Goal: Information Seeking & Learning: Find specific fact

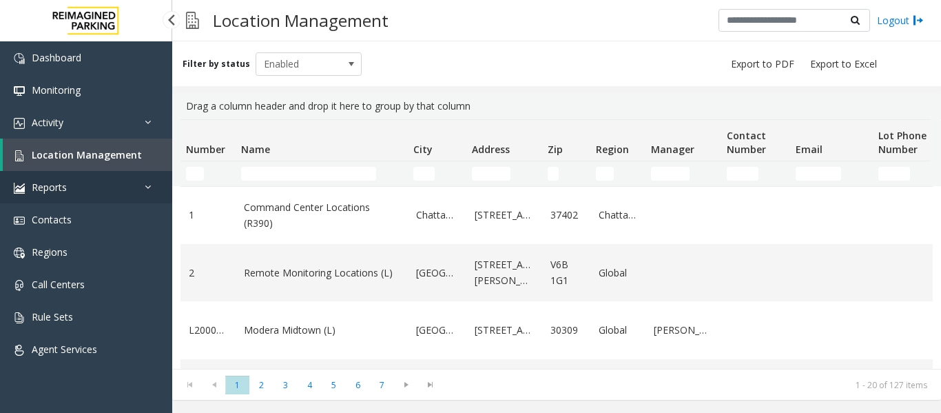
click at [105, 176] on link "Reports" at bounding box center [86, 187] width 172 height 32
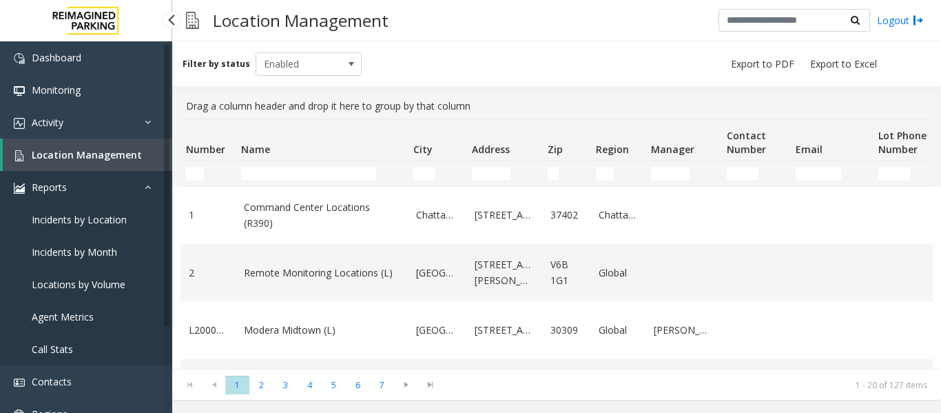
click at [143, 190] on link "Reports" at bounding box center [86, 187] width 172 height 32
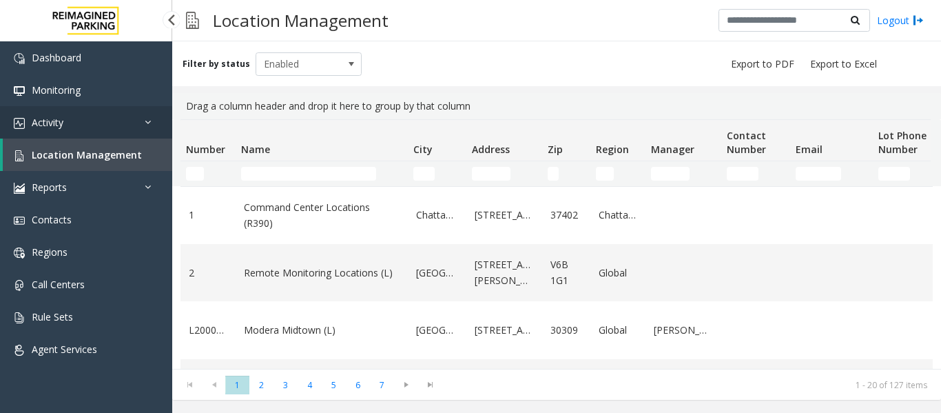
click at [144, 128] on link "Activity" at bounding box center [86, 122] width 172 height 32
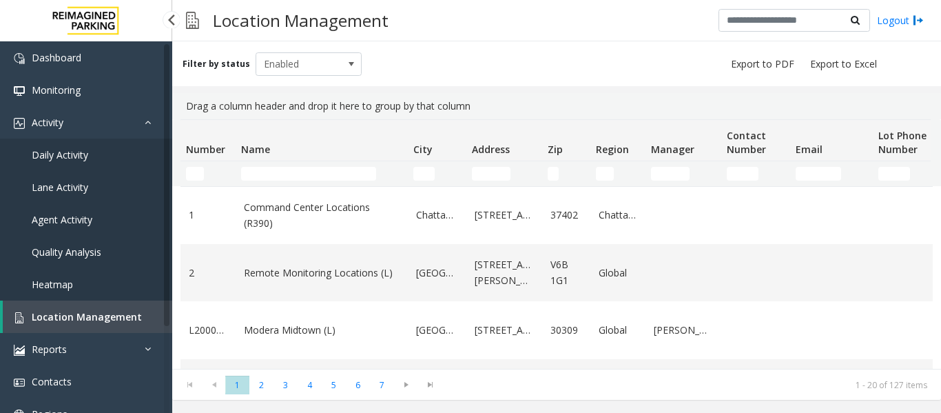
click at [71, 217] on span "Agent Activity" at bounding box center [62, 219] width 61 height 13
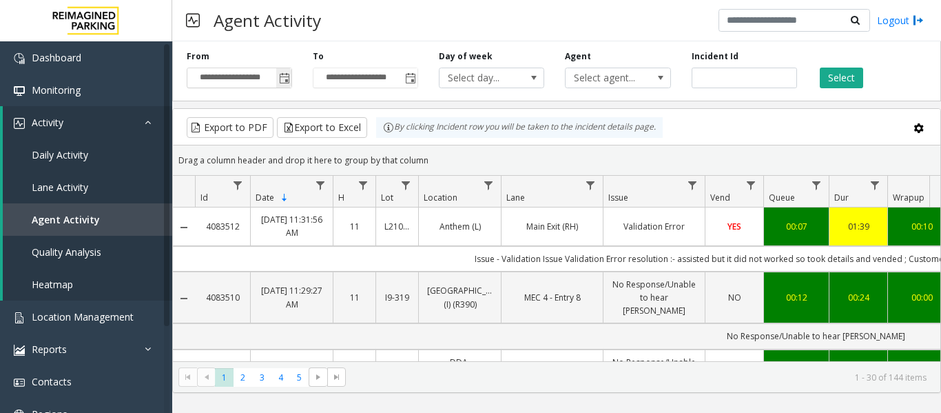
click at [285, 74] on span "Toggle popup" at bounding box center [284, 78] width 11 height 11
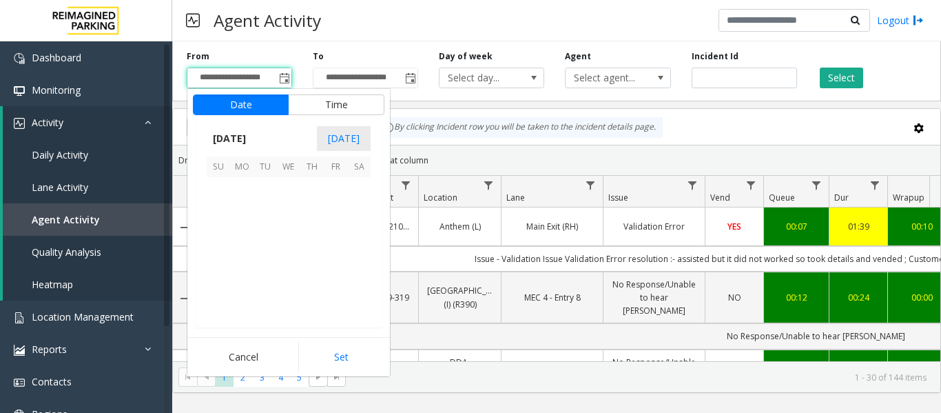
scroll to position [247257, 0]
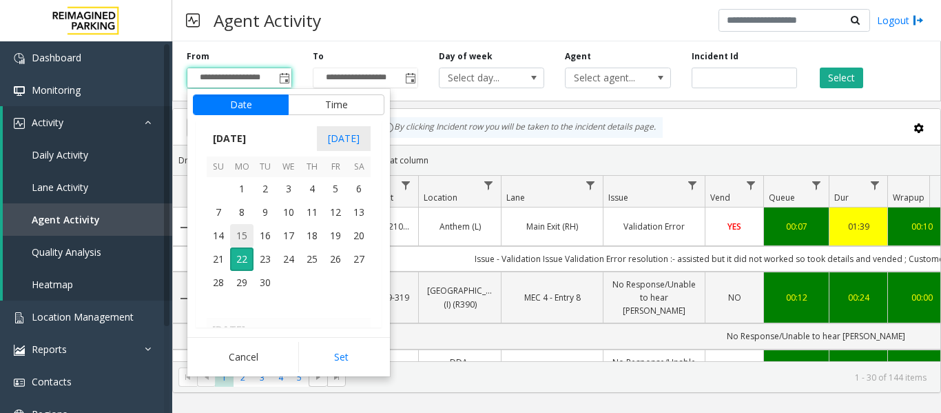
click at [248, 231] on span "15" at bounding box center [241, 235] width 23 height 23
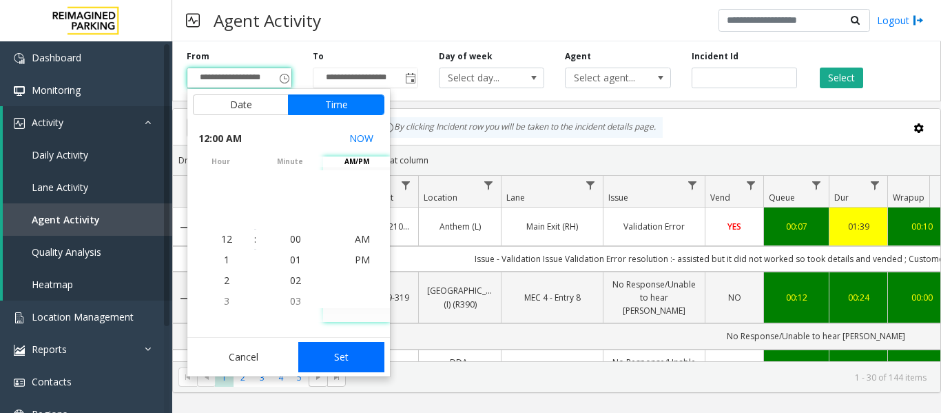
click at [359, 361] on button "Set" at bounding box center [341, 357] width 87 height 30
type input "**********"
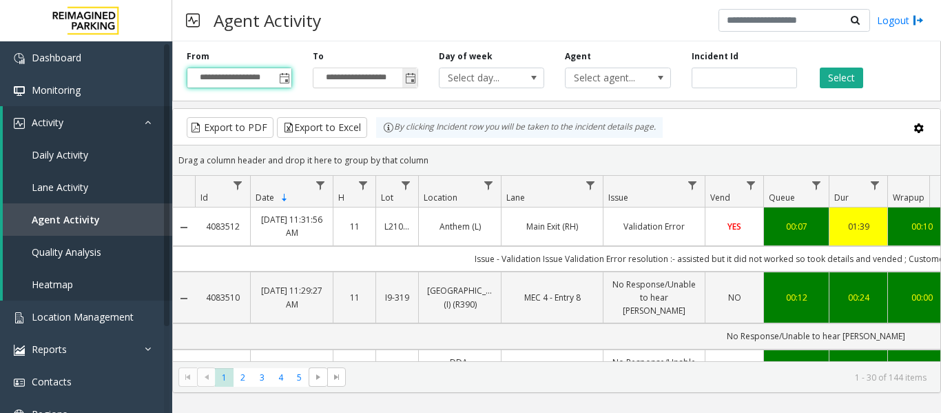
click at [412, 74] on span "Toggle popup" at bounding box center [410, 78] width 11 height 11
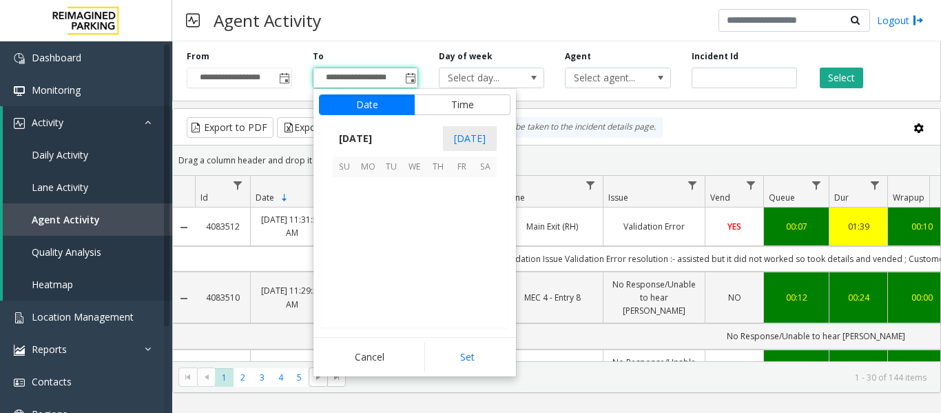
scroll to position [21, 0]
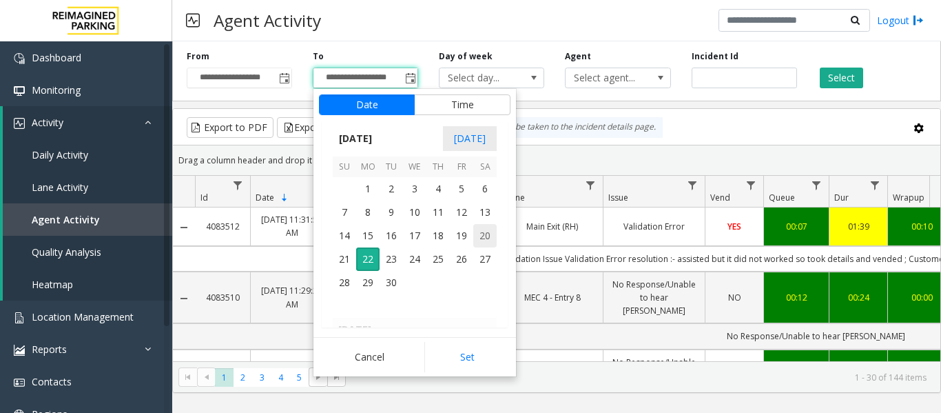
click at [479, 240] on span "20" at bounding box center [484, 235] width 23 height 23
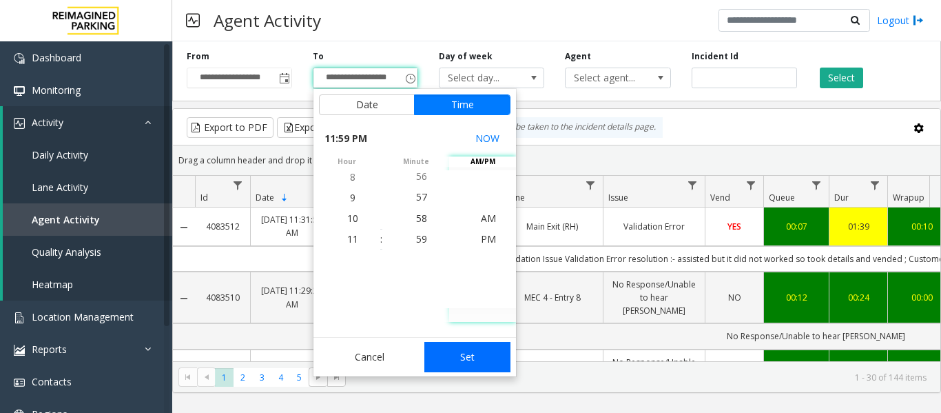
click at [489, 359] on button "Set" at bounding box center [467, 357] width 87 height 30
type input "**********"
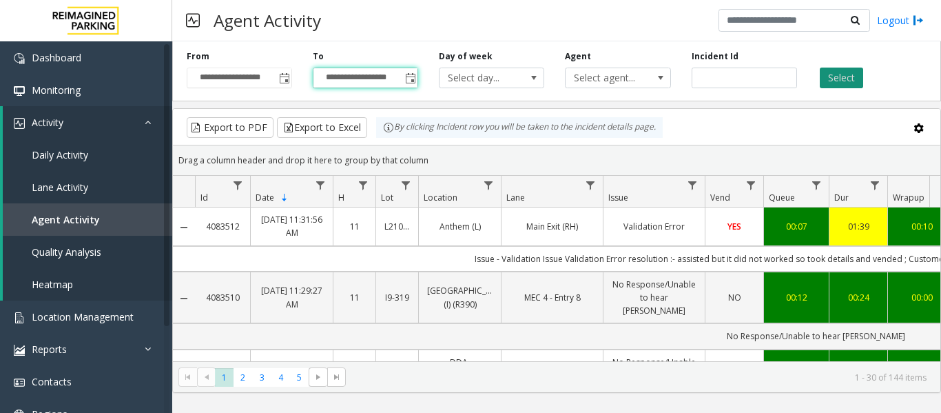
click at [850, 72] on button "Select" at bounding box center [841, 78] width 43 height 21
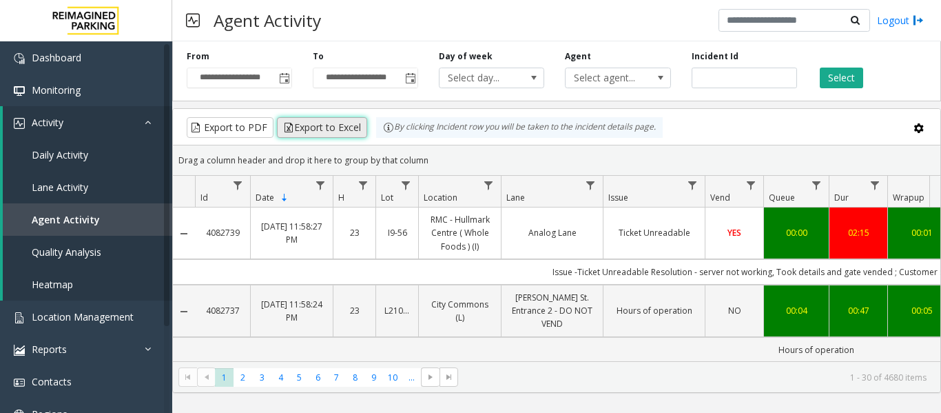
click at [340, 127] on button "Export to Excel" at bounding box center [322, 127] width 90 height 21
drag, startPoint x: 925, startPoint y: 1, endPoint x: 647, endPoint y: 29, distance: 279.8
click at [647, 29] on div "Agent Activity Logout" at bounding box center [556, 20] width 769 height 41
click at [718, 65] on div "Incident Id" at bounding box center [744, 69] width 126 height 38
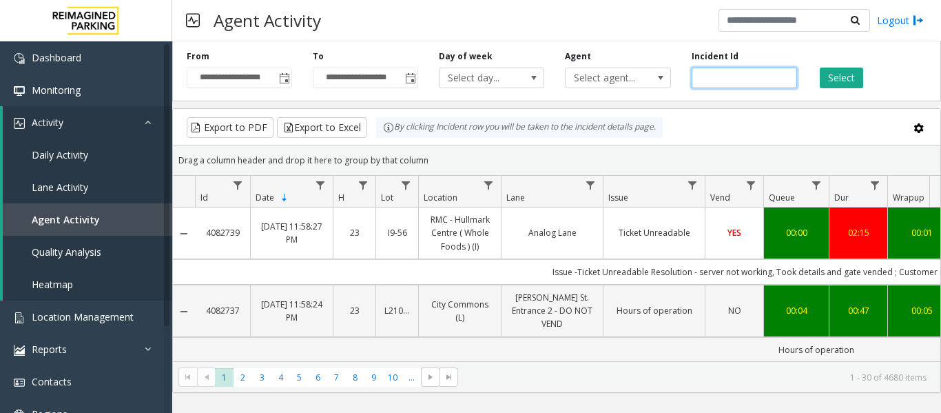
drag, startPoint x: 721, startPoint y: 75, endPoint x: 929, endPoint y: 79, distance: 208.1
click at [722, 75] on input "number" at bounding box center [744, 78] width 105 height 21
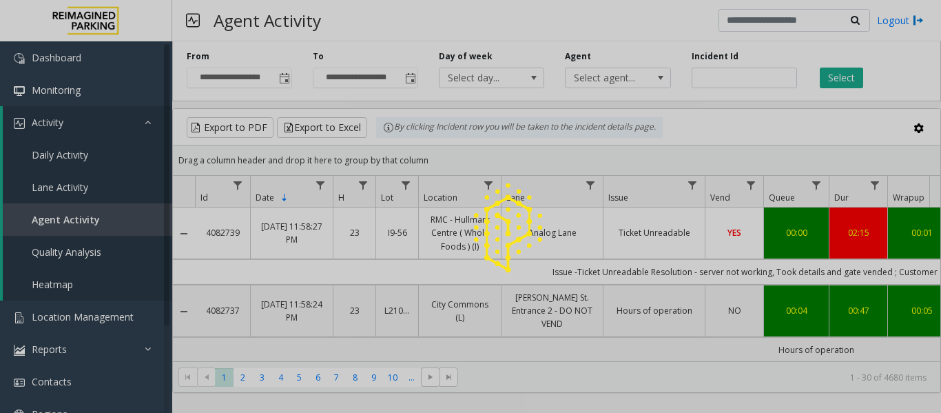
click at [663, 34] on div at bounding box center [470, 206] width 941 height 413
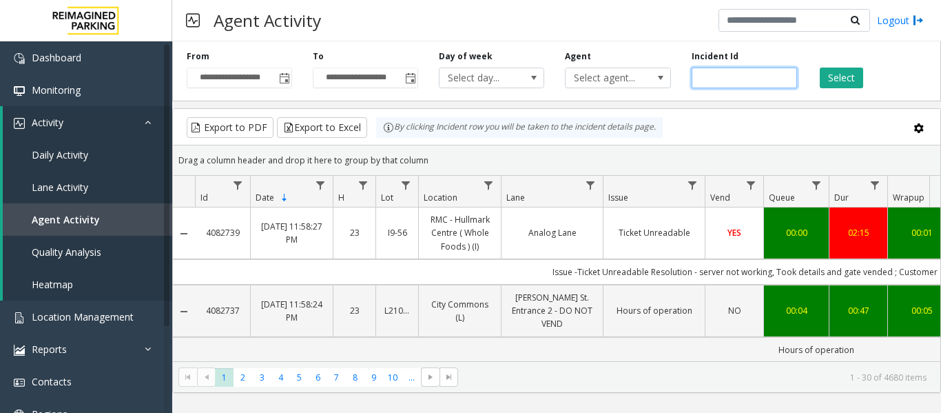
click at [755, 69] on input "number" at bounding box center [744, 78] width 105 height 21
paste input "*******"
type input "*******"
click at [822, 73] on button "Select" at bounding box center [841, 78] width 43 height 21
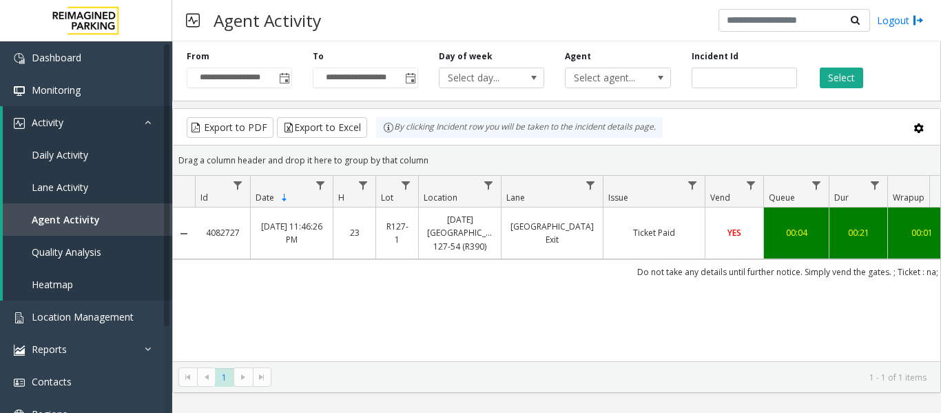
click at [796, 238] on div "00:04" at bounding box center [796, 232] width 48 height 13
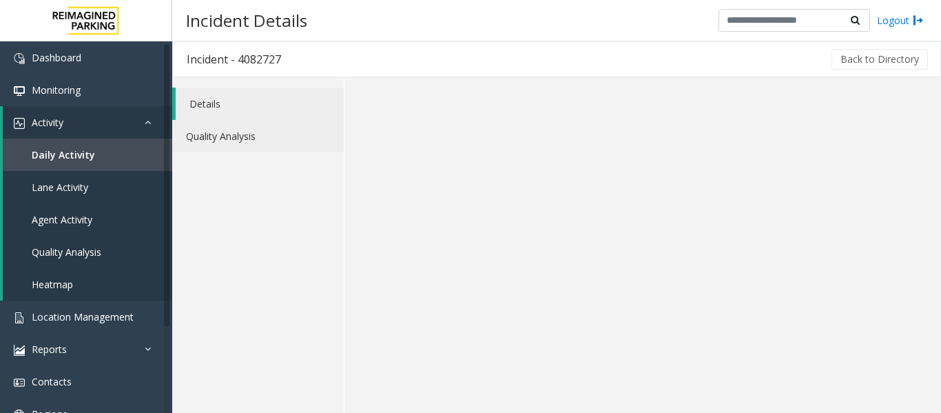
click at [249, 132] on link "Quality Analysis" at bounding box center [258, 136] width 172 height 32
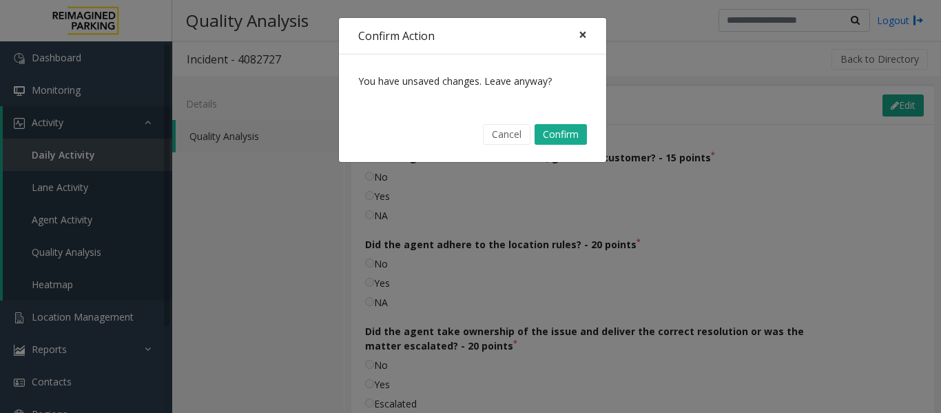
click at [584, 38] on span "×" at bounding box center [583, 34] width 8 height 19
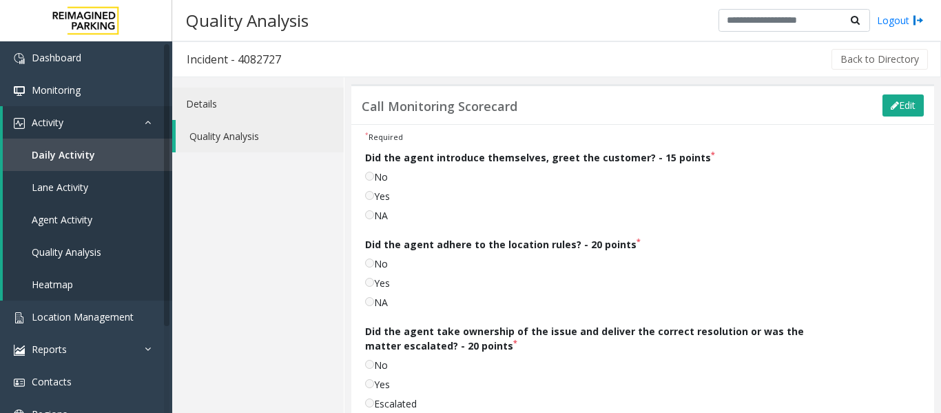
click at [189, 99] on link "Details" at bounding box center [258, 103] width 172 height 32
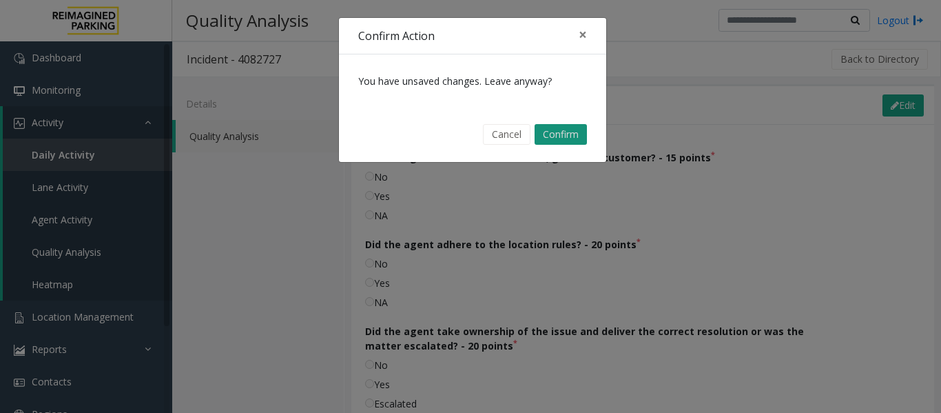
click at [580, 132] on button "Confirm" at bounding box center [561, 134] width 52 height 21
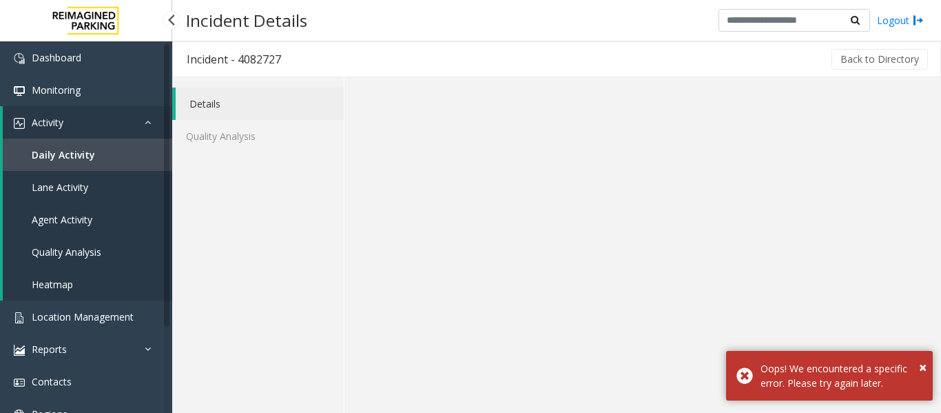
click at [71, 155] on span "Daily Activity" at bounding box center [63, 154] width 63 height 13
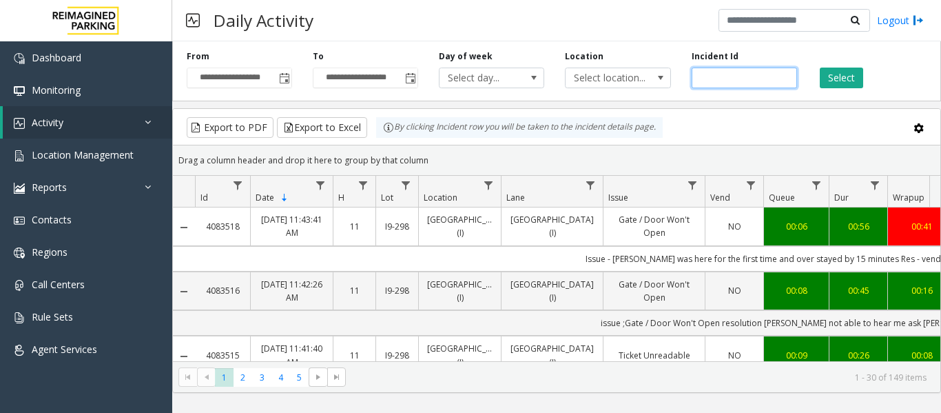
click at [736, 76] on input "number" at bounding box center [744, 78] width 105 height 21
paste input "*******"
type input "*******"
click at [843, 76] on button "Select" at bounding box center [841, 78] width 43 height 21
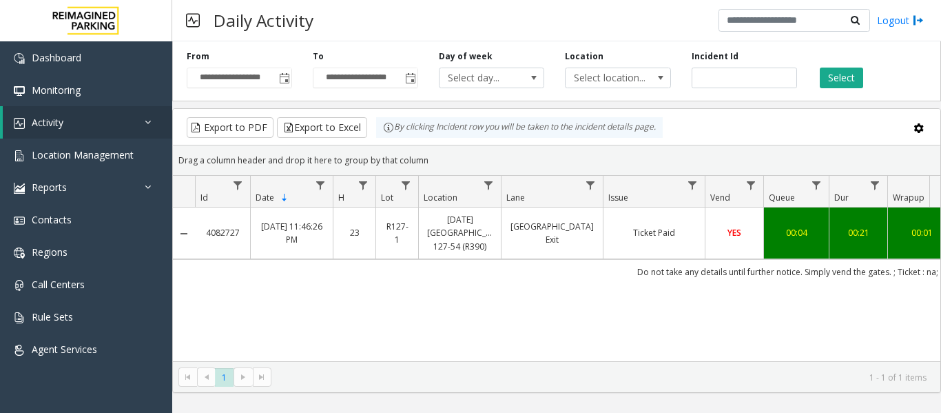
click at [623, 223] on td "Ticket Paid" at bounding box center [654, 233] width 102 height 52
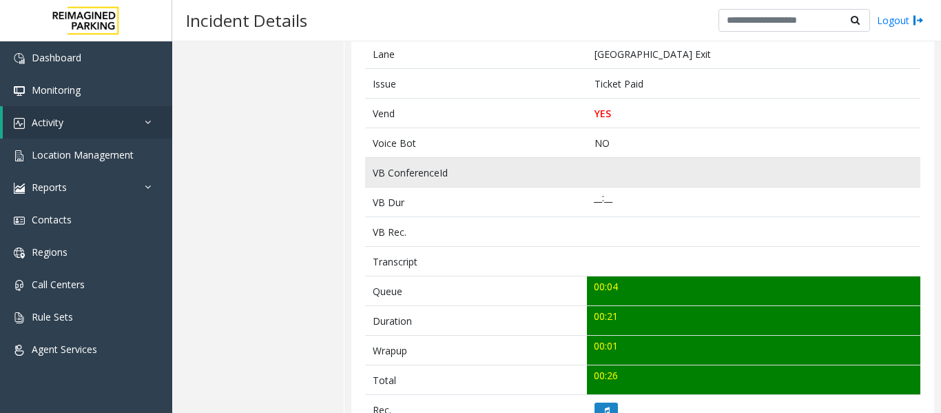
scroll to position [413, 0]
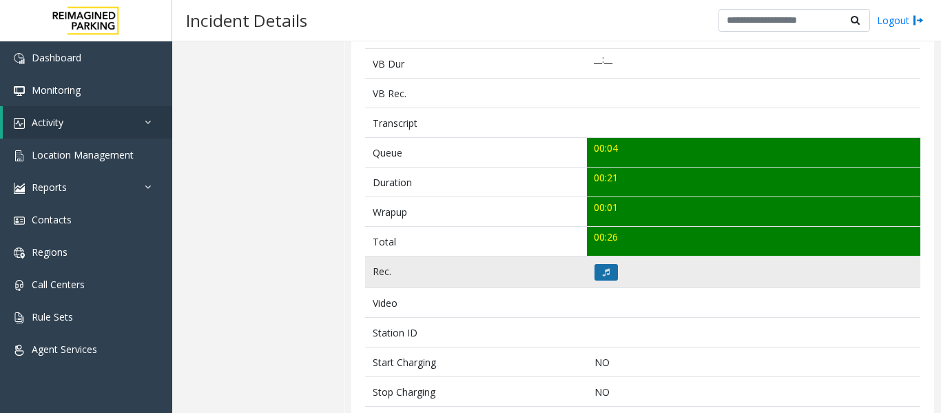
click at [610, 273] on button at bounding box center [606, 272] width 23 height 17
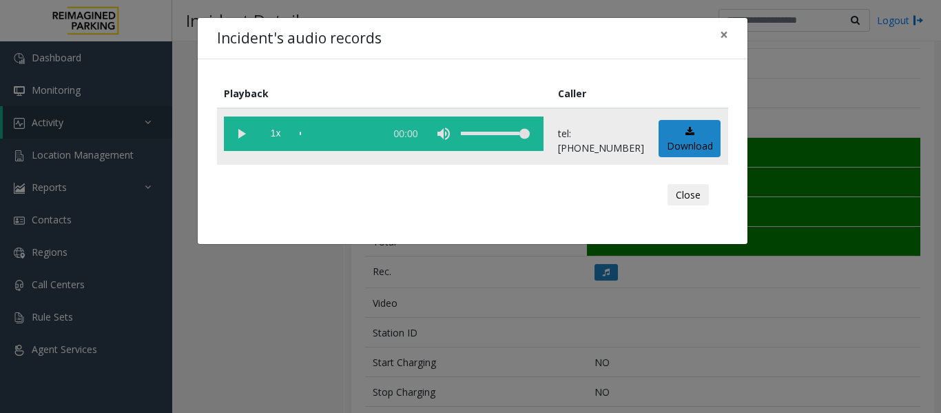
click at [242, 134] on vg-play-pause at bounding box center [241, 133] width 34 height 34
click at [243, 132] on vg-play-pause at bounding box center [241, 133] width 34 height 34
click at [247, 132] on vg-play-pause at bounding box center [241, 133] width 34 height 34
click at [311, 136] on div "scrub bar" at bounding box center [339, 133] width 79 height 34
click at [309, 129] on div "scrub bar" at bounding box center [339, 133] width 79 height 34
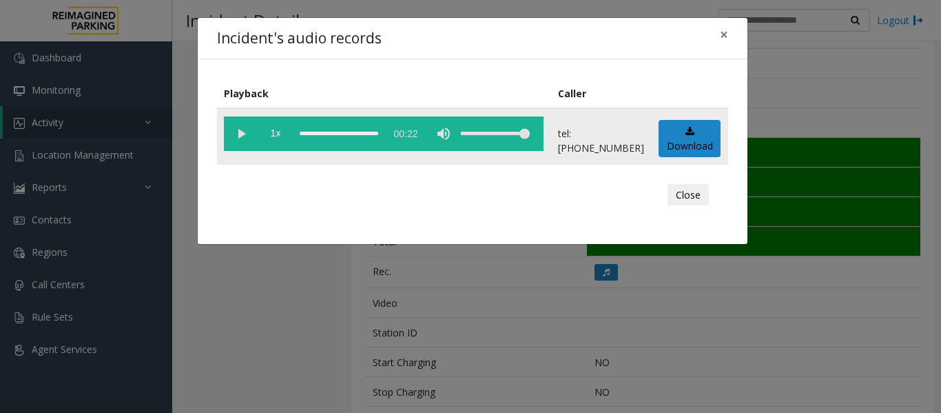
click at [241, 136] on vg-play-pause at bounding box center [241, 133] width 34 height 34
click at [681, 199] on button "Close" at bounding box center [688, 195] width 41 height 22
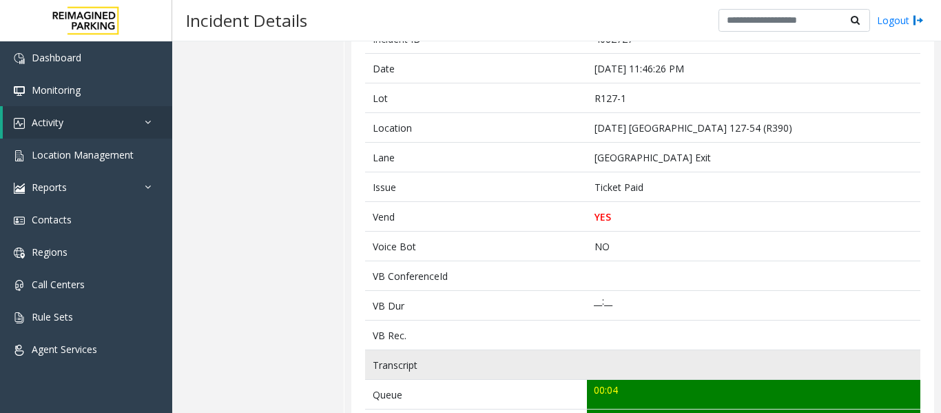
scroll to position [0, 0]
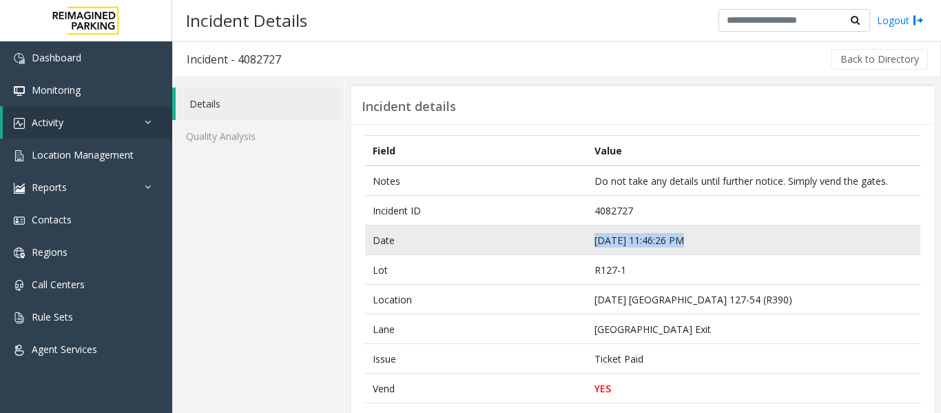
drag, startPoint x: 708, startPoint y: 238, endPoint x: 584, endPoint y: 249, distance: 124.5
click at [587, 249] on td "Sep 20 11:46:26 PM" at bounding box center [753, 240] width 333 height 30
copy td "Sep 20 11:46:26 PM"
click at [751, 251] on td "Sep 20 11:46:26 PM" at bounding box center [753, 240] width 333 height 30
drag, startPoint x: 713, startPoint y: 238, endPoint x: 581, endPoint y: 249, distance: 132.7
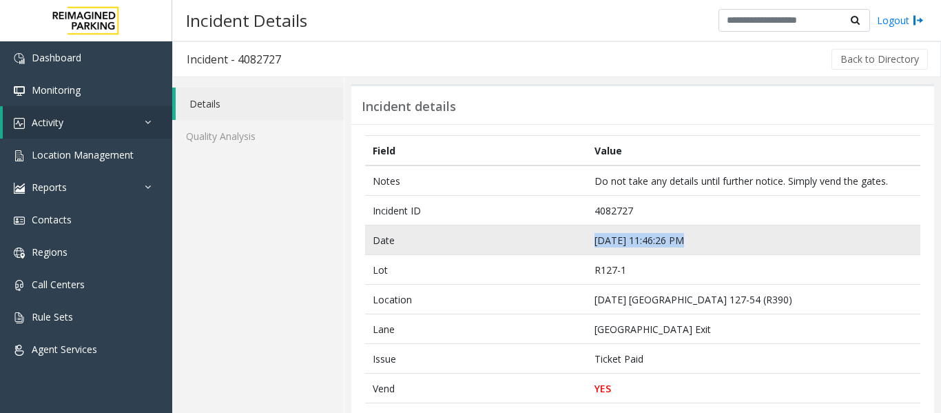
click at [581, 249] on tr "Date Sep 20 11:46:26 PM" at bounding box center [642, 240] width 555 height 30
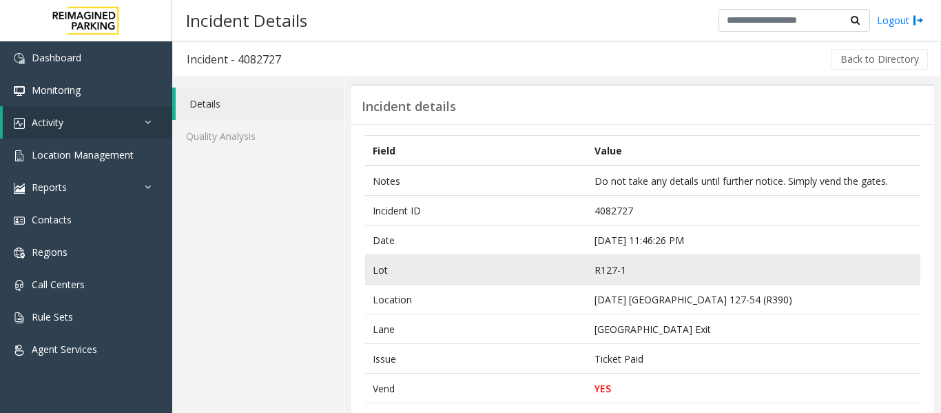
click at [705, 271] on td "R127-1" at bounding box center [753, 270] width 333 height 30
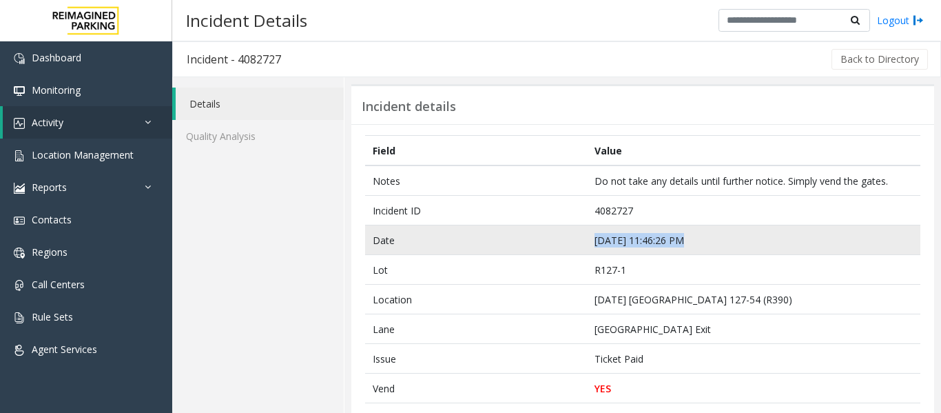
drag, startPoint x: 705, startPoint y: 240, endPoint x: 575, endPoint y: 244, distance: 130.3
click at [575, 244] on tr "Date Sep 20 11:46:26 PM" at bounding box center [642, 240] width 555 height 30
copy tr "Sep 20 11:46:26 PM"
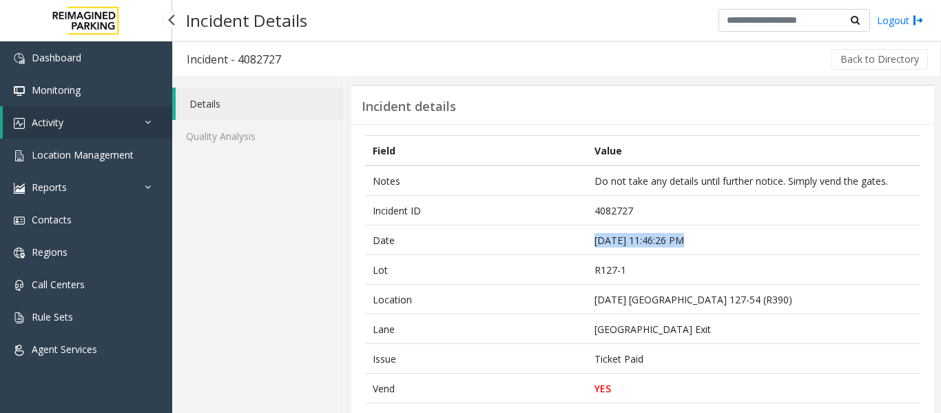
drag, startPoint x: 146, startPoint y: 121, endPoint x: 141, endPoint y: 129, distance: 9.9
click at [146, 121] on icon at bounding box center [152, 122] width 14 height 10
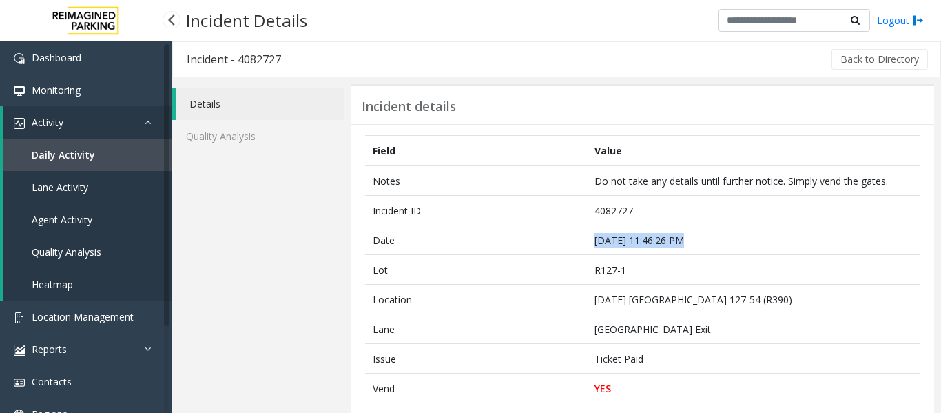
click at [70, 214] on span "Agent Activity" at bounding box center [62, 219] width 61 height 13
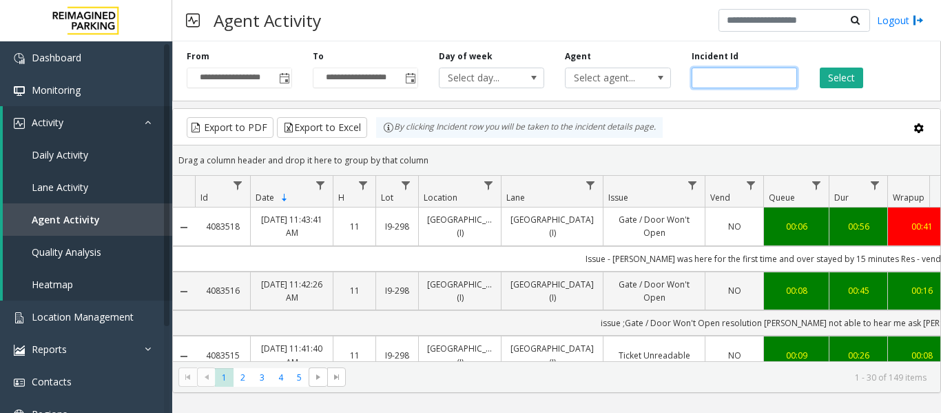
click at [754, 73] on input "number" at bounding box center [744, 78] width 105 height 21
paste input "*******"
type input "*******"
click at [853, 70] on button "Select" at bounding box center [841, 78] width 43 height 21
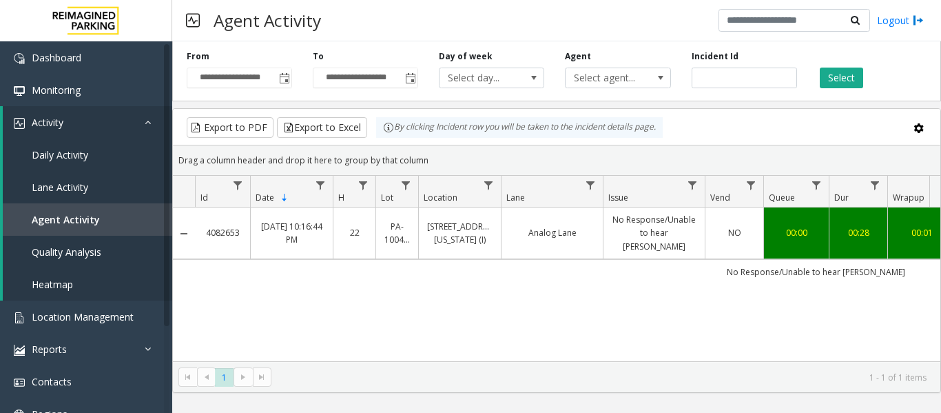
click at [585, 236] on td "Analog Lane" at bounding box center [552, 233] width 102 height 52
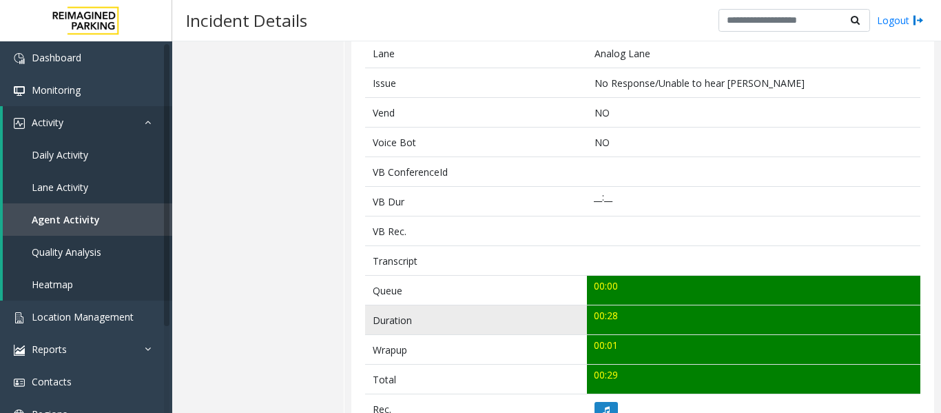
scroll to position [482, 0]
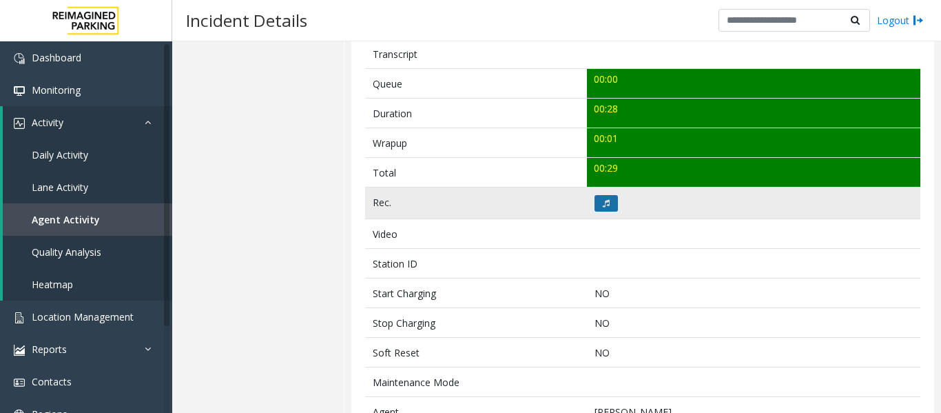
click at [603, 201] on icon at bounding box center [606, 203] width 7 height 8
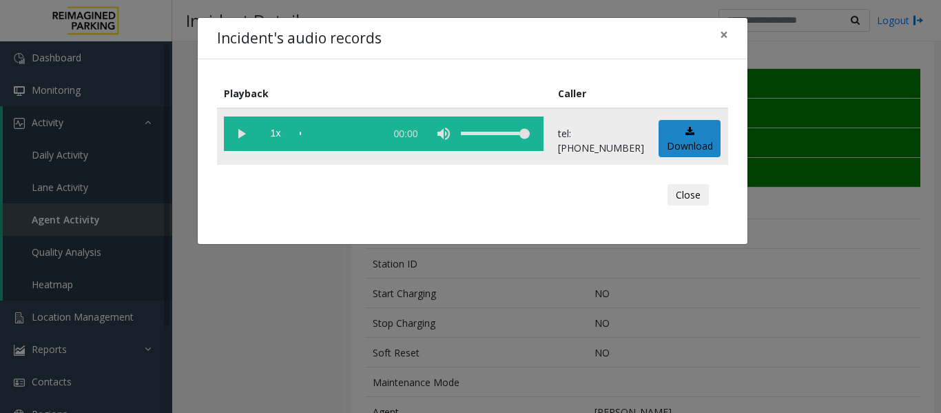
click at [243, 130] on vg-play-pause at bounding box center [241, 133] width 34 height 34
click at [690, 197] on button "Close" at bounding box center [688, 195] width 41 height 22
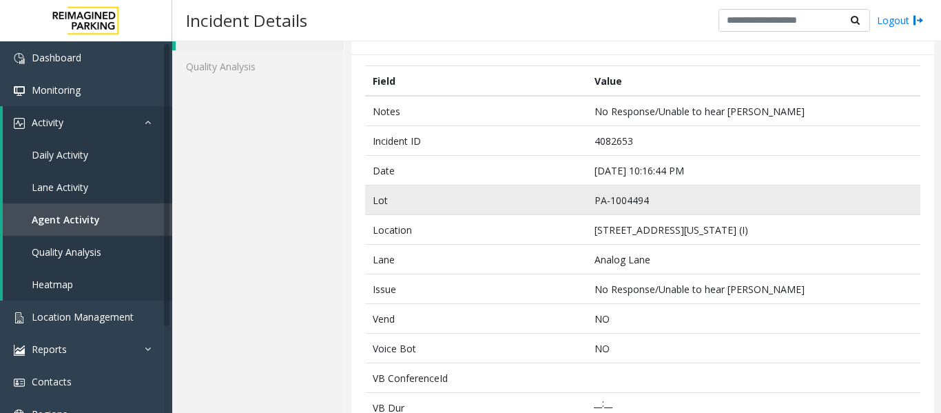
scroll to position [69, 0]
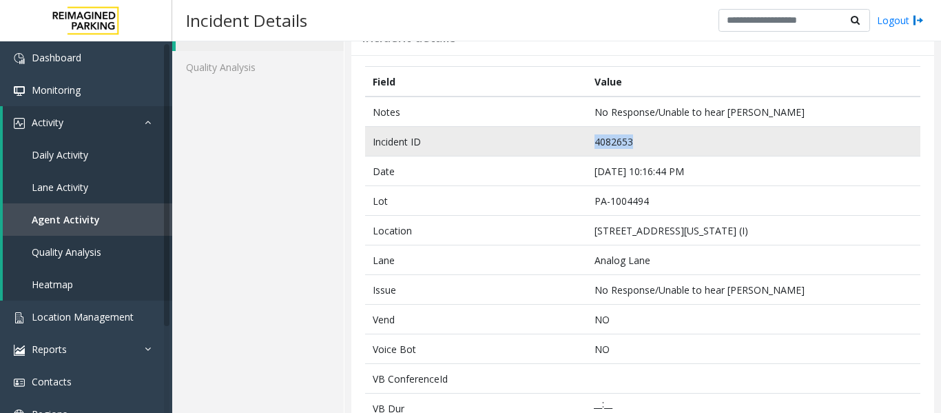
drag, startPoint x: 644, startPoint y: 144, endPoint x: 557, endPoint y: 151, distance: 87.8
click at [557, 151] on tr "Incident ID 4082653" at bounding box center [642, 142] width 555 height 30
copy tr "4082653"
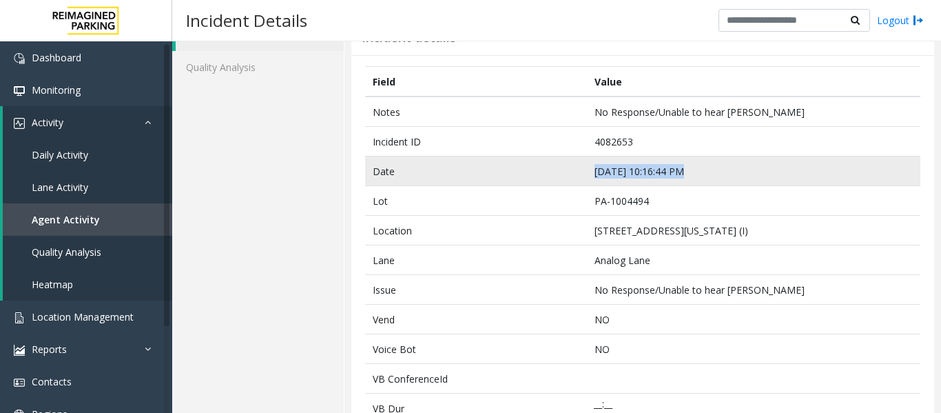
drag, startPoint x: 705, startPoint y: 172, endPoint x: 572, endPoint y: 172, distance: 132.3
click at [572, 172] on tr "Date Sep 20 10:16:44 PM" at bounding box center [642, 171] width 555 height 30
copy tr "Sep 20 10:16:44 PM"
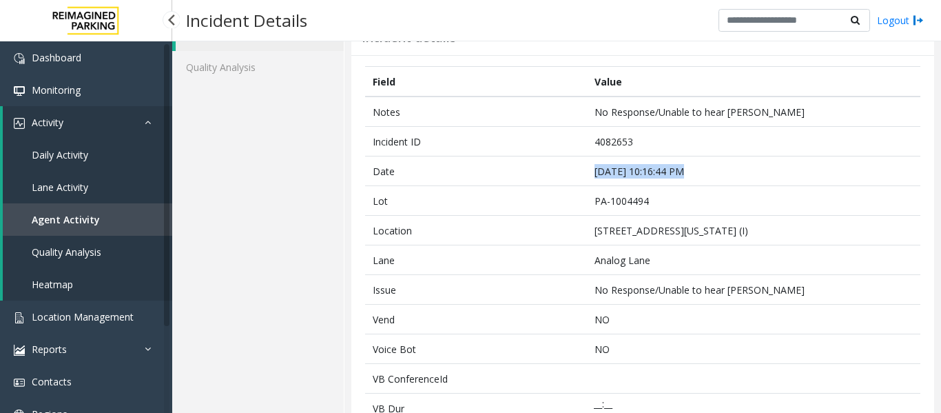
click at [97, 228] on link "Agent Activity" at bounding box center [87, 219] width 169 height 32
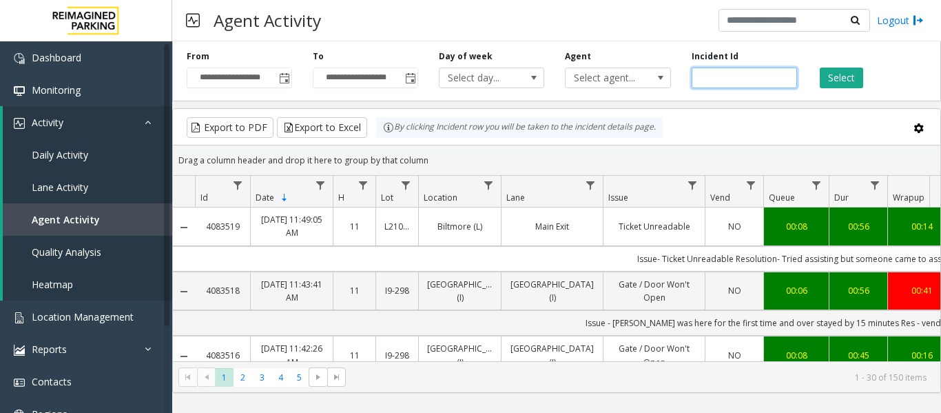
click at [731, 81] on input "number" at bounding box center [744, 78] width 105 height 21
paste input "*******"
type input "*******"
click at [839, 81] on button "Select" at bounding box center [841, 78] width 43 height 21
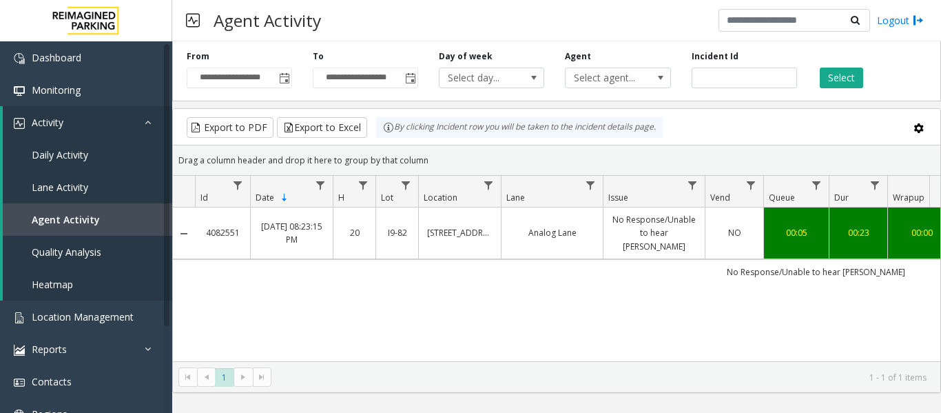
click at [635, 259] on td "No Response/Unable to hear [PERSON_NAME]" at bounding box center [816, 271] width 1242 height 25
click at [652, 222] on link "No Response/Unable to hear [PERSON_NAME]" at bounding box center [654, 233] width 85 height 40
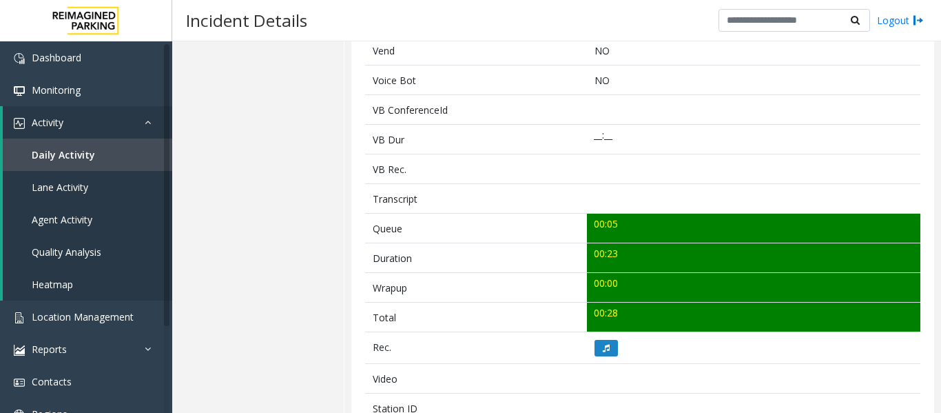
scroll to position [413, 0]
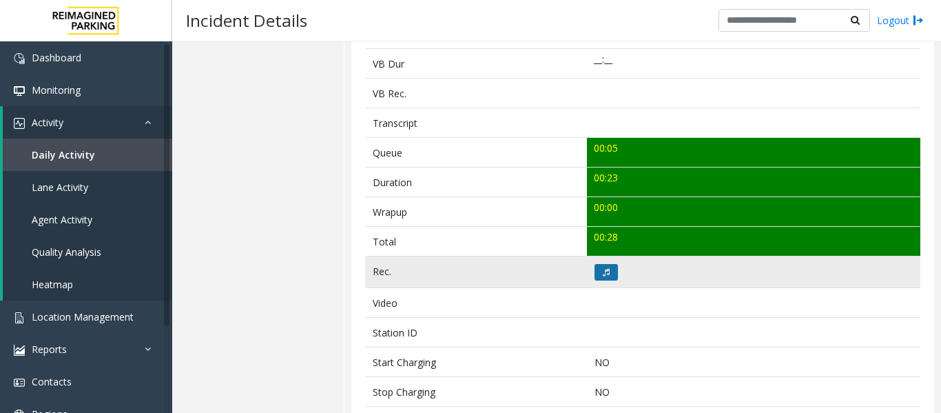
click at [608, 273] on button at bounding box center [606, 272] width 23 height 17
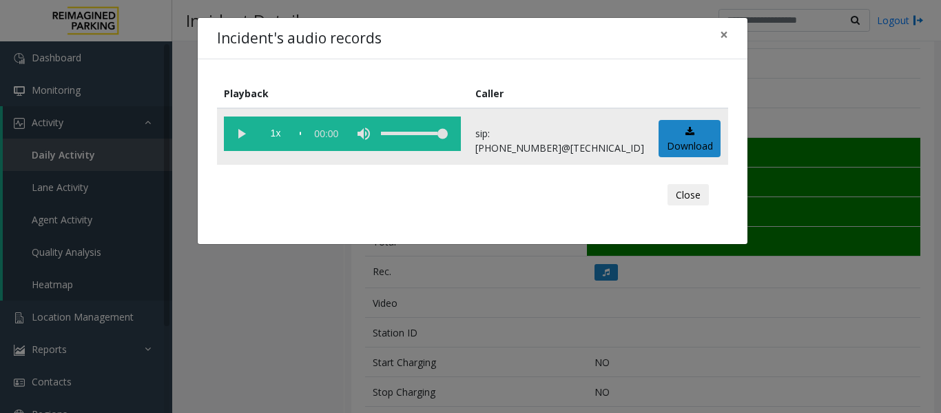
click at [238, 140] on vg-play-pause at bounding box center [241, 133] width 34 height 34
click at [681, 199] on button "Close" at bounding box center [688, 195] width 41 height 22
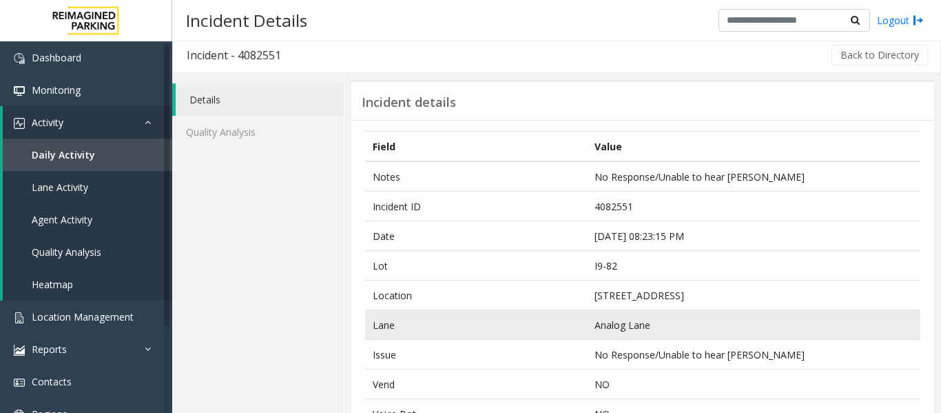
scroll to position [0, 0]
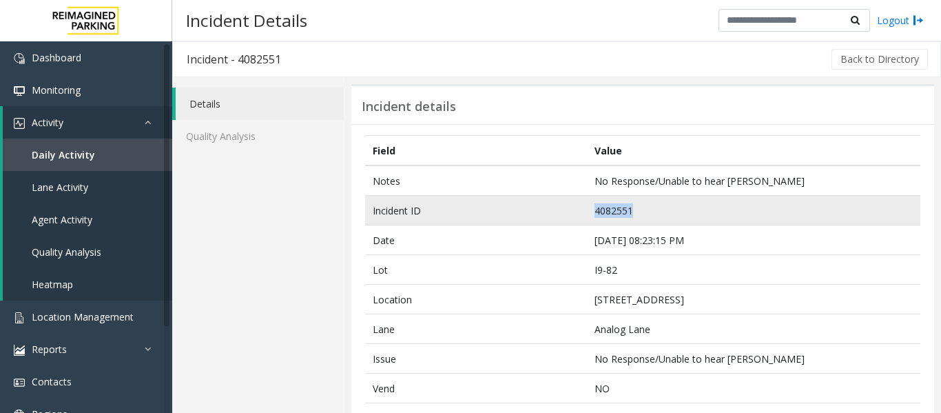
drag, startPoint x: 643, startPoint y: 213, endPoint x: 532, endPoint y: 204, distance: 112.0
click at [532, 204] on tr "Incident ID 4082551" at bounding box center [642, 211] width 555 height 30
copy tr "4082551"
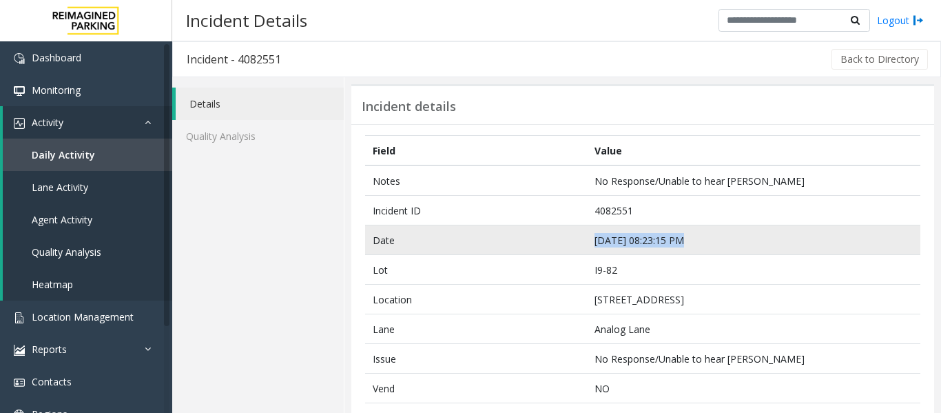
drag, startPoint x: 701, startPoint y: 238, endPoint x: 585, endPoint y: 248, distance: 116.1
click at [587, 248] on td "Sep 20 08:23:15 PM" at bounding box center [753, 240] width 333 height 30
copy td "Sep 20 08:23:15 PM"
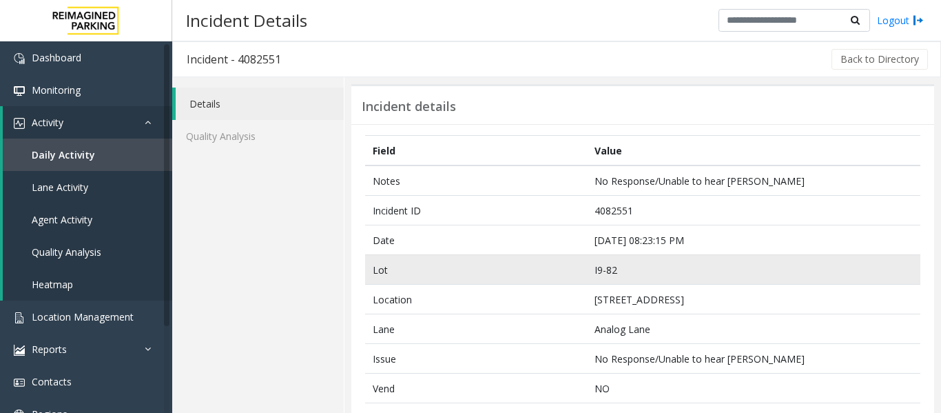
click at [406, 265] on td "Lot" at bounding box center [476, 270] width 222 height 30
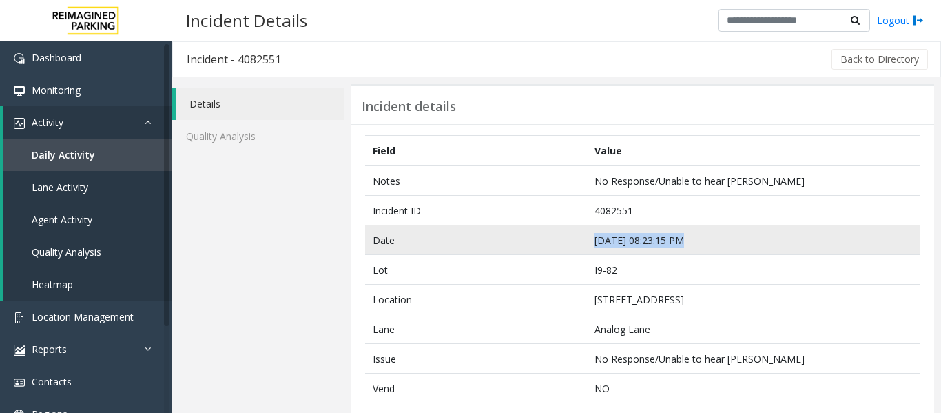
drag, startPoint x: 745, startPoint y: 252, endPoint x: 565, endPoint y: 244, distance: 180.7
click at [565, 244] on tr "Date Sep 20 08:23:15 PM" at bounding box center [642, 240] width 555 height 30
copy tr "Sep 20 08:23:15 PM"
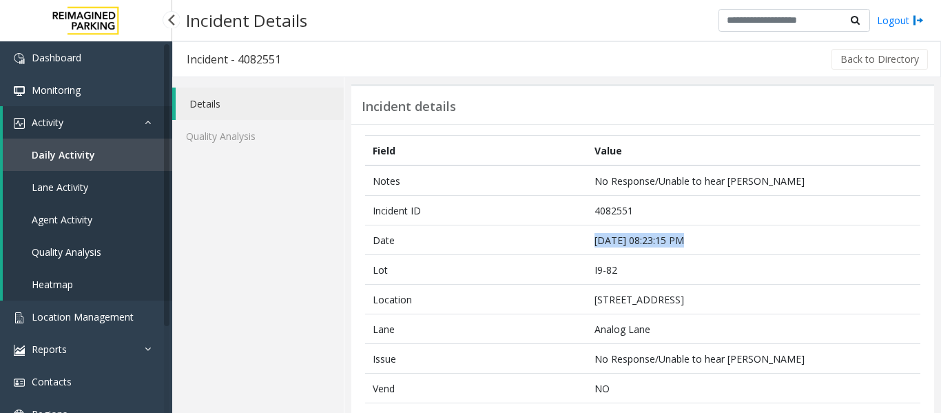
click at [72, 220] on span "Agent Activity" at bounding box center [62, 219] width 61 height 13
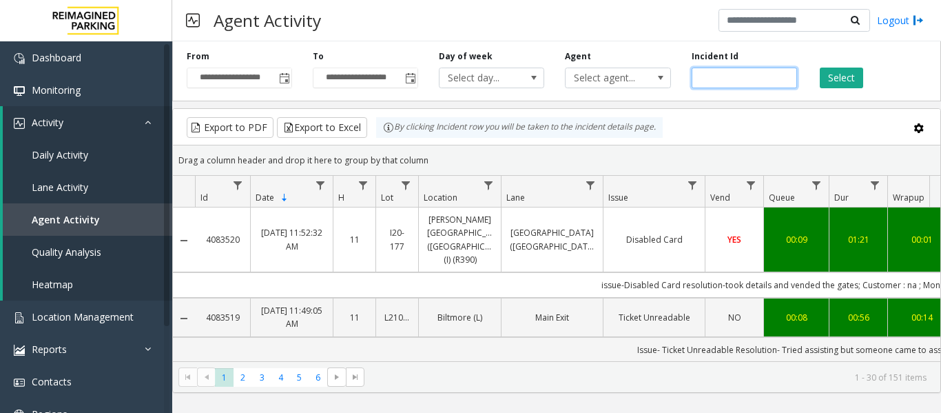
click at [747, 79] on input "number" at bounding box center [744, 78] width 105 height 21
paste input "*******"
type input "*******"
click at [863, 76] on div "Select" at bounding box center [870, 69] width 126 height 38
click at [857, 72] on button "Select" at bounding box center [841, 78] width 43 height 21
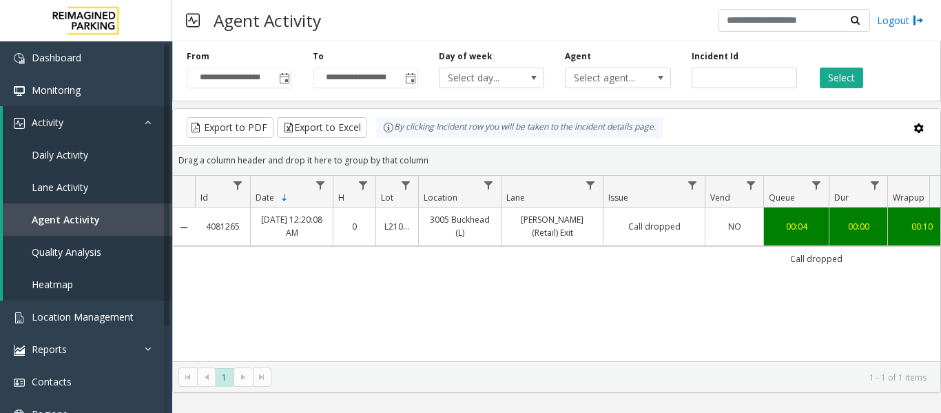
click at [770, 235] on td "00:04" at bounding box center [795, 226] width 65 height 38
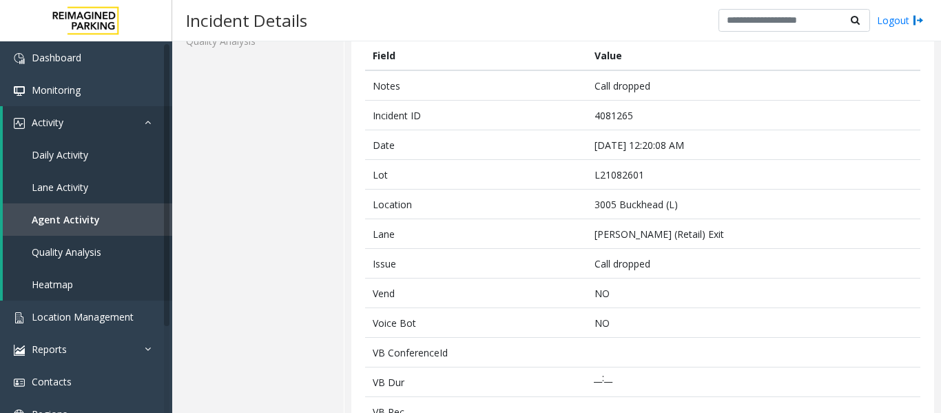
scroll to position [344, 0]
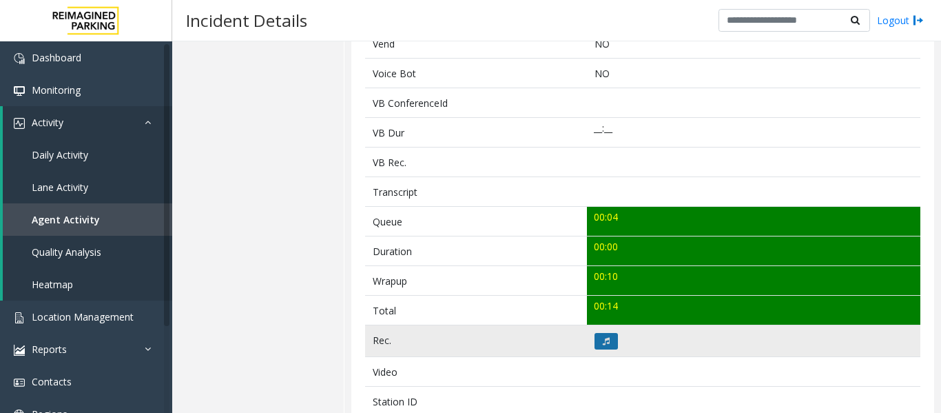
click at [601, 333] on button at bounding box center [606, 341] width 23 height 17
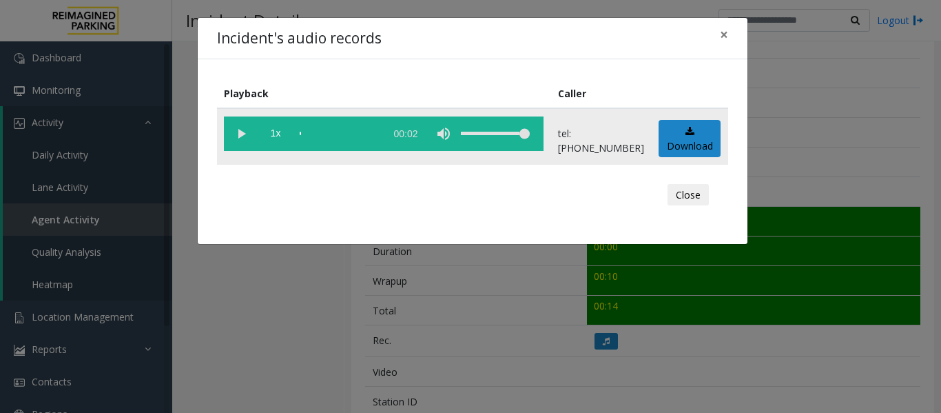
click at [240, 127] on vg-play-pause at bounding box center [241, 133] width 34 height 34
click at [675, 195] on button "Close" at bounding box center [688, 195] width 41 height 22
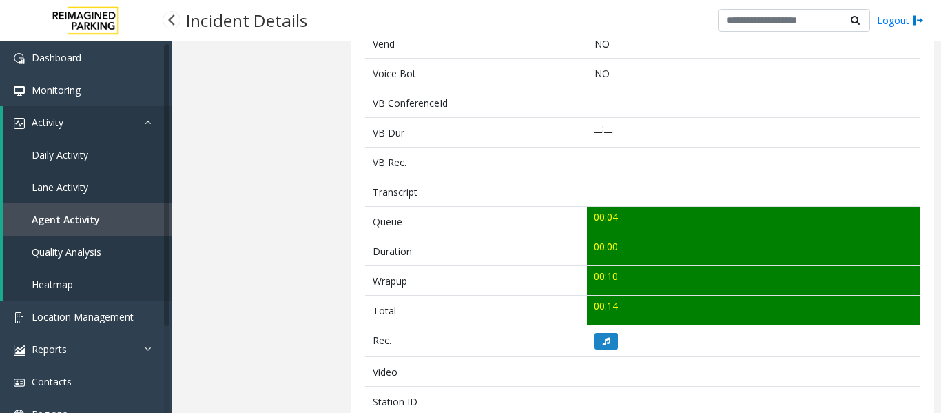
click at [97, 227] on link "Agent Activity" at bounding box center [87, 219] width 169 height 32
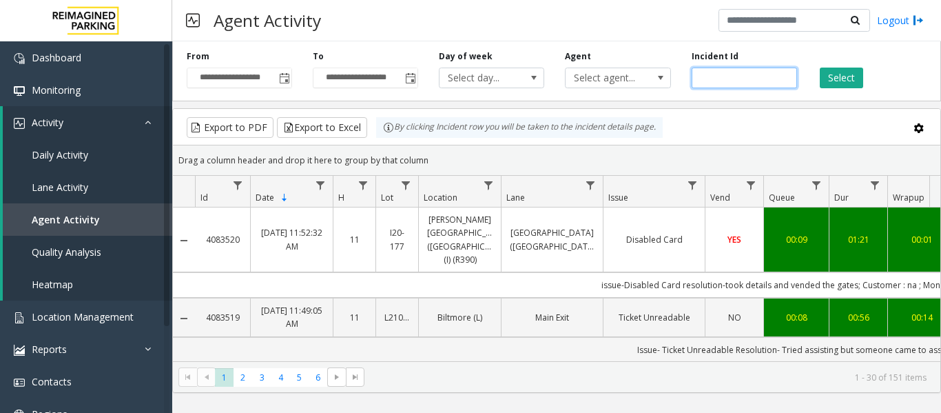
click at [743, 74] on input "number" at bounding box center [744, 78] width 105 height 21
paste input "*******"
type input "*******"
click at [852, 70] on button "Select" at bounding box center [841, 78] width 43 height 21
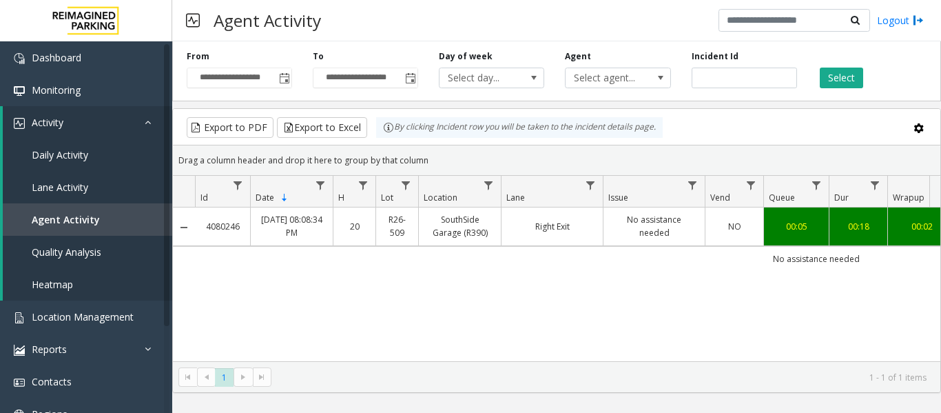
click at [674, 228] on link "No assistance needed" at bounding box center [654, 226] width 85 height 26
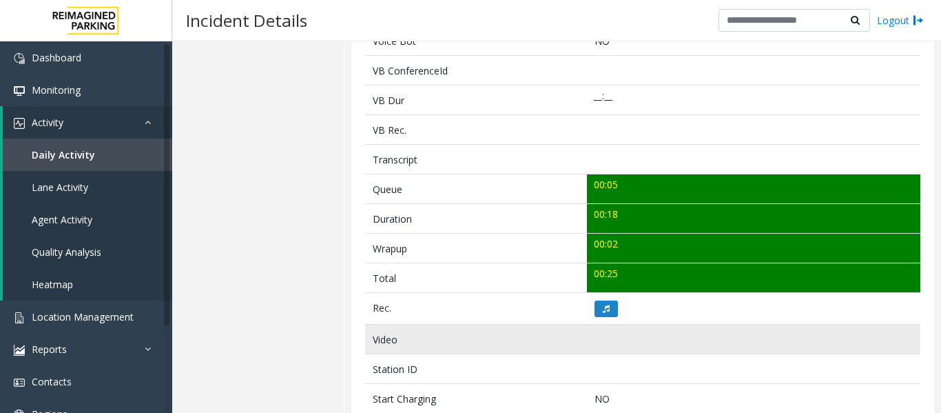
scroll to position [482, 0]
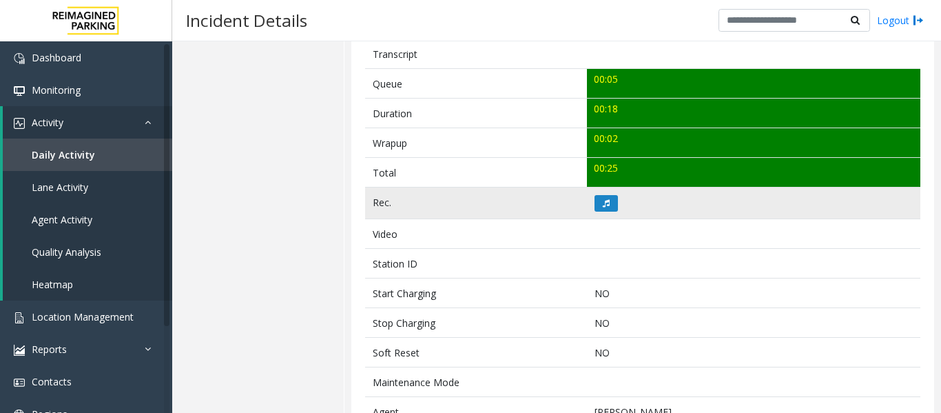
click at [617, 201] on td at bounding box center [753, 203] width 333 height 32
click at [611, 203] on button at bounding box center [606, 203] width 23 height 17
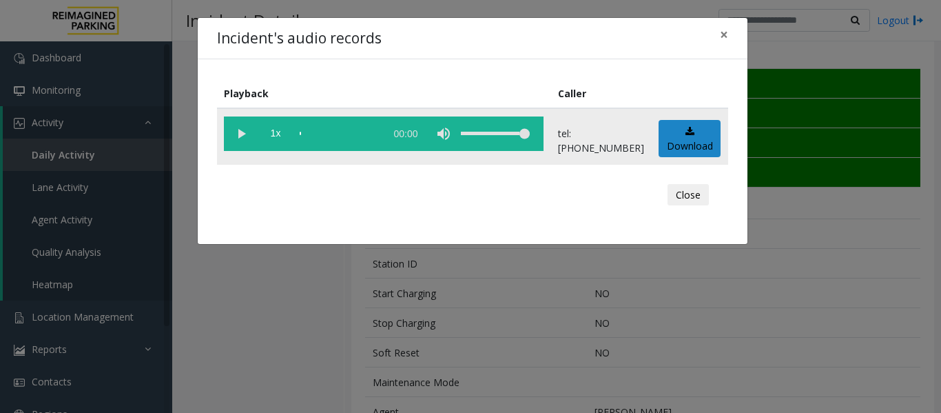
click at [246, 137] on vg-play-pause at bounding box center [241, 133] width 34 height 34
click at [703, 196] on button "Close" at bounding box center [688, 195] width 41 height 22
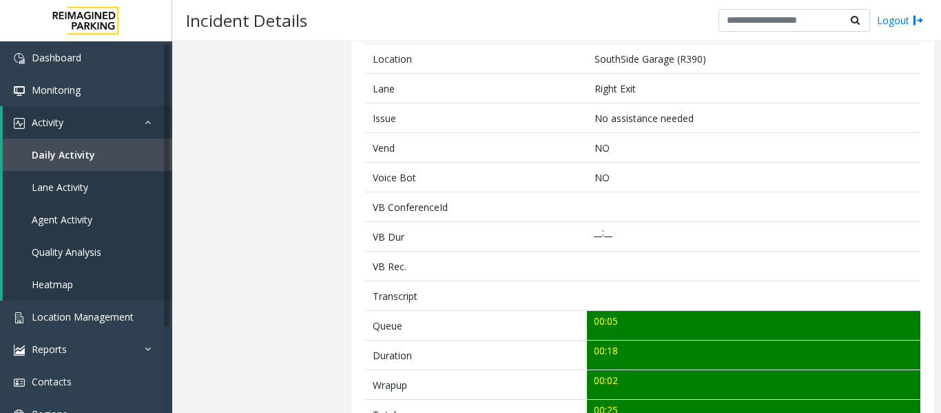
scroll to position [34, 0]
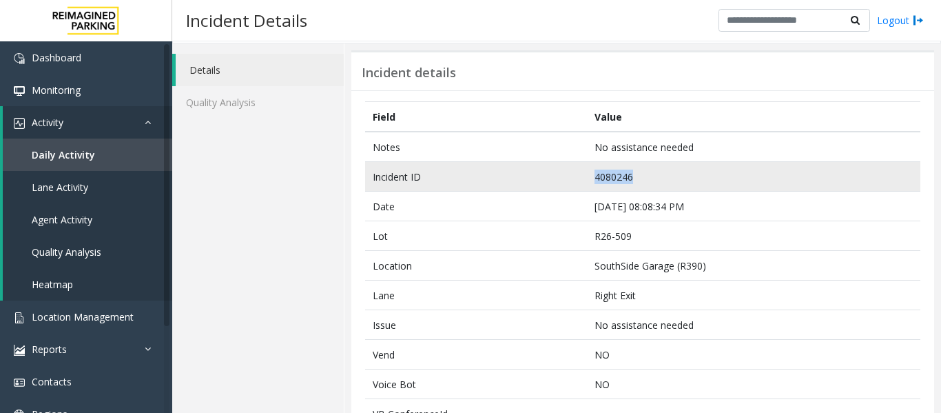
drag, startPoint x: 651, startPoint y: 178, endPoint x: 578, endPoint y: 181, distance: 73.1
click at [578, 181] on tr "Incident ID 4080246" at bounding box center [642, 177] width 555 height 30
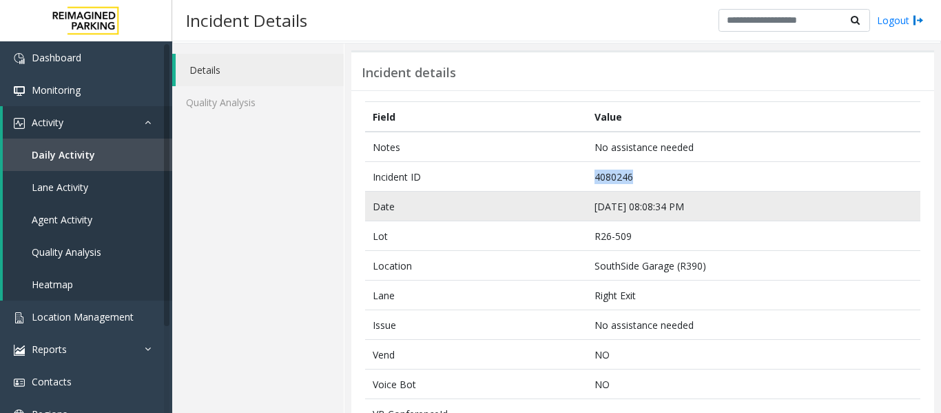
copy tr "4080246"
drag, startPoint x: 680, startPoint y: 205, endPoint x: 562, endPoint y: 207, distance: 117.8
click at [562, 207] on tr "Date Sep 17 08:08:34 PM" at bounding box center [642, 207] width 555 height 30
copy tr "Sep 17 08:08:34 PM"
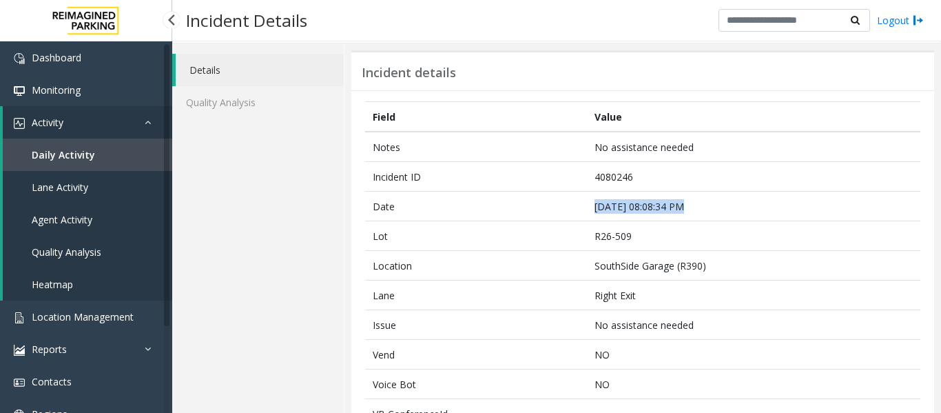
click at [103, 224] on link "Agent Activity" at bounding box center [87, 219] width 169 height 32
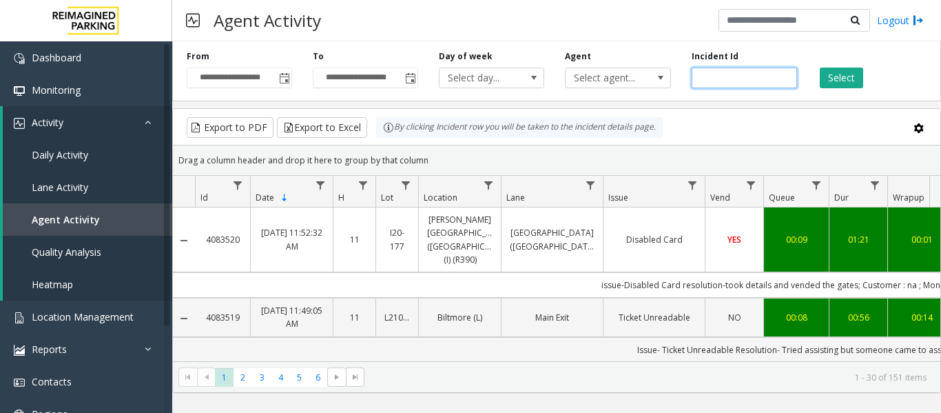
click at [742, 74] on input "number" at bounding box center [744, 78] width 105 height 21
paste input "*******"
type input "*******"
click at [867, 79] on div "Select" at bounding box center [870, 69] width 126 height 38
click at [857, 76] on button "Select" at bounding box center [841, 78] width 43 height 21
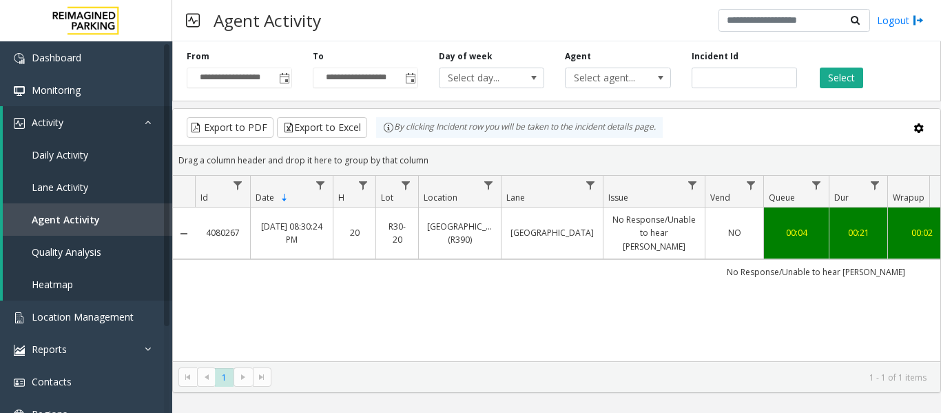
click at [681, 228] on link "No Response/Unable to hear parker" at bounding box center [654, 233] width 85 height 40
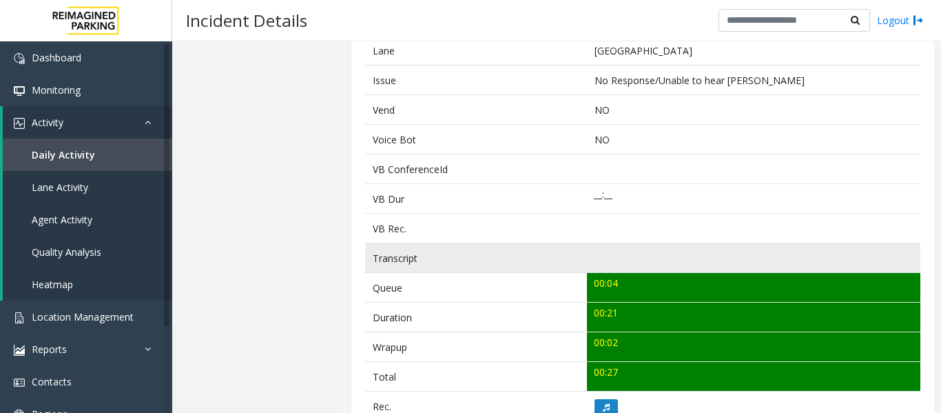
scroll to position [344, 0]
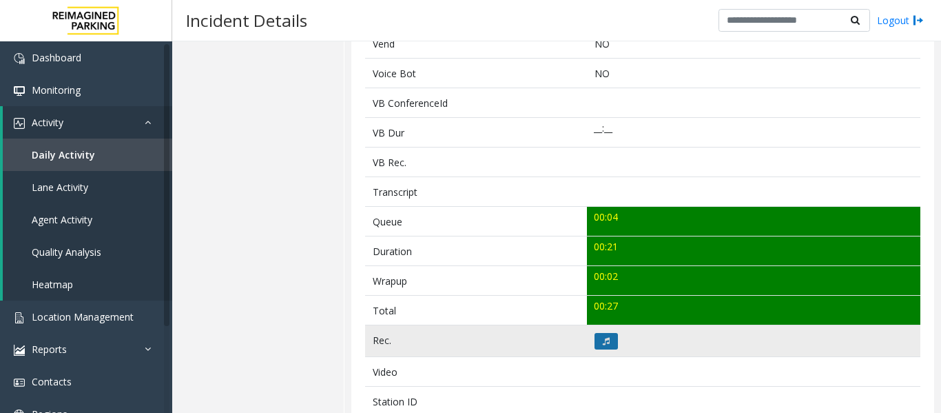
click at [609, 340] on button at bounding box center [606, 341] width 23 height 17
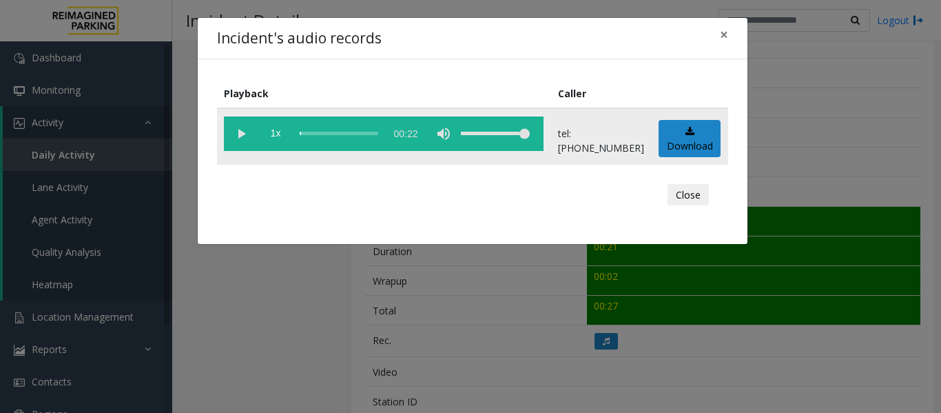
click at [240, 134] on vg-play-pause at bounding box center [241, 133] width 34 height 34
drag, startPoint x: 694, startPoint y: 191, endPoint x: 694, endPoint y: 198, distance: 7.6
click at [694, 191] on button "Close" at bounding box center [688, 195] width 41 height 22
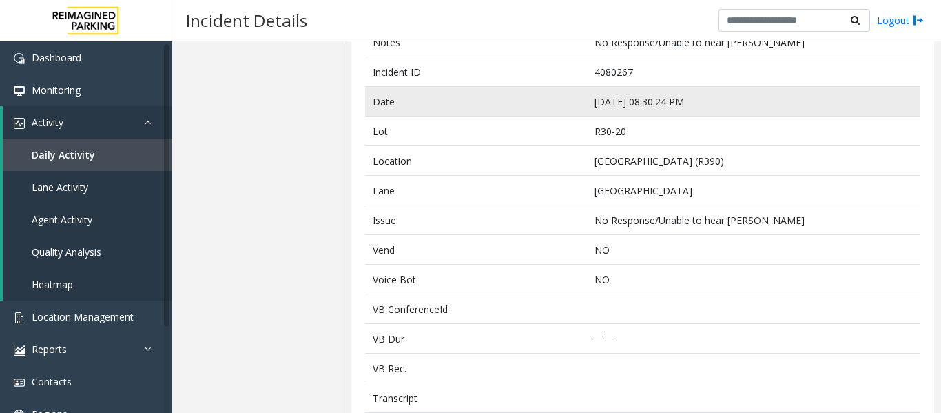
scroll to position [0, 0]
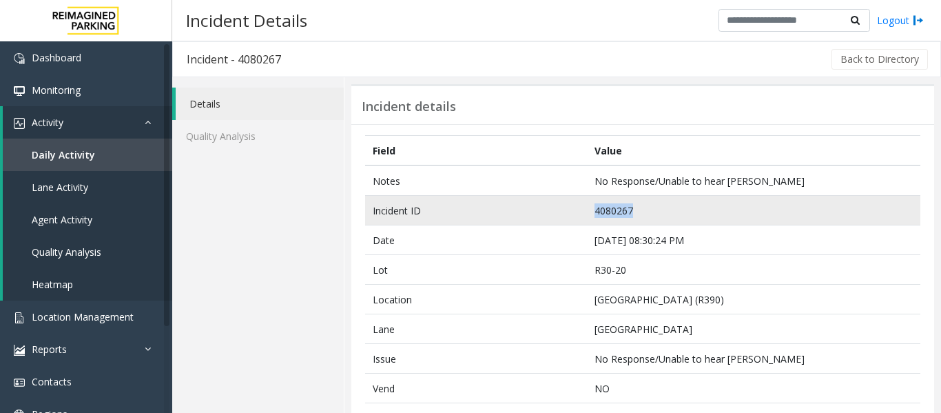
drag, startPoint x: 646, startPoint y: 210, endPoint x: 582, endPoint y: 215, distance: 63.6
click at [582, 215] on tr "Incident ID 4080267" at bounding box center [642, 211] width 555 height 30
copy tr "4080267"
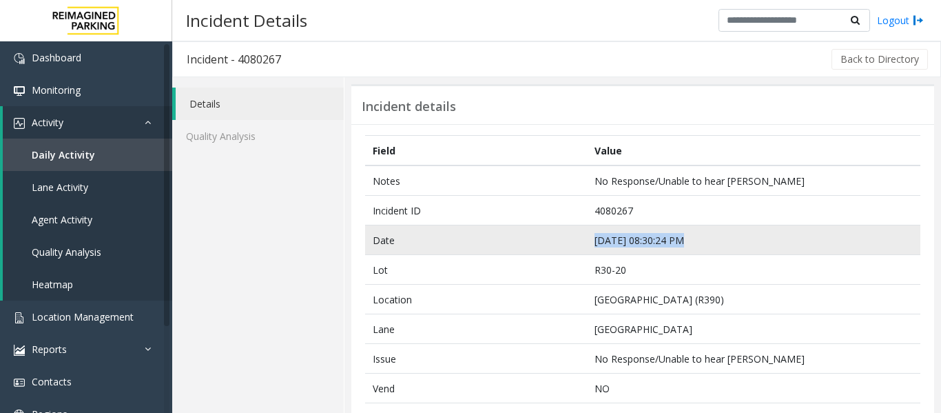
drag, startPoint x: 703, startPoint y: 242, endPoint x: 557, endPoint y: 234, distance: 146.9
click at [557, 234] on tr "Date Sep 17 08:30:24 PM" at bounding box center [642, 240] width 555 height 30
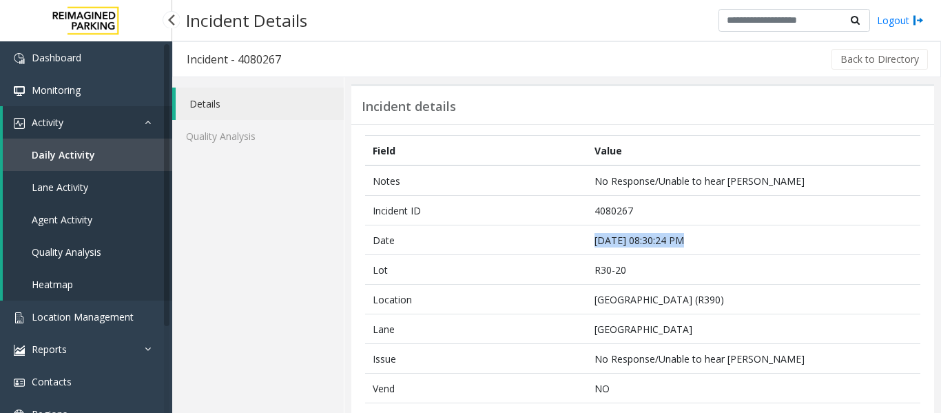
click at [86, 154] on span "Daily Activity" at bounding box center [63, 154] width 63 height 13
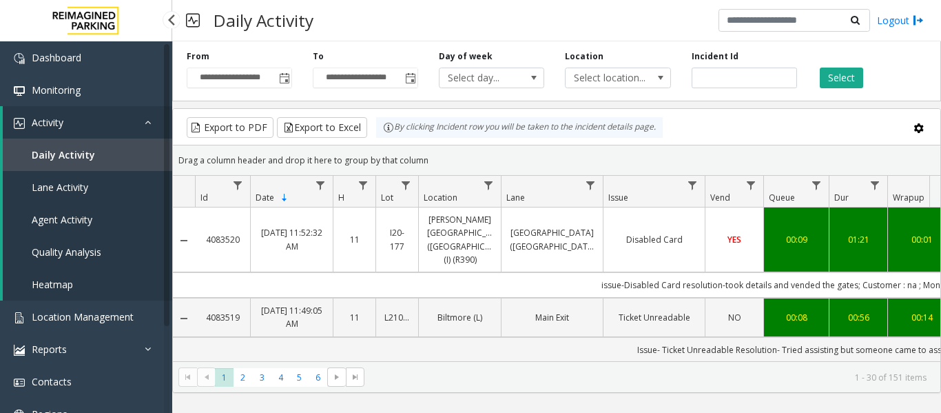
click at [68, 226] on link "Agent Activity" at bounding box center [87, 219] width 169 height 32
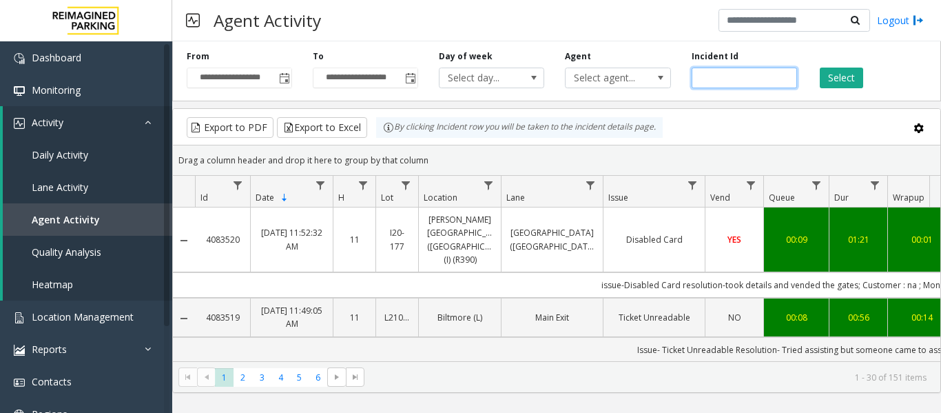
click at [745, 78] on input "number" at bounding box center [744, 78] width 105 height 21
paste input "*******"
type input "*******"
click at [837, 64] on div "Select" at bounding box center [870, 69] width 126 height 38
click at [837, 77] on button "Select" at bounding box center [841, 78] width 43 height 21
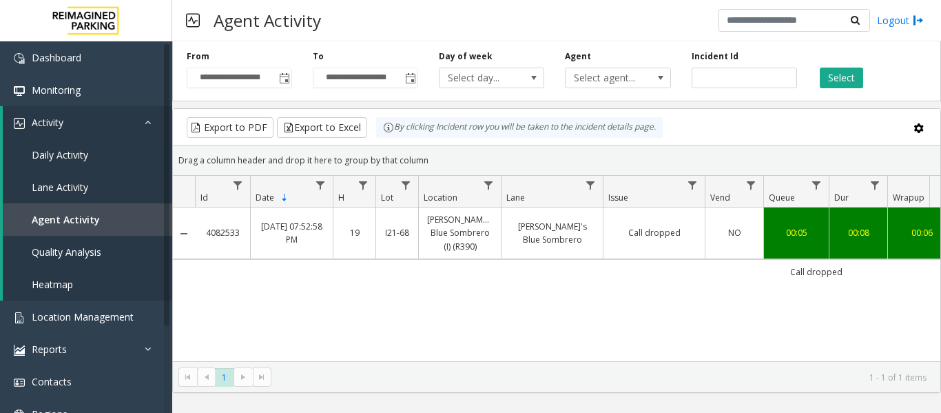
click at [561, 245] on td "Jose's Blue Sombrero" at bounding box center [552, 233] width 102 height 52
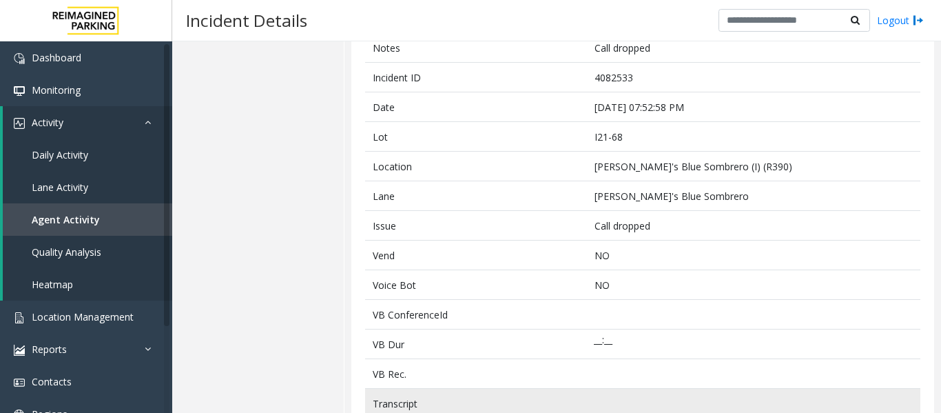
scroll to position [344, 0]
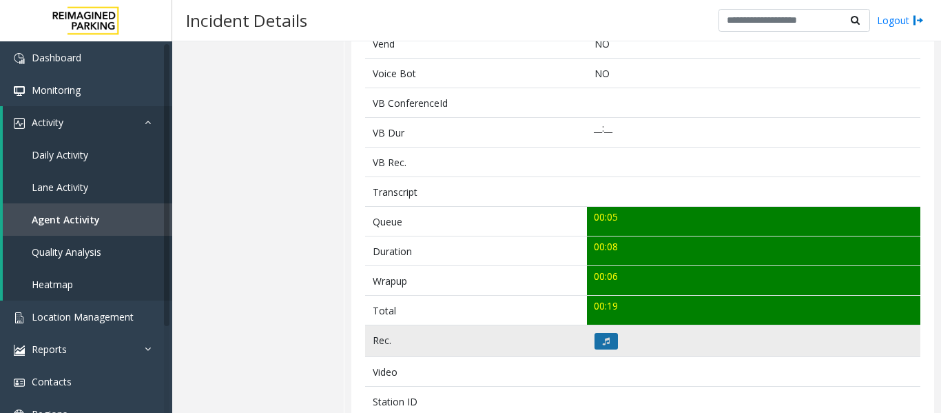
click at [597, 338] on button at bounding box center [606, 341] width 23 height 17
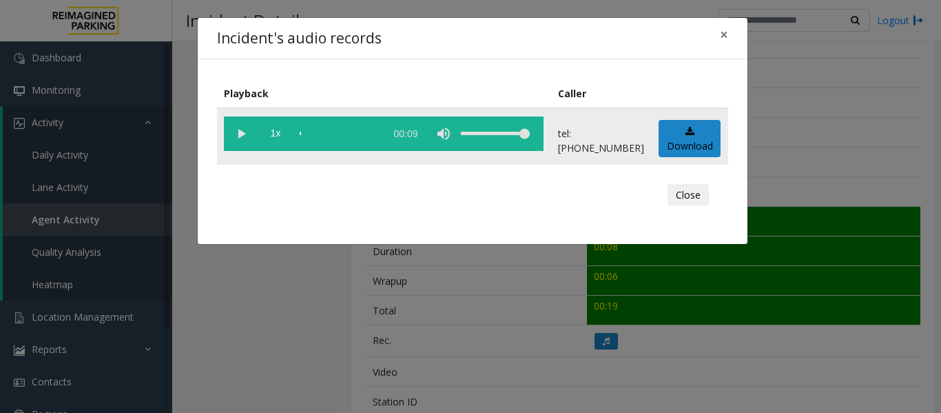
click at [247, 137] on vg-play-pause at bounding box center [241, 133] width 34 height 34
click at [708, 196] on button "Close" at bounding box center [688, 195] width 41 height 22
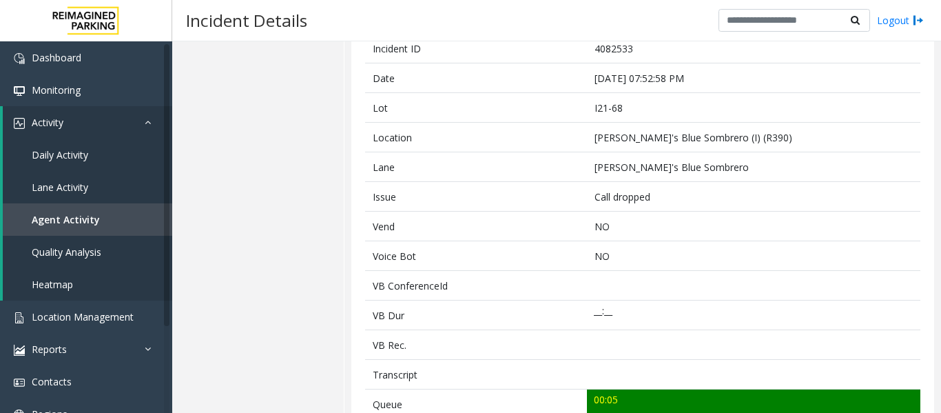
scroll to position [0, 0]
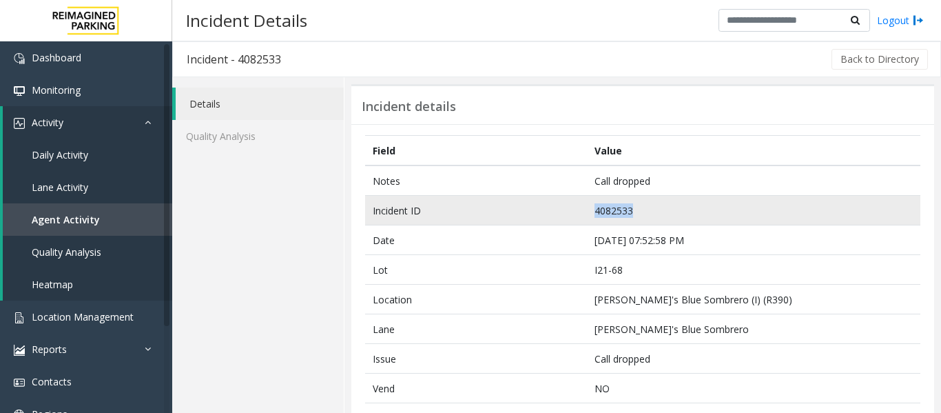
drag, startPoint x: 640, startPoint y: 207, endPoint x: 484, endPoint y: 204, distance: 156.4
click at [484, 204] on tr "Incident ID 4082533" at bounding box center [642, 211] width 555 height 30
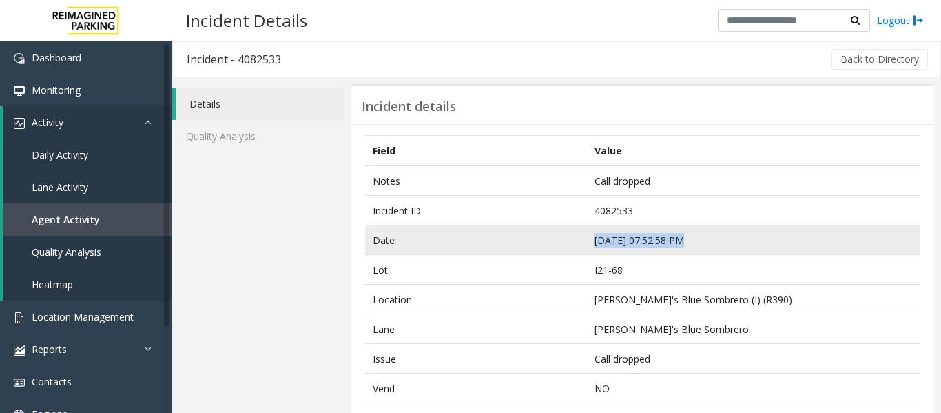
drag, startPoint x: 686, startPoint y: 238, endPoint x: 557, endPoint y: 250, distance: 129.4
click at [557, 250] on tr "Date Sep 20 07:52:58 PM" at bounding box center [642, 240] width 555 height 30
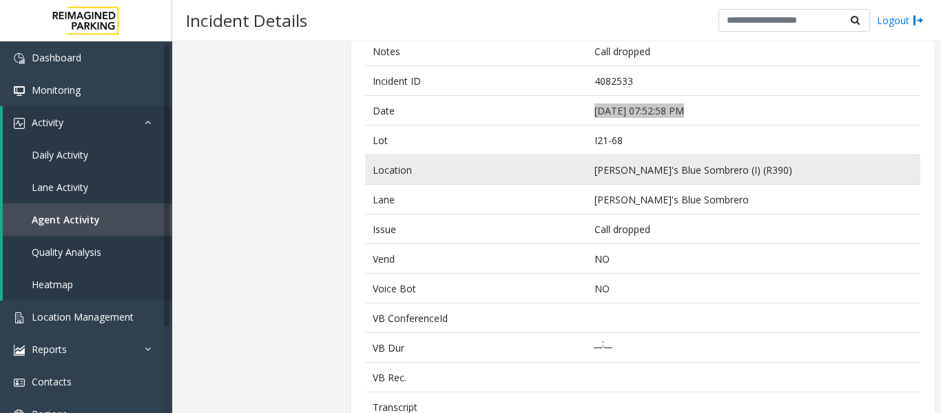
scroll to position [138, 0]
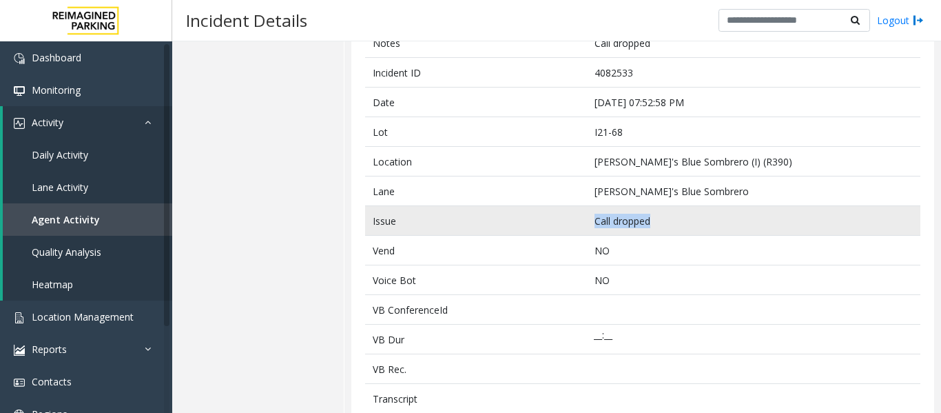
drag, startPoint x: 659, startPoint y: 218, endPoint x: 538, endPoint y: 223, distance: 120.7
click at [538, 223] on tr "Issue Call dropped" at bounding box center [642, 221] width 555 height 30
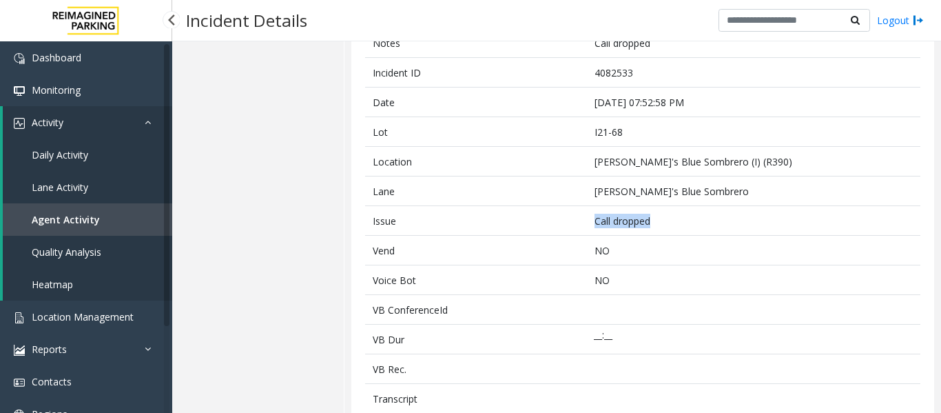
click at [132, 209] on link "Agent Activity" at bounding box center [87, 219] width 169 height 32
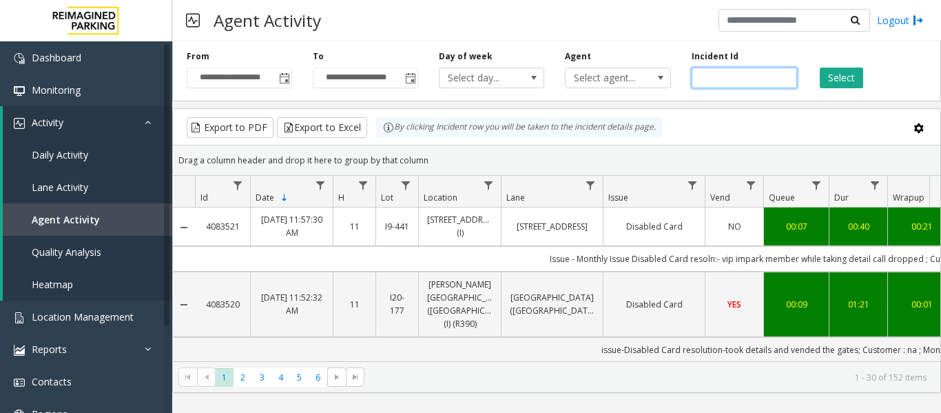
click at [739, 77] on input "number" at bounding box center [744, 78] width 105 height 21
paste input "*******"
type input "*******"
click at [831, 76] on button "Select" at bounding box center [841, 78] width 43 height 21
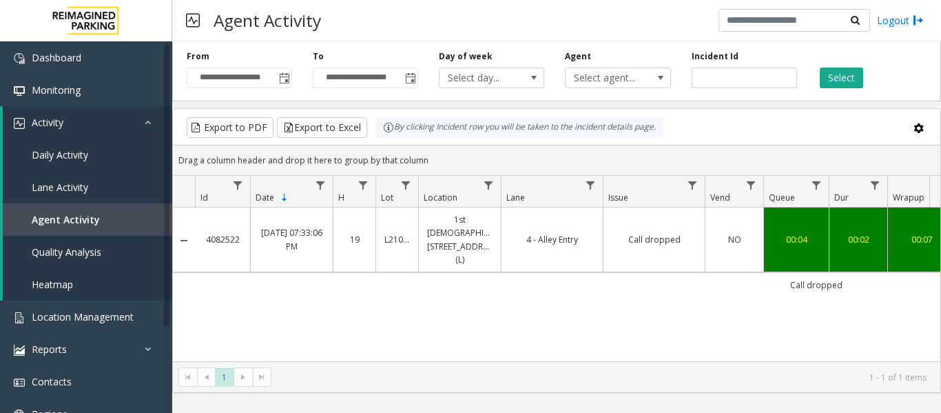
click at [642, 243] on td "Call dropped" at bounding box center [654, 239] width 102 height 65
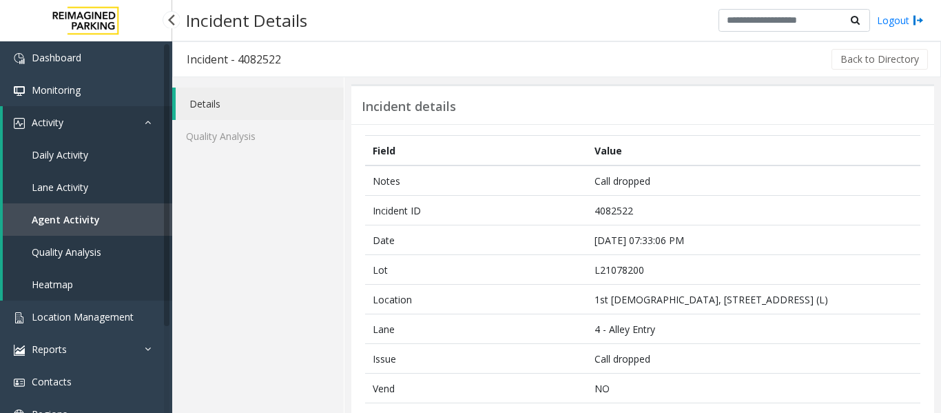
click at [94, 207] on link "Agent Activity" at bounding box center [87, 219] width 169 height 32
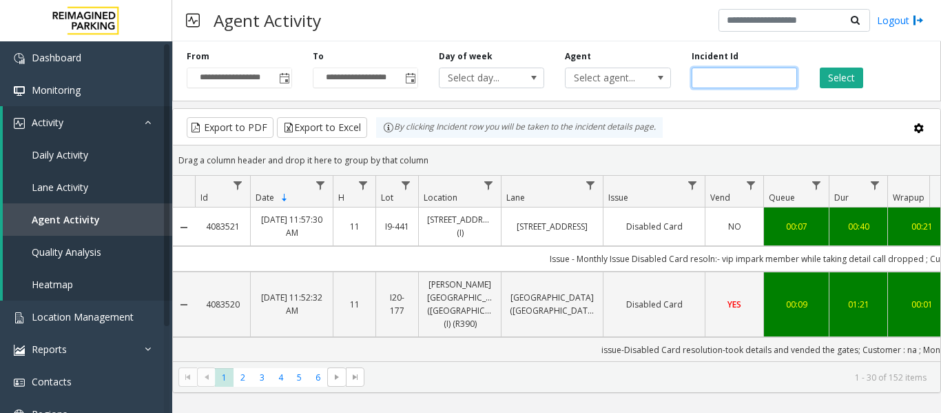
click at [717, 80] on input "number" at bounding box center [744, 78] width 105 height 21
paste input "*******"
type input "*******"
click at [840, 72] on button "Select" at bounding box center [841, 78] width 43 height 21
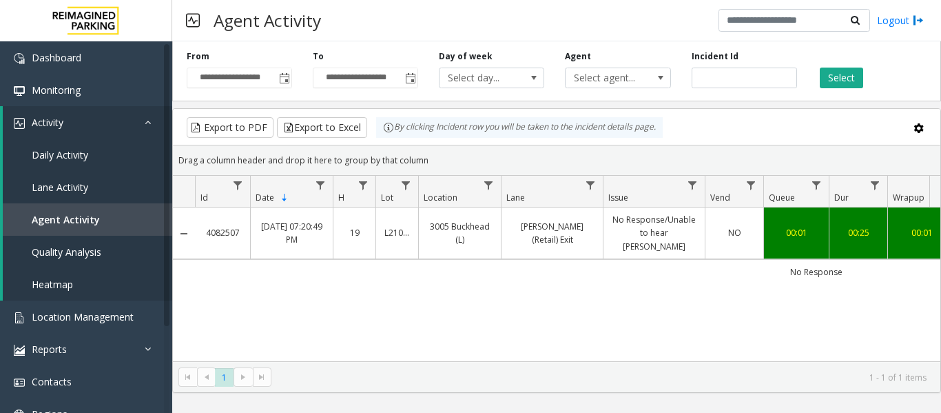
click at [544, 225] on link "Pharr (Retail) Exit" at bounding box center [552, 233] width 85 height 26
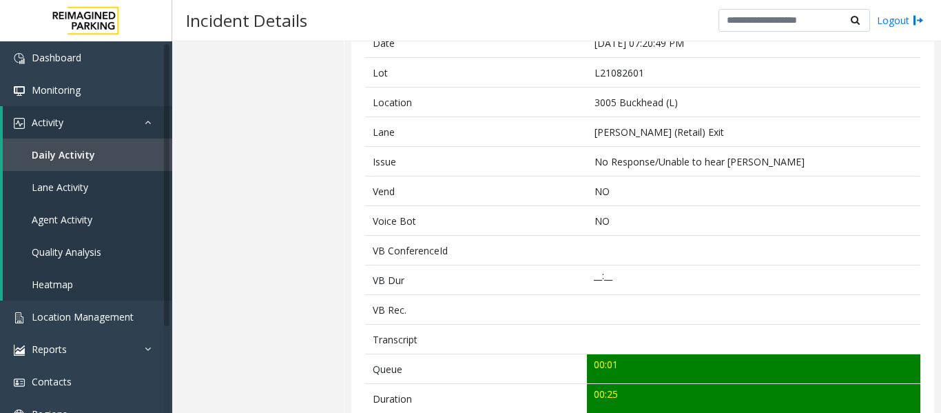
scroll to position [344, 0]
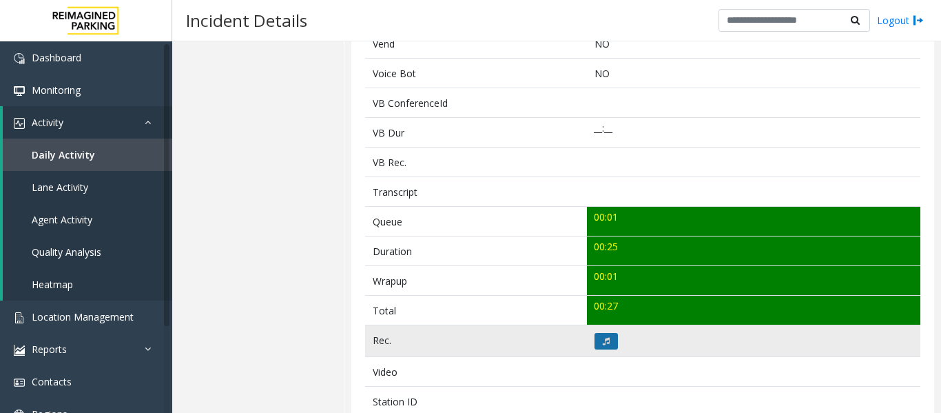
click at [608, 344] on button at bounding box center [606, 341] width 23 height 17
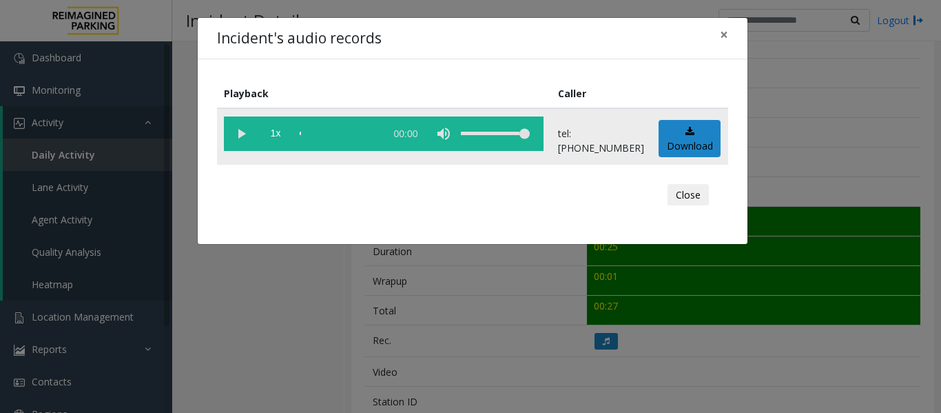
click at [238, 138] on vg-play-pause at bounding box center [241, 133] width 34 height 34
click at [678, 199] on button "Close" at bounding box center [688, 195] width 41 height 22
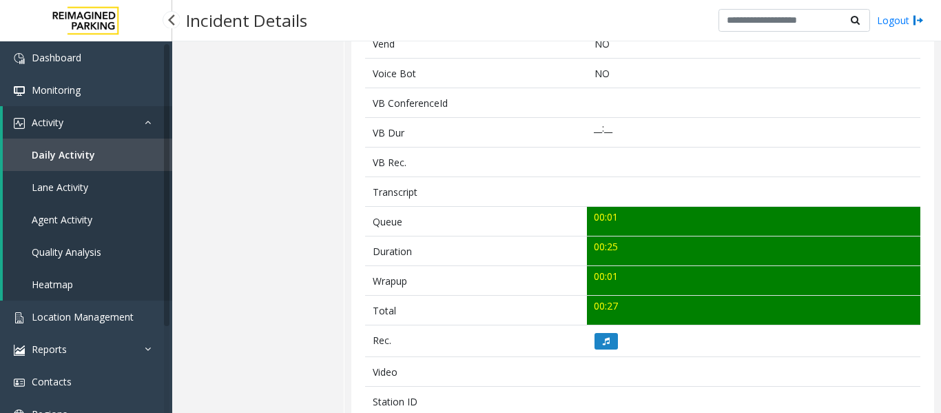
click at [102, 138] on link "Daily Activity" at bounding box center [87, 154] width 169 height 32
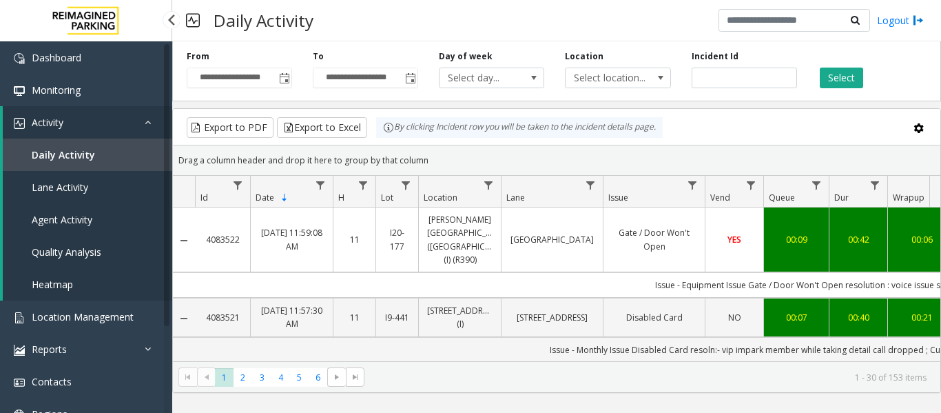
click at [70, 216] on span "Agent Activity" at bounding box center [62, 219] width 61 height 13
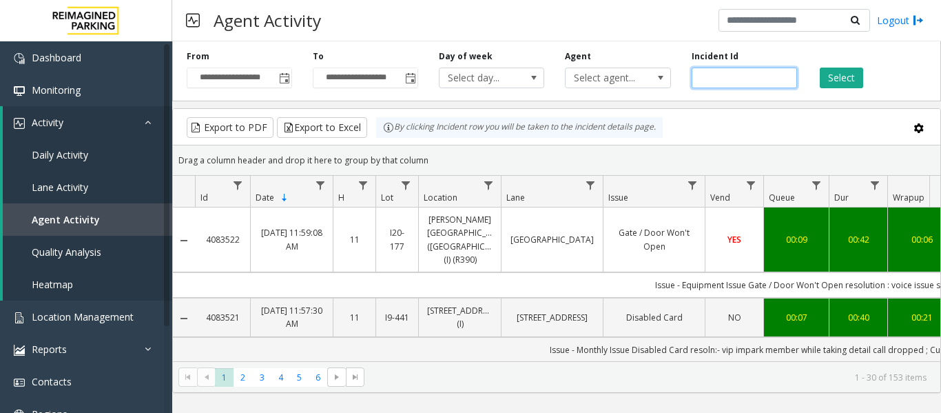
click at [740, 74] on input "number" at bounding box center [744, 78] width 105 height 21
paste input "*******"
type input "*******"
click at [808, 82] on div "Select" at bounding box center [870, 69] width 126 height 38
click at [833, 76] on button "Select" at bounding box center [841, 78] width 43 height 21
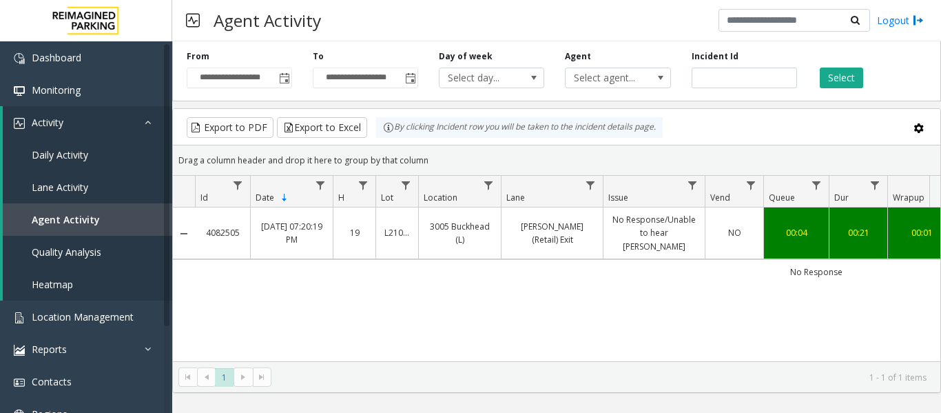
click at [596, 224] on td "Pharr (Retail) Exit" at bounding box center [552, 233] width 102 height 52
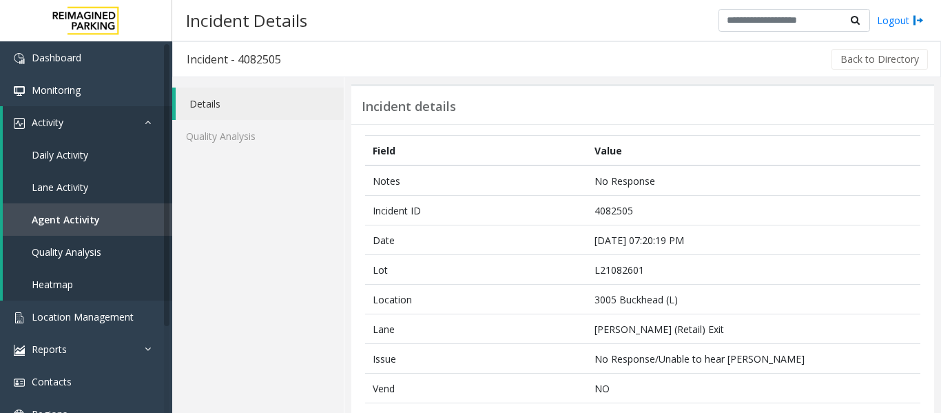
scroll to position [413, 0]
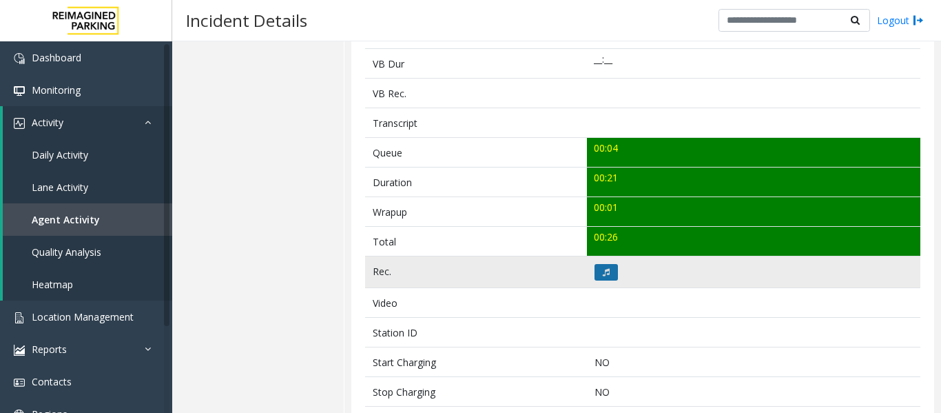
click at [605, 273] on icon at bounding box center [606, 272] width 7 height 8
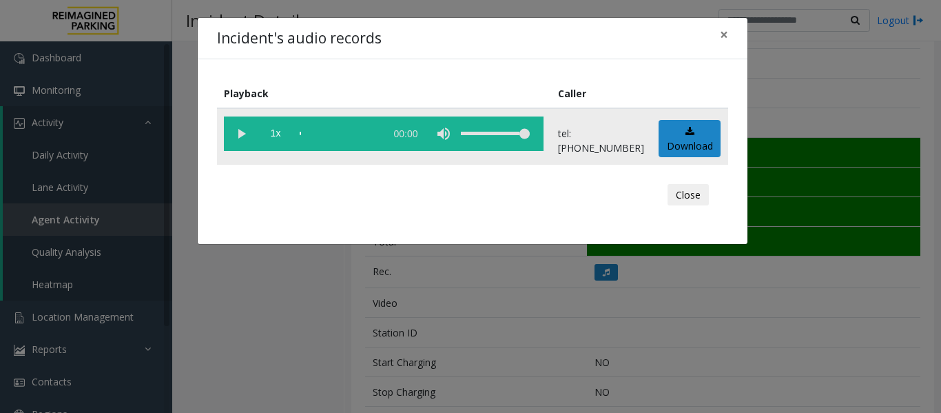
click at [248, 132] on vg-play-pause at bounding box center [241, 133] width 34 height 34
click at [685, 196] on button "Close" at bounding box center [688, 195] width 41 height 22
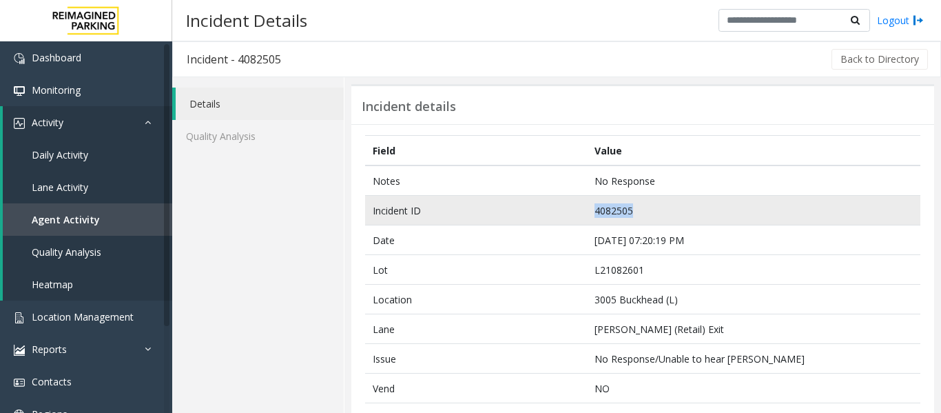
drag, startPoint x: 633, startPoint y: 214, endPoint x: 585, endPoint y: 217, distance: 48.3
click at [587, 217] on td "4082505" at bounding box center [753, 211] width 333 height 30
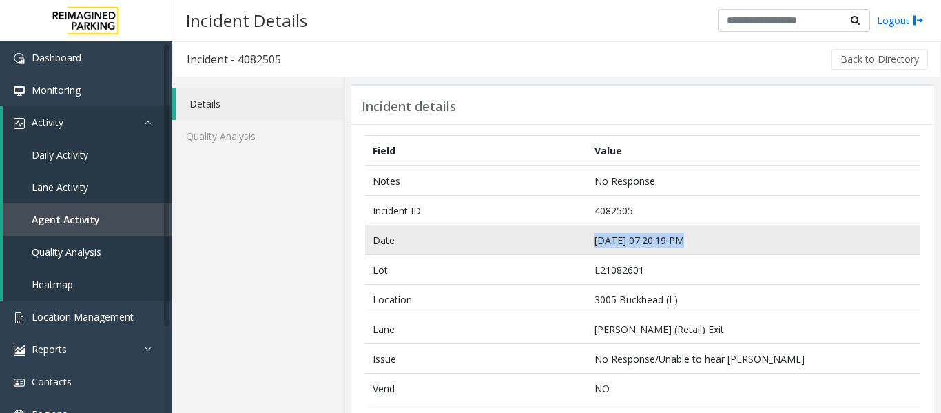
drag, startPoint x: 695, startPoint y: 236, endPoint x: 551, endPoint y: 253, distance: 145.0
click at [551, 253] on tr "Date Sep 20 07:20:19 PM" at bounding box center [642, 240] width 555 height 30
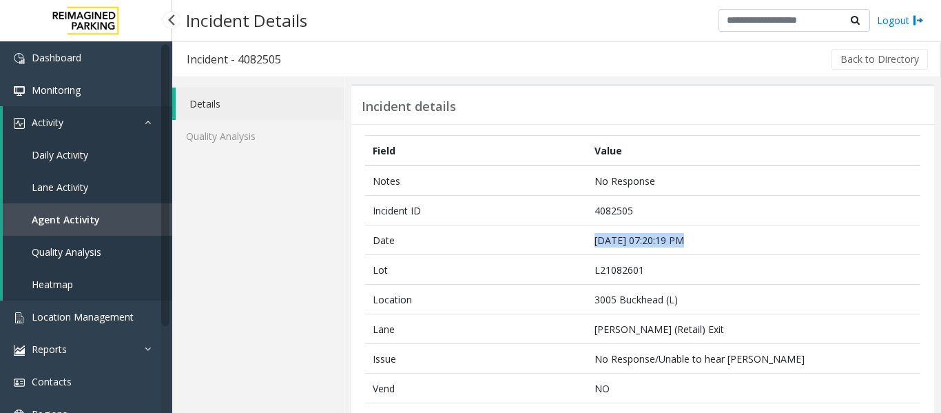
click at [165, 214] on link "Agent Activity" at bounding box center [87, 219] width 169 height 32
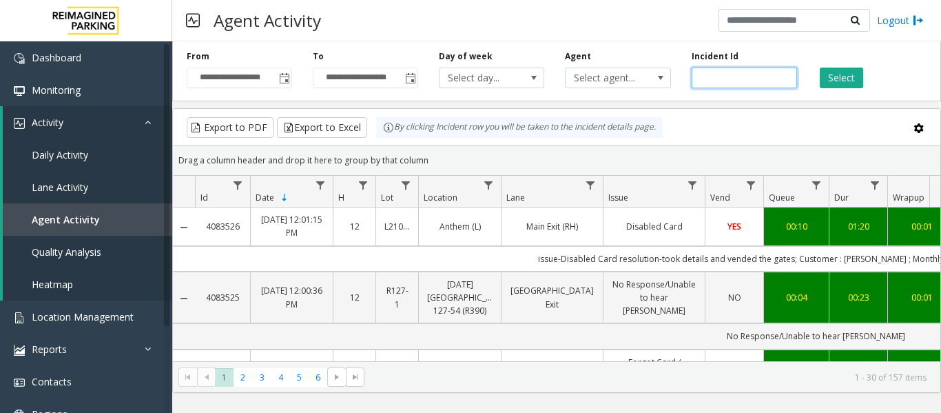
click at [725, 77] on input "number" at bounding box center [744, 78] width 105 height 21
paste input "*******"
type input "*******"
click at [852, 68] on button "Select" at bounding box center [841, 78] width 43 height 21
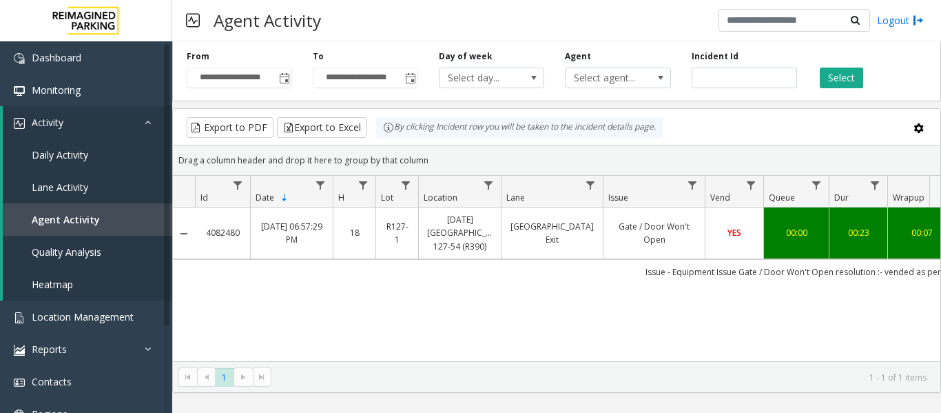
click at [524, 243] on link "34th Street Center Exit" at bounding box center [552, 233] width 85 height 26
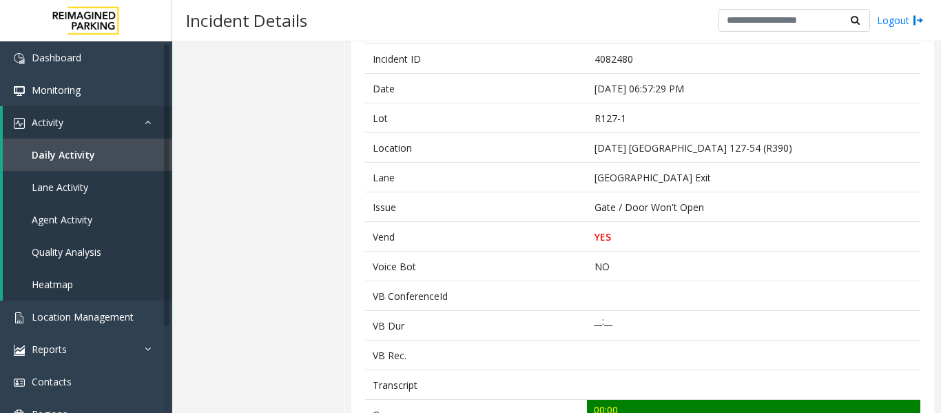
scroll to position [344, 0]
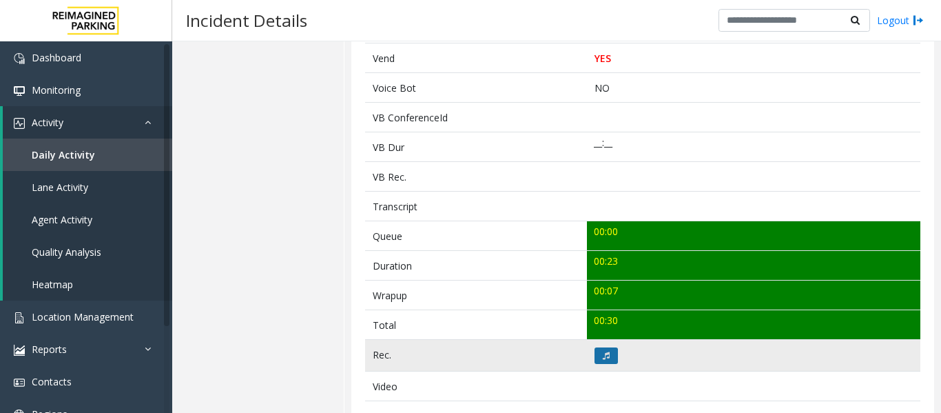
click at [606, 349] on button at bounding box center [606, 355] width 23 height 17
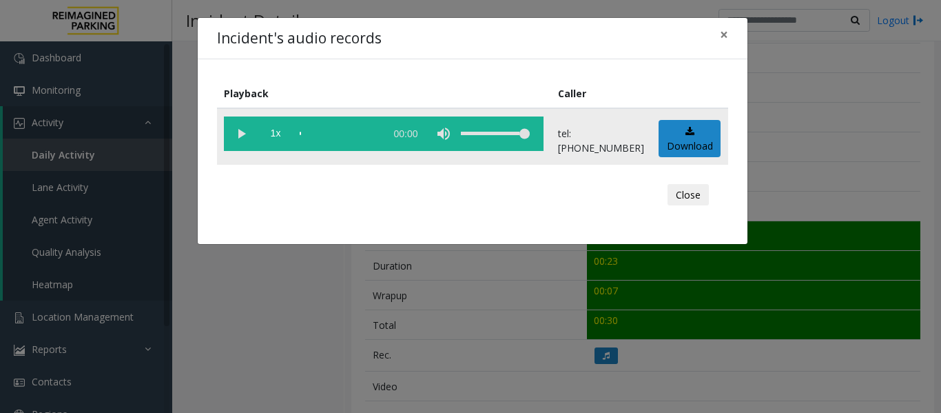
click at [246, 135] on vg-play-pause at bounding box center [241, 133] width 34 height 34
click at [695, 206] on div "Close" at bounding box center [473, 194] width 492 height 41
click at [696, 197] on button "Close" at bounding box center [688, 195] width 41 height 22
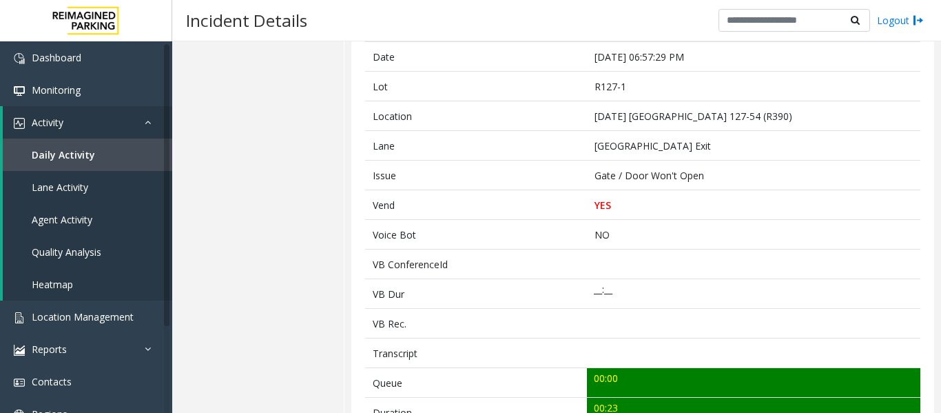
scroll to position [0, 0]
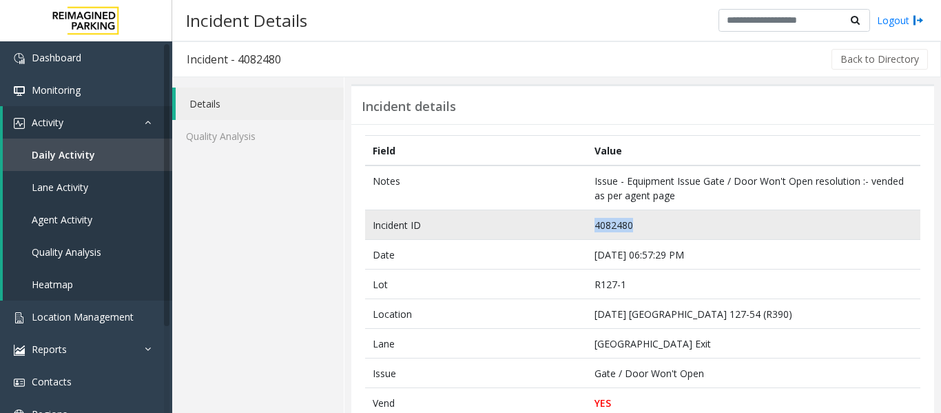
drag, startPoint x: 651, startPoint y: 233, endPoint x: 566, endPoint y: 227, distance: 85.7
click at [566, 227] on tr "Incident ID 4082480" at bounding box center [642, 225] width 555 height 30
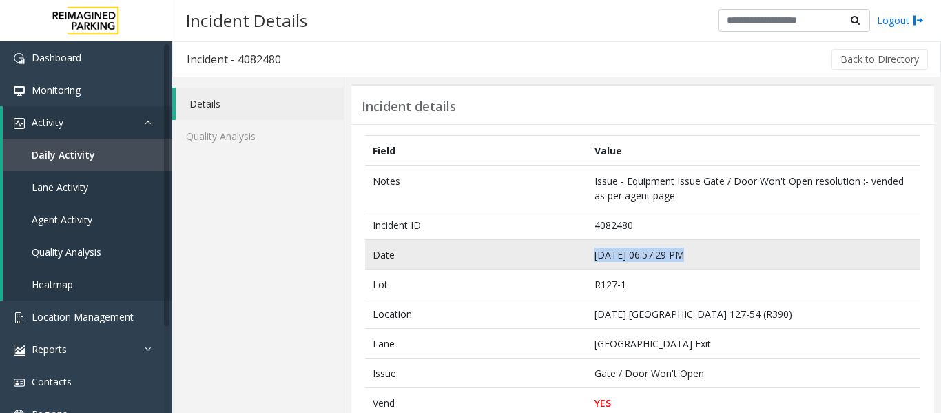
drag, startPoint x: 691, startPoint y: 258, endPoint x: 583, endPoint y: 262, distance: 108.2
click at [587, 262] on td "Sep 20 06:57:29 PM" at bounding box center [753, 255] width 333 height 30
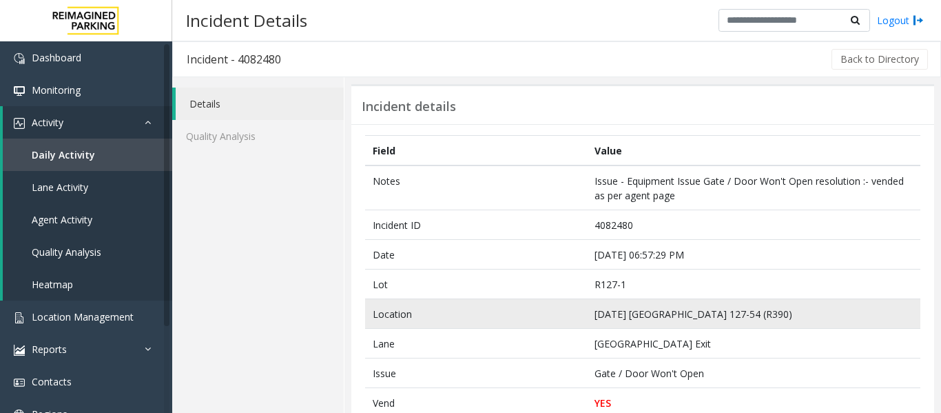
click at [648, 316] on td "Ascension Seton East Garage 127-54 (R390)" at bounding box center [753, 314] width 333 height 30
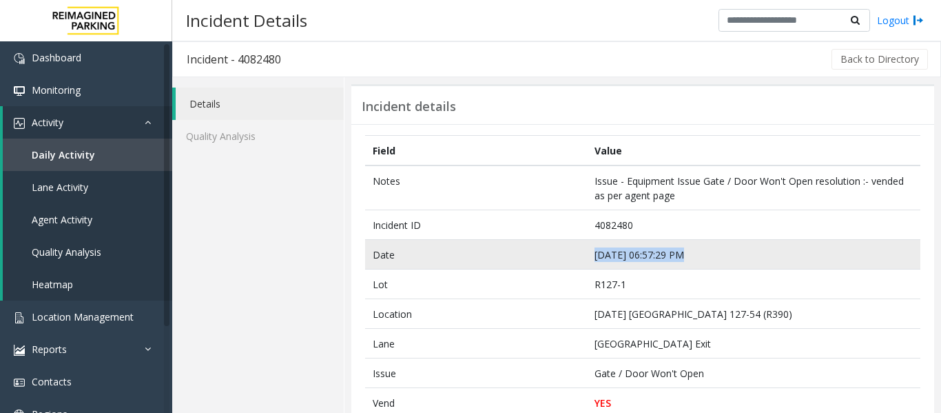
drag, startPoint x: 710, startPoint y: 251, endPoint x: 574, endPoint y: 249, distance: 135.7
click at [574, 249] on tr "Date Sep 20 06:57:29 PM" at bounding box center [642, 255] width 555 height 30
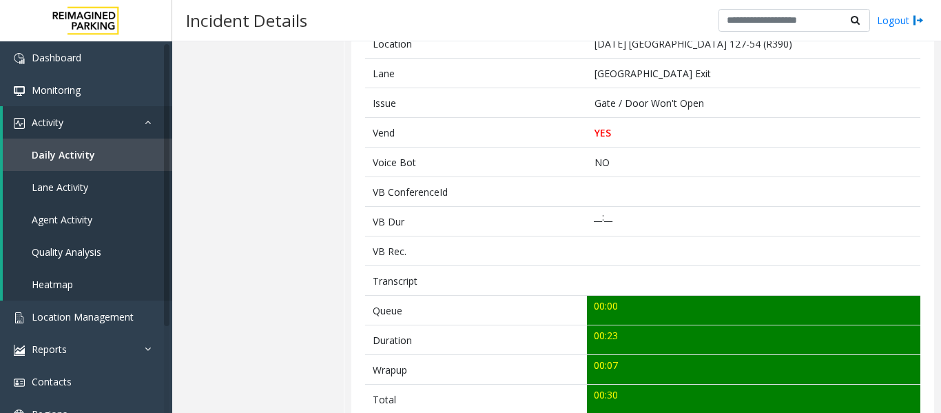
scroll to position [276, 0]
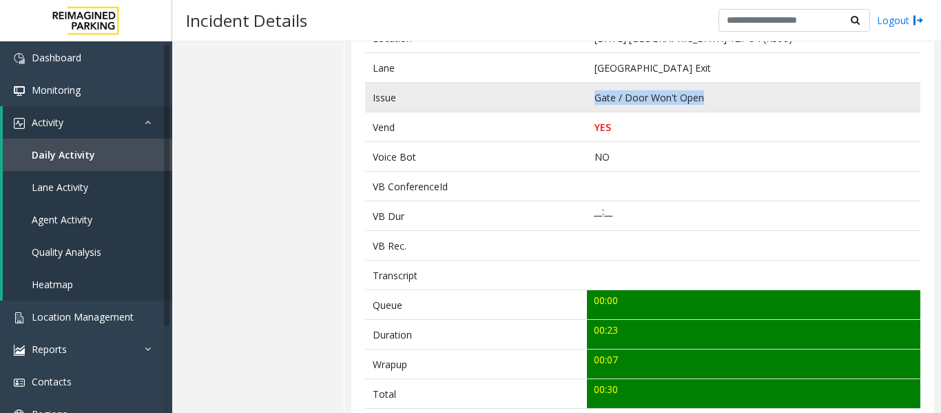
drag, startPoint x: 701, startPoint y: 97, endPoint x: 584, endPoint y: 94, distance: 117.2
click at [587, 94] on td "Gate / Door Won't Open" at bounding box center [753, 98] width 333 height 30
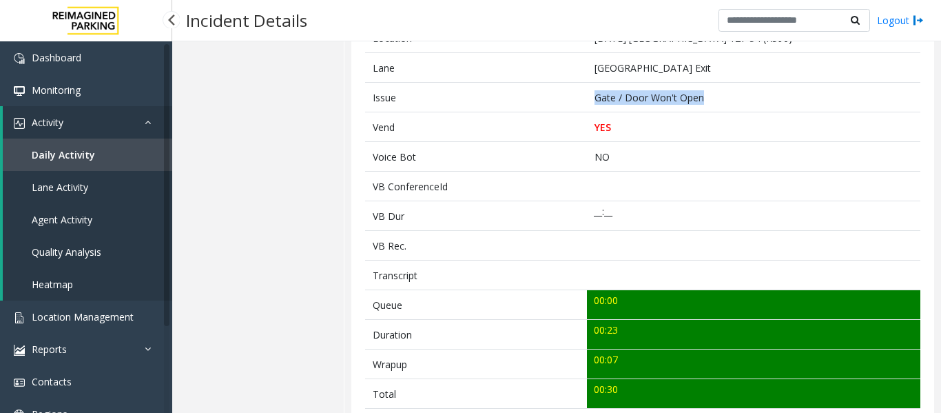
click at [72, 229] on link "Agent Activity" at bounding box center [87, 219] width 169 height 32
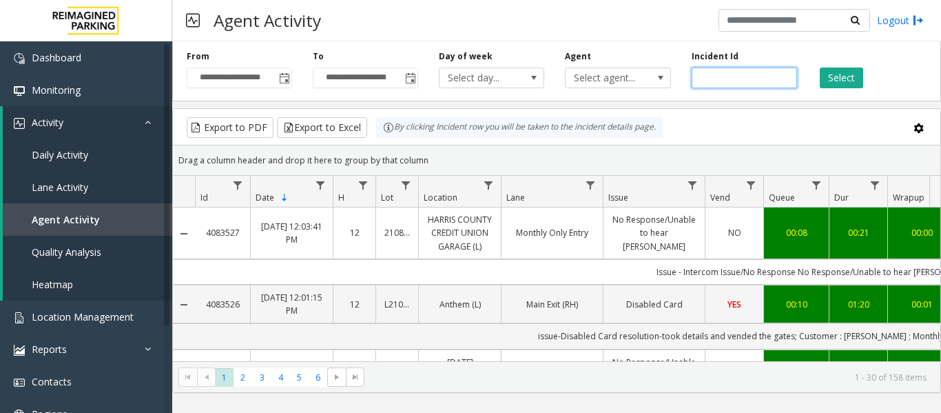
click at [733, 81] on input "number" at bounding box center [744, 78] width 105 height 21
paste input "*******"
type input "*******"
click at [852, 81] on button "Select" at bounding box center [841, 78] width 43 height 21
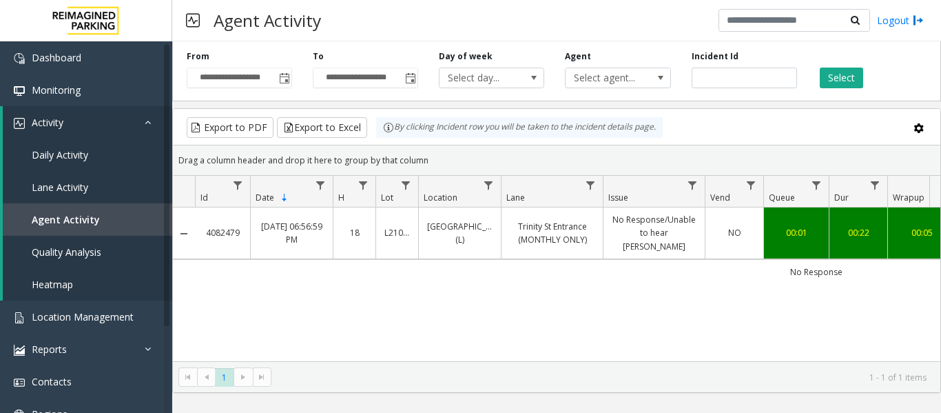
click at [723, 226] on link "NO" at bounding box center [734, 232] width 41 height 13
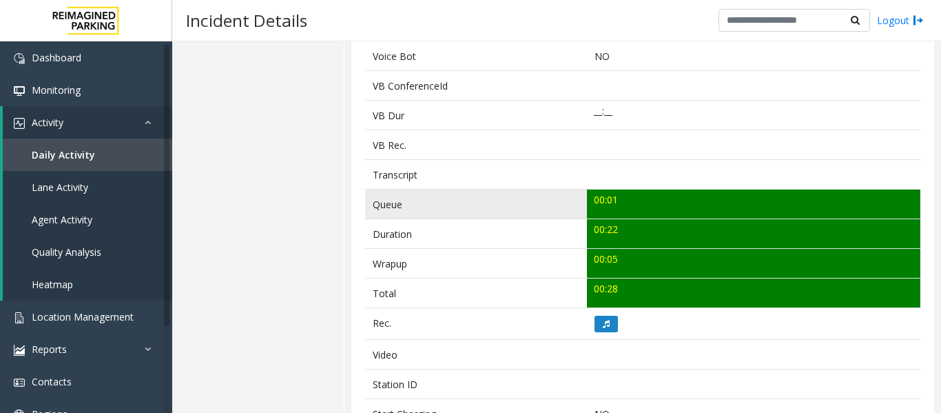
scroll to position [482, 0]
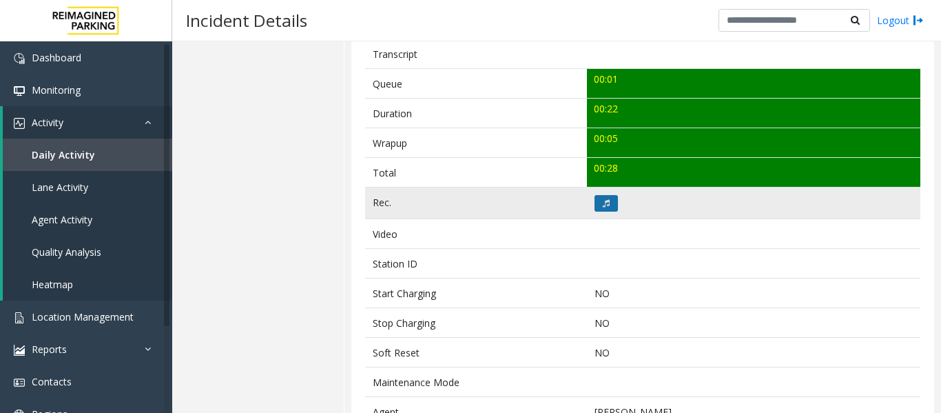
click at [605, 210] on button at bounding box center [606, 203] width 23 height 17
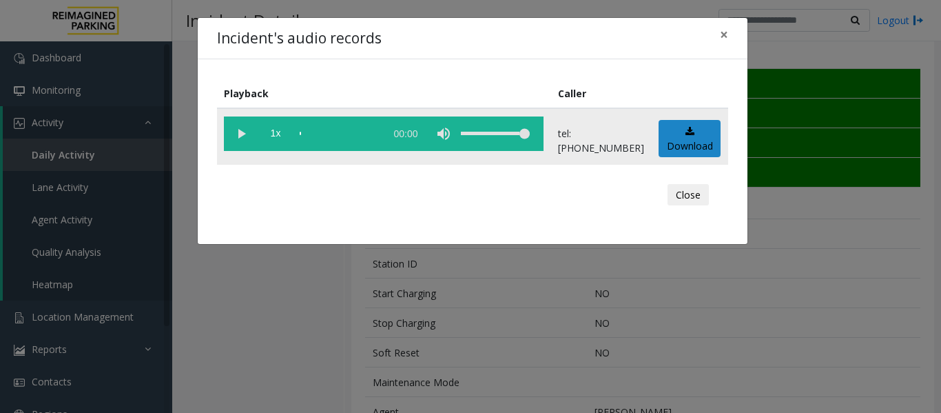
click at [239, 138] on vg-play-pause at bounding box center [241, 133] width 34 height 34
click at [687, 196] on button "Close" at bounding box center [688, 195] width 41 height 22
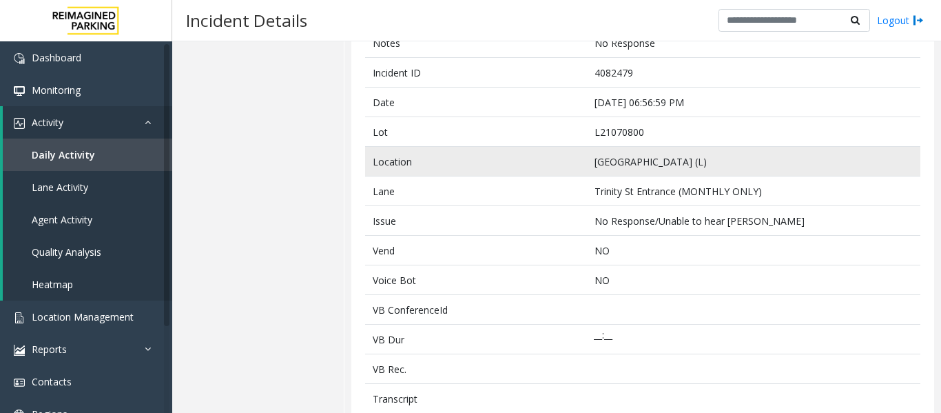
scroll to position [0, 0]
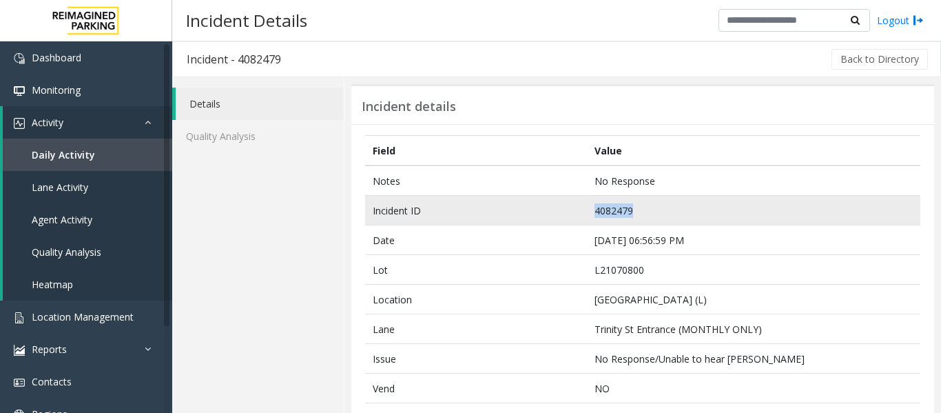
drag, startPoint x: 661, startPoint y: 205, endPoint x: 504, endPoint y: 209, distance: 157.1
click at [504, 209] on tr "Incident ID 4082479" at bounding box center [642, 211] width 555 height 30
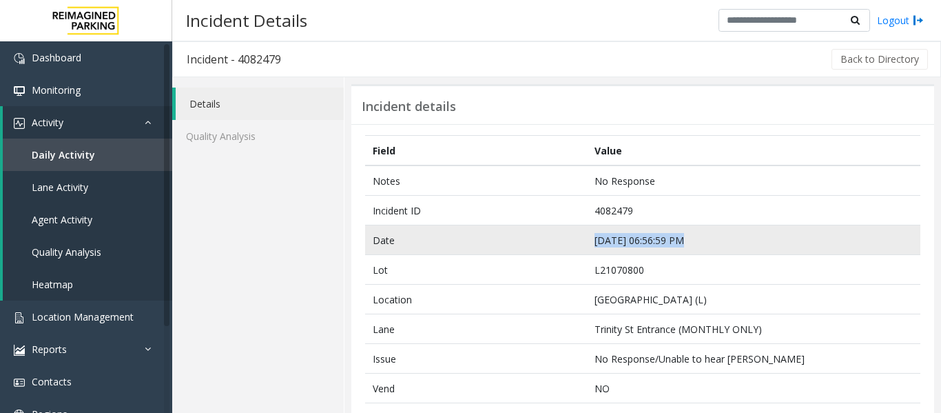
drag, startPoint x: 699, startPoint y: 237, endPoint x: 570, endPoint y: 251, distance: 130.2
click at [570, 251] on tr "Date Sep 20 06:56:59 PM" at bounding box center [642, 240] width 555 height 30
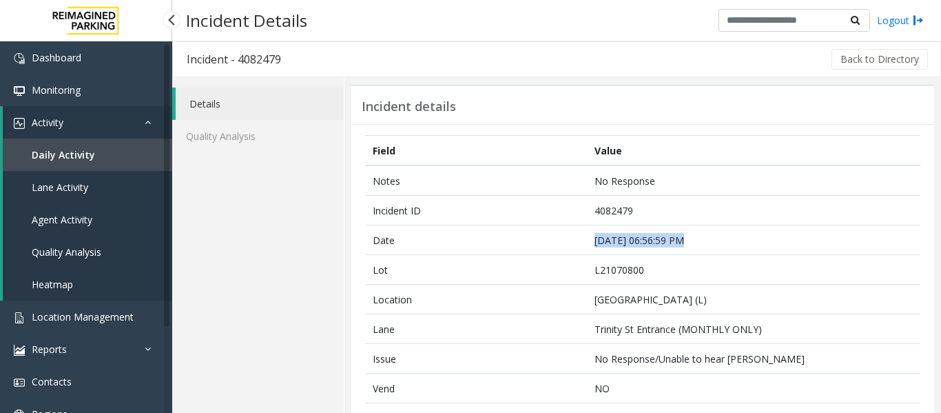
click at [86, 219] on span "Agent Activity" at bounding box center [62, 219] width 61 height 13
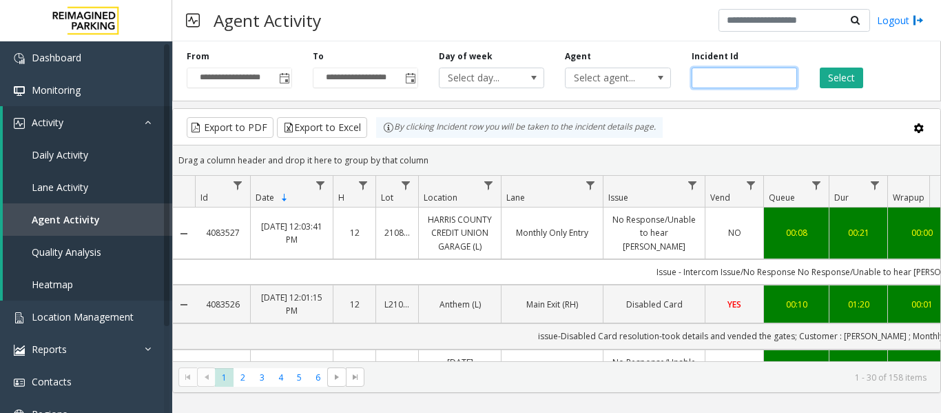
click at [735, 78] on input "number" at bounding box center [744, 78] width 105 height 21
paste input "*******"
type input "*******"
click at [836, 83] on button "Select" at bounding box center [841, 78] width 43 height 21
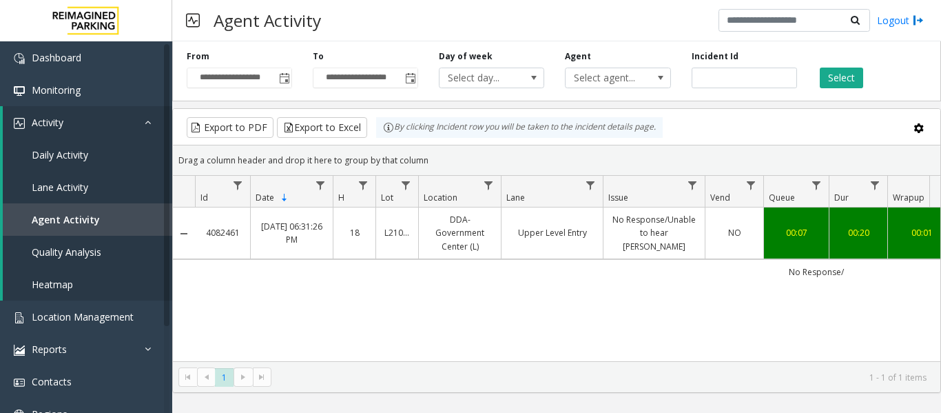
click at [703, 238] on td "No Response/Unable to hear parker" at bounding box center [654, 233] width 102 height 52
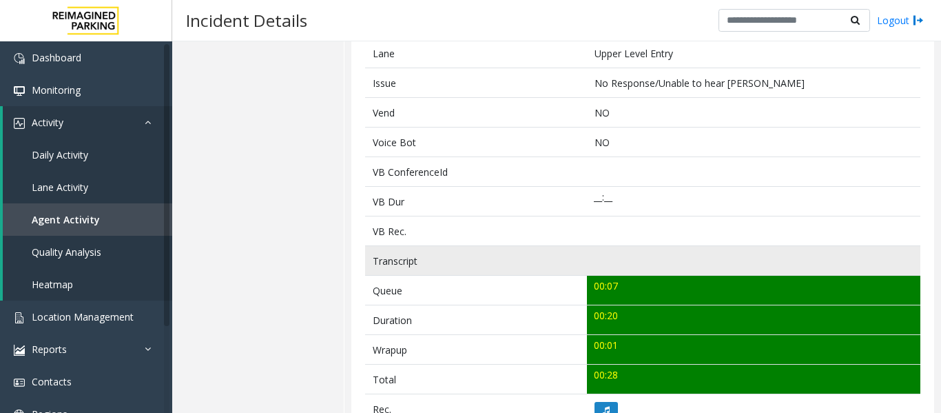
scroll to position [482, 0]
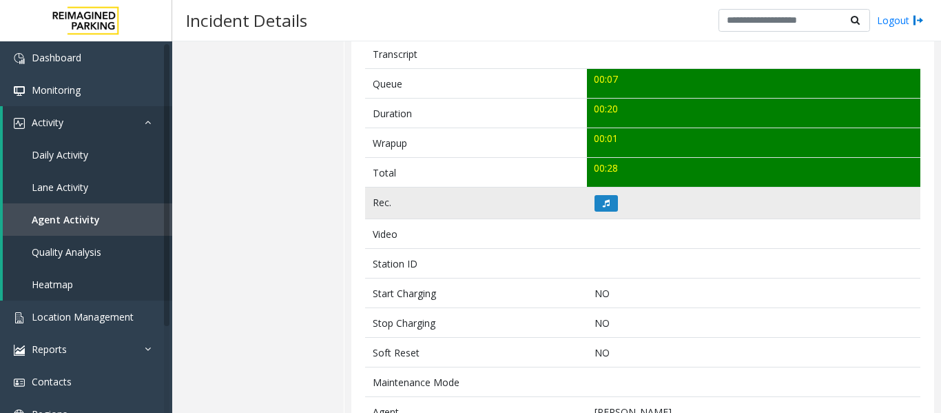
click at [595, 193] on td at bounding box center [753, 203] width 333 height 32
click at [603, 205] on icon at bounding box center [606, 203] width 7 height 8
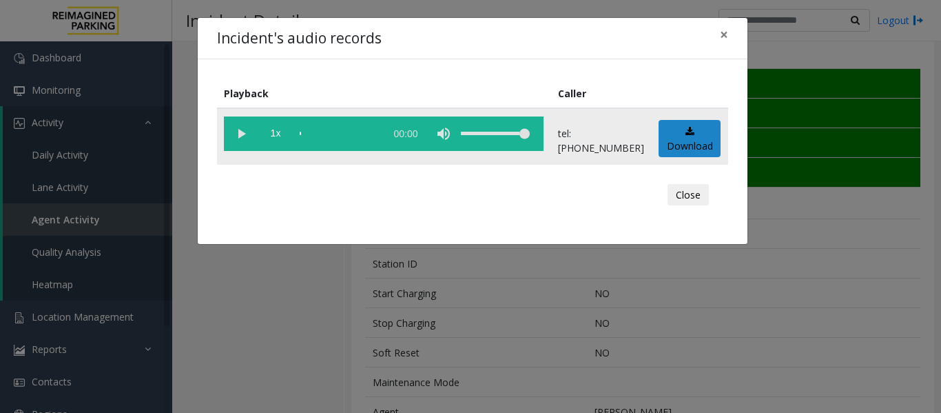
click at [243, 142] on vg-play-pause at bounding box center [241, 133] width 34 height 34
click at [692, 188] on button "Close" at bounding box center [688, 195] width 41 height 22
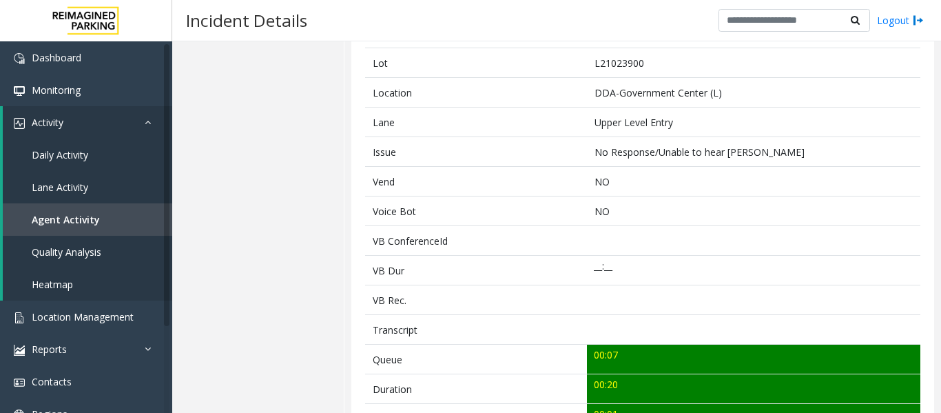
scroll to position [0, 0]
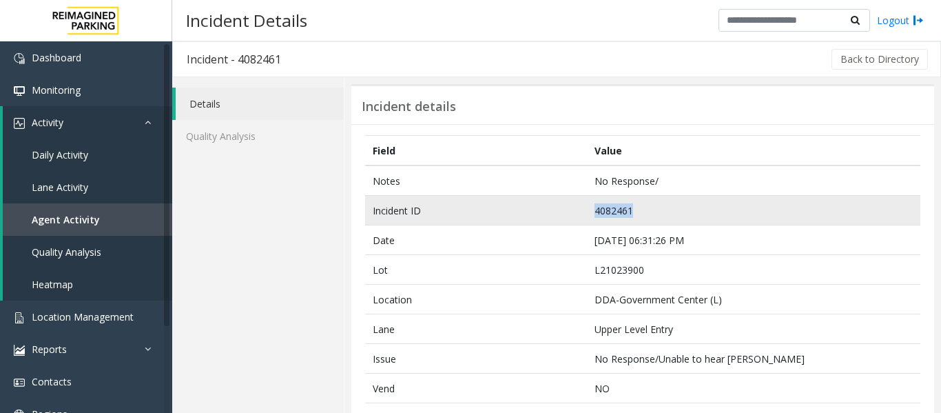
drag, startPoint x: 646, startPoint y: 207, endPoint x: 492, endPoint y: 201, distance: 154.4
click at [492, 201] on tr "Incident ID 4082461" at bounding box center [642, 211] width 555 height 30
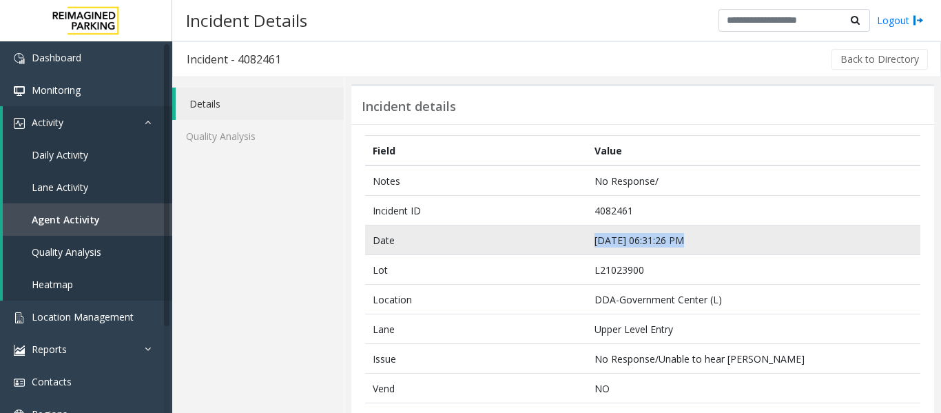
drag, startPoint x: 700, startPoint y: 242, endPoint x: 586, endPoint y: 249, distance: 113.9
click at [587, 249] on td "Sep 20 06:31:26 PM" at bounding box center [753, 240] width 333 height 30
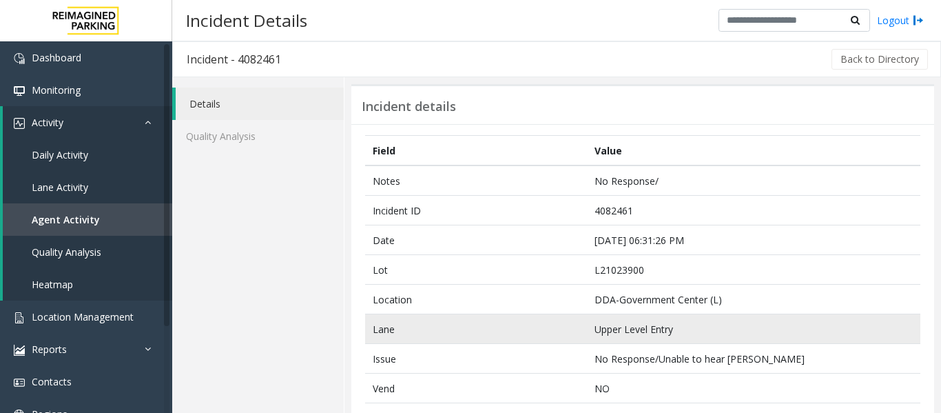
click at [757, 336] on td "Upper Level Entry" at bounding box center [753, 329] width 333 height 30
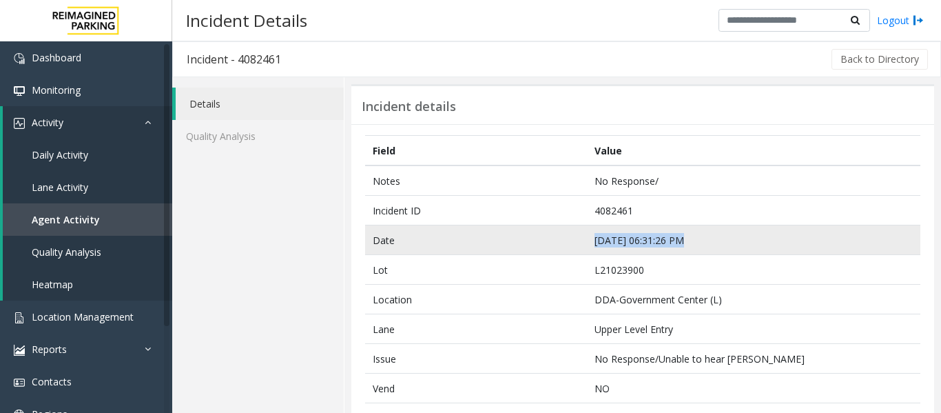
drag, startPoint x: 702, startPoint y: 236, endPoint x: 542, endPoint y: 239, distance: 159.9
click at [542, 239] on tr "Date Sep 20 06:31:26 PM" at bounding box center [642, 240] width 555 height 30
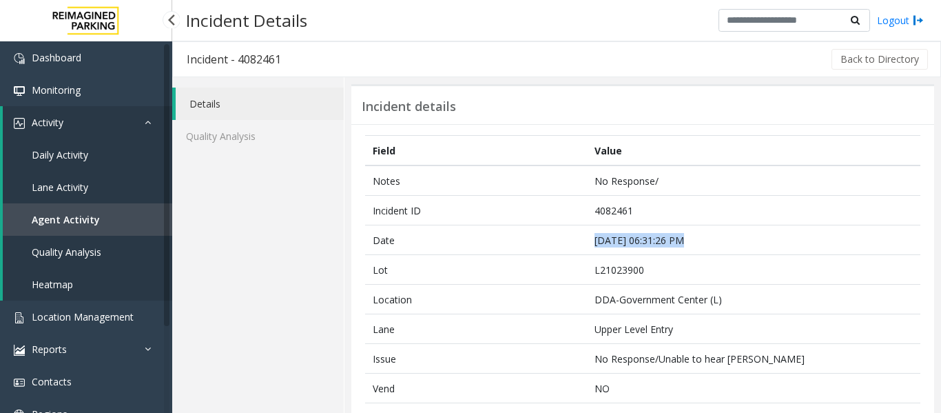
click at [96, 215] on link "Agent Activity" at bounding box center [87, 219] width 169 height 32
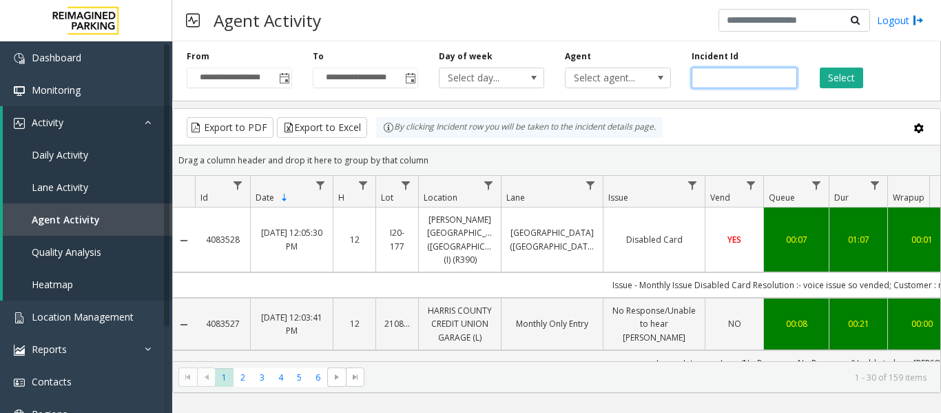
click at [772, 74] on input "number" at bounding box center [744, 78] width 105 height 21
paste input "*******"
type input "*******"
click at [830, 76] on button "Select" at bounding box center [841, 78] width 43 height 21
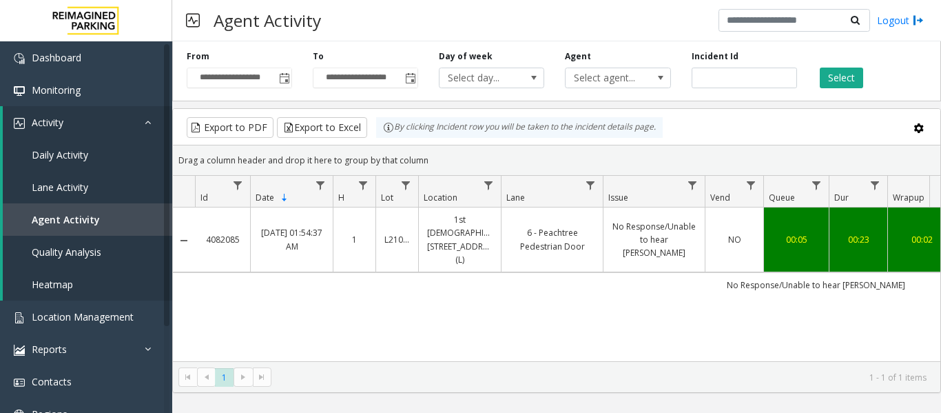
click at [716, 237] on link "NO" at bounding box center [734, 239] width 41 height 13
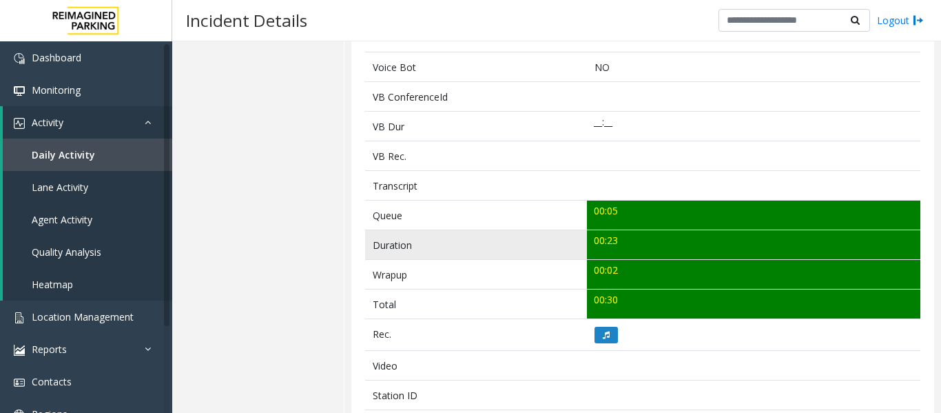
scroll to position [482, 0]
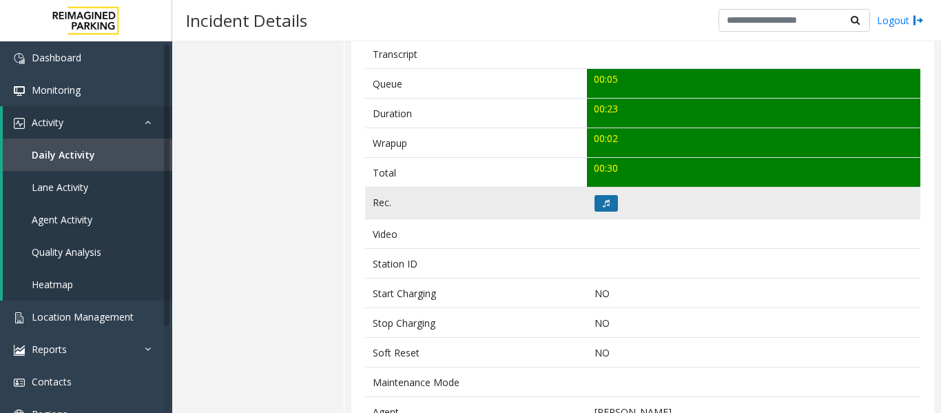
click at [603, 203] on icon at bounding box center [606, 203] width 7 height 8
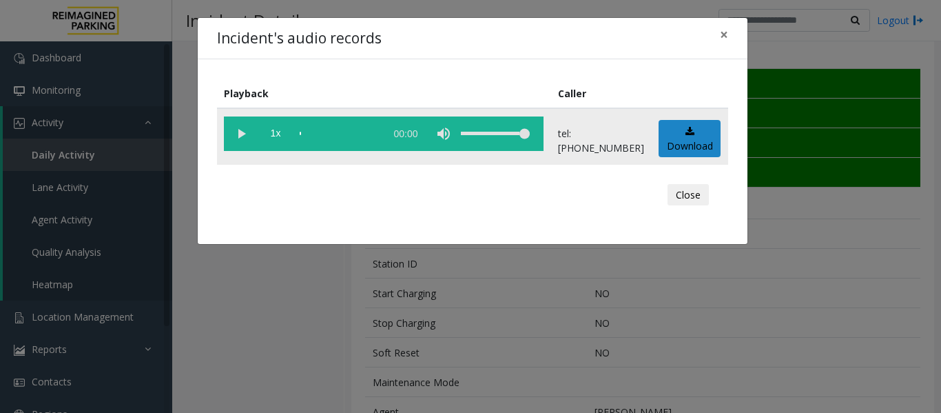
click at [236, 130] on vg-play-pause at bounding box center [241, 133] width 34 height 34
click at [694, 201] on button "Close" at bounding box center [688, 195] width 41 height 22
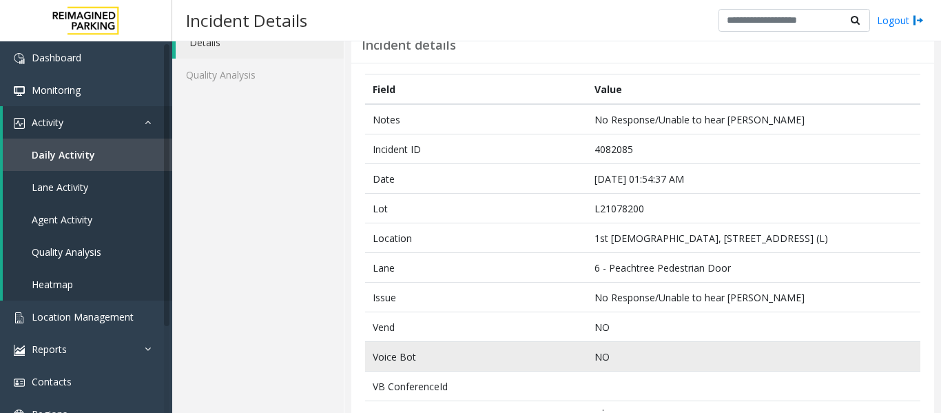
scroll to position [0, 0]
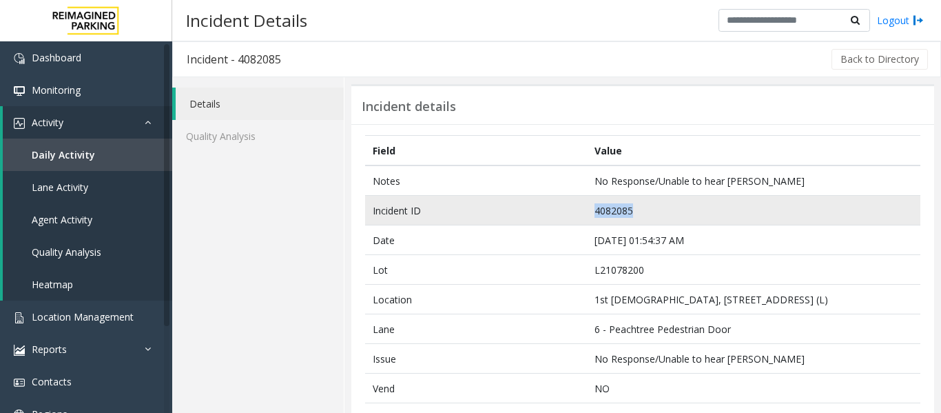
drag, startPoint x: 643, startPoint y: 203, endPoint x: 542, endPoint y: 211, distance: 101.0
click at [542, 211] on tr "Incident ID 4082085" at bounding box center [642, 211] width 555 height 30
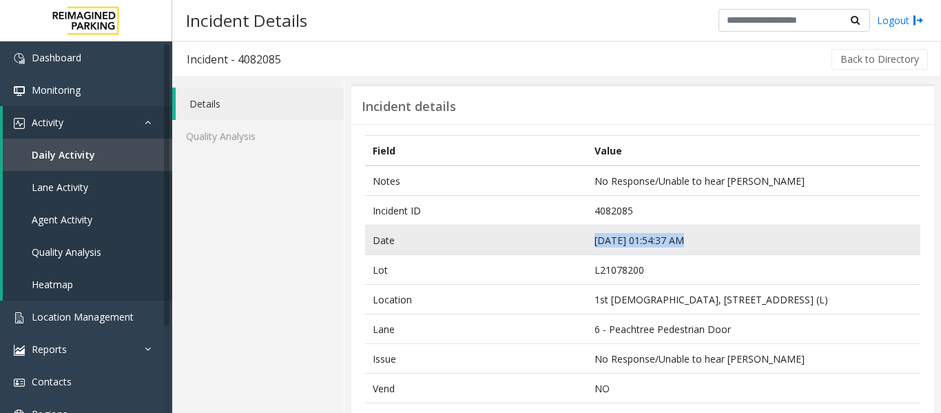
drag, startPoint x: 704, startPoint y: 245, endPoint x: 570, endPoint y: 248, distance: 133.7
click at [570, 248] on tr "Date Sep 20 01:54:37 AM" at bounding box center [642, 240] width 555 height 30
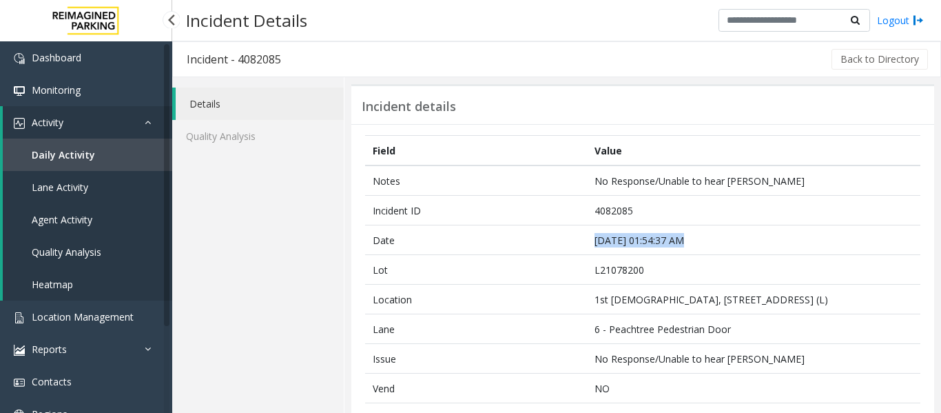
click at [68, 227] on link "Agent Activity" at bounding box center [87, 219] width 169 height 32
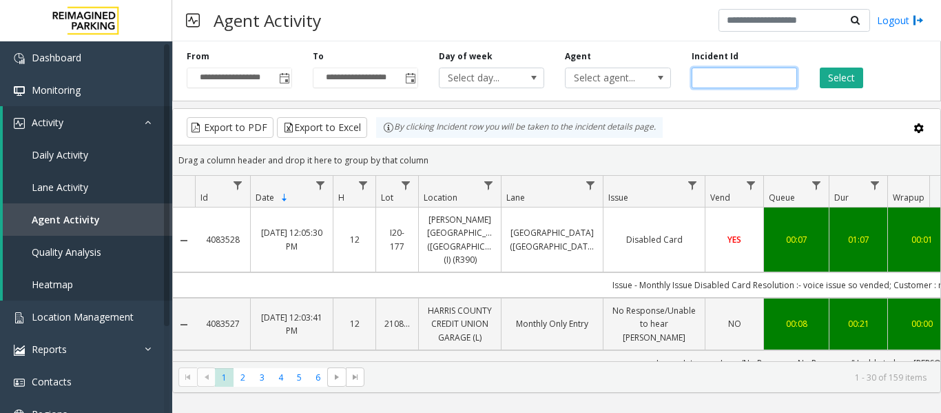
click at [711, 83] on input "number" at bounding box center [744, 78] width 105 height 21
paste input "*******"
type input "*******"
click at [838, 87] on button "Select" at bounding box center [841, 78] width 43 height 21
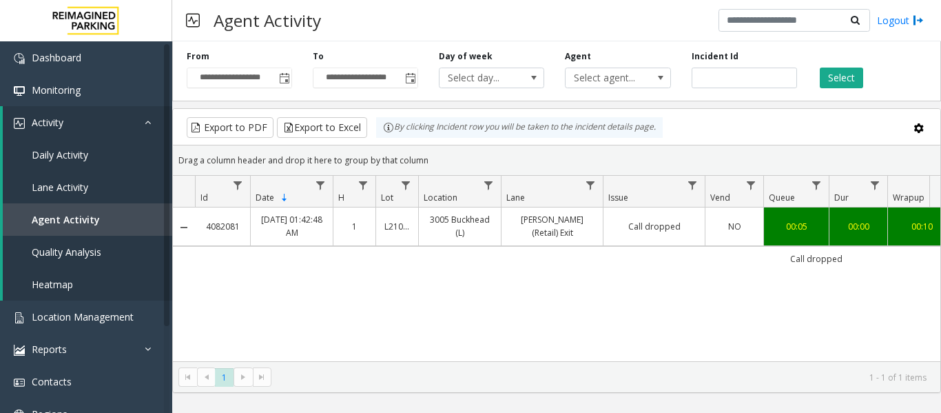
click at [663, 243] on td "Call dropped" at bounding box center [654, 226] width 102 height 38
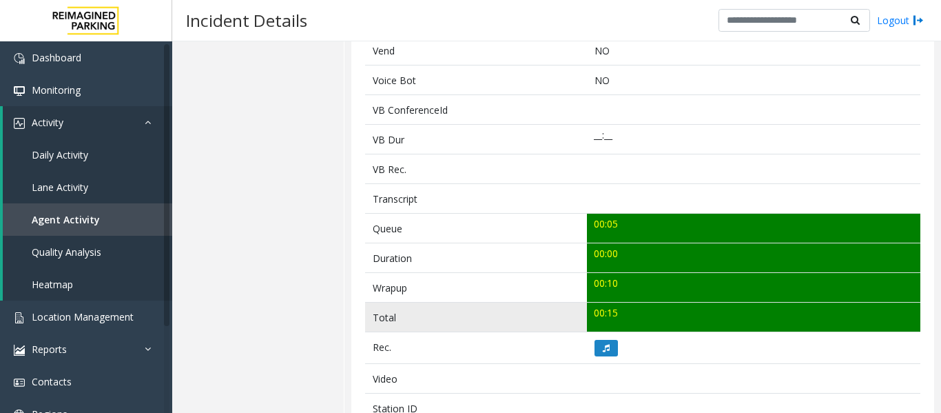
scroll to position [482, 0]
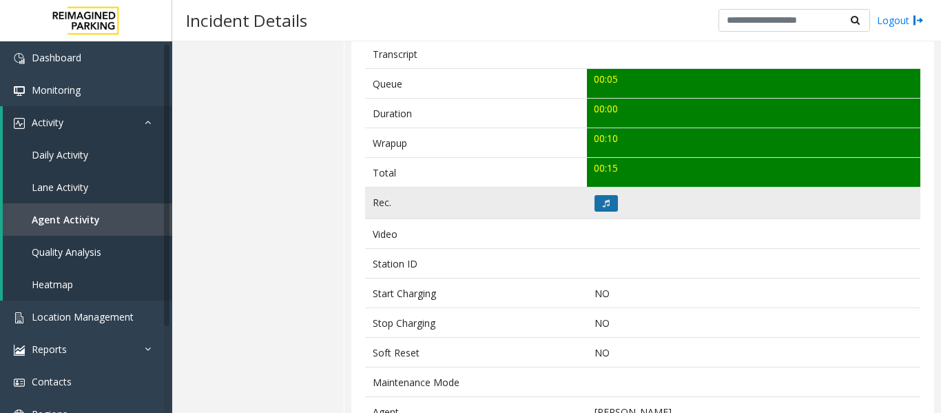
click at [601, 211] on button at bounding box center [606, 203] width 23 height 17
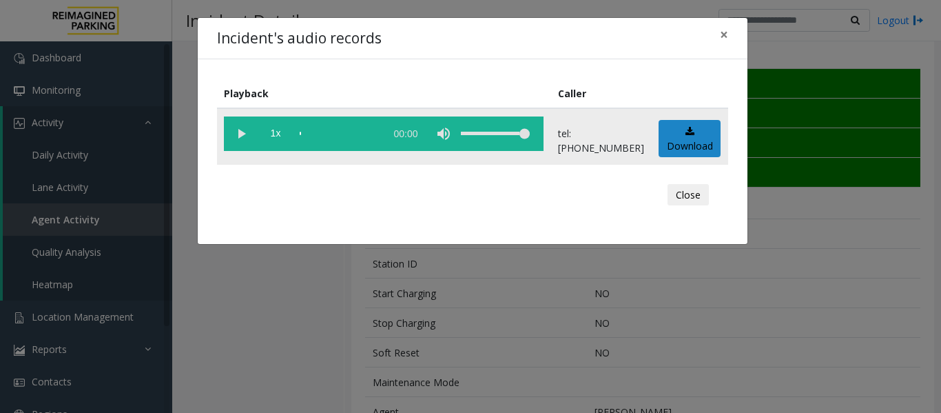
click at [238, 131] on vg-play-pause at bounding box center [241, 133] width 34 height 34
click at [674, 189] on button "Close" at bounding box center [688, 195] width 41 height 22
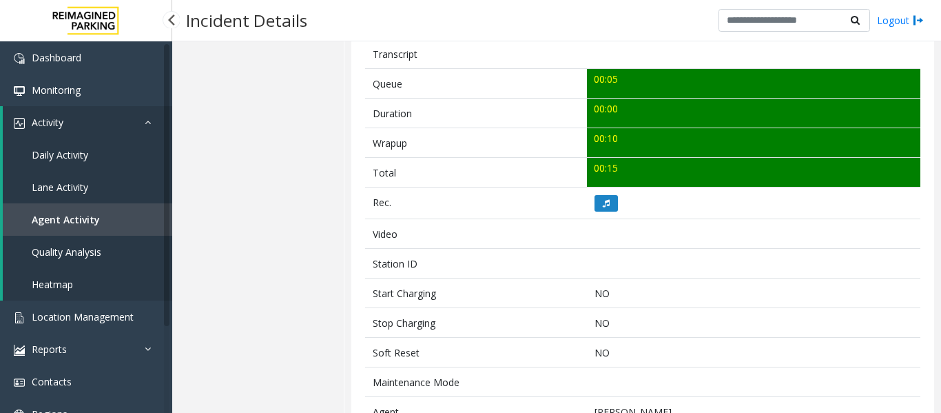
click at [154, 212] on link "Agent Activity" at bounding box center [87, 219] width 169 height 32
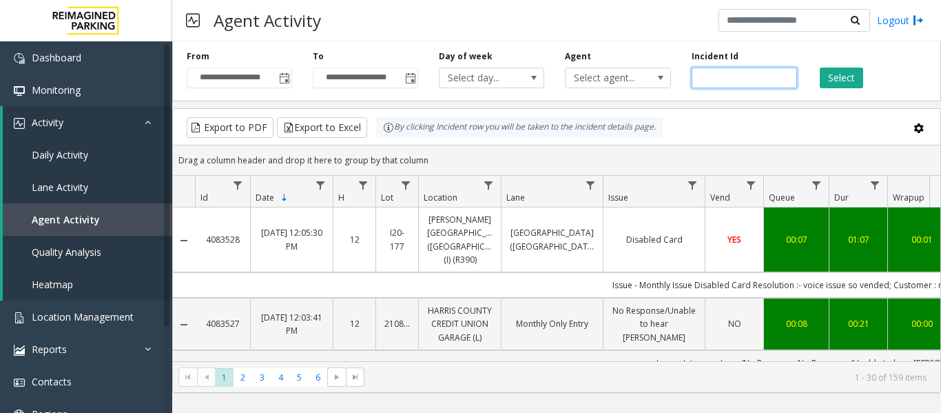
click at [719, 77] on input "number" at bounding box center [744, 78] width 105 height 21
paste input "*******"
type input "*******"
click at [840, 72] on button "Select" at bounding box center [841, 78] width 43 height 21
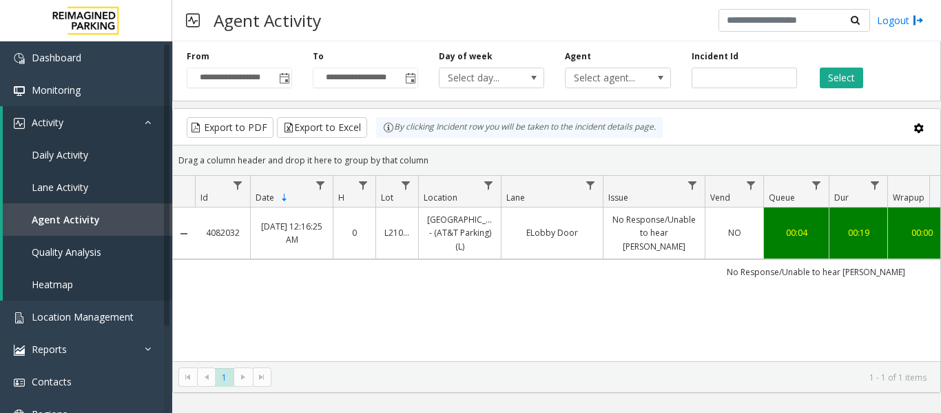
click at [641, 247] on td "No Response/Unable to hear parker" at bounding box center [654, 233] width 102 height 52
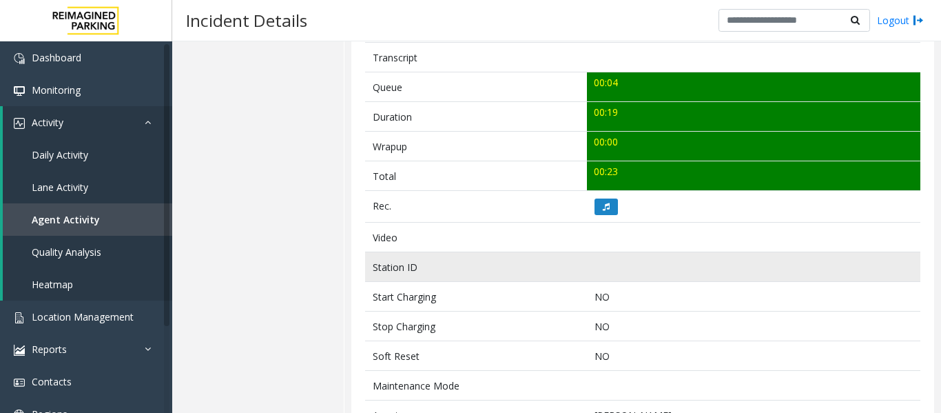
scroll to position [482, 0]
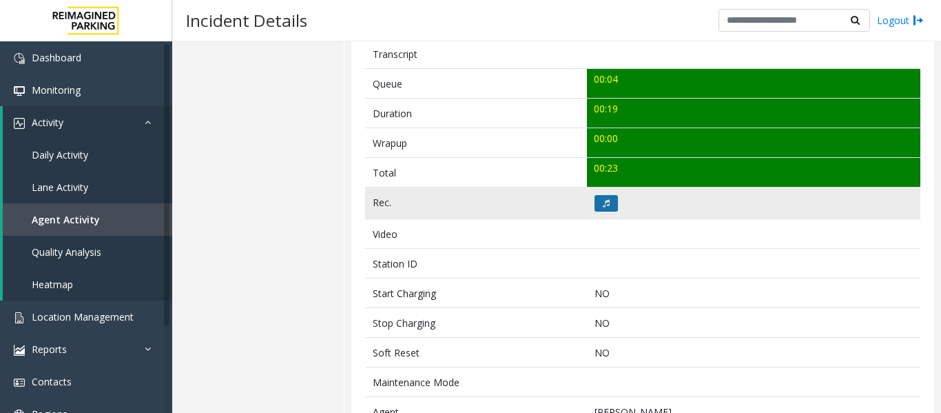
click at [606, 201] on icon at bounding box center [606, 203] width 7 height 8
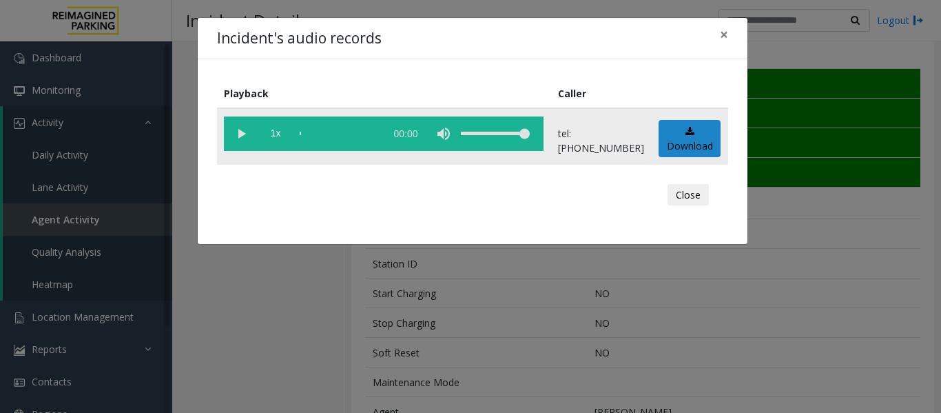
click at [233, 134] on vg-play-pause at bounding box center [241, 133] width 34 height 34
click at [689, 200] on button "Close" at bounding box center [688, 195] width 41 height 22
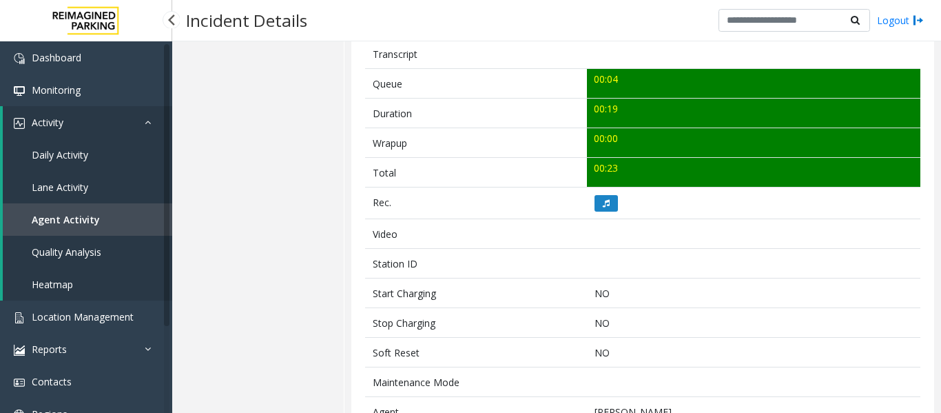
click at [74, 215] on span "Agent Activity" at bounding box center [66, 219] width 68 height 13
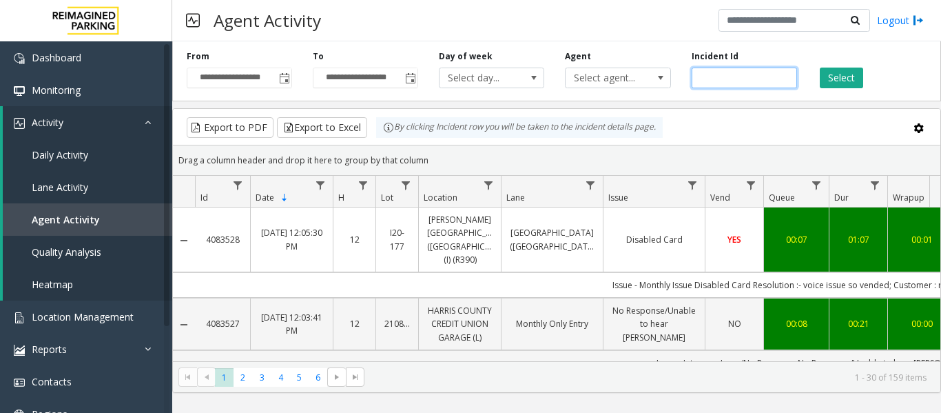
click at [728, 81] on input "number" at bounding box center [744, 78] width 105 height 21
paste input "*******"
type input "*******"
click at [829, 79] on button "Select" at bounding box center [841, 78] width 43 height 21
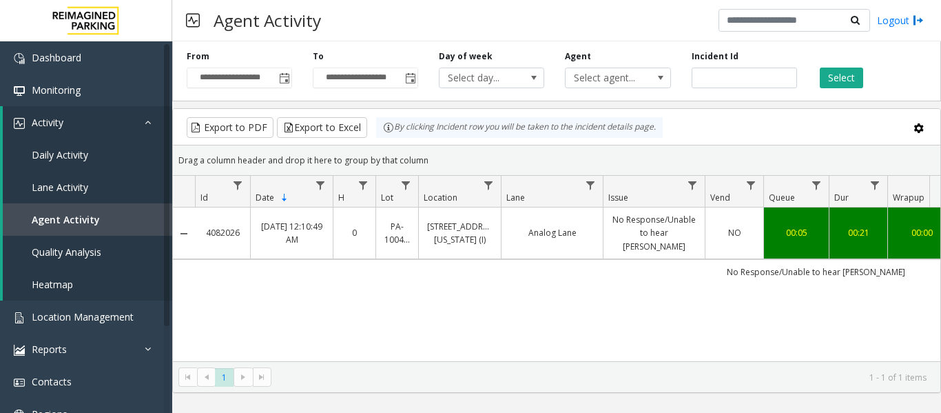
click at [652, 225] on link "No Response/Unable to hear parker" at bounding box center [654, 233] width 85 height 40
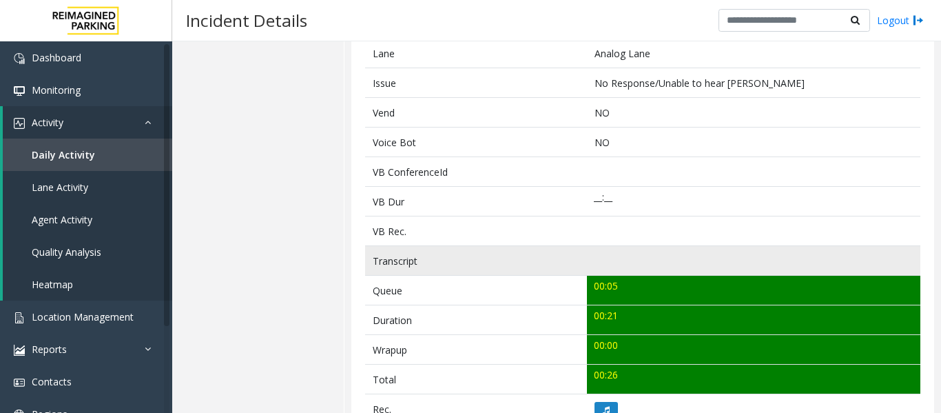
scroll to position [482, 0]
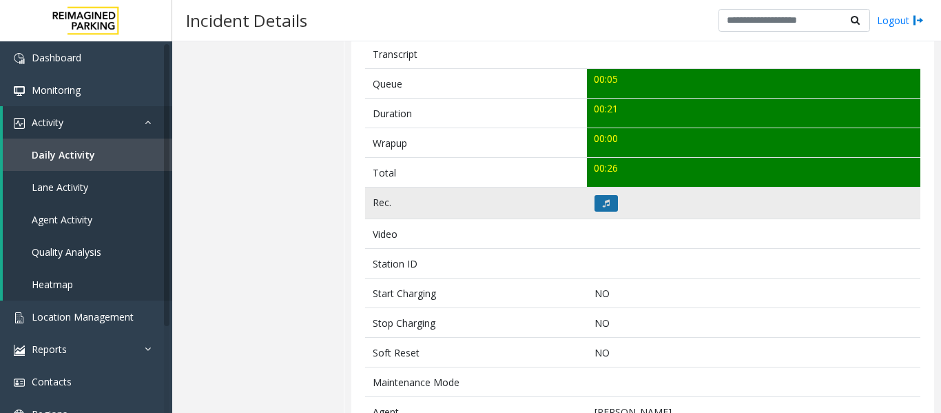
click at [611, 205] on button at bounding box center [606, 203] width 23 height 17
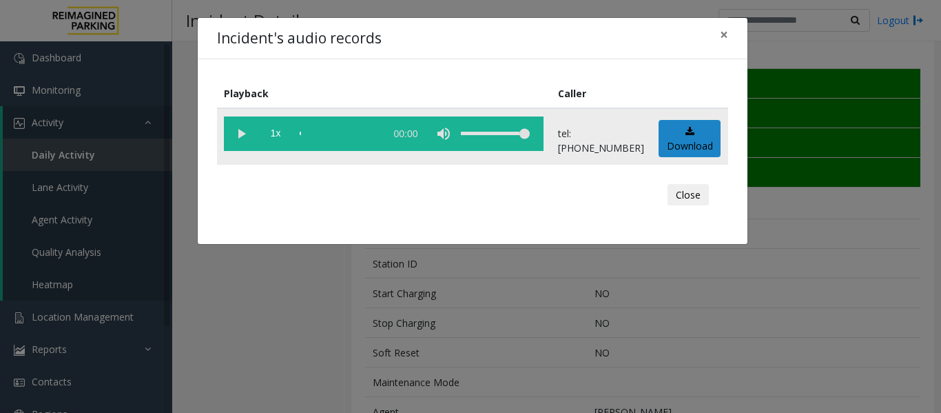
click at [245, 137] on vg-play-pause at bounding box center [241, 133] width 34 height 34
click at [679, 203] on button "Close" at bounding box center [688, 195] width 41 height 22
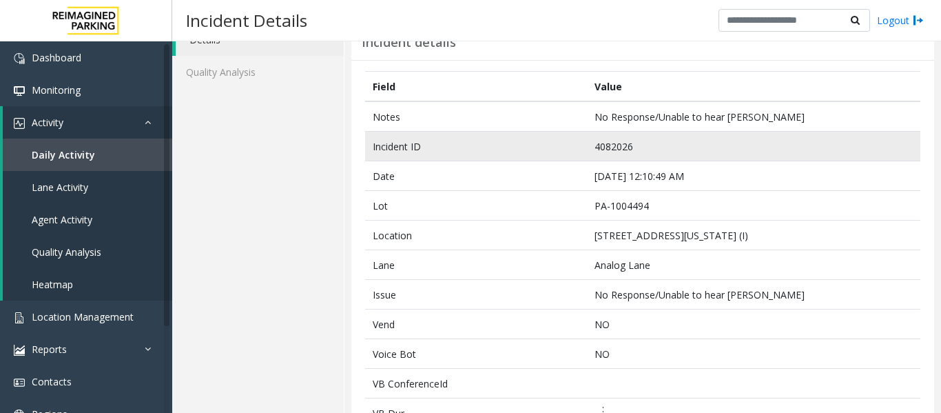
scroll to position [0, 0]
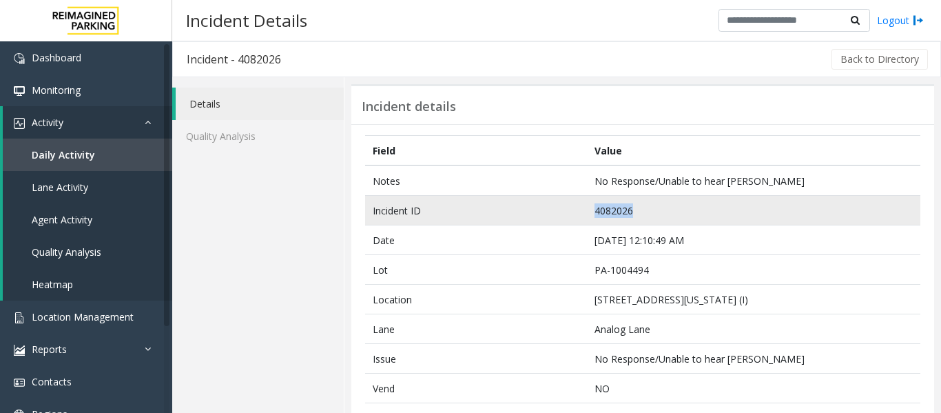
drag, startPoint x: 681, startPoint y: 205, endPoint x: 475, endPoint y: 213, distance: 206.8
click at [475, 213] on tr "Incident ID 4082026" at bounding box center [642, 211] width 555 height 30
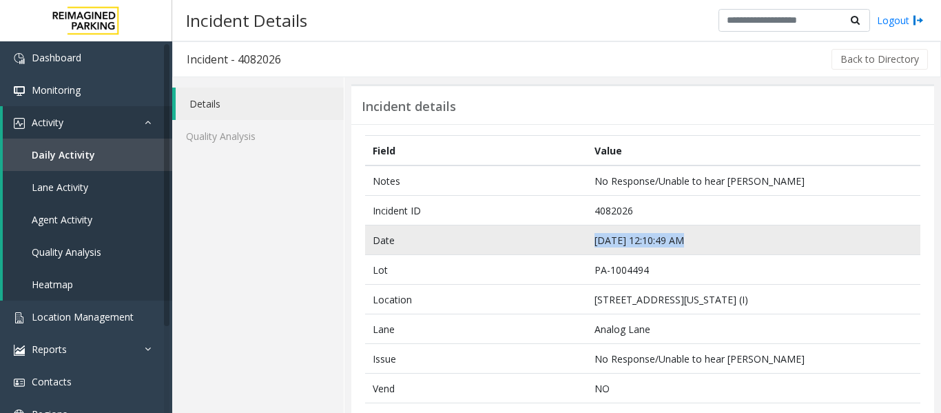
drag, startPoint x: 701, startPoint y: 237, endPoint x: 543, endPoint y: 245, distance: 157.9
click at [543, 245] on tr "Date Sep 20 12:10:49 AM" at bounding box center [642, 240] width 555 height 30
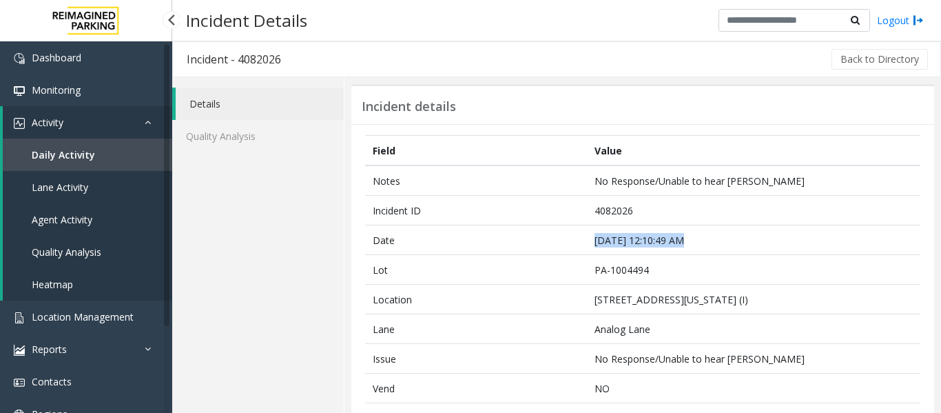
click at [92, 211] on link "Agent Activity" at bounding box center [87, 219] width 169 height 32
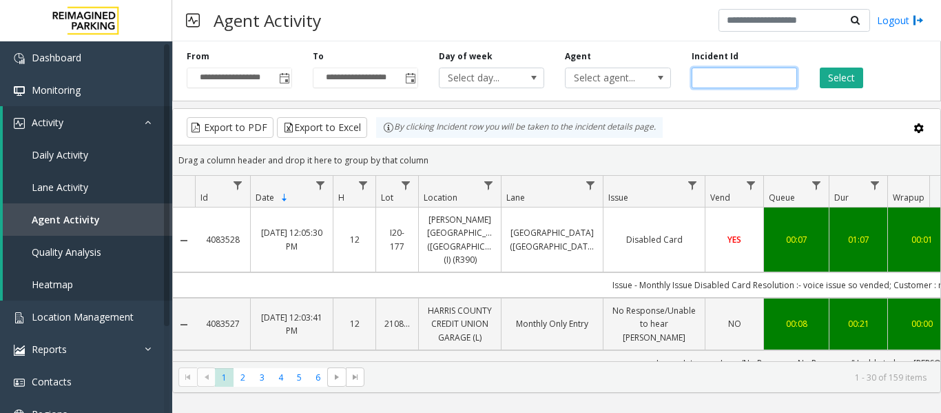
click at [735, 74] on input "number" at bounding box center [744, 78] width 105 height 21
paste input "*******"
type input "*******"
click at [833, 79] on button "Select" at bounding box center [841, 78] width 43 height 21
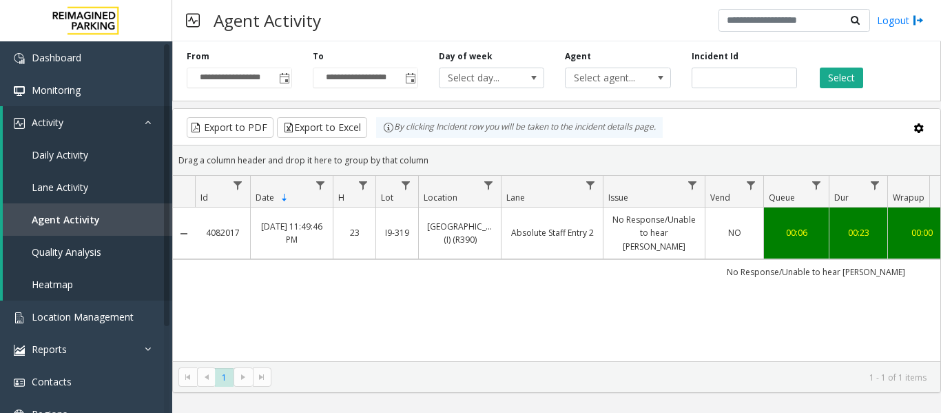
click at [580, 251] on td "Absolute Staff Entry 2" at bounding box center [552, 233] width 102 height 52
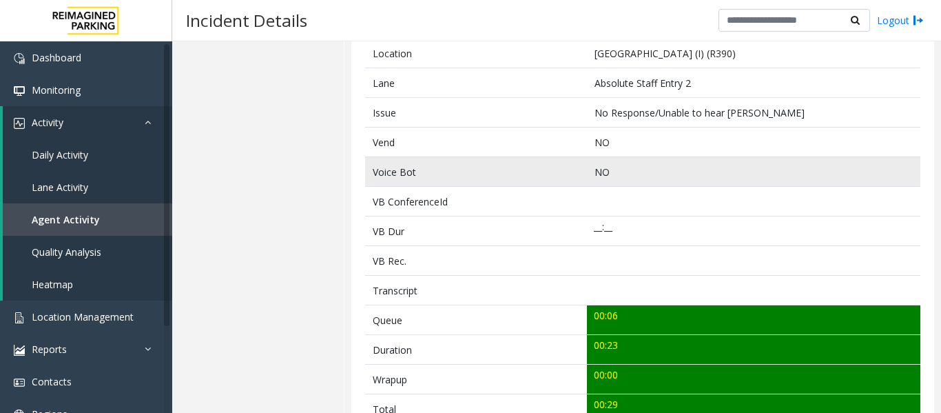
scroll to position [344, 0]
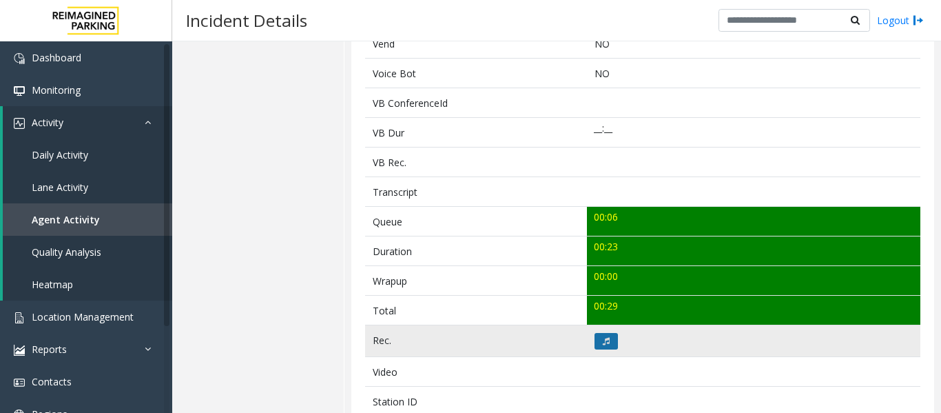
click at [603, 334] on button at bounding box center [606, 341] width 23 height 17
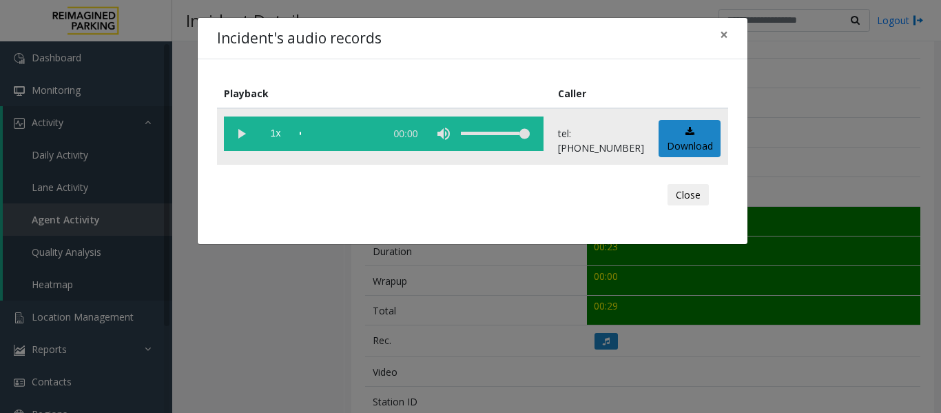
click at [245, 143] on vg-play-pause at bounding box center [241, 133] width 34 height 34
click at [702, 197] on button "Close" at bounding box center [688, 195] width 41 height 22
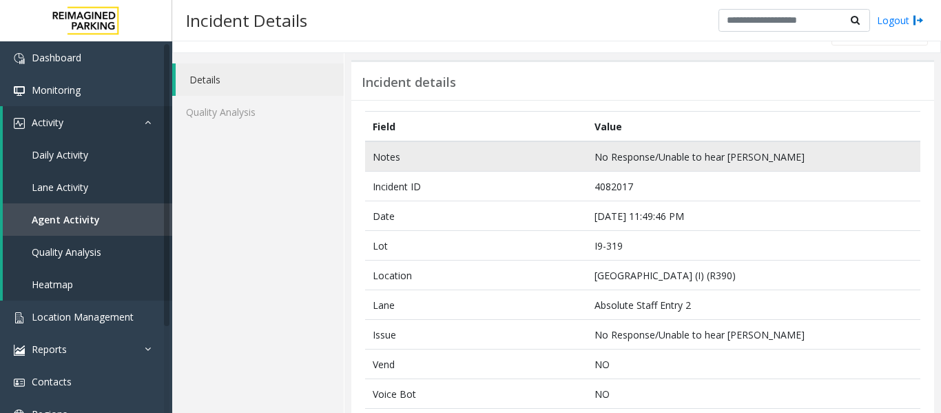
scroll to position [0, 0]
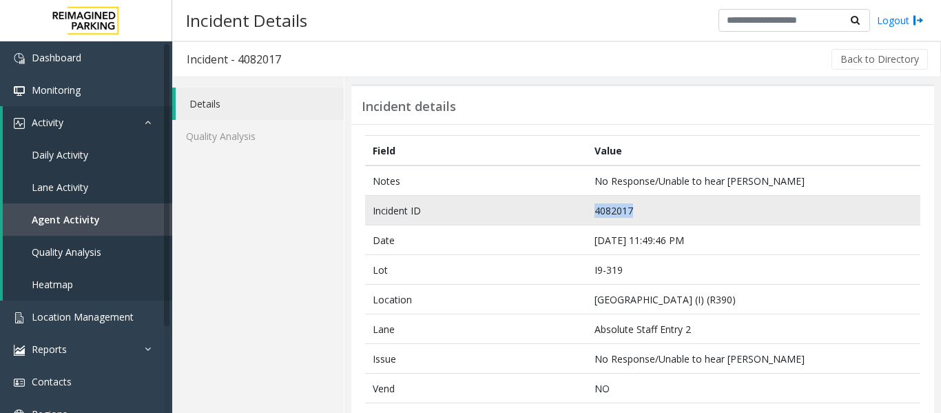
drag, startPoint x: 654, startPoint y: 209, endPoint x: 537, endPoint y: 214, distance: 116.6
click at [537, 214] on tr "Incident ID 4082017" at bounding box center [642, 211] width 555 height 30
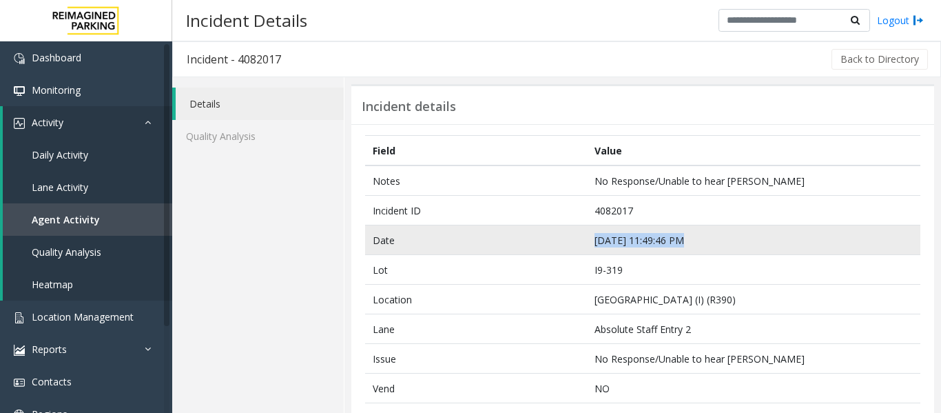
drag, startPoint x: 691, startPoint y: 244, endPoint x: 566, endPoint y: 230, distance: 126.1
click at [566, 230] on tr "Date Sep 19 11:49:46 PM" at bounding box center [642, 240] width 555 height 30
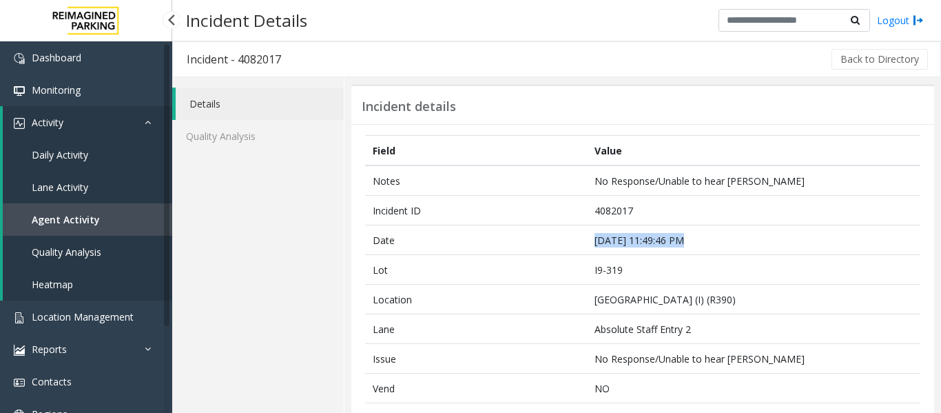
click at [79, 220] on span "Agent Activity" at bounding box center [66, 219] width 68 height 13
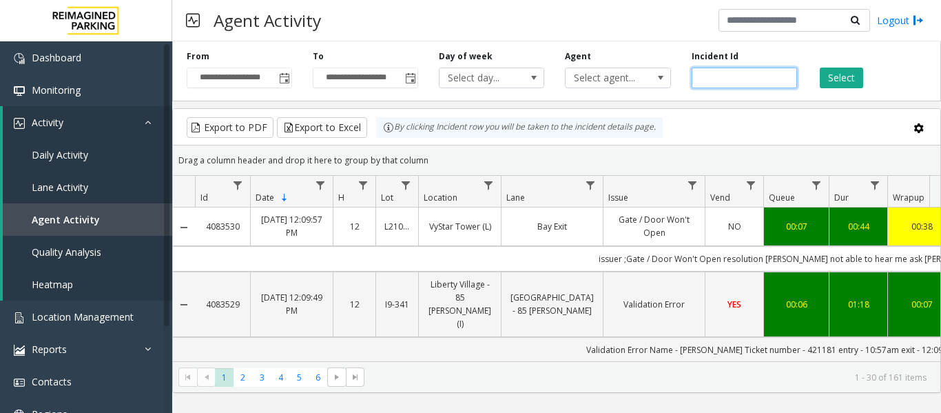
click at [763, 74] on input "number" at bounding box center [744, 78] width 105 height 21
paste input "*******"
type input "*******"
click at [825, 69] on button "Select" at bounding box center [841, 78] width 43 height 21
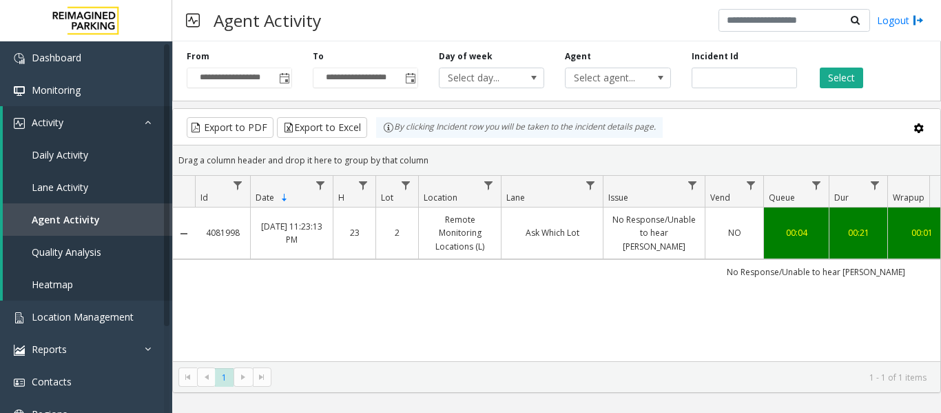
click at [608, 197] on span "Issue" at bounding box center [618, 198] width 20 height 12
click at [590, 243] on td "Ask Which Lot" at bounding box center [552, 233] width 102 height 52
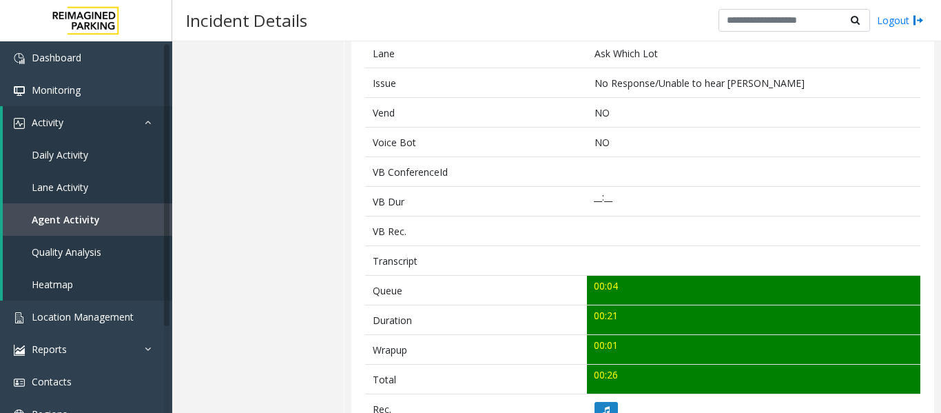
scroll to position [344, 0]
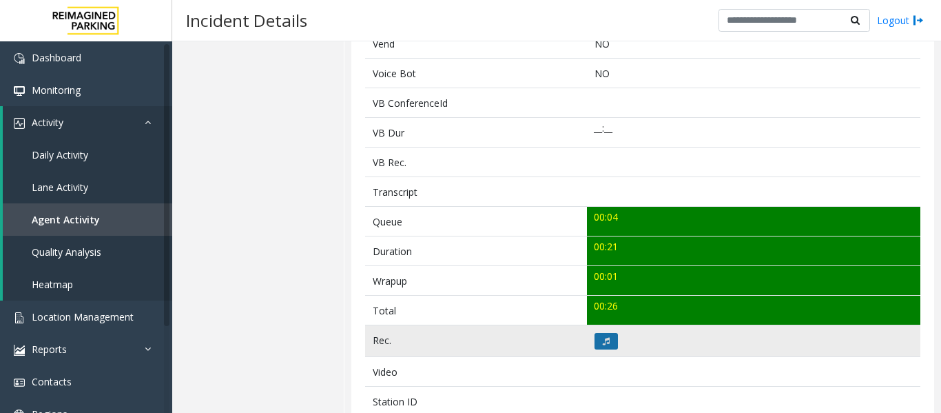
click at [602, 336] on button at bounding box center [606, 341] width 23 height 17
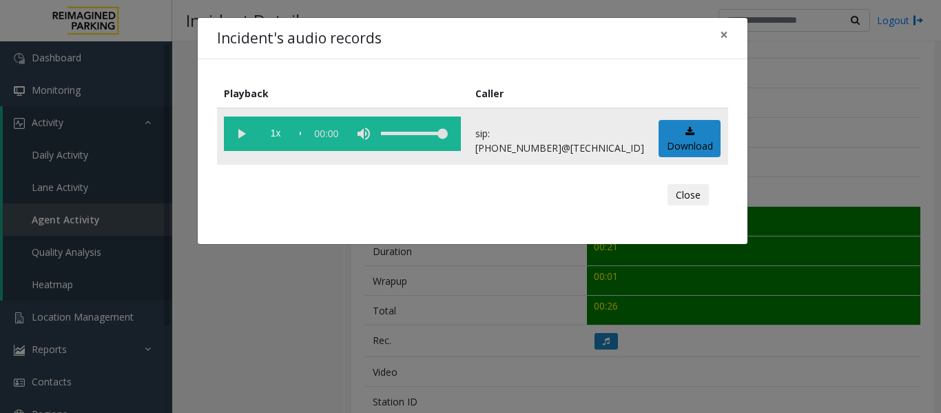
click at [238, 138] on vg-play-pause at bounding box center [241, 133] width 34 height 34
click at [682, 190] on button "Close" at bounding box center [688, 195] width 41 height 22
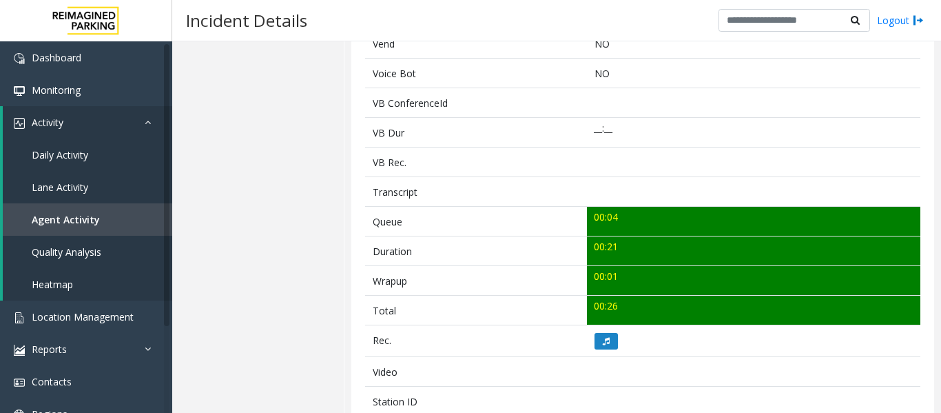
scroll to position [0, 0]
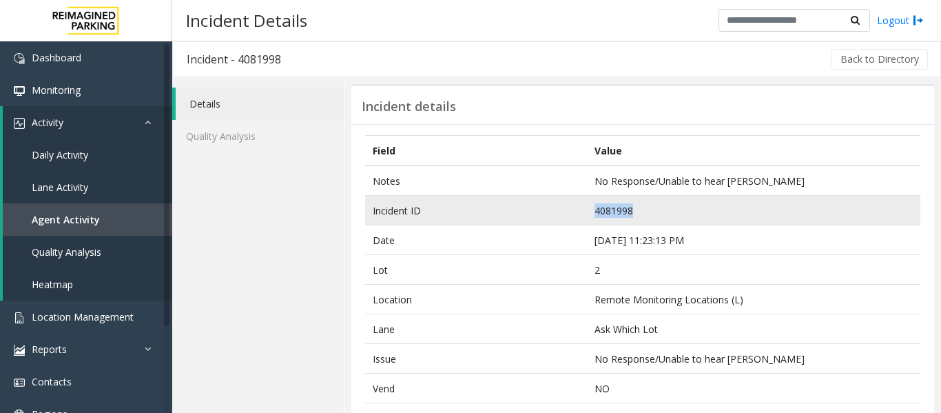
drag, startPoint x: 645, startPoint y: 214, endPoint x: 530, endPoint y: 207, distance: 115.3
click at [530, 207] on tr "Incident ID 4081998" at bounding box center [642, 211] width 555 height 30
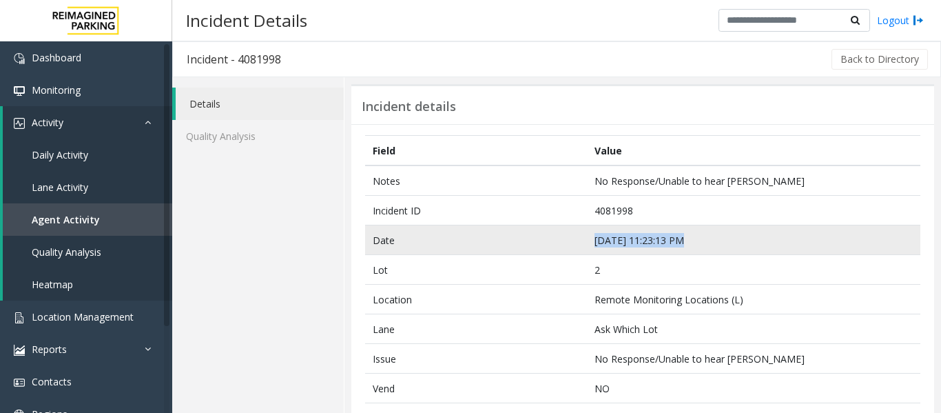
drag, startPoint x: 703, startPoint y: 238, endPoint x: 567, endPoint y: 238, distance: 135.7
click at [567, 238] on tr "Date Sep 19 11:23:13 PM" at bounding box center [642, 240] width 555 height 30
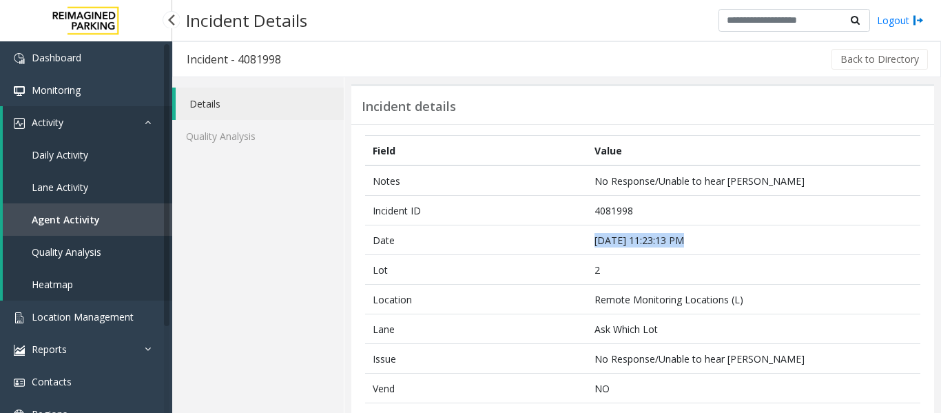
click at [140, 237] on link "Quality Analysis" at bounding box center [87, 252] width 169 height 32
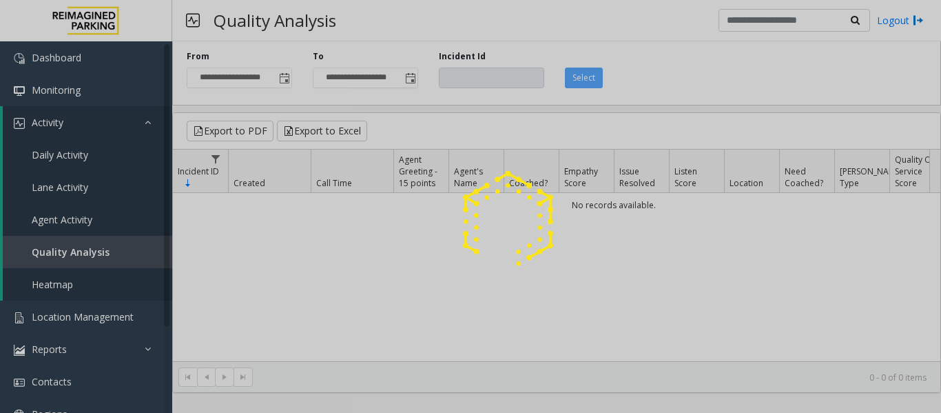
click at [96, 218] on div at bounding box center [470, 206] width 941 height 413
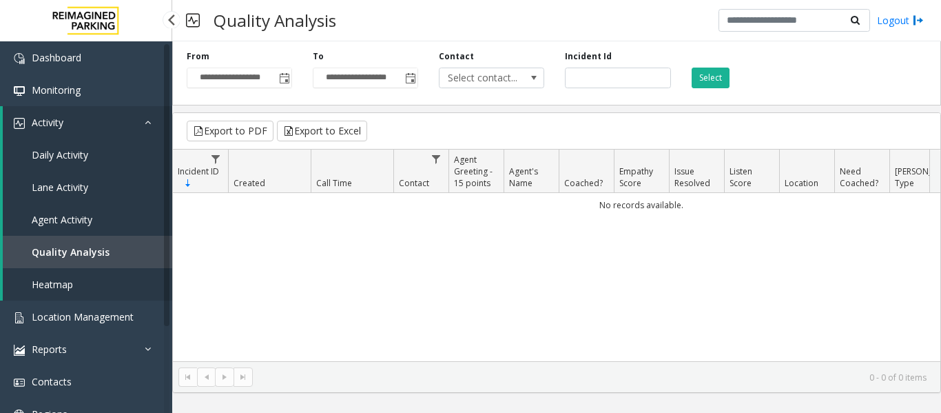
click at [87, 221] on span "Agent Activity" at bounding box center [62, 219] width 61 height 13
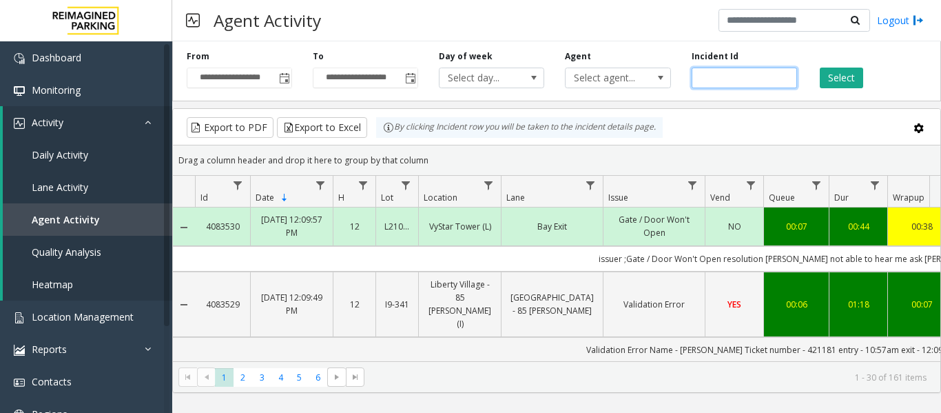
click at [721, 79] on input "number" at bounding box center [744, 78] width 105 height 21
paste input "*******"
type input "*******"
click at [831, 80] on button "Select" at bounding box center [841, 78] width 43 height 21
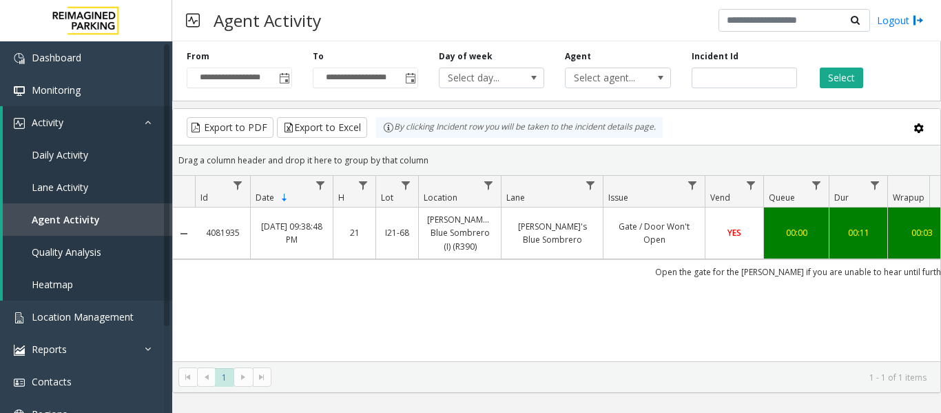
click at [662, 236] on link "Gate / Door Won't Open" at bounding box center [654, 233] width 85 height 26
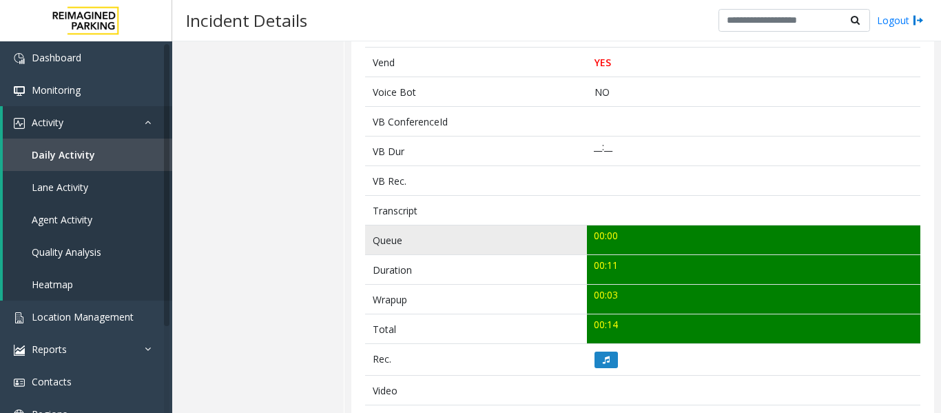
scroll to position [413, 0]
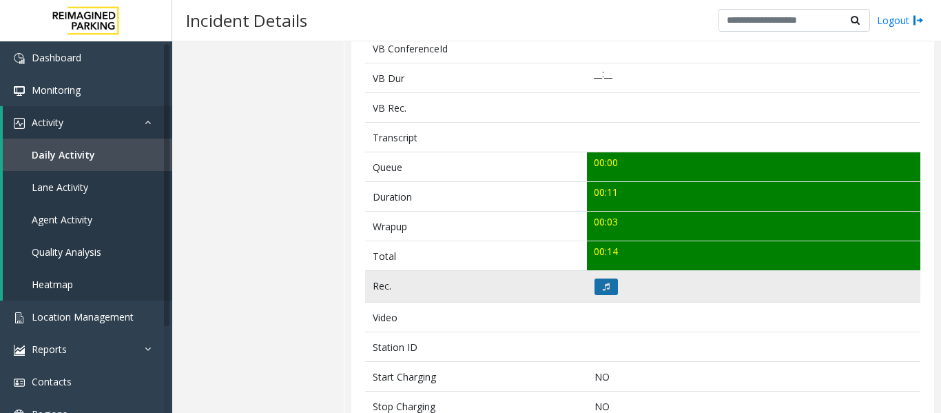
click at [595, 289] on button at bounding box center [606, 286] width 23 height 17
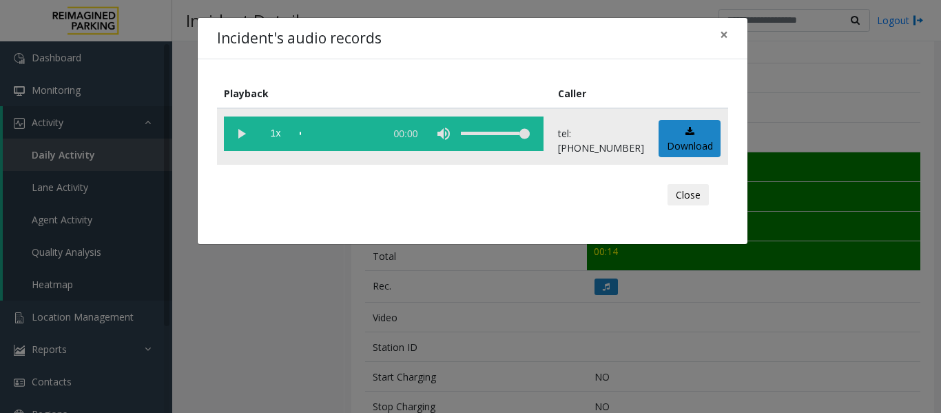
click at [240, 143] on vg-play-pause at bounding box center [241, 133] width 34 height 34
click at [697, 195] on button "Close" at bounding box center [688, 195] width 41 height 22
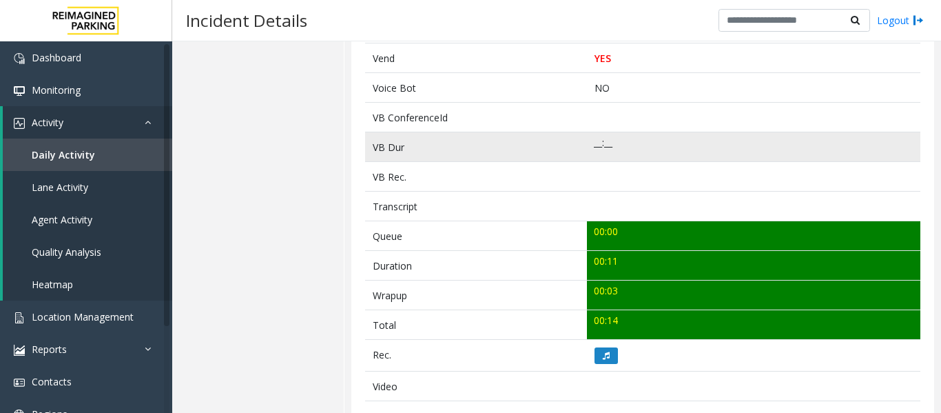
scroll to position [482, 0]
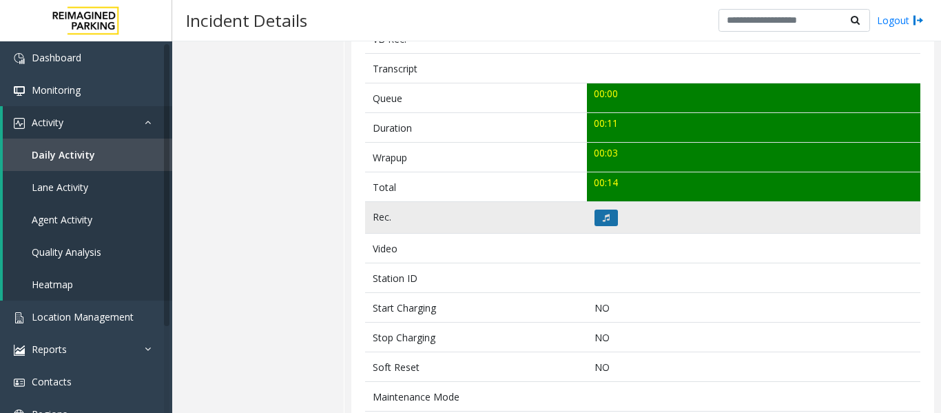
click at [610, 216] on button at bounding box center [606, 217] width 23 height 17
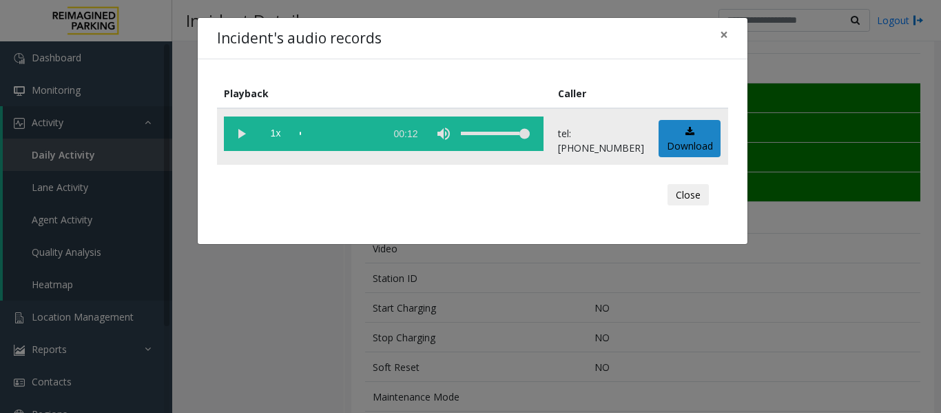
click at [233, 132] on vg-play-pause at bounding box center [241, 133] width 34 height 34
click at [685, 193] on button "Close" at bounding box center [688, 195] width 41 height 22
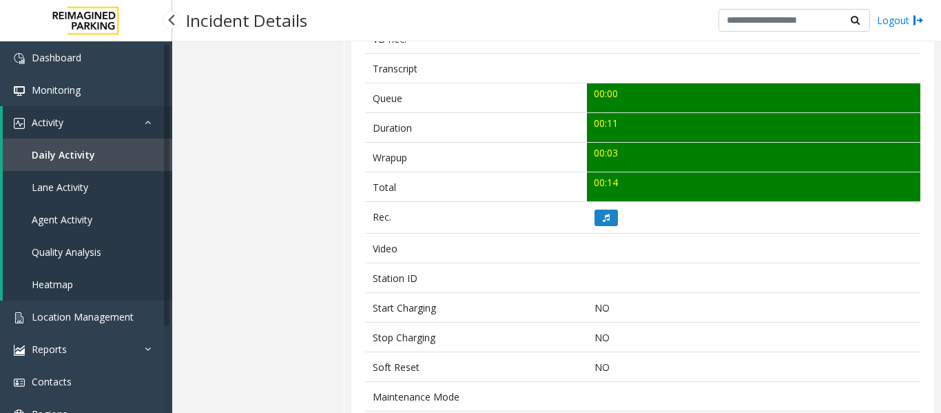
click at [72, 215] on span "Agent Activity" at bounding box center [62, 219] width 61 height 13
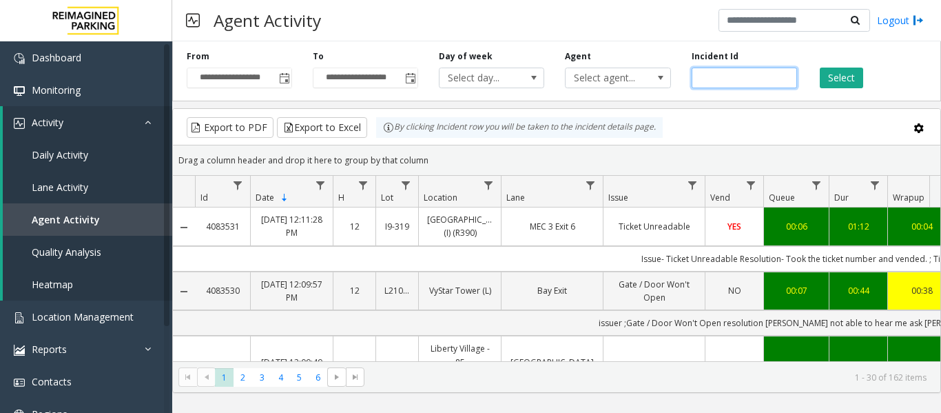
click at [730, 73] on input "number" at bounding box center [744, 78] width 105 height 21
paste input "*******"
type input "*******"
click at [833, 81] on button "Select" at bounding box center [841, 78] width 43 height 21
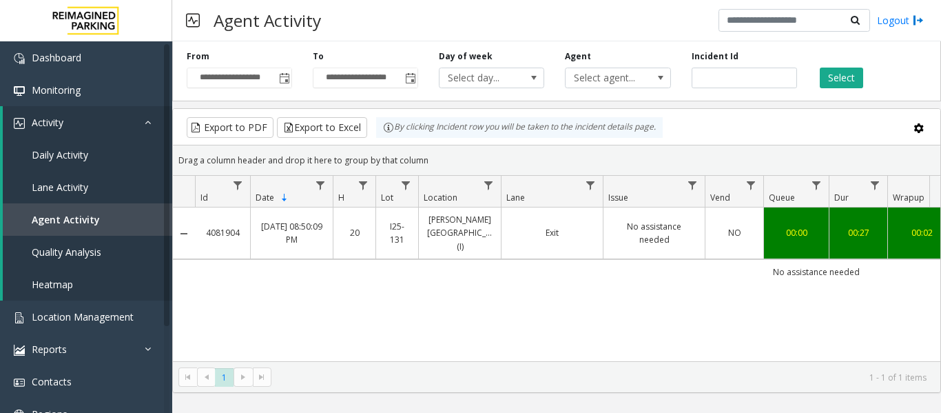
click at [515, 231] on link "Exit" at bounding box center [552, 232] width 85 height 13
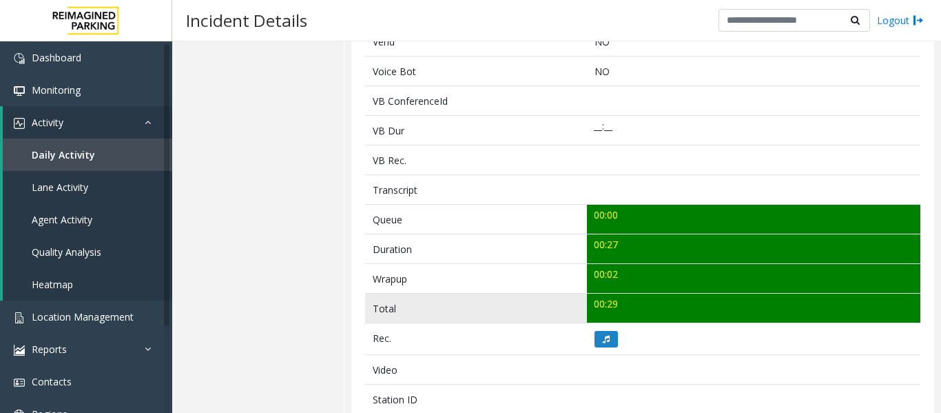
scroll to position [413, 0]
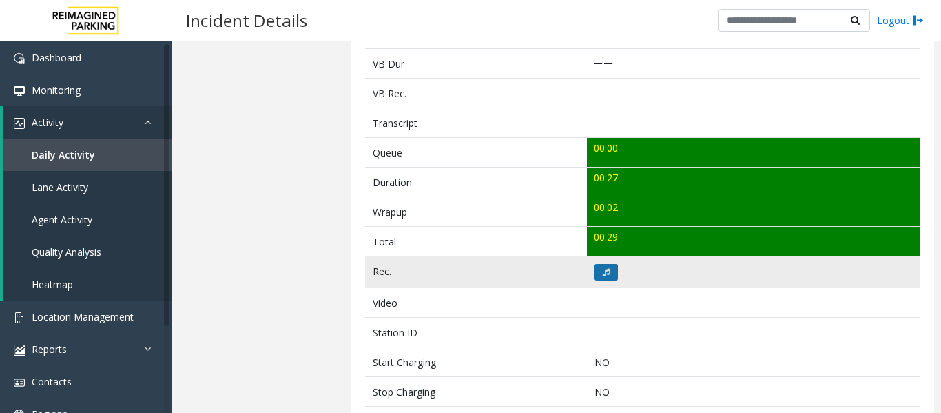
click at [603, 273] on icon at bounding box center [606, 272] width 7 height 8
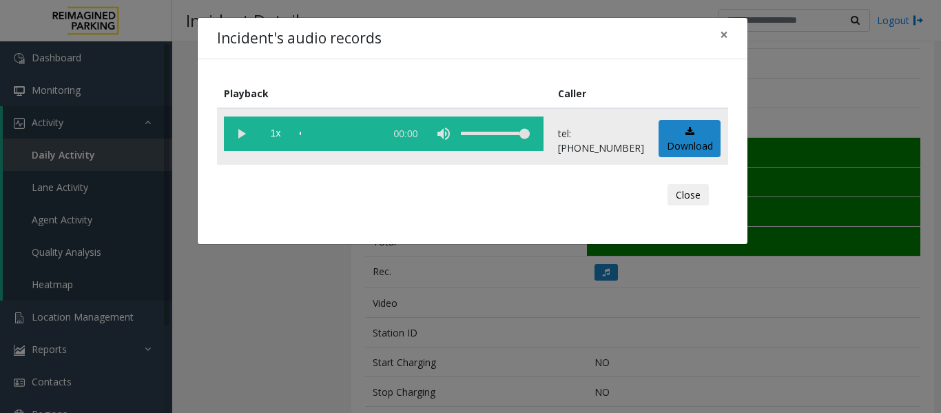
click at [240, 132] on vg-play-pause at bounding box center [241, 133] width 34 height 34
click at [704, 194] on button "Close" at bounding box center [688, 195] width 41 height 22
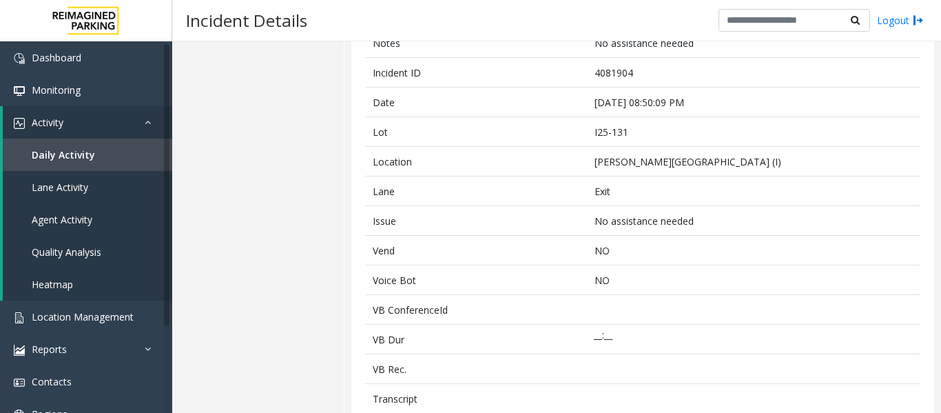
scroll to position [0, 0]
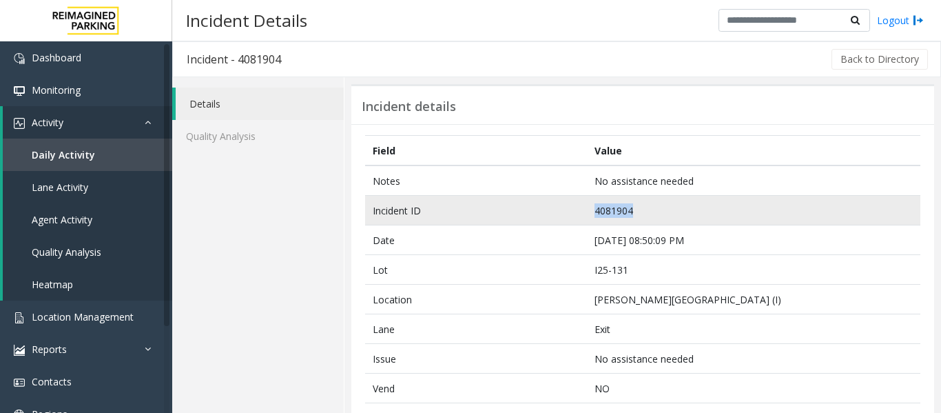
drag, startPoint x: 642, startPoint y: 209, endPoint x: 554, endPoint y: 217, distance: 88.5
click at [554, 217] on tr "Incident ID 4081904" at bounding box center [642, 211] width 555 height 30
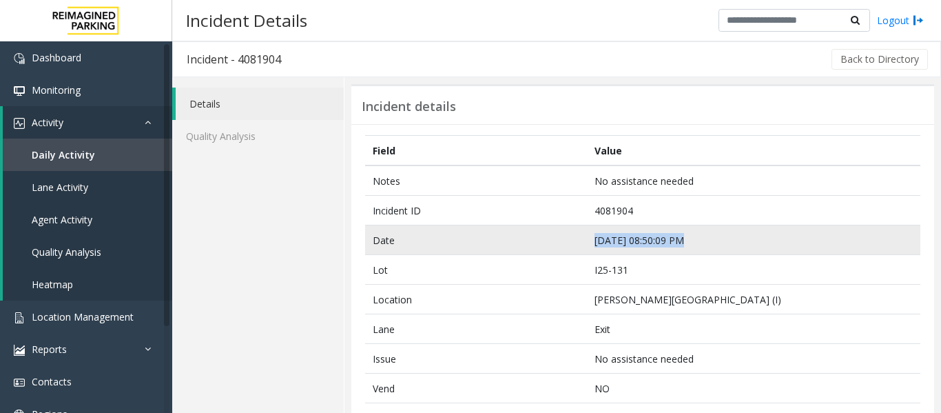
drag, startPoint x: 689, startPoint y: 238, endPoint x: 586, endPoint y: 240, distance: 102.7
click at [587, 240] on td "Sep 19 08:50:09 PM" at bounding box center [753, 240] width 333 height 30
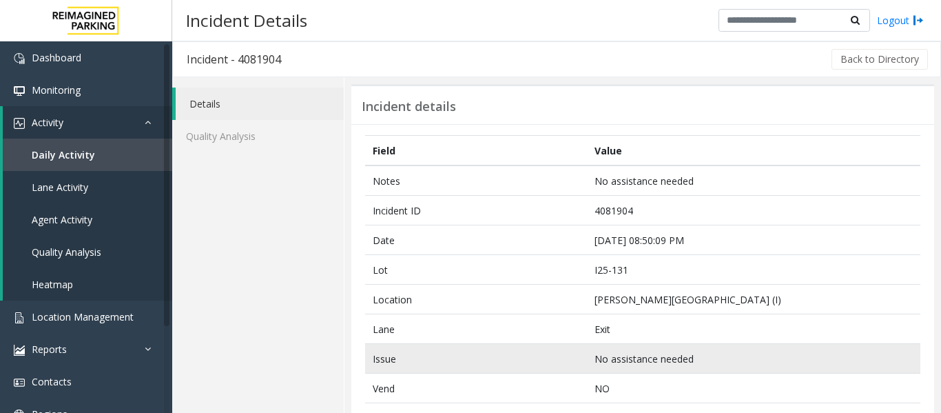
click at [398, 366] on td "Issue" at bounding box center [476, 359] width 222 height 30
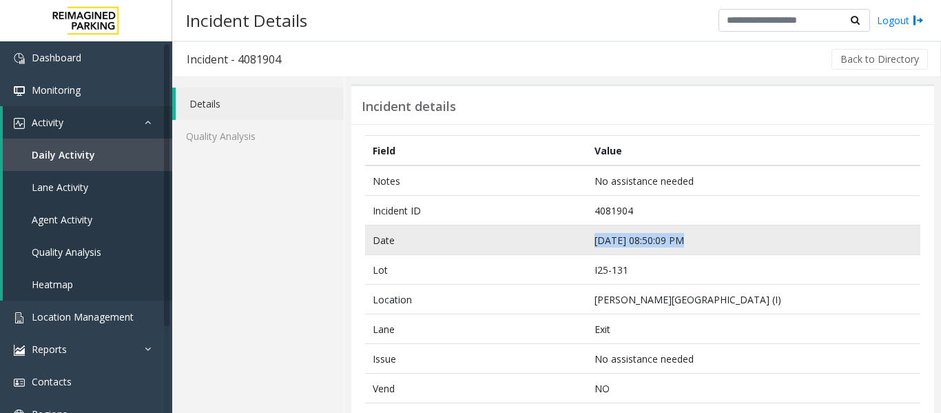
drag, startPoint x: 737, startPoint y: 243, endPoint x: 509, endPoint y: 233, distance: 228.2
click at [509, 233] on tr "Date Sep 19 08:50:09 PM" at bounding box center [642, 240] width 555 height 30
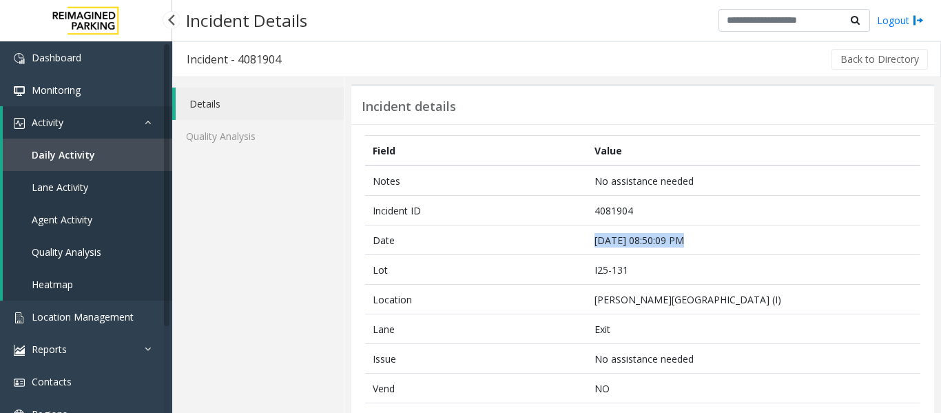
click at [78, 223] on span "Agent Activity" at bounding box center [62, 219] width 61 height 13
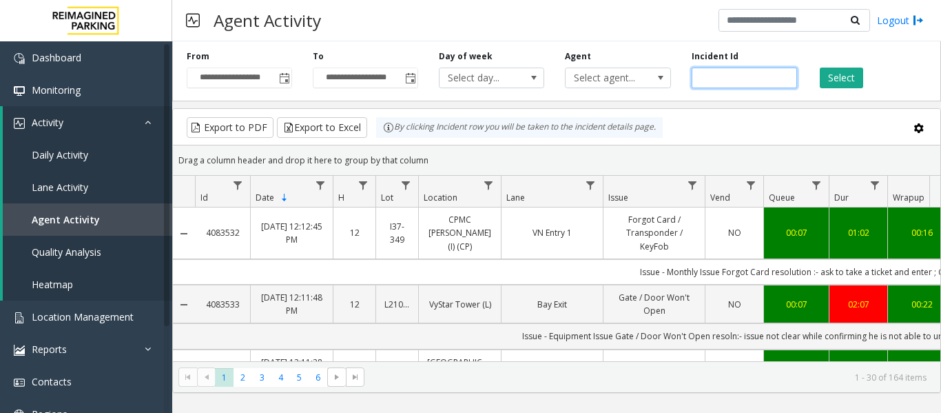
click at [762, 68] on input "number" at bounding box center [744, 78] width 105 height 21
paste input "*******"
type input "*******"
click at [852, 81] on button "Select" at bounding box center [841, 78] width 43 height 21
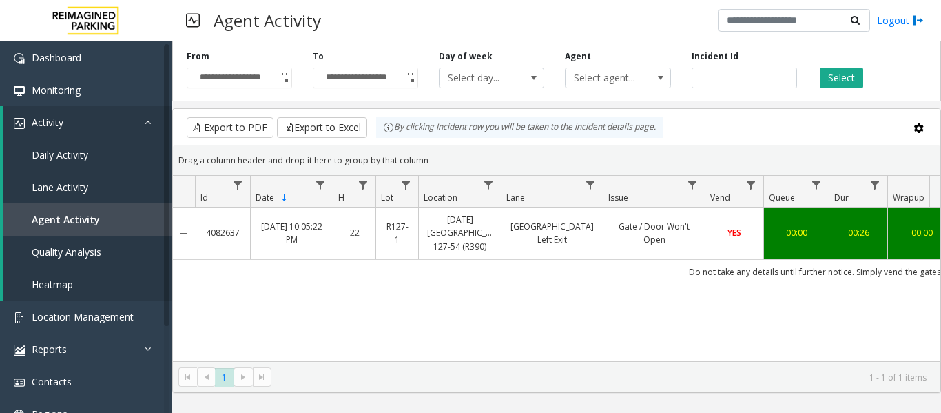
click at [652, 227] on link "Gate / Door Won't Open" at bounding box center [654, 233] width 85 height 26
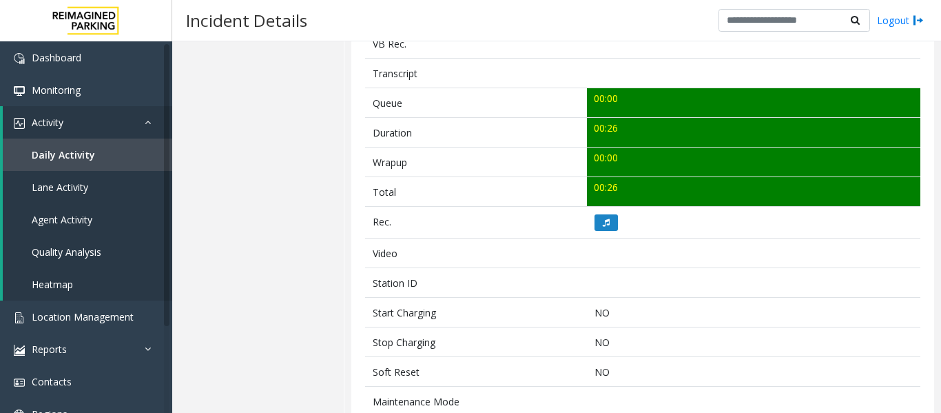
scroll to position [482, 0]
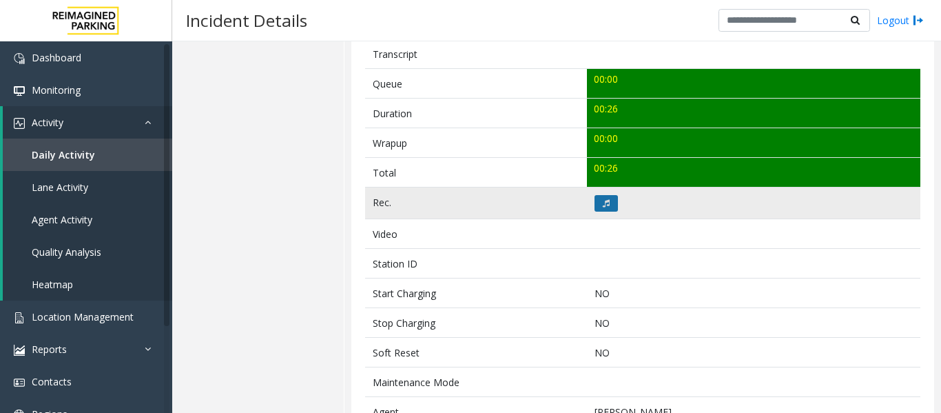
click at [608, 202] on button at bounding box center [606, 203] width 23 height 17
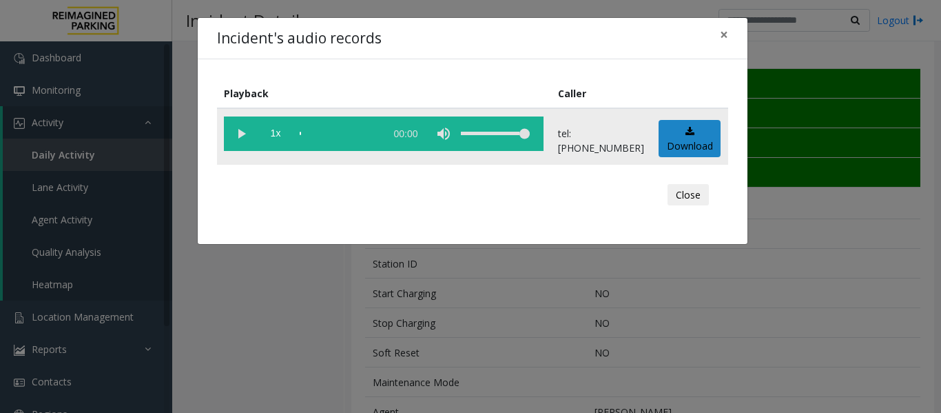
click at [243, 137] on vg-play-pause at bounding box center [241, 133] width 34 height 34
click at [679, 187] on button "Close" at bounding box center [688, 195] width 41 height 22
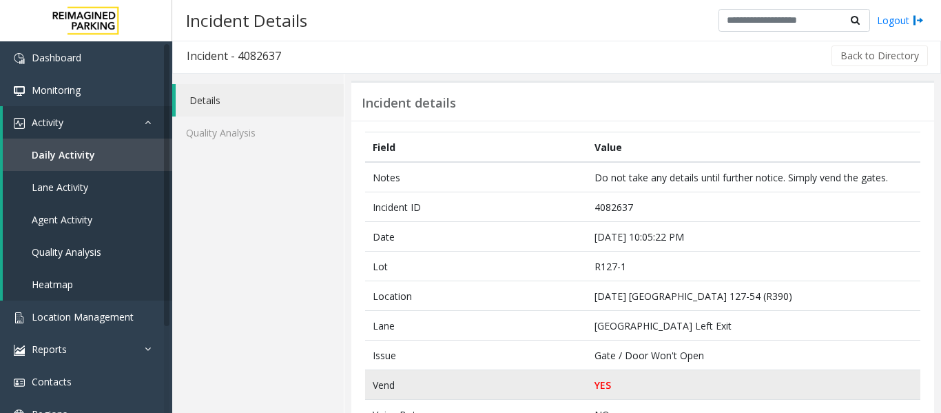
scroll to position [0, 0]
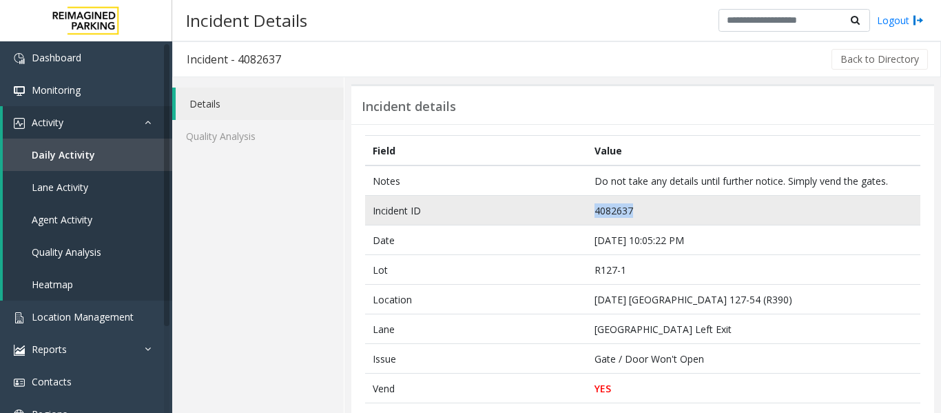
drag, startPoint x: 639, startPoint y: 213, endPoint x: 515, endPoint y: 204, distance: 124.3
click at [515, 204] on tr "Incident ID 4082637" at bounding box center [642, 211] width 555 height 30
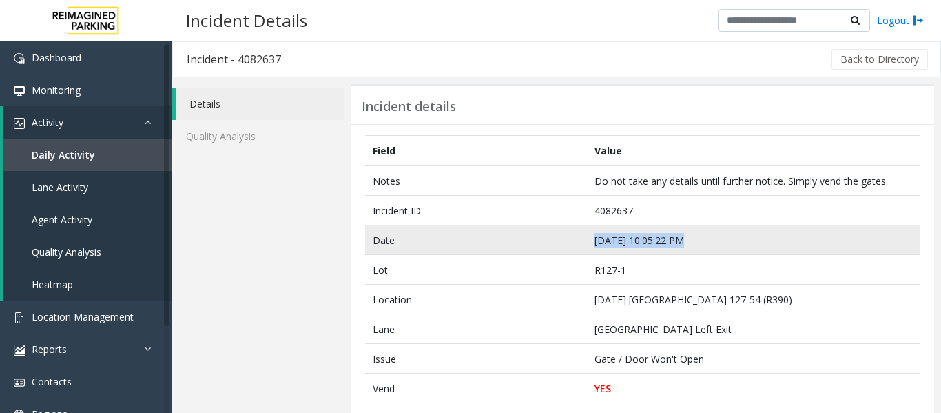
drag, startPoint x: 745, startPoint y: 241, endPoint x: 513, endPoint y: 236, distance: 232.2
click at [513, 236] on tr "Date Sep 20 10:05:22 PM" at bounding box center [642, 240] width 555 height 30
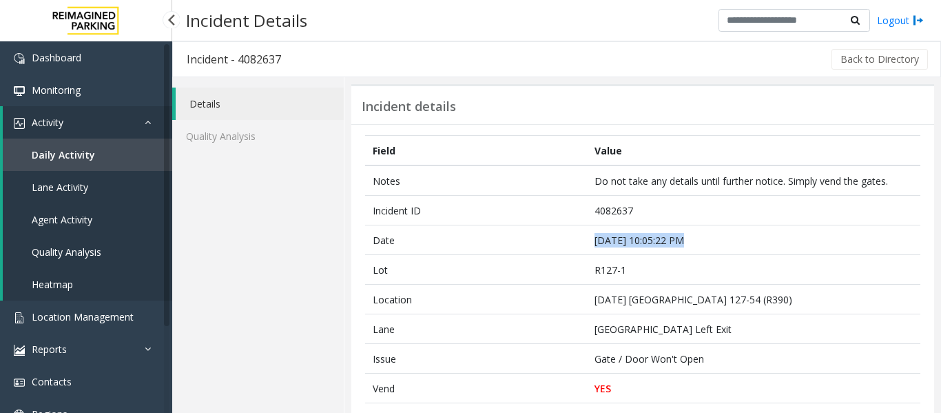
click at [90, 229] on link "Agent Activity" at bounding box center [87, 219] width 169 height 32
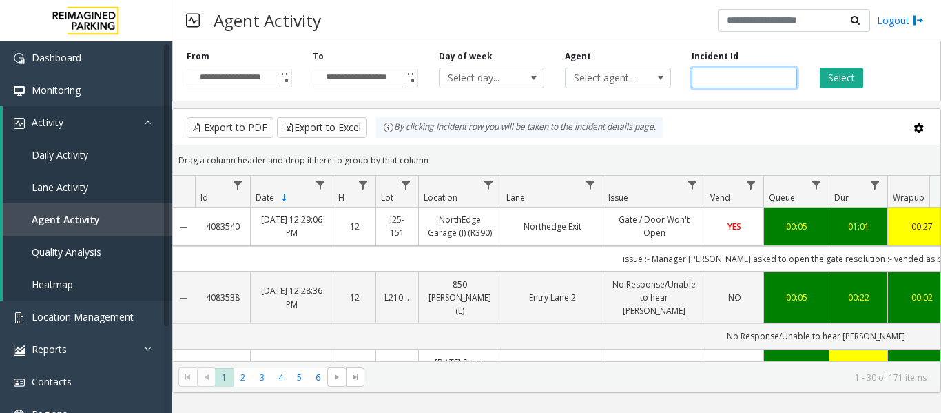
click at [728, 79] on input "number" at bounding box center [744, 78] width 105 height 21
paste input "*******"
type input "*******"
click at [852, 81] on button "Select" at bounding box center [841, 78] width 43 height 21
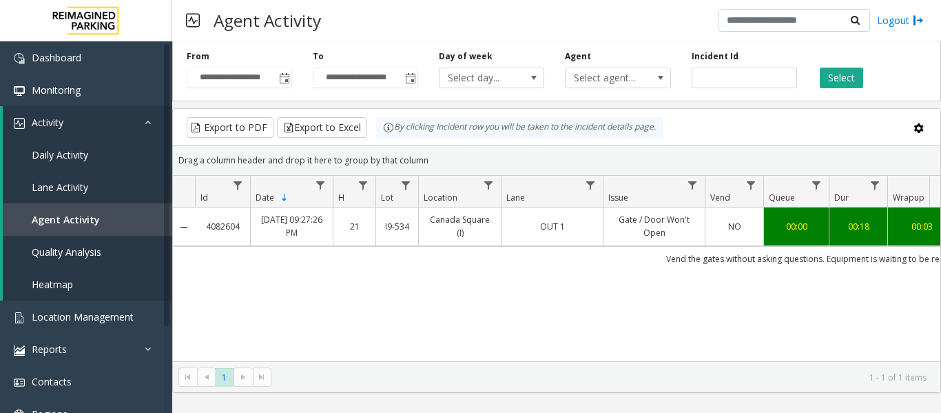
click at [587, 250] on td "Vend the gates without asking questions. Equipment is waiting to be repaired" at bounding box center [816, 258] width 1242 height 25
click at [591, 236] on td "OUT 1" at bounding box center [552, 226] width 102 height 38
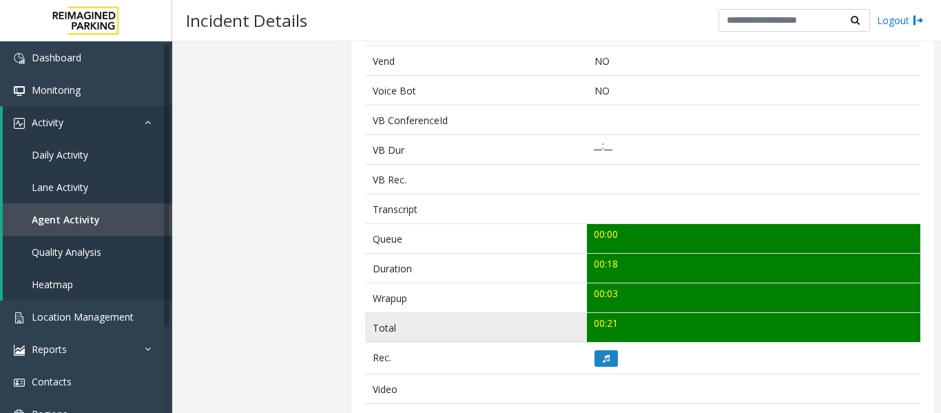
scroll to position [344, 0]
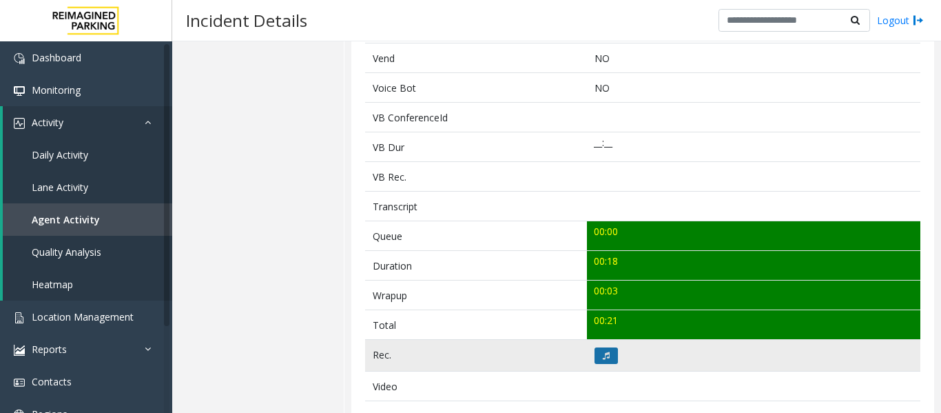
click at [603, 359] on icon at bounding box center [606, 355] width 7 height 8
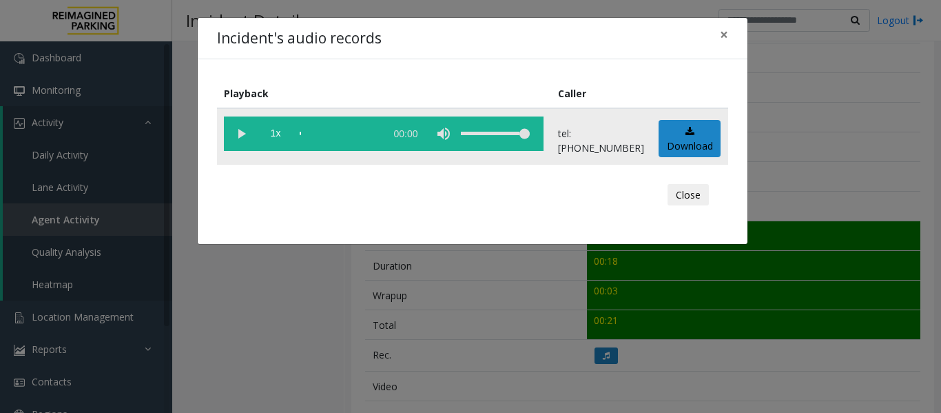
click at [231, 136] on vg-play-pause at bounding box center [241, 133] width 34 height 34
click at [705, 200] on button "Close" at bounding box center [688, 195] width 41 height 22
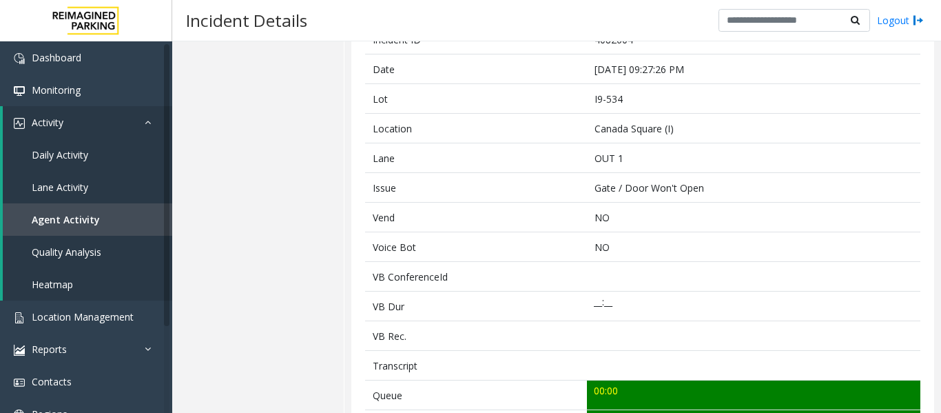
scroll to position [69, 0]
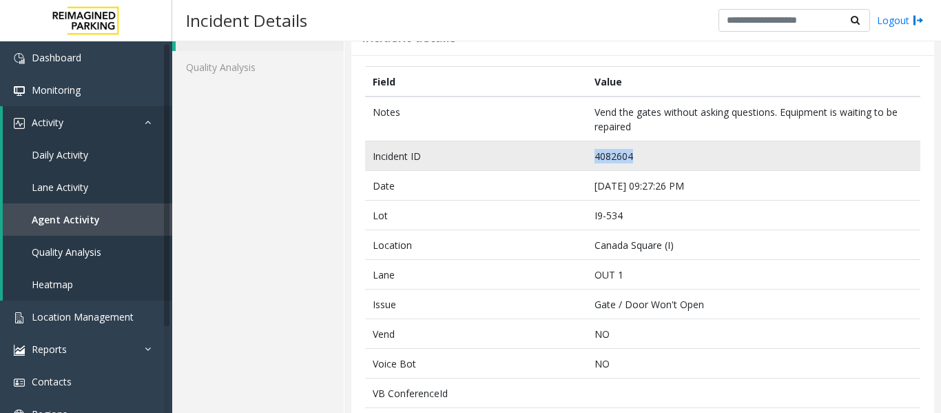
drag, startPoint x: 634, startPoint y: 158, endPoint x: 583, endPoint y: 158, distance: 51.7
click at [587, 158] on td "4082604" at bounding box center [753, 156] width 333 height 30
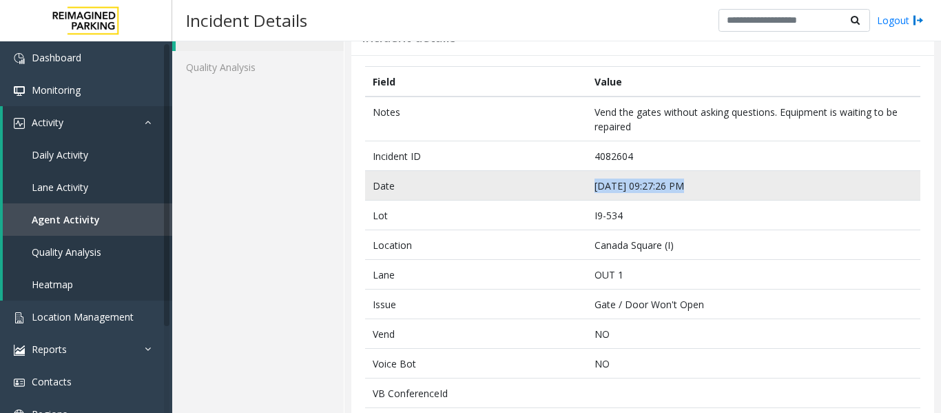
drag, startPoint x: 682, startPoint y: 180, endPoint x: 586, endPoint y: 194, distance: 97.4
click at [587, 194] on td "Sep 20 09:27:26 PM" at bounding box center [753, 186] width 333 height 30
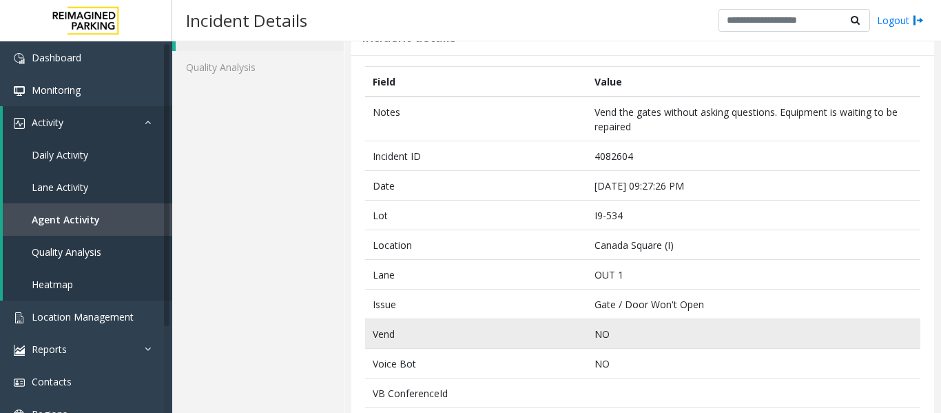
click at [614, 328] on p "NO" at bounding box center [754, 334] width 319 height 14
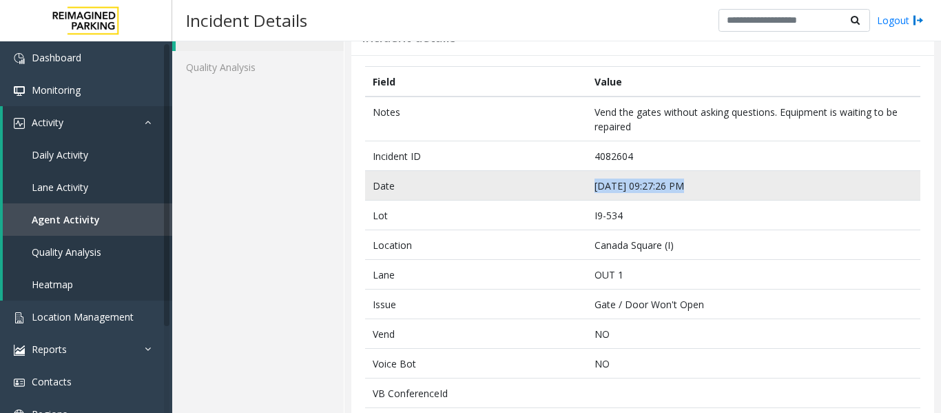
drag, startPoint x: 692, startPoint y: 186, endPoint x: 567, endPoint y: 195, distance: 125.0
click at [567, 195] on tr "Date Sep 20 09:27:26 PM" at bounding box center [642, 186] width 555 height 30
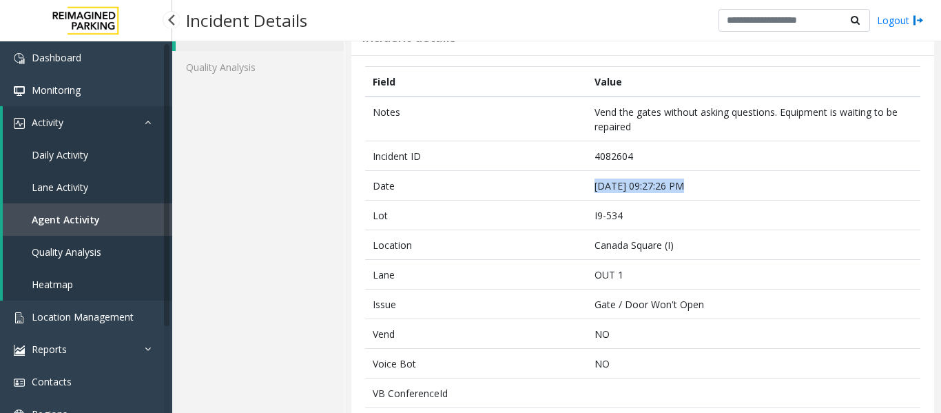
click at [139, 233] on link "Agent Activity" at bounding box center [87, 219] width 169 height 32
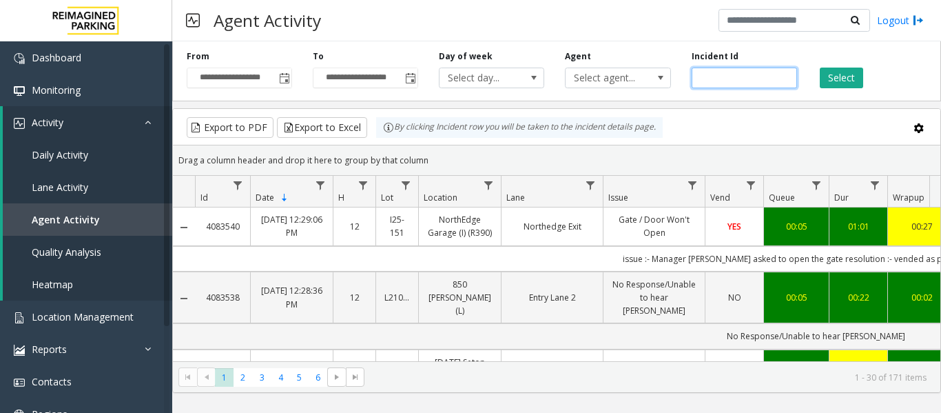
click at [708, 74] on input "number" at bounding box center [744, 78] width 105 height 21
paste input "*******"
type input "*******"
click at [824, 77] on button "Select" at bounding box center [841, 78] width 43 height 21
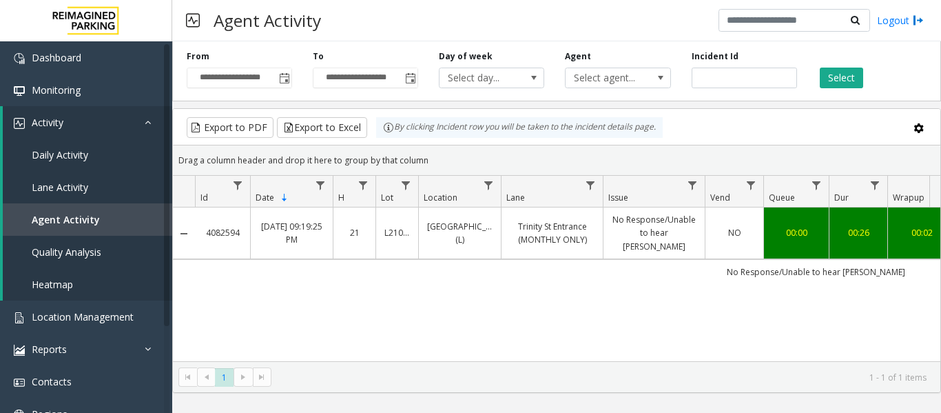
click at [575, 227] on link "Trinity St Entrance (MONTHLY ONLY)" at bounding box center [552, 233] width 85 height 26
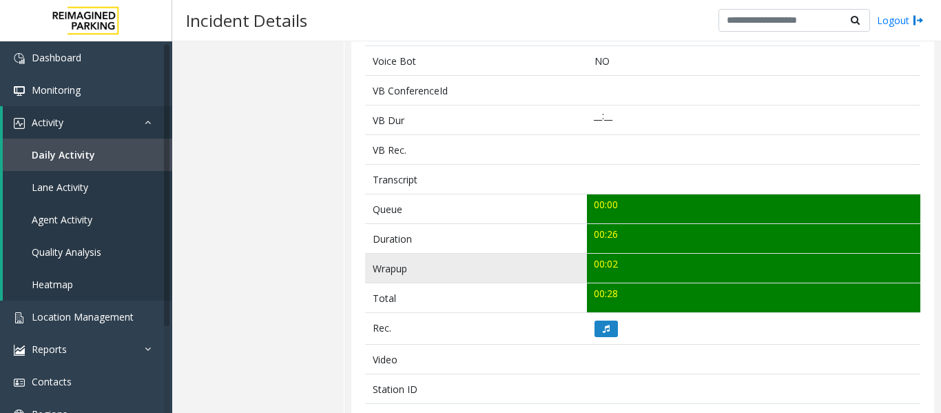
scroll to position [482, 0]
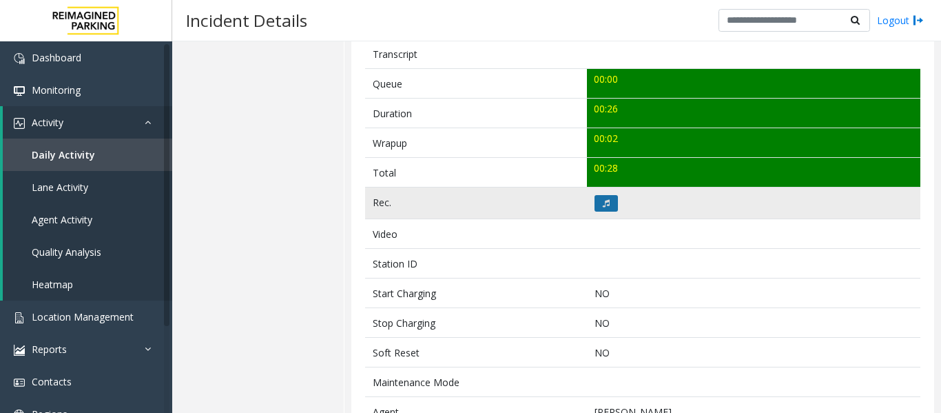
click at [595, 203] on button at bounding box center [606, 203] width 23 height 17
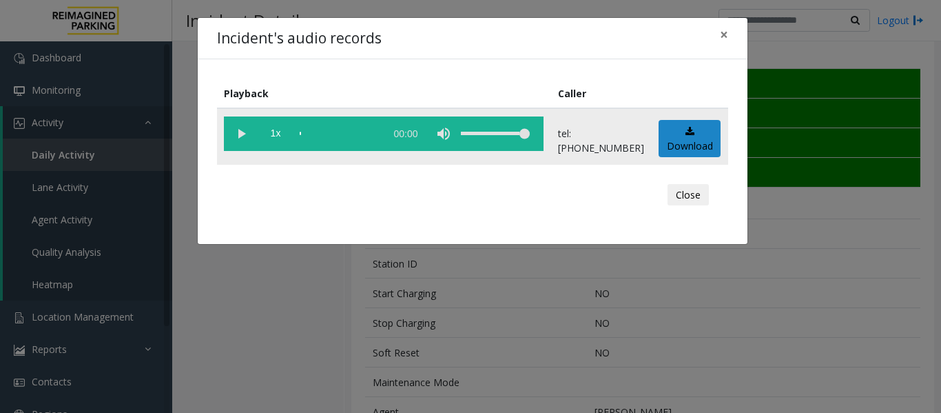
click at [240, 134] on vg-play-pause at bounding box center [241, 133] width 34 height 34
click at [690, 196] on button "Close" at bounding box center [688, 195] width 41 height 22
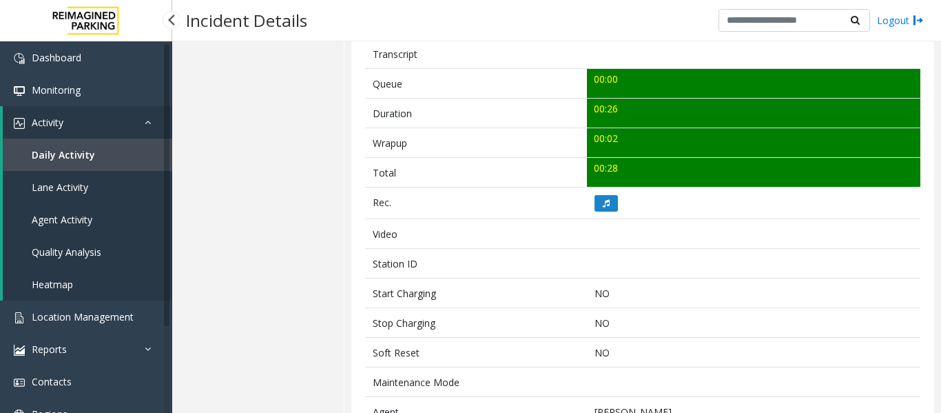
click at [90, 209] on link "Agent Activity" at bounding box center [87, 219] width 169 height 32
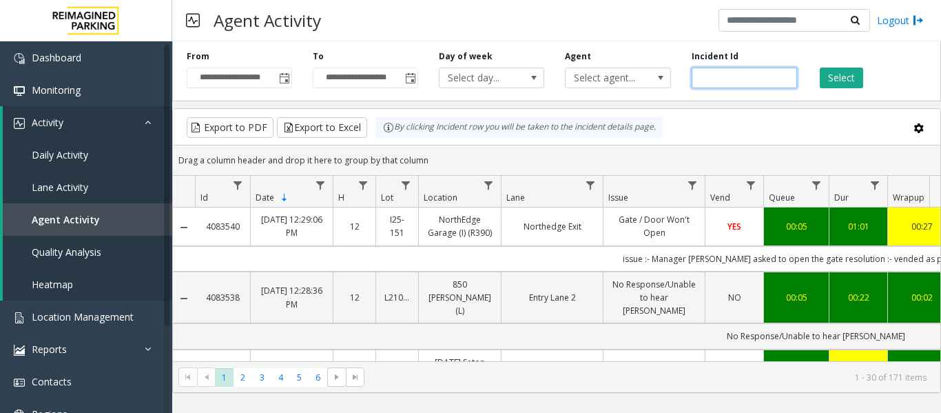
click at [739, 81] on input "number" at bounding box center [744, 78] width 105 height 21
paste input "*******"
type input "*******"
click at [818, 73] on div "Select" at bounding box center [870, 69] width 126 height 38
click at [833, 75] on button "Select" at bounding box center [841, 78] width 43 height 21
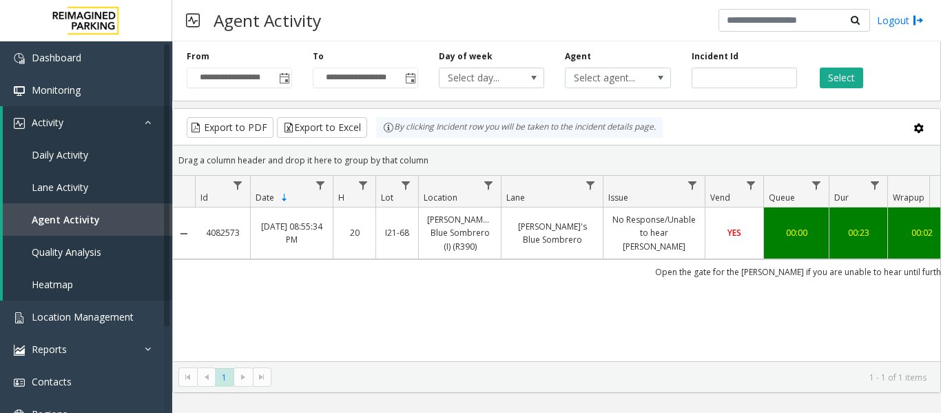
click at [614, 245] on link "No Response/Unable to hear parker" at bounding box center [654, 233] width 85 height 40
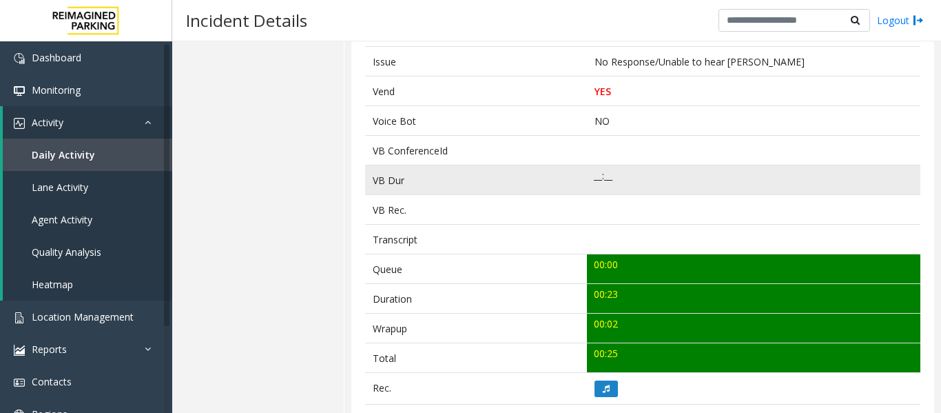
scroll to position [344, 0]
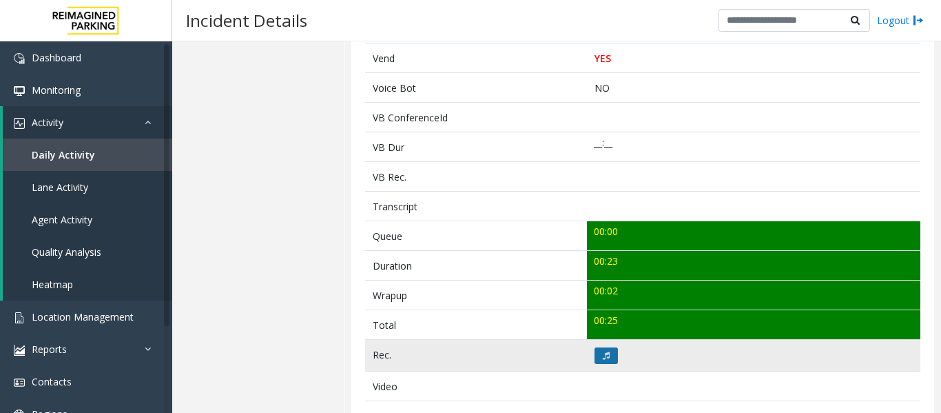
click at [603, 356] on icon at bounding box center [606, 355] width 7 height 8
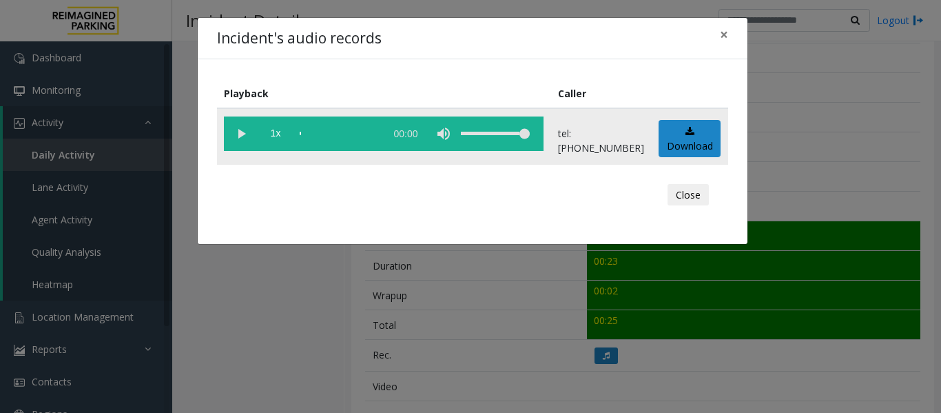
click at [248, 127] on vg-play-pause at bounding box center [241, 133] width 34 height 34
click at [692, 196] on button "Close" at bounding box center [688, 195] width 41 height 22
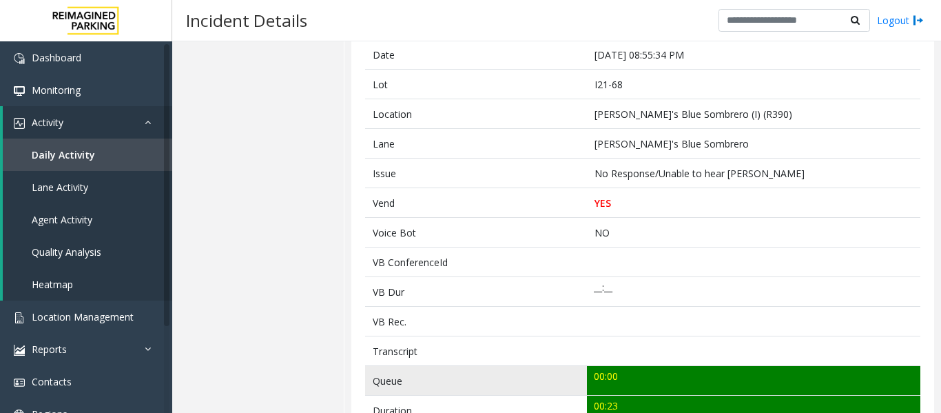
scroll to position [0, 0]
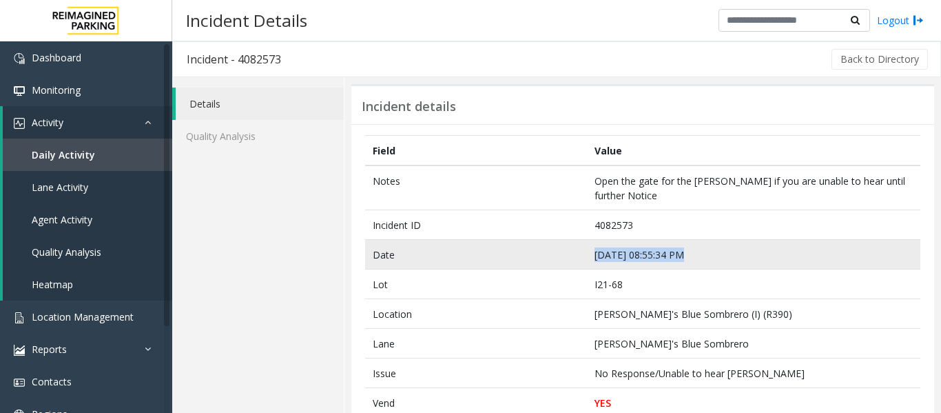
drag, startPoint x: 690, startPoint y: 252, endPoint x: 584, endPoint y: 263, distance: 106.7
click at [587, 263] on td "Sep 20 08:55:34 PM" at bounding box center [753, 255] width 333 height 30
click at [764, 256] on td "Sep 20 08:55:34 PM" at bounding box center [753, 255] width 333 height 30
drag, startPoint x: 720, startPoint y: 256, endPoint x: 586, endPoint y: 262, distance: 133.8
click at [587, 262] on td "Sep 20 08:55:34 PM" at bounding box center [753, 255] width 333 height 30
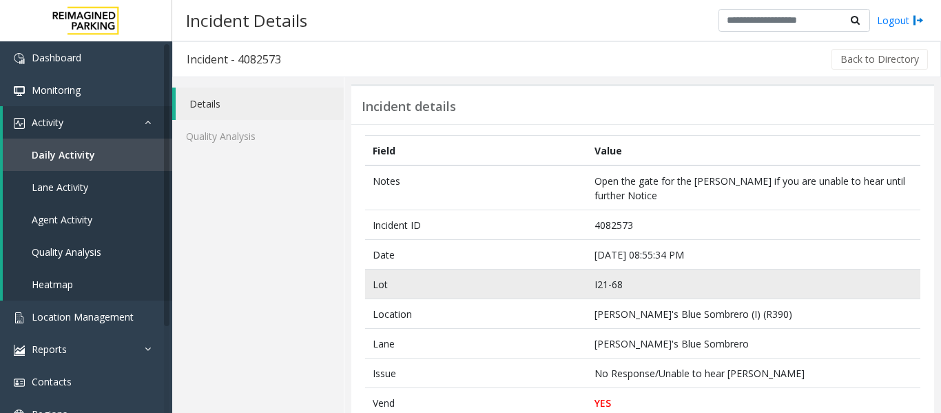
click at [742, 276] on td "I21-68" at bounding box center [753, 284] width 333 height 30
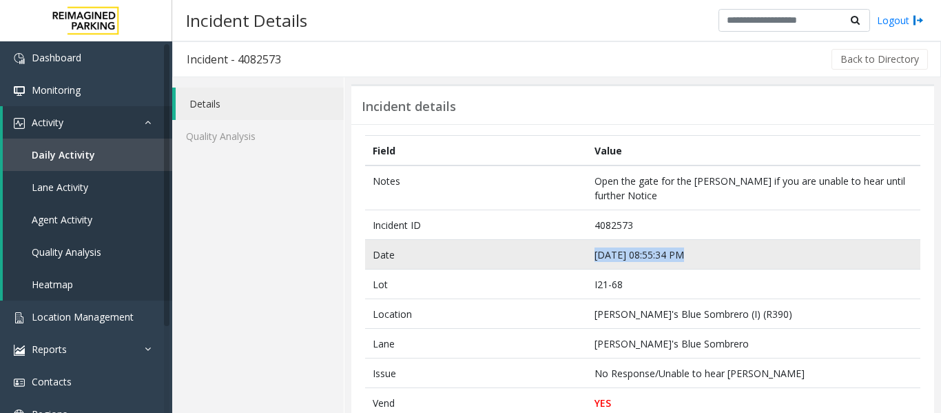
drag, startPoint x: 725, startPoint y: 248, endPoint x: 550, endPoint y: 256, distance: 175.2
click at [550, 256] on tr "Date Sep 20 08:55:34 PM" at bounding box center [642, 255] width 555 height 30
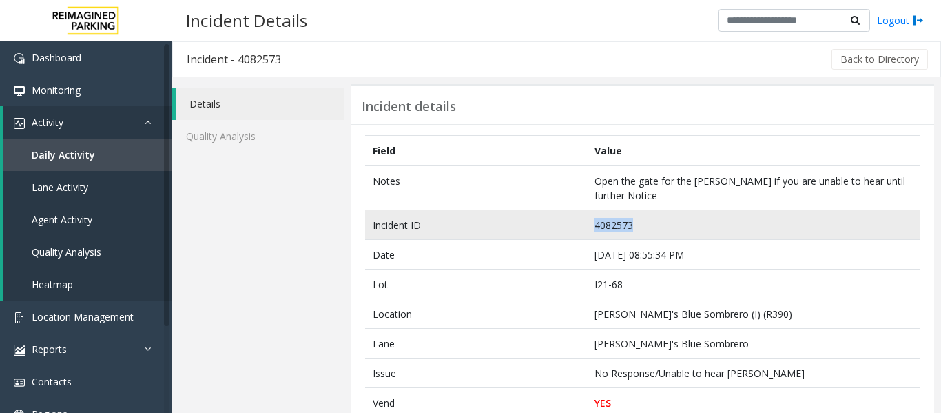
drag, startPoint x: 641, startPoint y: 225, endPoint x: 563, endPoint y: 229, distance: 77.9
click at [563, 229] on tr "Incident ID 4082573" at bounding box center [642, 225] width 555 height 30
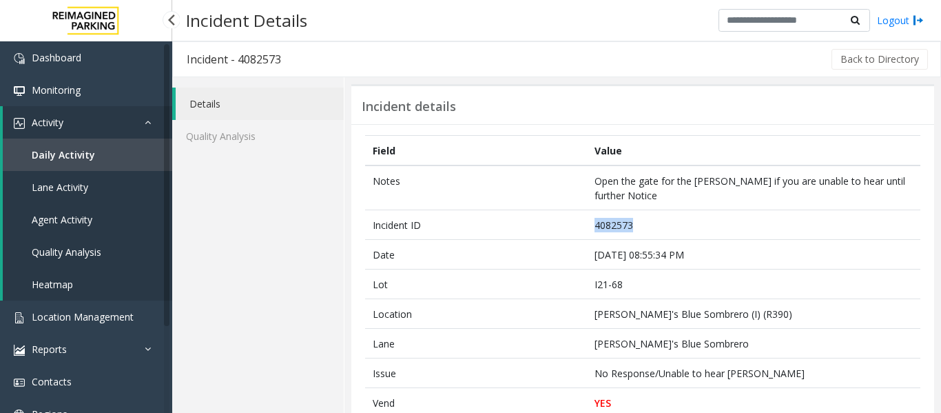
click at [72, 227] on link "Agent Activity" at bounding box center [87, 219] width 169 height 32
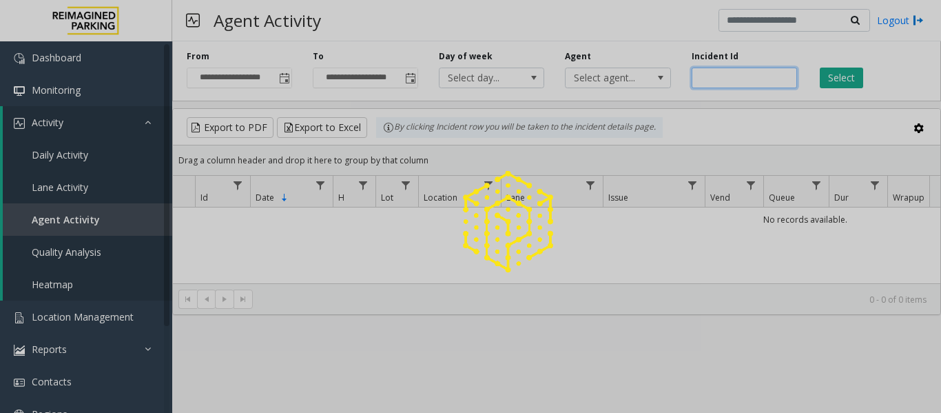
click at [711, 79] on input "number" at bounding box center [744, 78] width 105 height 21
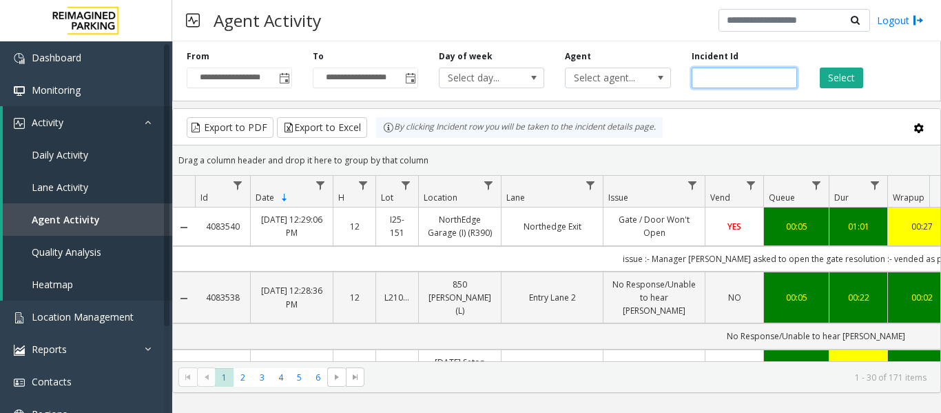
paste input "*******"
type input "*******"
click at [836, 74] on button "Select" at bounding box center [841, 78] width 43 height 21
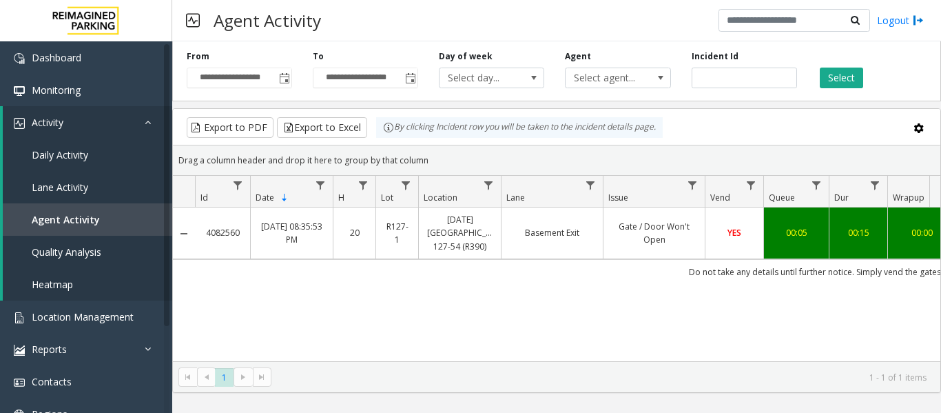
click at [610, 211] on td "Gate / Door Won't Open" at bounding box center [654, 233] width 102 height 52
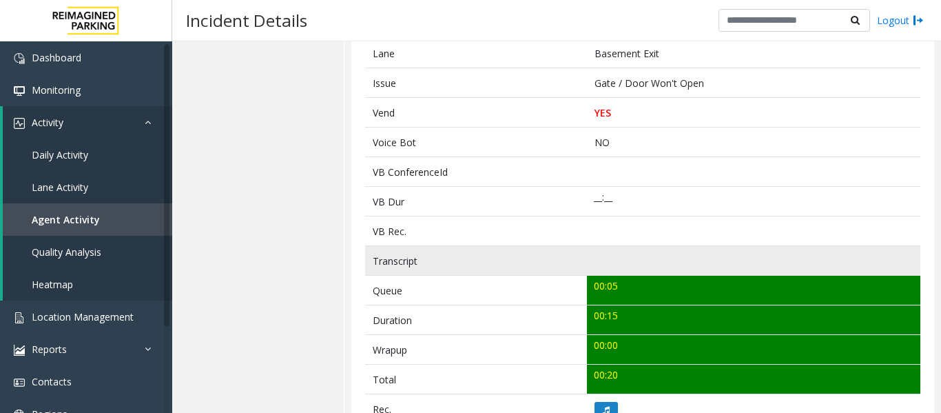
scroll to position [413, 0]
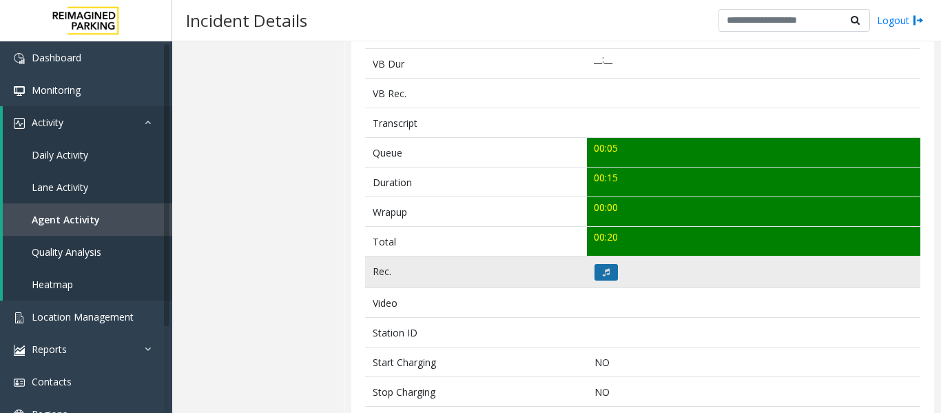
click at [611, 266] on button at bounding box center [606, 272] width 23 height 17
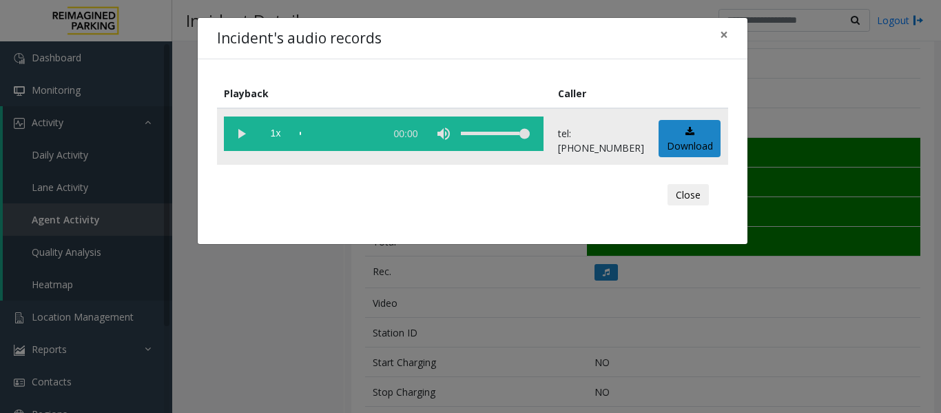
click at [238, 132] on vg-play-pause at bounding box center [241, 133] width 34 height 34
drag, startPoint x: 701, startPoint y: 199, endPoint x: 710, endPoint y: 204, distance: 9.6
click at [701, 199] on button "Close" at bounding box center [688, 195] width 41 height 22
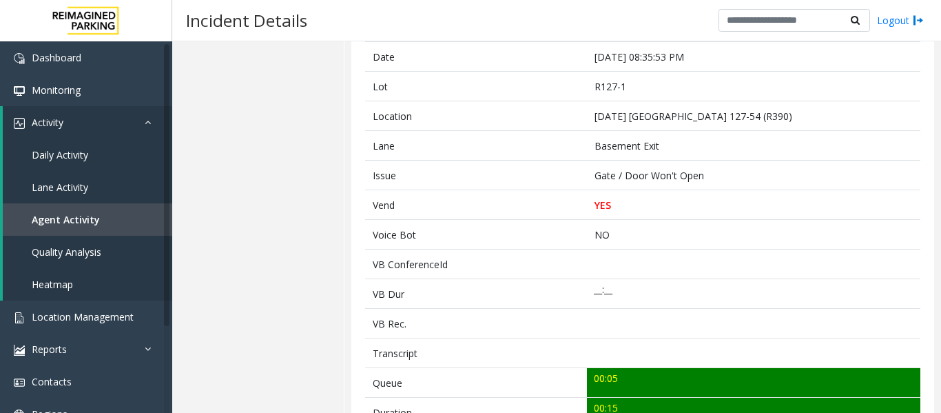
scroll to position [0, 0]
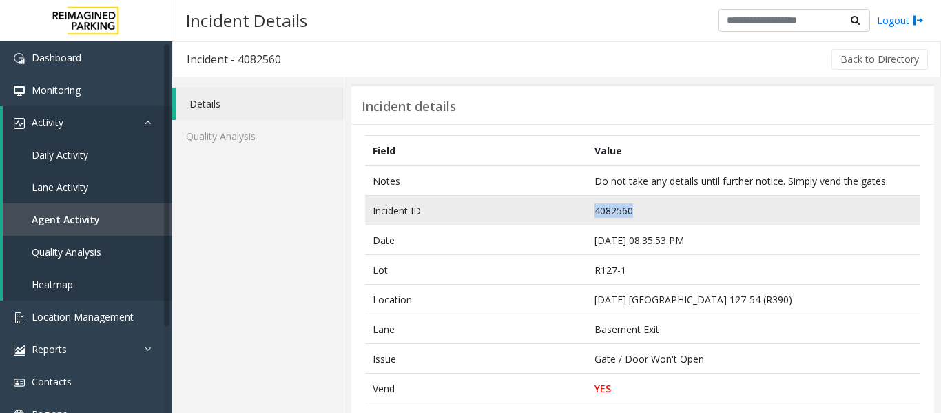
drag, startPoint x: 643, startPoint y: 211, endPoint x: 589, endPoint y: 213, distance: 53.8
click at [589, 213] on td "4082560" at bounding box center [753, 211] width 333 height 30
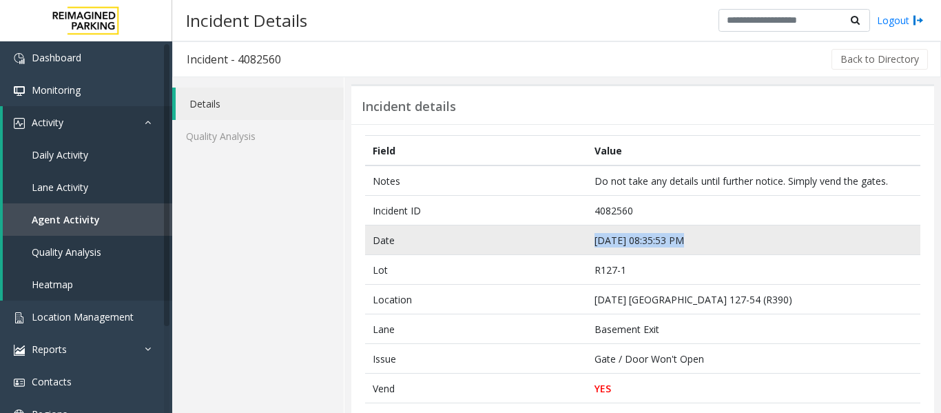
drag, startPoint x: 696, startPoint y: 240, endPoint x: 581, endPoint y: 249, distance: 114.7
click at [581, 249] on tr "Date Sep 20 08:35:53 PM" at bounding box center [642, 240] width 555 height 30
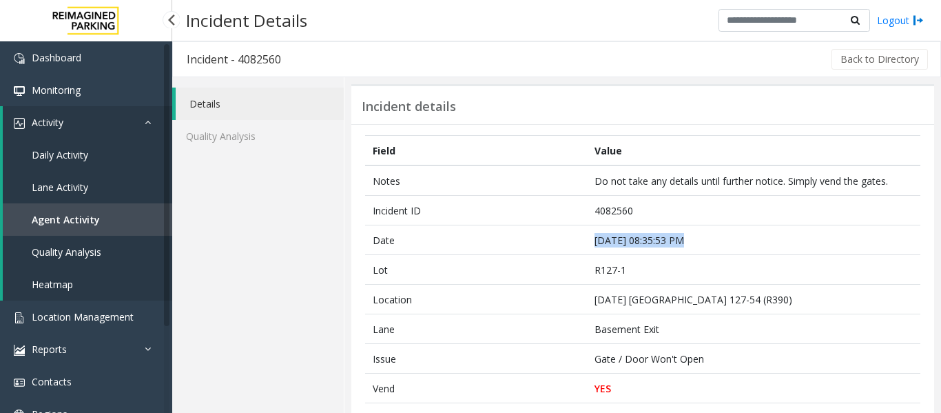
click at [90, 225] on span "Agent Activity" at bounding box center [66, 219] width 68 height 13
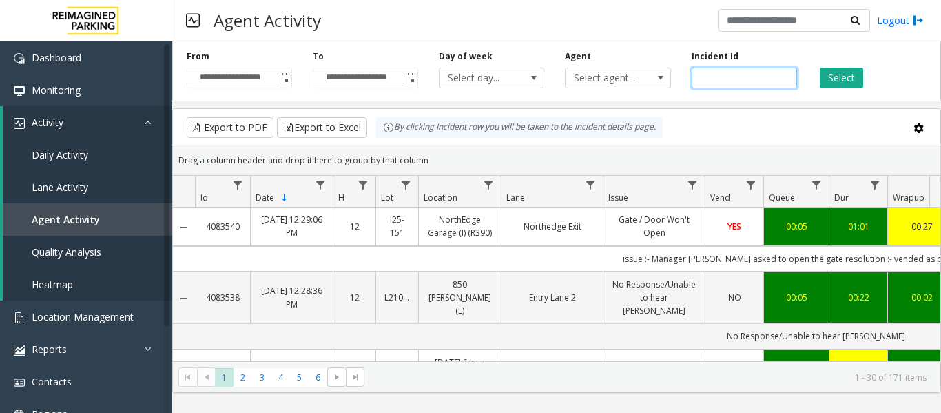
click at [725, 74] on input "number" at bounding box center [744, 78] width 105 height 21
paste input "*******"
type input "*******"
click at [846, 65] on div "Select" at bounding box center [870, 69] width 126 height 38
click at [847, 73] on button "Select" at bounding box center [841, 78] width 43 height 21
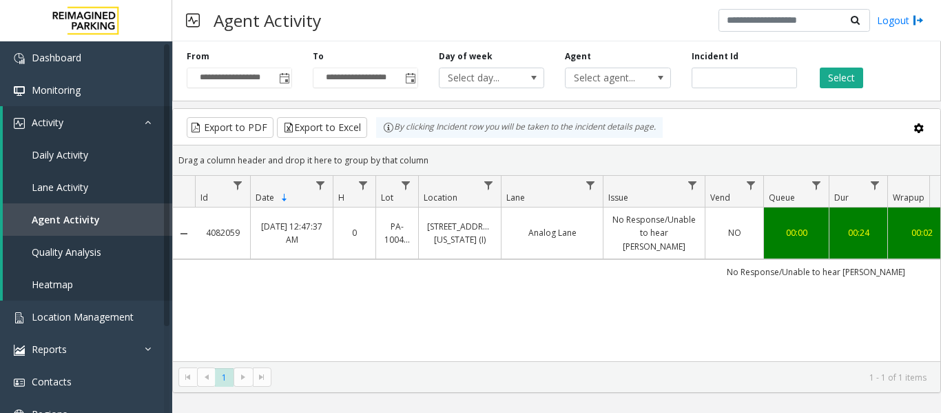
click at [532, 239] on td "Analog Lane" at bounding box center [552, 233] width 102 height 52
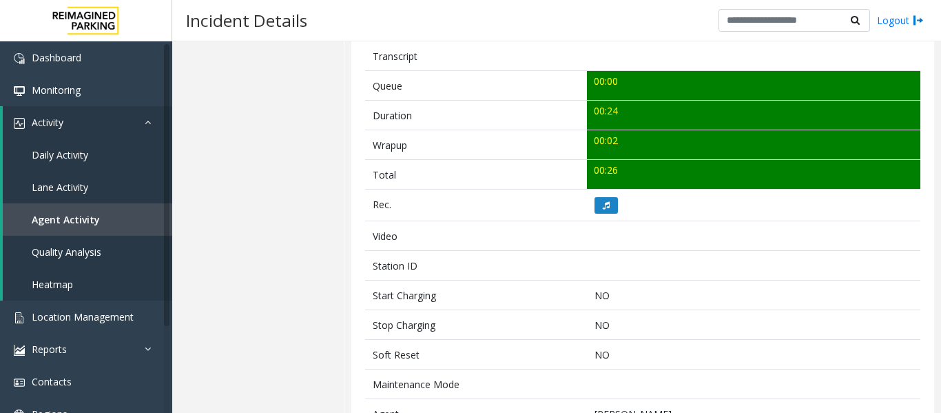
scroll to position [482, 0]
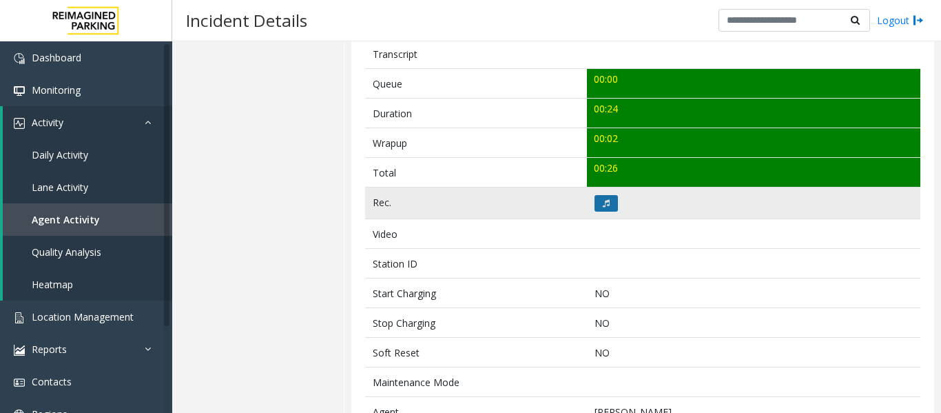
click at [602, 207] on button at bounding box center [606, 203] width 23 height 17
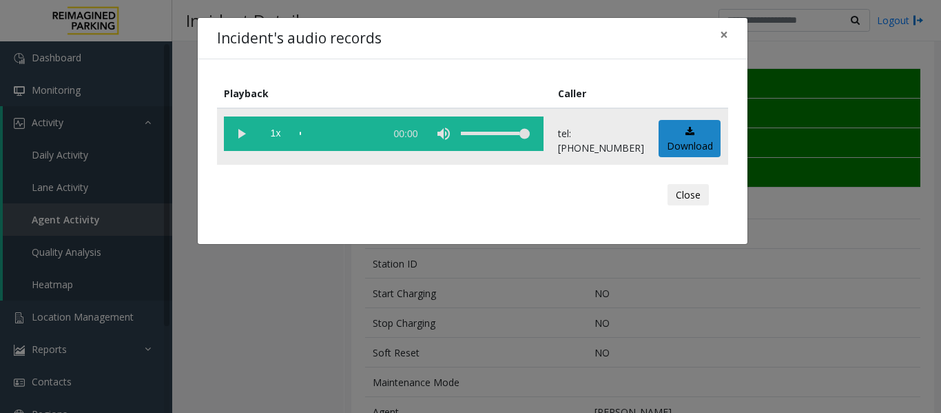
click at [238, 138] on vg-play-pause at bounding box center [241, 133] width 34 height 34
click at [696, 200] on button "Close" at bounding box center [688, 195] width 41 height 22
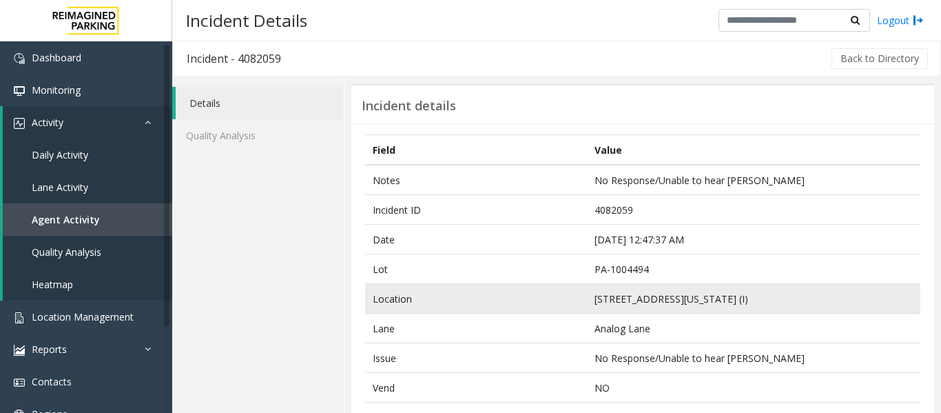
scroll to position [0, 0]
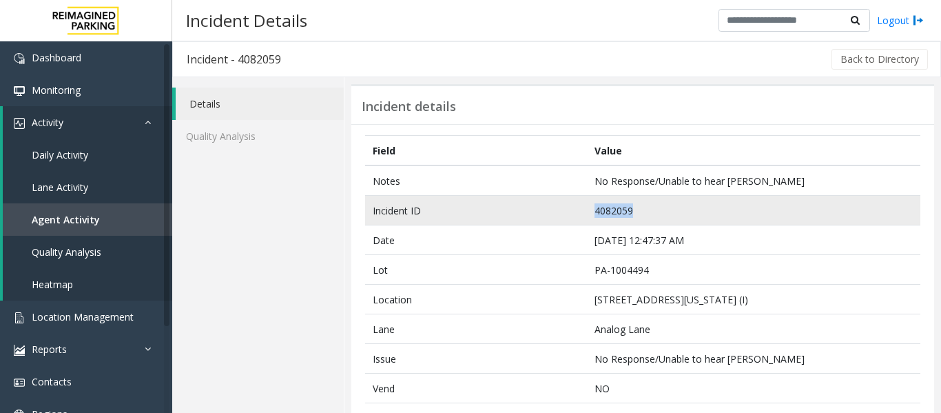
drag, startPoint x: 637, startPoint y: 210, endPoint x: 587, endPoint y: 219, distance: 50.4
click at [587, 219] on td "4082059" at bounding box center [753, 211] width 333 height 30
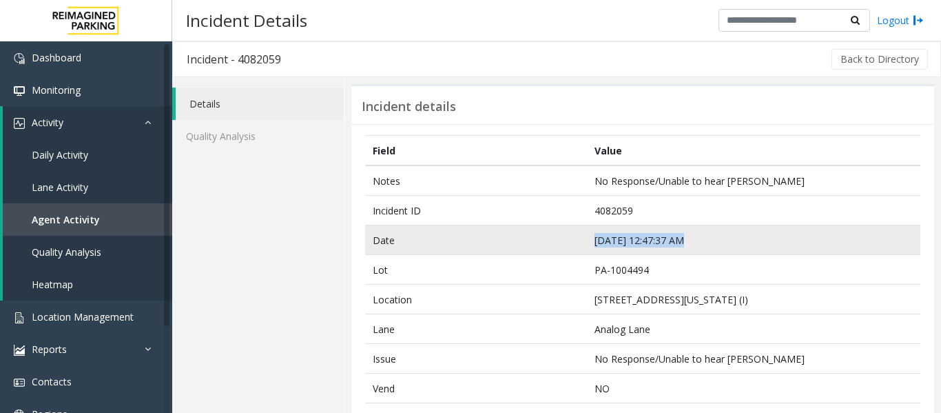
drag, startPoint x: 705, startPoint y: 238, endPoint x: 557, endPoint y: 251, distance: 148.8
click at [557, 251] on tr "Date Sep 20 12:47:37 AM" at bounding box center [642, 240] width 555 height 30
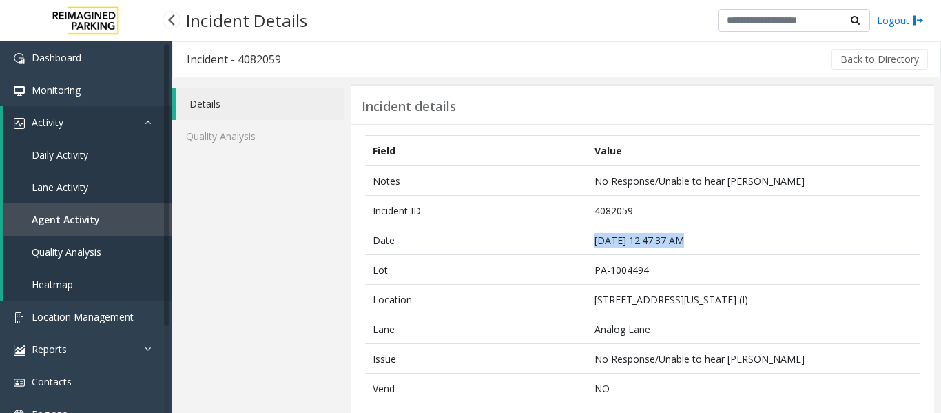
click at [63, 227] on link "Agent Activity" at bounding box center [87, 219] width 169 height 32
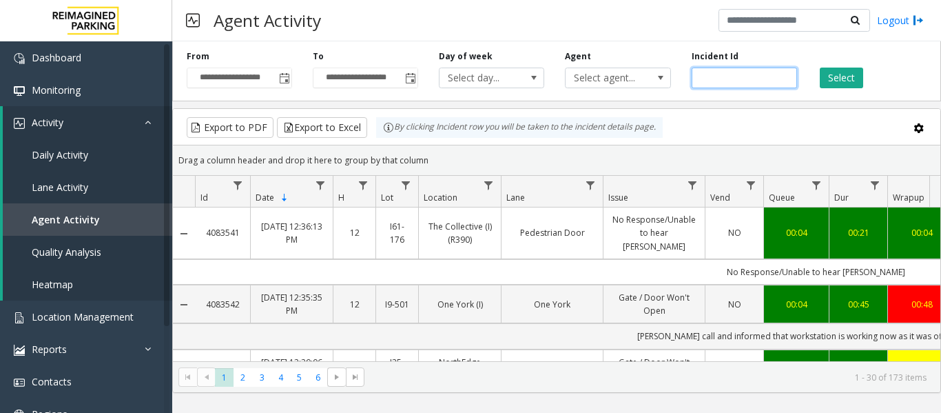
click at [729, 79] on input "number" at bounding box center [744, 78] width 105 height 21
paste input "*******"
type input "*******"
click at [839, 72] on button "Select" at bounding box center [841, 78] width 43 height 21
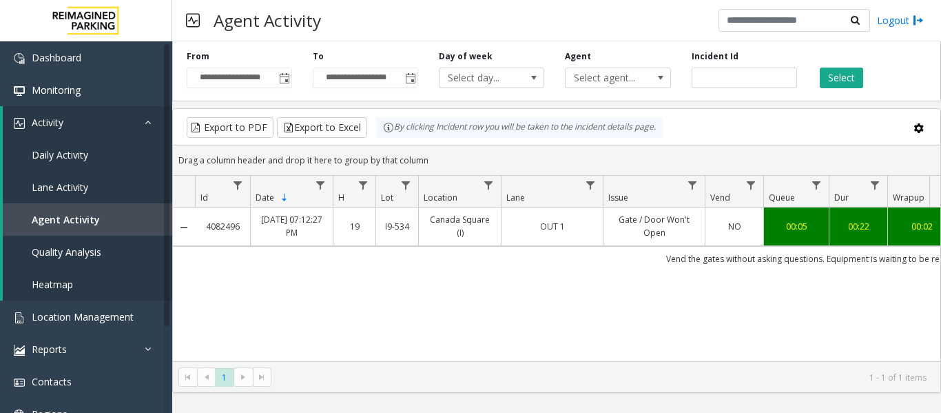
click at [613, 220] on link "Gate / Door Won't Open" at bounding box center [654, 226] width 85 height 26
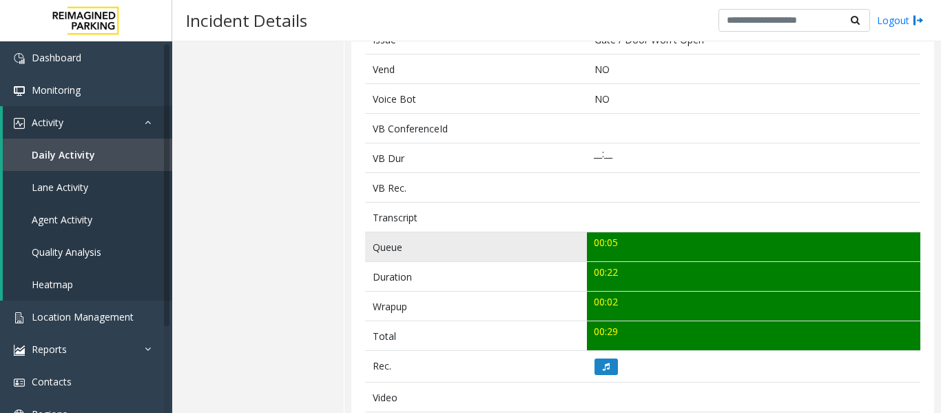
scroll to position [344, 0]
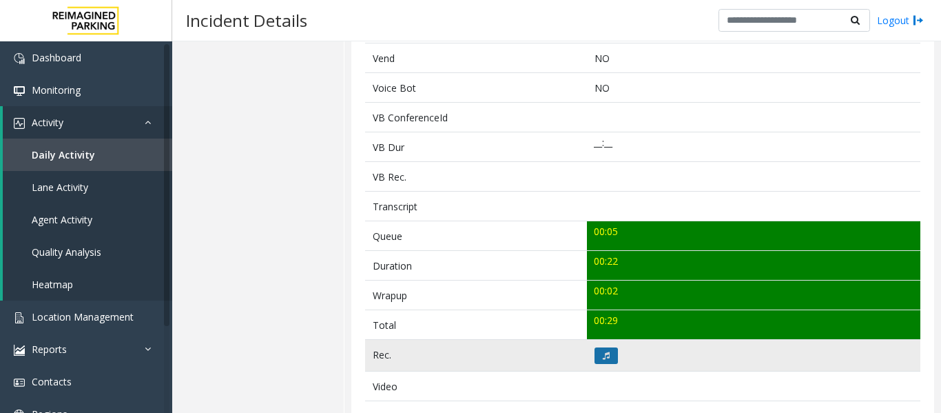
click at [603, 355] on icon at bounding box center [606, 355] width 7 height 8
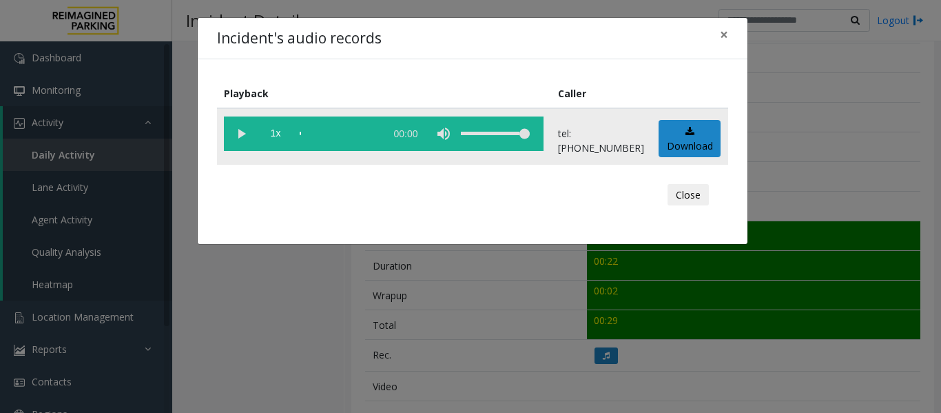
click at [240, 138] on vg-play-pause at bounding box center [241, 133] width 34 height 34
click at [677, 198] on button "Close" at bounding box center [688, 195] width 41 height 22
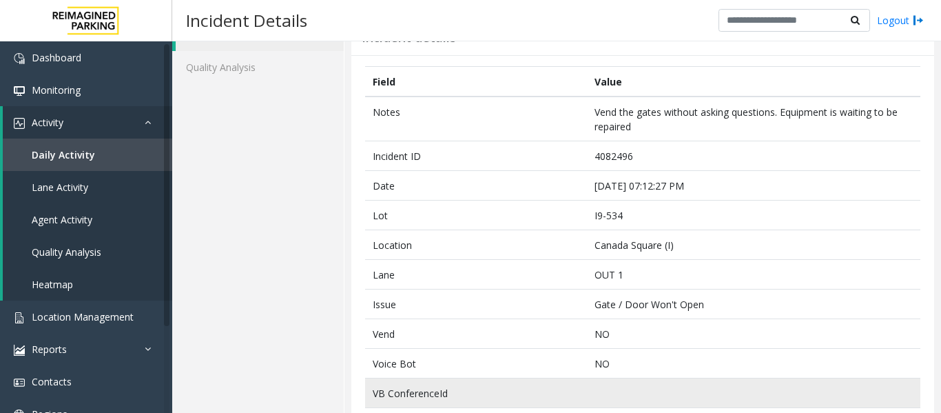
scroll to position [0, 0]
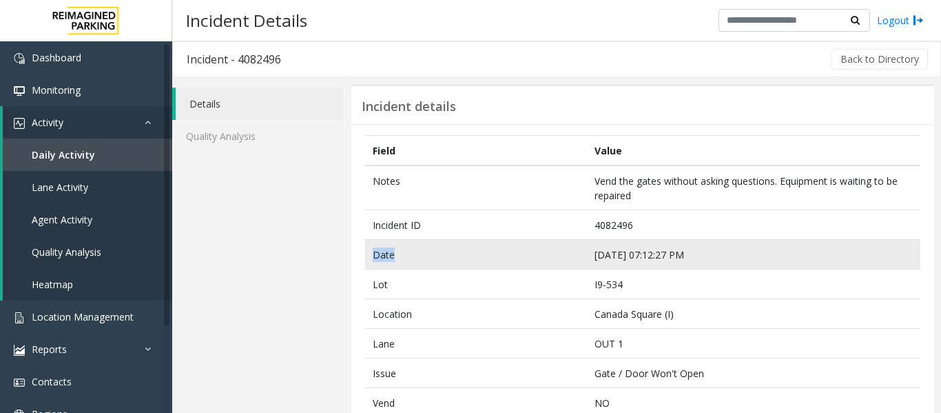
drag, startPoint x: 661, startPoint y: 227, endPoint x: 553, endPoint y: 240, distance: 109.6
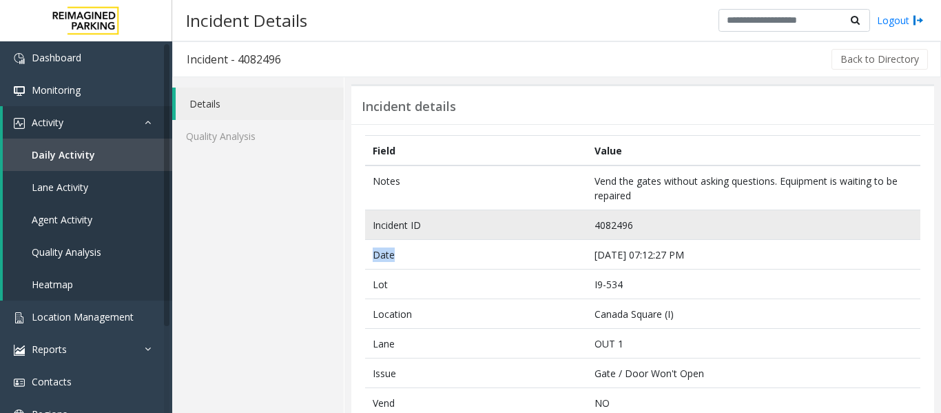
click at [643, 223] on td "4082496" at bounding box center [753, 225] width 333 height 30
click at [643, 221] on td "4082496" at bounding box center [753, 225] width 333 height 30
click at [666, 238] on td "4082496" at bounding box center [753, 225] width 333 height 30
drag, startPoint x: 696, startPoint y: 226, endPoint x: 572, endPoint y: 223, distance: 124.0
click at [572, 223] on tr "Incident ID 4082496" at bounding box center [642, 225] width 555 height 30
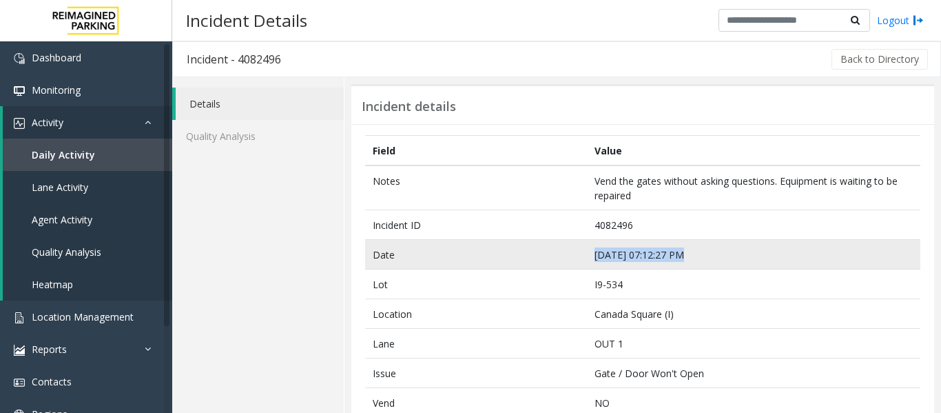
drag, startPoint x: 696, startPoint y: 252, endPoint x: 573, endPoint y: 258, distance: 122.8
click at [573, 258] on tr "Date Sep 20 07:12:27 PM" at bounding box center [642, 255] width 555 height 30
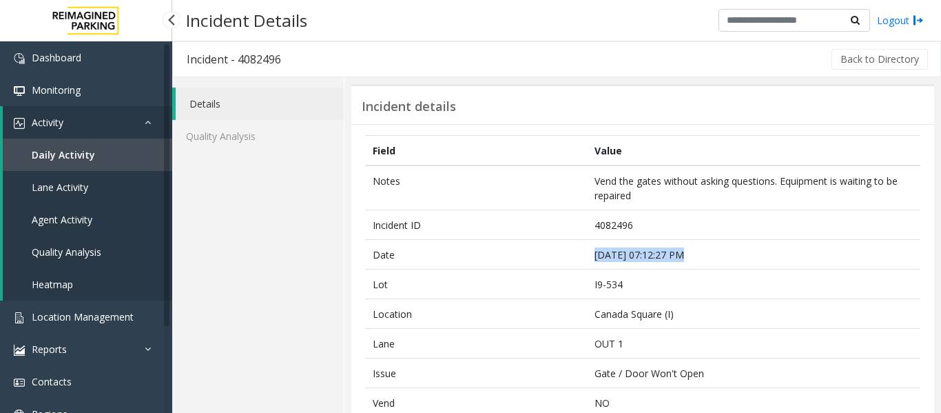
click at [108, 206] on link "Agent Activity" at bounding box center [87, 219] width 169 height 32
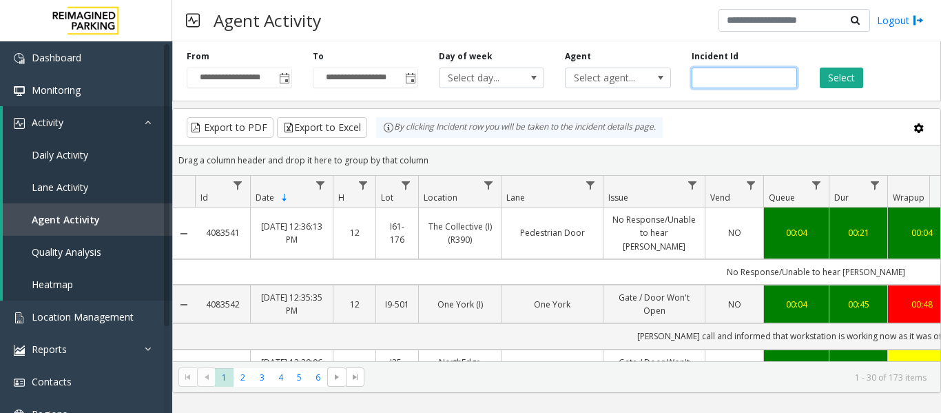
click at [724, 81] on input "number" at bounding box center [744, 78] width 105 height 21
paste input "*******"
type input "*******"
click at [823, 84] on button "Select" at bounding box center [841, 78] width 43 height 21
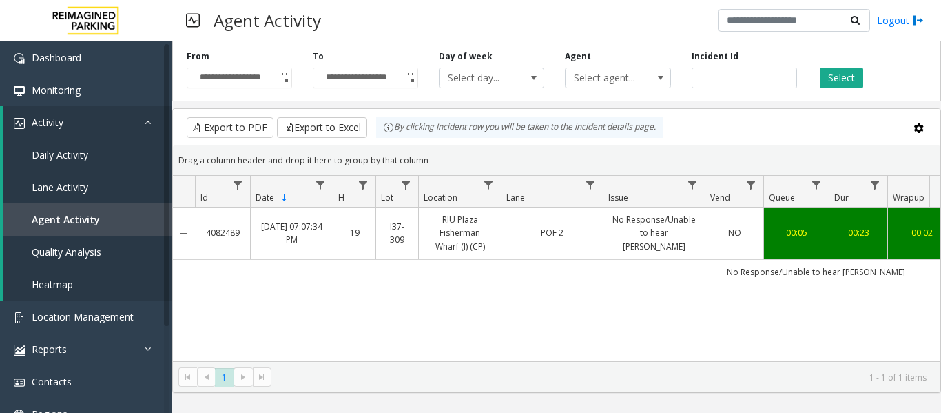
click at [660, 229] on link "No Response/Unable to hear parker" at bounding box center [654, 233] width 85 height 40
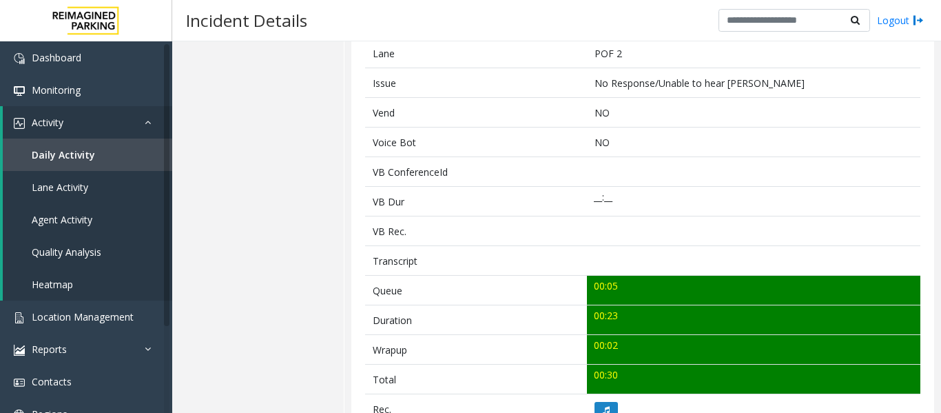
scroll to position [482, 0]
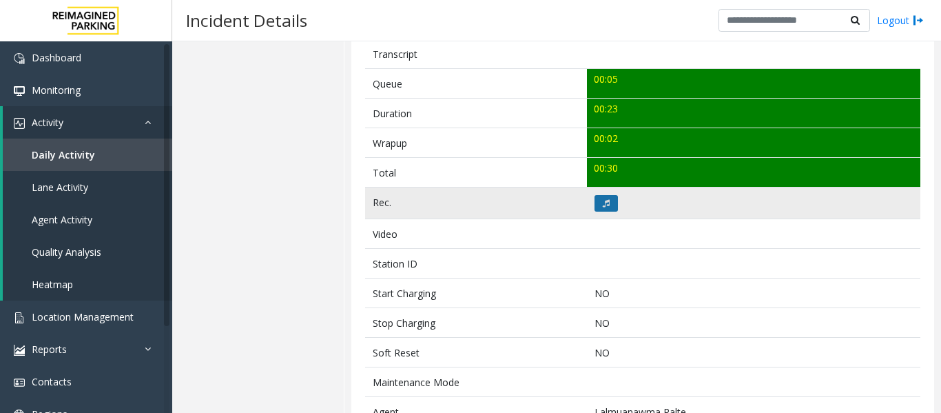
click at [603, 202] on icon at bounding box center [606, 203] width 7 height 8
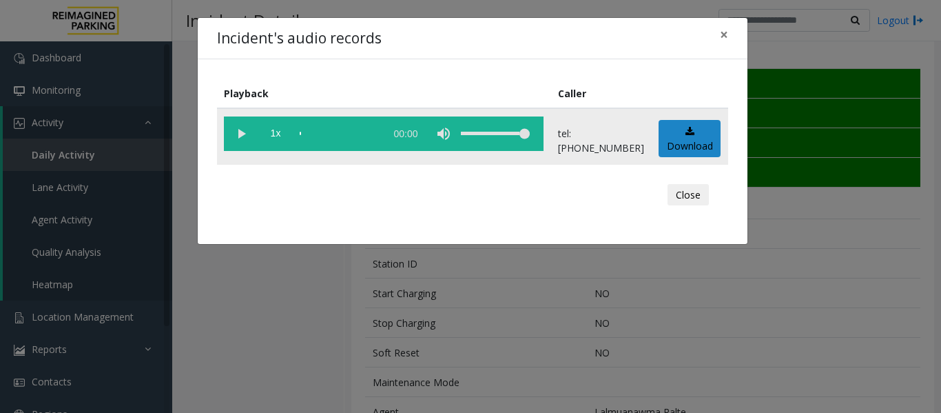
click at [237, 140] on vg-play-pause at bounding box center [241, 133] width 34 height 34
click at [301, 130] on div "scrub bar" at bounding box center [339, 133] width 79 height 34
click at [695, 196] on button "Close" at bounding box center [688, 195] width 41 height 22
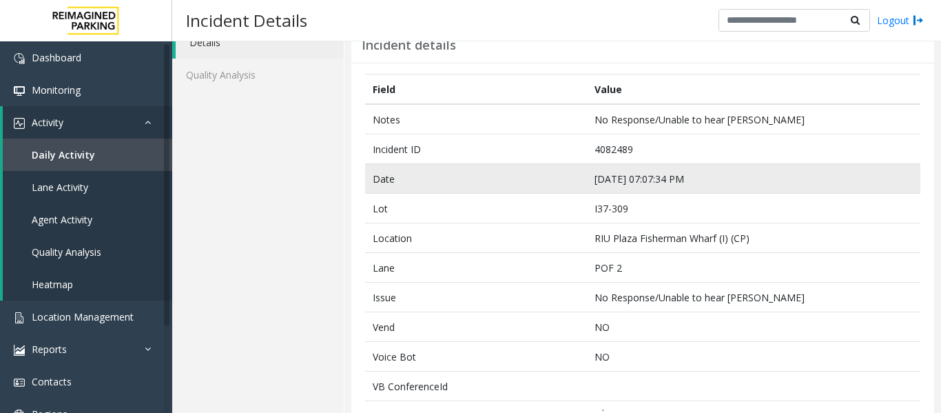
scroll to position [0, 0]
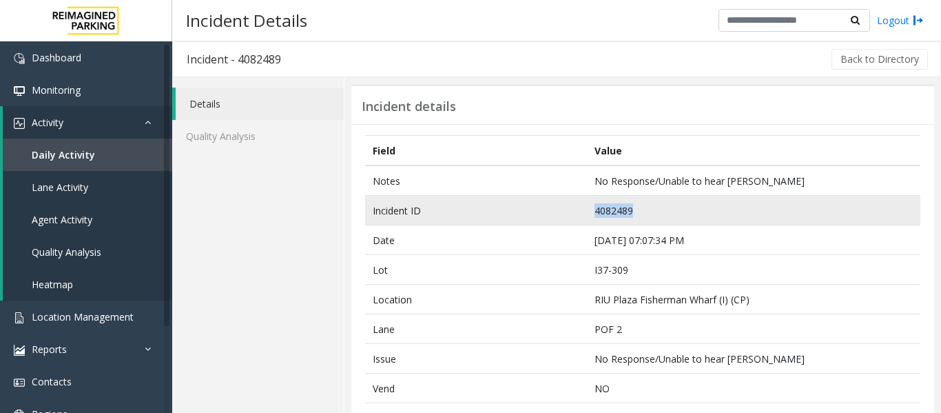
drag, startPoint x: 677, startPoint y: 212, endPoint x: 535, endPoint y: 223, distance: 142.3
click at [535, 223] on tr "Incident ID 4082489" at bounding box center [642, 211] width 555 height 30
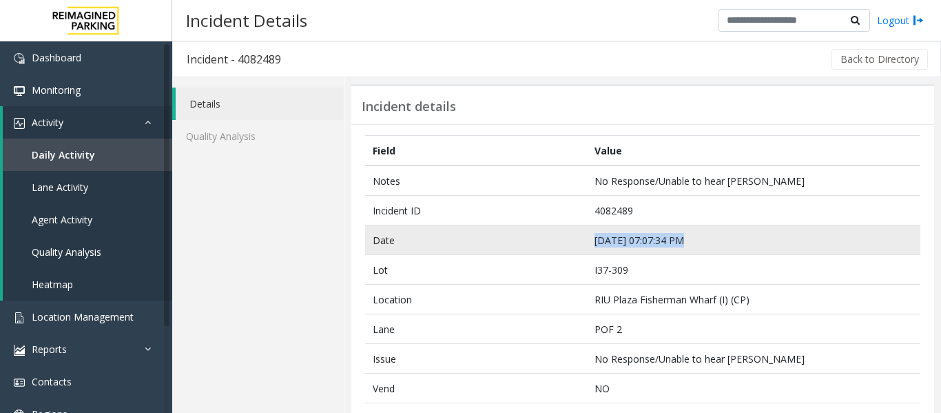
drag, startPoint x: 699, startPoint y: 240, endPoint x: 551, endPoint y: 247, distance: 148.2
click at [551, 247] on tr "Date Sep 20 07:07:34 PM" at bounding box center [642, 240] width 555 height 30
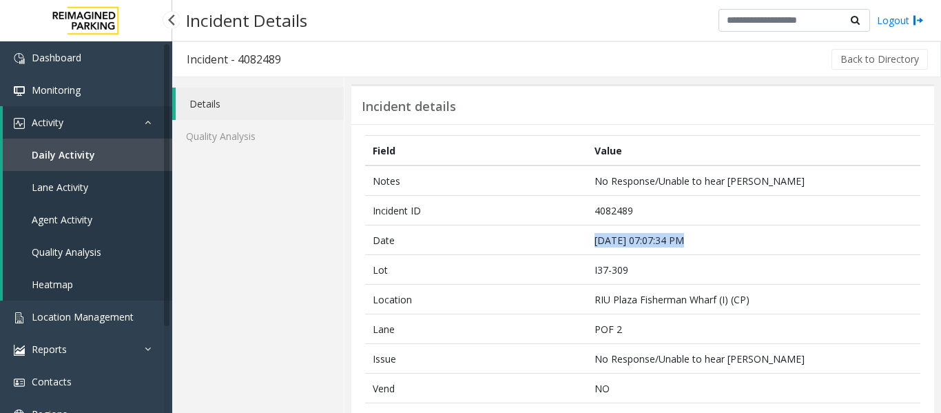
click at [87, 217] on span "Agent Activity" at bounding box center [62, 219] width 61 height 13
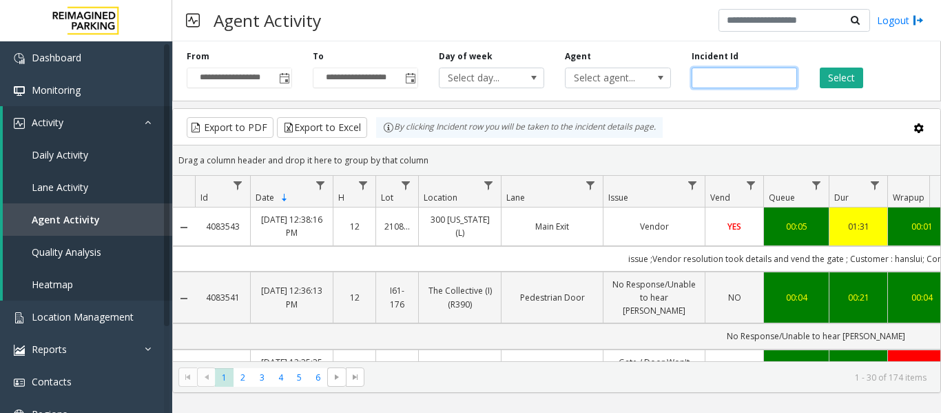
click at [750, 80] on input "number" at bounding box center [744, 78] width 105 height 21
paste input "*******"
type input "*******"
click at [827, 83] on button "Select" at bounding box center [841, 78] width 43 height 21
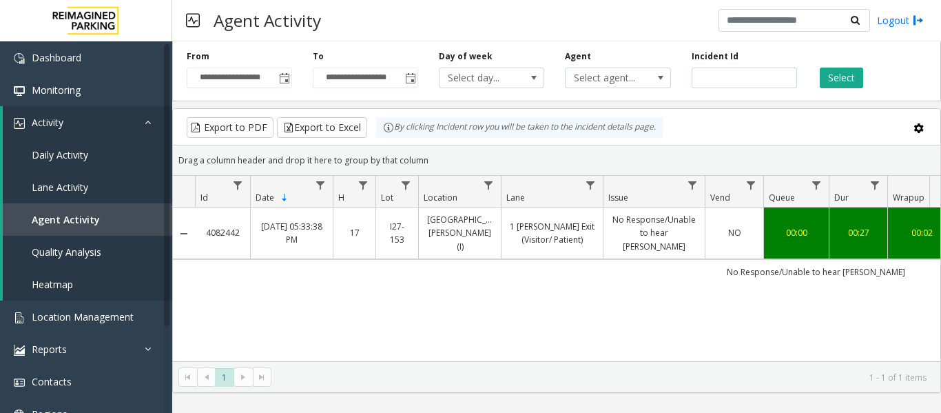
click at [553, 220] on link "1 Shrader Exit (Visitor/ Patient)" at bounding box center [552, 233] width 85 height 26
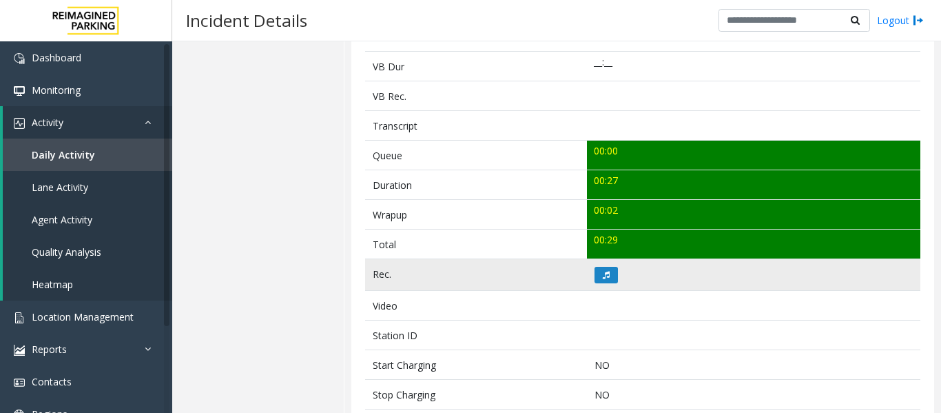
scroll to position [413, 0]
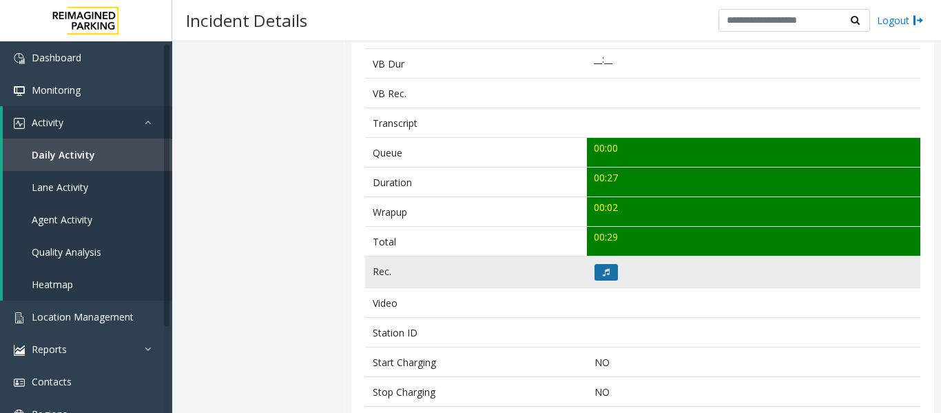
click at [603, 276] on button at bounding box center [606, 272] width 23 height 17
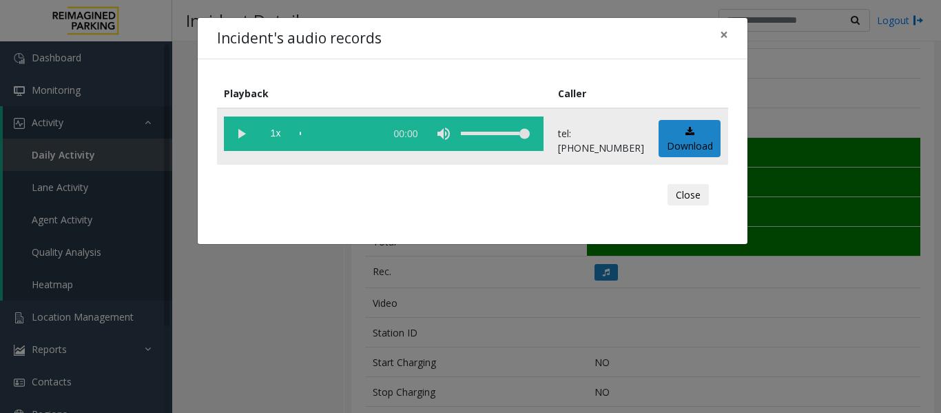
click at [235, 130] on vg-play-pause at bounding box center [241, 133] width 34 height 34
click at [699, 196] on button "Close" at bounding box center [688, 195] width 41 height 22
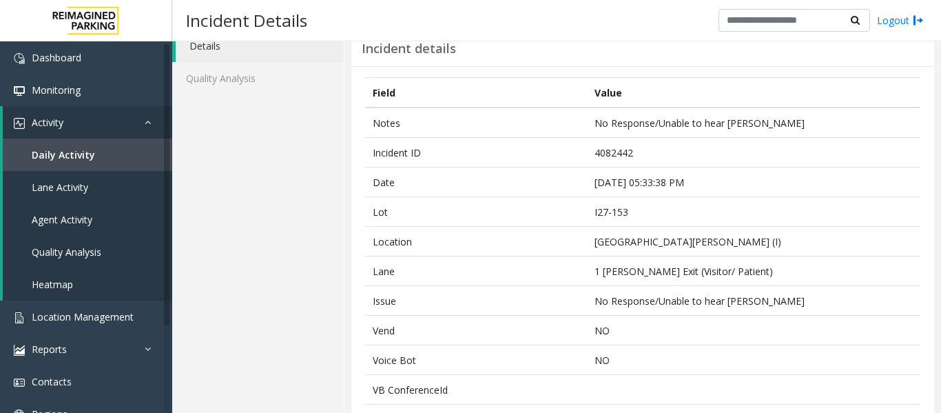
scroll to position [0, 0]
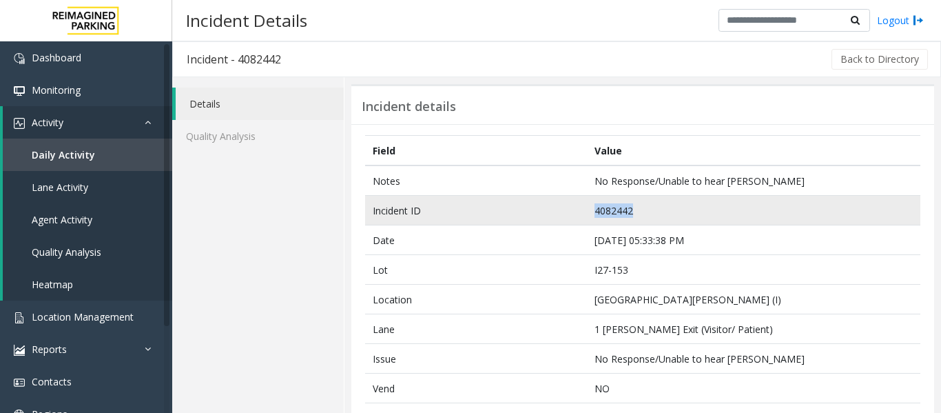
drag, startPoint x: 643, startPoint y: 215, endPoint x: 532, endPoint y: 218, distance: 111.0
click at [532, 218] on tr "Incident ID 4082442" at bounding box center [642, 211] width 555 height 30
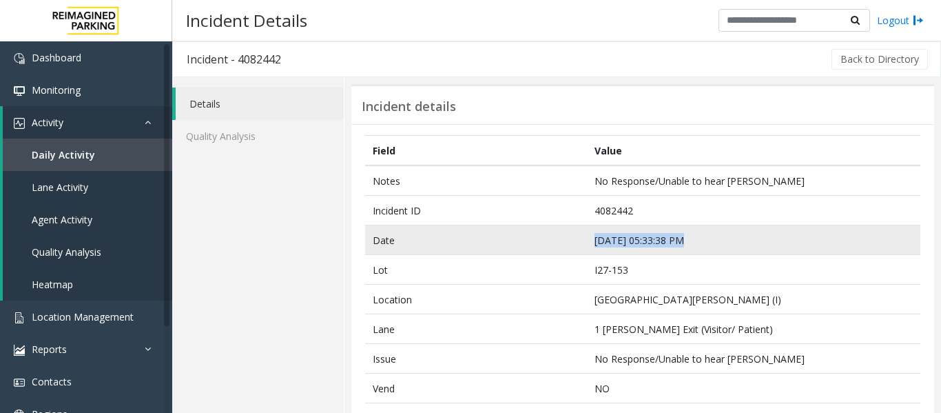
drag, startPoint x: 654, startPoint y: 247, endPoint x: 577, endPoint y: 248, distance: 77.9
click at [577, 248] on tr "Date Sep 20 05:33:38 PM" at bounding box center [642, 240] width 555 height 30
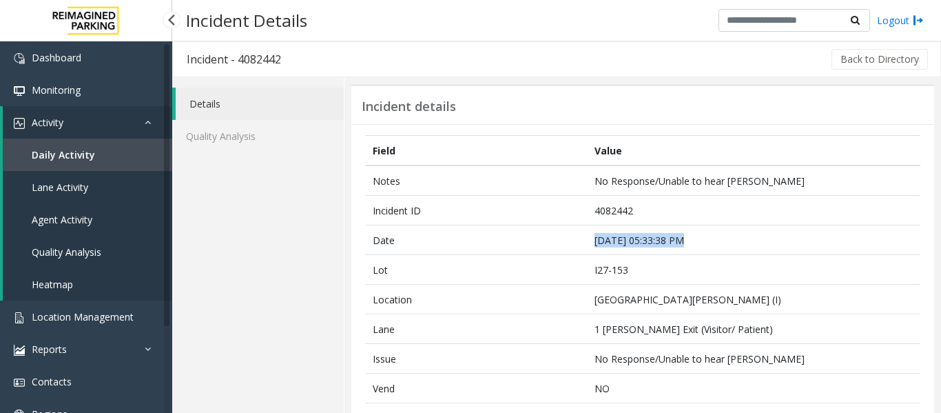
click at [71, 216] on span "Agent Activity" at bounding box center [62, 219] width 61 height 13
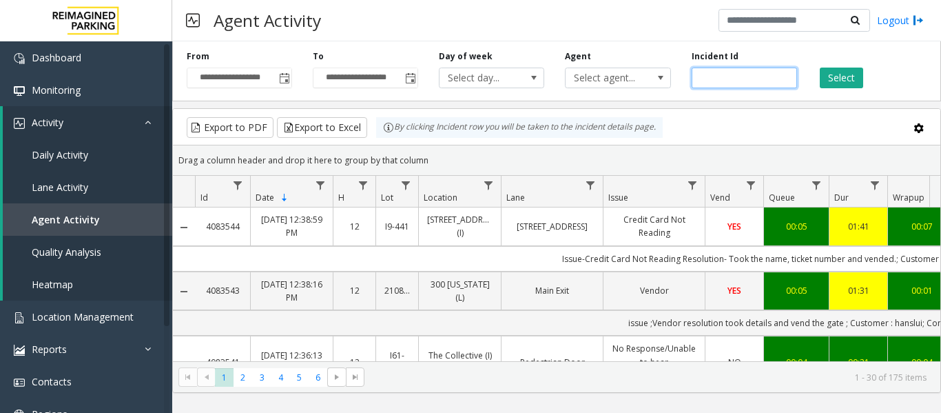
click at [724, 76] on input "number" at bounding box center [744, 78] width 105 height 21
paste input "*******"
type input "*******"
click at [844, 87] on button "Select" at bounding box center [841, 78] width 43 height 21
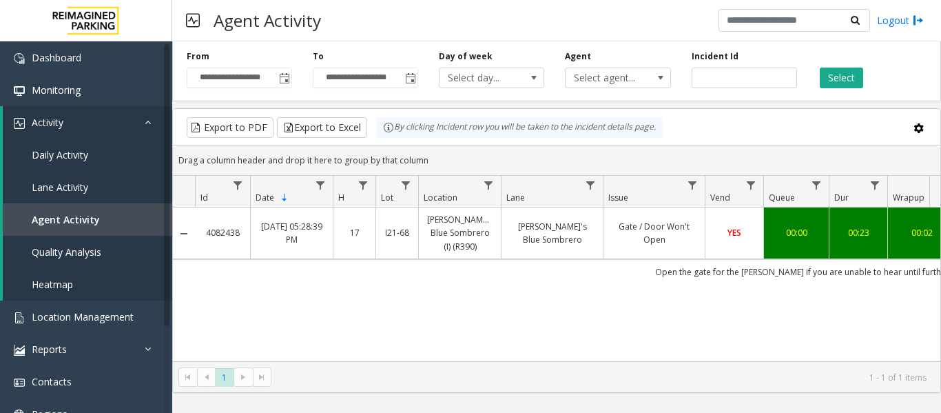
click at [596, 247] on td "Jose's Blue Sombrero" at bounding box center [552, 233] width 102 height 52
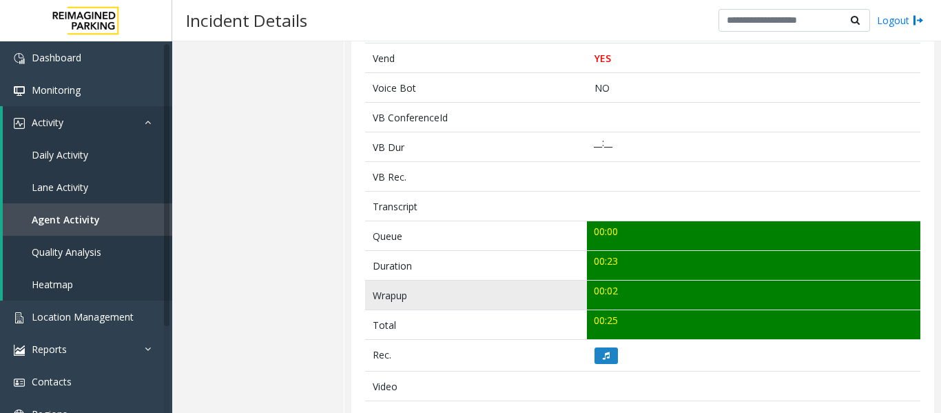
scroll to position [413, 0]
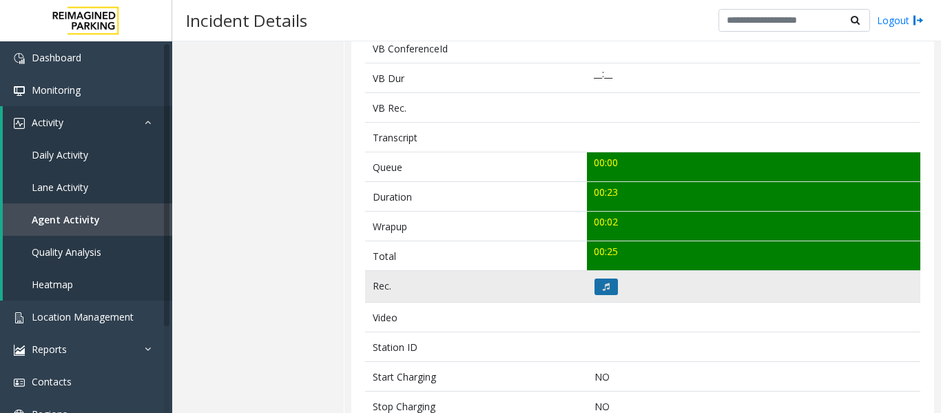
click at [603, 292] on button at bounding box center [606, 286] width 23 height 17
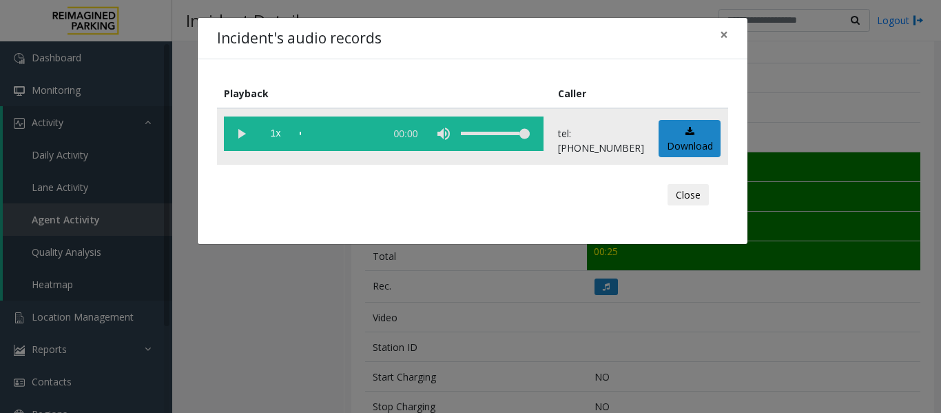
click at [242, 141] on vg-play-pause at bounding box center [241, 133] width 34 height 34
click at [701, 197] on button "Close" at bounding box center [688, 195] width 41 height 22
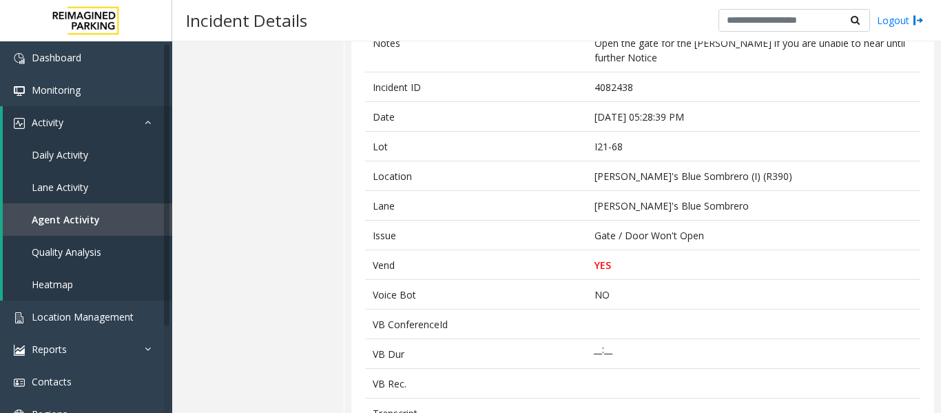
scroll to position [0, 0]
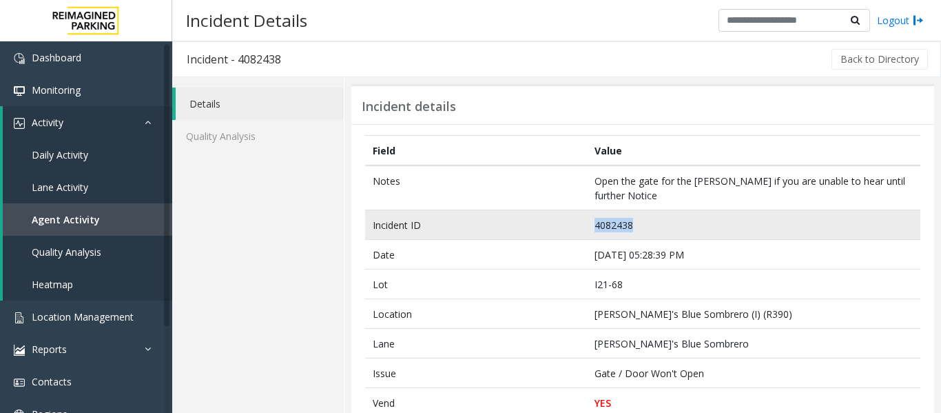
drag, startPoint x: 670, startPoint y: 229, endPoint x: 586, endPoint y: 231, distance: 84.1
click at [587, 231] on td "4082438" at bounding box center [753, 225] width 333 height 30
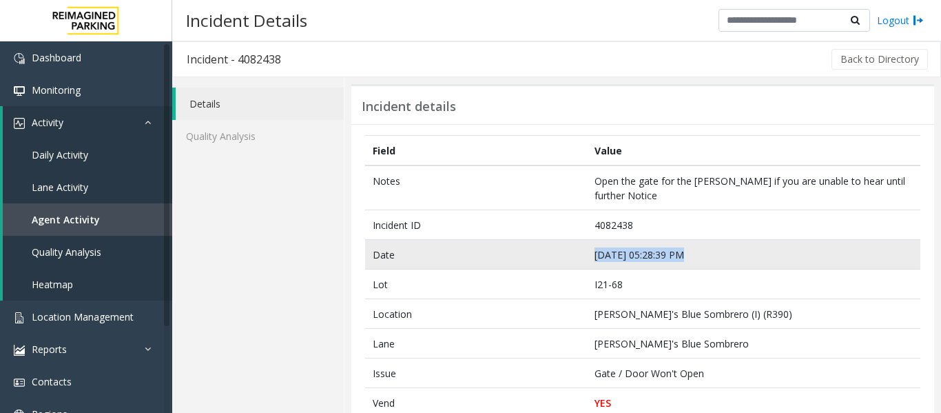
drag, startPoint x: 695, startPoint y: 249, endPoint x: 576, endPoint y: 262, distance: 119.8
click at [576, 262] on tr "Date Sep 20 05:28:39 PM" at bounding box center [642, 255] width 555 height 30
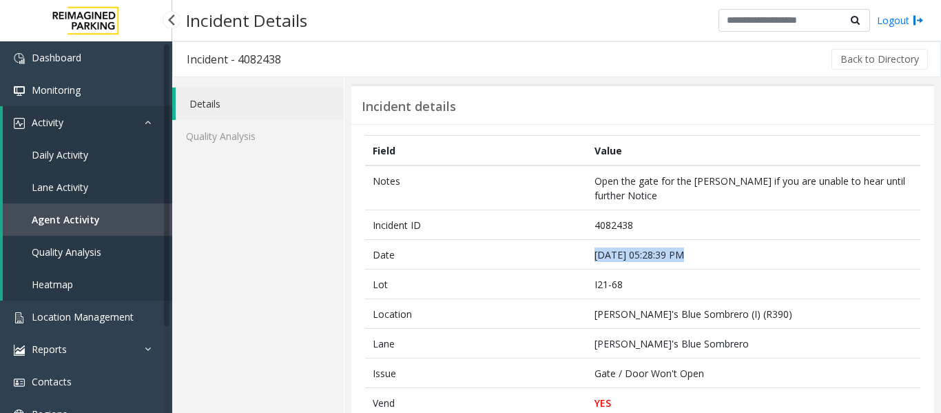
click at [79, 211] on link "Agent Activity" at bounding box center [87, 219] width 169 height 32
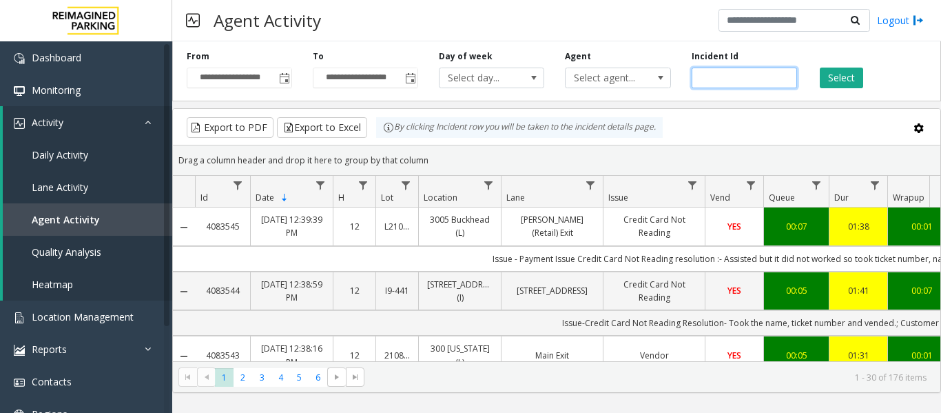
click at [712, 82] on input "number" at bounding box center [744, 78] width 105 height 21
paste input "*******"
type input "*******"
click at [824, 74] on button "Select" at bounding box center [841, 78] width 43 height 21
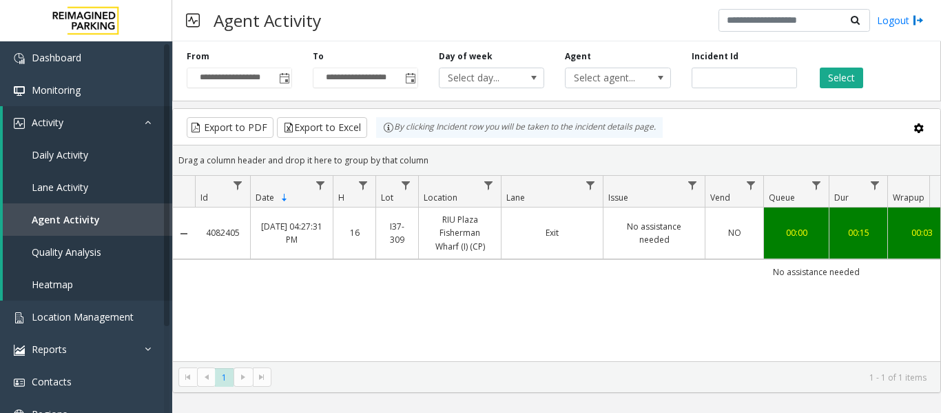
click at [405, 228] on link "I37-309" at bounding box center [396, 233] width 25 height 26
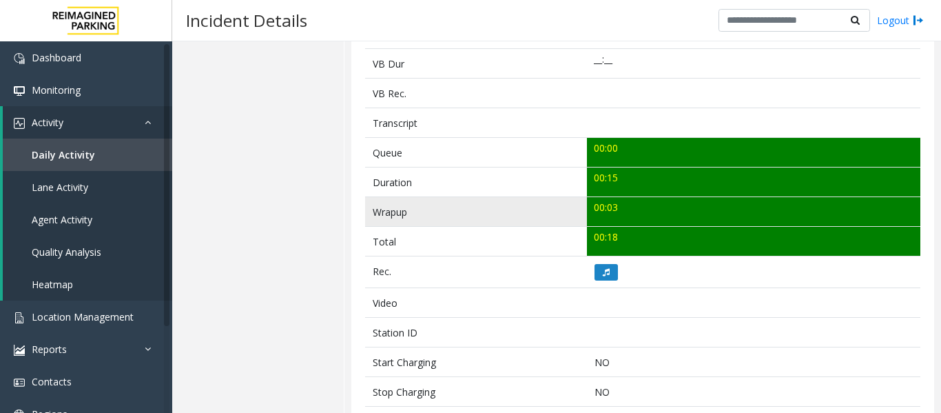
scroll to position [482, 0]
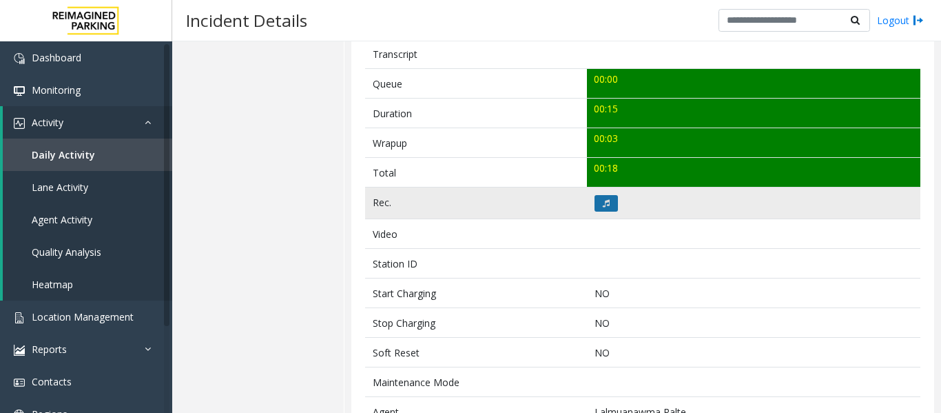
click at [603, 200] on icon at bounding box center [606, 203] width 7 height 8
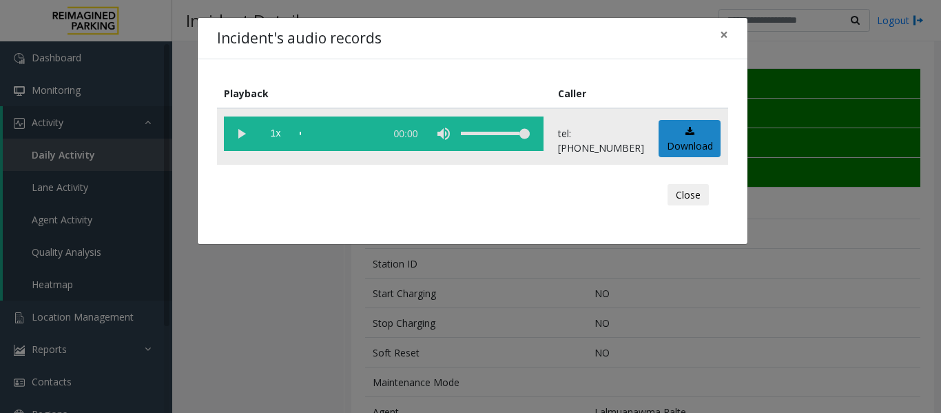
click at [235, 134] on vg-play-pause at bounding box center [241, 133] width 34 height 34
click at [694, 195] on button "Close" at bounding box center [688, 195] width 41 height 22
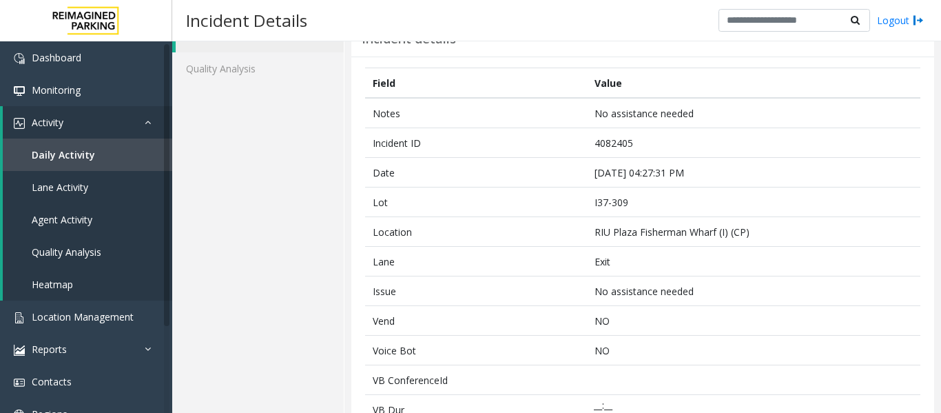
scroll to position [0, 0]
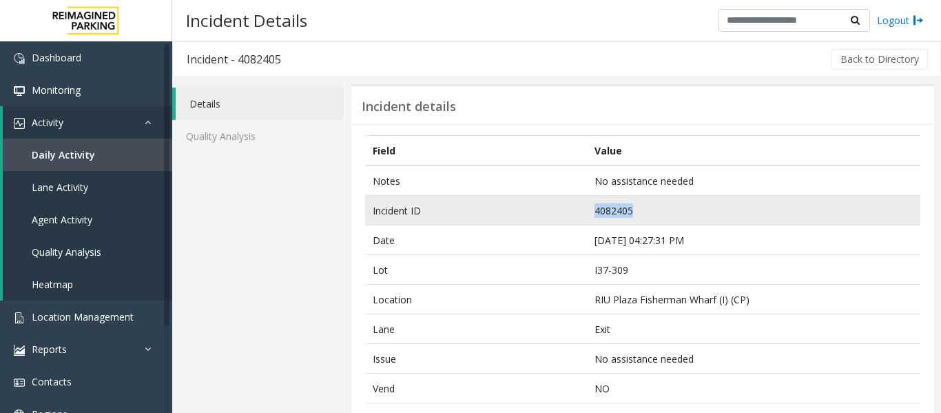
drag, startPoint x: 641, startPoint y: 213, endPoint x: 553, endPoint y: 220, distance: 88.5
click at [553, 220] on tr "Incident ID 4082405" at bounding box center [642, 211] width 555 height 30
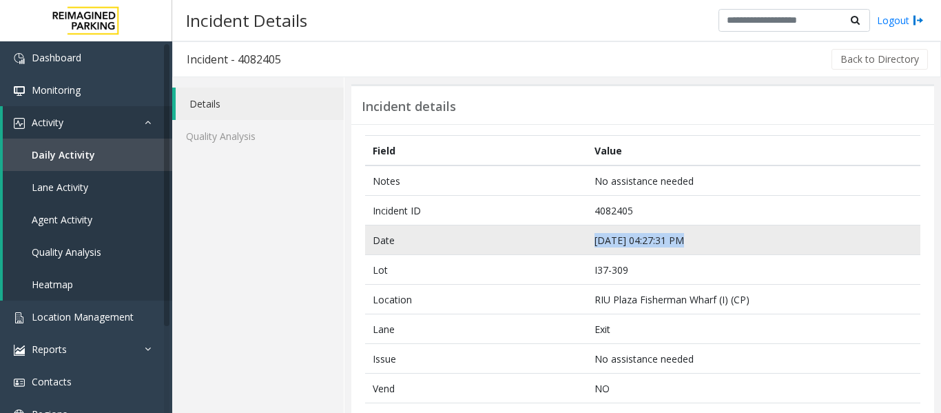
drag, startPoint x: 666, startPoint y: 245, endPoint x: 566, endPoint y: 247, distance: 99.9
click at [566, 247] on tr "Date Sep 20 04:27:31 PM" at bounding box center [642, 240] width 555 height 30
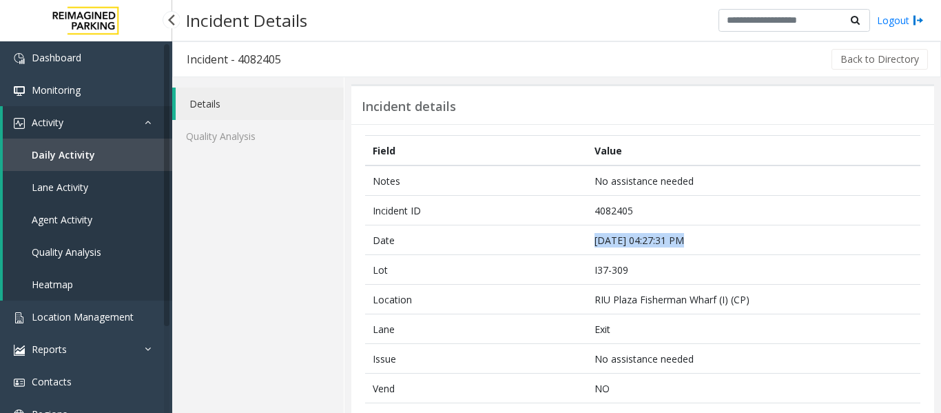
click at [71, 221] on span "Agent Activity" at bounding box center [62, 219] width 61 height 13
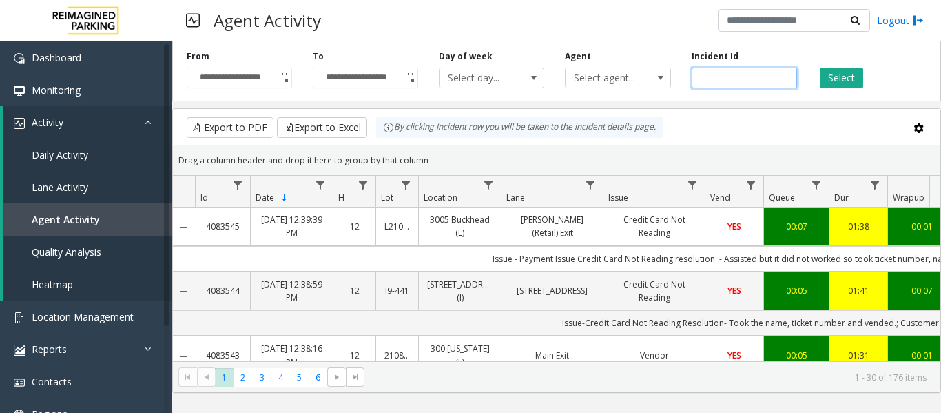
click at [747, 76] on input "number" at bounding box center [744, 78] width 105 height 21
paste input "*******"
type input "*******"
click at [838, 78] on button "Select" at bounding box center [841, 78] width 43 height 21
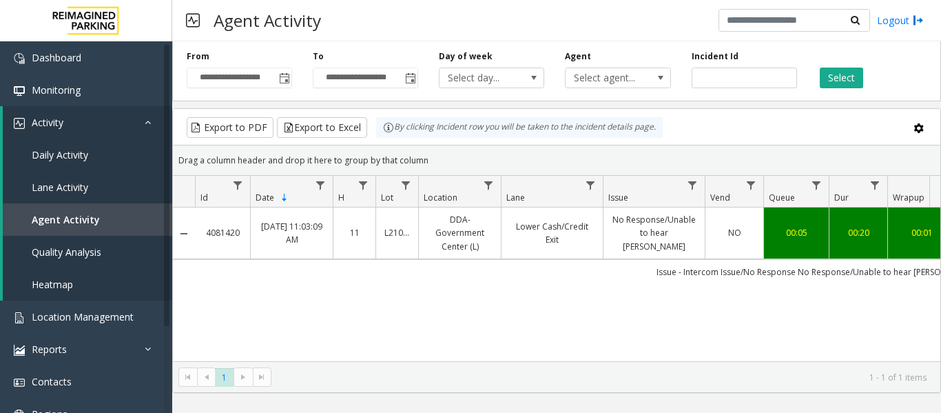
click at [507, 236] on td "Lower Cash/Credit Exit" at bounding box center [552, 233] width 102 height 52
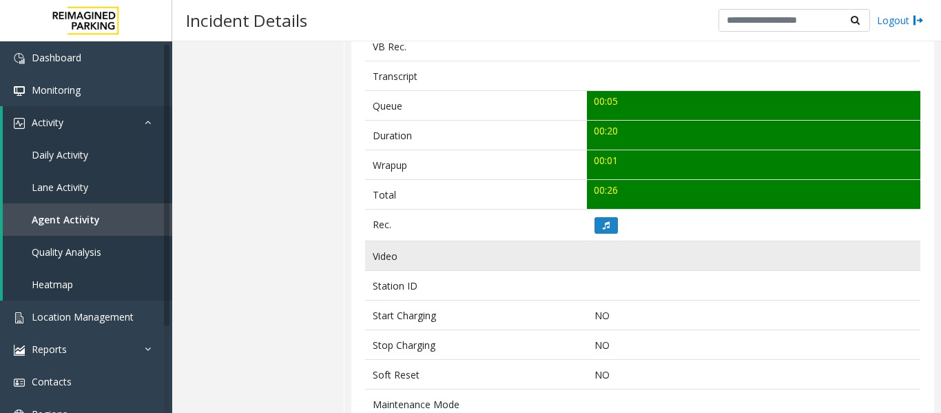
scroll to position [482, 0]
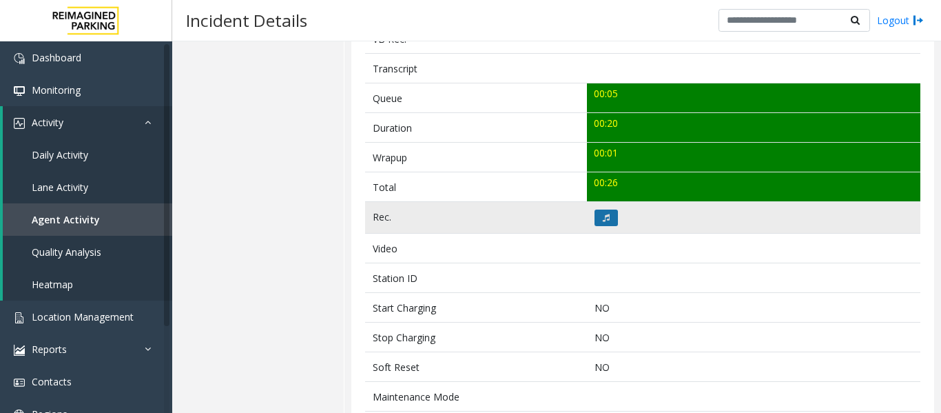
click at [595, 222] on button at bounding box center [606, 217] width 23 height 17
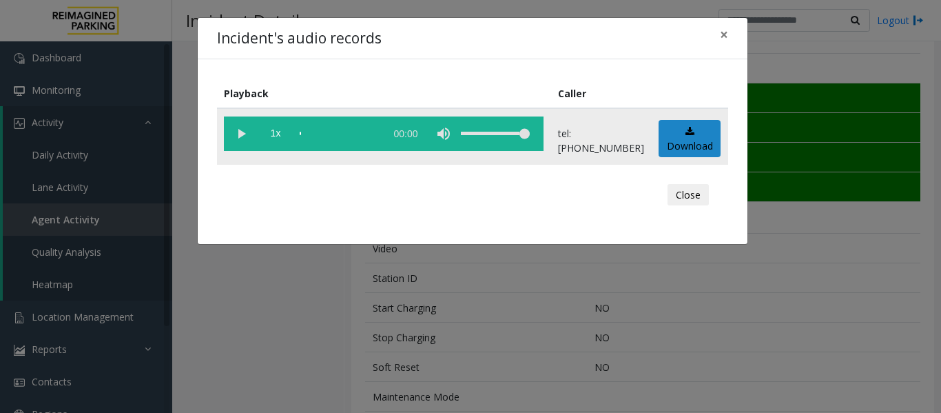
click at [236, 134] on vg-play-pause at bounding box center [241, 133] width 34 height 34
click at [242, 137] on vg-play-pause at bounding box center [241, 133] width 34 height 34
click at [243, 132] on vg-play-pause at bounding box center [241, 133] width 34 height 34
click at [689, 194] on button "Close" at bounding box center [688, 195] width 41 height 22
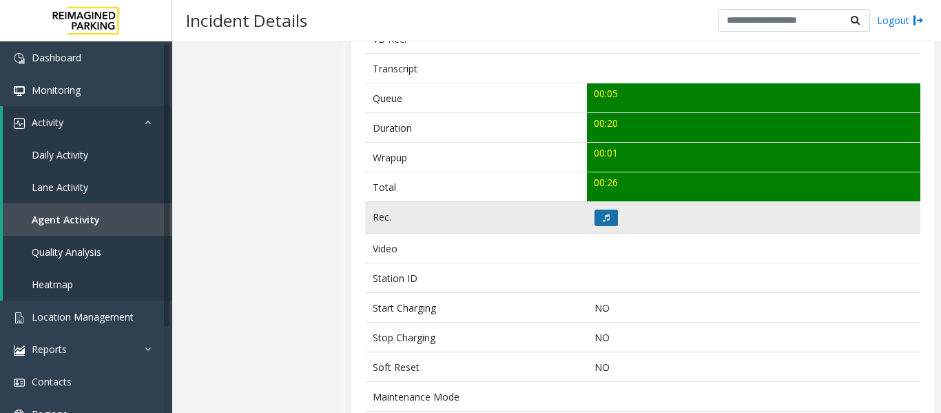
click at [610, 217] on button at bounding box center [606, 217] width 23 height 17
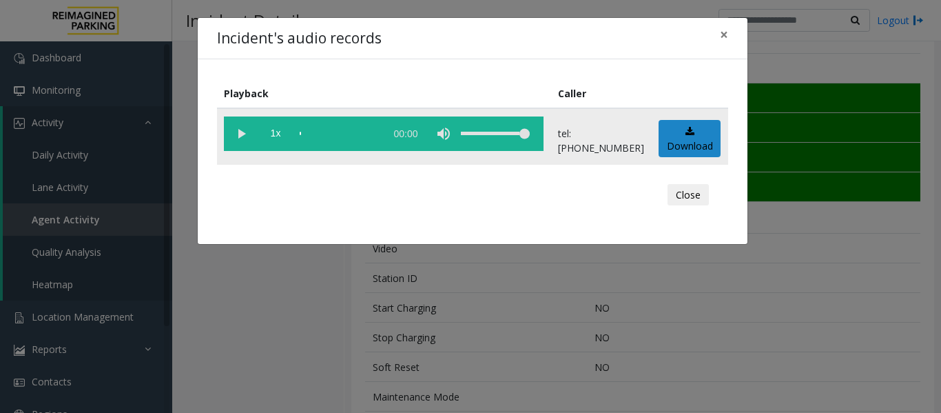
click at [234, 127] on vg-play-pause at bounding box center [241, 133] width 34 height 34
click at [240, 132] on vg-play-pause at bounding box center [241, 133] width 34 height 34
click at [662, 188] on div "Close" at bounding box center [473, 194] width 492 height 41
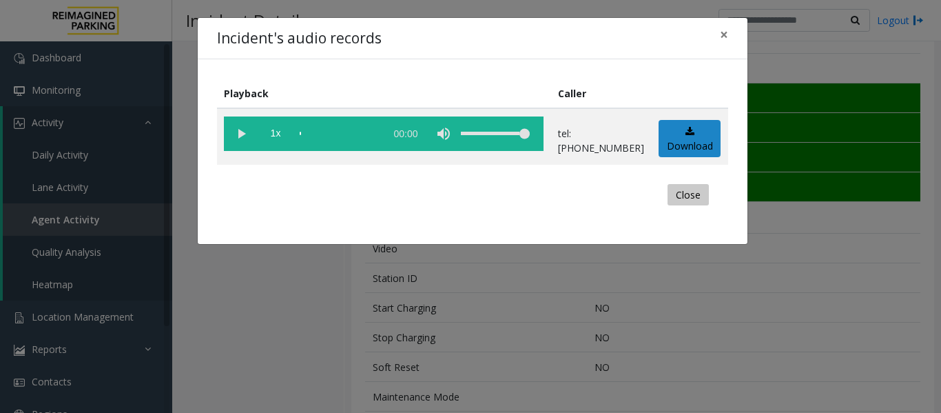
click at [681, 191] on button "Close" at bounding box center [688, 195] width 41 height 22
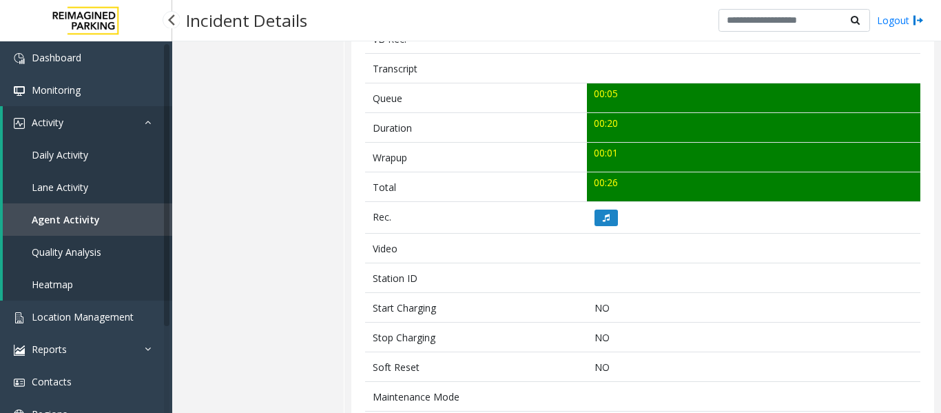
click at [112, 212] on link "Agent Activity" at bounding box center [87, 219] width 169 height 32
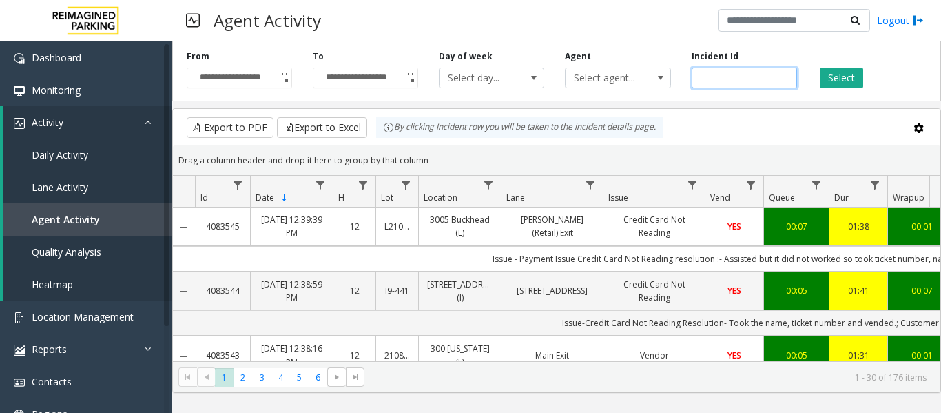
click at [762, 83] on input "number" at bounding box center [744, 78] width 105 height 21
paste input "*******"
type input "*******"
click at [823, 78] on button "Select" at bounding box center [841, 78] width 43 height 21
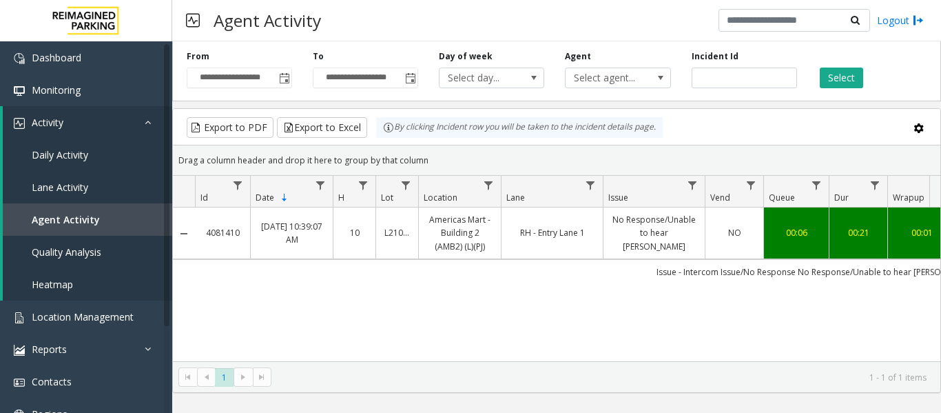
click at [606, 234] on td "No Response/Unable to hear parker" at bounding box center [654, 233] width 102 height 52
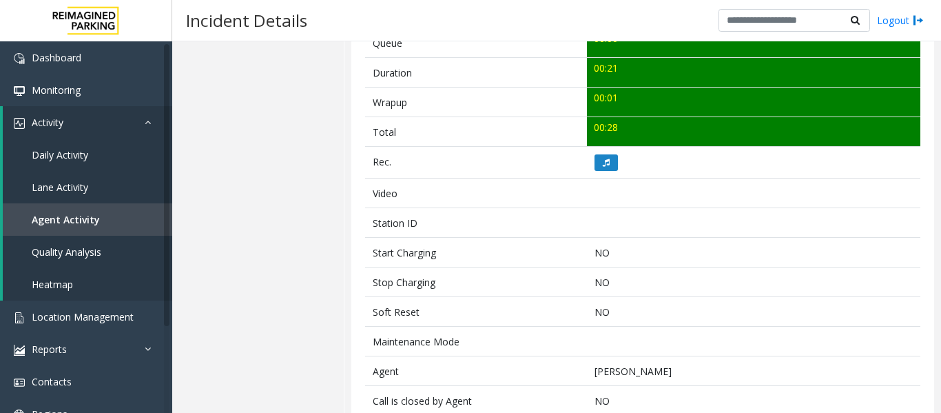
scroll to position [551, 0]
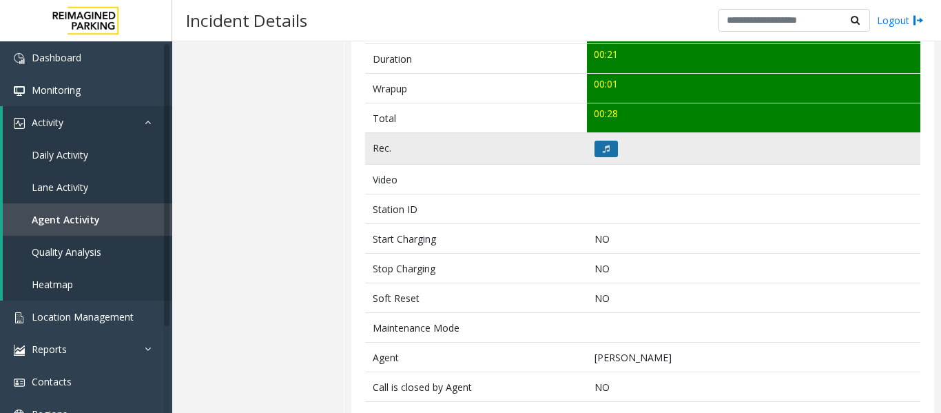
click at [609, 154] on button at bounding box center [606, 149] width 23 height 17
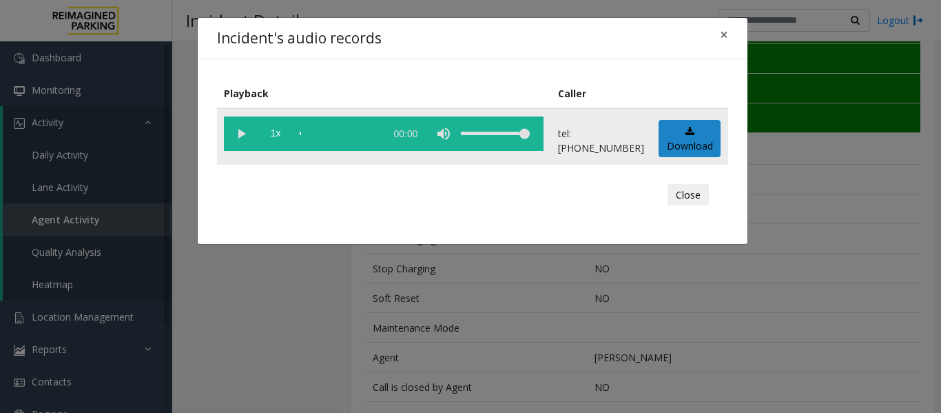
click at [240, 130] on vg-play-pause at bounding box center [241, 133] width 34 height 34
click at [687, 188] on button "Close" at bounding box center [688, 195] width 41 height 22
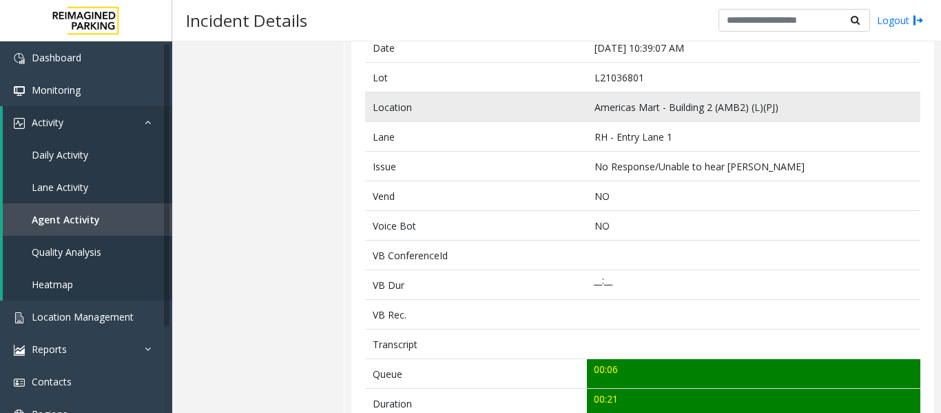
scroll to position [0, 0]
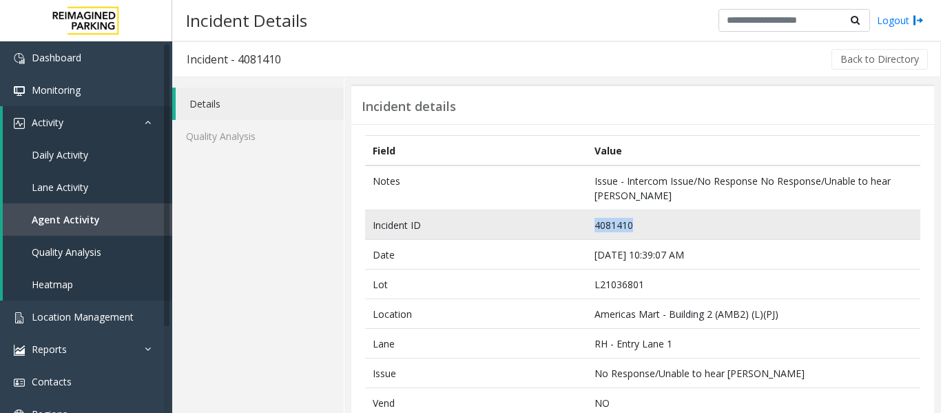
drag, startPoint x: 643, startPoint y: 224, endPoint x: 535, endPoint y: 223, distance: 108.9
click at [535, 223] on tr "Incident ID 4081410" at bounding box center [642, 225] width 555 height 30
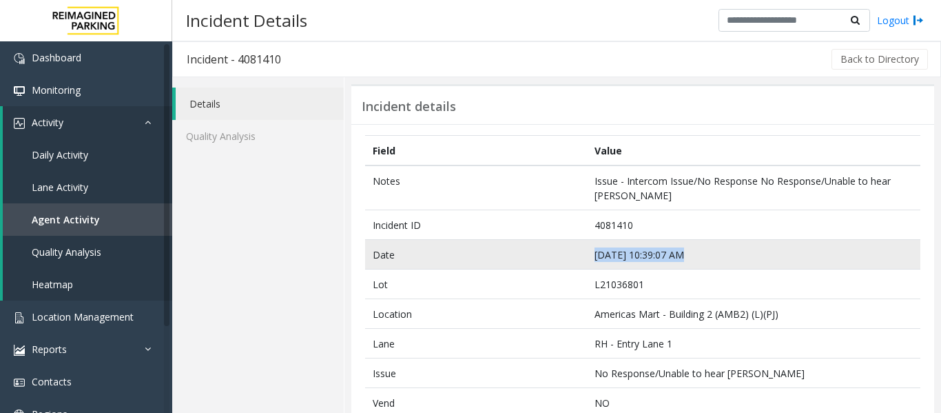
drag, startPoint x: 716, startPoint y: 258, endPoint x: 567, endPoint y: 260, distance: 149.5
click at [567, 260] on tr "Date Sep 19 10:39:07 AM" at bounding box center [642, 255] width 555 height 30
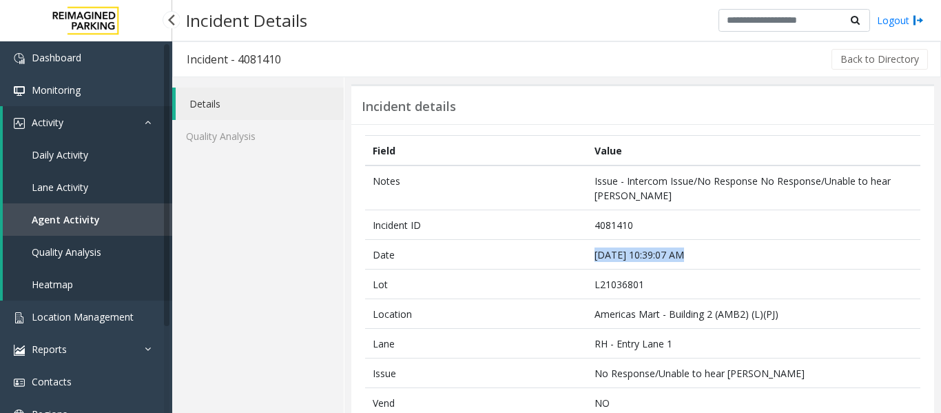
click at [71, 217] on span "Agent Activity" at bounding box center [66, 219] width 68 height 13
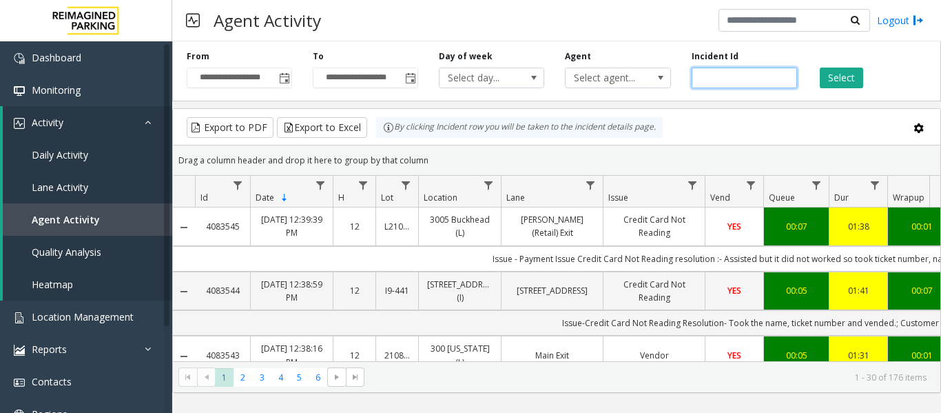
click at [701, 77] on input "number" at bounding box center [744, 78] width 105 height 21
paste input "*******"
type input "*******"
click at [869, 81] on div "Select" at bounding box center [870, 69] width 126 height 38
click at [843, 81] on button "Select" at bounding box center [841, 78] width 43 height 21
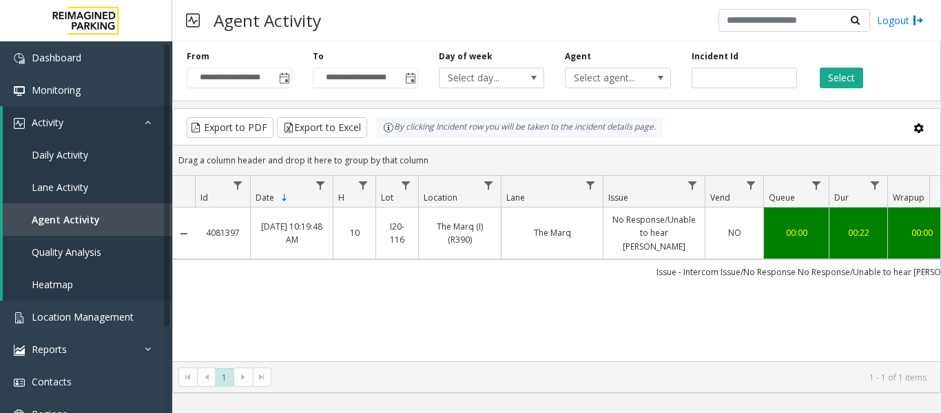
click at [743, 232] on link "NO" at bounding box center [734, 232] width 41 height 13
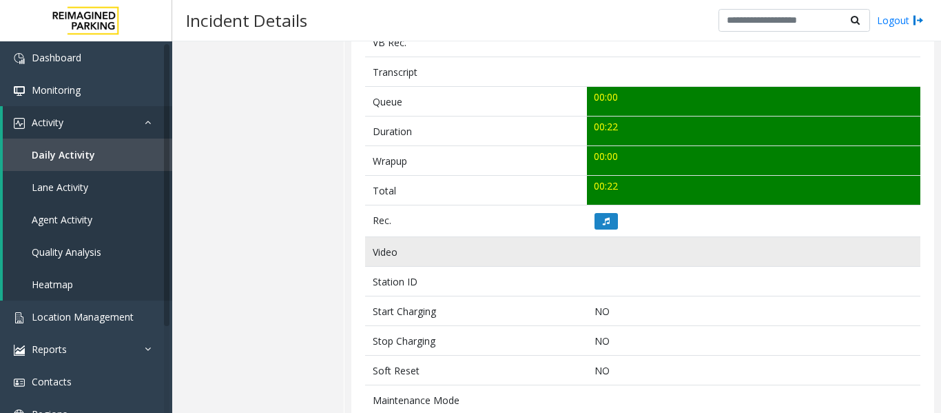
scroll to position [482, 0]
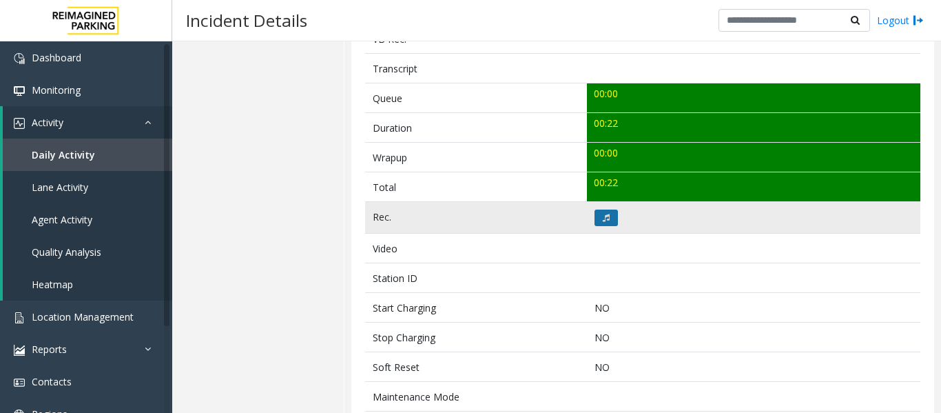
click at [610, 224] on button at bounding box center [606, 217] width 23 height 17
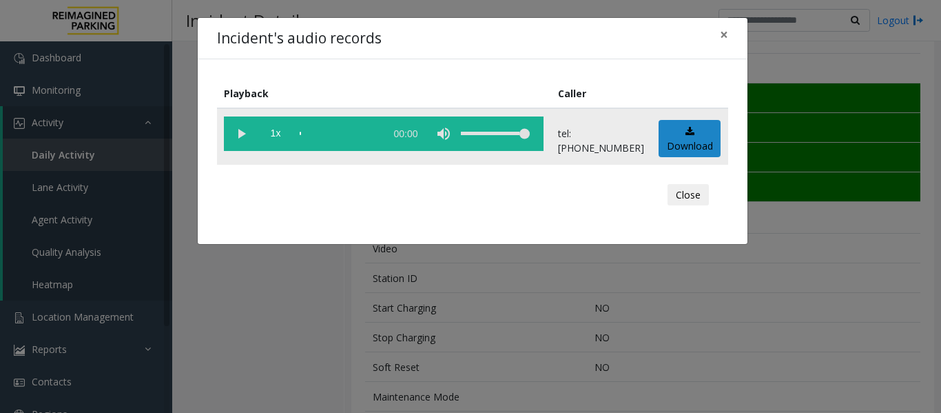
click at [238, 138] on vg-play-pause at bounding box center [241, 133] width 34 height 34
click at [688, 196] on button "Close" at bounding box center [688, 195] width 41 height 22
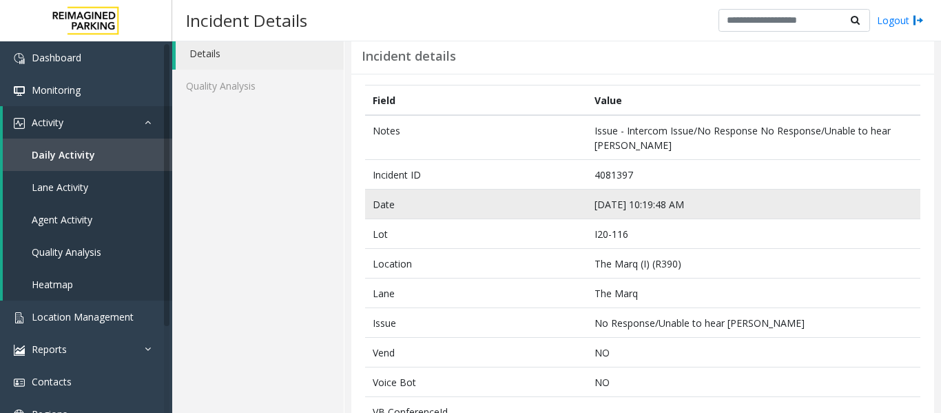
scroll to position [0, 0]
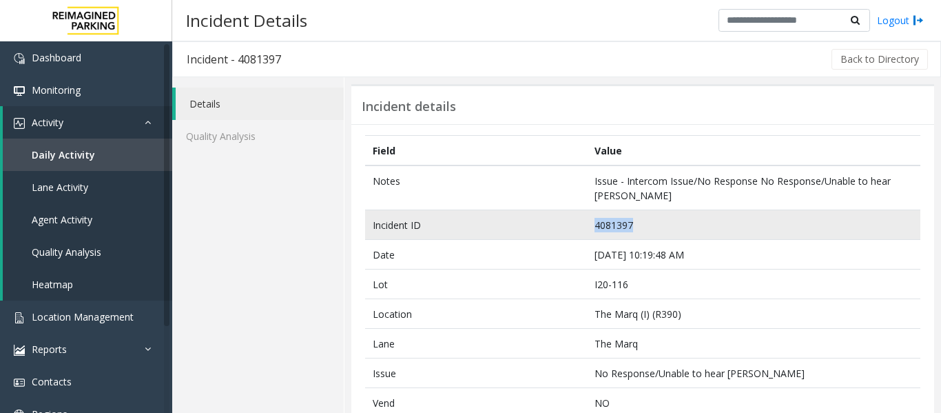
drag, startPoint x: 640, startPoint y: 224, endPoint x: 559, endPoint y: 224, distance: 80.6
click at [559, 224] on tr "Incident ID 4081397" at bounding box center [642, 225] width 555 height 30
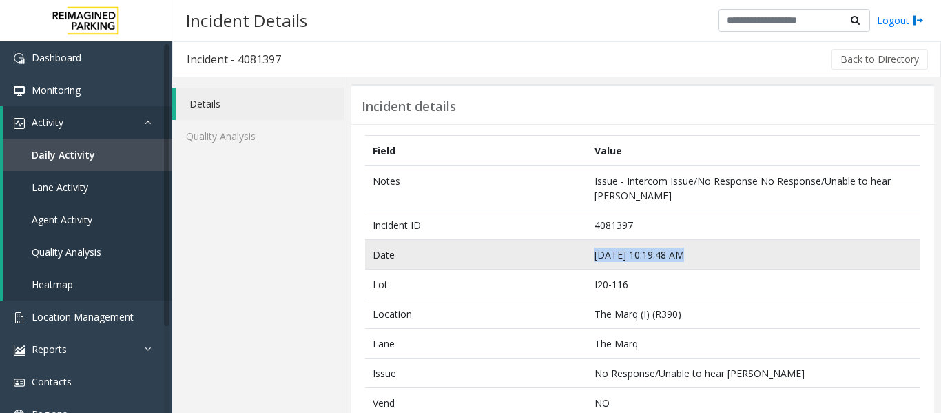
drag, startPoint x: 687, startPoint y: 256, endPoint x: 585, endPoint y: 259, distance: 102.0
click at [587, 259] on td "Sep 19 10:19:48 AM" at bounding box center [753, 255] width 333 height 30
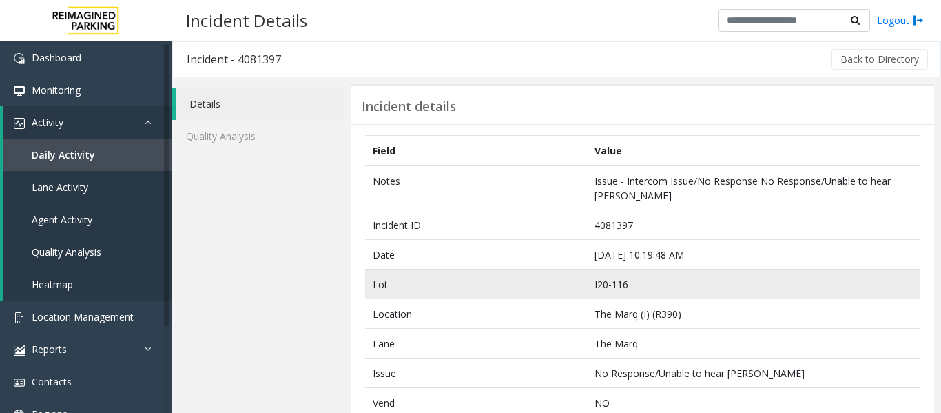
drag, startPoint x: 524, startPoint y: 297, endPoint x: 548, endPoint y: 292, distance: 24.6
click at [525, 297] on td "Lot" at bounding box center [476, 284] width 222 height 30
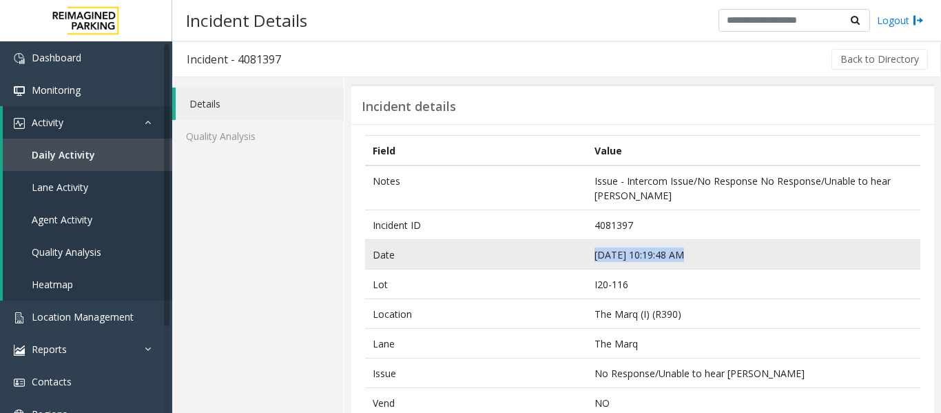
drag, startPoint x: 699, startPoint y: 255, endPoint x: 556, endPoint y: 262, distance: 142.8
click at [556, 262] on tr "Date Sep 19 10:19:48 AM" at bounding box center [642, 255] width 555 height 30
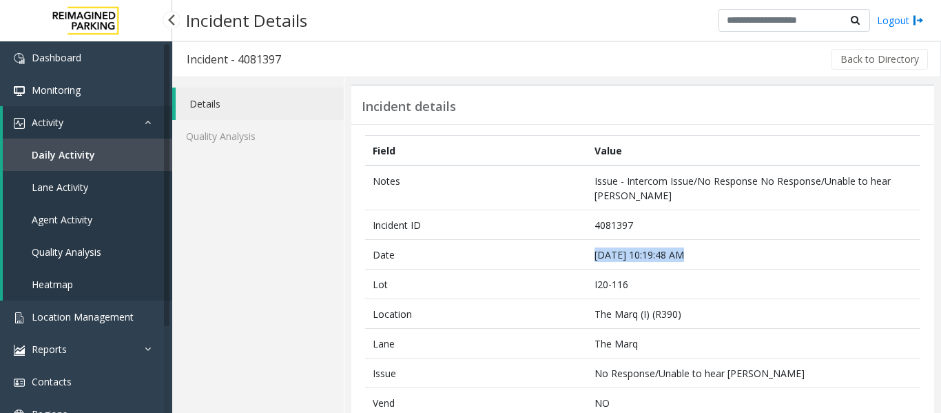
click at [57, 216] on span "Agent Activity" at bounding box center [62, 219] width 61 height 13
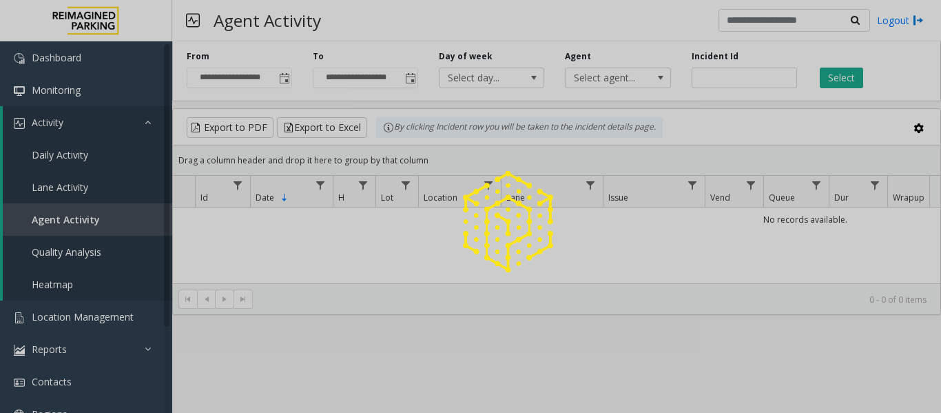
click at [725, 77] on div at bounding box center [470, 206] width 941 height 413
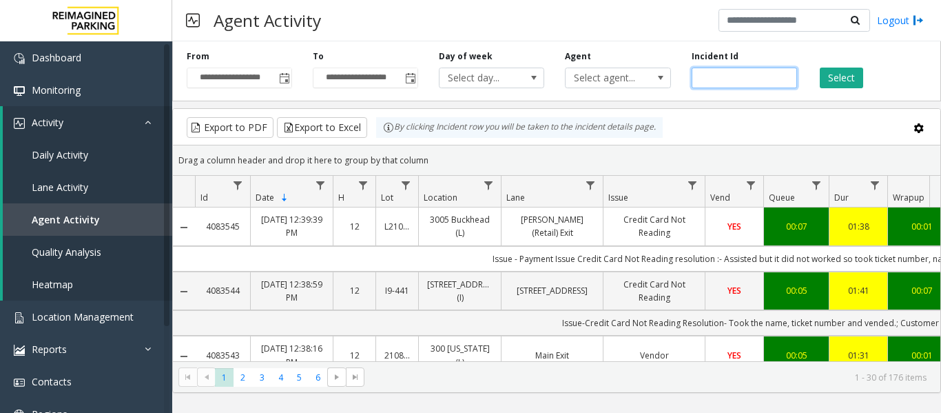
click at [725, 77] on input "number" at bounding box center [744, 78] width 105 height 21
paste input "*******"
type input "*******"
click at [852, 79] on button "Select" at bounding box center [841, 78] width 43 height 21
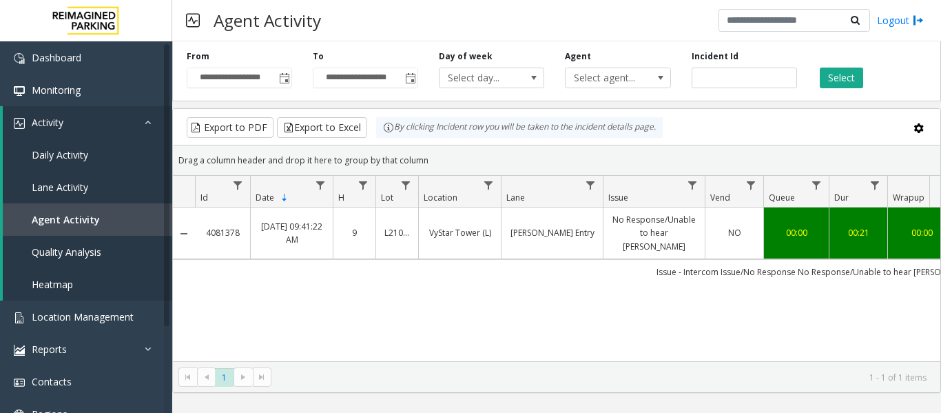
click at [568, 226] on link "Hogan Entry" at bounding box center [552, 232] width 85 height 13
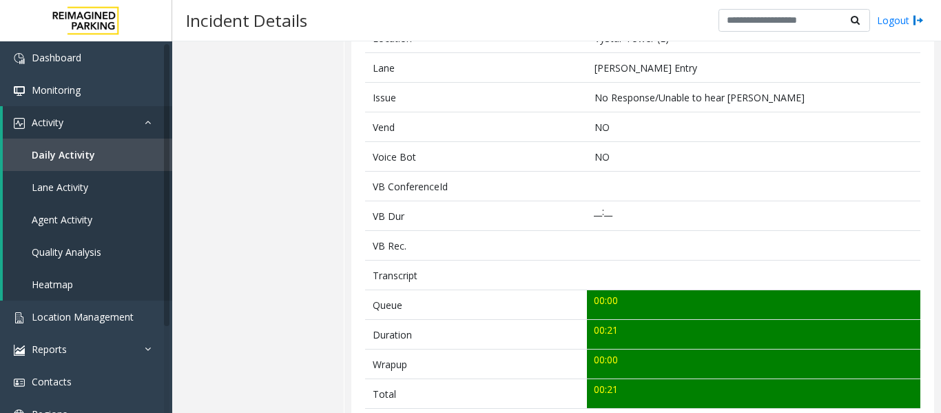
scroll to position [551, 0]
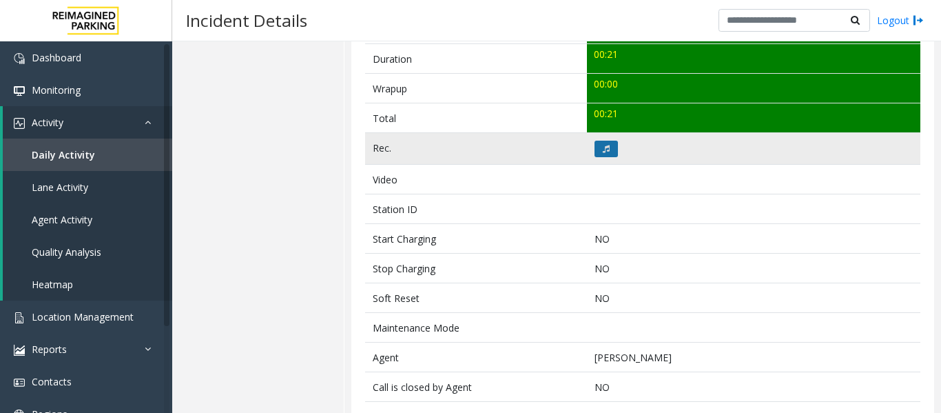
click at [606, 153] on button at bounding box center [606, 149] width 23 height 17
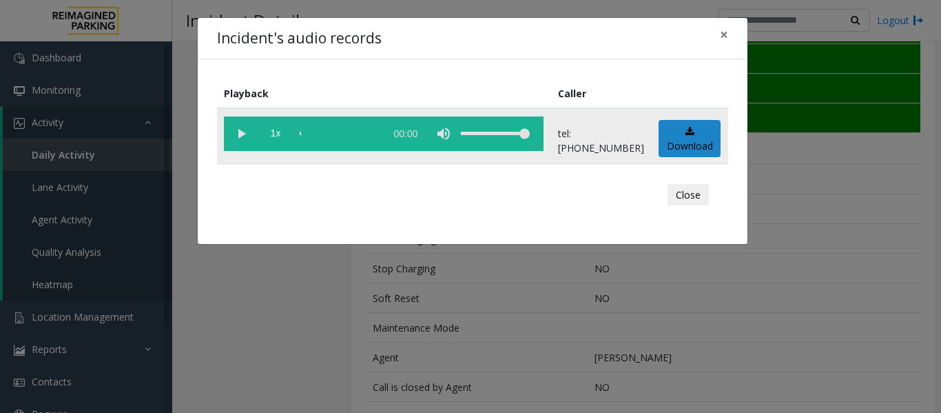
click at [243, 132] on vg-play-pause at bounding box center [241, 133] width 34 height 34
click at [680, 197] on button "Close" at bounding box center [688, 195] width 41 height 22
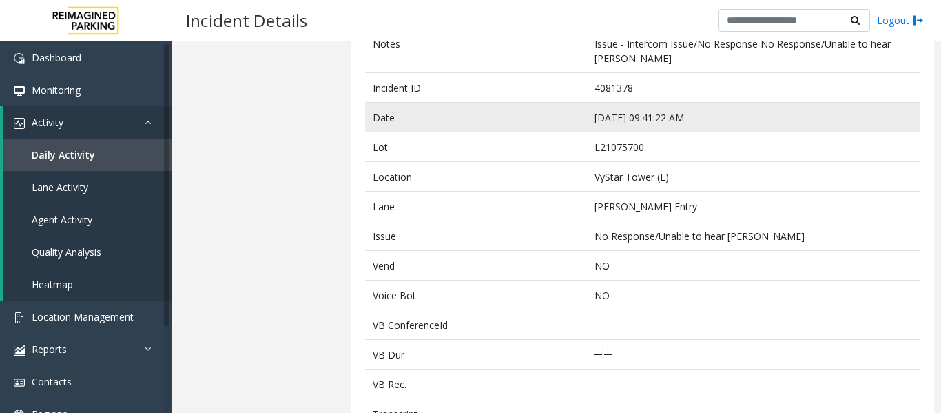
scroll to position [0, 0]
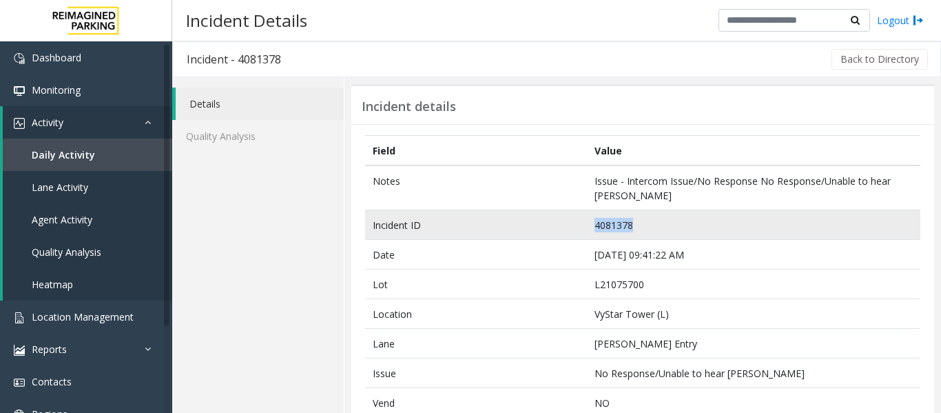
drag, startPoint x: 649, startPoint y: 220, endPoint x: 547, endPoint y: 224, distance: 102.0
click at [547, 224] on tr "Incident ID 4081378" at bounding box center [642, 225] width 555 height 30
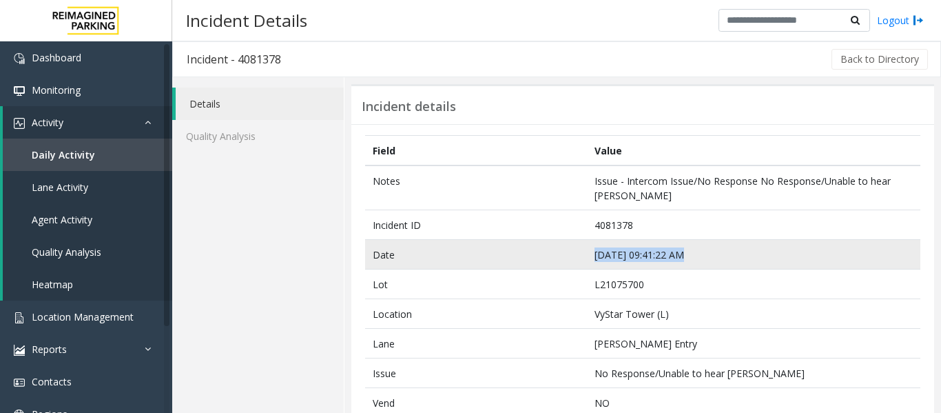
drag, startPoint x: 714, startPoint y: 253, endPoint x: 553, endPoint y: 259, distance: 161.3
click at [553, 259] on tr "Date Sep 19 09:41:22 AM" at bounding box center [642, 255] width 555 height 30
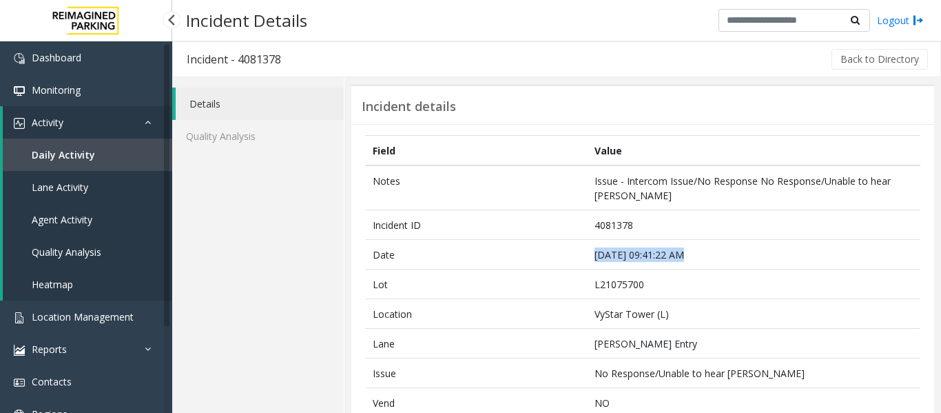
click at [93, 209] on link "Agent Activity" at bounding box center [87, 219] width 169 height 32
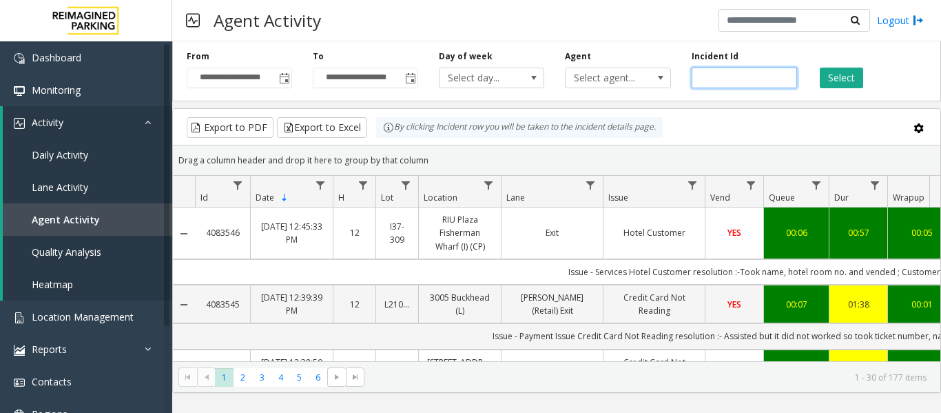
click at [735, 77] on input "number" at bounding box center [744, 78] width 105 height 21
paste input "*******"
type input "*******"
click at [806, 79] on div "Incident Id *******" at bounding box center [744, 69] width 126 height 38
click at [836, 76] on button "Select" at bounding box center [841, 78] width 43 height 21
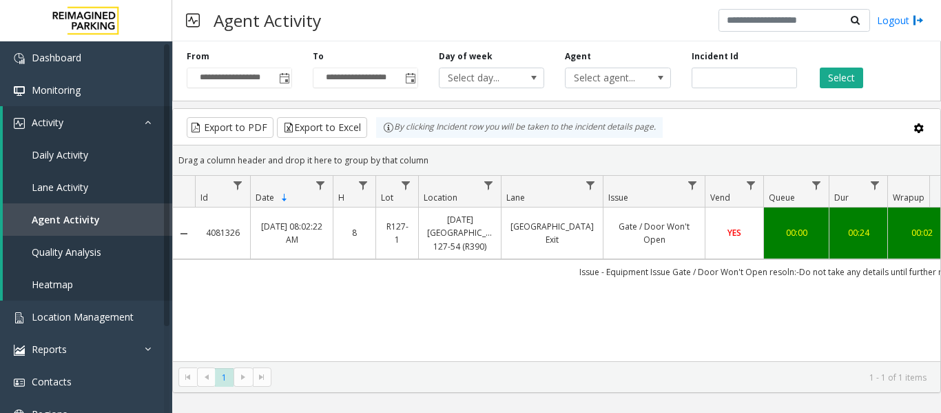
click at [692, 249] on td "Gate / Door Won't Open" at bounding box center [654, 233] width 102 height 52
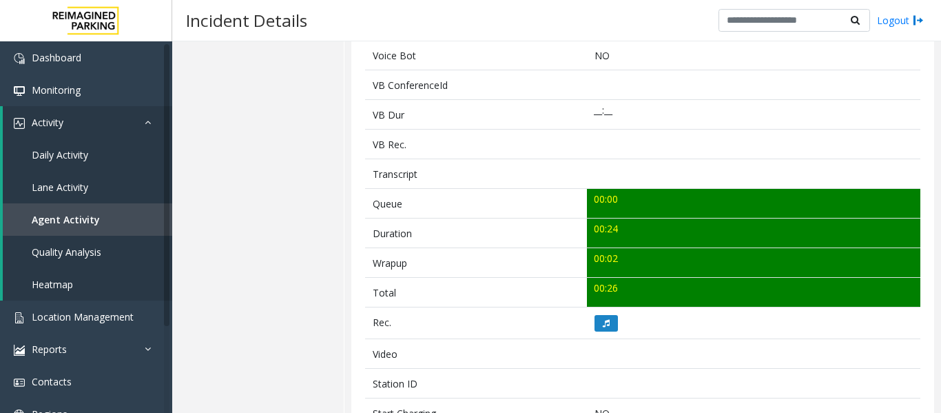
scroll to position [482, 0]
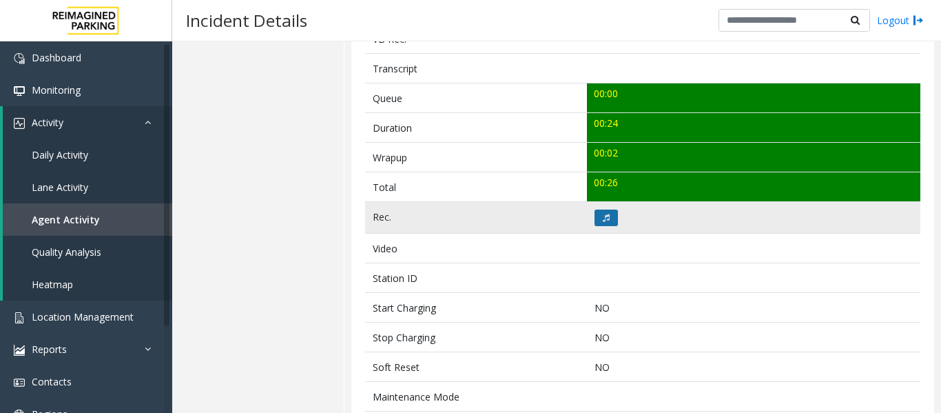
click at [595, 215] on button at bounding box center [606, 217] width 23 height 17
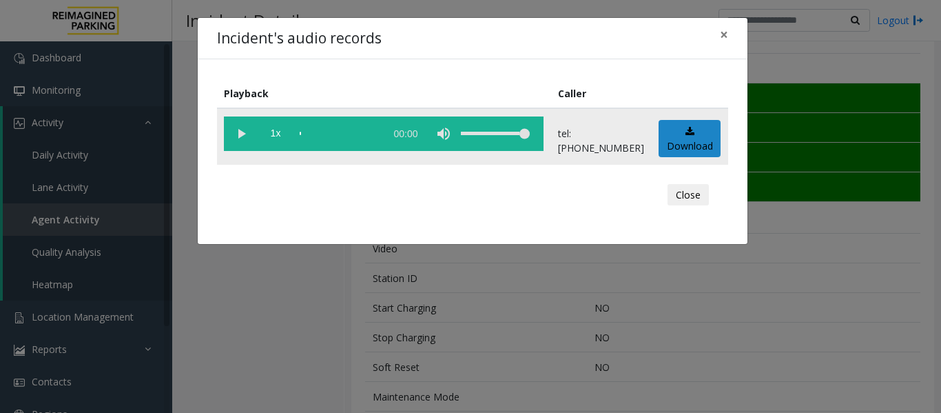
click at [239, 132] on vg-play-pause at bounding box center [241, 133] width 34 height 34
click at [703, 189] on button "Close" at bounding box center [688, 195] width 41 height 22
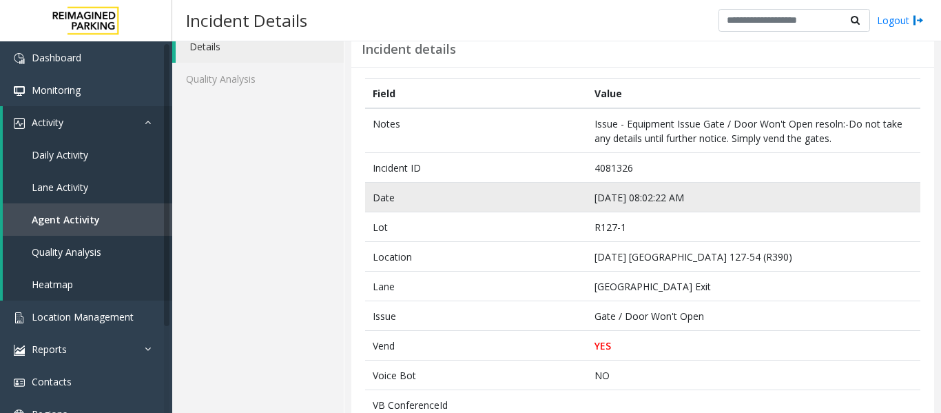
scroll to position [0, 0]
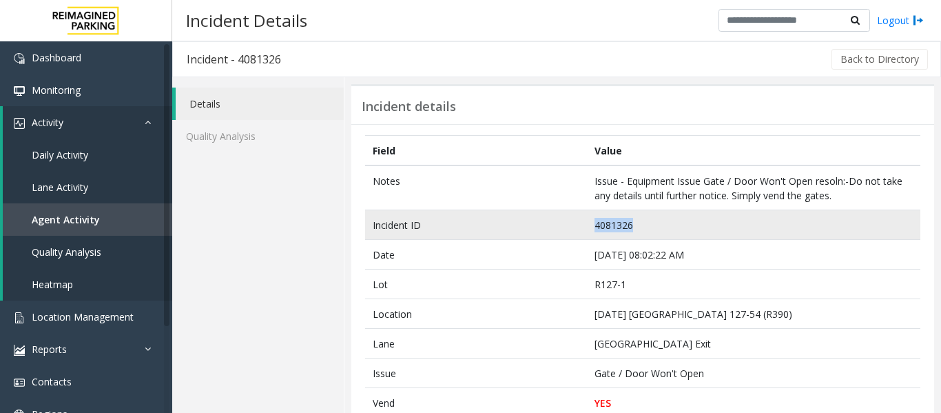
drag, startPoint x: 646, startPoint y: 227, endPoint x: 537, endPoint y: 226, distance: 108.2
click at [537, 226] on tr "Incident ID 4081326" at bounding box center [642, 225] width 555 height 30
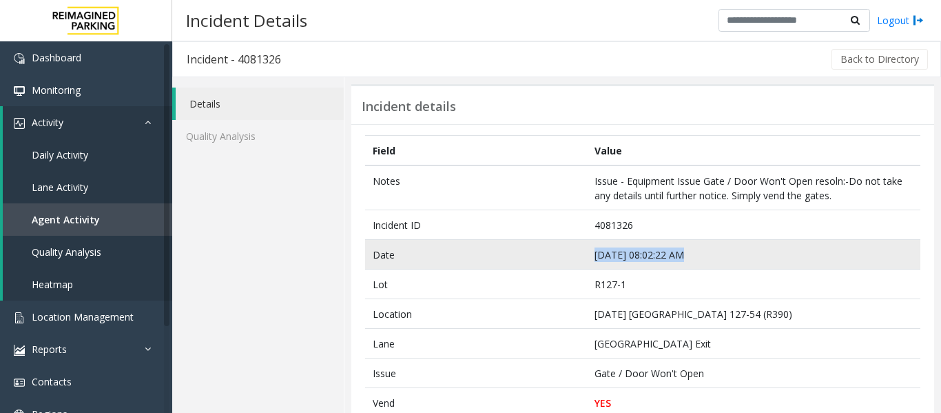
drag, startPoint x: 711, startPoint y: 247, endPoint x: 557, endPoint y: 257, distance: 154.0
click at [557, 257] on tr "Date Sep 19 08:02:22 AM" at bounding box center [642, 255] width 555 height 30
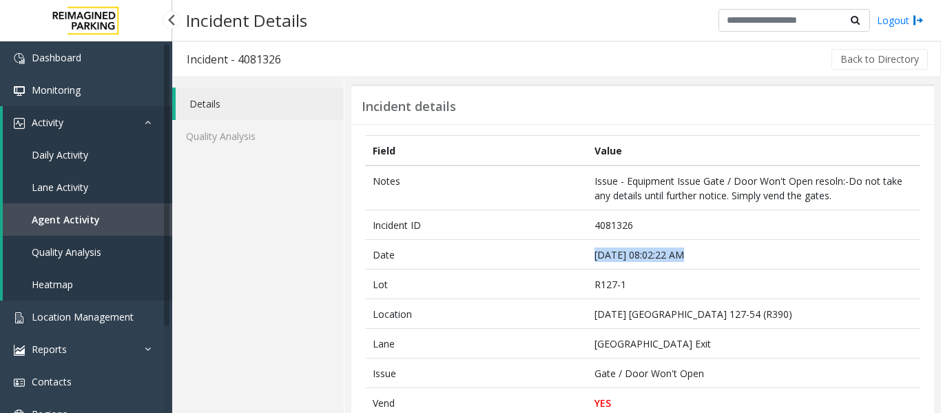
click at [85, 208] on link "Agent Activity" at bounding box center [87, 219] width 169 height 32
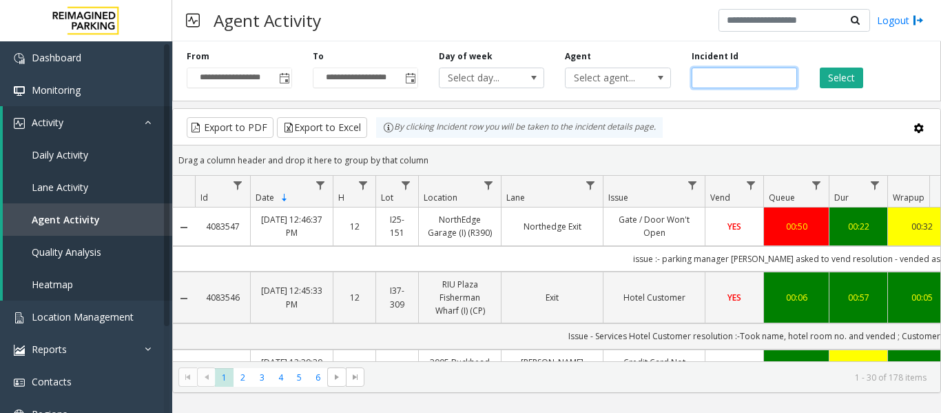
click at [749, 85] on input "number" at bounding box center [744, 78] width 105 height 21
paste input "*******"
type input "*******"
click at [832, 76] on button "Select" at bounding box center [841, 78] width 43 height 21
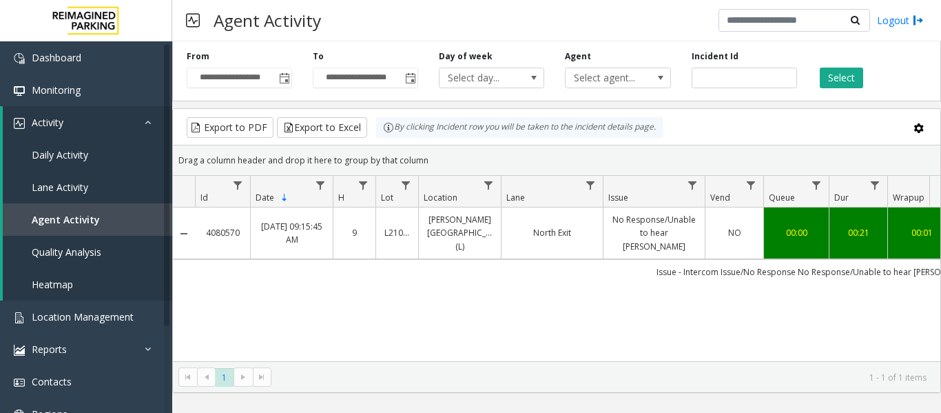
click at [510, 230] on link "North Exit" at bounding box center [552, 232] width 85 height 13
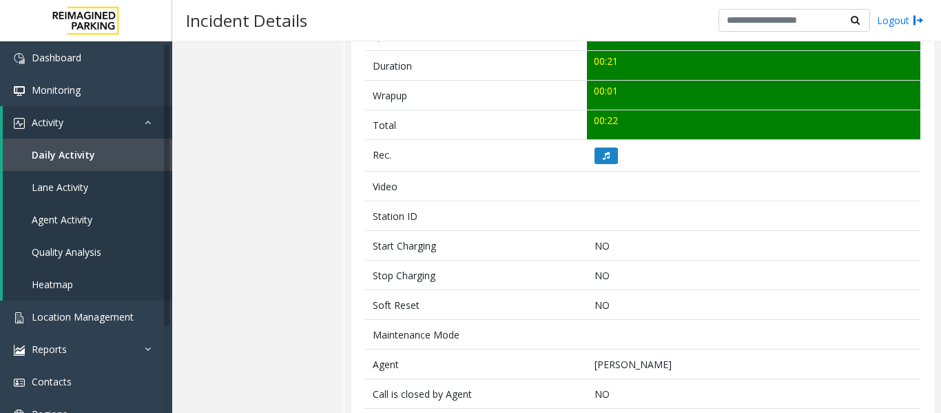
scroll to position [551, 0]
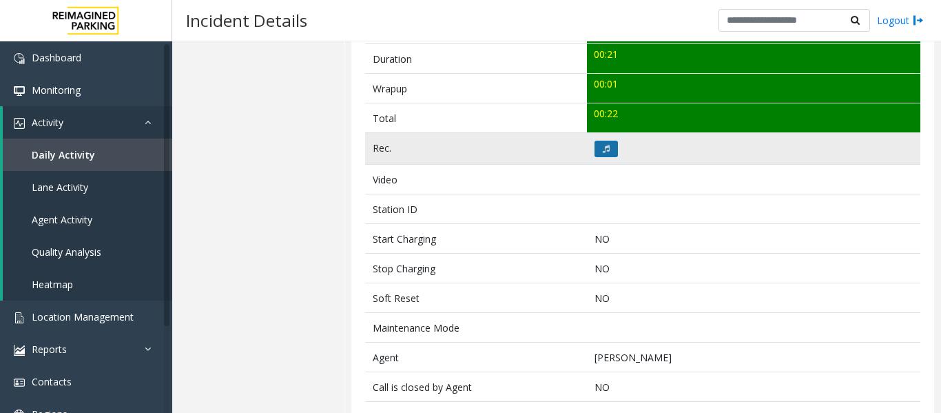
click at [607, 152] on button at bounding box center [606, 149] width 23 height 17
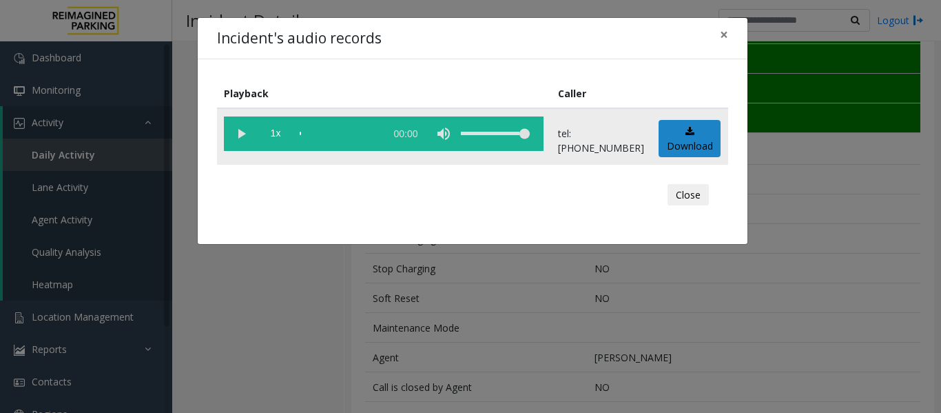
click at [236, 126] on vg-play-pause at bounding box center [241, 133] width 34 height 34
click at [236, 131] on vg-play-pause at bounding box center [241, 133] width 34 height 34
click at [243, 135] on vg-play-pause at bounding box center [241, 133] width 34 height 34
click at [682, 195] on button "Close" at bounding box center [688, 195] width 41 height 22
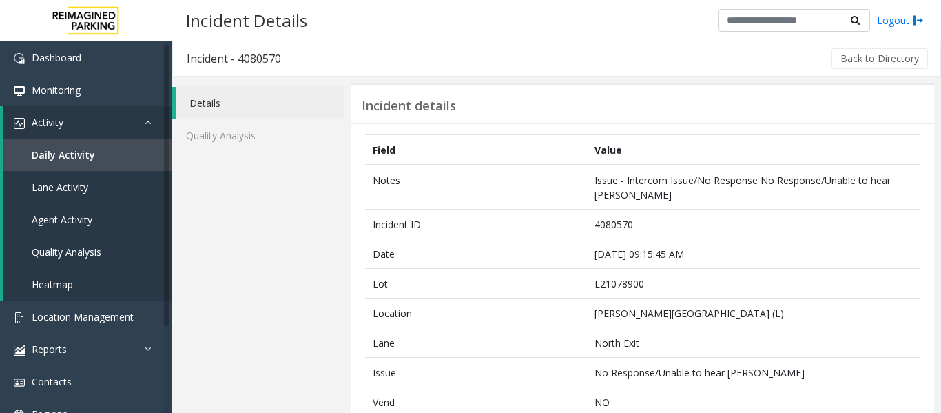
scroll to position [0, 0]
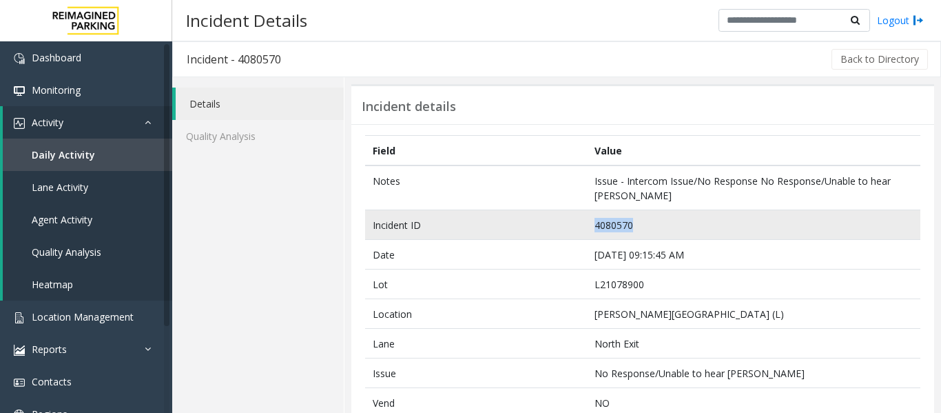
drag, startPoint x: 633, startPoint y: 225, endPoint x: 557, endPoint y: 231, distance: 76.0
click at [557, 231] on tr "Incident ID 4080570" at bounding box center [642, 225] width 555 height 30
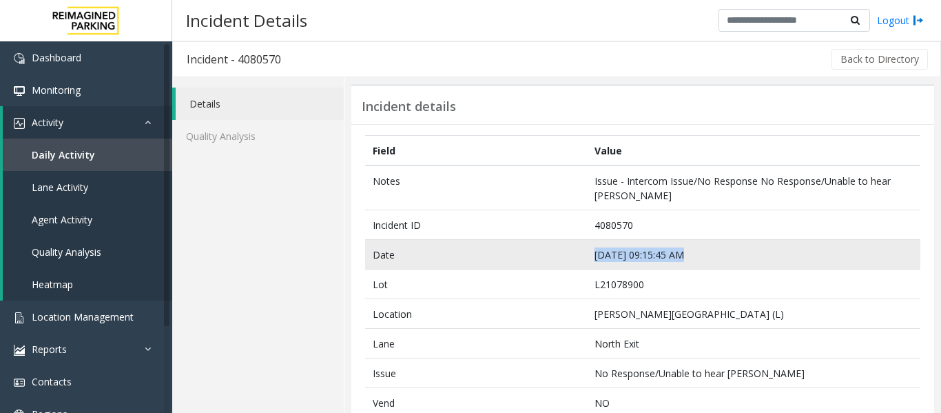
drag, startPoint x: 697, startPoint y: 251, endPoint x: 564, endPoint y: 249, distance: 132.3
click at [564, 249] on tr "Date Sep 18 09:15:45 AM" at bounding box center [642, 255] width 555 height 30
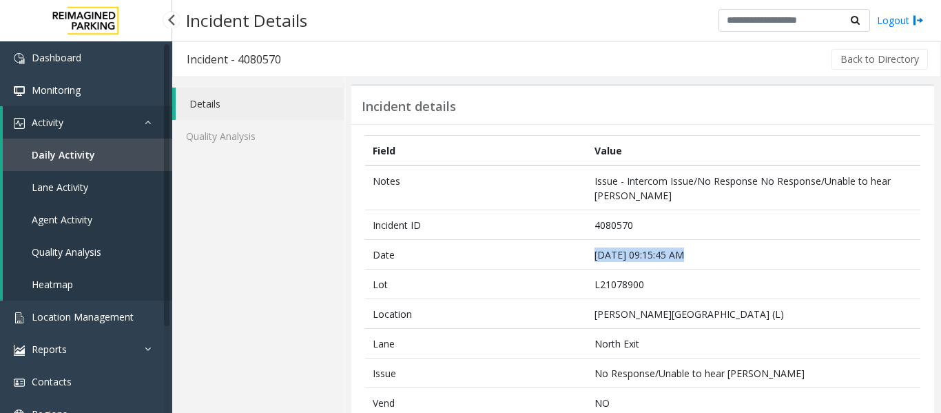
click at [80, 217] on span "Agent Activity" at bounding box center [62, 219] width 61 height 13
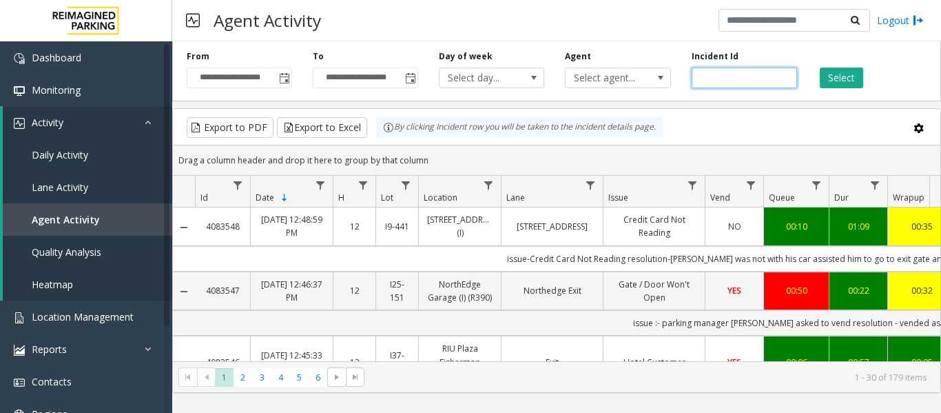
click at [758, 76] on input "number" at bounding box center [744, 78] width 105 height 21
paste input "*******"
type input "*******"
click at [854, 70] on button "Select" at bounding box center [841, 78] width 43 height 21
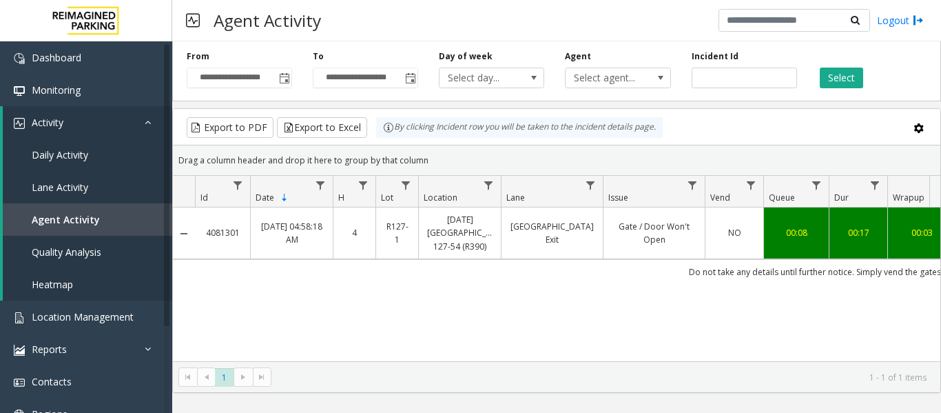
click at [558, 213] on td "38th Street Exit" at bounding box center [552, 233] width 102 height 52
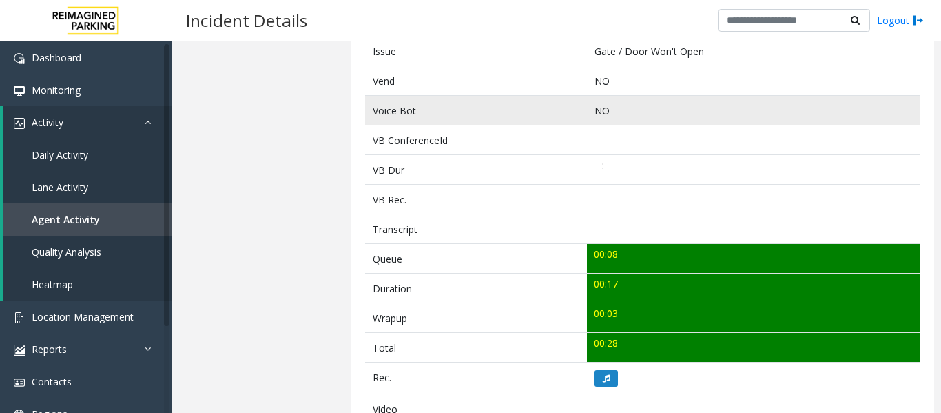
scroll to position [413, 0]
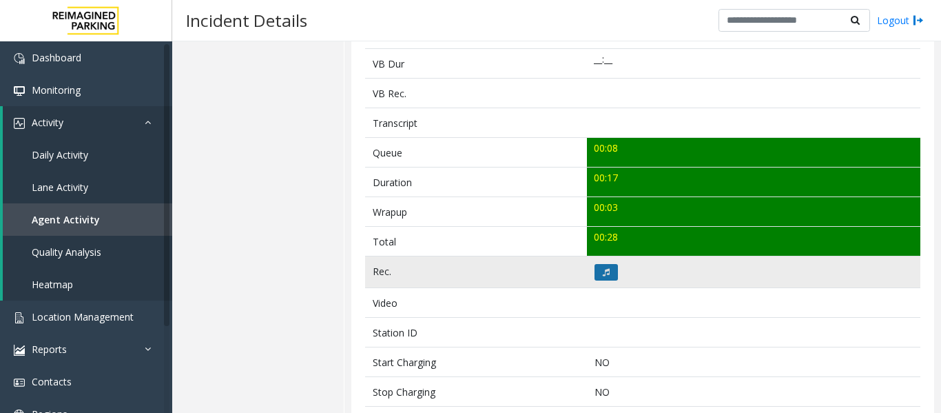
click at [595, 270] on button at bounding box center [606, 272] width 23 height 17
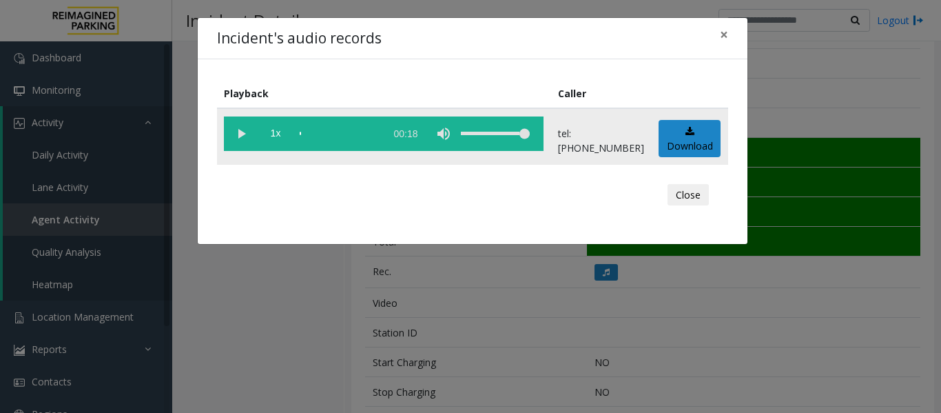
click at [236, 134] on vg-play-pause at bounding box center [241, 133] width 34 height 34
click at [246, 134] on vg-play-pause at bounding box center [241, 133] width 34 height 34
click at [676, 195] on button "Close" at bounding box center [688, 195] width 41 height 22
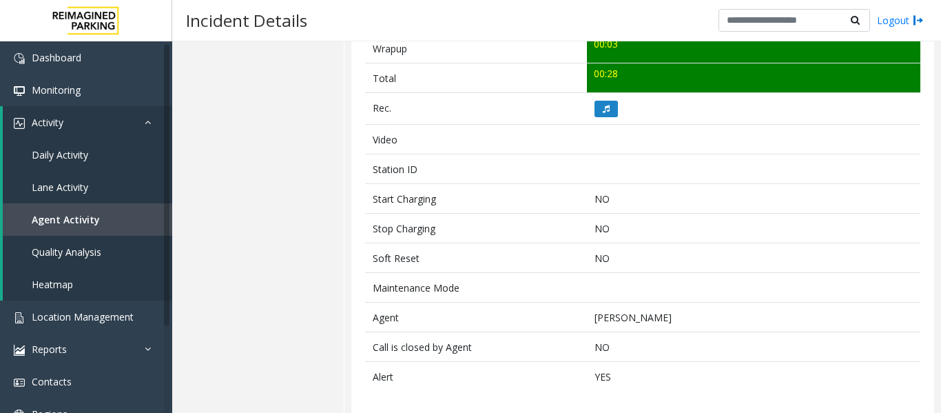
scroll to position [585, 0]
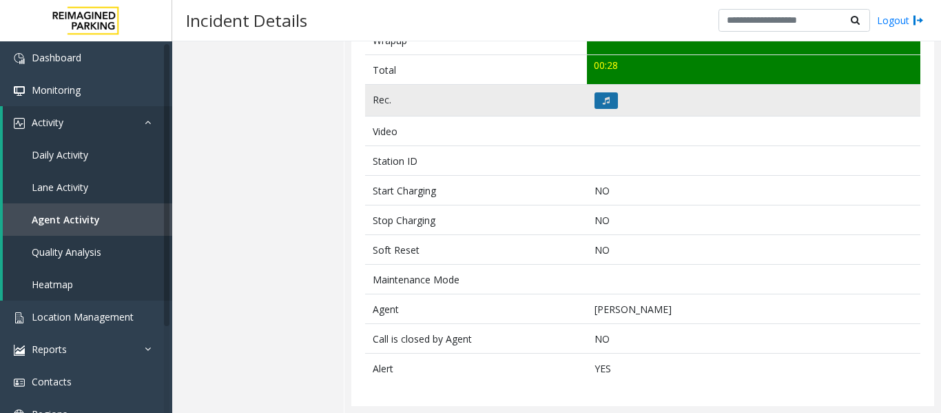
click at [608, 103] on button at bounding box center [606, 100] width 23 height 17
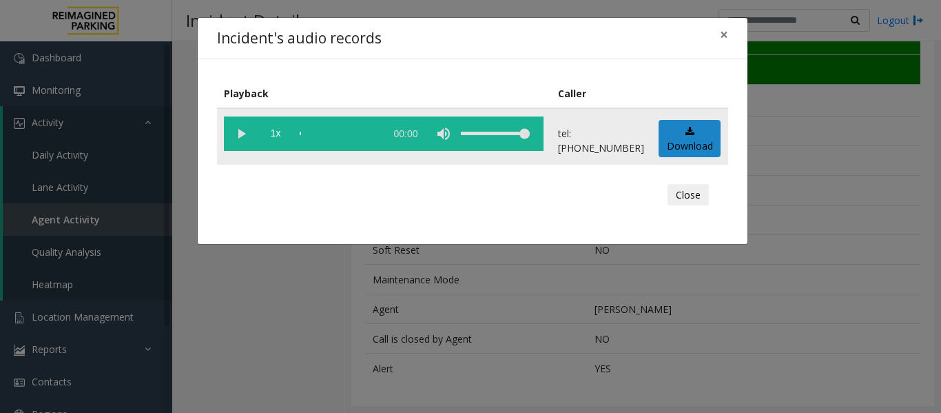
click at [236, 135] on vg-play-pause at bounding box center [241, 133] width 34 height 34
click at [698, 195] on button "Close" at bounding box center [688, 195] width 41 height 22
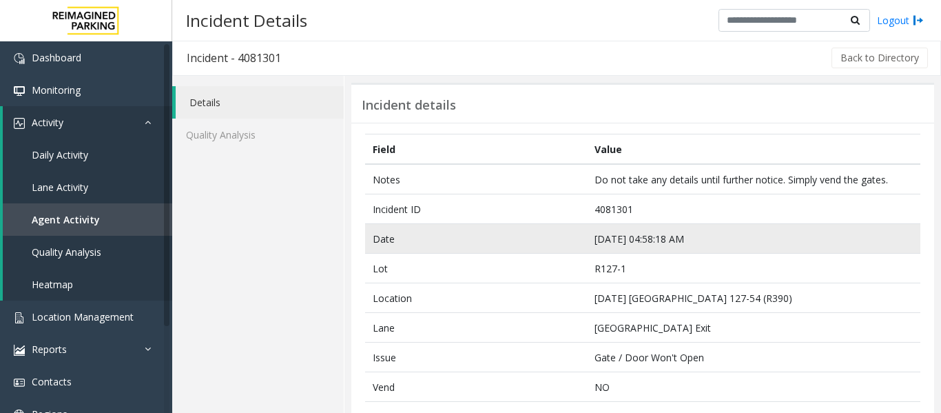
scroll to position [0, 0]
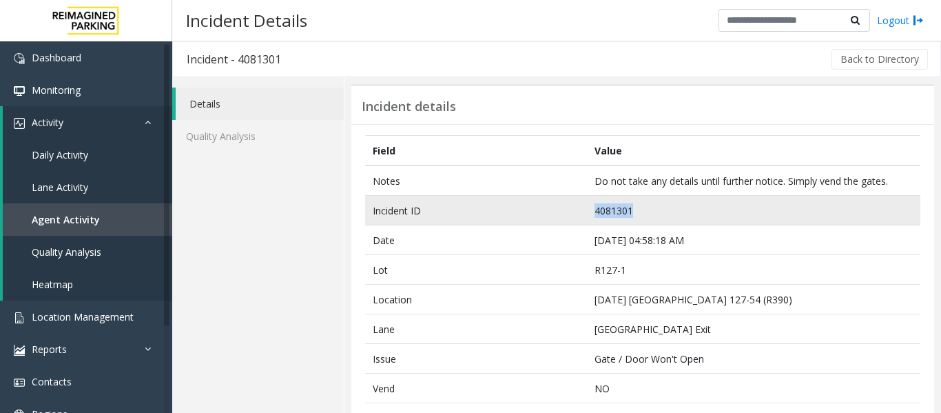
drag, startPoint x: 671, startPoint y: 214, endPoint x: 523, endPoint y: 214, distance: 148.1
click at [523, 214] on tr "Incident ID 4081301" at bounding box center [642, 211] width 555 height 30
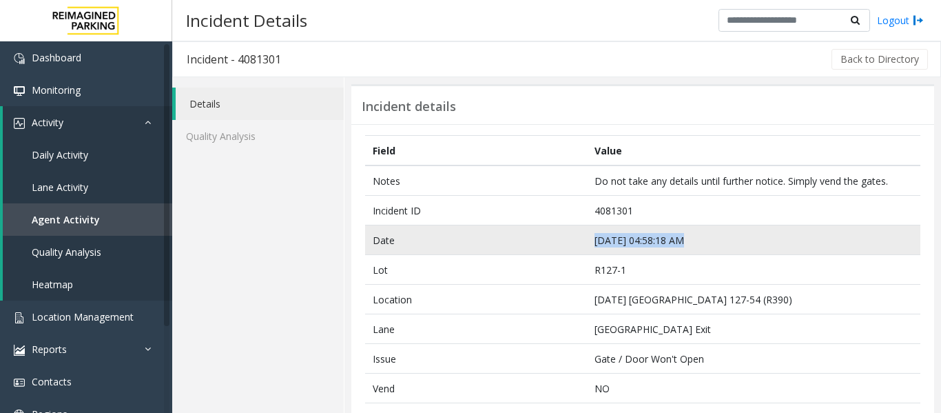
drag, startPoint x: 703, startPoint y: 239, endPoint x: 554, endPoint y: 236, distance: 148.8
click at [554, 236] on tr "Date Sep 19 04:58:18 AM" at bounding box center [642, 240] width 555 height 30
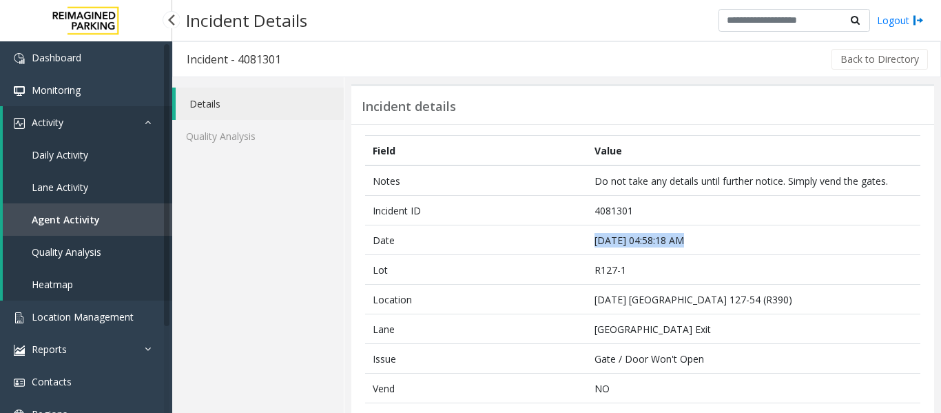
click at [101, 224] on link "Agent Activity" at bounding box center [87, 219] width 169 height 32
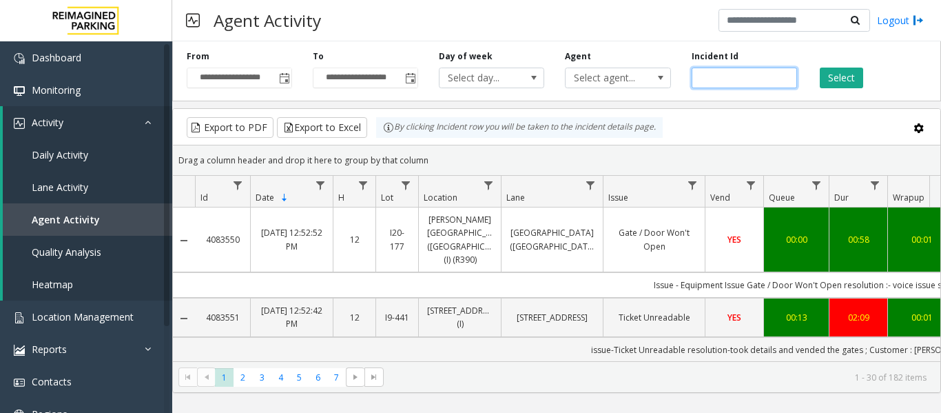
click at [750, 79] on input "number" at bounding box center [744, 78] width 105 height 21
paste input "*******"
type input "*******"
click at [854, 90] on div "**********" at bounding box center [556, 68] width 769 height 65
click at [851, 83] on button "Select" at bounding box center [841, 78] width 43 height 21
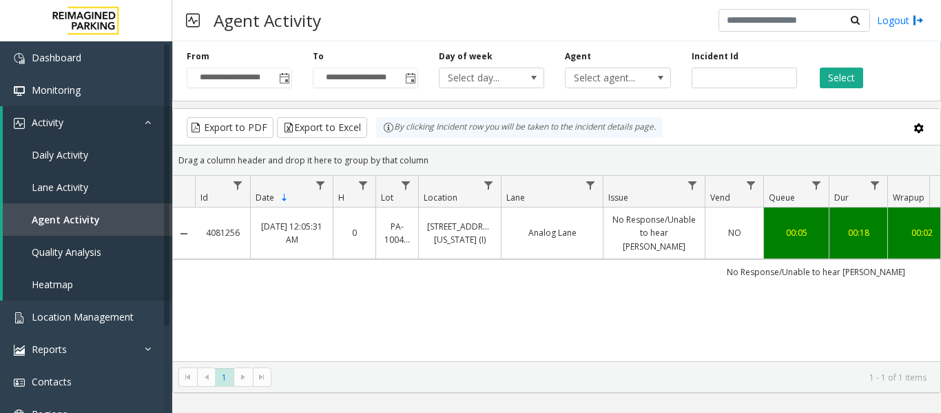
click at [550, 226] on link "Analog Lane" at bounding box center [552, 232] width 85 height 13
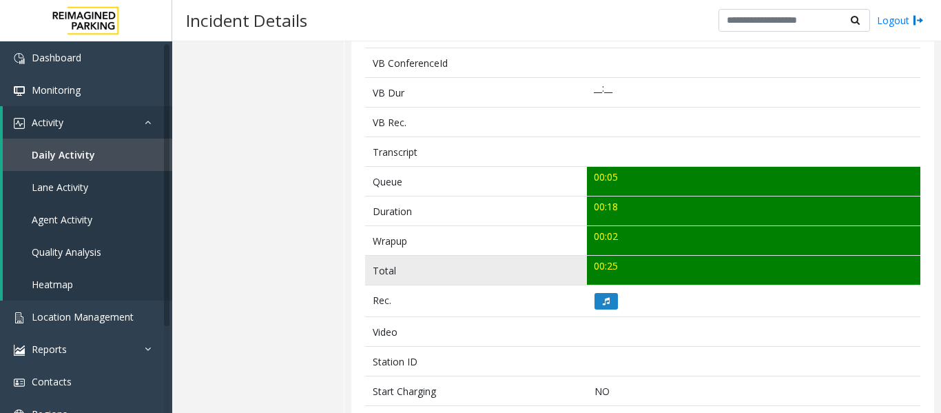
scroll to position [413, 0]
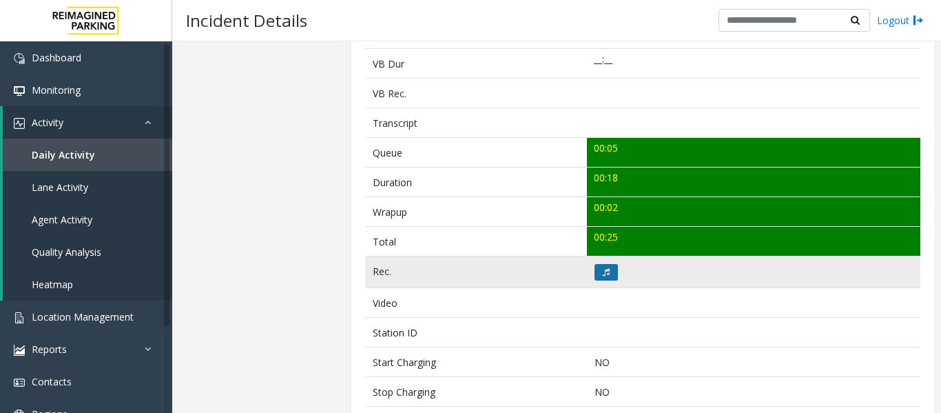
click at [605, 271] on icon at bounding box center [606, 272] width 7 height 8
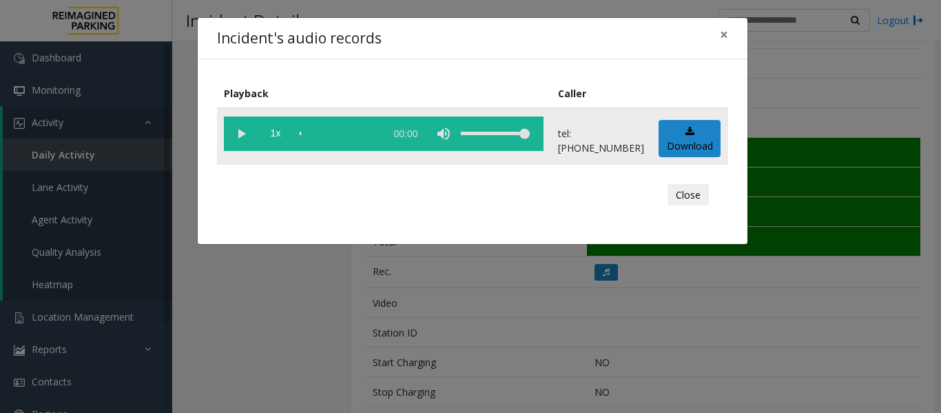
click at [245, 132] on vg-play-pause at bounding box center [241, 133] width 34 height 34
click at [674, 203] on button "Close" at bounding box center [688, 195] width 41 height 22
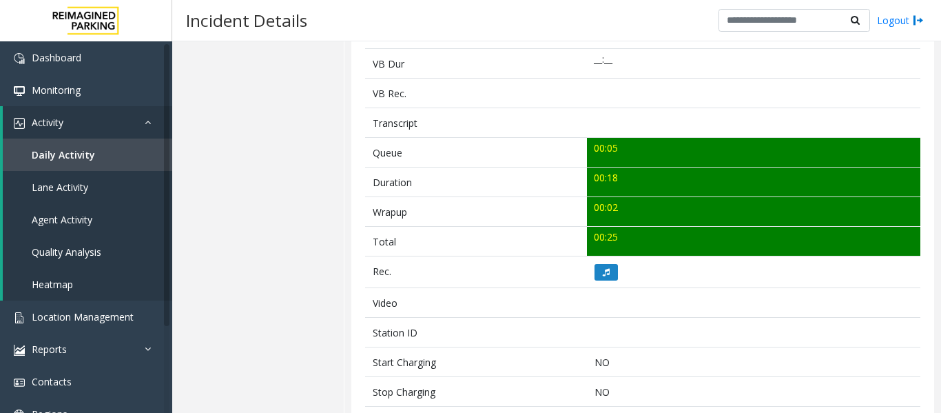
scroll to position [69, 0]
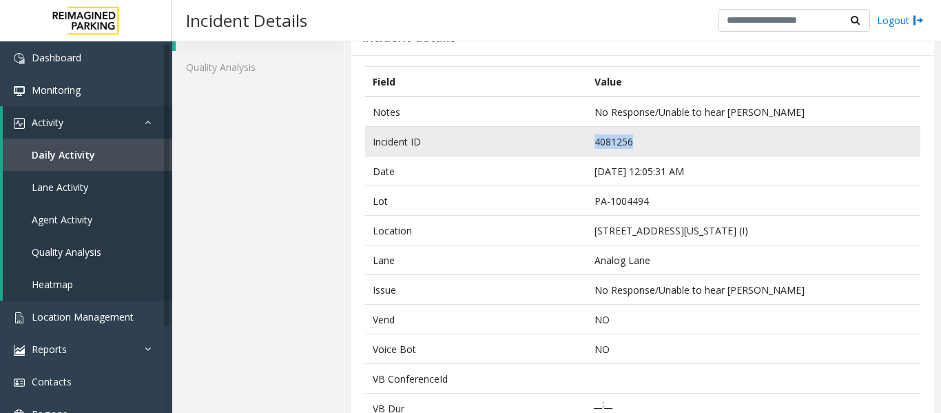
drag, startPoint x: 639, startPoint y: 134, endPoint x: 559, endPoint y: 140, distance: 80.2
click at [559, 140] on tr "Incident ID 4081256" at bounding box center [642, 142] width 555 height 30
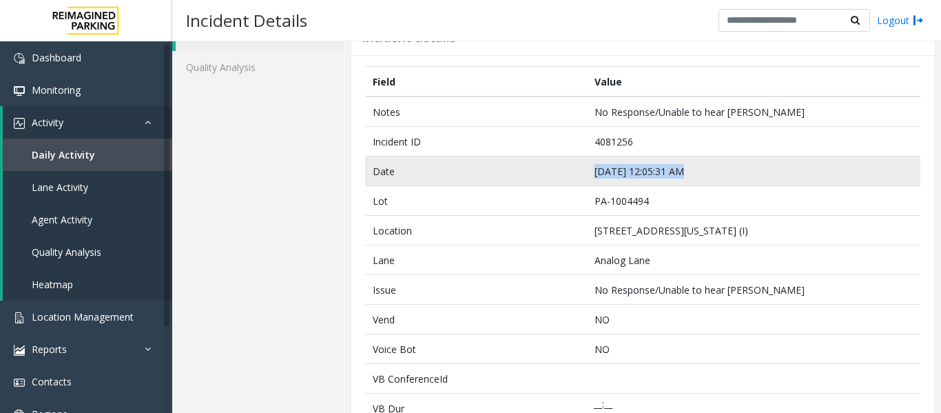
drag, startPoint x: 684, startPoint y: 170, endPoint x: 581, endPoint y: 165, distance: 102.8
click at [581, 165] on tr "Date Sep 19 12:05:31 AM" at bounding box center [642, 171] width 555 height 30
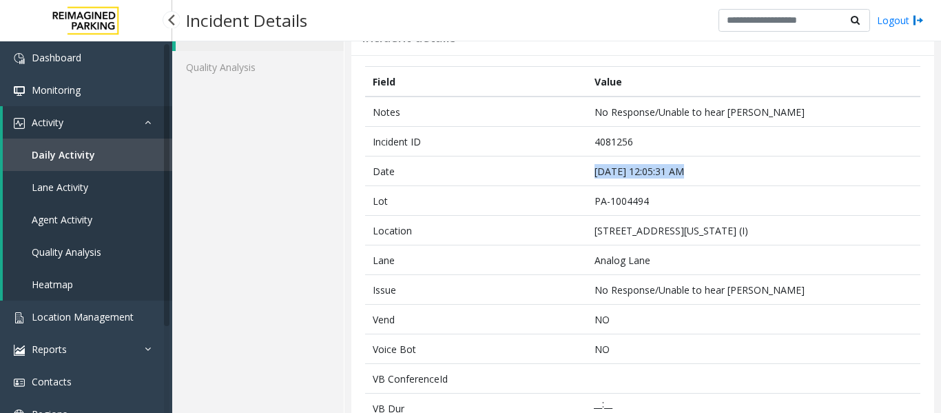
click at [94, 218] on link "Agent Activity" at bounding box center [87, 219] width 169 height 32
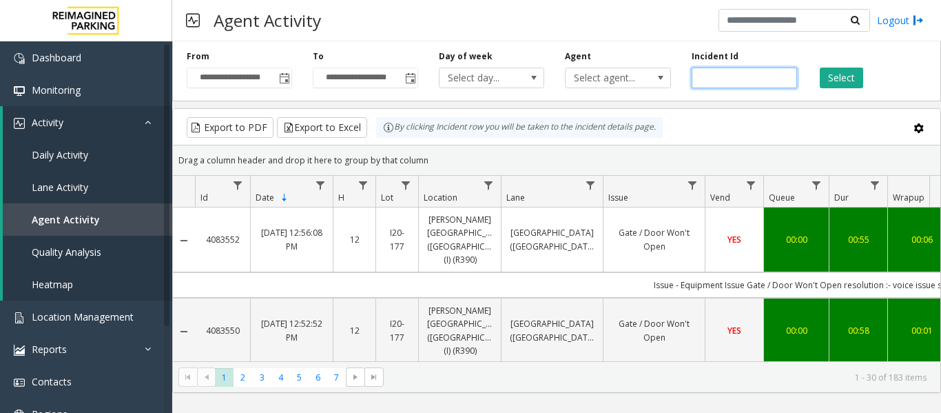
click at [743, 76] on input "number" at bounding box center [744, 78] width 105 height 21
paste input "*******"
type input "*******"
click at [867, 79] on div "Select" at bounding box center [870, 69] width 126 height 38
click at [855, 75] on button "Select" at bounding box center [841, 78] width 43 height 21
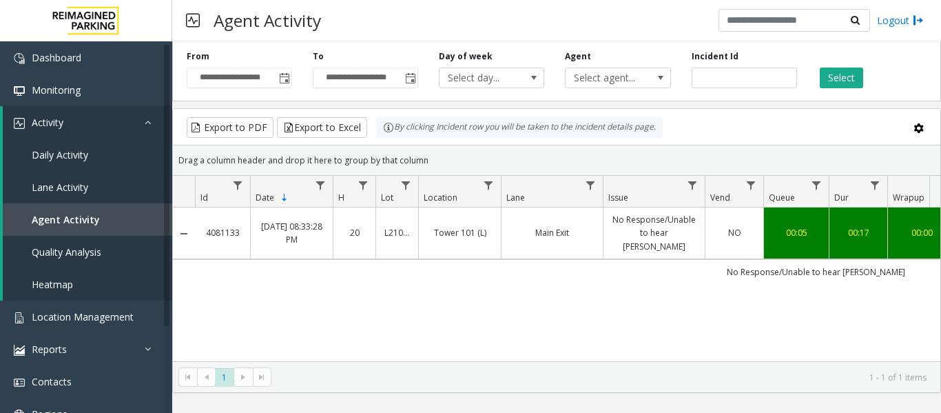
click at [618, 221] on link "No Response/Unable to hear parker" at bounding box center [654, 233] width 85 height 40
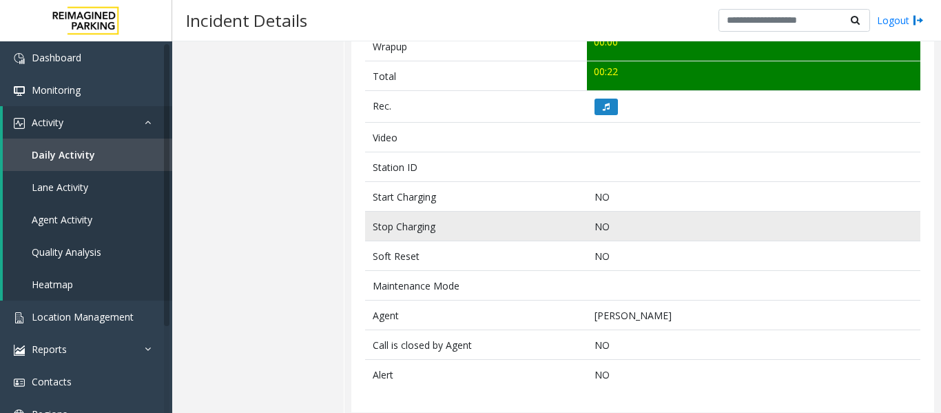
scroll to position [585, 0]
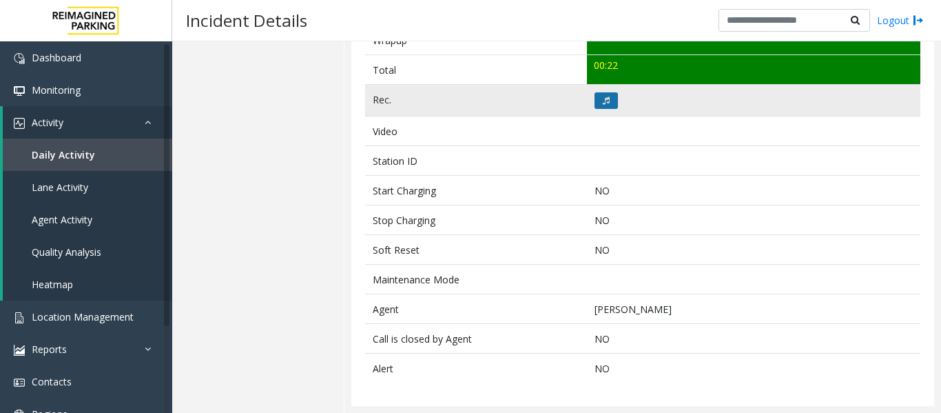
click at [603, 100] on icon at bounding box center [606, 100] width 7 height 8
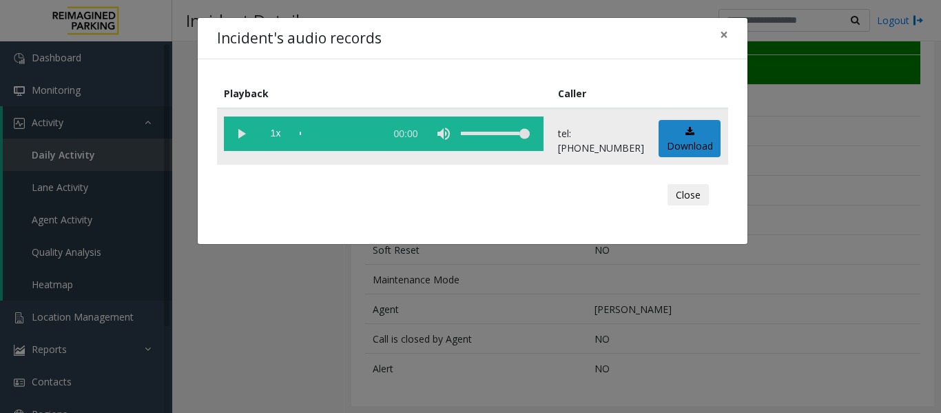
click at [238, 123] on vg-play-pause at bounding box center [241, 133] width 34 height 34
click at [693, 190] on button "Close" at bounding box center [688, 195] width 41 height 22
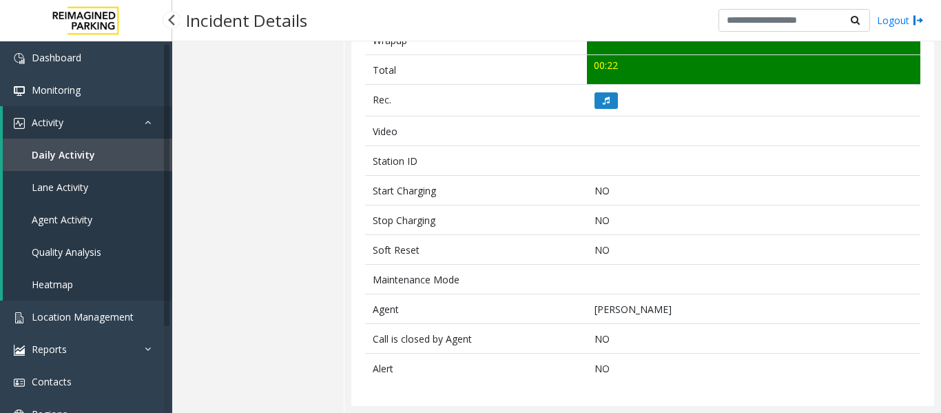
click at [105, 219] on link "Agent Activity" at bounding box center [87, 219] width 169 height 32
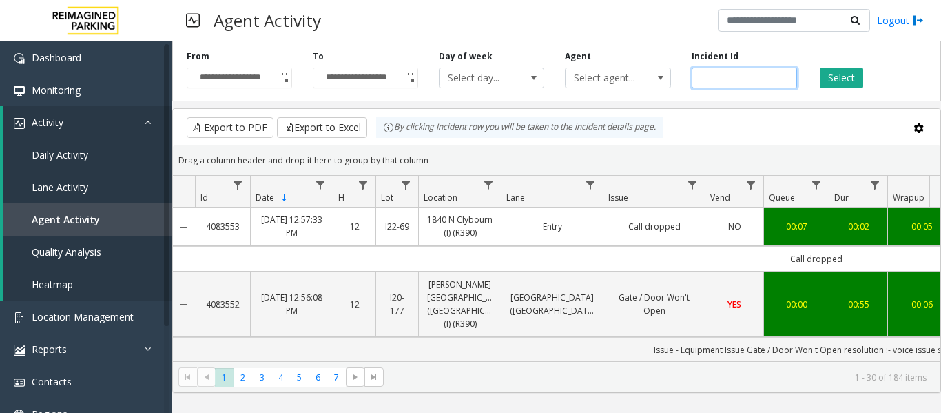
click at [739, 72] on input "number" at bounding box center [744, 78] width 105 height 21
paste input "*******"
type input "*******"
click at [847, 73] on button "Select" at bounding box center [841, 78] width 43 height 21
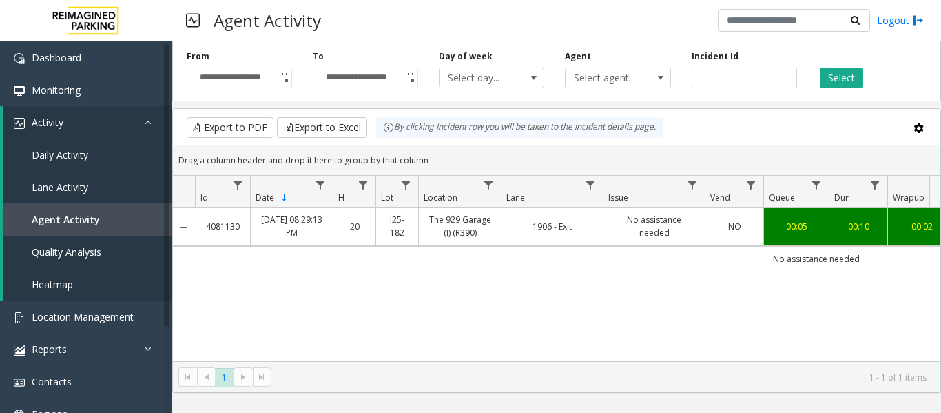
click at [532, 227] on link "1906 - Exit" at bounding box center [552, 226] width 85 height 13
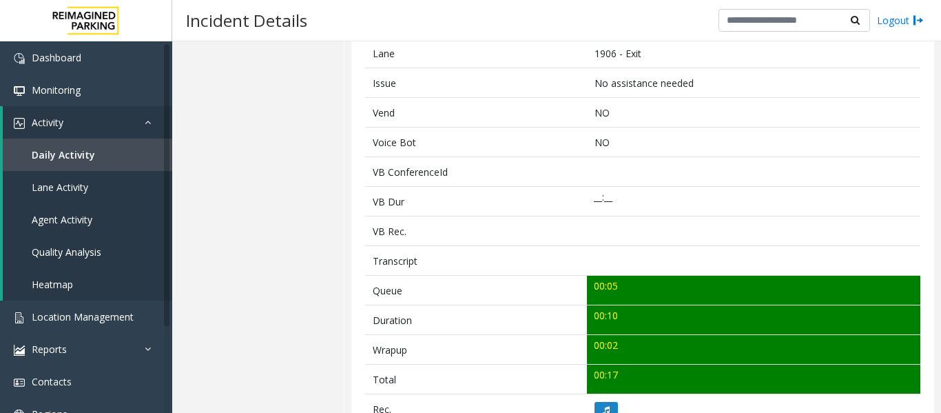
scroll to position [482, 0]
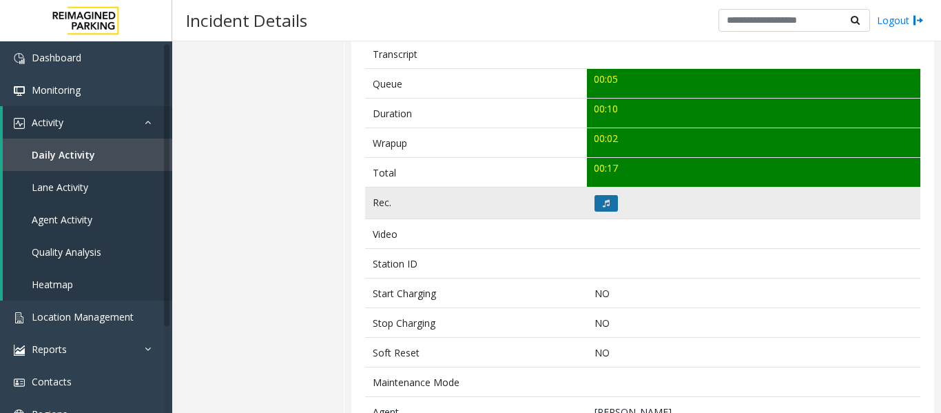
click at [608, 195] on button at bounding box center [606, 203] width 23 height 17
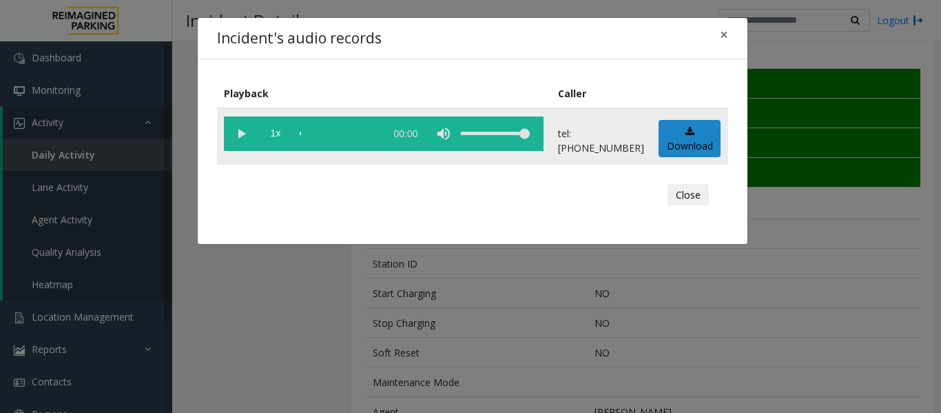
click at [236, 138] on vg-play-pause at bounding box center [241, 133] width 34 height 34
click at [307, 132] on div "scrub bar" at bounding box center [339, 133] width 79 height 34
click at [681, 192] on button "Close" at bounding box center [688, 195] width 41 height 22
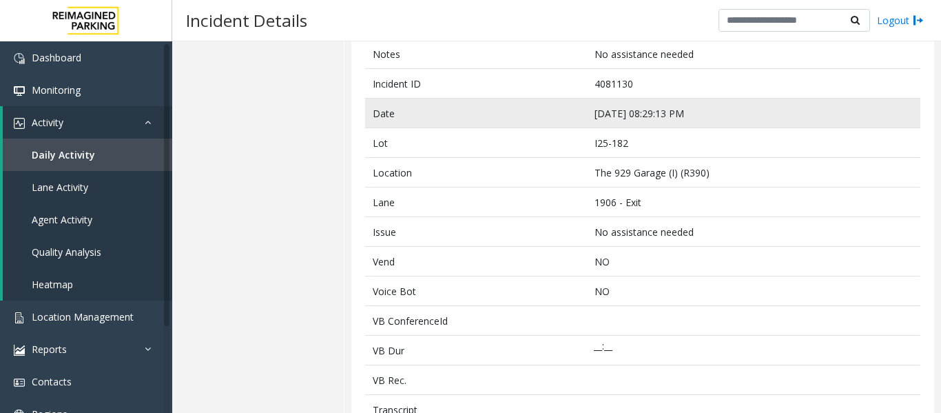
scroll to position [0, 0]
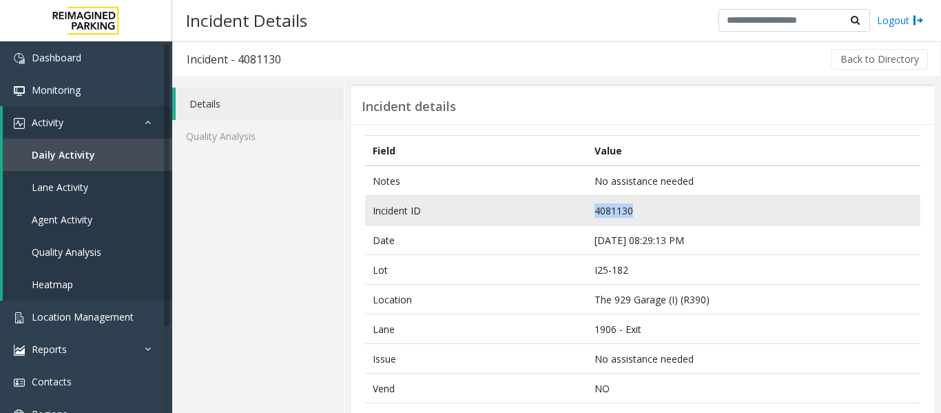
drag, startPoint x: 634, startPoint y: 209, endPoint x: 559, endPoint y: 221, distance: 76.0
click at [559, 221] on tr "Incident ID 4081130" at bounding box center [642, 211] width 555 height 30
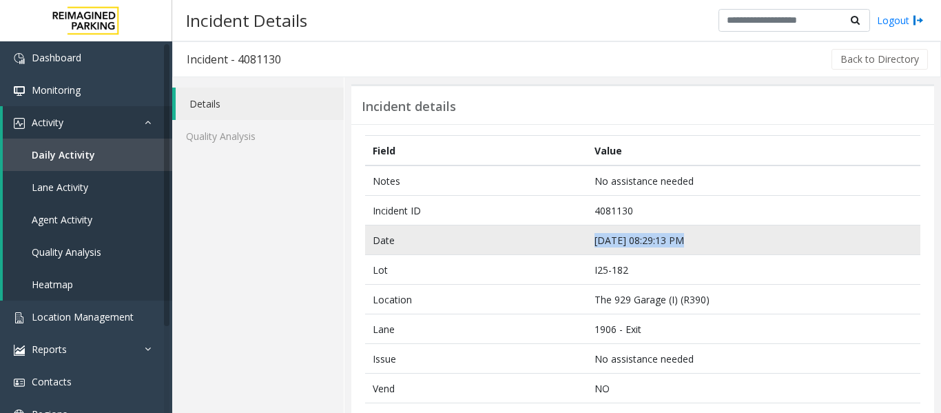
drag, startPoint x: 691, startPoint y: 234, endPoint x: 590, endPoint y: 240, distance: 100.8
click at [590, 240] on td "Sep 18 08:29:13 PM" at bounding box center [753, 240] width 333 height 30
click at [622, 231] on td "Sep 18 08:29:13 PM" at bounding box center [753, 240] width 333 height 30
click at [697, 237] on td "Sep 18 08:29:13 PM" at bounding box center [753, 240] width 333 height 30
drag, startPoint x: 699, startPoint y: 238, endPoint x: 560, endPoint y: 245, distance: 139.3
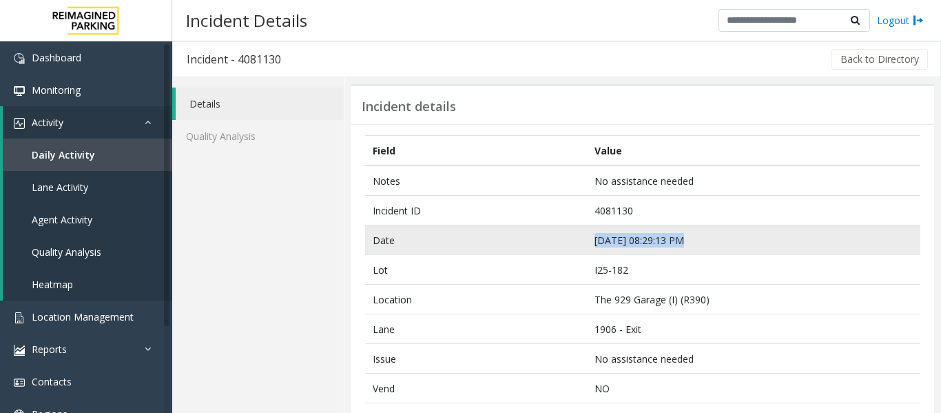
click at [560, 245] on tr "Date Sep 18 08:29:13 PM" at bounding box center [642, 240] width 555 height 30
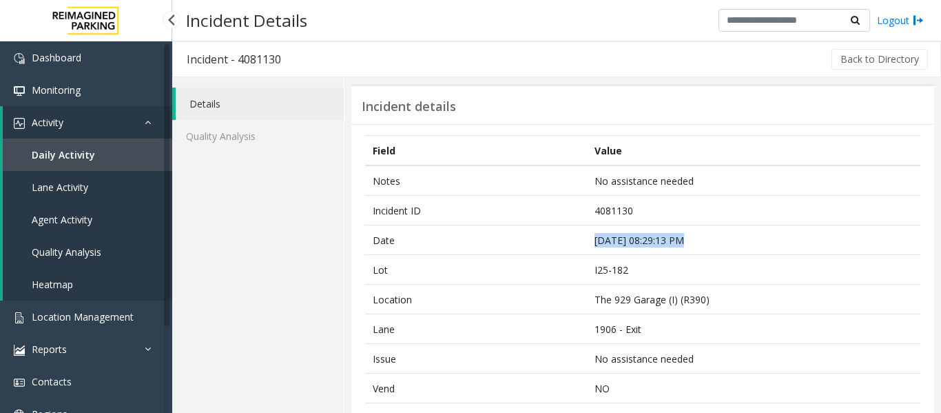
click at [130, 215] on link "Agent Activity" at bounding box center [87, 219] width 169 height 32
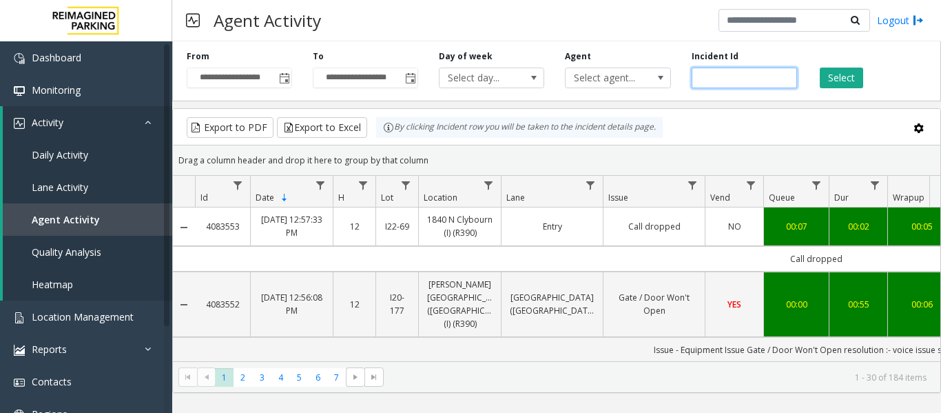
click at [750, 72] on input "number" at bounding box center [744, 78] width 105 height 21
paste input "*******"
type input "*******"
click at [827, 72] on button "Select" at bounding box center [841, 78] width 43 height 21
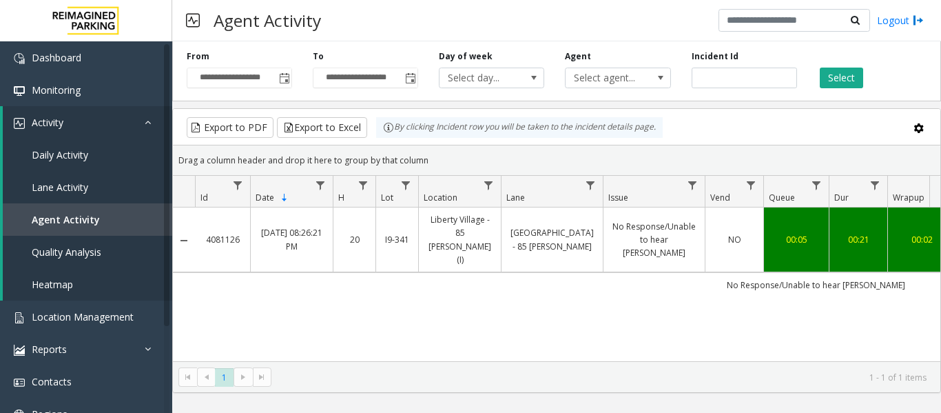
click at [515, 226] on link "Liberty Village - 85 Hanna" at bounding box center [552, 239] width 85 height 26
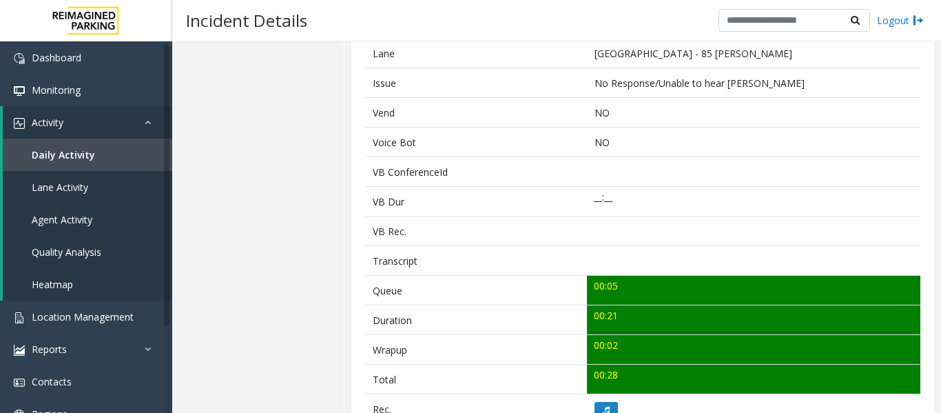
scroll to position [413, 0]
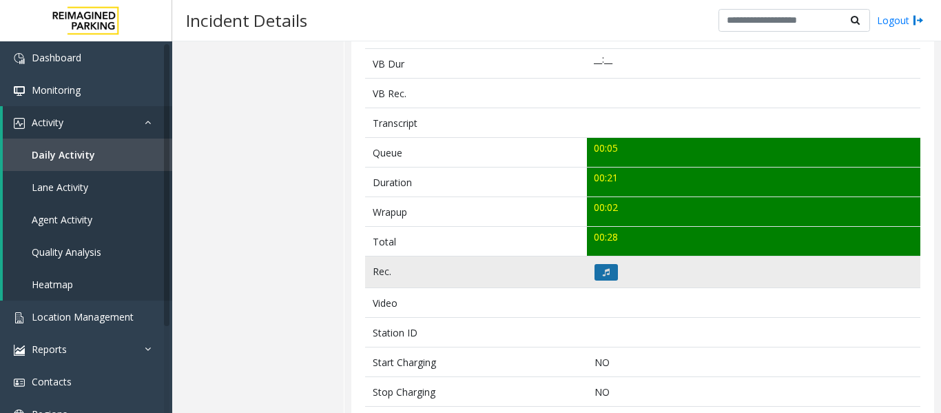
click at [603, 268] on icon at bounding box center [606, 272] width 7 height 8
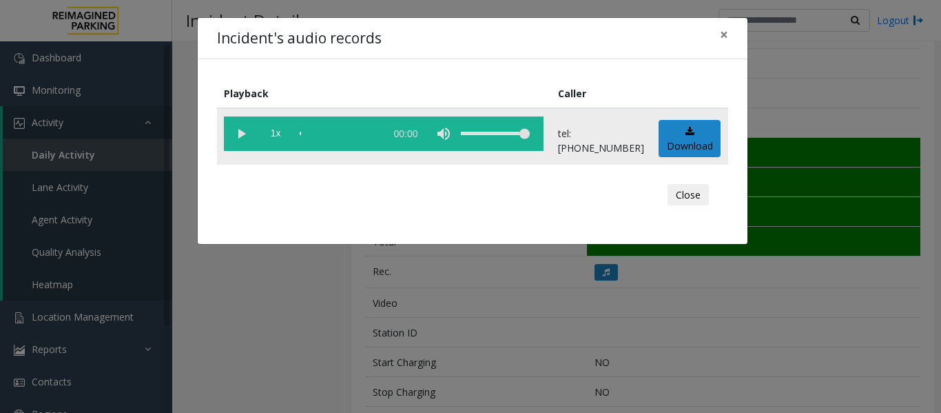
click at [243, 138] on vg-play-pause at bounding box center [241, 133] width 34 height 34
click at [322, 132] on div "scrub bar" at bounding box center [339, 133] width 79 height 34
click at [692, 196] on button "Close" at bounding box center [688, 195] width 41 height 22
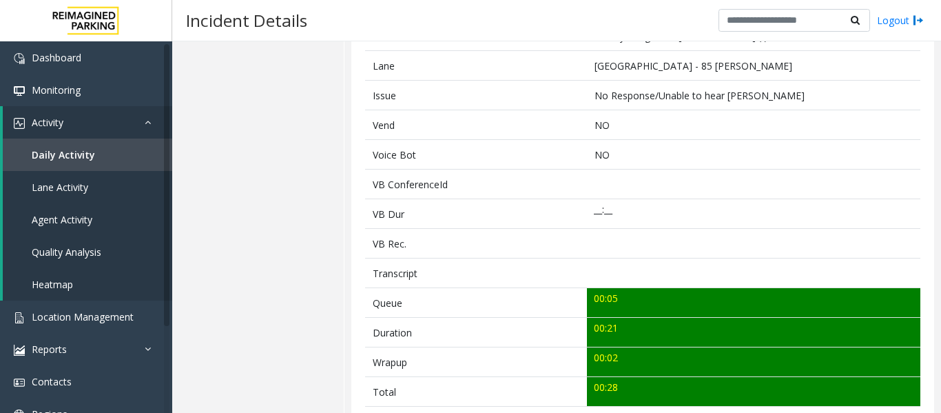
scroll to position [69, 0]
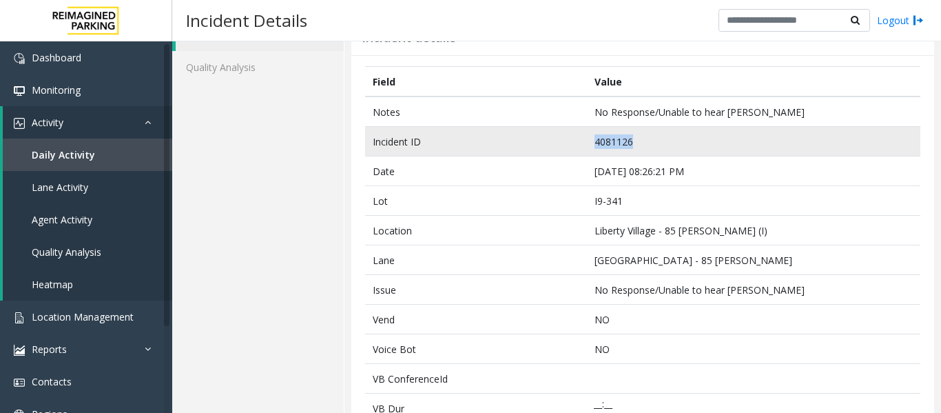
drag, startPoint x: 667, startPoint y: 134, endPoint x: 469, endPoint y: 130, distance: 197.8
click at [469, 130] on tr "Incident ID 4081126" at bounding box center [642, 142] width 555 height 30
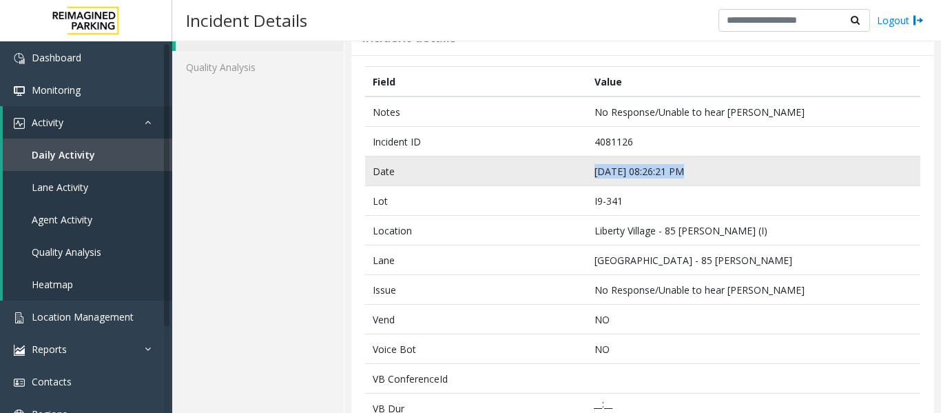
drag, startPoint x: 694, startPoint y: 170, endPoint x: 581, endPoint y: 174, distance: 113.7
click at [581, 174] on tr "Date Sep 18 08:26:21 PM" at bounding box center [642, 171] width 555 height 30
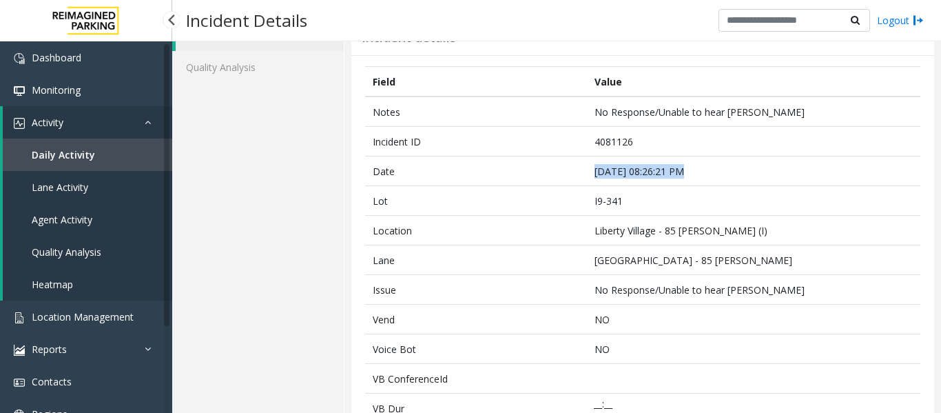
click at [106, 216] on link "Agent Activity" at bounding box center [87, 219] width 169 height 32
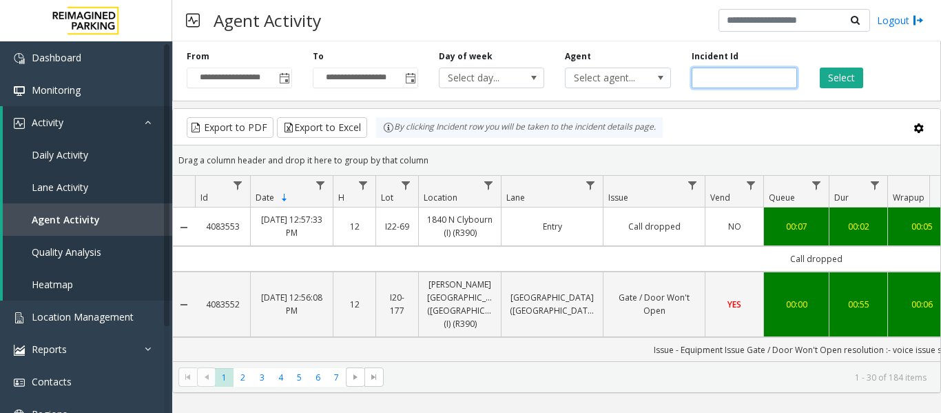
click at [723, 81] on input "number" at bounding box center [744, 78] width 105 height 21
paste input "*******"
type input "*******"
click at [828, 83] on button "Select" at bounding box center [841, 78] width 43 height 21
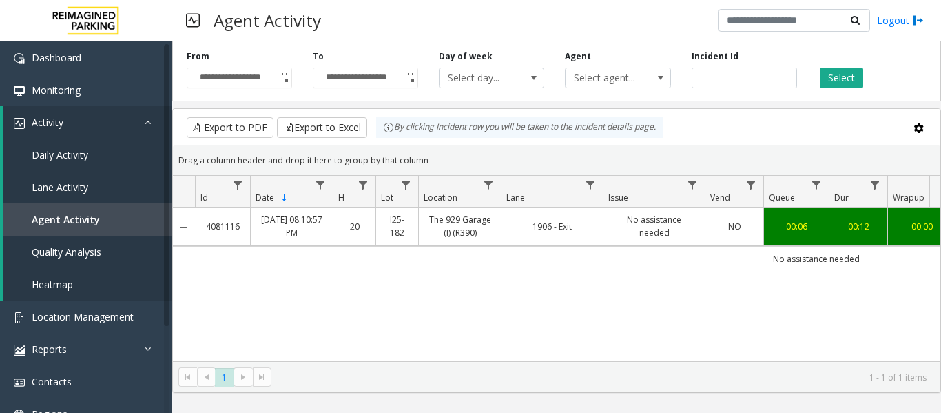
click at [696, 231] on link "No assistance needed" at bounding box center [654, 226] width 85 height 26
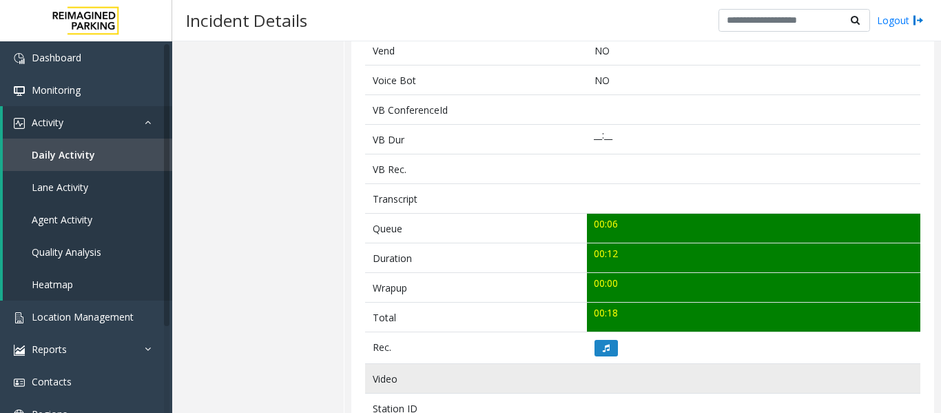
scroll to position [413, 0]
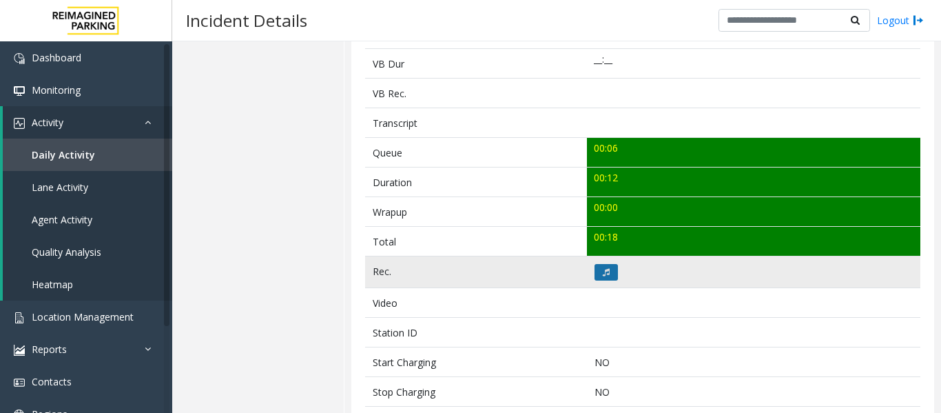
click at [608, 267] on button at bounding box center [606, 272] width 23 height 17
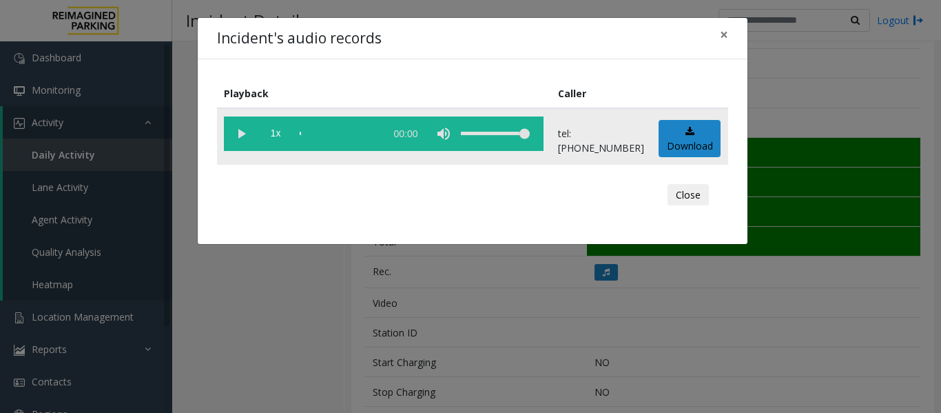
click at [236, 139] on vg-play-pause at bounding box center [241, 133] width 34 height 34
click at [694, 196] on button "Close" at bounding box center [688, 195] width 41 height 22
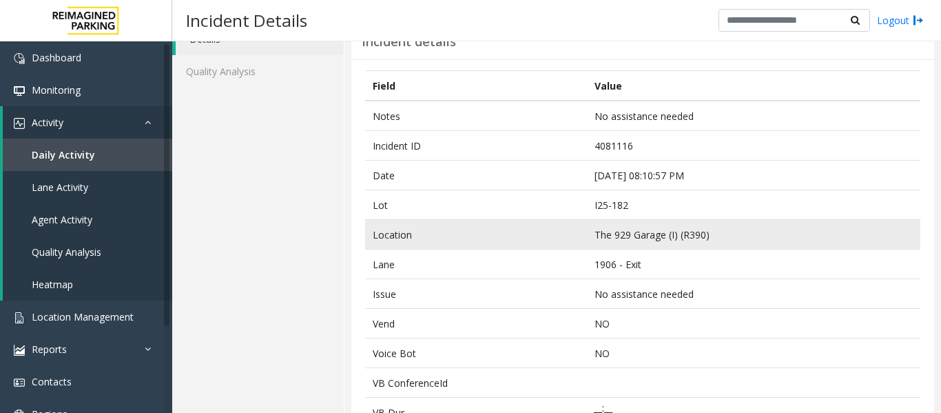
scroll to position [0, 0]
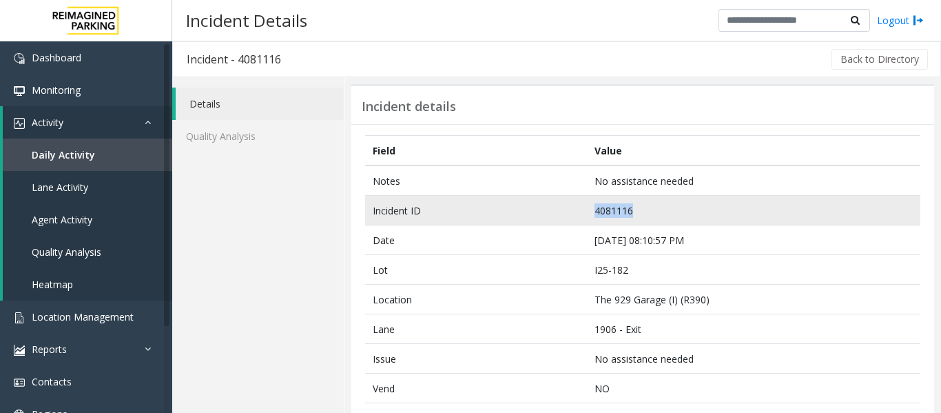
drag, startPoint x: 643, startPoint y: 208, endPoint x: 560, endPoint y: 221, distance: 83.7
click at [560, 221] on tr "Incident ID 4081116" at bounding box center [642, 211] width 555 height 30
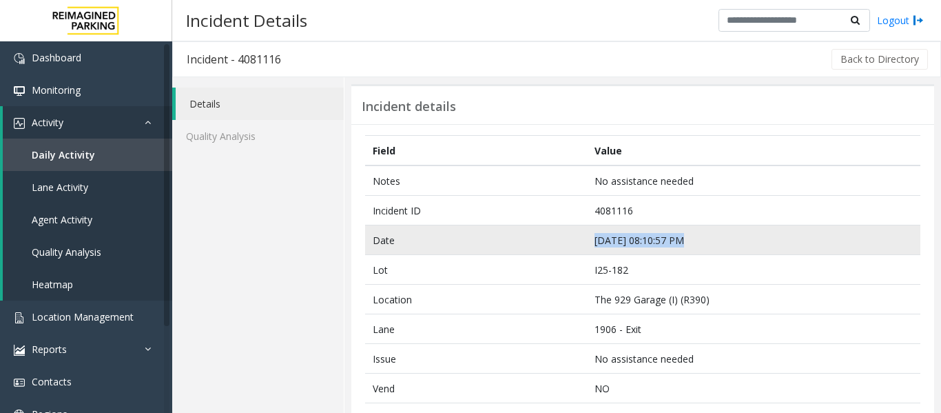
drag, startPoint x: 688, startPoint y: 244, endPoint x: 581, endPoint y: 245, distance: 106.1
click at [581, 245] on tr "Date Sep 18 08:10:57 PM" at bounding box center [642, 240] width 555 height 30
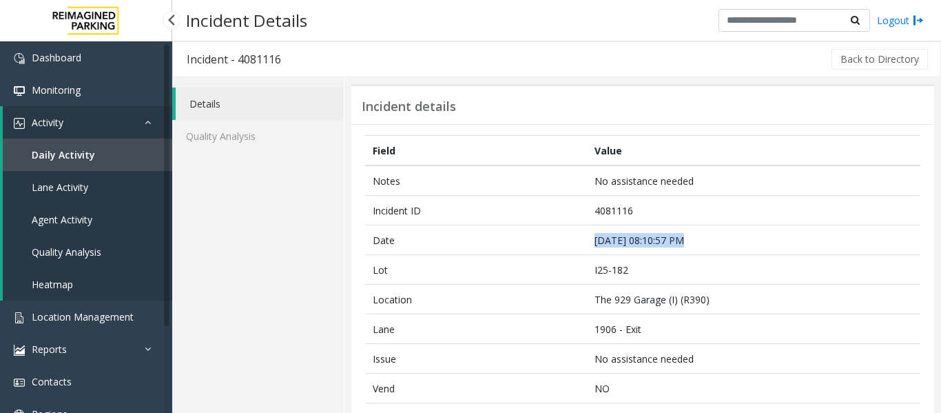
click at [90, 229] on link "Agent Activity" at bounding box center [87, 219] width 169 height 32
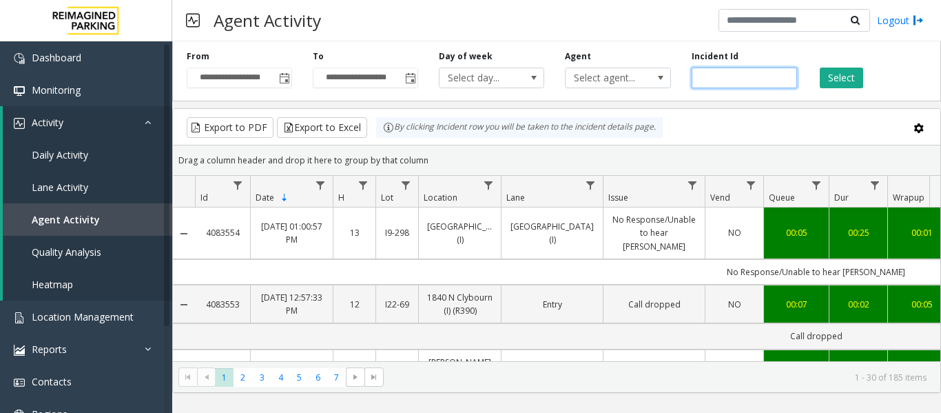
click at [734, 77] on input "number" at bounding box center [744, 78] width 105 height 21
paste input "*******"
type input "*******"
click at [821, 76] on button "Select" at bounding box center [841, 78] width 43 height 21
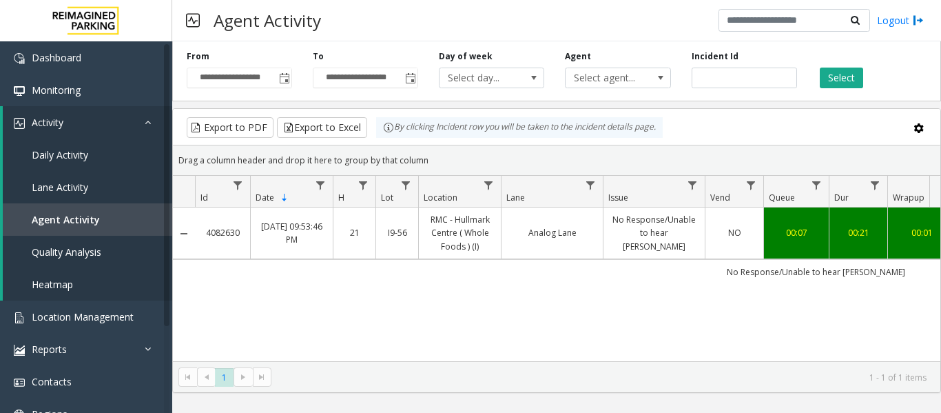
click at [482, 237] on link "RMC - Hullmark Centre ( Whole Foods ) (I)" at bounding box center [459, 233] width 65 height 40
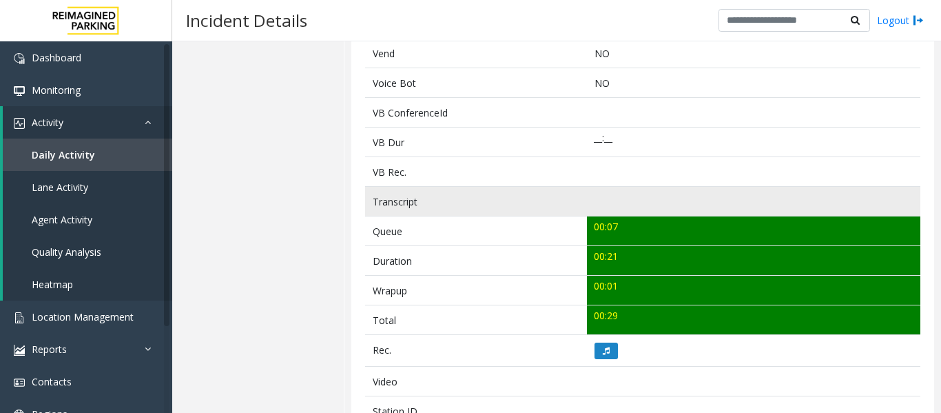
scroll to position [413, 0]
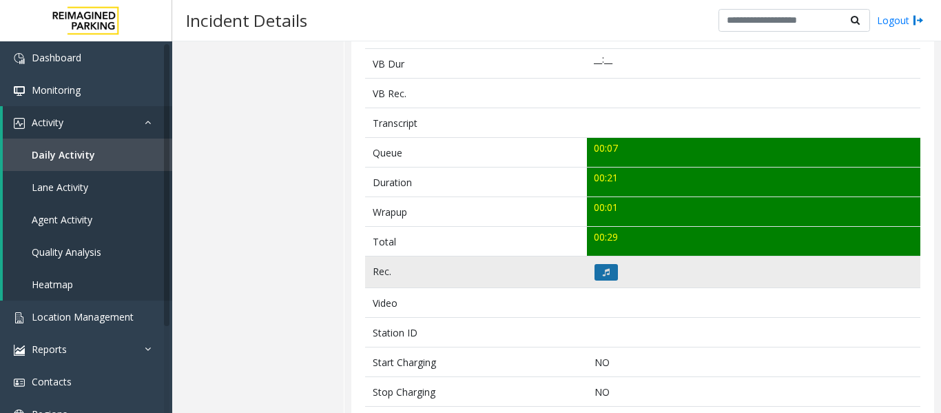
click at [603, 271] on icon at bounding box center [606, 272] width 7 height 8
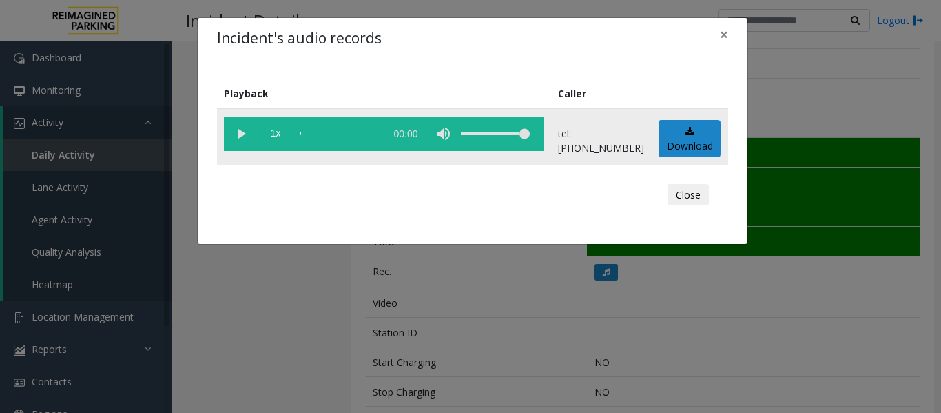
click at [243, 130] on vg-play-pause at bounding box center [241, 133] width 34 height 34
click at [305, 134] on div "scrub bar" at bounding box center [339, 133] width 79 height 34
click at [690, 196] on button "Close" at bounding box center [688, 195] width 41 height 22
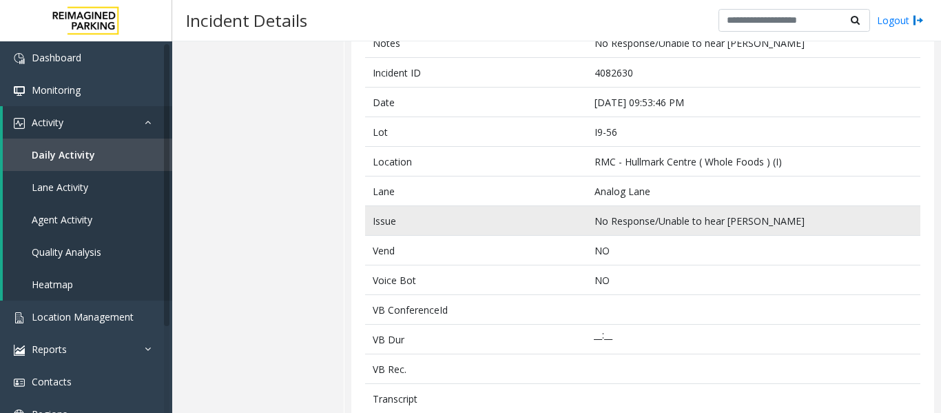
scroll to position [0, 0]
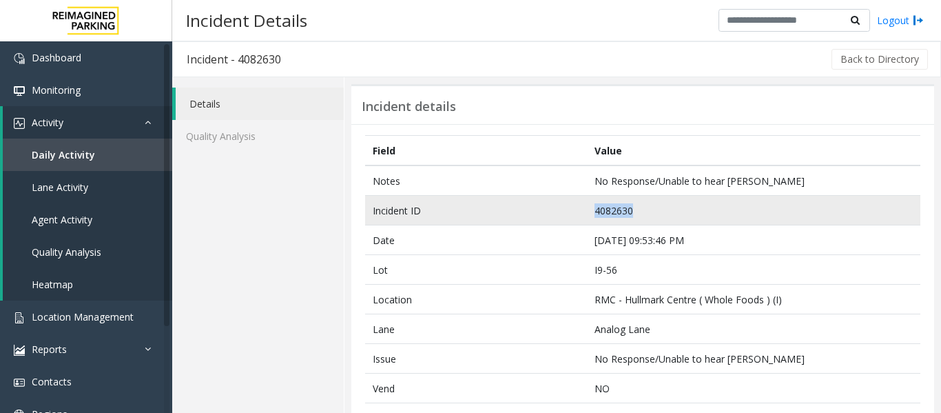
drag, startPoint x: 641, startPoint y: 202, endPoint x: 509, endPoint y: 206, distance: 132.3
click at [509, 206] on tr "Incident ID 4082630" at bounding box center [642, 211] width 555 height 30
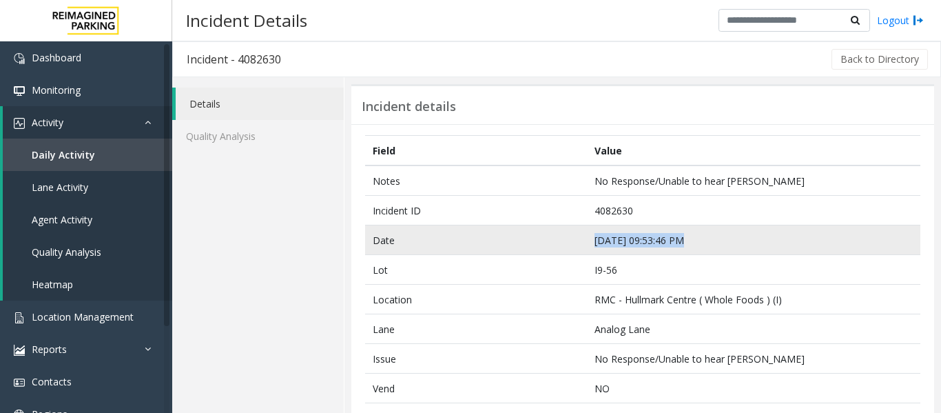
drag, startPoint x: 701, startPoint y: 236, endPoint x: 590, endPoint y: 249, distance: 112.4
click at [590, 249] on td "Sep 20 09:53:46 PM" at bounding box center [753, 240] width 333 height 30
click at [680, 234] on td "Sep 20 09:53:46 PM" at bounding box center [753, 240] width 333 height 30
click at [718, 241] on td "Sep 20 09:53:46 PM" at bounding box center [753, 240] width 333 height 30
drag, startPoint x: 718, startPoint y: 241, endPoint x: 565, endPoint y: 245, distance: 153.0
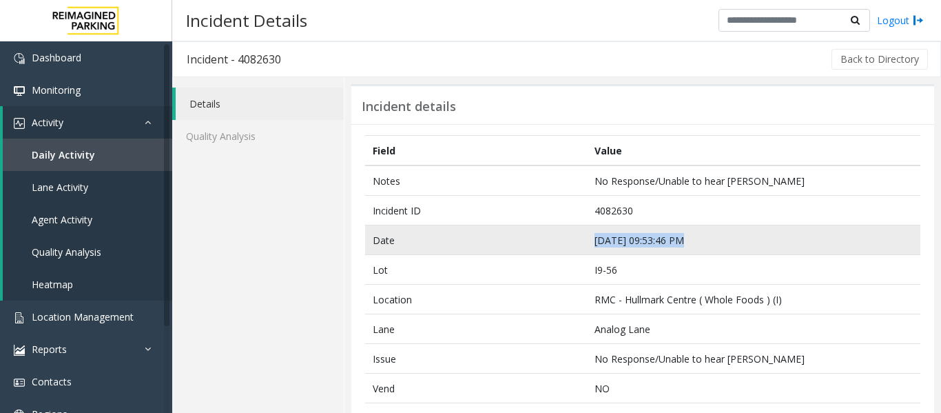
click at [565, 245] on tr "Date Sep 20 09:53:46 PM" at bounding box center [642, 240] width 555 height 30
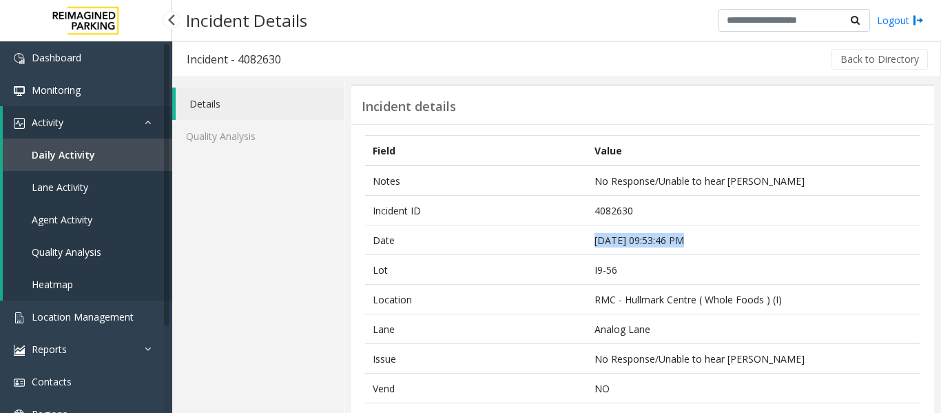
click at [90, 214] on span "Agent Activity" at bounding box center [62, 219] width 61 height 13
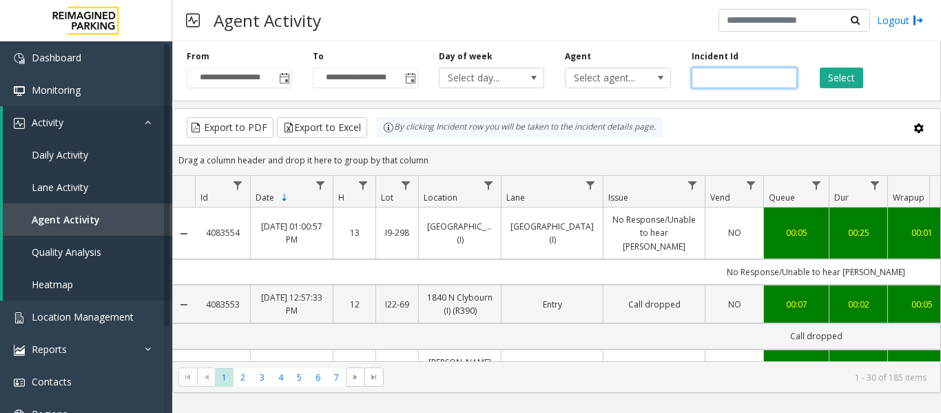
click at [738, 79] on input "number" at bounding box center [744, 78] width 105 height 21
paste input "*******"
type input "*******"
click at [852, 79] on button "Select" at bounding box center [841, 78] width 43 height 21
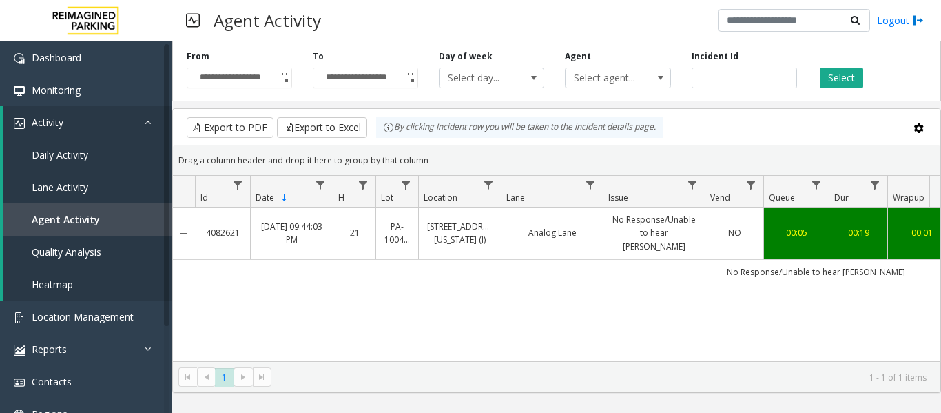
click at [531, 226] on link "Analog Lane" at bounding box center [552, 232] width 85 height 13
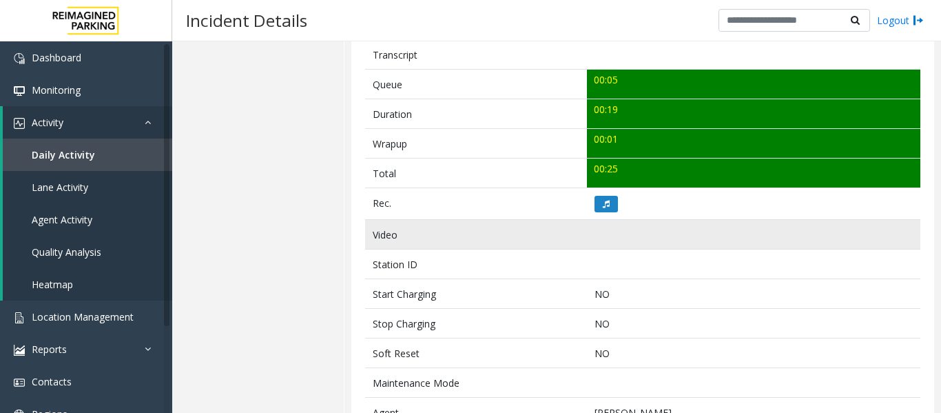
scroll to position [482, 0]
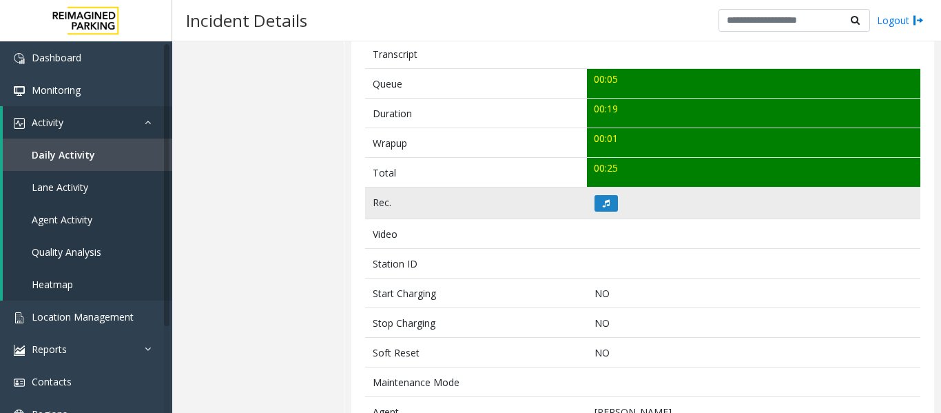
click at [619, 208] on td at bounding box center [753, 203] width 333 height 32
click at [610, 206] on button at bounding box center [606, 203] width 23 height 17
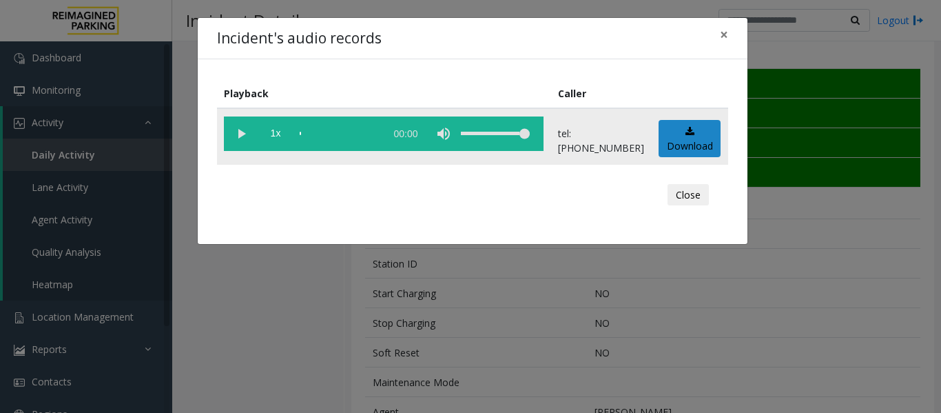
click at [246, 134] on vg-play-pause at bounding box center [241, 133] width 34 height 34
click at [695, 194] on button "Close" at bounding box center [688, 195] width 41 height 22
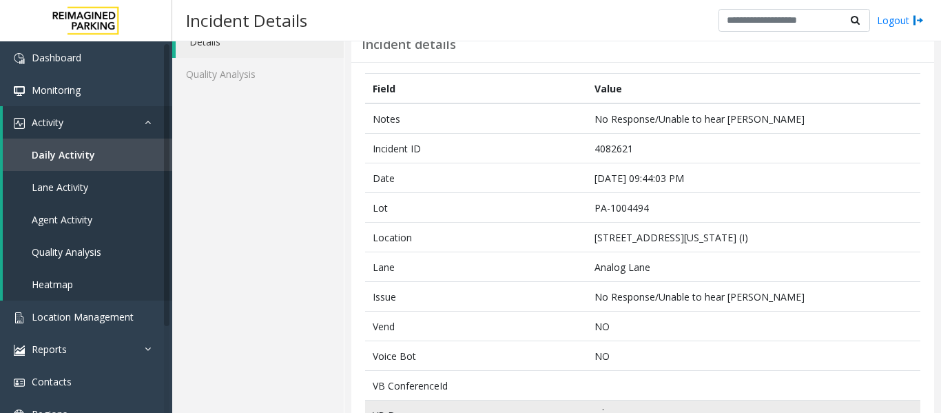
scroll to position [0, 0]
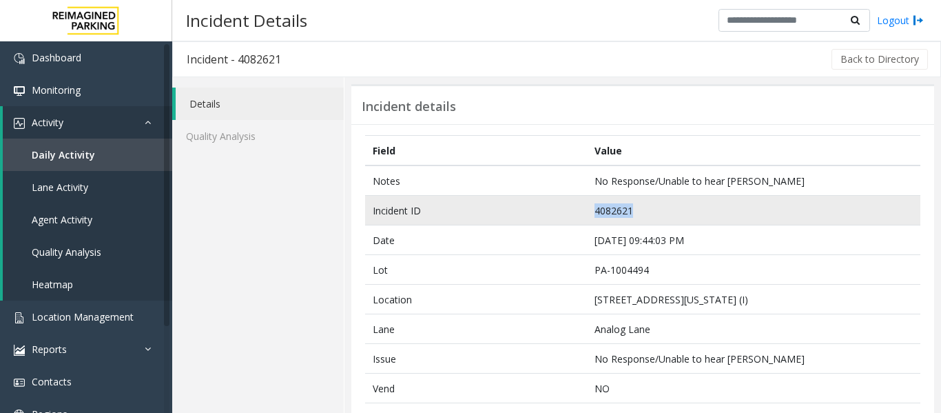
drag, startPoint x: 643, startPoint y: 210, endPoint x: 517, endPoint y: 216, distance: 126.2
click at [517, 216] on tr "Incident ID 4082621" at bounding box center [642, 211] width 555 height 30
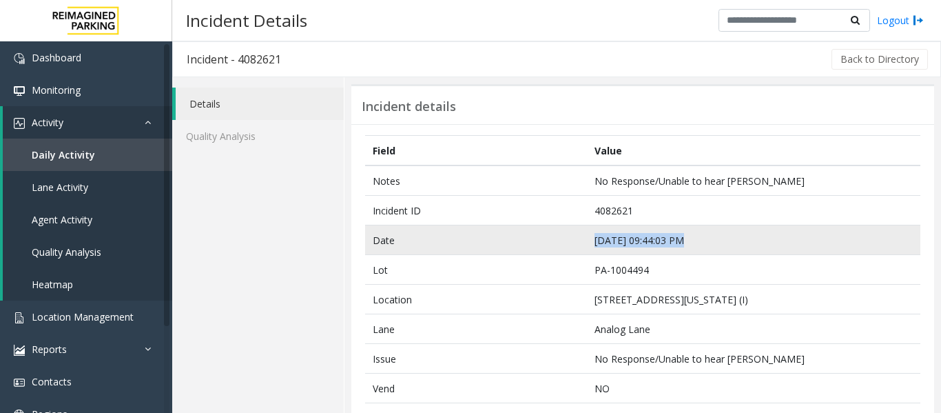
drag, startPoint x: 703, startPoint y: 236, endPoint x: 533, endPoint y: 236, distance: 169.5
click at [533, 236] on tr "Date Sep 20 09:44:03 PM" at bounding box center [642, 240] width 555 height 30
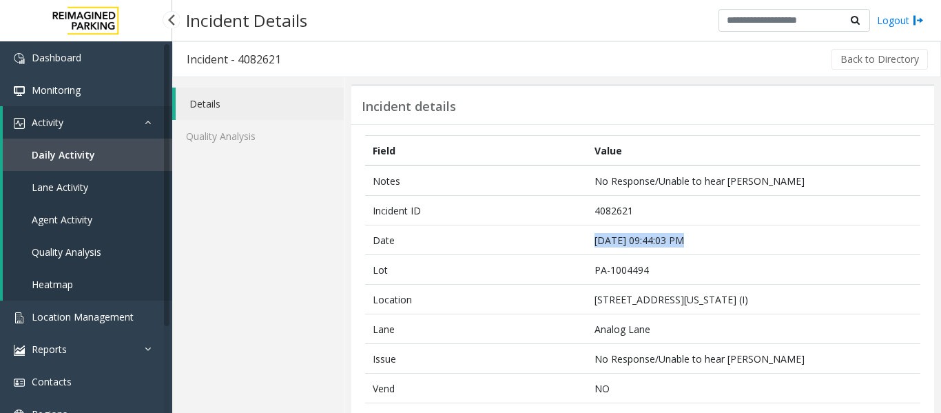
click at [107, 225] on link "Agent Activity" at bounding box center [87, 219] width 169 height 32
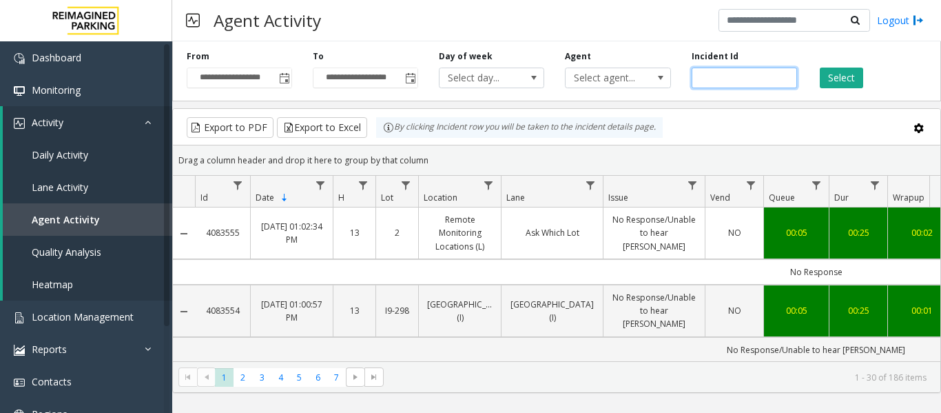
click at [714, 78] on input "number" at bounding box center [744, 78] width 105 height 21
paste input "*******"
type input "*******"
click at [836, 69] on button "Select" at bounding box center [841, 78] width 43 height 21
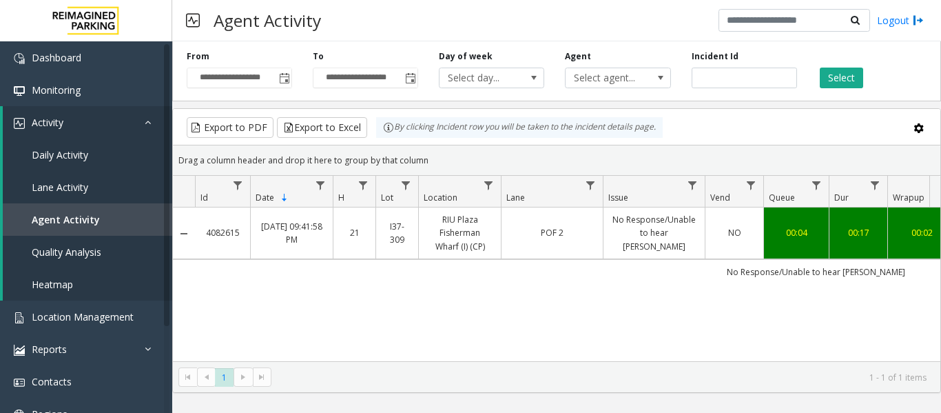
click at [685, 214] on td "No Response/Unable to hear parker" at bounding box center [654, 233] width 102 height 52
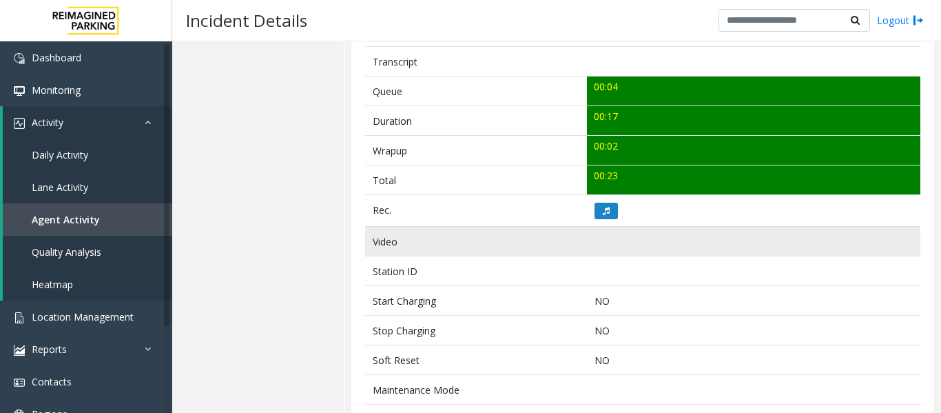
scroll to position [482, 0]
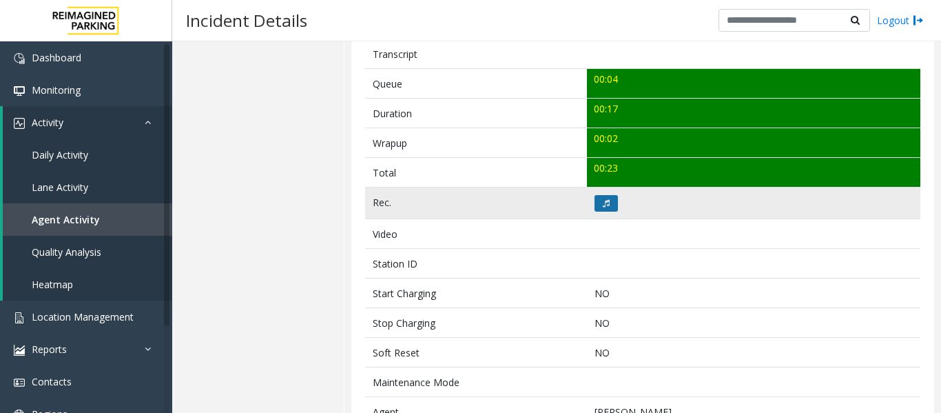
click at [610, 207] on button at bounding box center [606, 203] width 23 height 17
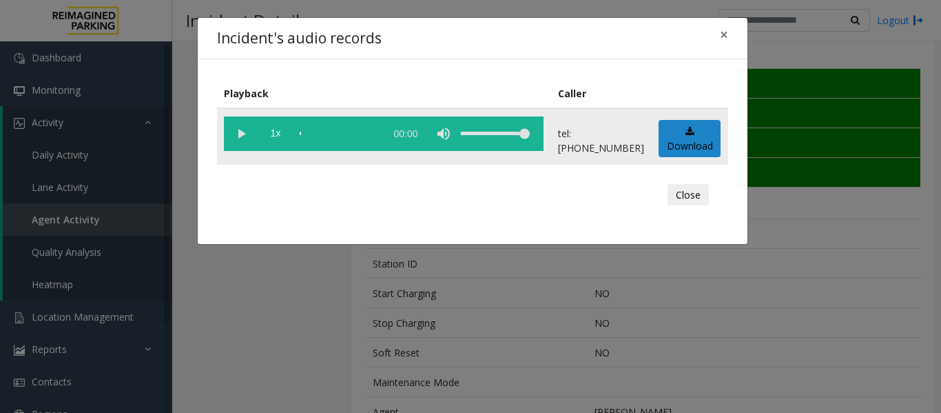
click at [235, 134] on vg-play-pause at bounding box center [241, 133] width 34 height 34
click at [688, 190] on button "Close" at bounding box center [688, 195] width 41 height 22
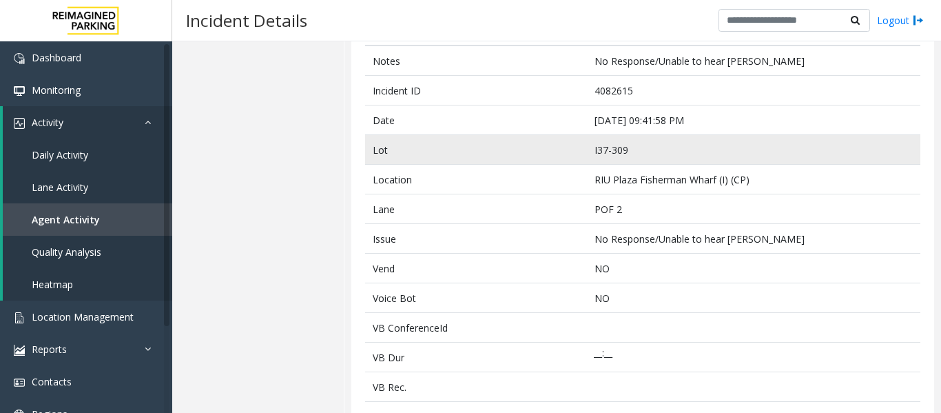
scroll to position [0, 0]
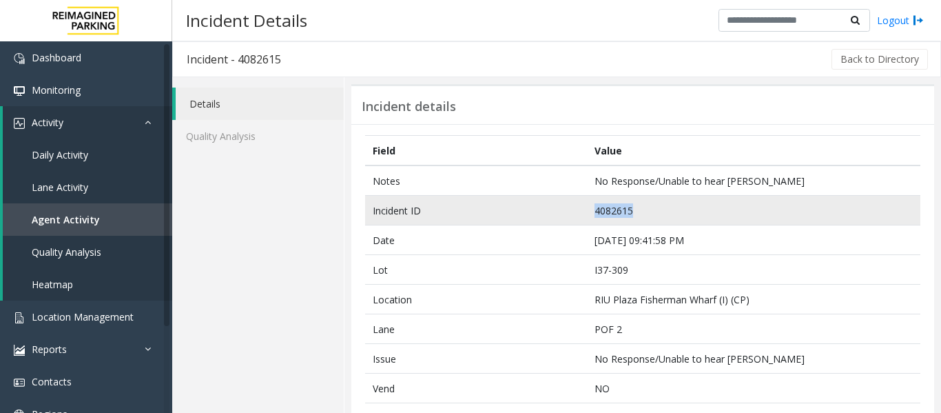
drag, startPoint x: 667, startPoint y: 218, endPoint x: 566, endPoint y: 220, distance: 101.3
click at [566, 220] on tr "Incident ID 4082615" at bounding box center [642, 211] width 555 height 30
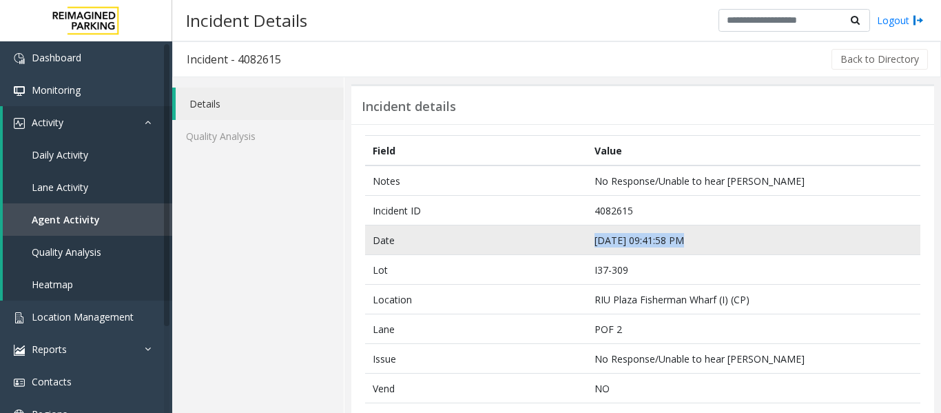
drag, startPoint x: 701, startPoint y: 231, endPoint x: 520, endPoint y: 249, distance: 182.1
click at [520, 249] on tr "Date Sep 20 09:41:58 PM" at bounding box center [642, 240] width 555 height 30
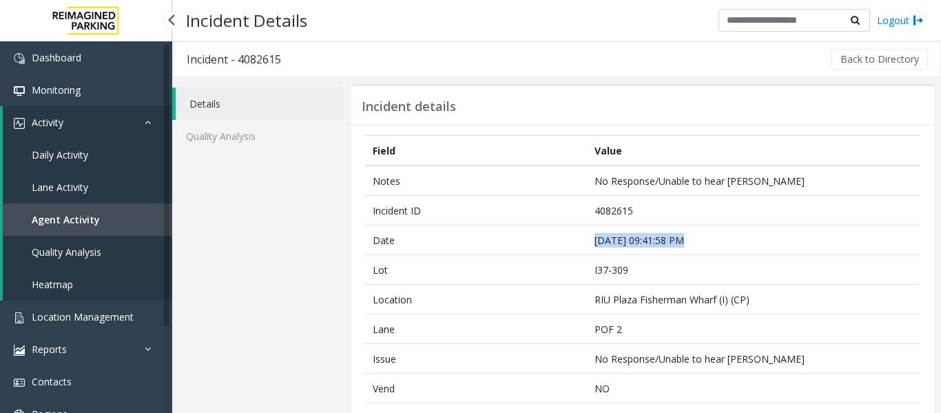
click at [112, 220] on link "Agent Activity" at bounding box center [87, 219] width 169 height 32
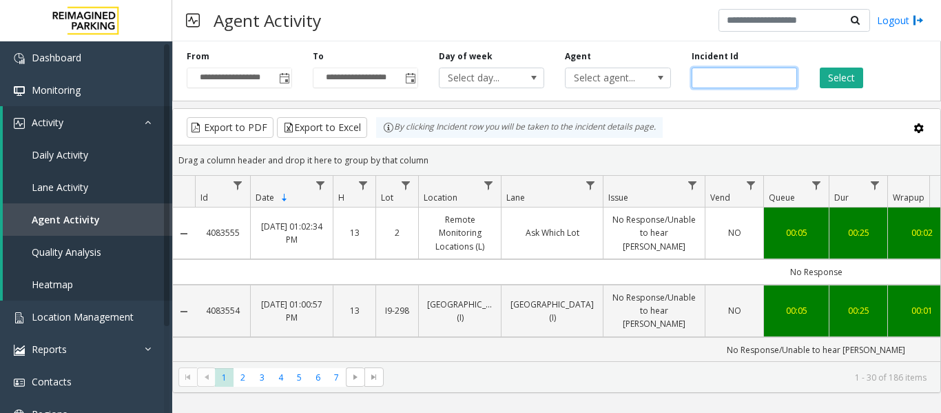
click at [708, 73] on input "number" at bounding box center [744, 78] width 105 height 21
paste input "*******"
type input "*******"
click at [837, 78] on button "Select" at bounding box center [841, 78] width 43 height 21
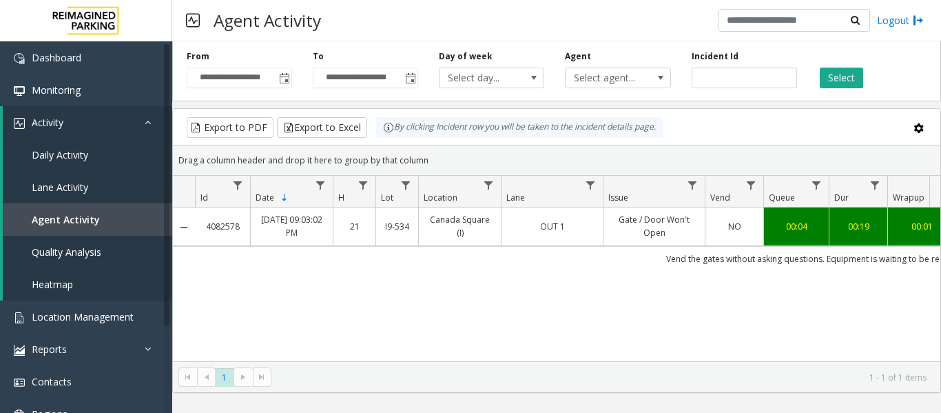
click at [792, 229] on div "00:04" at bounding box center [796, 226] width 48 height 13
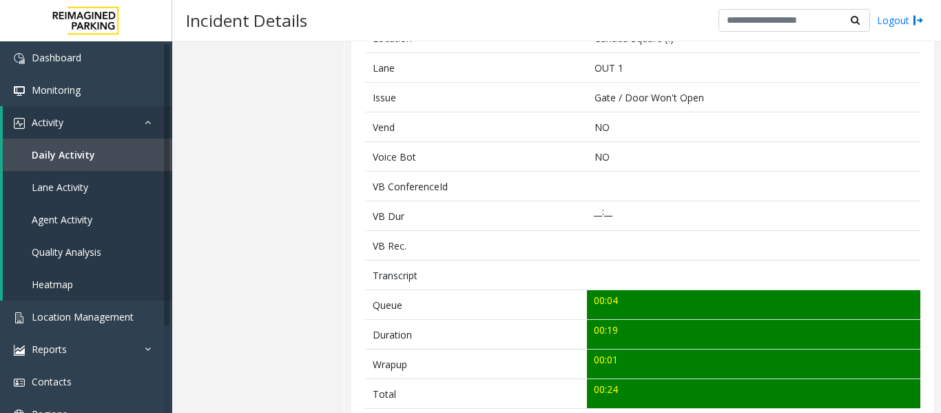
scroll to position [482, 0]
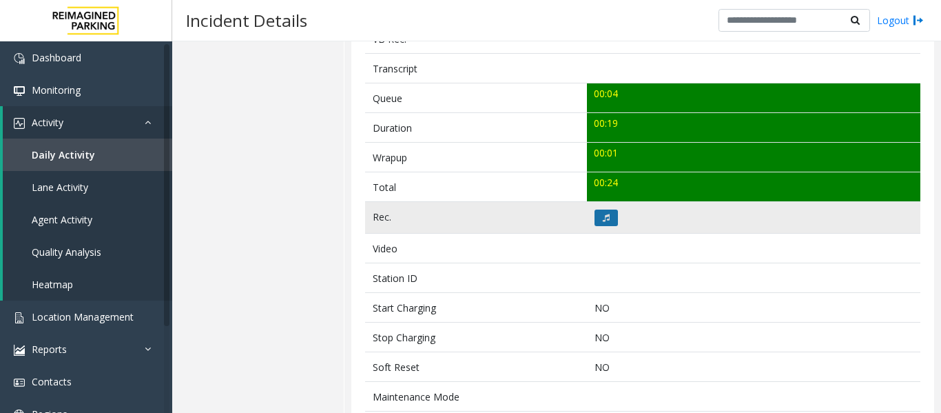
click at [610, 219] on button at bounding box center [606, 217] width 23 height 17
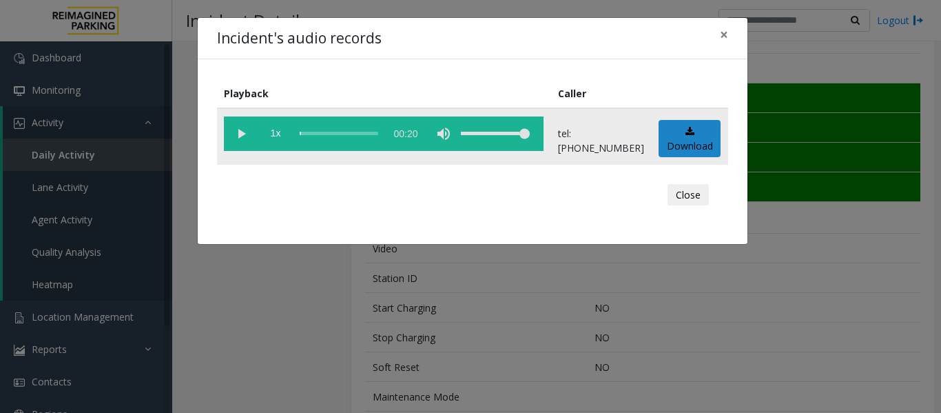
click at [241, 131] on vg-play-pause at bounding box center [241, 133] width 34 height 34
click at [680, 200] on button "Close" at bounding box center [688, 195] width 41 height 22
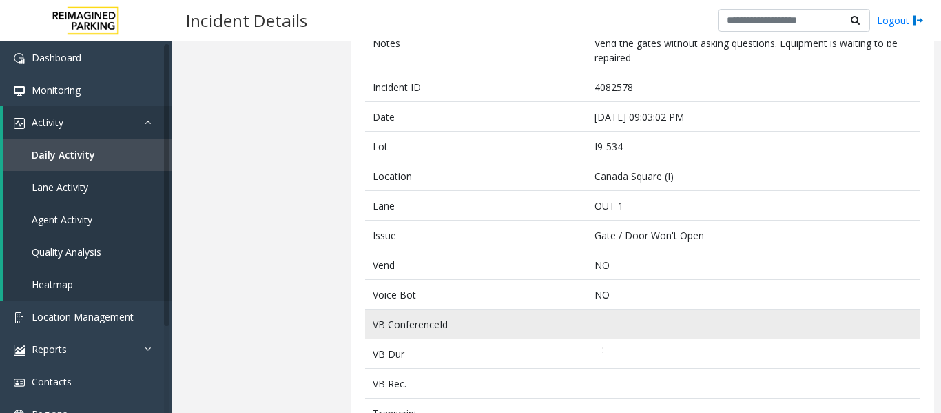
scroll to position [0, 0]
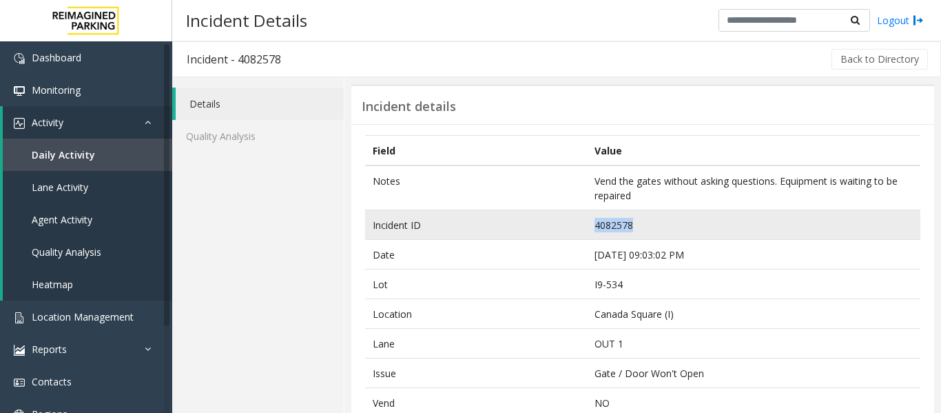
drag, startPoint x: 664, startPoint y: 225, endPoint x: 533, endPoint y: 226, distance: 130.9
click at [533, 226] on tr "Incident ID 4082578" at bounding box center [642, 225] width 555 height 30
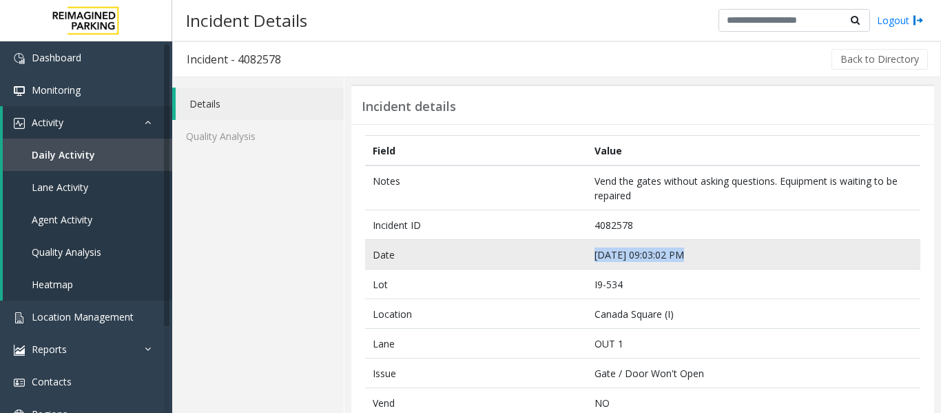
drag, startPoint x: 691, startPoint y: 254, endPoint x: 526, endPoint y: 262, distance: 165.6
click at [526, 262] on tr "Date Sep 20 09:03:02 PM" at bounding box center [642, 255] width 555 height 30
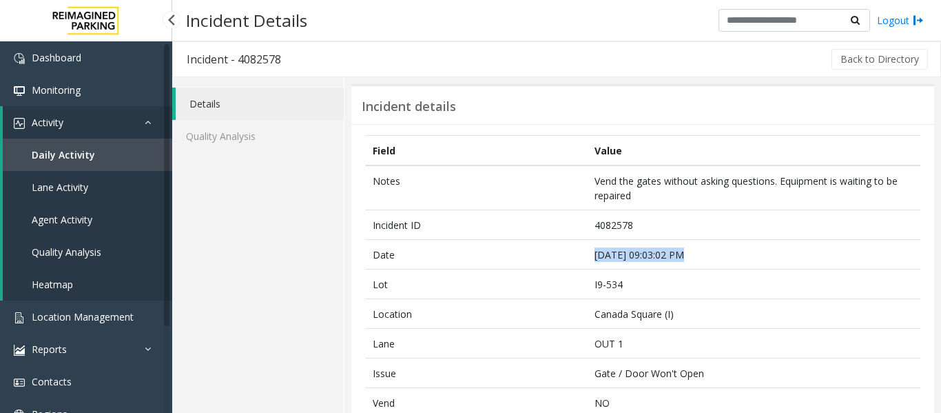
click at [87, 224] on span "Agent Activity" at bounding box center [62, 219] width 61 height 13
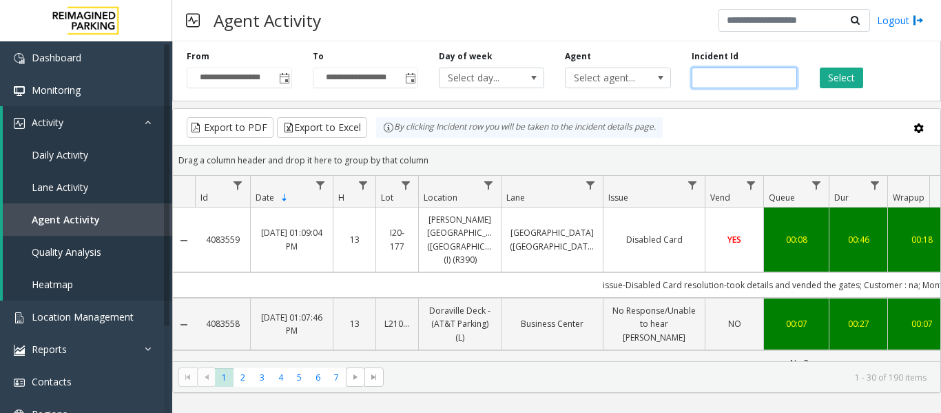
click at [743, 74] on input "number" at bounding box center [744, 78] width 105 height 21
paste input "*******"
type input "*******"
click at [840, 79] on button "Select" at bounding box center [841, 78] width 43 height 21
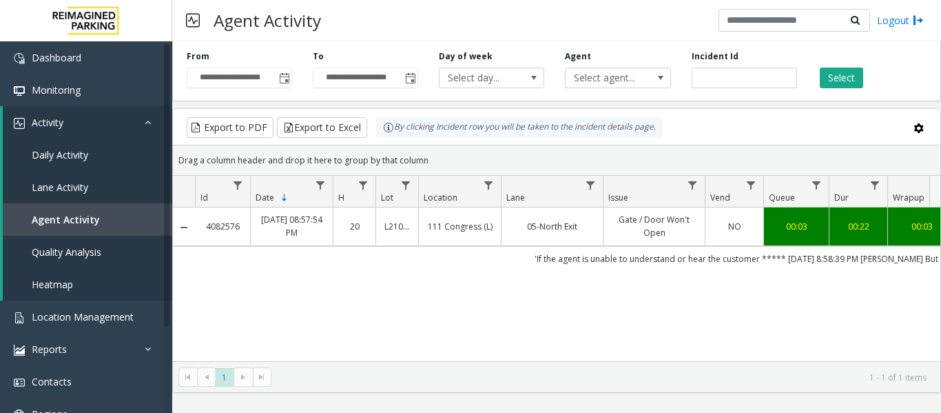
click at [612, 236] on link "Gate / Door Won't Open" at bounding box center [654, 226] width 85 height 26
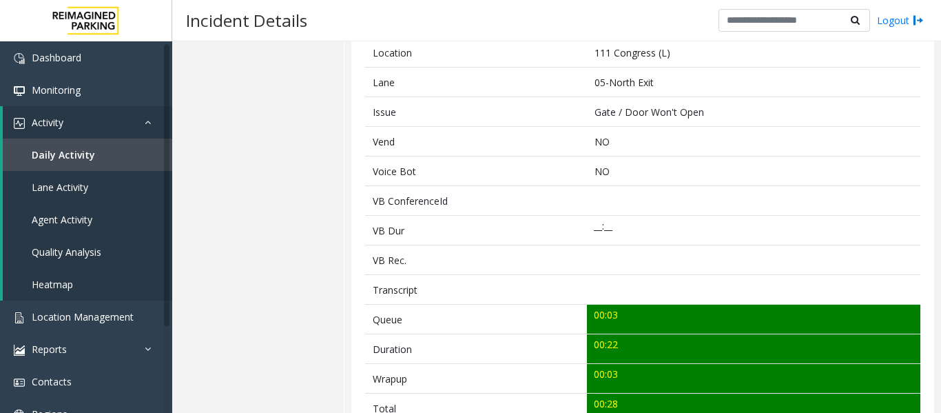
scroll to position [482, 0]
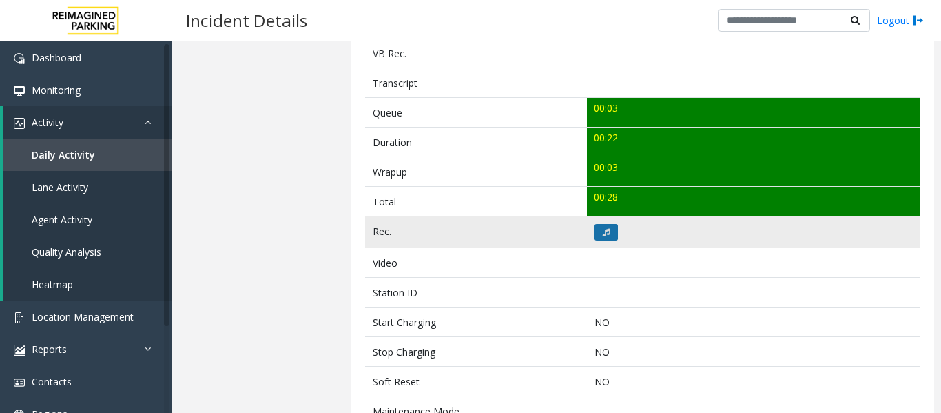
click at [596, 232] on button at bounding box center [606, 232] width 23 height 17
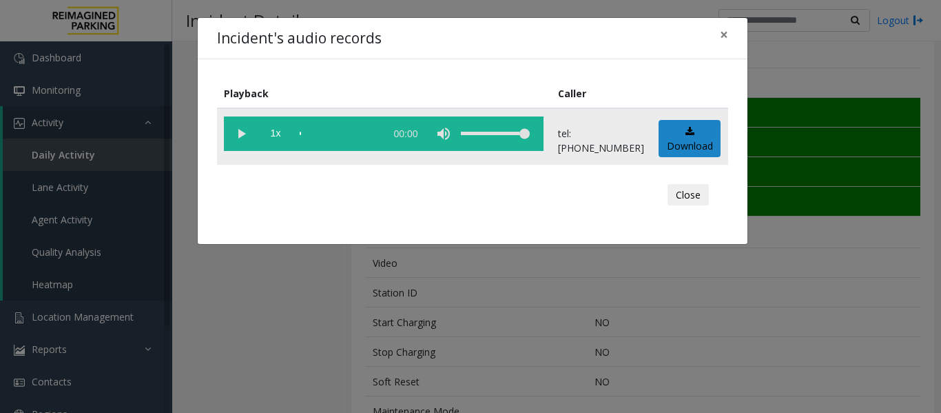
click at [247, 136] on vg-play-pause at bounding box center [241, 133] width 34 height 34
click at [708, 197] on button "Close" at bounding box center [688, 195] width 41 height 22
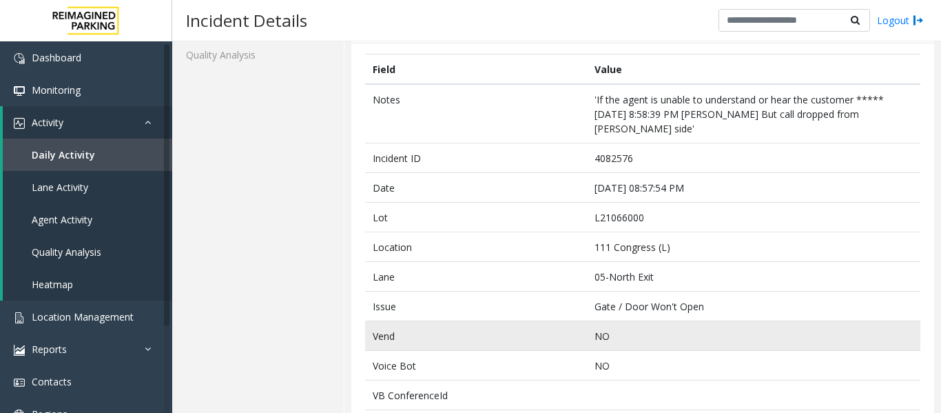
scroll to position [0, 0]
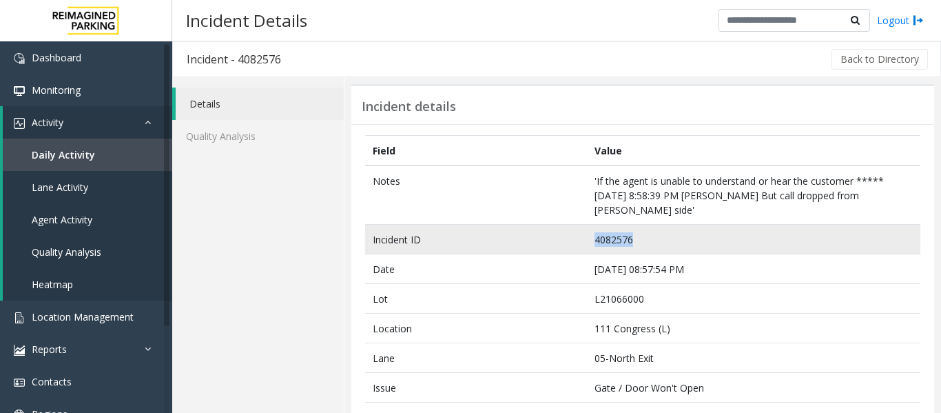
drag, startPoint x: 650, startPoint y: 237, endPoint x: 495, endPoint y: 239, distance: 155.7
click at [495, 239] on tr "Incident ID 4082576" at bounding box center [642, 240] width 555 height 30
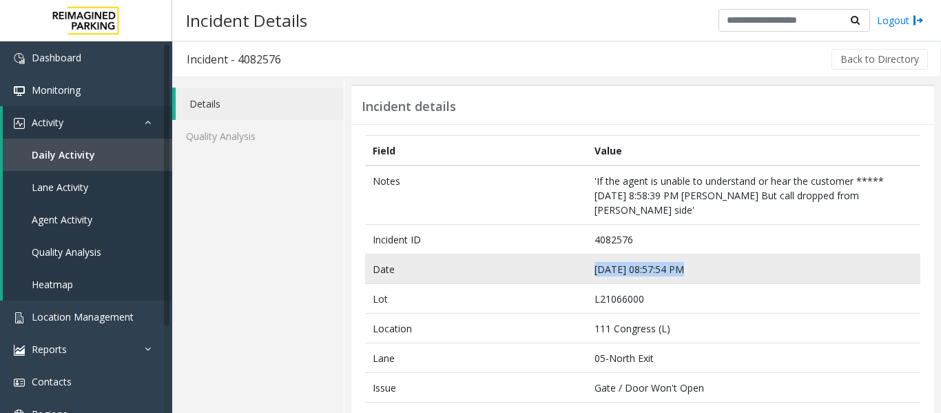
drag, startPoint x: 715, startPoint y: 274, endPoint x: 581, endPoint y: 270, distance: 133.7
click at [581, 270] on tr "Date Sep 20 08:57:54 PM" at bounding box center [642, 269] width 555 height 30
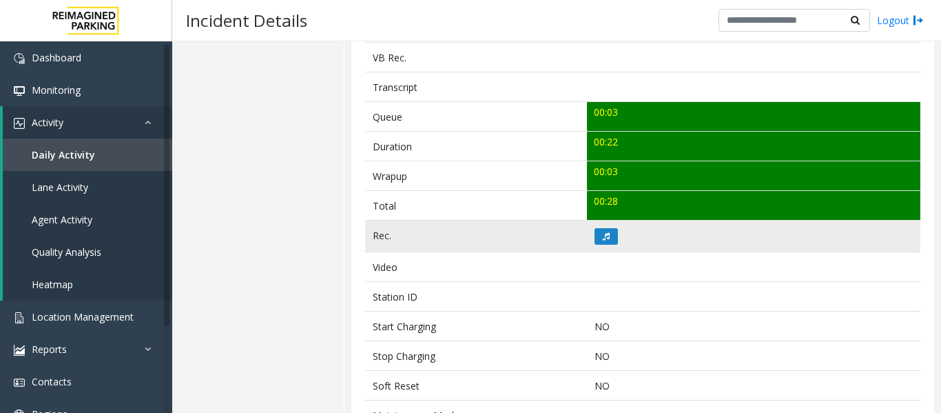
scroll to position [482, 0]
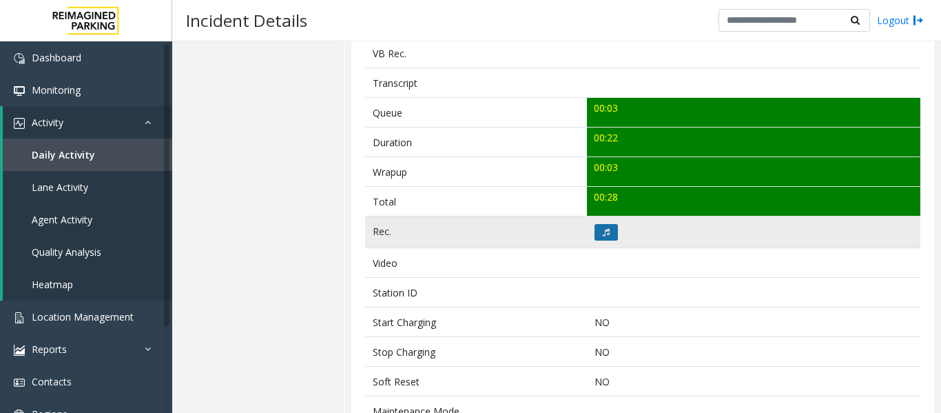
click at [603, 235] on icon at bounding box center [606, 232] width 7 height 8
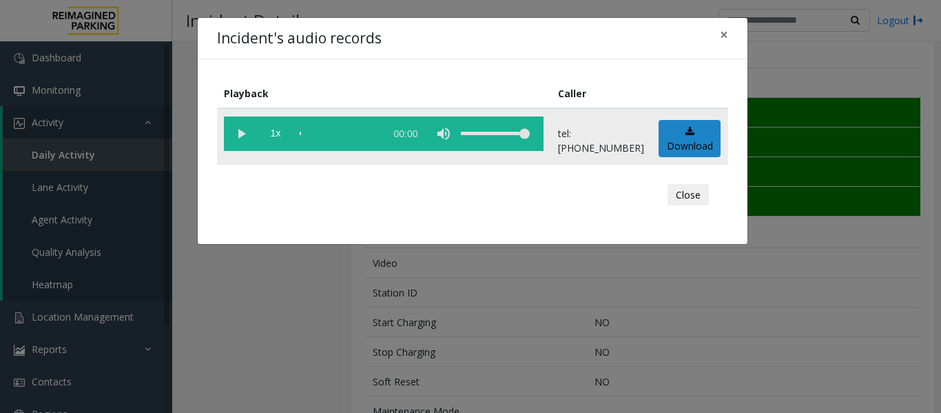
click at [237, 134] on vg-play-pause at bounding box center [241, 133] width 34 height 34
click at [679, 198] on button "Close" at bounding box center [688, 195] width 41 height 22
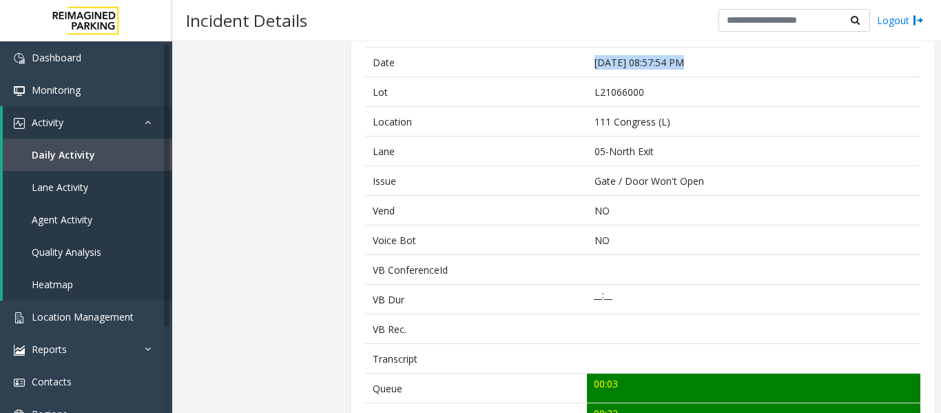
scroll to position [0, 0]
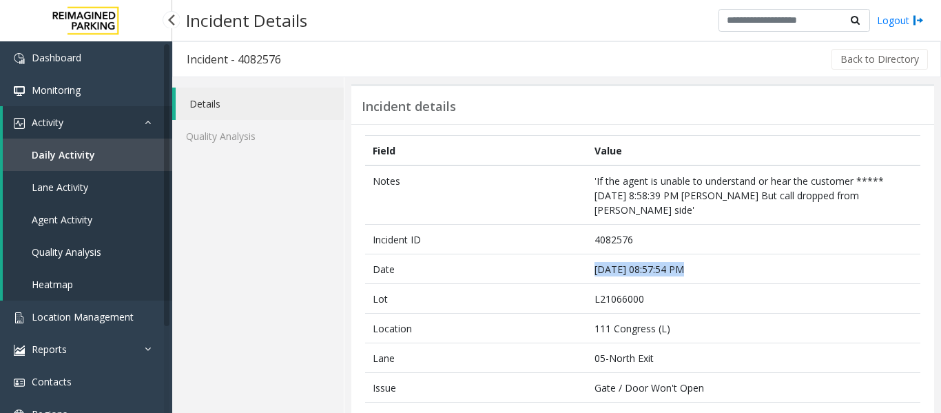
click at [59, 223] on span "Agent Activity" at bounding box center [62, 219] width 61 height 13
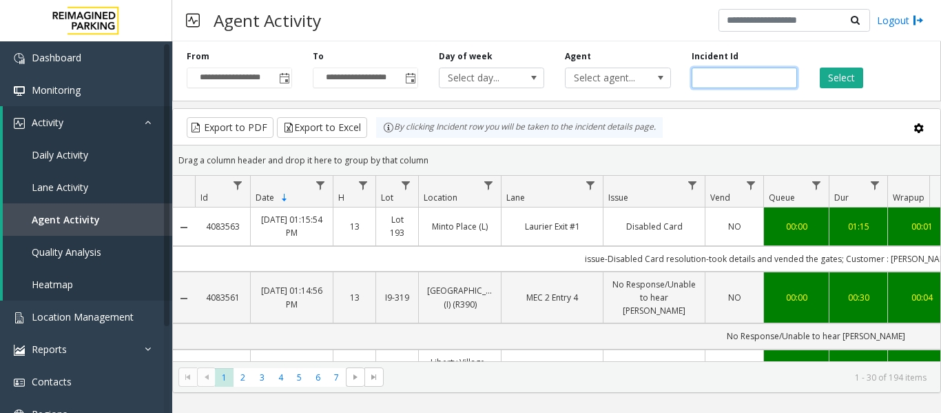
click at [738, 81] on input "number" at bounding box center [744, 78] width 105 height 21
paste input "*******"
type input "*******"
click at [840, 74] on button "Select" at bounding box center [841, 78] width 43 height 21
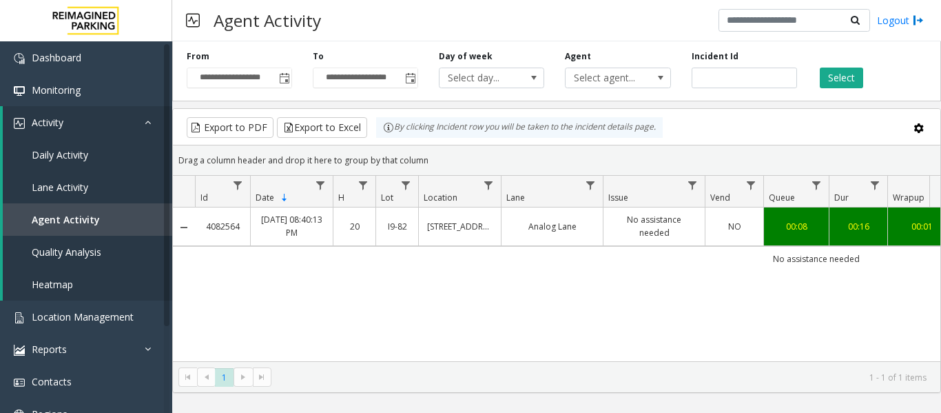
click at [299, 224] on link "Sep 20, 2025 08:40:13 PM" at bounding box center [291, 226] width 65 height 26
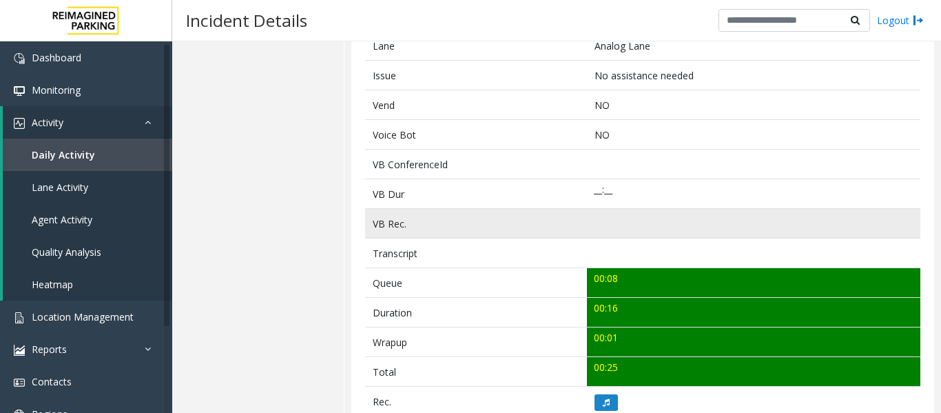
scroll to position [413, 0]
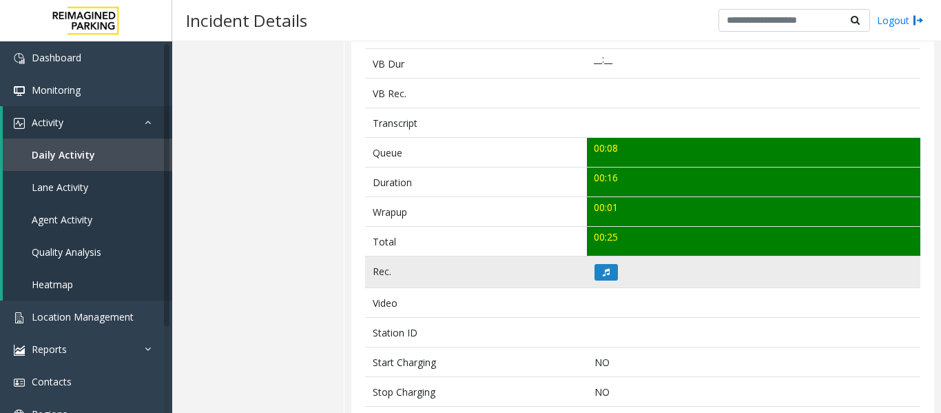
click at [587, 269] on td at bounding box center [753, 272] width 333 height 32
click at [595, 269] on button at bounding box center [606, 272] width 23 height 17
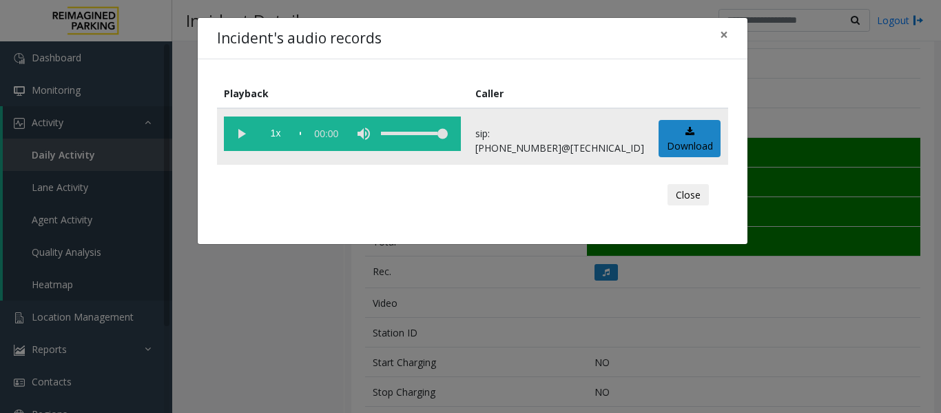
click at [238, 136] on vg-play-pause at bounding box center [241, 133] width 34 height 34
click at [679, 202] on button "Close" at bounding box center [688, 195] width 41 height 22
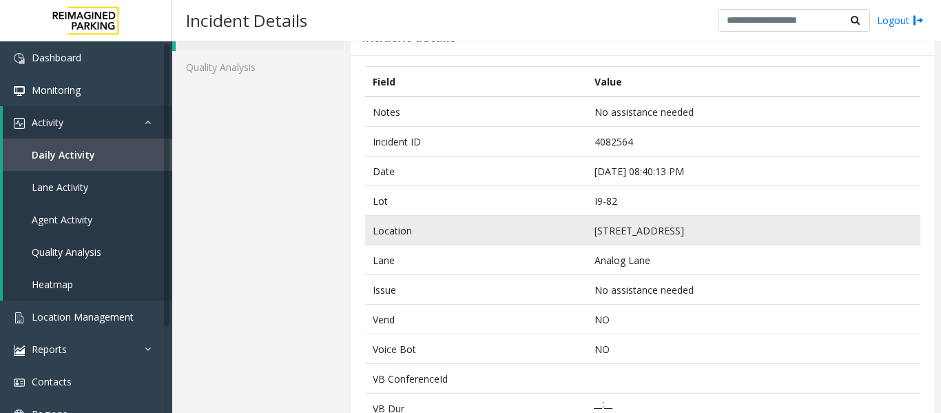
scroll to position [0, 0]
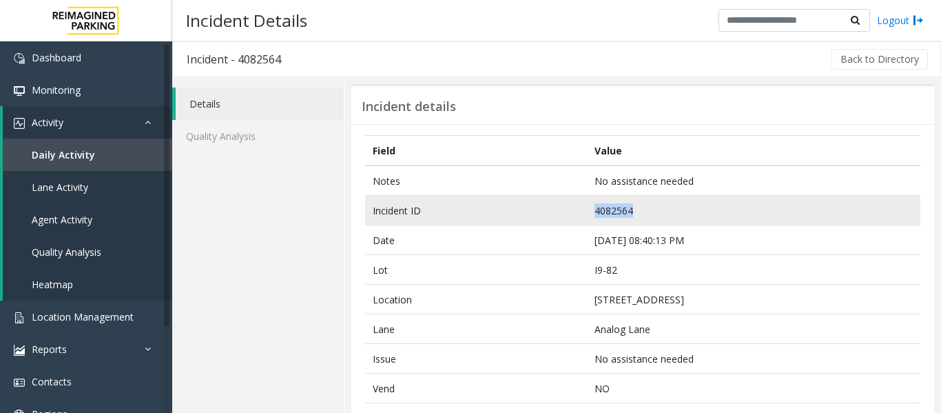
drag, startPoint x: 634, startPoint y: 205, endPoint x: 550, endPoint y: 214, distance: 84.5
click at [550, 214] on tr "Incident ID 4082564" at bounding box center [642, 211] width 555 height 30
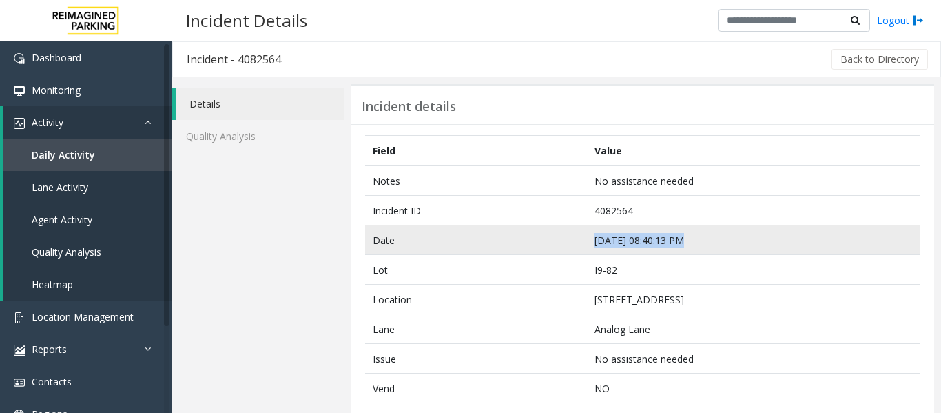
drag, startPoint x: 692, startPoint y: 243, endPoint x: 544, endPoint y: 234, distance: 147.7
click at [544, 234] on tr "Date Sep 20 08:40:13 PM" at bounding box center [642, 240] width 555 height 30
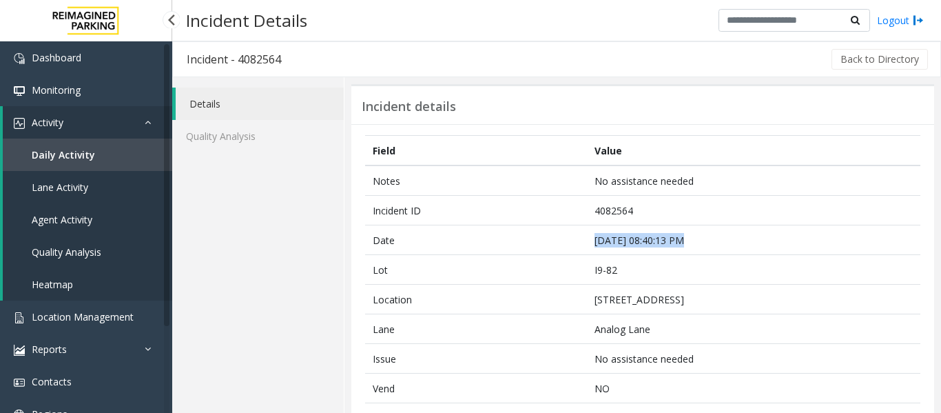
click at [102, 224] on link "Agent Activity" at bounding box center [87, 219] width 169 height 32
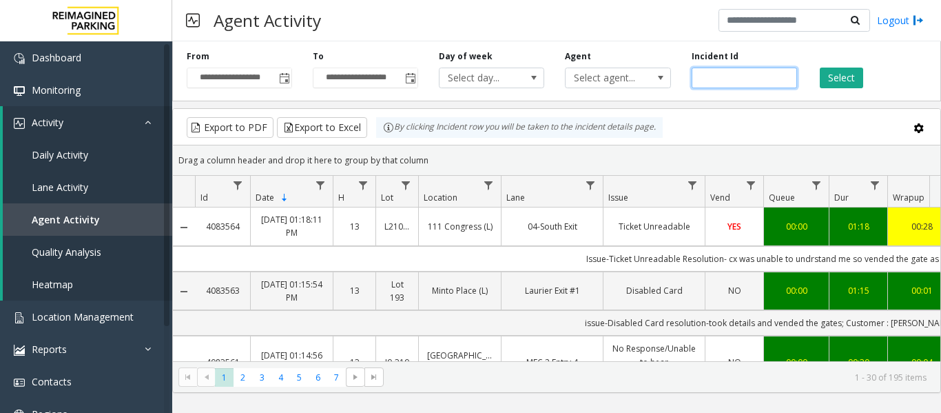
click at [715, 79] on input "number" at bounding box center [744, 78] width 105 height 21
paste input "*******"
type input "*******"
click at [849, 76] on button "Select" at bounding box center [841, 78] width 43 height 21
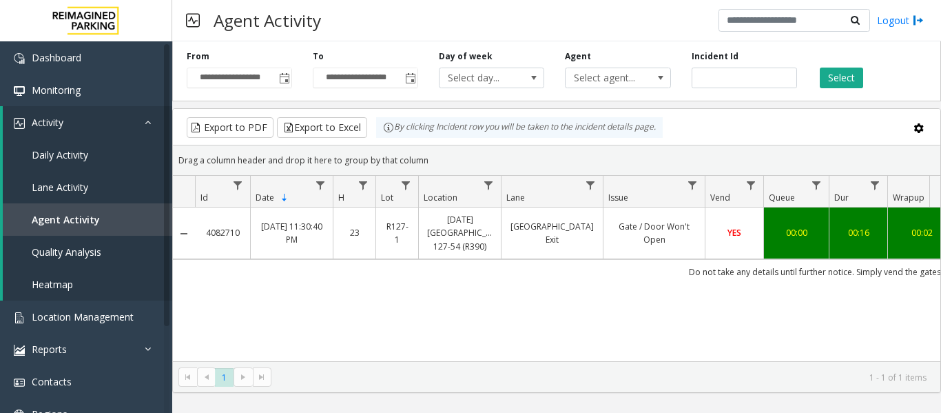
click at [554, 247] on td "38th Street Exit" at bounding box center [552, 233] width 102 height 52
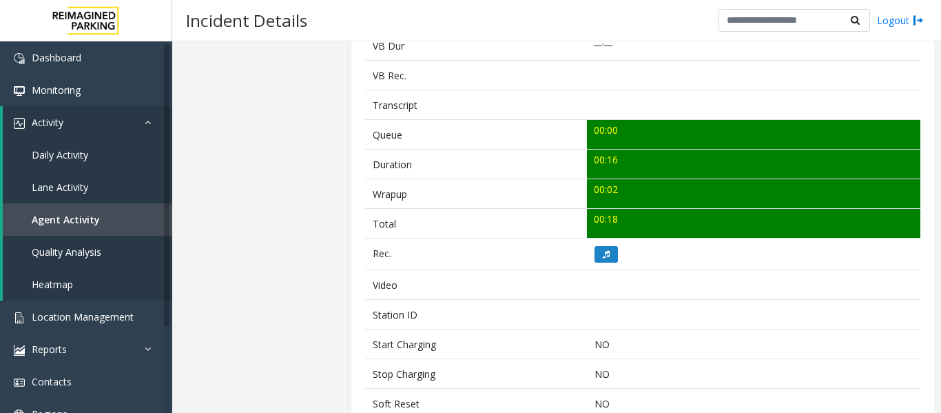
scroll to position [551, 0]
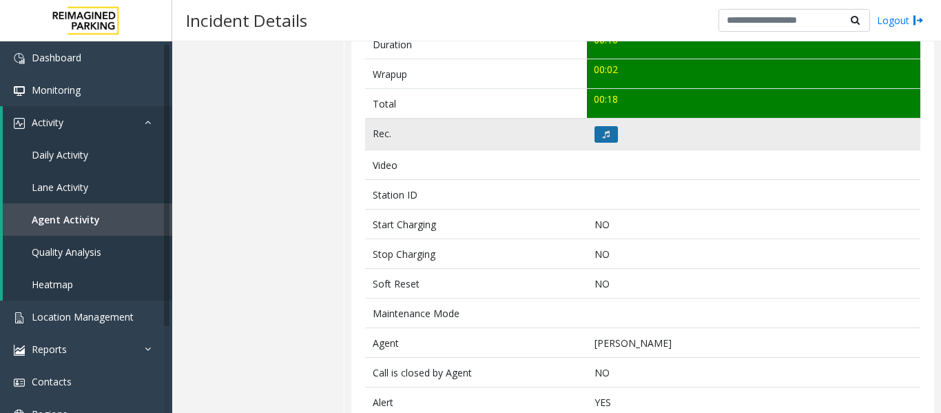
click at [597, 136] on button at bounding box center [606, 134] width 23 height 17
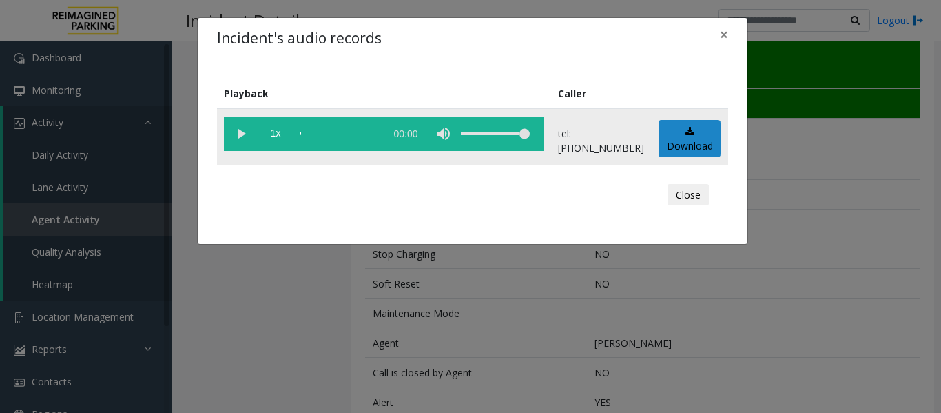
click at [247, 127] on vg-play-pause at bounding box center [241, 133] width 34 height 34
click at [320, 131] on div "scrub bar" at bounding box center [339, 133] width 79 height 34
click at [246, 130] on vg-play-pause at bounding box center [241, 133] width 34 height 34
click at [302, 135] on div "scrub bar" at bounding box center [339, 133] width 79 height 34
click at [302, 132] on div "scrub bar" at bounding box center [339, 133] width 79 height 34
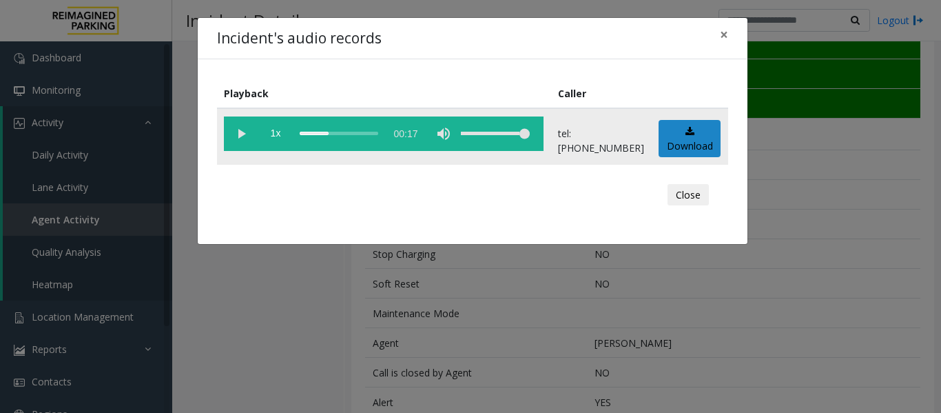
click at [306, 131] on div "scrub bar" at bounding box center [339, 133] width 79 height 34
click at [673, 185] on button "Close" at bounding box center [688, 195] width 41 height 22
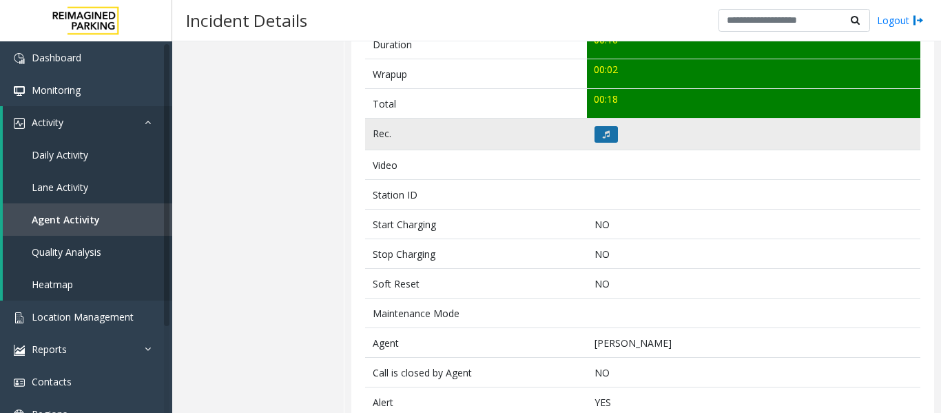
click at [595, 130] on button at bounding box center [606, 134] width 23 height 17
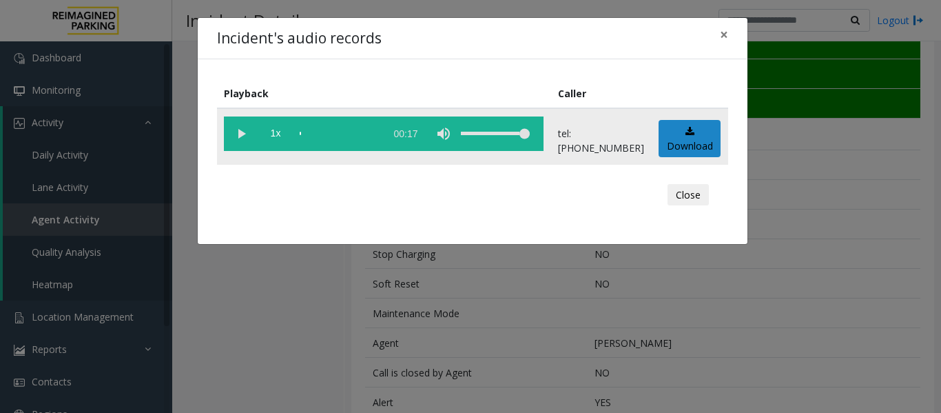
click at [233, 129] on vg-play-pause at bounding box center [241, 133] width 34 height 34
click at [691, 195] on button "Close" at bounding box center [688, 195] width 41 height 22
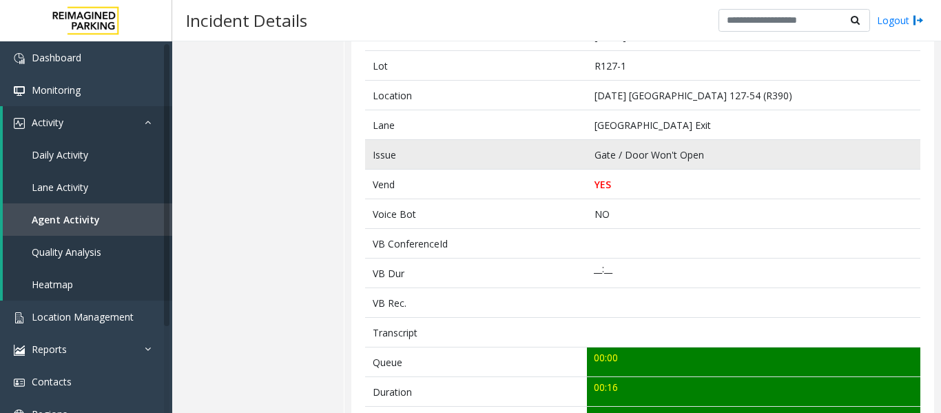
scroll to position [69, 0]
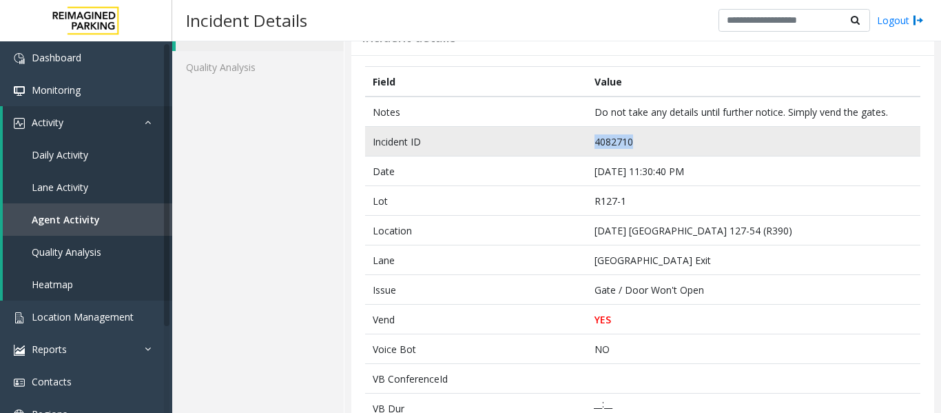
drag, startPoint x: 652, startPoint y: 145, endPoint x: 572, endPoint y: 145, distance: 80.6
click at [572, 145] on tr "Incident ID 4082710" at bounding box center [642, 142] width 555 height 30
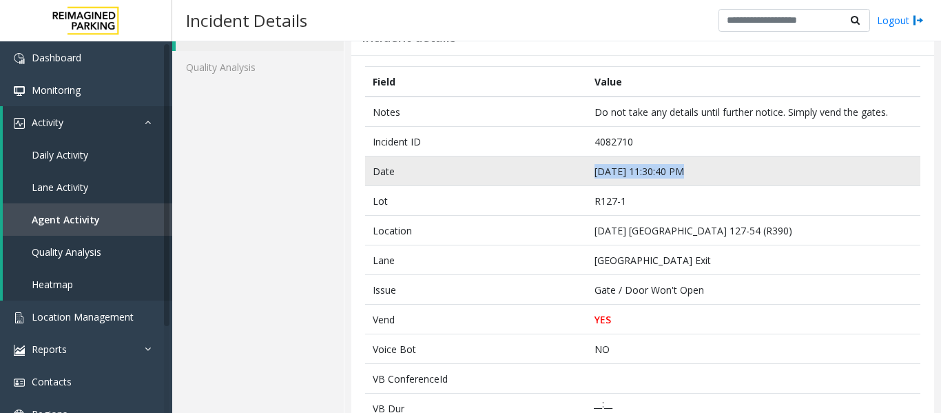
drag, startPoint x: 696, startPoint y: 169, endPoint x: 491, endPoint y: 171, distance: 205.3
click at [491, 171] on tr "Date Sep 20 11:30:40 PM" at bounding box center [642, 171] width 555 height 30
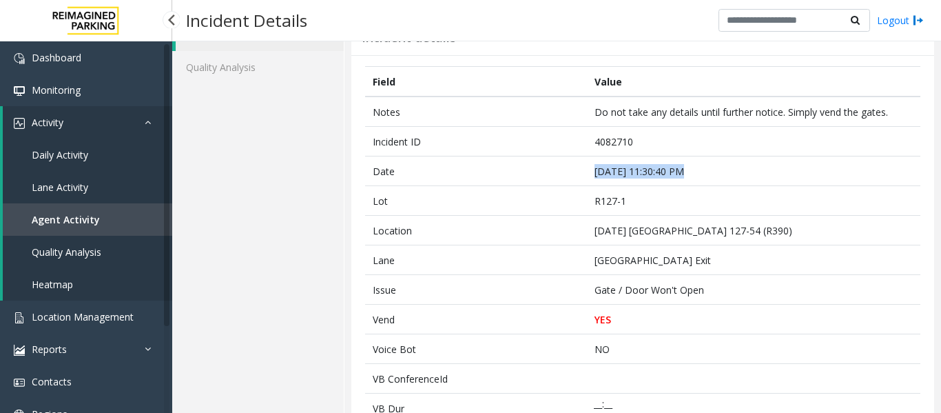
click at [92, 225] on span "Agent Activity" at bounding box center [66, 219] width 68 height 13
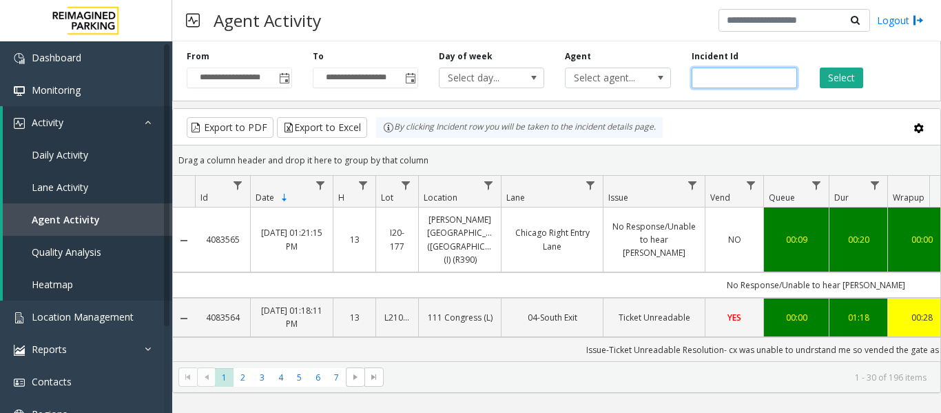
click at [750, 77] on input "number" at bounding box center [744, 78] width 105 height 21
paste input "*******"
type input "*******"
click at [838, 84] on button "Select" at bounding box center [841, 78] width 43 height 21
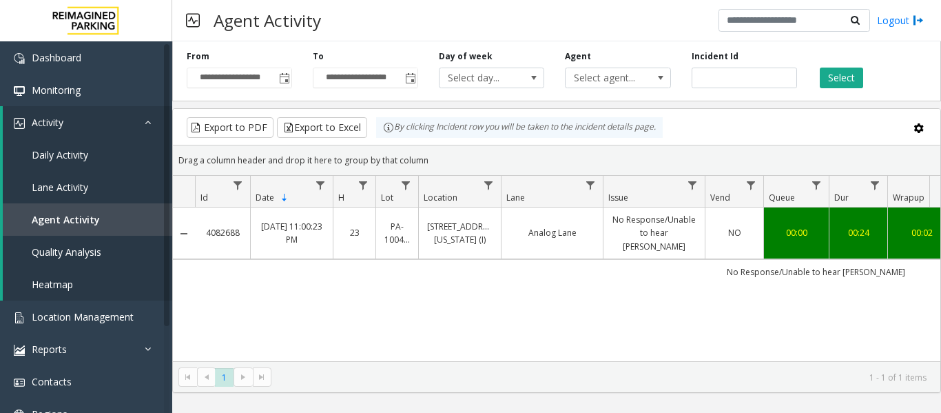
click at [542, 239] on td "Analog Lane" at bounding box center [552, 233] width 102 height 52
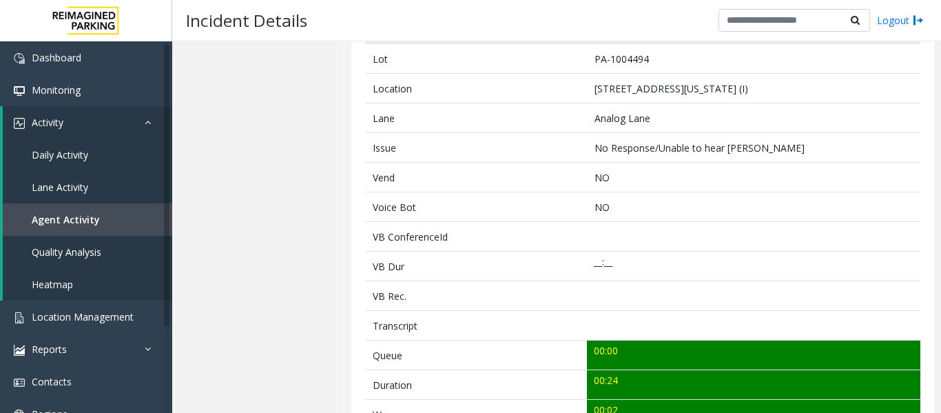
scroll to position [344, 0]
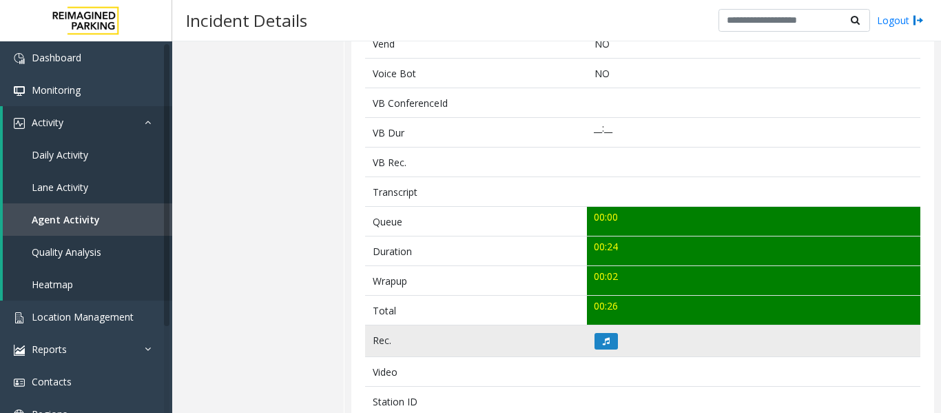
click at [609, 331] on td at bounding box center [753, 341] width 333 height 32
click at [604, 338] on icon at bounding box center [606, 341] width 7 height 8
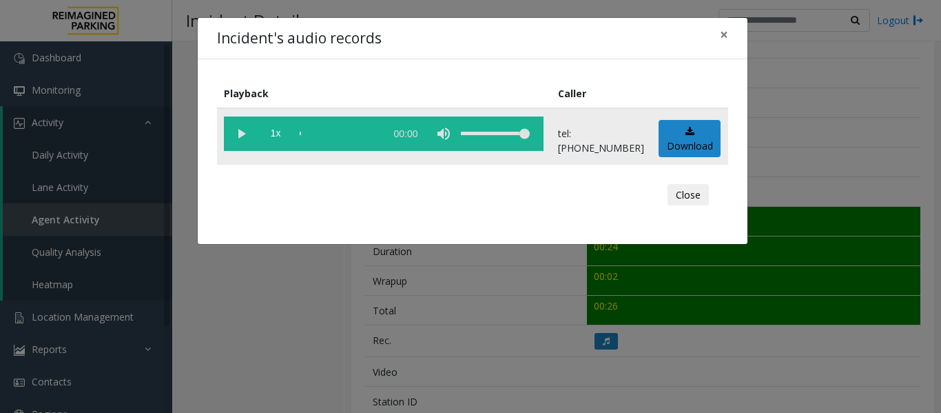
click at [243, 136] on vg-play-pause at bounding box center [241, 133] width 34 height 34
click at [680, 199] on button "Close" at bounding box center [688, 195] width 41 height 22
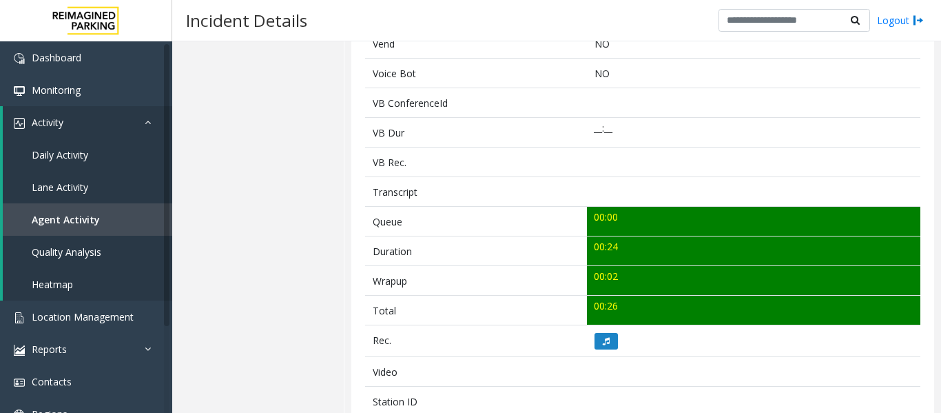
scroll to position [0, 0]
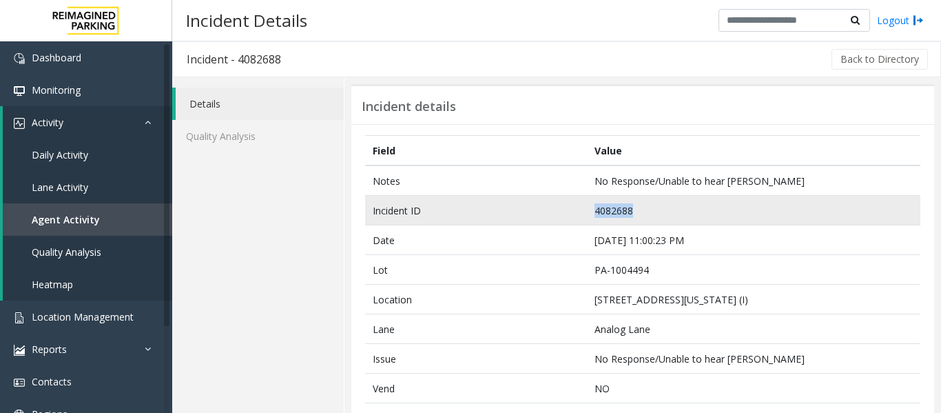
drag, startPoint x: 643, startPoint y: 208, endPoint x: 494, endPoint y: 209, distance: 148.8
click at [494, 209] on tr "Incident ID 4082688" at bounding box center [642, 211] width 555 height 30
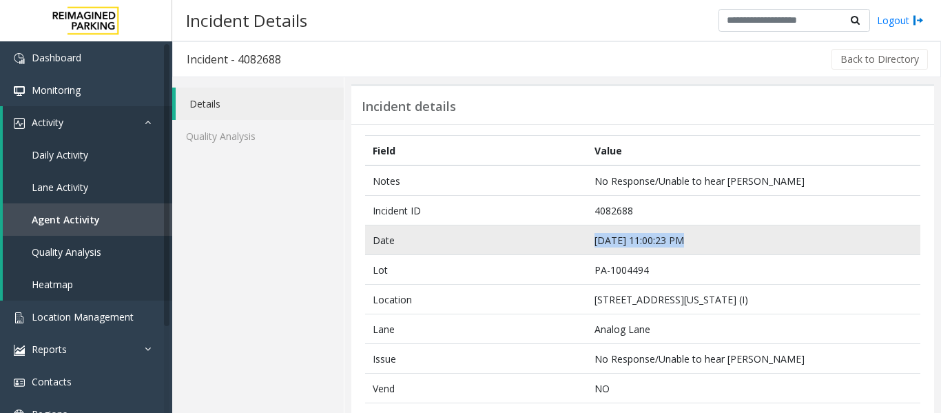
drag, startPoint x: 706, startPoint y: 240, endPoint x: 579, endPoint y: 237, distance: 127.5
click at [579, 237] on tr "Date Sep 20 11:00:23 PM" at bounding box center [642, 240] width 555 height 30
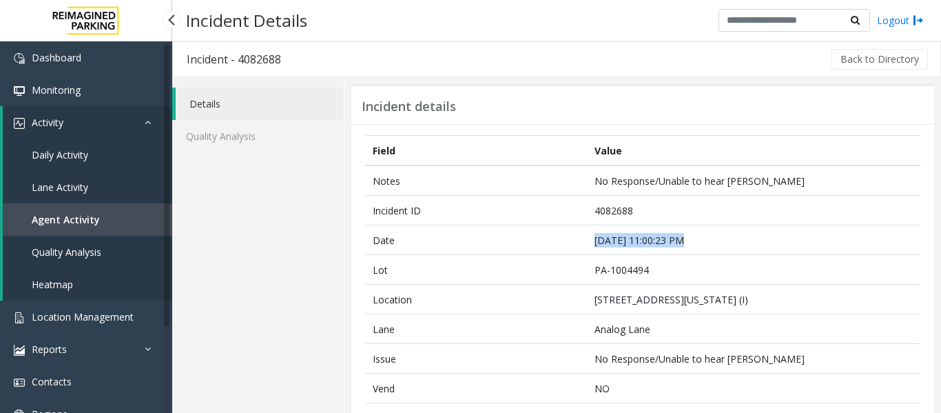
click at [89, 223] on span "Agent Activity" at bounding box center [66, 219] width 68 height 13
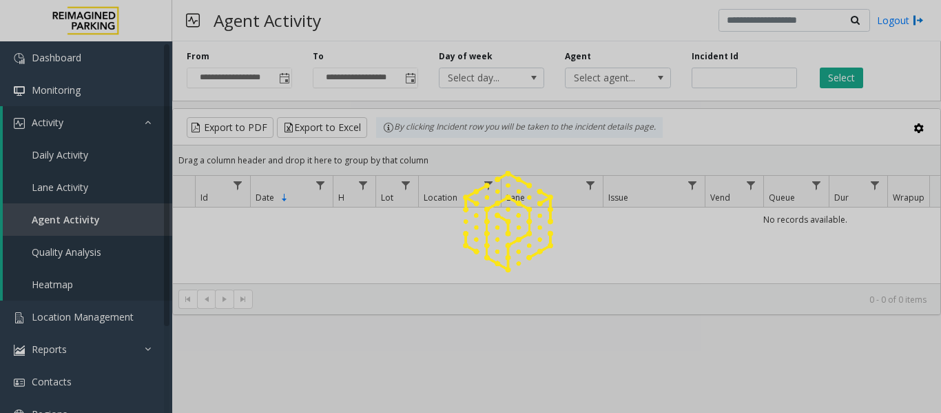
click at [708, 76] on div at bounding box center [470, 206] width 941 height 413
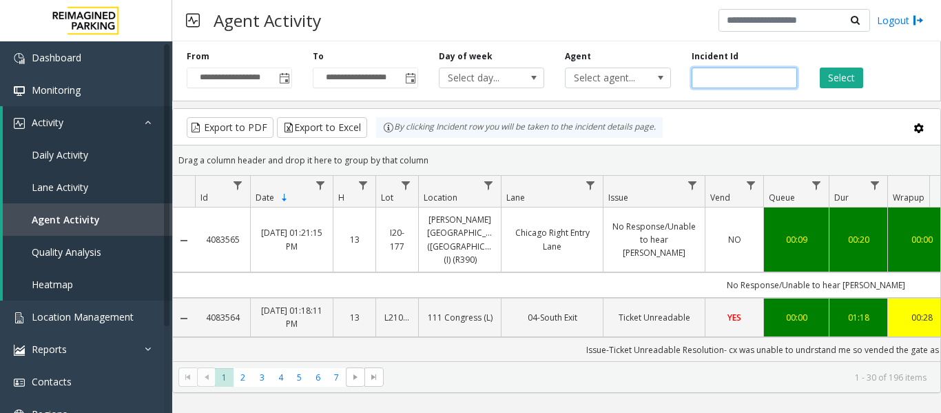
click at [708, 76] on input "number" at bounding box center [744, 78] width 105 height 21
paste input "*******"
type input "*******"
click at [847, 74] on button "Select" at bounding box center [841, 78] width 43 height 21
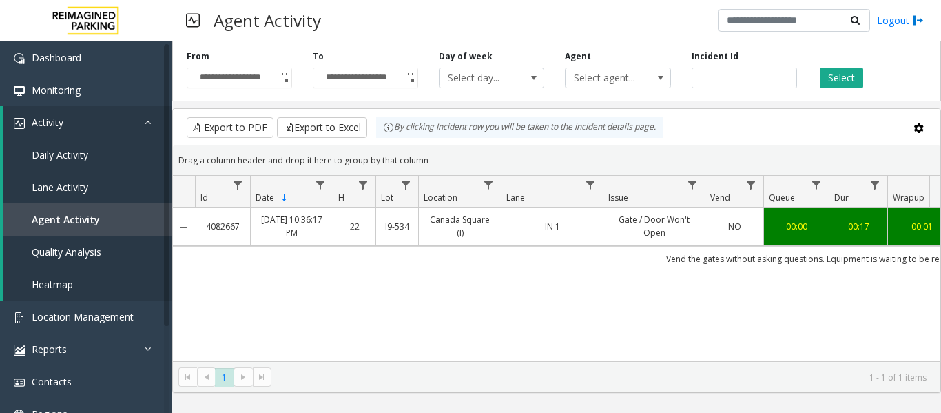
click at [576, 201] on th "Lane" at bounding box center [552, 192] width 102 height 32
click at [575, 216] on td "IN 1" at bounding box center [552, 226] width 102 height 38
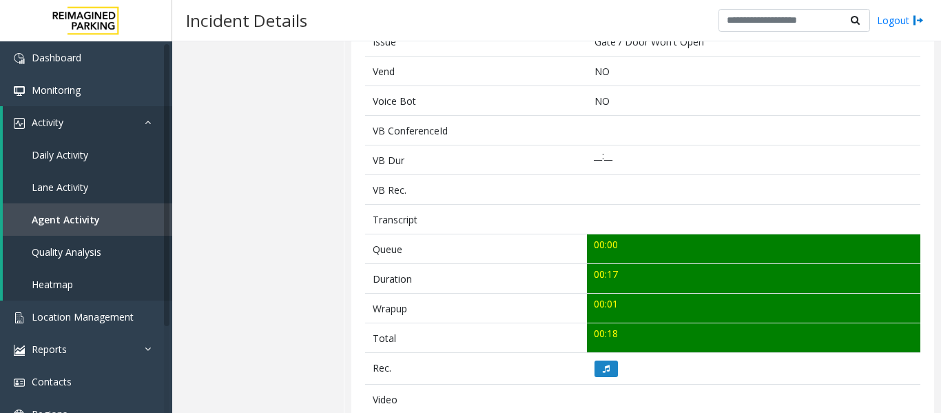
scroll to position [344, 0]
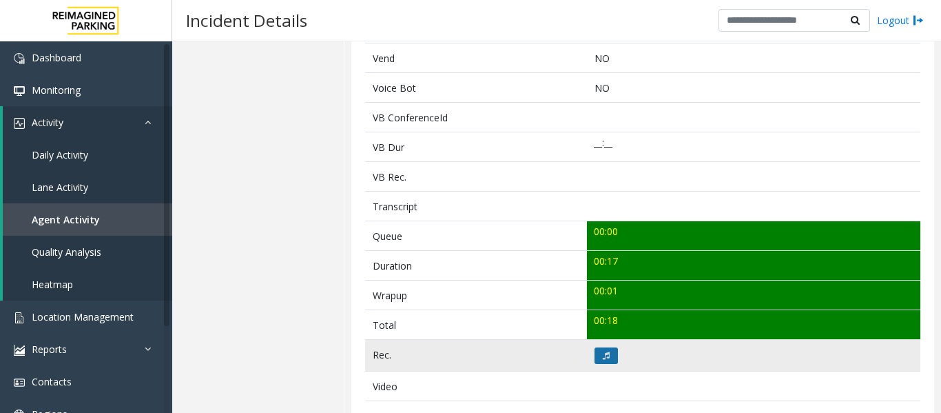
click at [602, 349] on button at bounding box center [606, 355] width 23 height 17
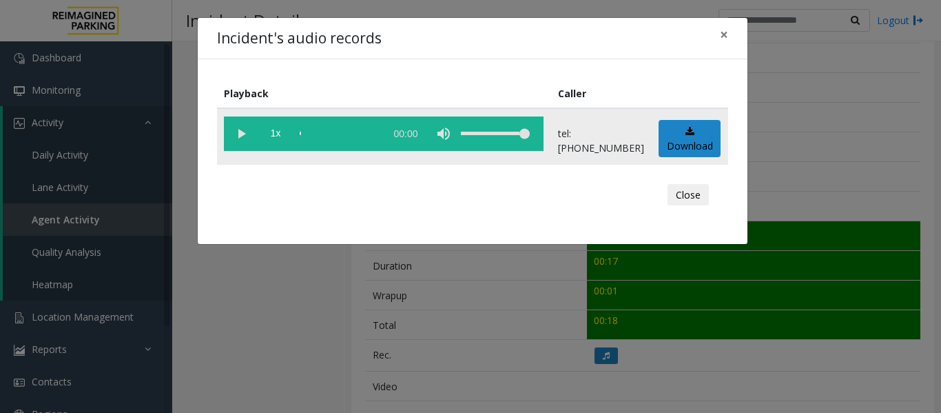
click at [238, 127] on vg-play-pause at bounding box center [241, 133] width 34 height 34
click at [687, 186] on button "Close" at bounding box center [688, 195] width 41 height 22
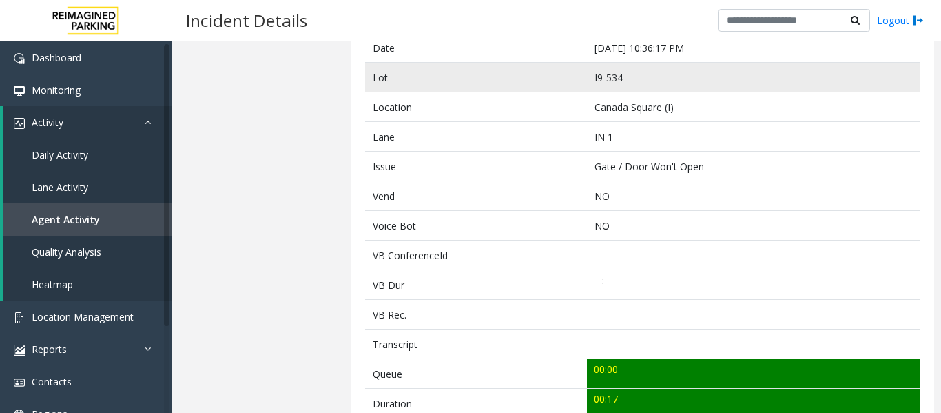
scroll to position [69, 0]
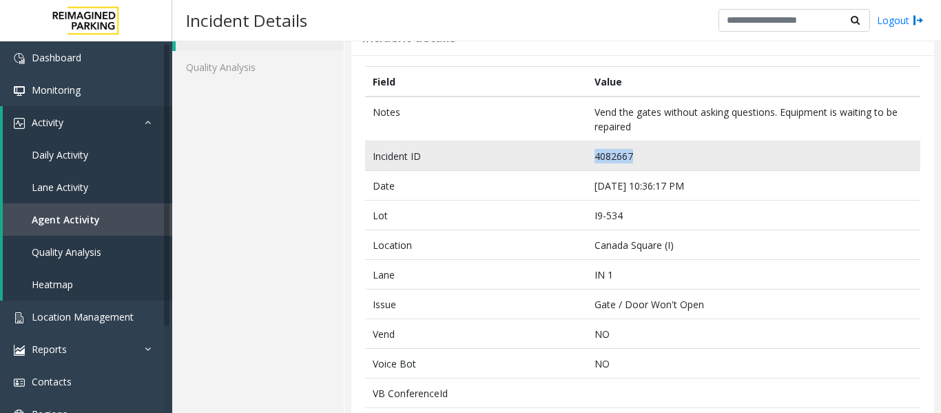
drag, startPoint x: 643, startPoint y: 152, endPoint x: 566, endPoint y: 163, distance: 77.9
click at [566, 163] on tr "Incident ID 4082667" at bounding box center [642, 156] width 555 height 30
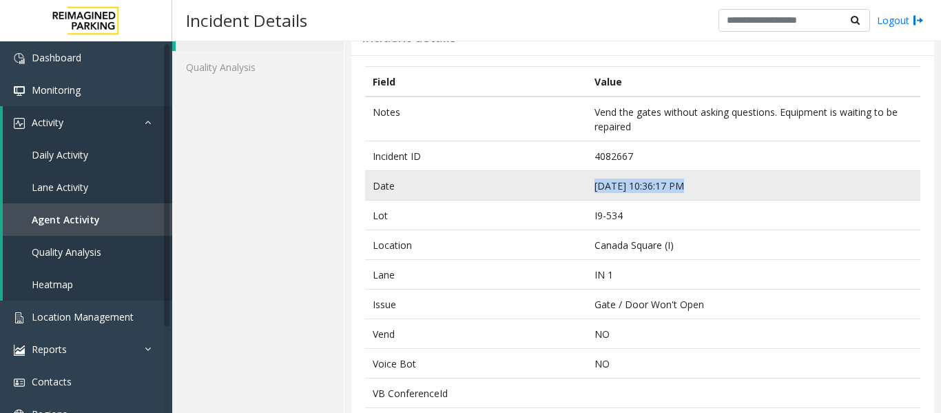
drag, startPoint x: 704, startPoint y: 190, endPoint x: 524, endPoint y: 186, distance: 179.9
click at [524, 186] on tr "Date Sep 20 10:36:17 PM" at bounding box center [642, 186] width 555 height 30
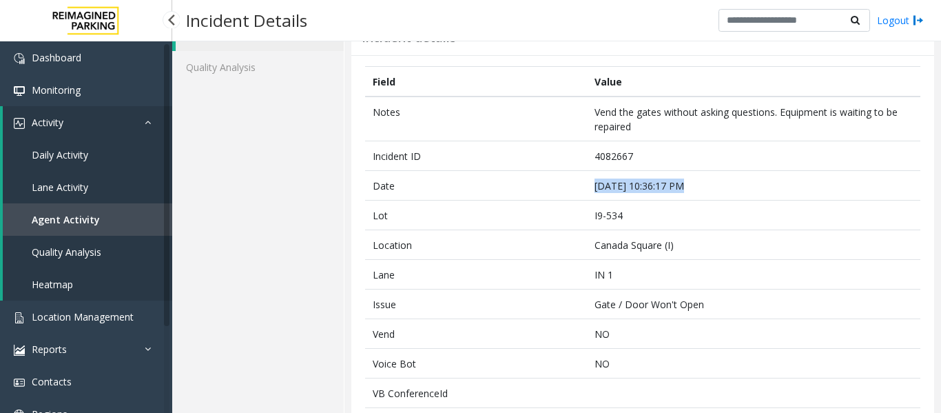
click at [74, 222] on span "Agent Activity" at bounding box center [66, 219] width 68 height 13
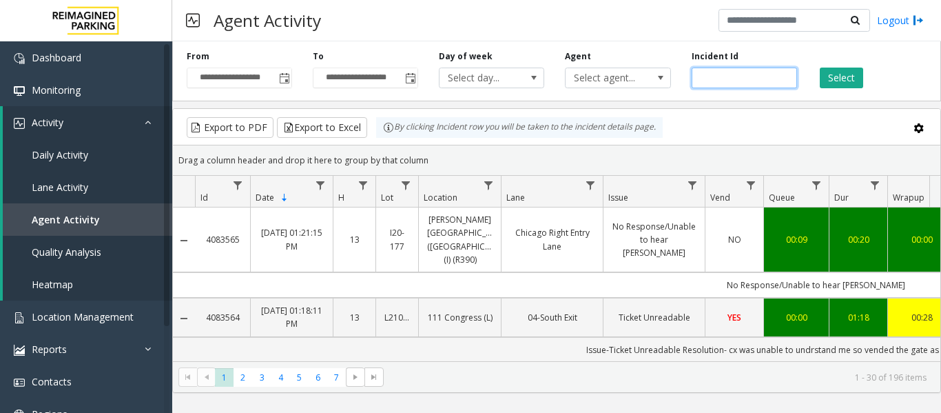
click at [707, 82] on input "number" at bounding box center [744, 78] width 105 height 21
paste input "*******"
type input "*******"
click at [872, 84] on div "Select" at bounding box center [870, 69] width 126 height 38
click at [852, 83] on button "Select" at bounding box center [841, 78] width 43 height 21
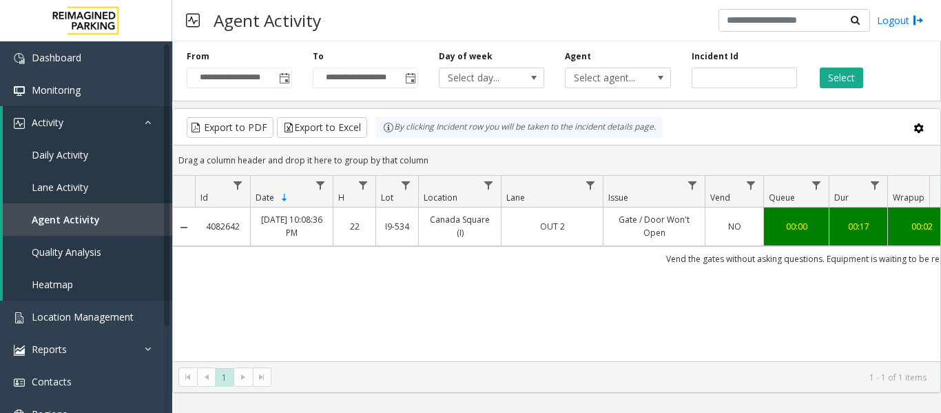
click at [742, 237] on td "NO" at bounding box center [734, 226] width 59 height 38
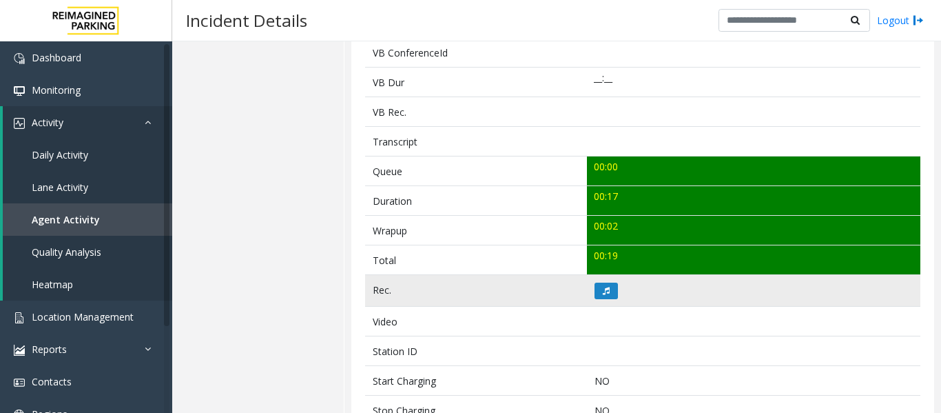
scroll to position [413, 0]
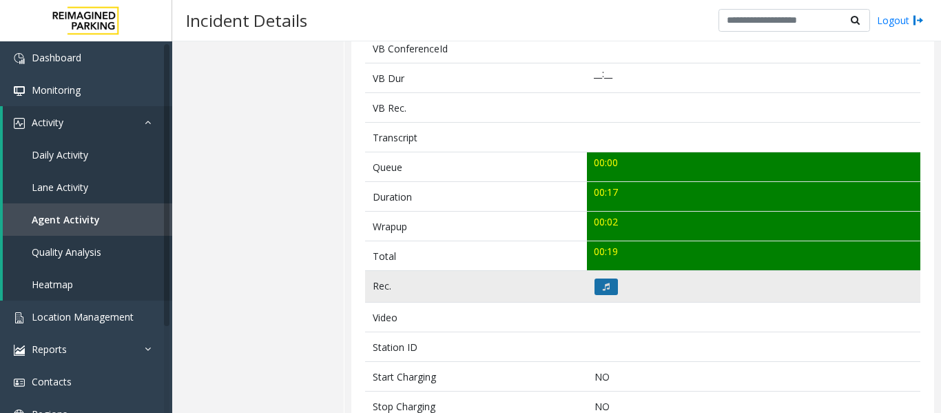
click at [605, 283] on icon at bounding box center [606, 286] width 7 height 8
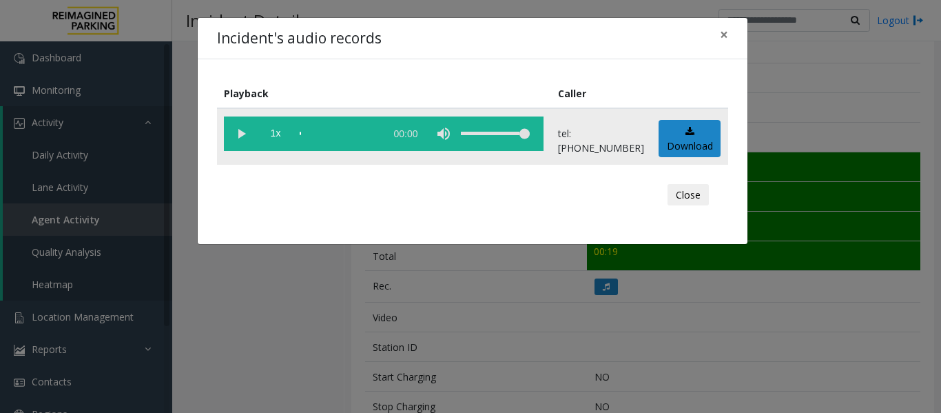
click at [243, 143] on vg-play-pause at bounding box center [241, 133] width 34 height 34
click at [310, 132] on div "scrub bar" at bounding box center [339, 133] width 79 height 34
click at [236, 132] on vg-play-pause at bounding box center [241, 133] width 34 height 34
click at [695, 195] on button "Close" at bounding box center [688, 195] width 41 height 22
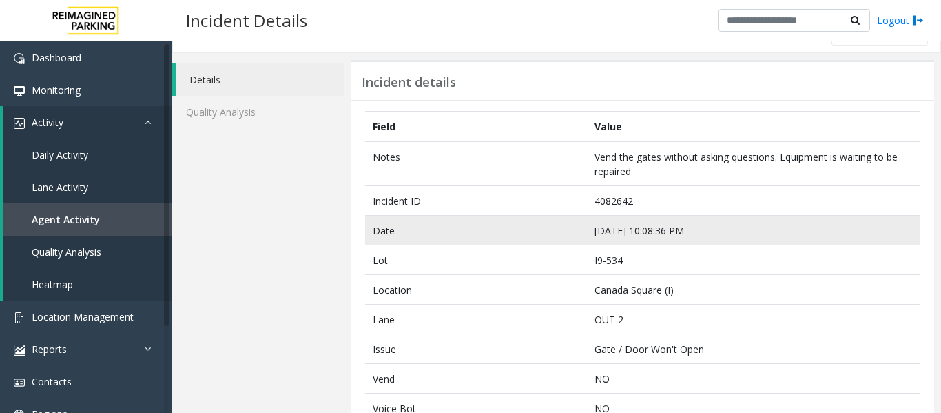
scroll to position [0, 0]
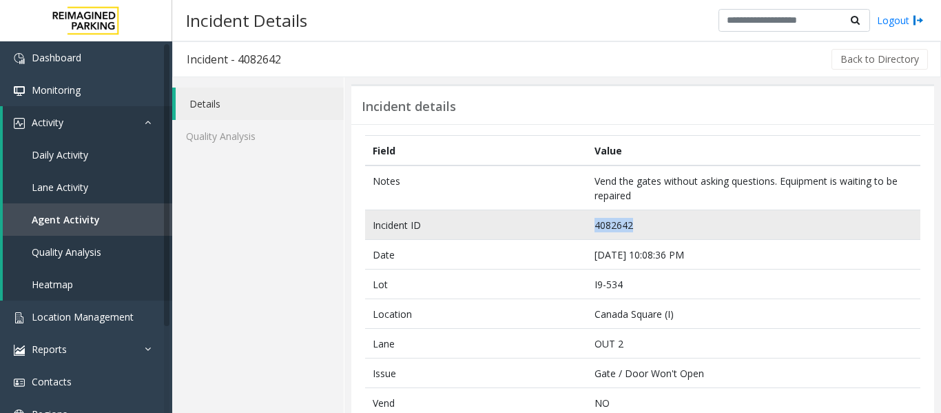
drag, startPoint x: 633, startPoint y: 227, endPoint x: 568, endPoint y: 238, distance: 65.6
click at [568, 238] on tr "Incident ID 4082642" at bounding box center [642, 225] width 555 height 30
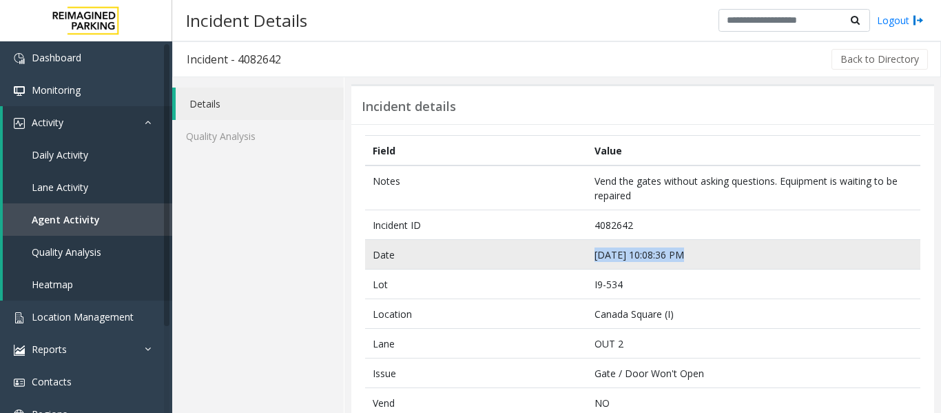
drag, startPoint x: 691, startPoint y: 252, endPoint x: 544, endPoint y: 258, distance: 147.5
click at [544, 258] on tr "Date Sep 20 10:08:36 PM" at bounding box center [642, 255] width 555 height 30
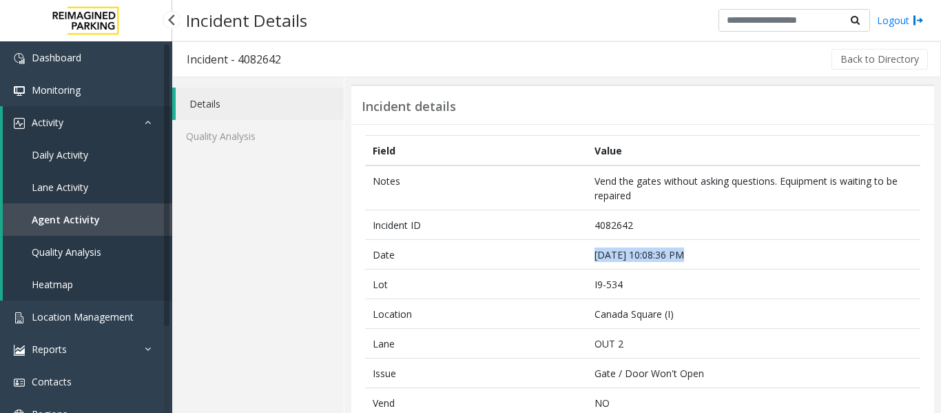
click at [99, 215] on link "Agent Activity" at bounding box center [87, 219] width 169 height 32
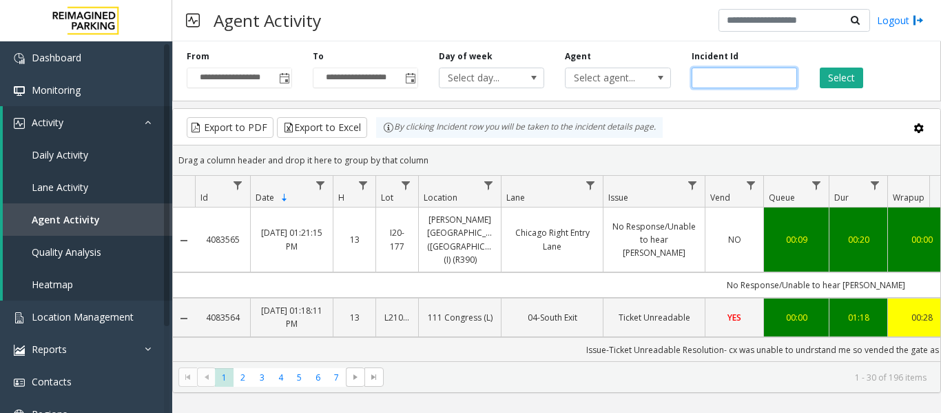
click at [717, 73] on input "number" at bounding box center [744, 78] width 105 height 21
paste input "*******"
type input "*******"
click at [843, 76] on button "Select" at bounding box center [841, 78] width 43 height 21
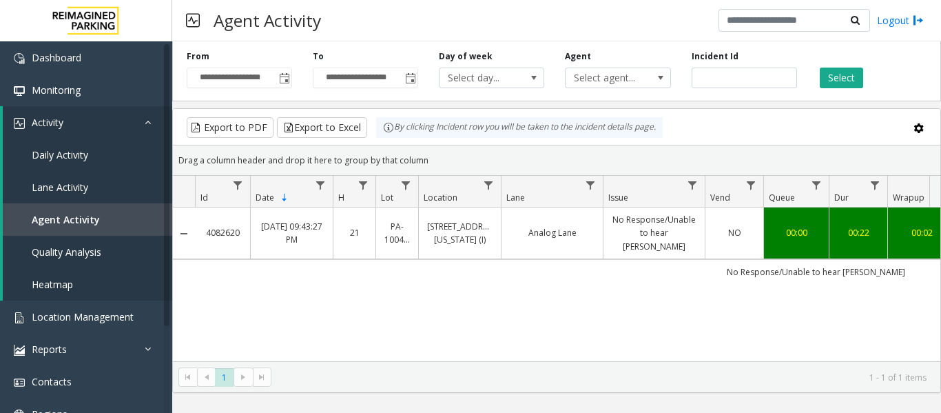
click at [665, 236] on link "No Response/Unable to hear parker" at bounding box center [654, 233] width 85 height 40
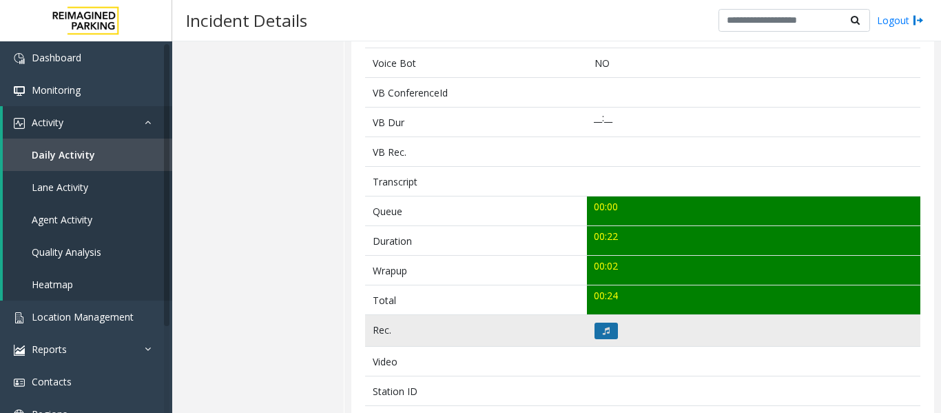
scroll to position [413, 0]
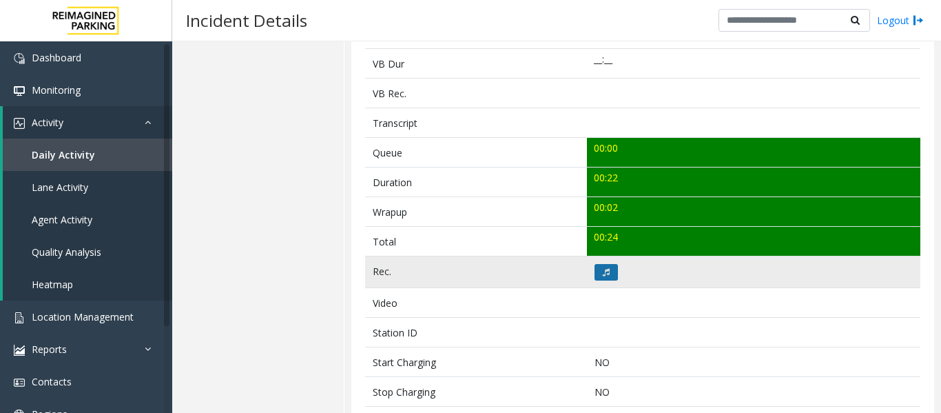
click at [603, 271] on icon at bounding box center [606, 272] width 7 height 8
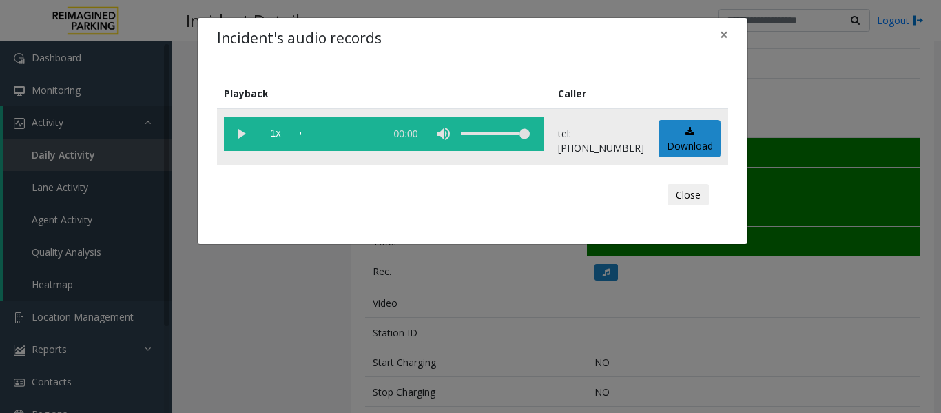
click at [235, 137] on vg-play-pause at bounding box center [241, 133] width 34 height 34
click at [701, 199] on button "Close" at bounding box center [688, 195] width 41 height 22
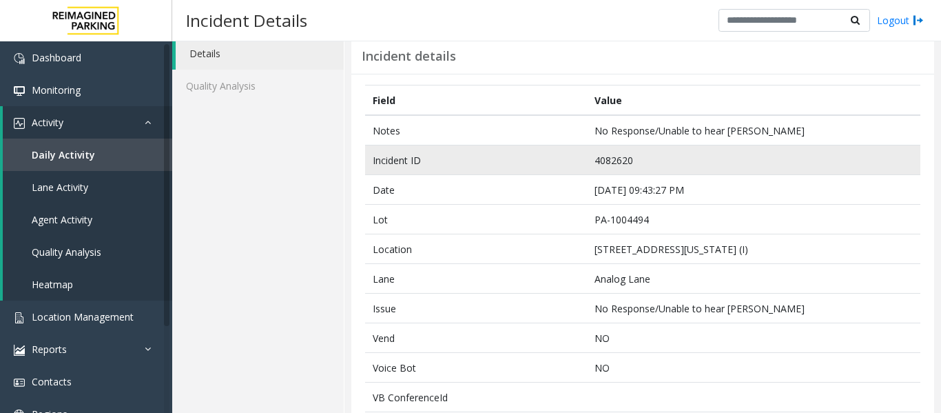
scroll to position [0, 0]
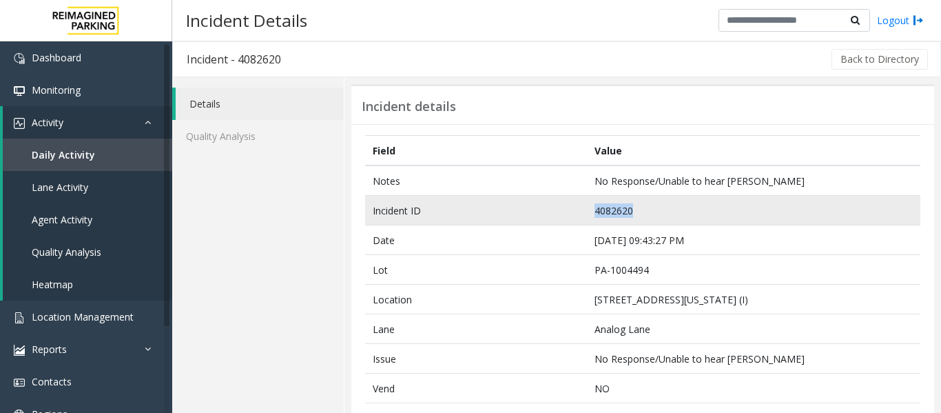
drag, startPoint x: 633, startPoint y: 213, endPoint x: 582, endPoint y: 215, distance: 51.0
click at [582, 215] on tr "Incident ID 4082620" at bounding box center [642, 211] width 555 height 30
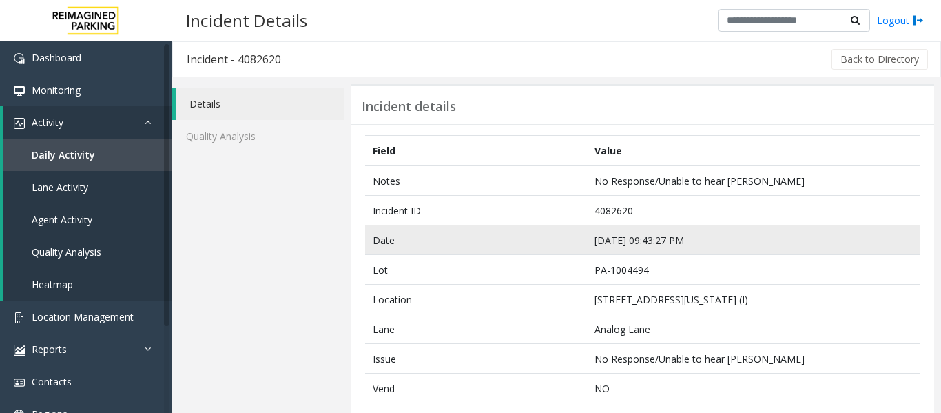
click at [622, 231] on td "Sep 20 09:43:27 PM" at bounding box center [753, 240] width 333 height 30
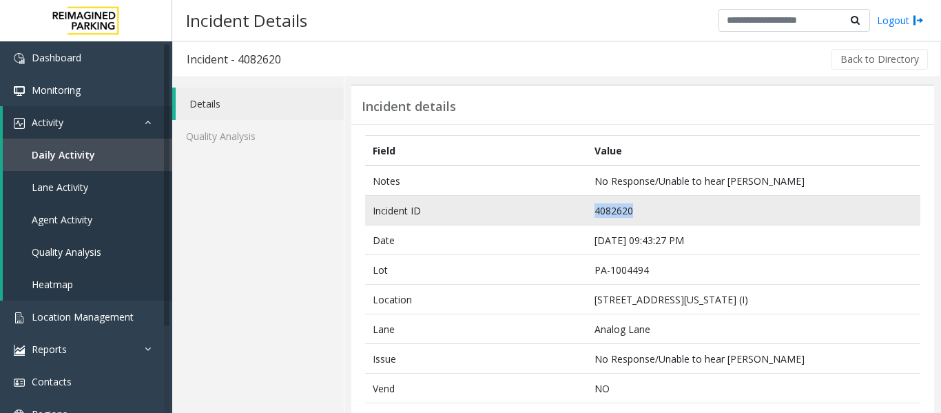
drag, startPoint x: 661, startPoint y: 199, endPoint x: 583, endPoint y: 213, distance: 79.7
click at [587, 213] on td "4082620" at bounding box center [753, 211] width 333 height 30
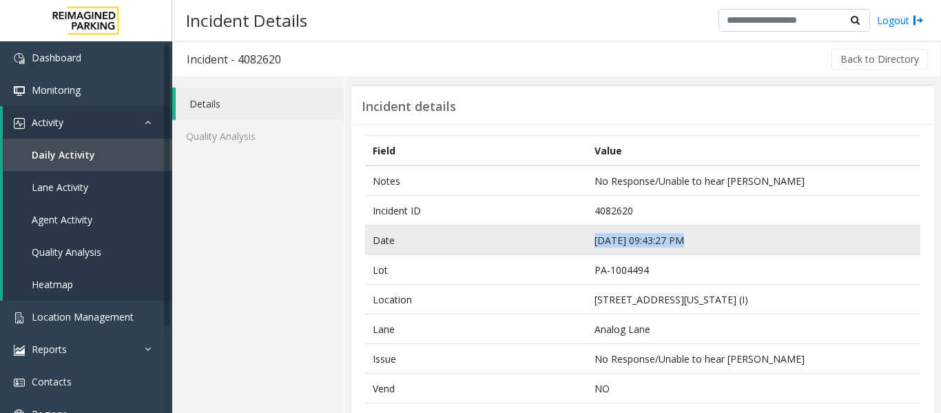
drag, startPoint x: 689, startPoint y: 245, endPoint x: 562, endPoint y: 241, distance: 126.8
click at [562, 241] on tr "Date Sep 20 09:43:27 PM" at bounding box center [642, 240] width 555 height 30
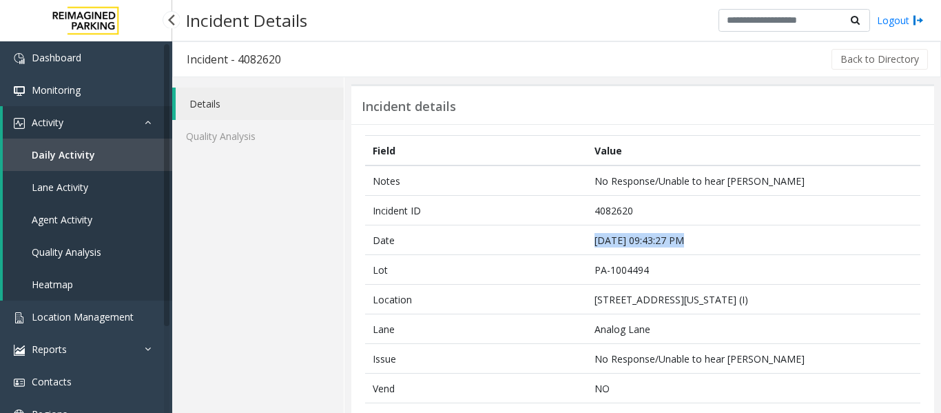
click at [92, 211] on link "Agent Activity" at bounding box center [87, 219] width 169 height 32
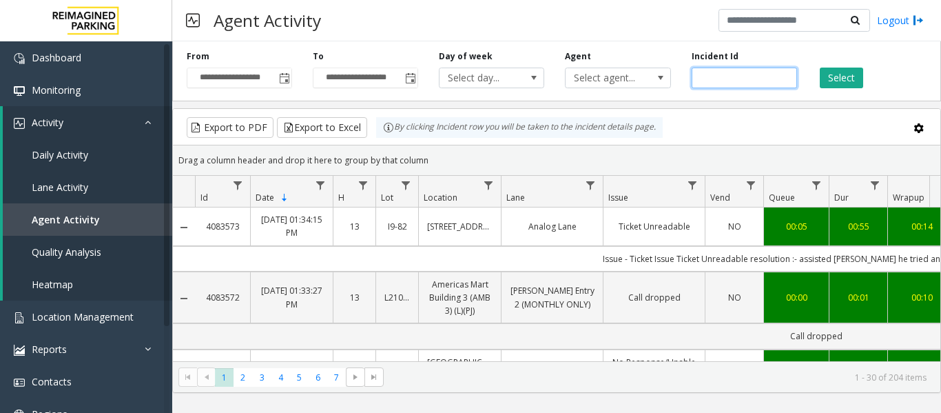
click at [728, 81] on input "number" at bounding box center [744, 78] width 105 height 21
paste input "*******"
type input "*******"
click at [829, 80] on button "Select" at bounding box center [841, 78] width 43 height 21
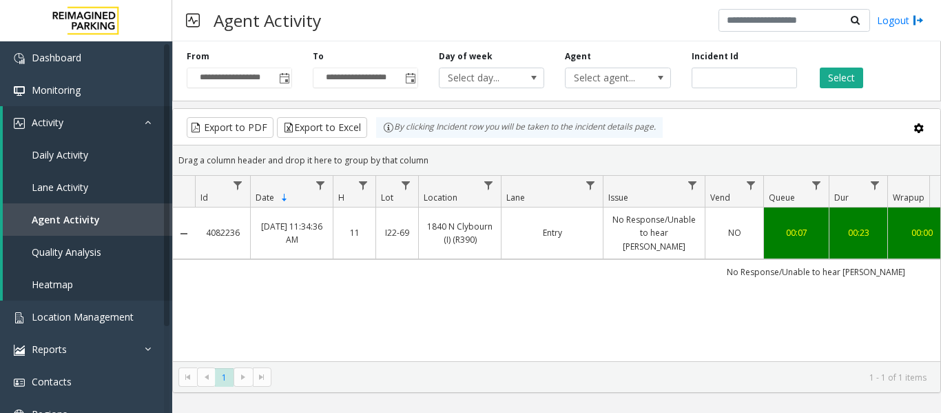
click at [591, 239] on td "Entry" at bounding box center [552, 233] width 102 height 52
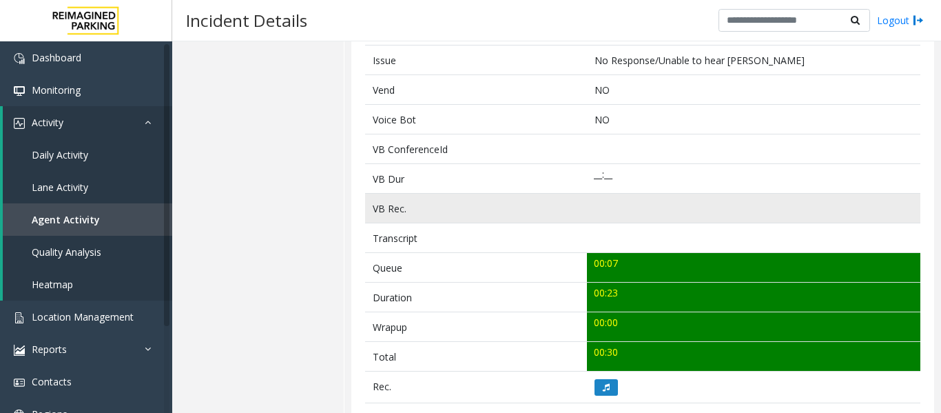
scroll to position [413, 0]
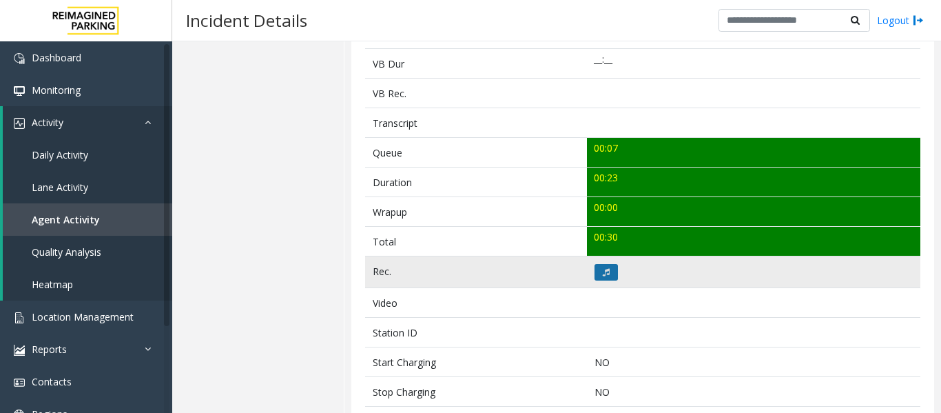
click at [603, 271] on icon at bounding box center [606, 272] width 7 height 8
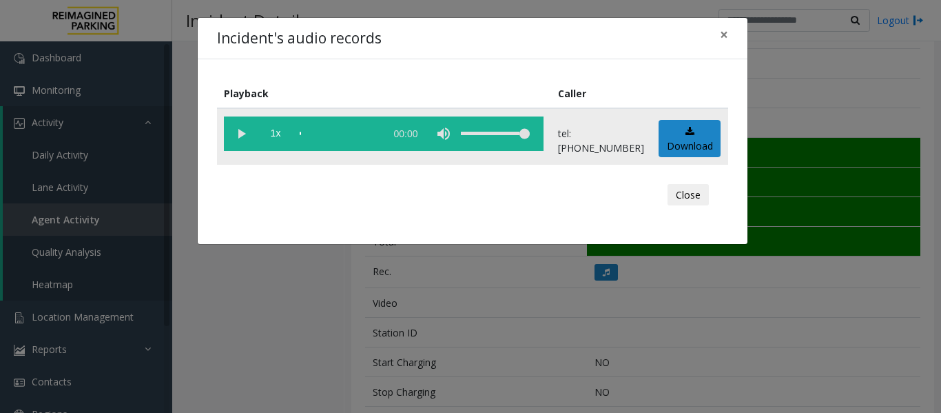
click at [243, 136] on vg-play-pause at bounding box center [241, 133] width 34 height 34
click at [307, 131] on div "scrub bar" at bounding box center [339, 133] width 79 height 34
click at [701, 200] on button "Close" at bounding box center [688, 195] width 41 height 22
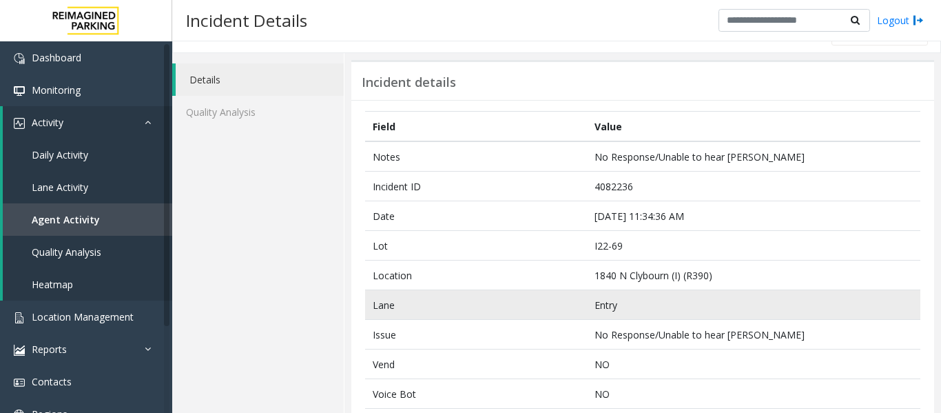
scroll to position [0, 0]
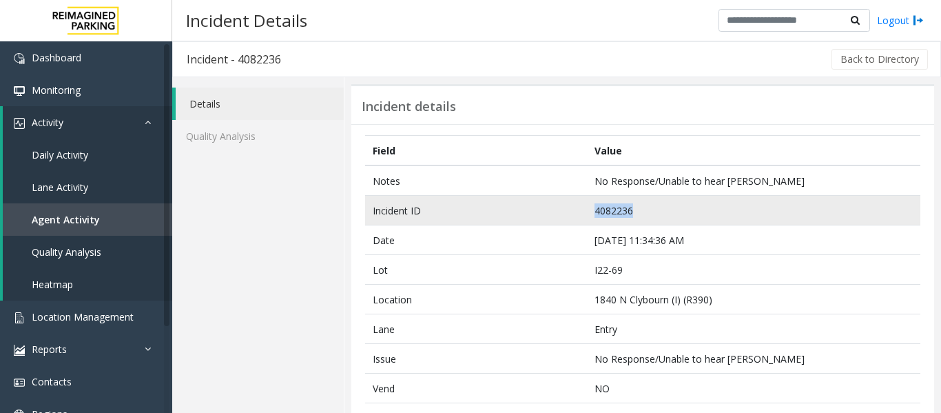
drag, startPoint x: 653, startPoint y: 209, endPoint x: 524, endPoint y: 213, distance: 129.6
click at [524, 213] on tr "Incident ID 4082236" at bounding box center [642, 211] width 555 height 30
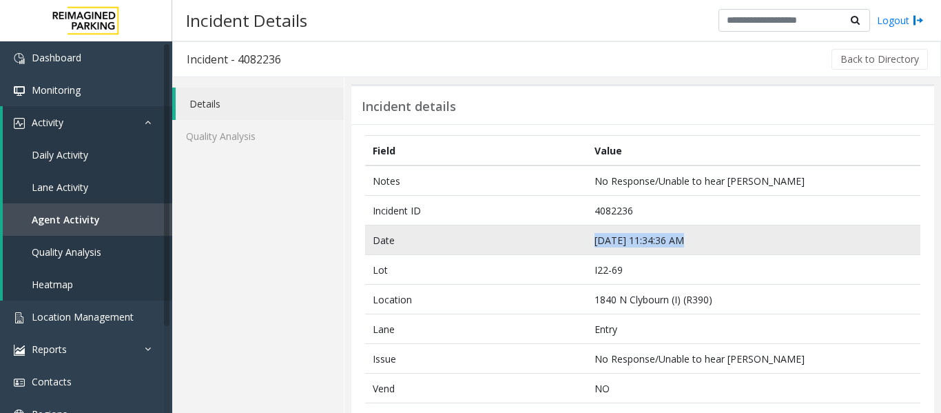
drag, startPoint x: 730, startPoint y: 240, endPoint x: 485, endPoint y: 233, distance: 244.7
click at [485, 233] on tr "Date Sep 20 11:34:36 AM" at bounding box center [642, 240] width 555 height 30
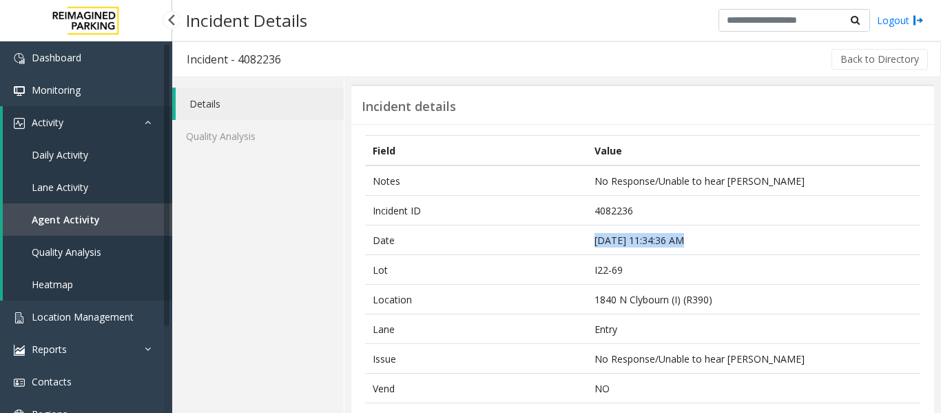
click at [61, 218] on span "Agent Activity" at bounding box center [66, 219] width 68 height 13
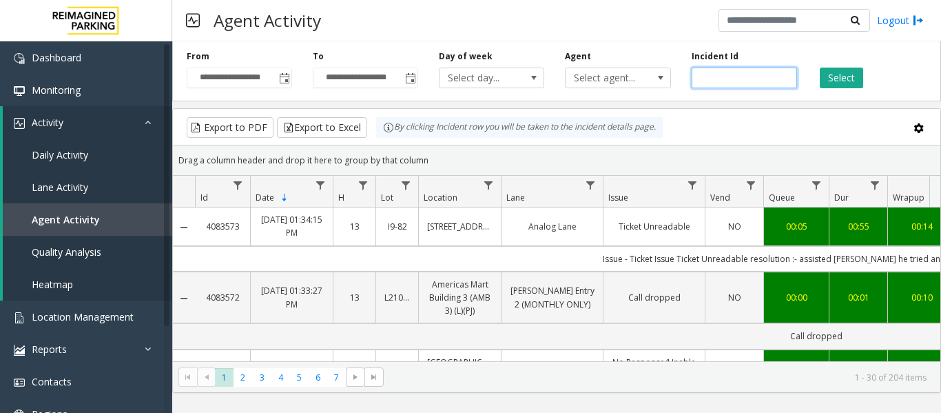
click at [738, 81] on input "number" at bounding box center [744, 78] width 105 height 21
paste input "*******"
type input "*******"
click at [829, 83] on button "Select" at bounding box center [841, 78] width 43 height 21
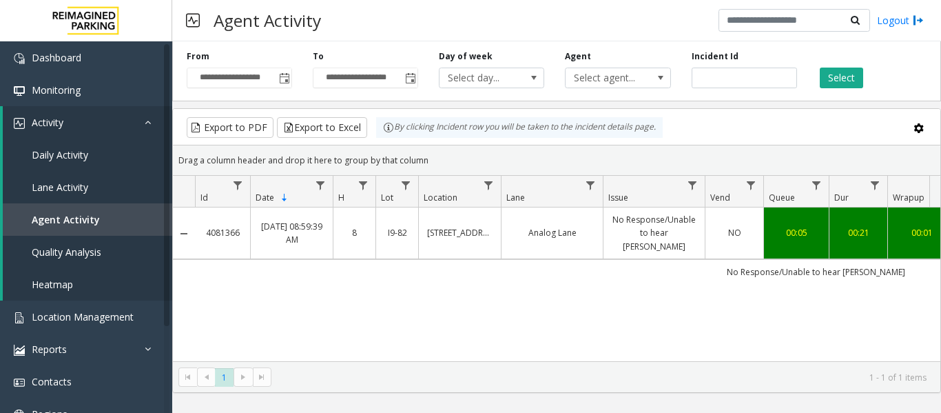
click at [626, 211] on td "No Response/Unable to hear parker" at bounding box center [654, 233] width 102 height 52
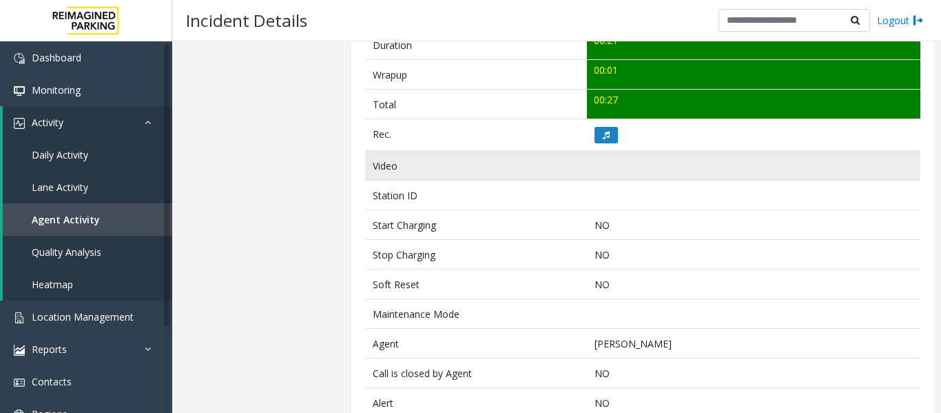
scroll to position [551, 0]
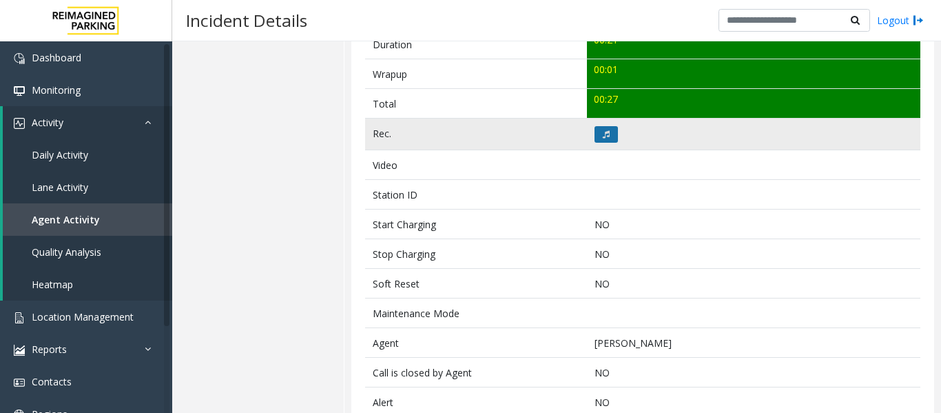
click at [604, 142] on button at bounding box center [606, 134] width 23 height 17
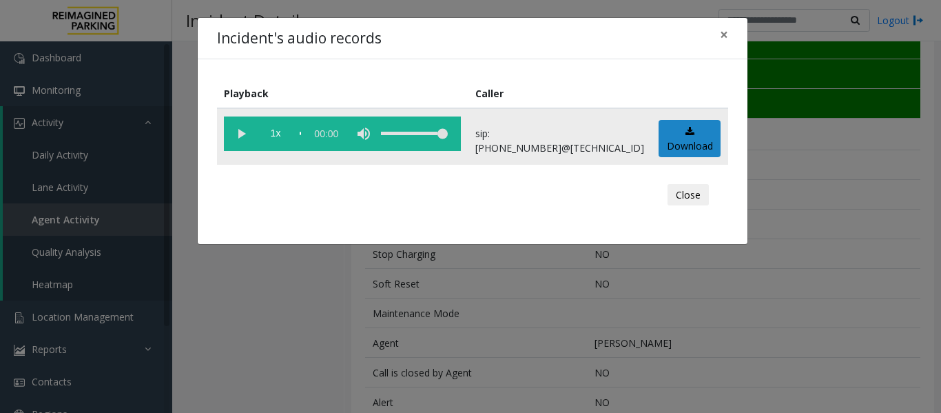
click at [240, 135] on vg-play-pause at bounding box center [241, 133] width 34 height 34
click at [686, 194] on button "Close" at bounding box center [688, 195] width 41 height 22
click at [685, 195] on button "Close" at bounding box center [688, 195] width 41 height 22
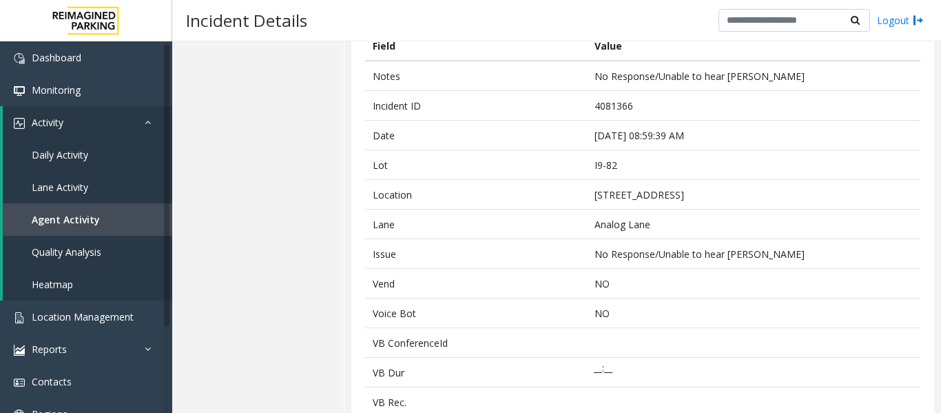
scroll to position [0, 0]
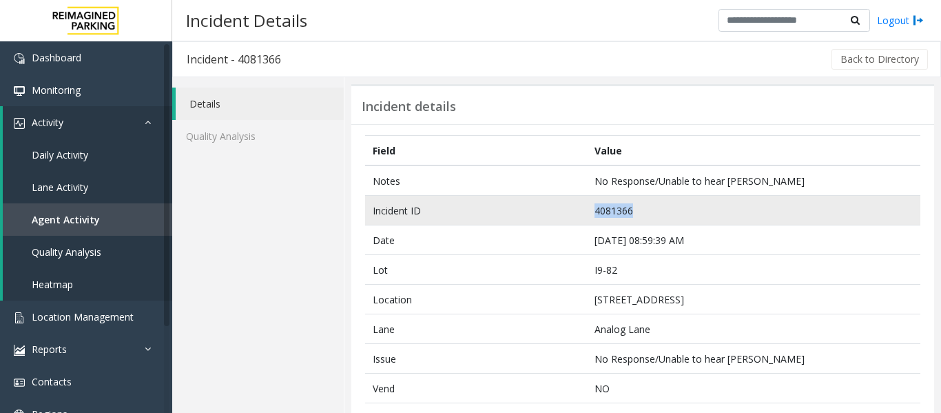
drag, startPoint x: 637, startPoint y: 211, endPoint x: 582, endPoint y: 206, distance: 54.6
click at [582, 206] on tr "Incident ID 4081366" at bounding box center [642, 211] width 555 height 30
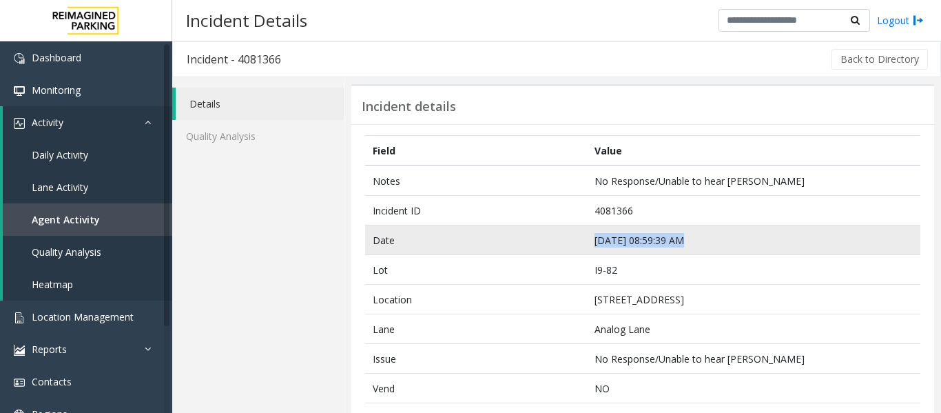
drag, startPoint x: 691, startPoint y: 237, endPoint x: 553, endPoint y: 243, distance: 137.9
click at [553, 243] on tr "Date Sep 19 08:59:39 AM" at bounding box center [642, 240] width 555 height 30
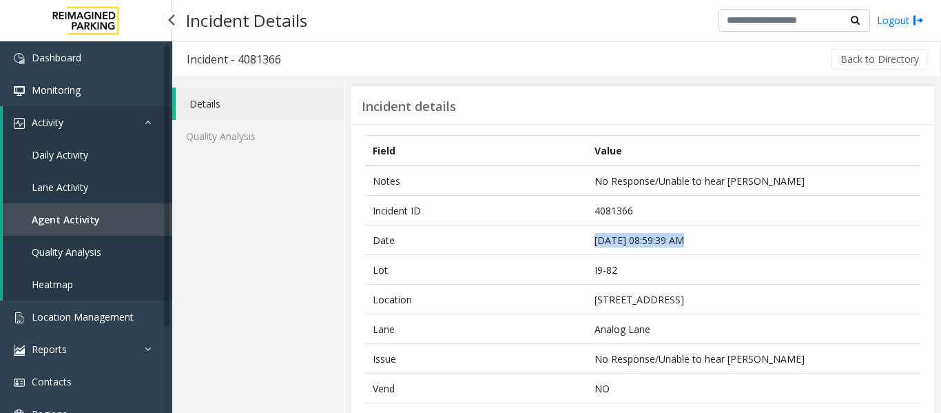
click at [85, 221] on span "Agent Activity" at bounding box center [66, 219] width 68 height 13
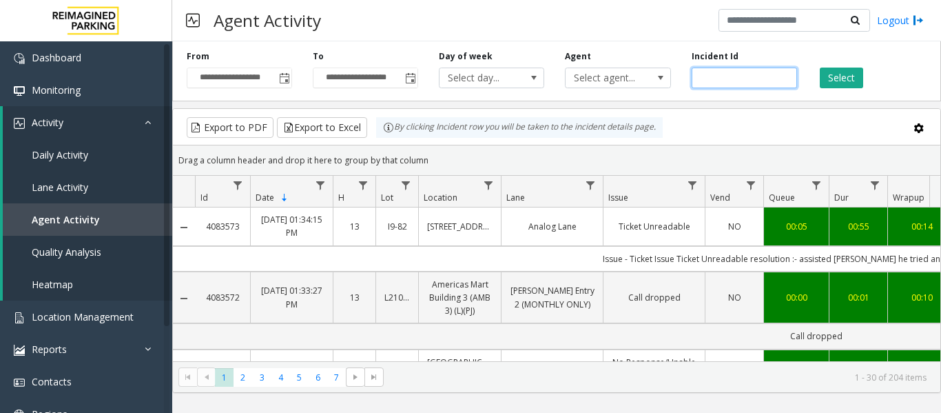
click at [726, 75] on input "number" at bounding box center [744, 78] width 105 height 21
paste input "*******"
type input "*******"
click at [841, 77] on button "Select" at bounding box center [841, 78] width 43 height 21
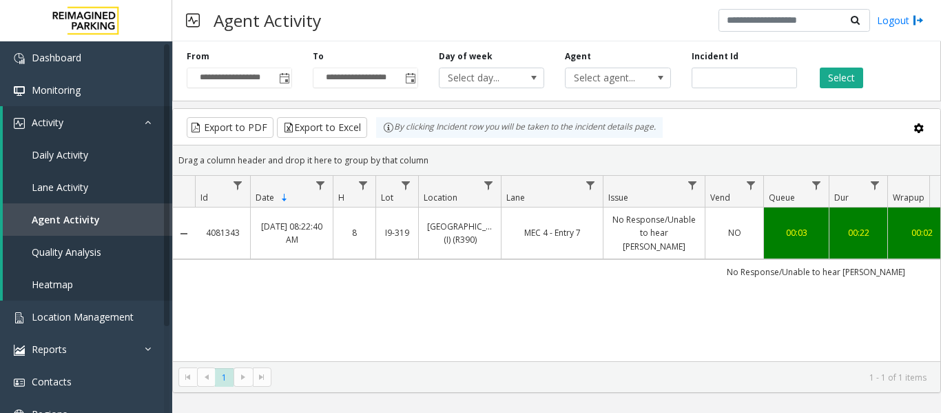
click at [560, 231] on link "MEC 4 - Entry 7" at bounding box center [552, 232] width 85 height 13
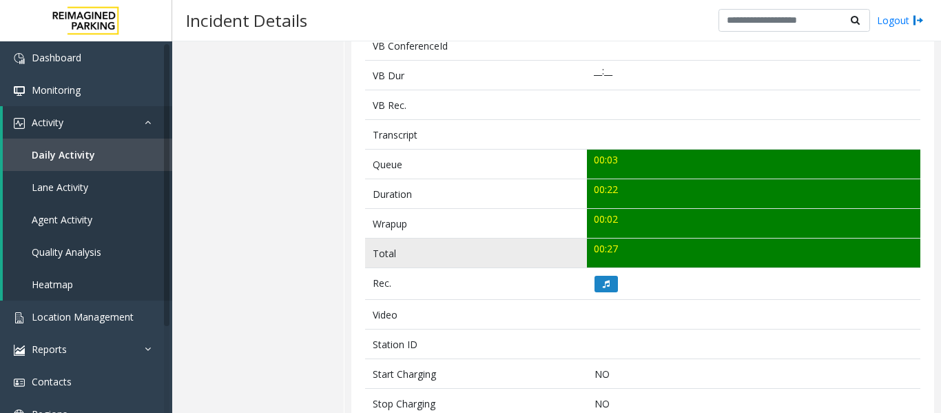
scroll to position [413, 0]
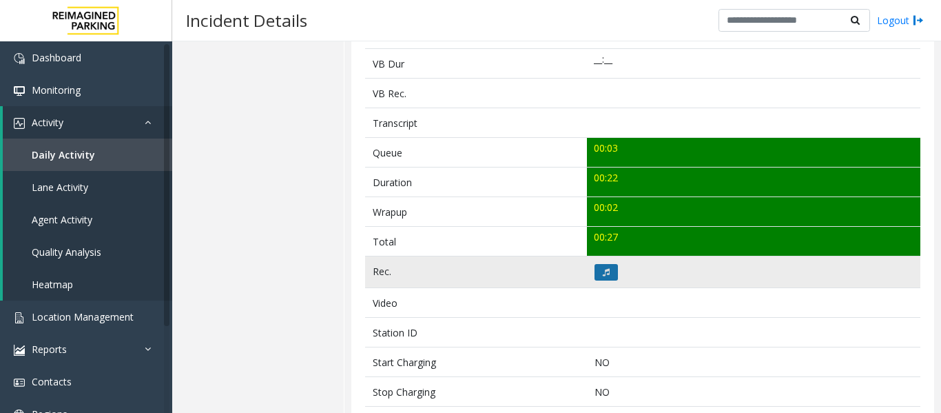
click at [595, 266] on button at bounding box center [606, 272] width 23 height 17
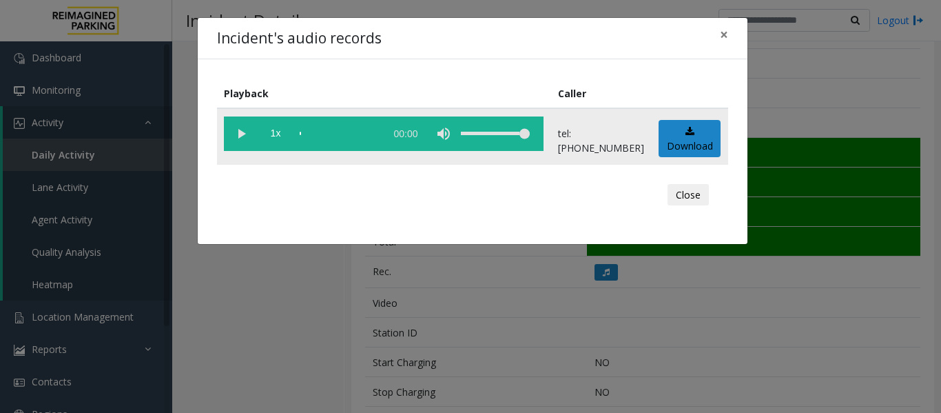
click at [238, 137] on vg-play-pause at bounding box center [241, 133] width 34 height 34
click at [705, 197] on button "Close" at bounding box center [688, 195] width 41 height 22
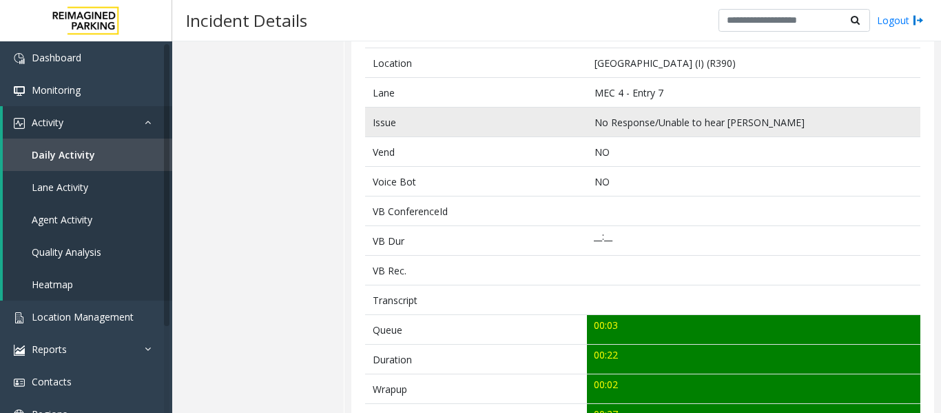
scroll to position [69, 0]
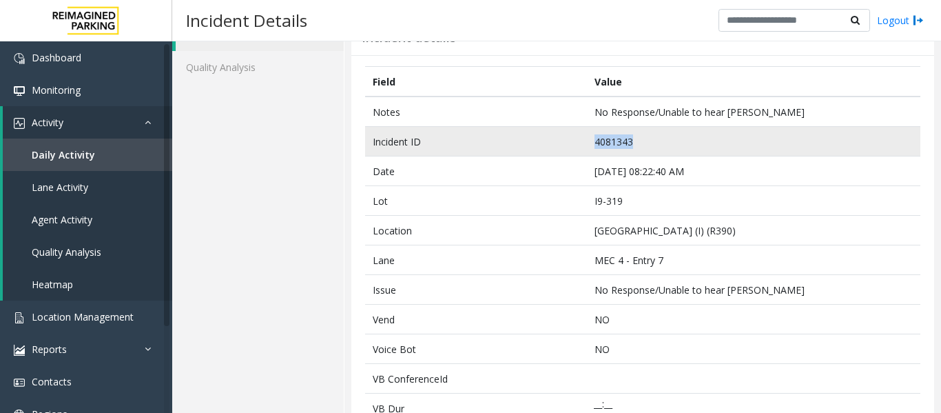
drag, startPoint x: 651, startPoint y: 140, endPoint x: 542, endPoint y: 143, distance: 108.9
click at [542, 143] on tr "Incident ID 4081343" at bounding box center [642, 142] width 555 height 30
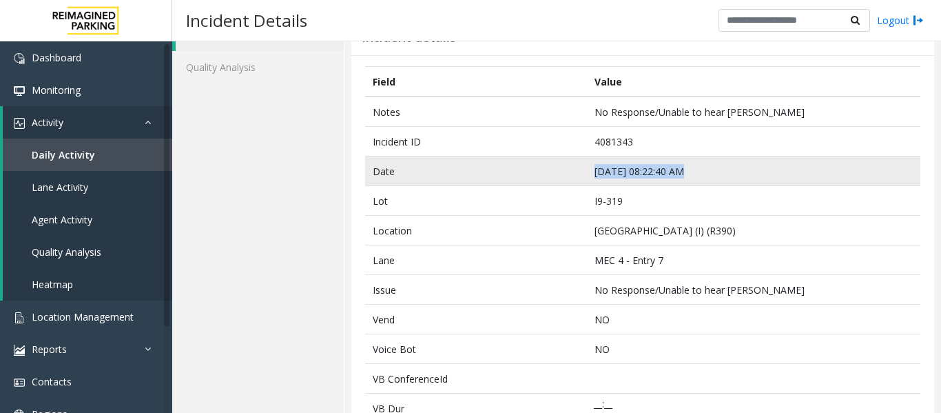
drag, startPoint x: 685, startPoint y: 169, endPoint x: 539, endPoint y: 176, distance: 146.9
click at [539, 176] on tr "Date Sep 19 08:22:40 AM" at bounding box center [642, 171] width 555 height 30
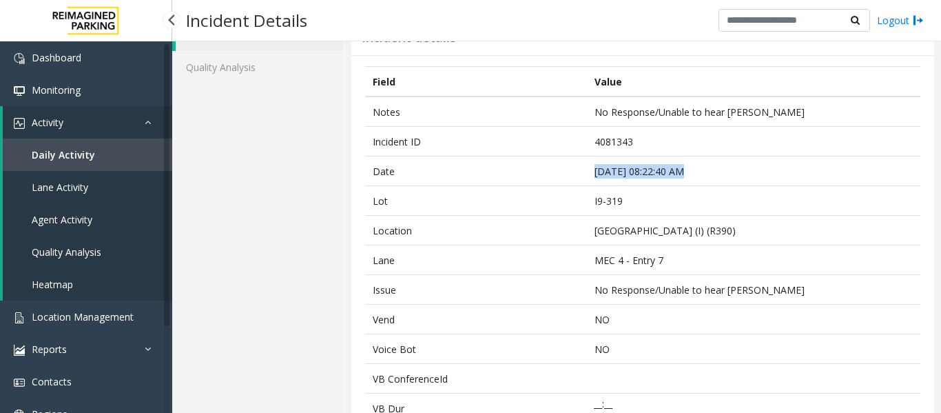
click at [92, 219] on link "Agent Activity" at bounding box center [87, 219] width 169 height 32
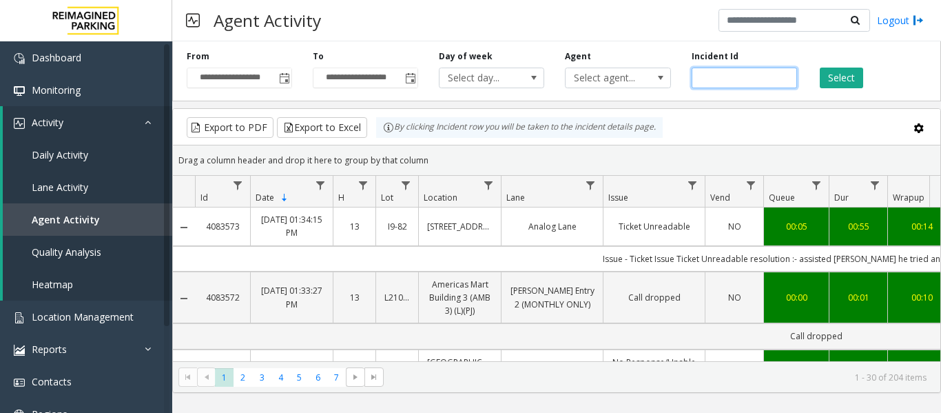
click at [702, 73] on input "number" at bounding box center [744, 78] width 105 height 21
paste input "*******"
type input "*******"
click at [852, 80] on button "Select" at bounding box center [841, 78] width 43 height 21
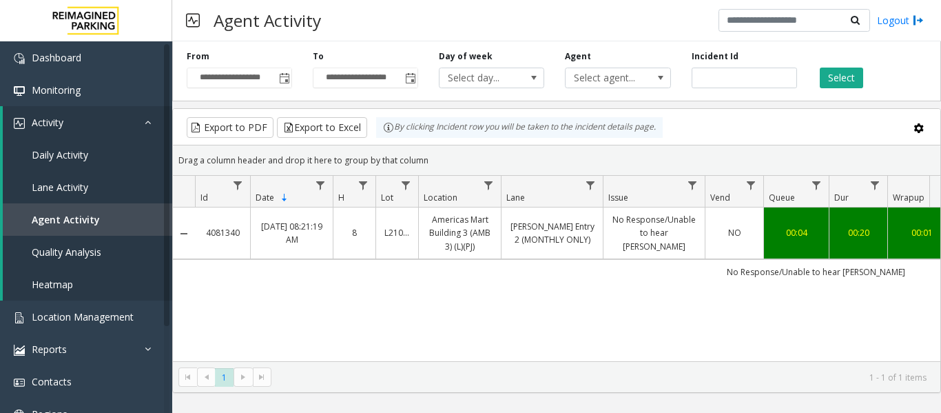
click at [685, 227] on link "No Response/Unable to hear parker" at bounding box center [654, 233] width 85 height 40
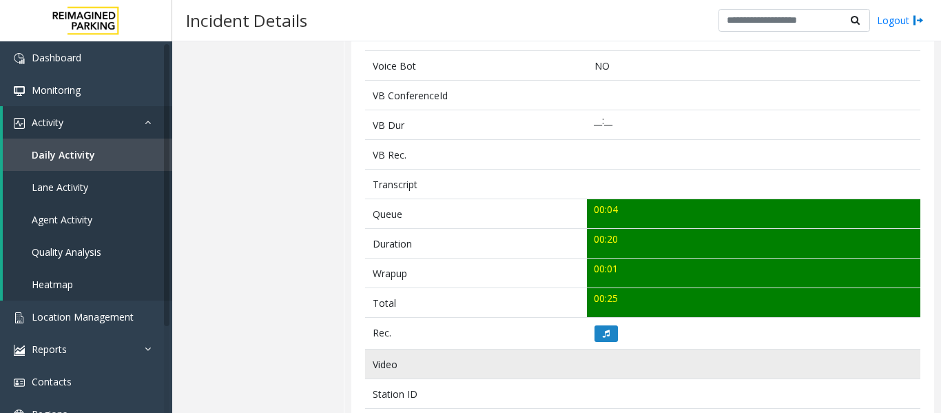
scroll to position [482, 0]
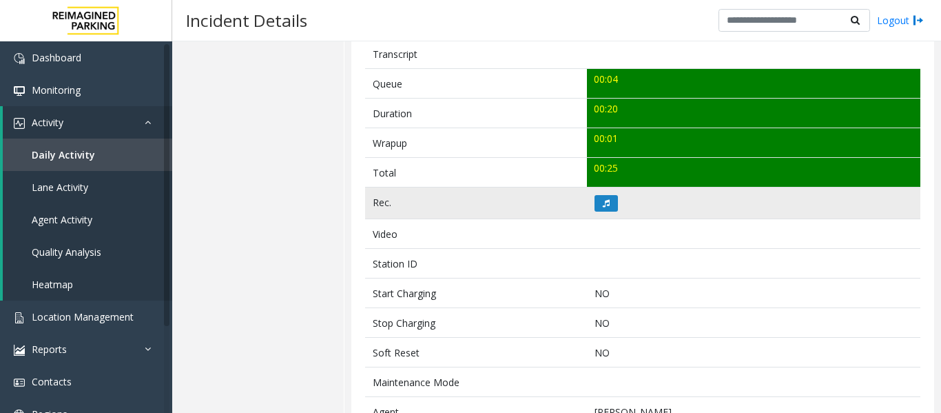
click at [608, 211] on td at bounding box center [753, 203] width 333 height 32
click at [606, 207] on button at bounding box center [606, 203] width 23 height 17
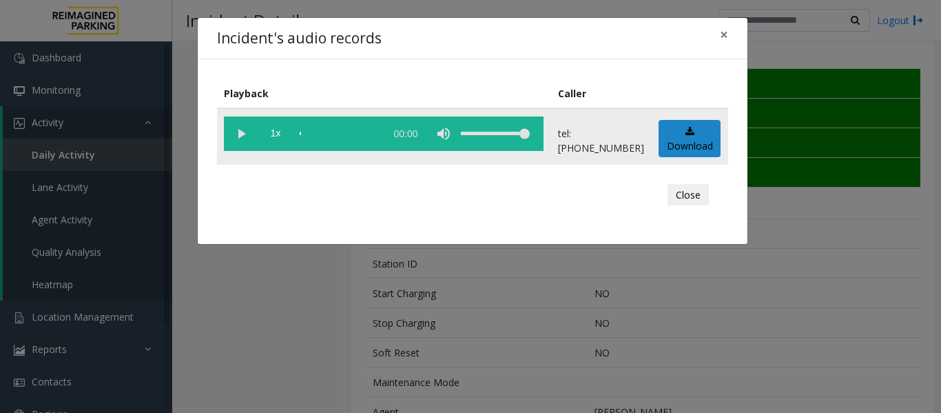
click at [236, 137] on vg-play-pause at bounding box center [241, 133] width 34 height 34
click at [678, 194] on button "Close" at bounding box center [688, 195] width 41 height 22
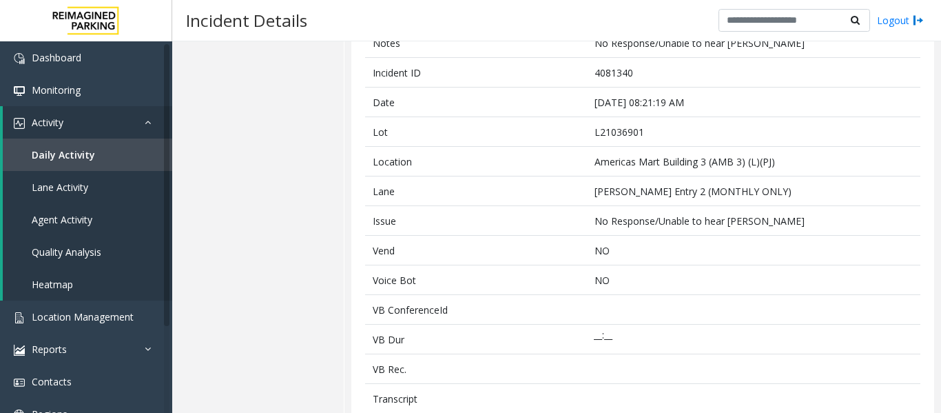
scroll to position [0, 0]
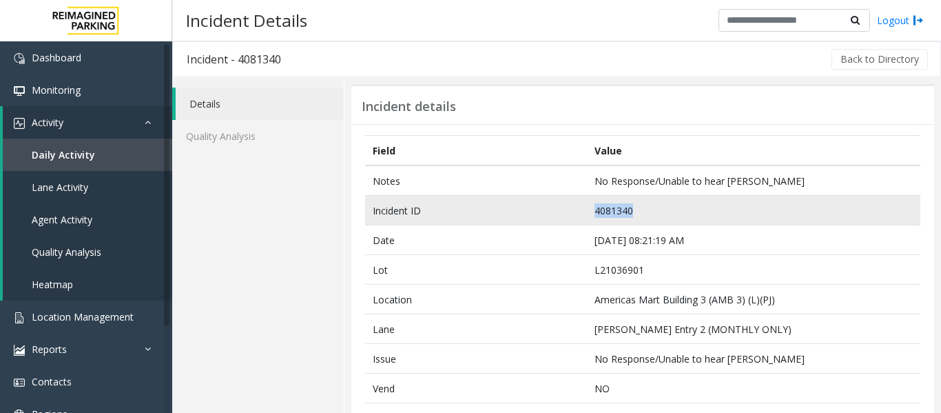
drag, startPoint x: 672, startPoint y: 202, endPoint x: 585, endPoint y: 214, distance: 88.3
click at [587, 214] on td "4081340" at bounding box center [753, 211] width 333 height 30
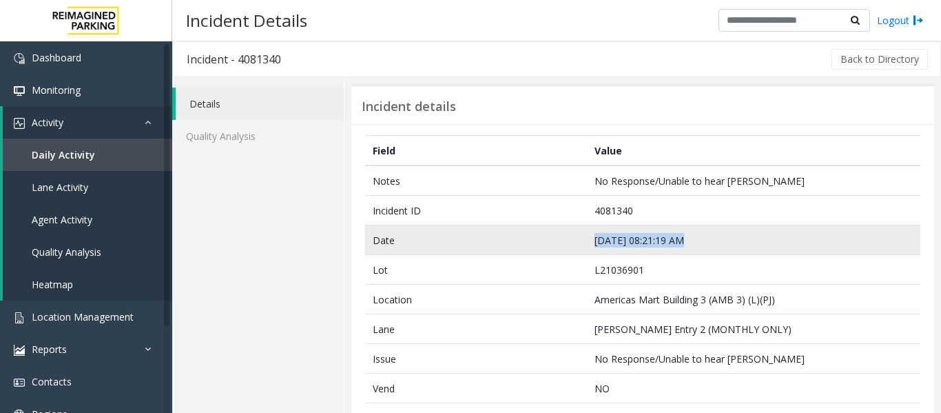
drag, startPoint x: 708, startPoint y: 233, endPoint x: 527, endPoint y: 227, distance: 180.6
click at [527, 227] on tr "Date Sep 19 08:21:19 AM" at bounding box center [642, 240] width 555 height 30
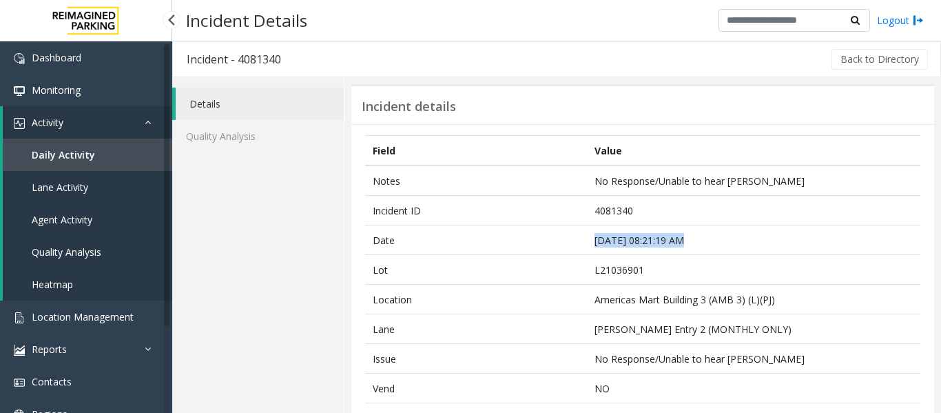
click at [89, 209] on link "Agent Activity" at bounding box center [87, 219] width 169 height 32
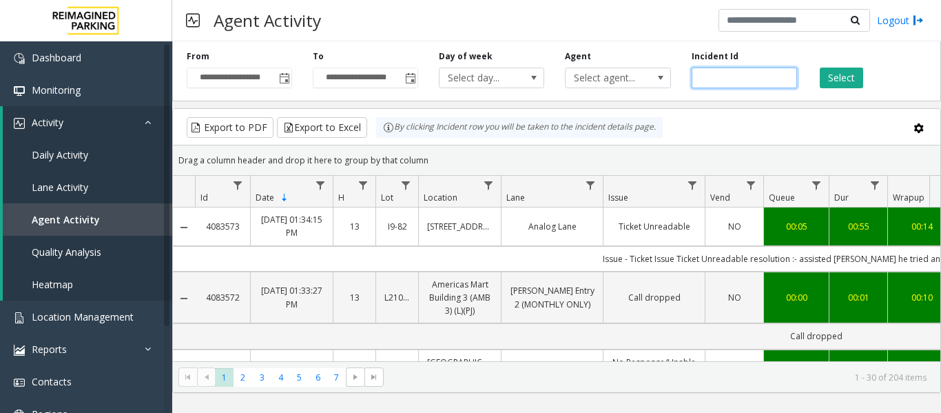
click at [747, 75] on input "number" at bounding box center [744, 78] width 105 height 21
paste input "*******"
type input "*******"
click at [827, 69] on button "Select" at bounding box center [841, 78] width 43 height 21
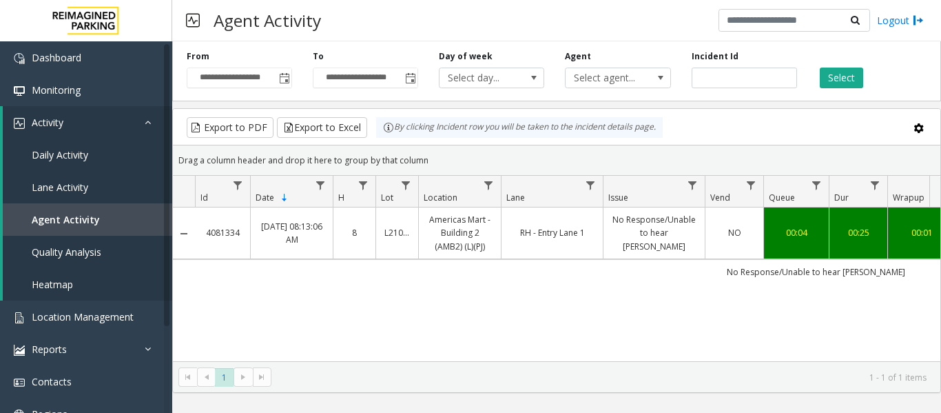
click at [624, 228] on link "No Response/Unable to hear parker" at bounding box center [654, 233] width 85 height 40
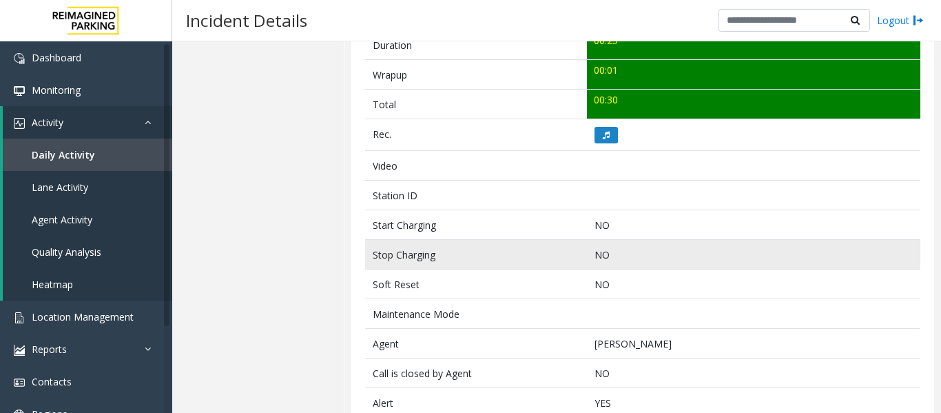
scroll to position [551, 0]
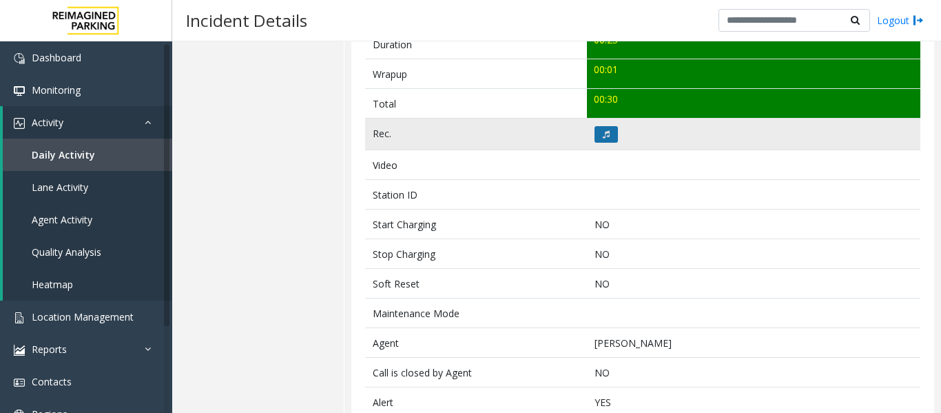
click at [595, 134] on button at bounding box center [606, 134] width 23 height 17
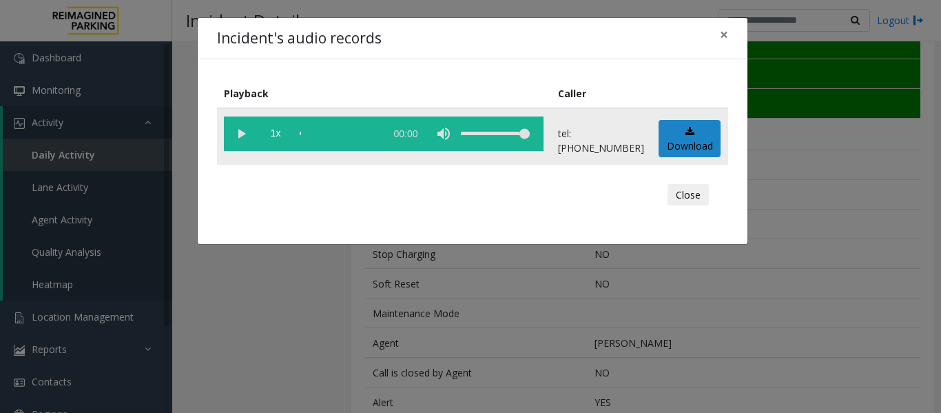
click at [243, 134] on vg-play-pause at bounding box center [241, 133] width 34 height 34
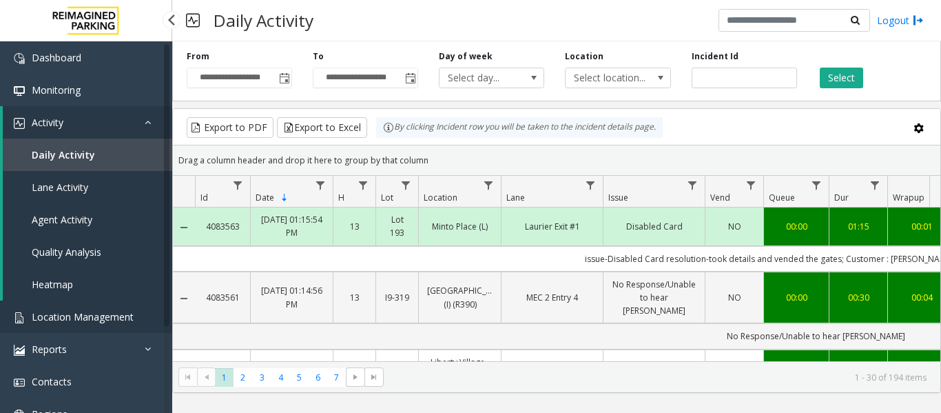
click at [65, 320] on span "Location Management" at bounding box center [83, 316] width 102 height 13
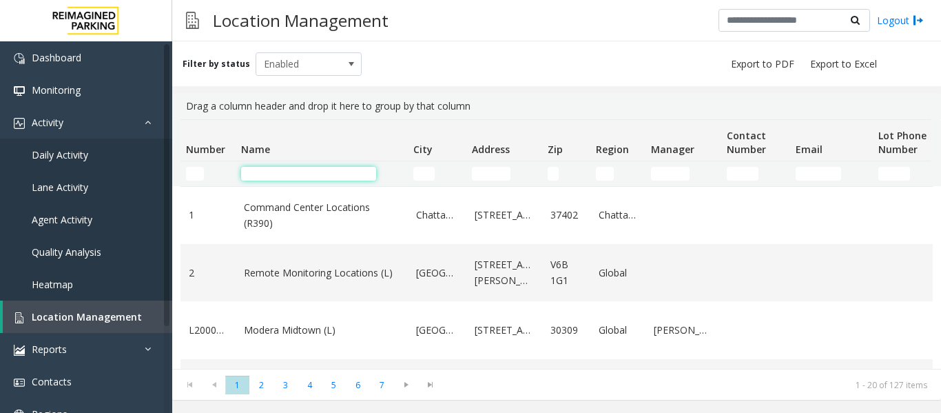
click at [307, 169] on input "Name Filter" at bounding box center [308, 174] width 135 height 14
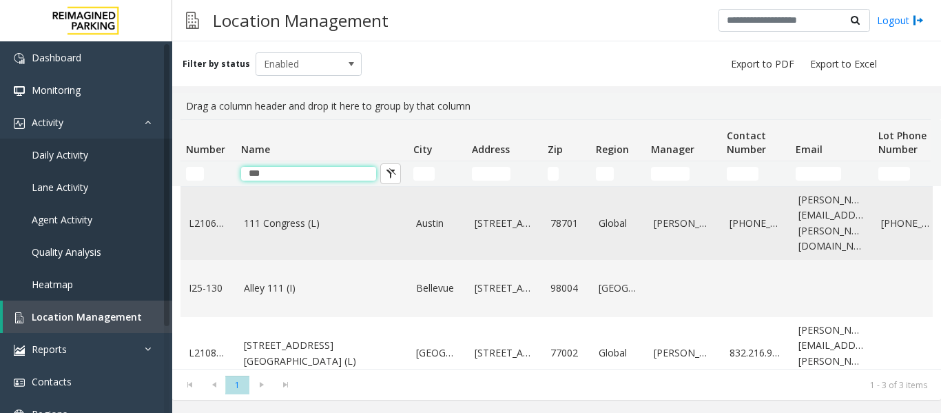
type input "***"
click at [328, 218] on link "111 Congress (L)" at bounding box center [322, 223] width 156 height 15
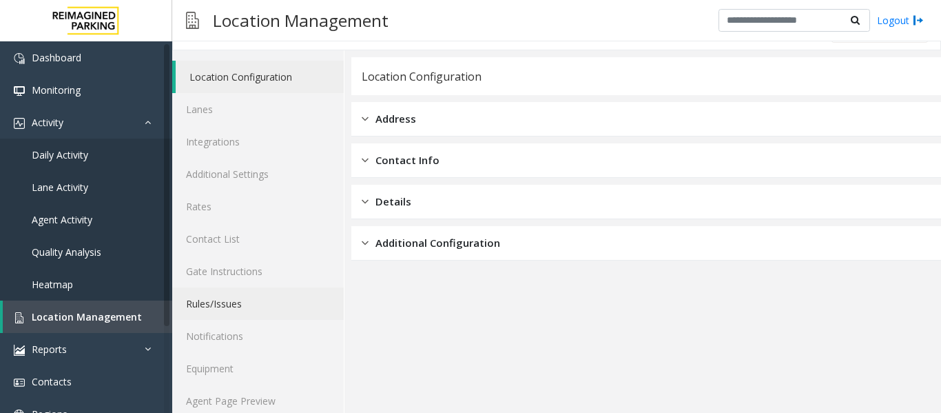
scroll to position [41, 0]
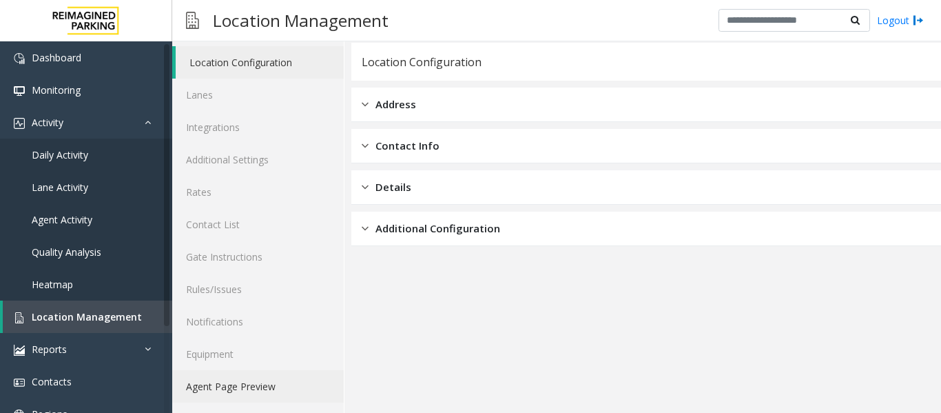
click at [277, 372] on link "Agent Page Preview" at bounding box center [258, 386] width 172 height 32
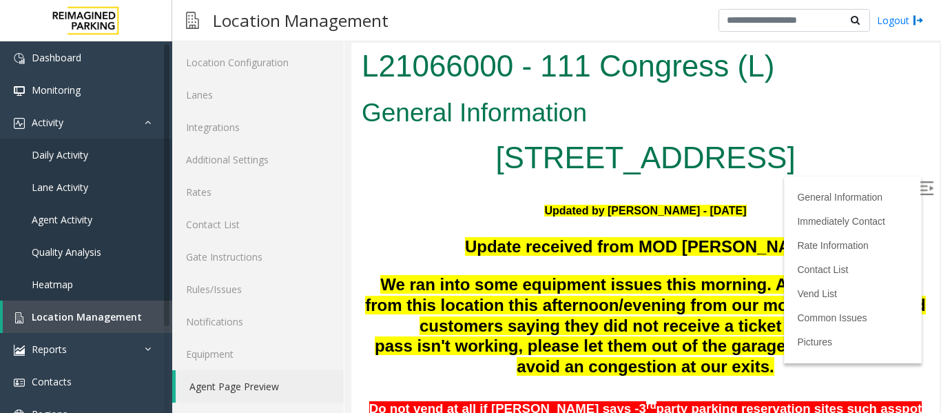
click at [918, 187] on label at bounding box center [928, 190] width 21 height 21
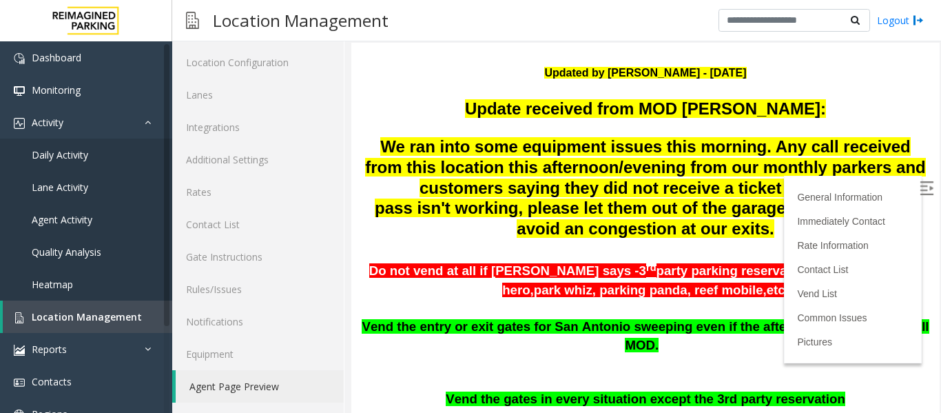
scroll to position [608, 0]
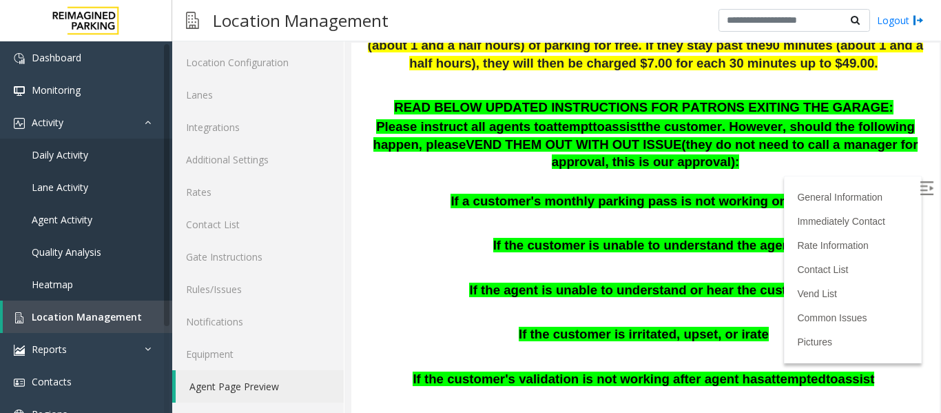
click at [783, 212] on p at bounding box center [646, 221] width 568 height 18
click at [55, 319] on span "Location Management" at bounding box center [87, 316] width 110 height 13
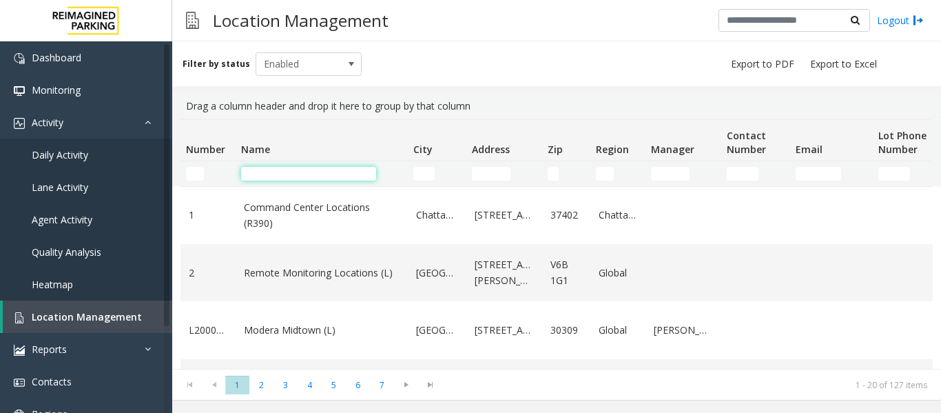
click at [335, 169] on input "Name Filter" at bounding box center [308, 174] width 135 height 14
click at [207, 172] on kendo-grid-filter-cell-operators "Number Filter" at bounding box center [218, 173] width 23 height 23
click at [199, 173] on input "Number Filter" at bounding box center [195, 174] width 18 height 14
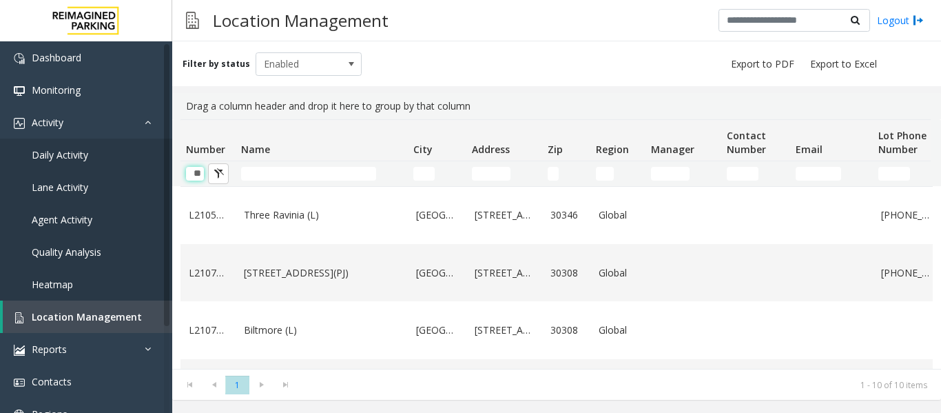
type input "*"
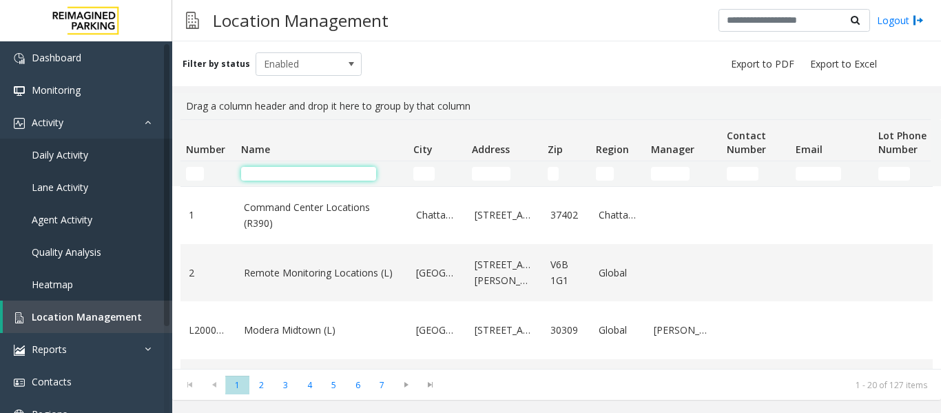
click at [317, 167] on input "Name Filter" at bounding box center [308, 174] width 135 height 14
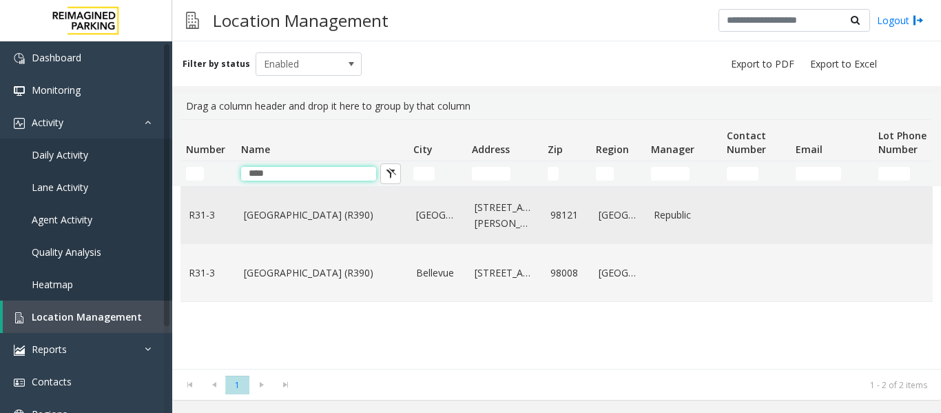
type input "****"
click at [363, 229] on td "Bell Street Garage (R390)" at bounding box center [322, 215] width 172 height 57
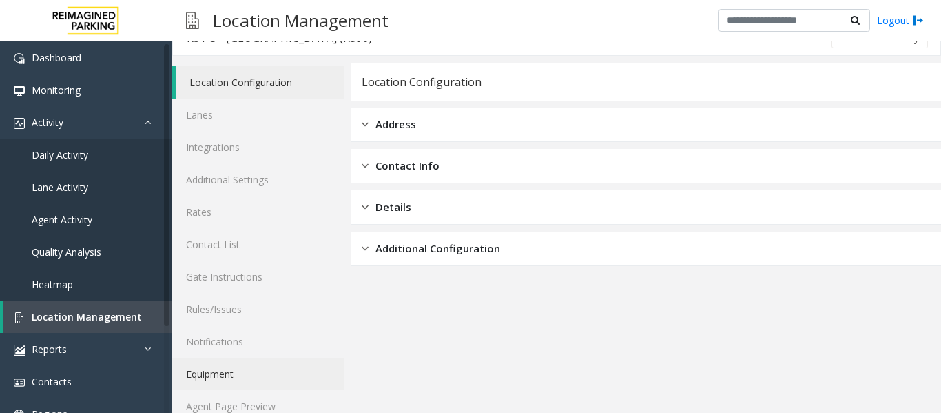
scroll to position [41, 0]
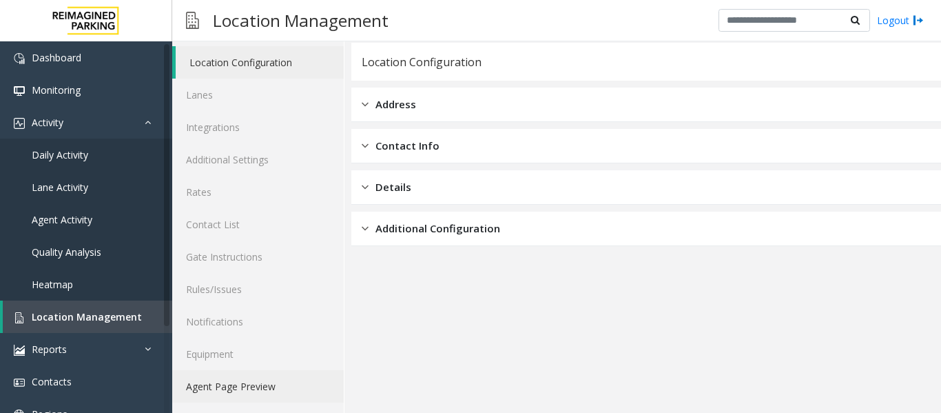
click at [275, 391] on link "Agent Page Preview" at bounding box center [258, 386] width 172 height 32
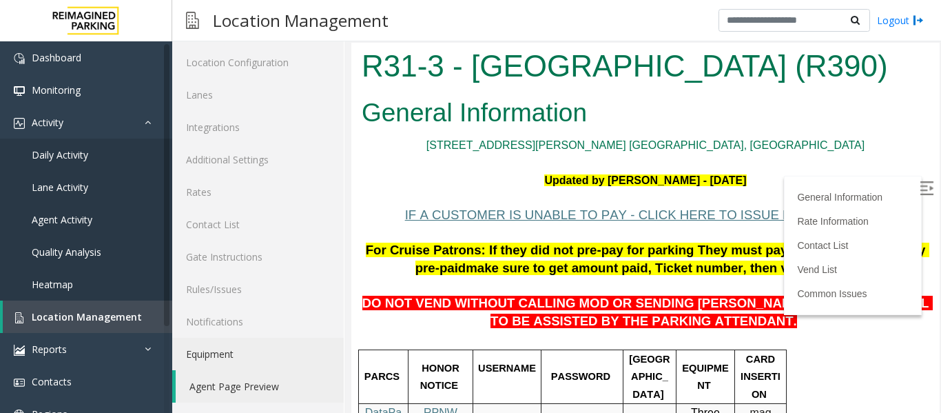
scroll to position [344, 0]
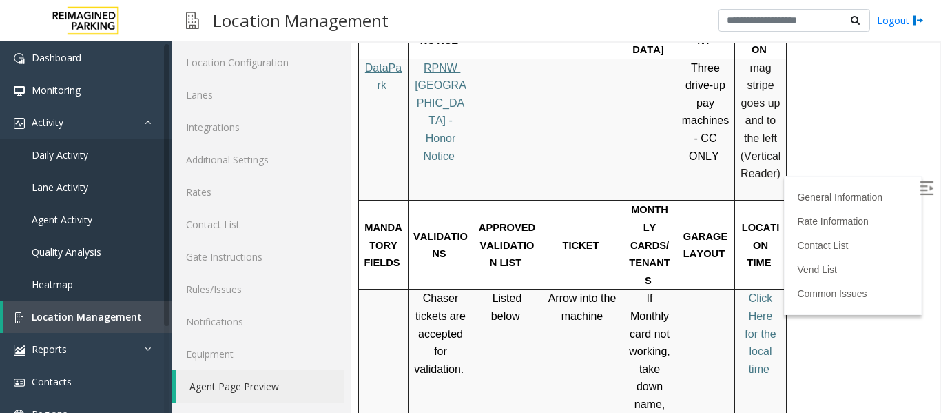
click at [920, 187] on img at bounding box center [927, 188] width 14 height 14
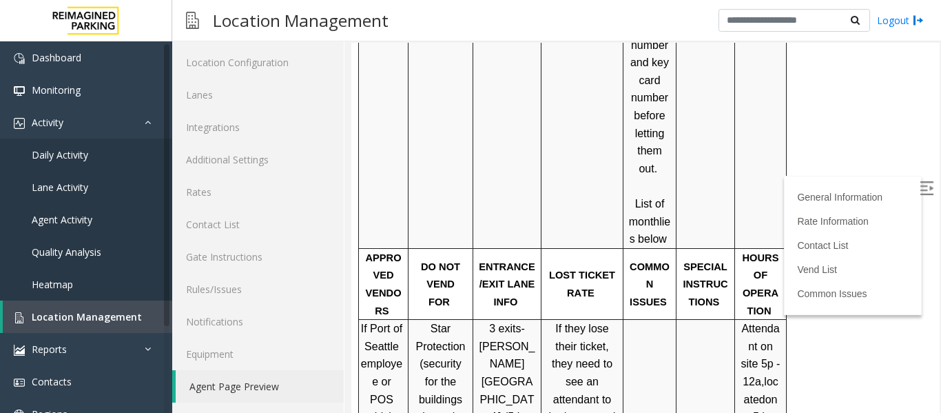
scroll to position [964, 0]
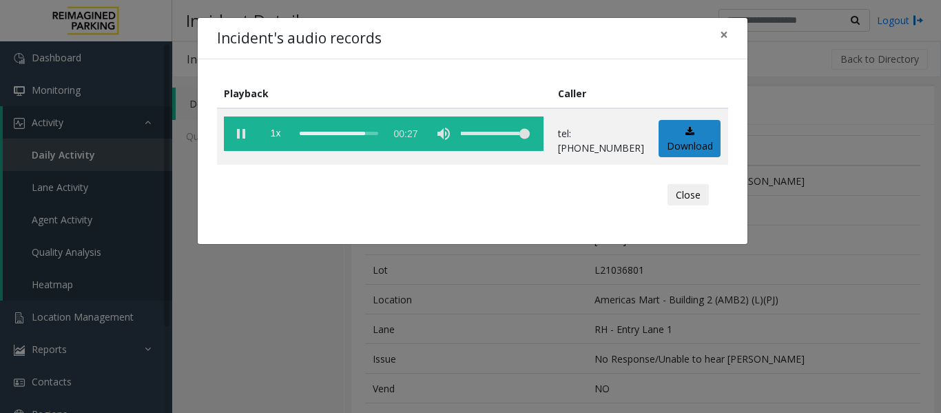
scroll to position [551, 0]
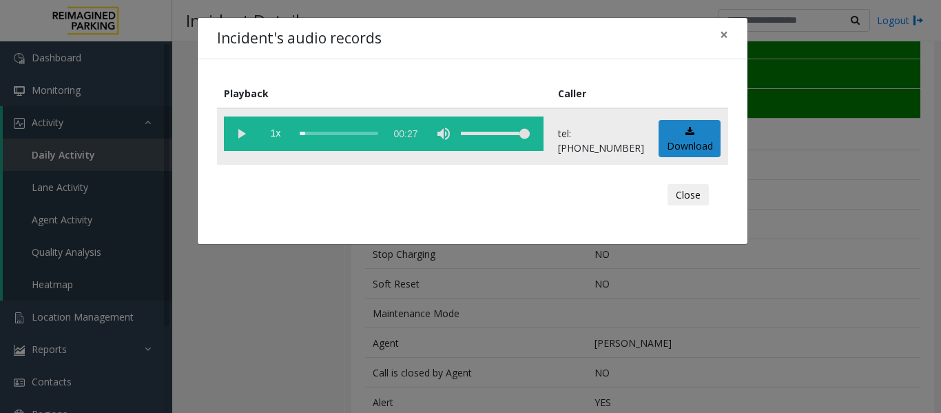
click at [306, 133] on div "scrub bar" at bounding box center [339, 133] width 79 height 34
click at [243, 138] on vg-play-pause at bounding box center [241, 133] width 34 height 34
drag, startPoint x: 705, startPoint y: 194, endPoint x: 701, endPoint y: 209, distance: 15.0
click at [705, 194] on button "Close" at bounding box center [688, 195] width 41 height 22
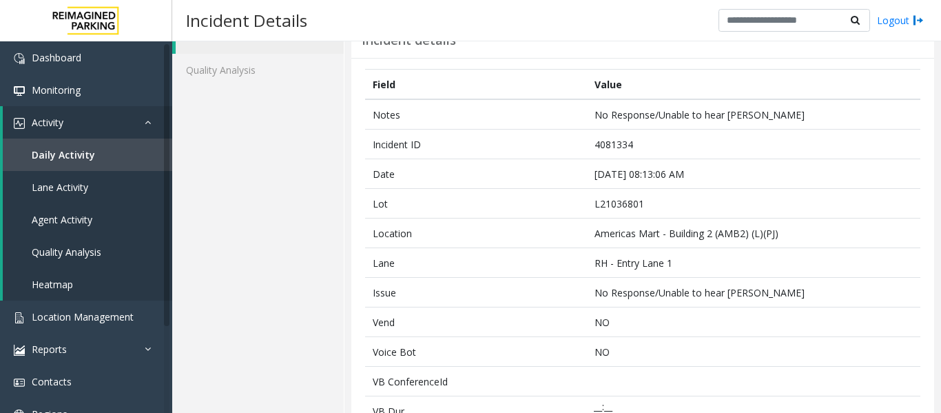
scroll to position [0, 0]
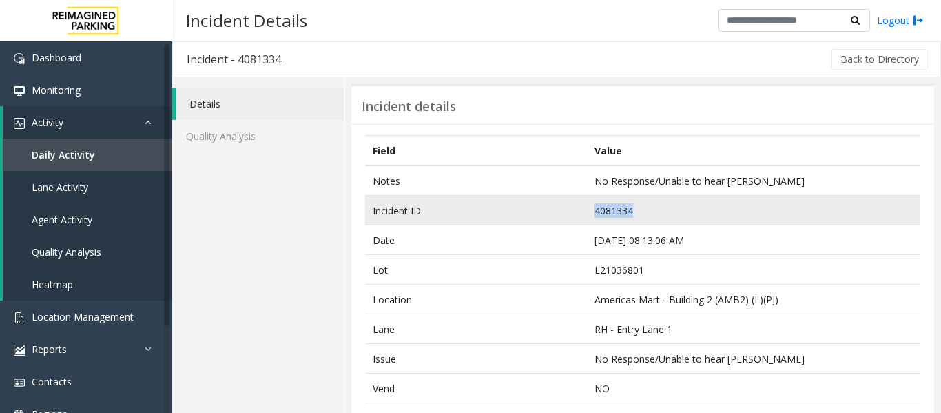
drag, startPoint x: 672, startPoint y: 207, endPoint x: 523, endPoint y: 216, distance: 149.0
click at [523, 216] on tr "Incident ID 4081334" at bounding box center [642, 211] width 555 height 30
copy tr "4081334"
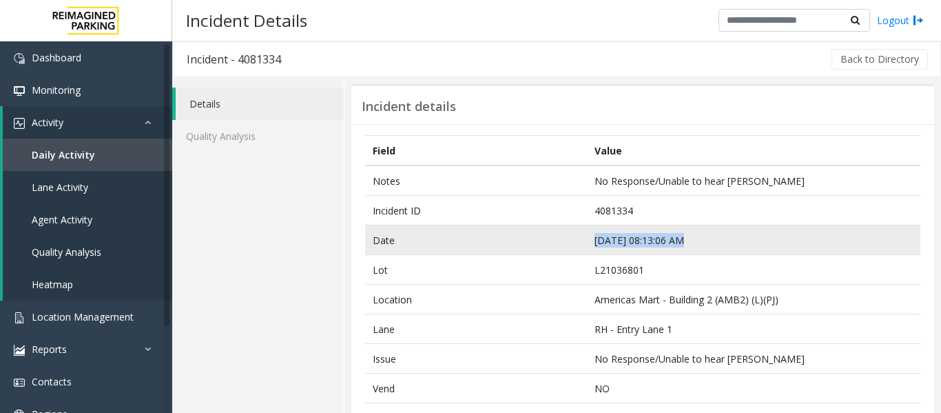
drag, startPoint x: 683, startPoint y: 236, endPoint x: 587, endPoint y: 240, distance: 96.5
click at [587, 240] on td "Sep 19 08:13:06 AM" at bounding box center [753, 240] width 333 height 30
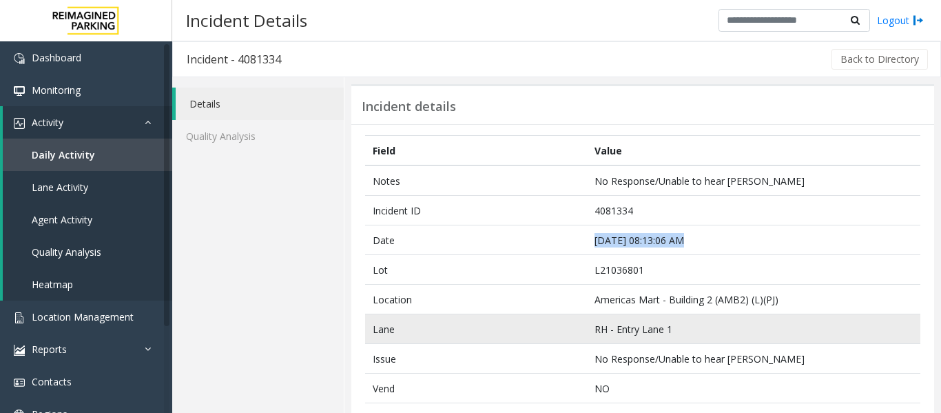
copy td "Sep 19 08:13:06 AM"
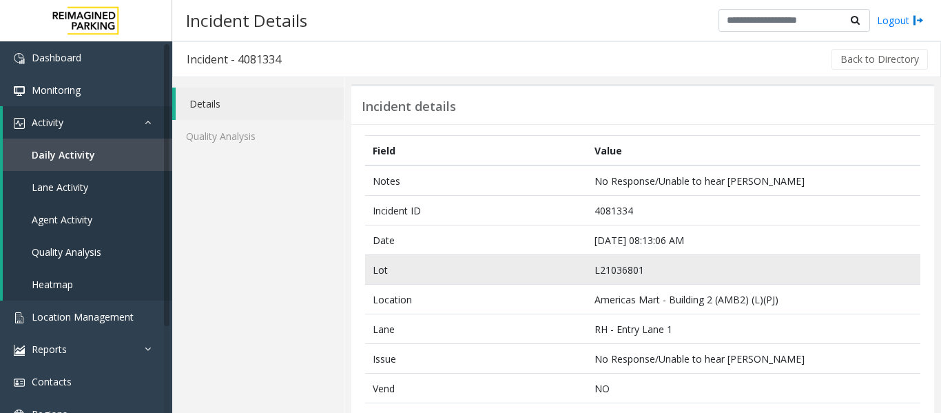
drag, startPoint x: 691, startPoint y: 276, endPoint x: 695, endPoint y: 264, distance: 12.4
click at [691, 276] on td "L21036801" at bounding box center [753, 270] width 333 height 30
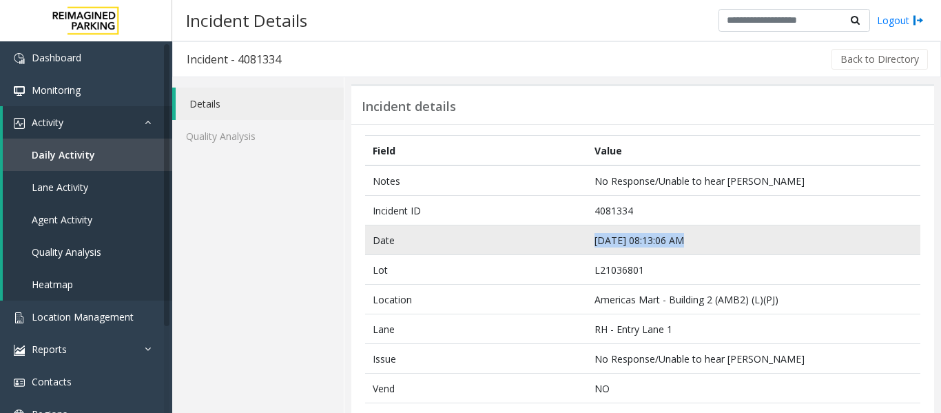
drag, startPoint x: 713, startPoint y: 238, endPoint x: 564, endPoint y: 245, distance: 149.7
click at [564, 245] on tr "Date Sep 19 08:13:06 AM" at bounding box center [642, 240] width 555 height 30
copy tr "[DATE] 08:13:06 AM"
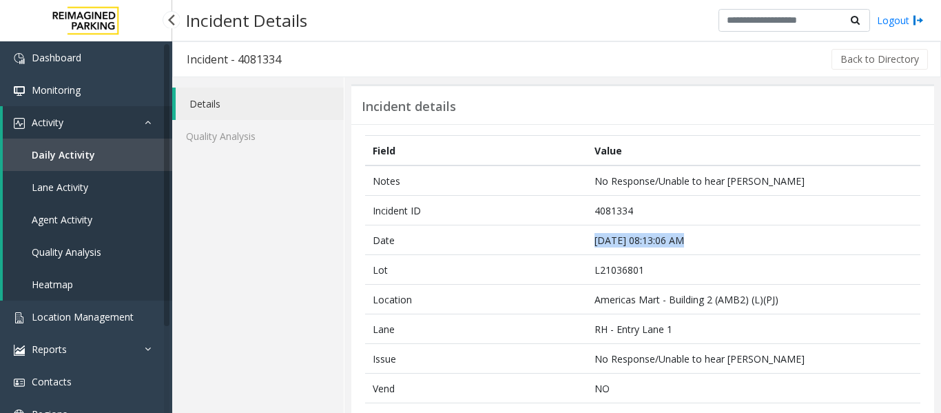
click at [75, 227] on link "Agent Activity" at bounding box center [87, 219] width 169 height 32
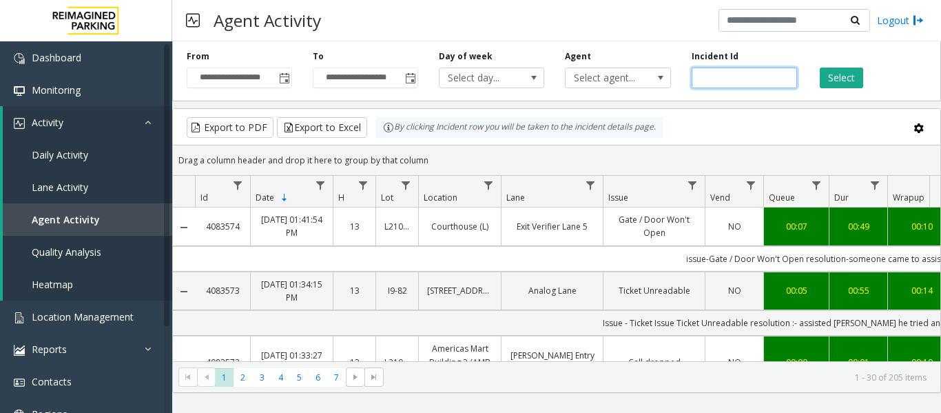
click at [746, 79] on input "number" at bounding box center [744, 78] width 105 height 21
paste input "*******"
type input "*******"
click at [834, 79] on button "Select" at bounding box center [841, 78] width 43 height 21
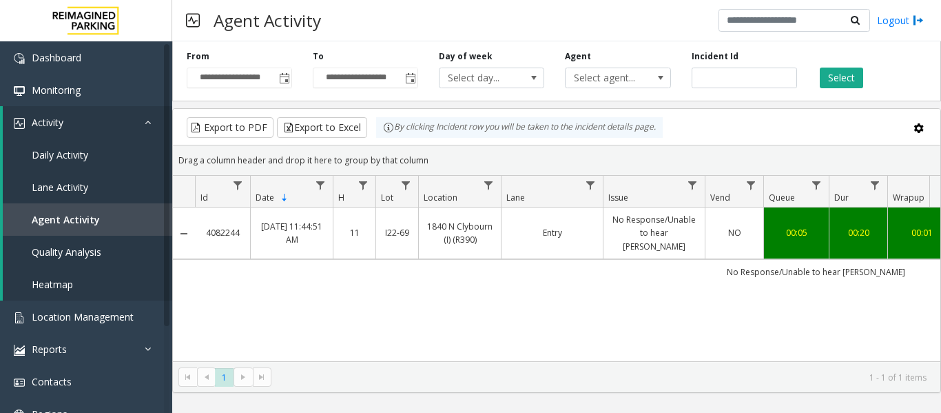
click at [665, 233] on link "No Response/Unable to hear [PERSON_NAME]" at bounding box center [654, 233] width 85 height 40
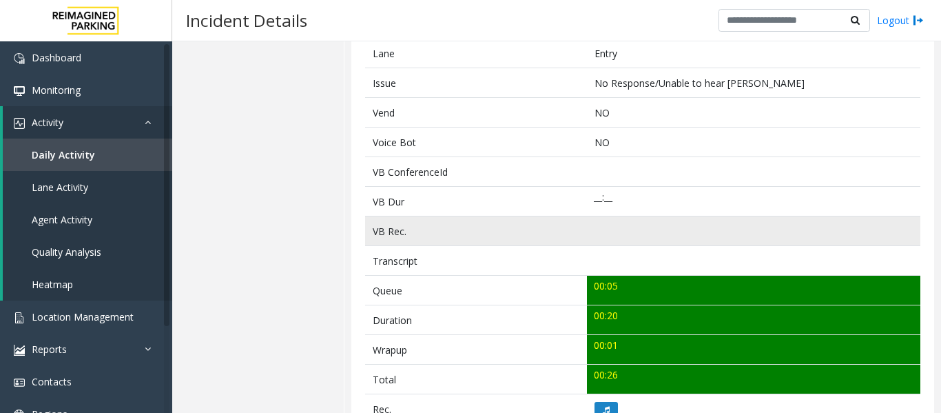
scroll to position [482, 0]
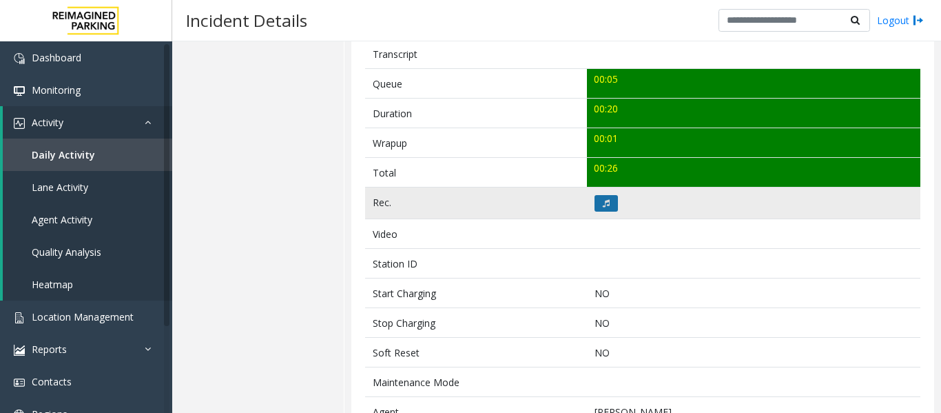
click at [606, 205] on button at bounding box center [606, 203] width 23 height 17
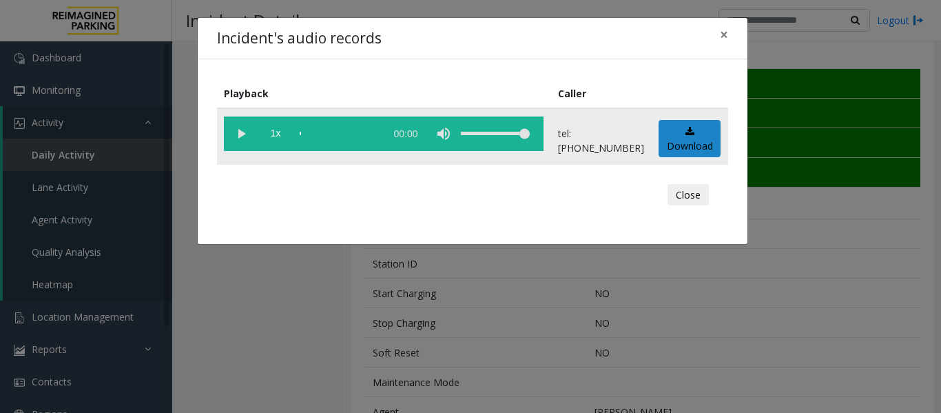
click at [238, 134] on vg-play-pause at bounding box center [241, 133] width 34 height 34
click at [688, 190] on button "Close" at bounding box center [688, 195] width 41 height 22
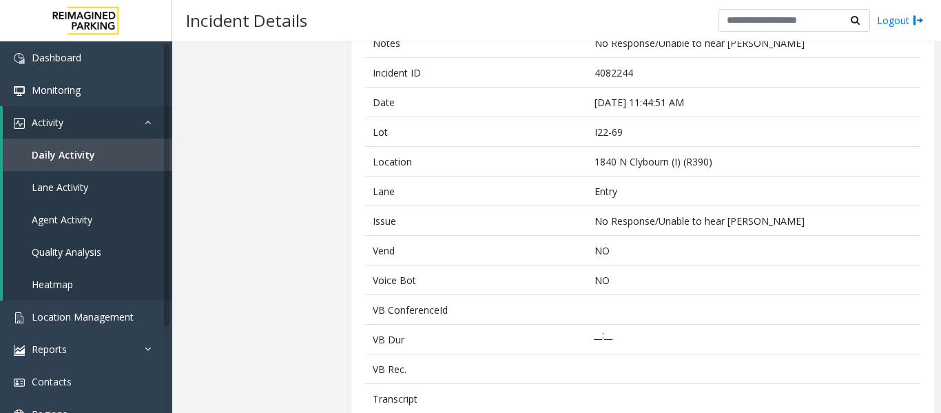
scroll to position [0, 0]
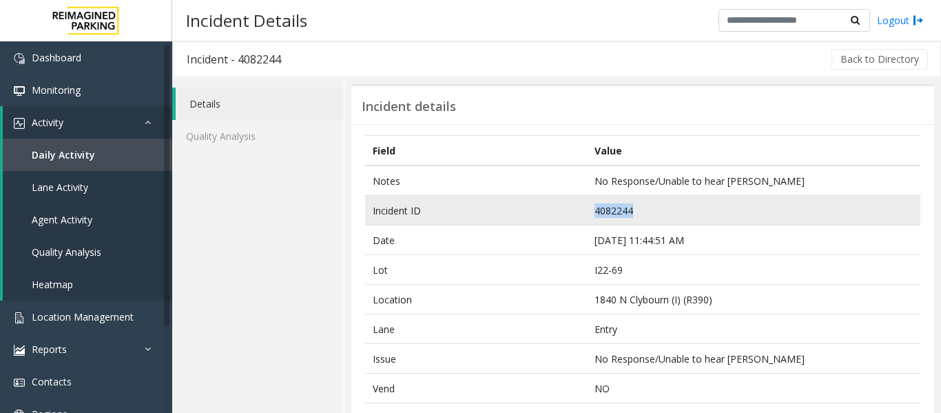
drag, startPoint x: 641, startPoint y: 207, endPoint x: 577, endPoint y: 212, distance: 64.3
click at [577, 212] on tr "Incident ID 4082244" at bounding box center [642, 211] width 555 height 30
copy tr "4082244"
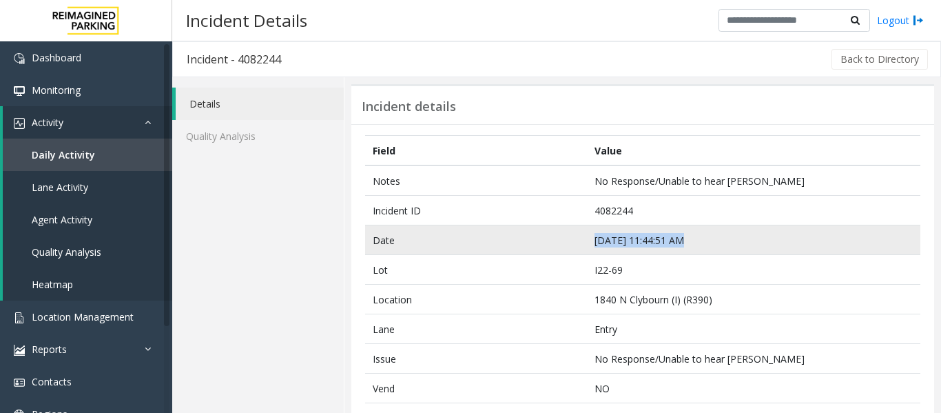
drag, startPoint x: 701, startPoint y: 247, endPoint x: 482, endPoint y: 238, distance: 219.2
click at [482, 238] on tr "Date Sep 20 11:44:51 AM" at bounding box center [642, 240] width 555 height 30
copy tr "Sep 20 11:44:51 AM"
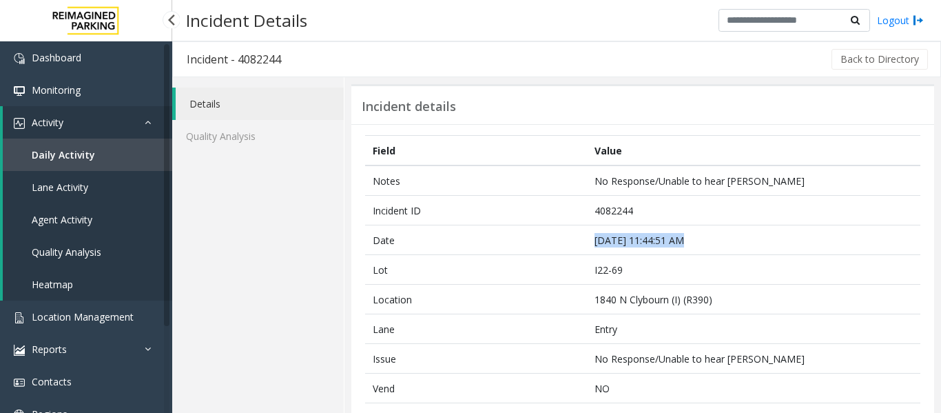
click at [84, 216] on span "Agent Activity" at bounding box center [62, 219] width 61 height 13
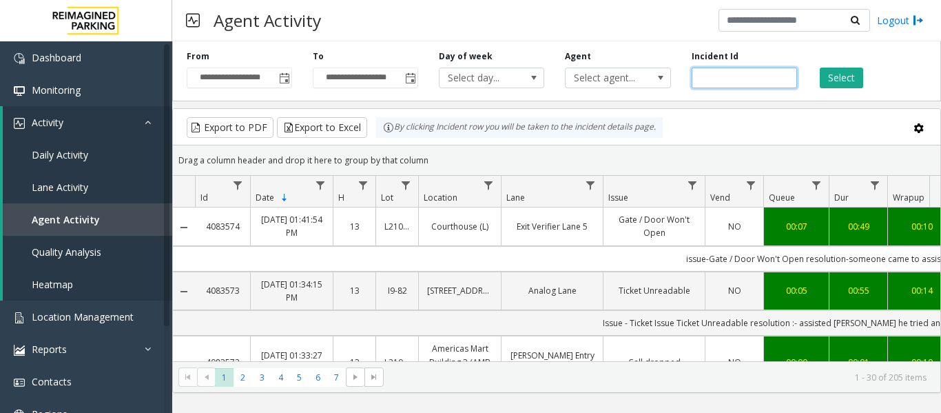
click at [752, 78] on input "number" at bounding box center [744, 78] width 105 height 21
paste input "*******"
type input "*******"
click at [863, 83] on div "Select" at bounding box center [870, 69] width 126 height 38
click at [850, 78] on button "Select" at bounding box center [841, 78] width 43 height 21
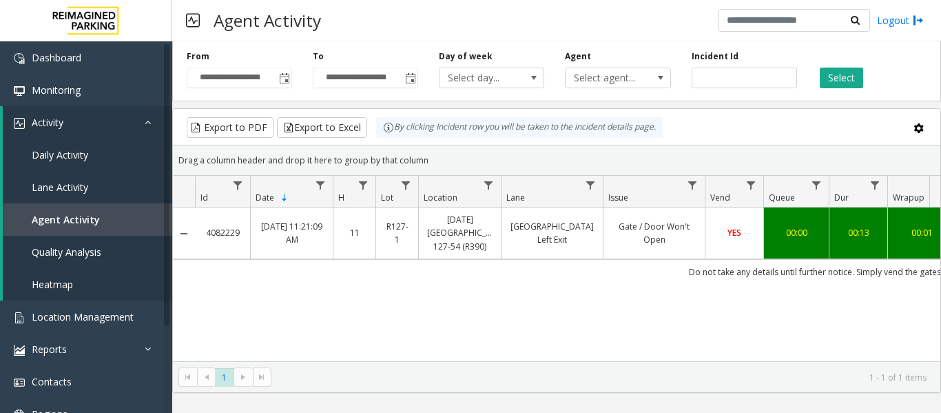
click at [586, 233] on link "[GEOGRAPHIC_DATA] Left Exit" at bounding box center [552, 233] width 85 height 26
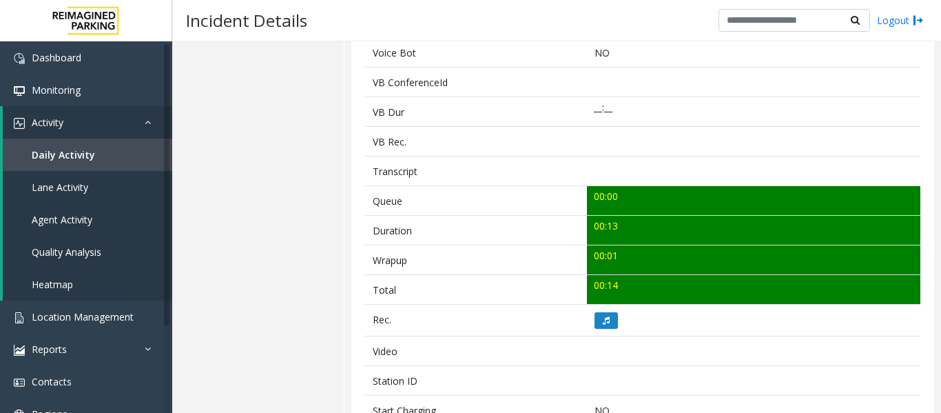
scroll to position [482, 0]
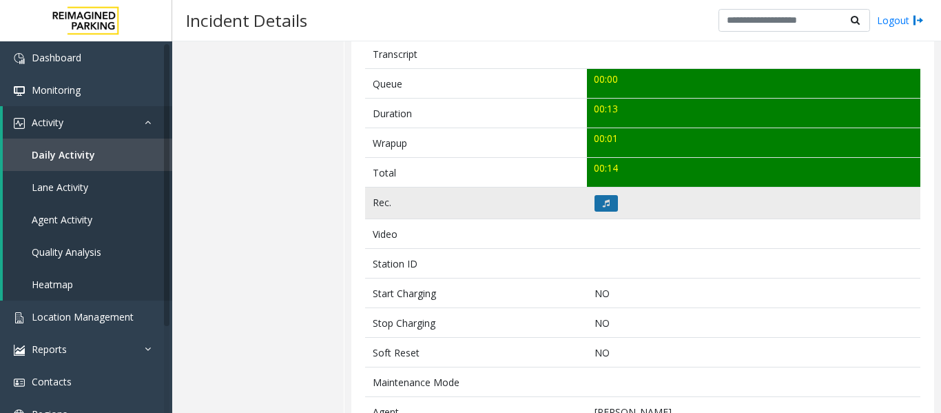
click at [603, 199] on icon at bounding box center [606, 203] width 7 height 8
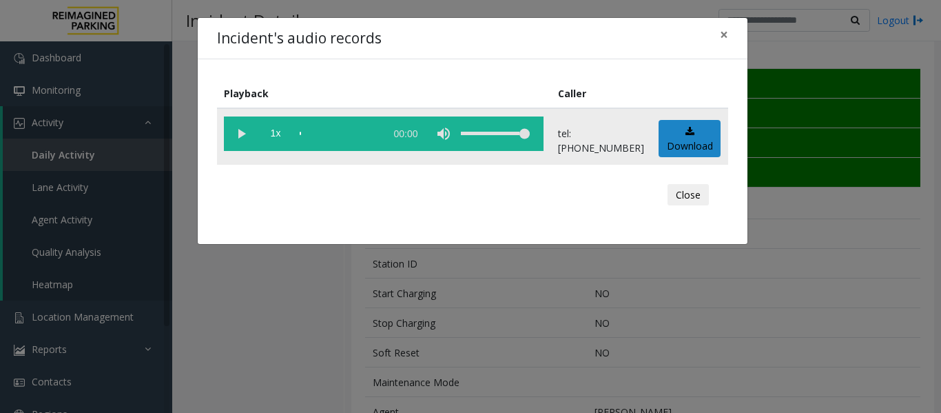
click at [247, 133] on vg-play-pause at bounding box center [241, 133] width 34 height 34
click at [690, 194] on button "Close" at bounding box center [688, 195] width 41 height 22
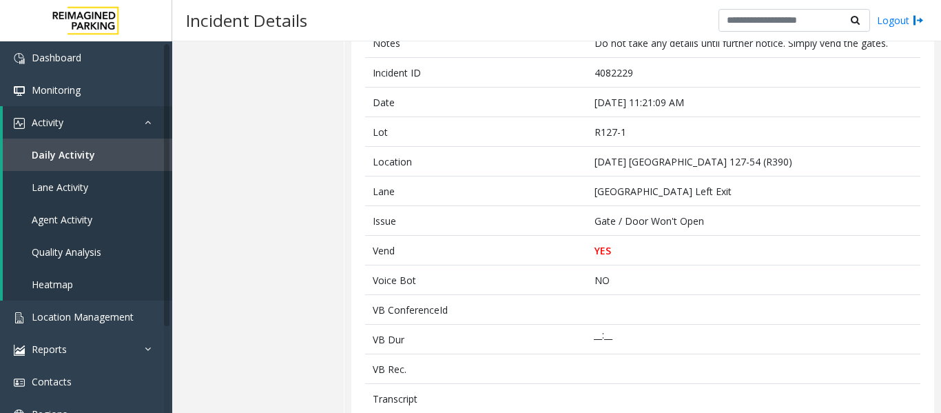
scroll to position [0, 0]
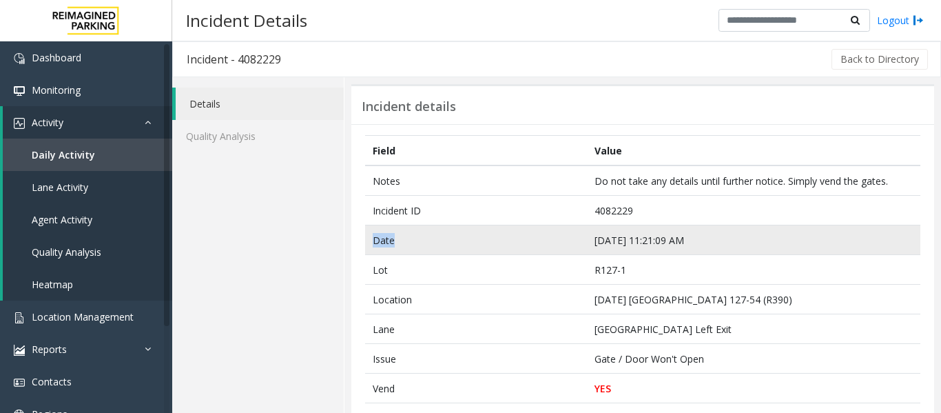
drag, startPoint x: 641, startPoint y: 207, endPoint x: 505, endPoint y: 225, distance: 136.8
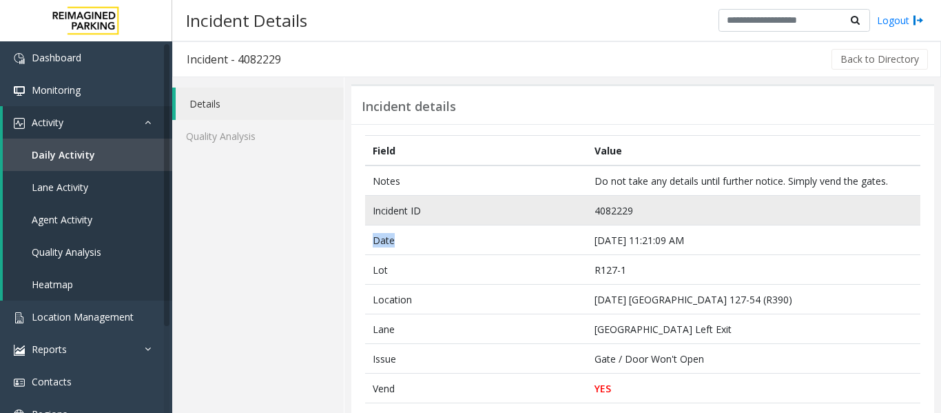
click at [671, 210] on td "4082229" at bounding box center [753, 211] width 333 height 30
drag, startPoint x: 671, startPoint y: 210, endPoint x: 586, endPoint y: 213, distance: 85.5
click at [587, 213] on td "4082229" at bounding box center [753, 211] width 333 height 30
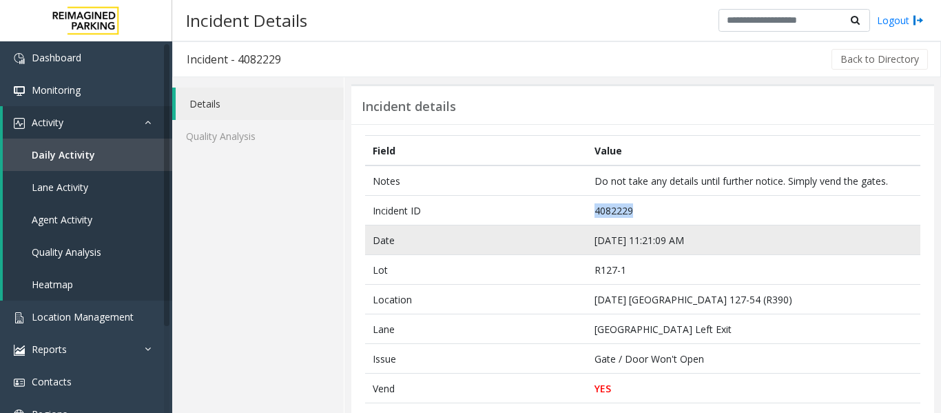
copy td "4082229"
drag, startPoint x: 716, startPoint y: 244, endPoint x: 474, endPoint y: 248, distance: 242.5
click at [474, 248] on tr "Date Sep 20 11:21:09 AM" at bounding box center [642, 240] width 555 height 30
copy tr "Sep 20 11:21:09 AM"
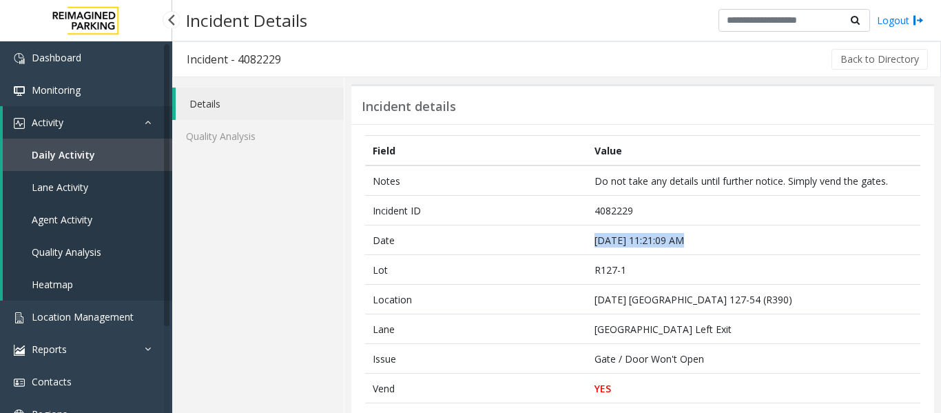
click at [78, 227] on link "Agent Activity" at bounding box center [87, 219] width 169 height 32
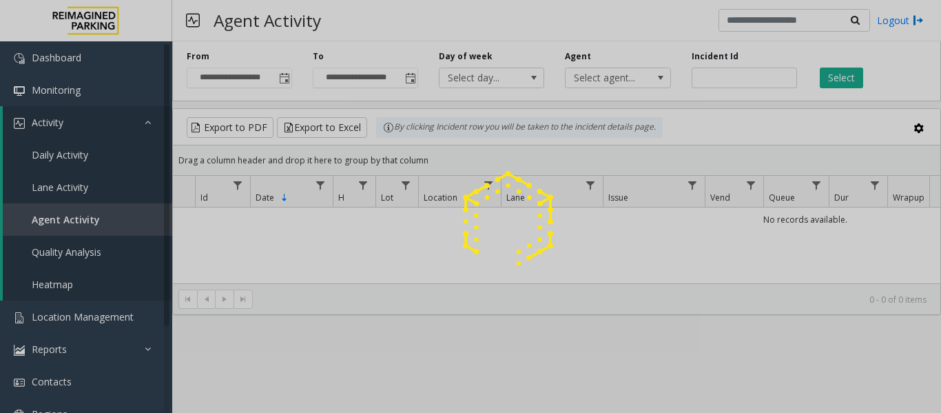
click at [725, 76] on div at bounding box center [470, 206] width 941 height 413
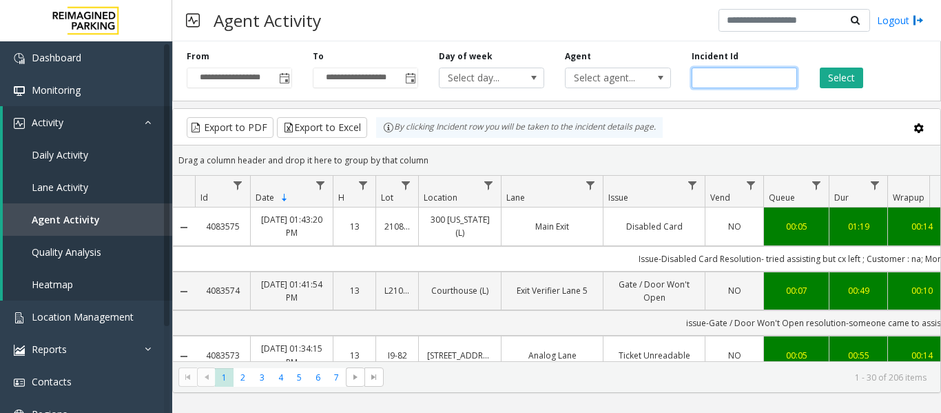
click at [725, 76] on input "number" at bounding box center [744, 78] width 105 height 21
paste input "*******"
type input "*******"
click at [833, 74] on button "Select" at bounding box center [841, 78] width 43 height 21
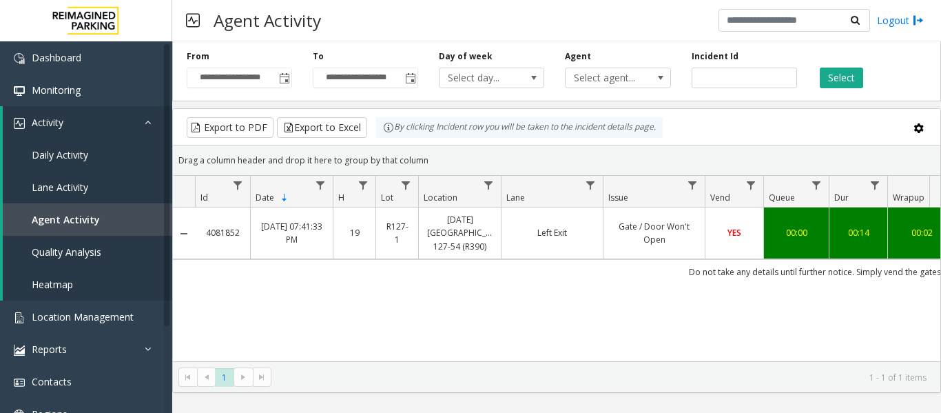
click at [572, 227] on link "Left Exit" at bounding box center [552, 232] width 85 height 13
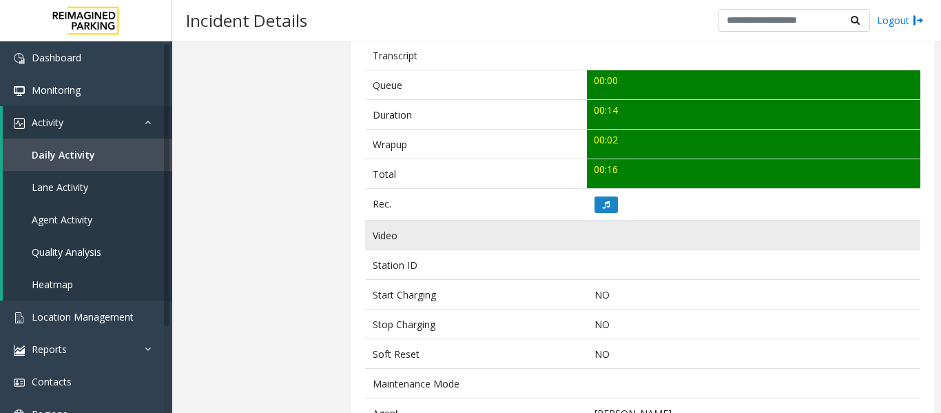
scroll to position [482, 0]
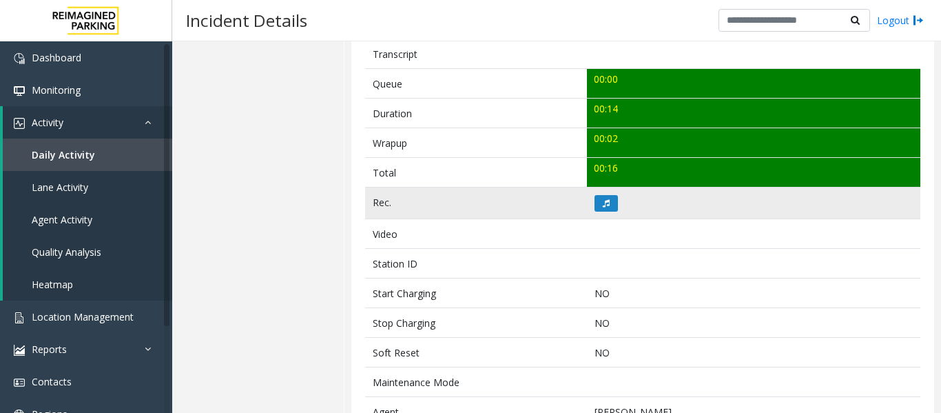
click at [605, 211] on td at bounding box center [753, 203] width 333 height 32
click at [605, 207] on icon at bounding box center [606, 203] width 7 height 8
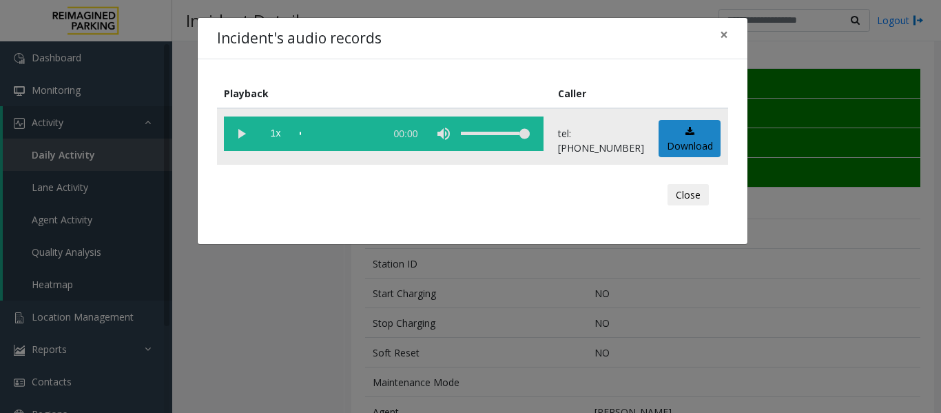
click at [246, 138] on vg-play-pause at bounding box center [241, 133] width 34 height 34
click at [692, 198] on button "Close" at bounding box center [688, 195] width 41 height 22
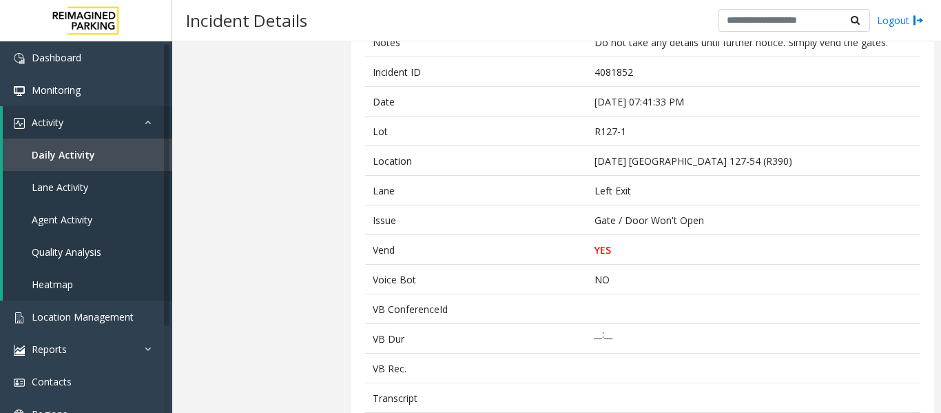
scroll to position [138, 0]
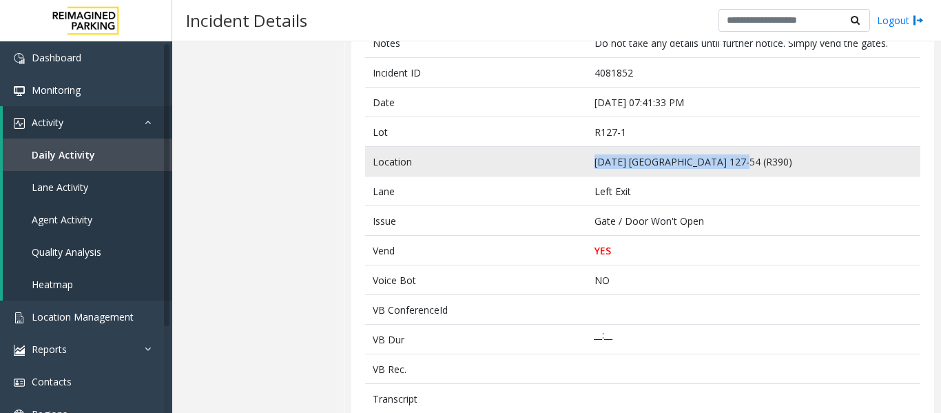
drag, startPoint x: 588, startPoint y: 163, endPoint x: 726, endPoint y: 163, distance: 137.8
click at [726, 163] on td "[DATE] [GEOGRAPHIC_DATA] 127-54 (R390)" at bounding box center [753, 162] width 333 height 30
drag, startPoint x: 719, startPoint y: 163, endPoint x: 578, endPoint y: 163, distance: 140.5
click at [578, 163] on tr "Location Ascension Seton East Garage 127-54 (R390)" at bounding box center [642, 162] width 555 height 30
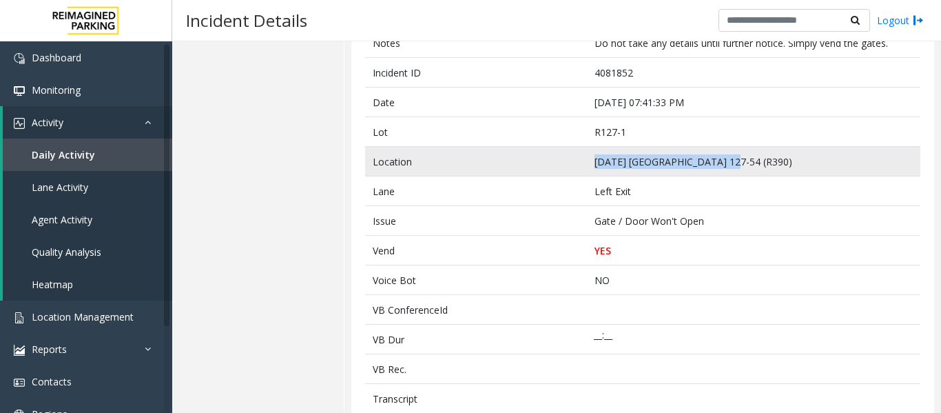
copy tr "Ascension Seton East Garage"
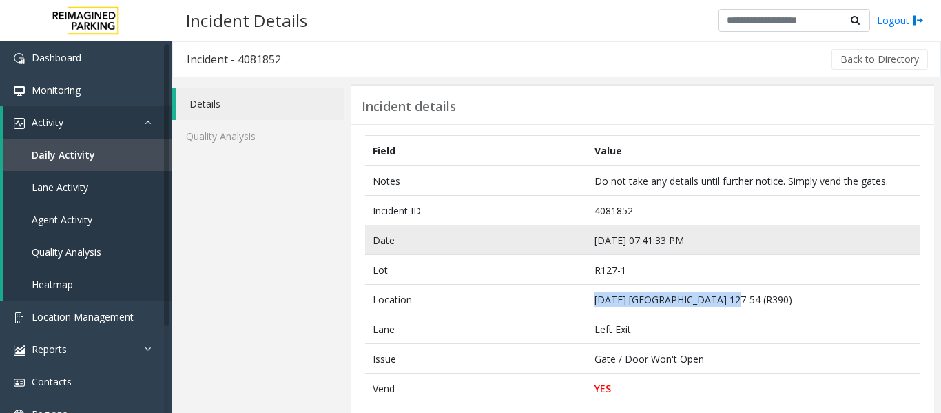
scroll to position [344, 0]
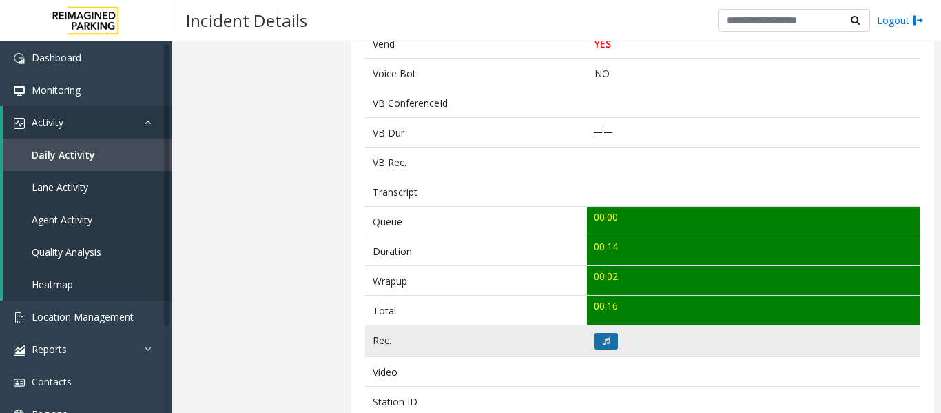
click at [605, 335] on button at bounding box center [606, 341] width 23 height 17
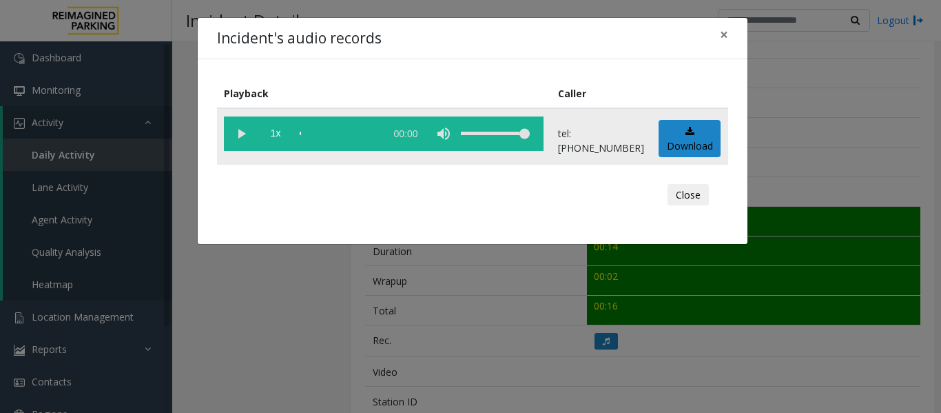
click at [248, 136] on vg-play-pause at bounding box center [241, 133] width 34 height 34
click at [704, 192] on button "Close" at bounding box center [688, 195] width 41 height 22
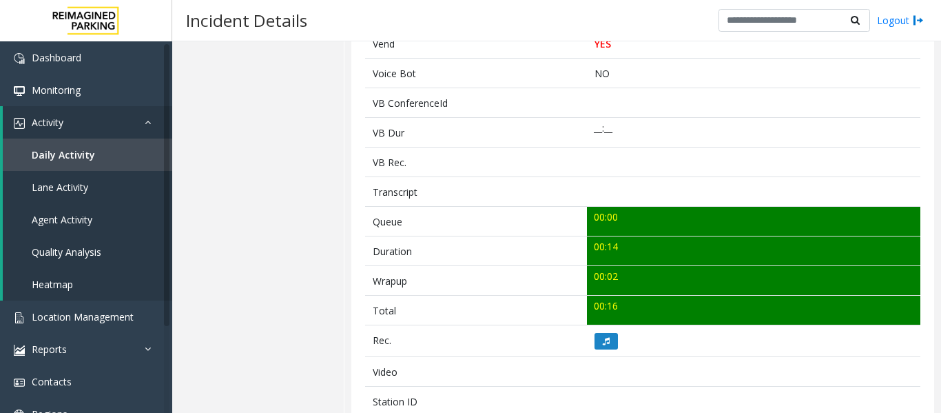
scroll to position [0, 0]
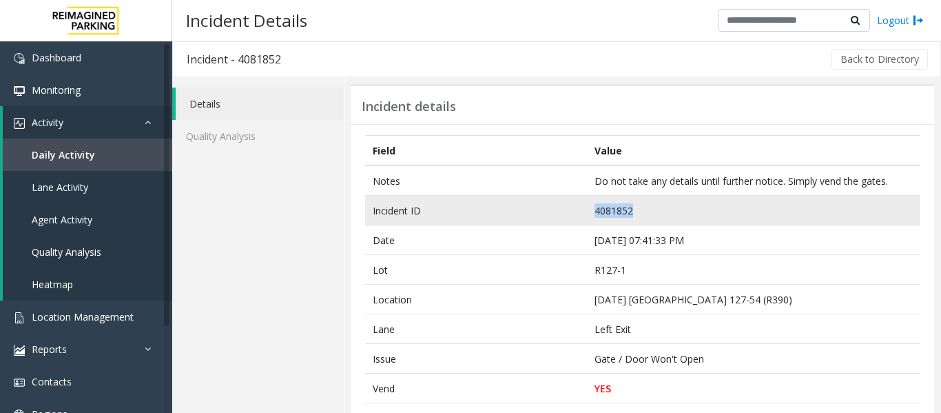
drag, startPoint x: 657, startPoint y: 205, endPoint x: 463, endPoint y: 216, distance: 193.9
click at [463, 216] on tr "Incident ID 4081852" at bounding box center [642, 211] width 555 height 30
copy tr "4081852"
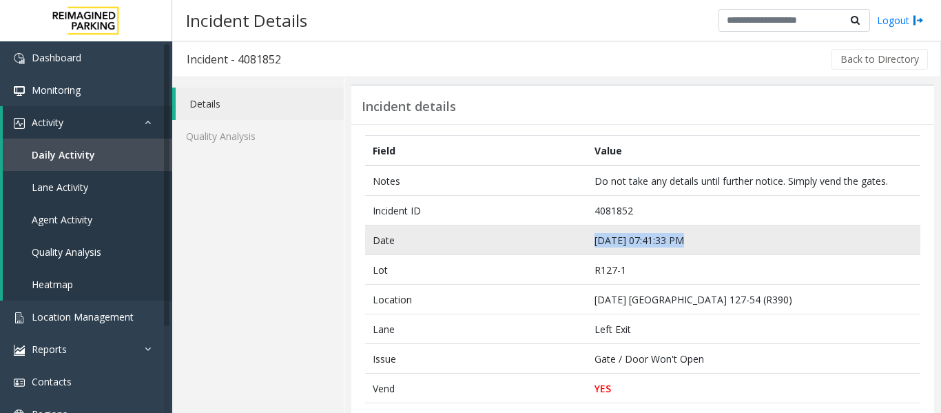
drag, startPoint x: 682, startPoint y: 247, endPoint x: 553, endPoint y: 245, distance: 128.8
click at [553, 245] on tr "Date Sep 19 07:41:33 PM" at bounding box center [642, 240] width 555 height 30
click at [629, 241] on td "Sep 19 07:41:33 PM" at bounding box center [753, 240] width 333 height 30
drag, startPoint x: 713, startPoint y: 244, endPoint x: 584, endPoint y: 247, distance: 129.6
click at [587, 247] on td "Sep 19 07:41:33 PM" at bounding box center [753, 240] width 333 height 30
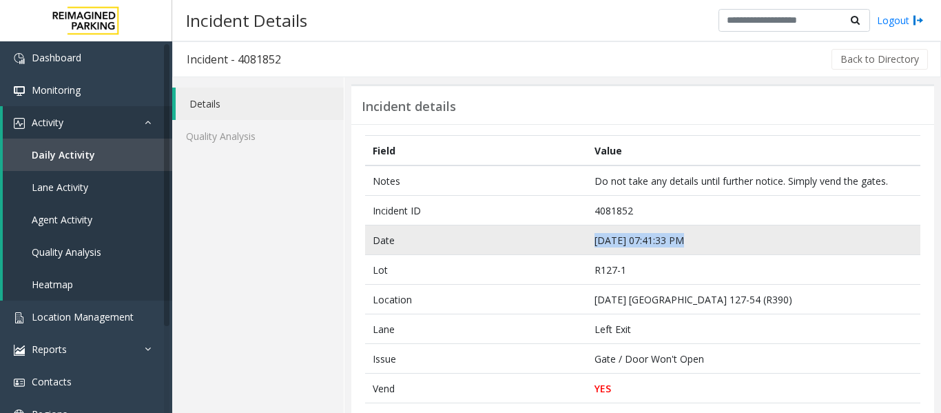
copy td "Sep 19 07:41:33 PM"
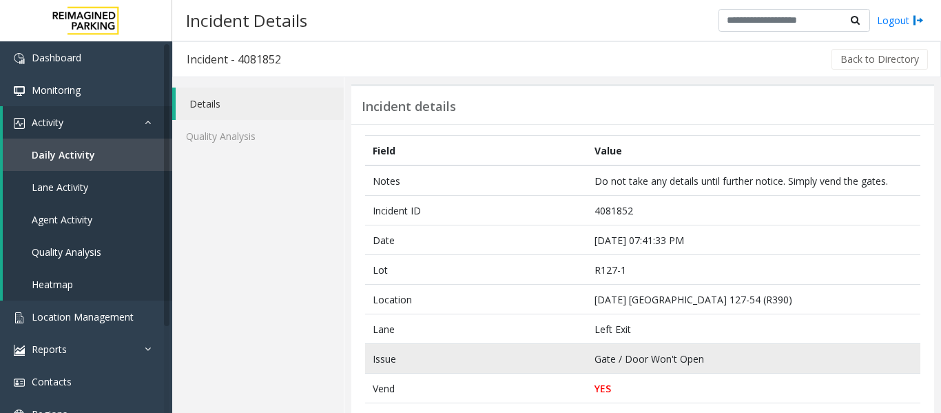
click at [633, 347] on td "Gate / Door Won't Open" at bounding box center [753, 359] width 333 height 30
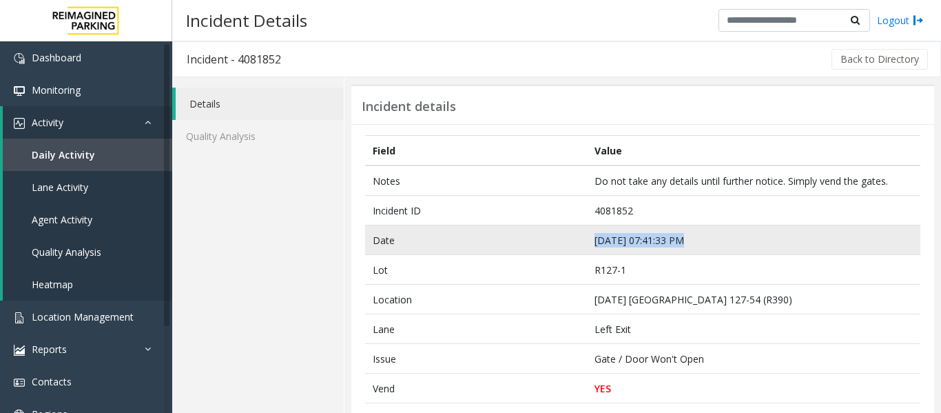
drag, startPoint x: 692, startPoint y: 240, endPoint x: 583, endPoint y: 245, distance: 109.0
click at [587, 245] on td "Sep 19 07:41:33 PM" at bounding box center [753, 240] width 333 height 30
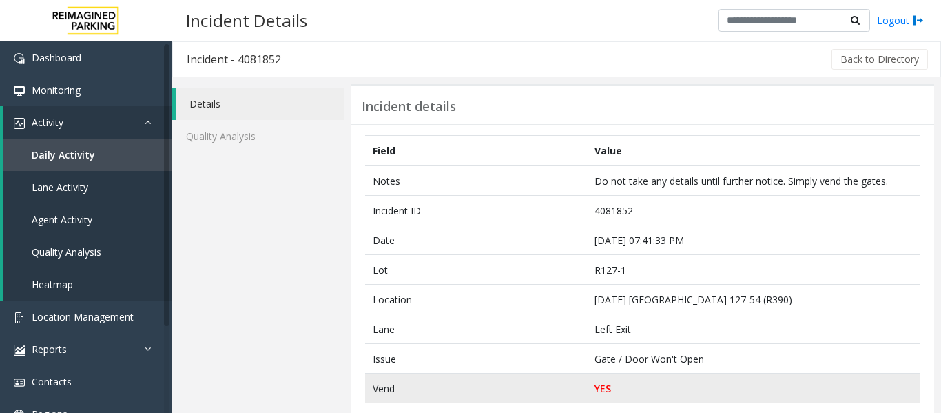
click at [643, 373] on td "YES" at bounding box center [753, 388] width 333 height 30
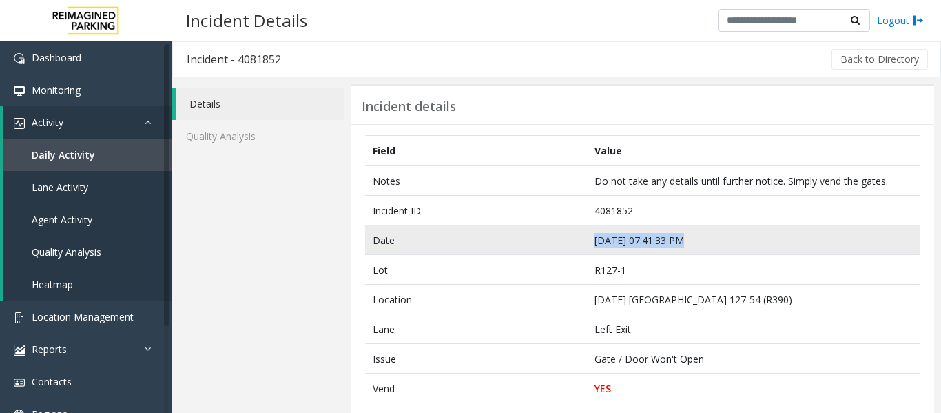
drag, startPoint x: 678, startPoint y: 238, endPoint x: 575, endPoint y: 240, distance: 102.7
click at [575, 240] on tr "Date Sep 19 07:41:33 PM" at bounding box center [642, 240] width 555 height 30
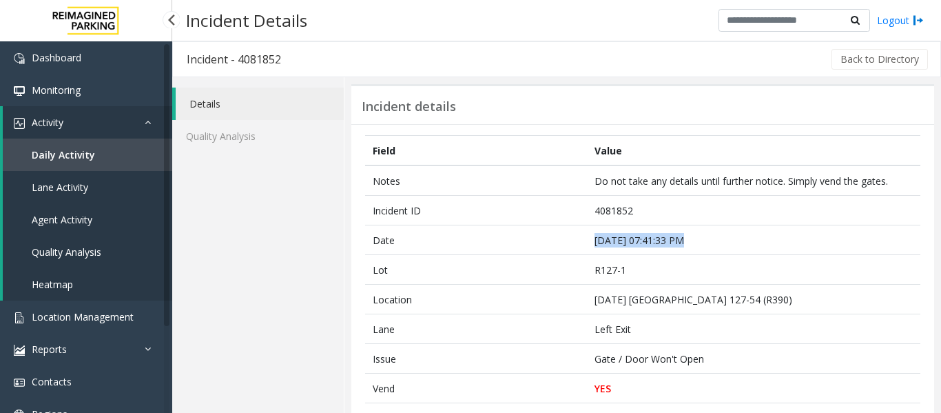
click at [80, 232] on link "Agent Activity" at bounding box center [87, 219] width 169 height 32
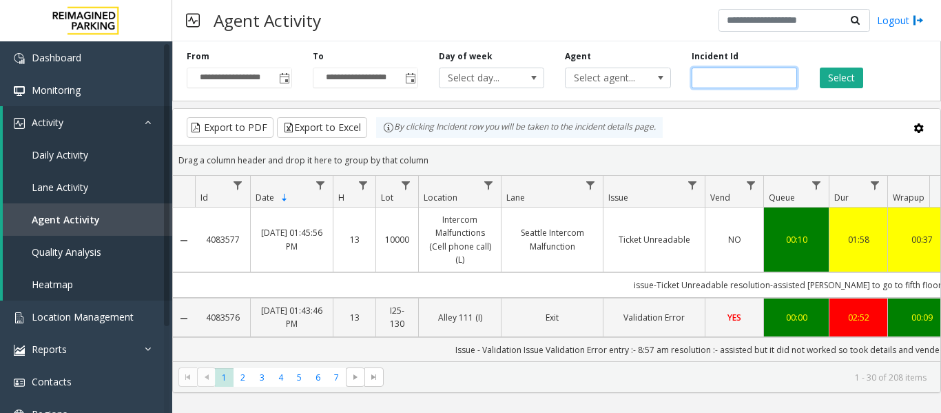
click at [719, 74] on input "number" at bounding box center [744, 78] width 105 height 21
paste input "*******"
type input "*******"
click at [822, 79] on button "Select" at bounding box center [841, 78] width 43 height 21
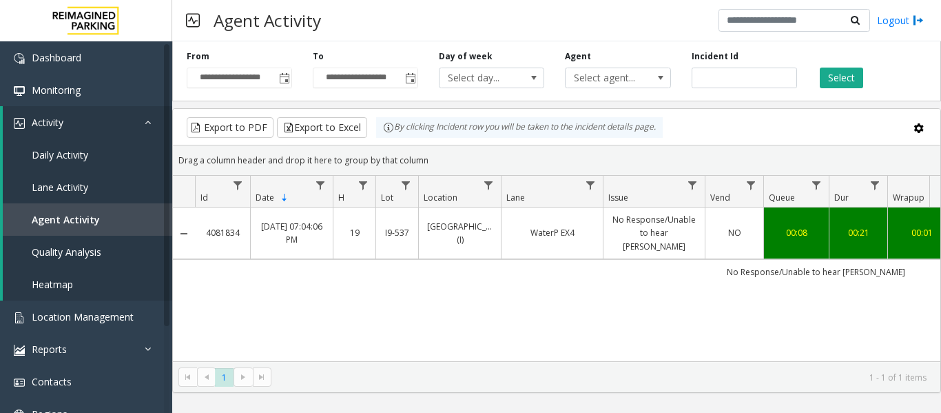
click at [636, 240] on td "No Response/Unable to hear parker" at bounding box center [654, 233] width 102 height 52
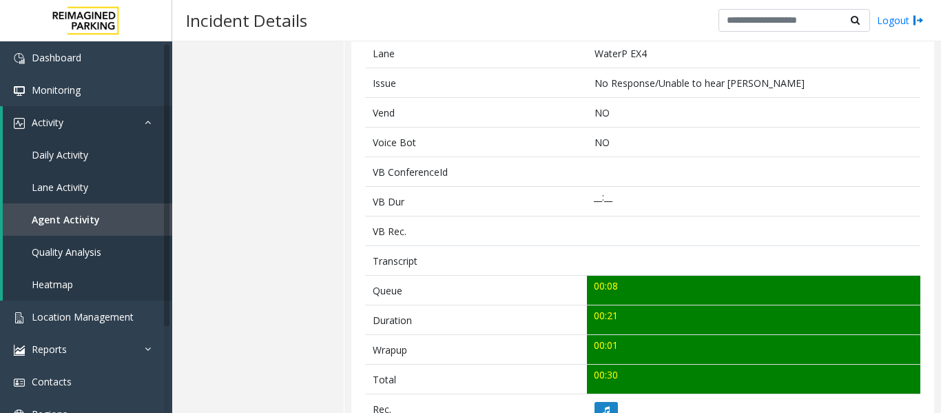
scroll to position [551, 0]
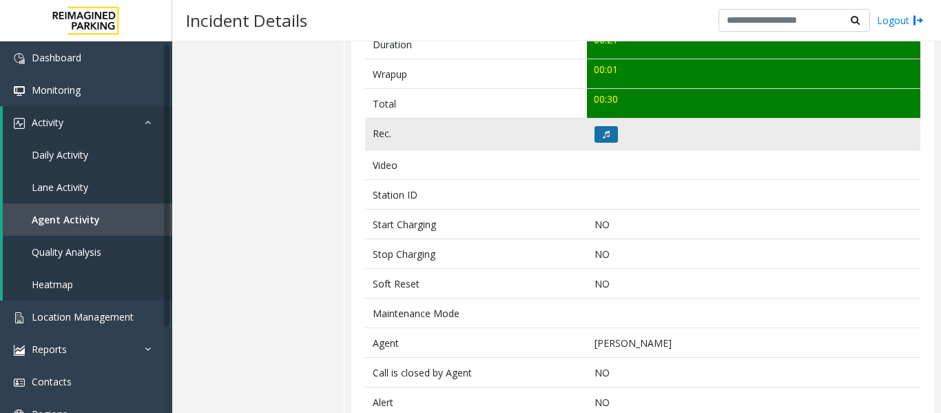
click at [603, 141] on button at bounding box center [606, 134] width 23 height 17
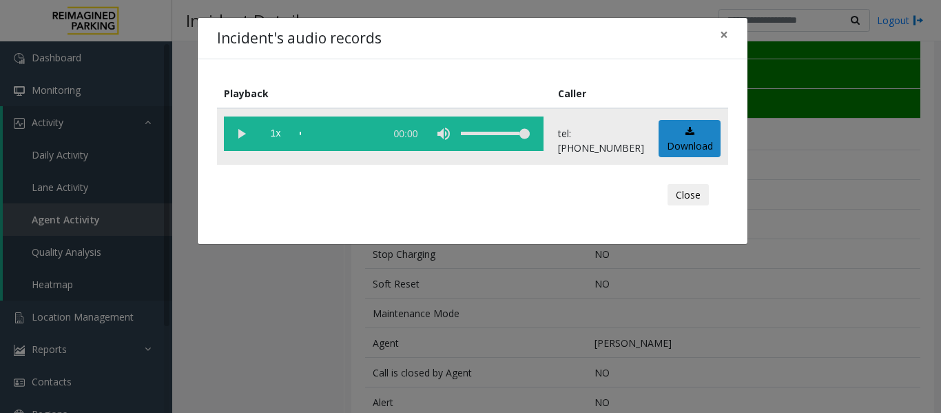
click at [234, 132] on vg-play-pause at bounding box center [241, 133] width 34 height 34
click at [674, 186] on button "Close" at bounding box center [688, 195] width 41 height 22
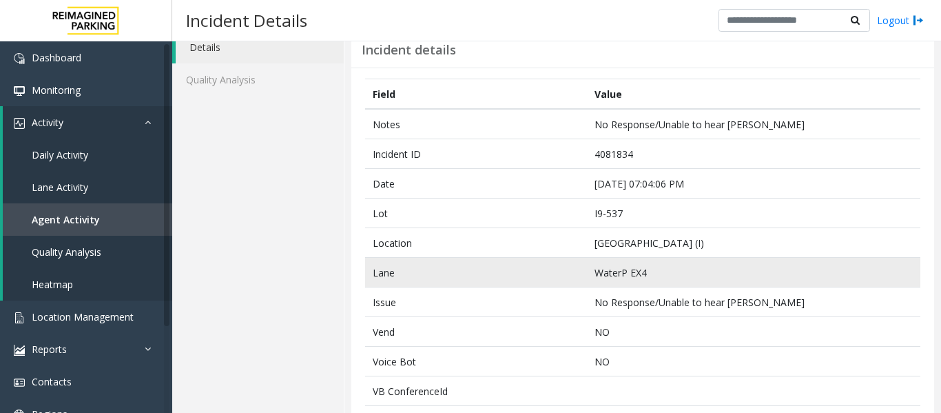
scroll to position [0, 0]
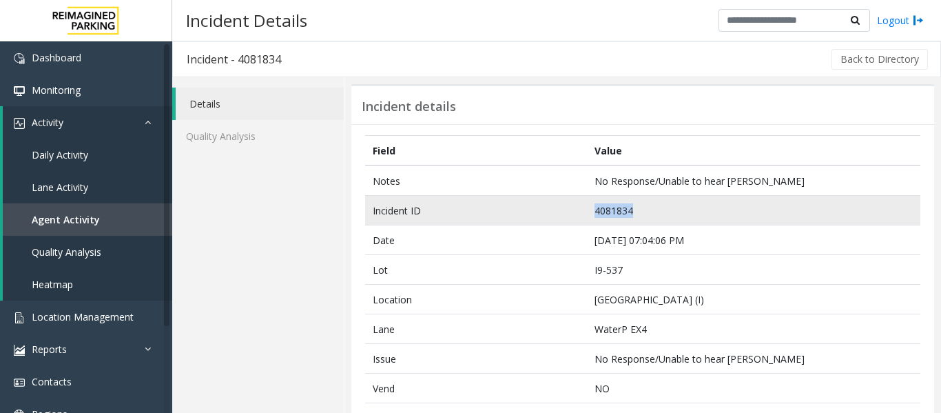
drag, startPoint x: 651, startPoint y: 214, endPoint x: 515, endPoint y: 205, distance: 136.0
click at [515, 205] on tr "Incident ID 4081834" at bounding box center [642, 211] width 555 height 30
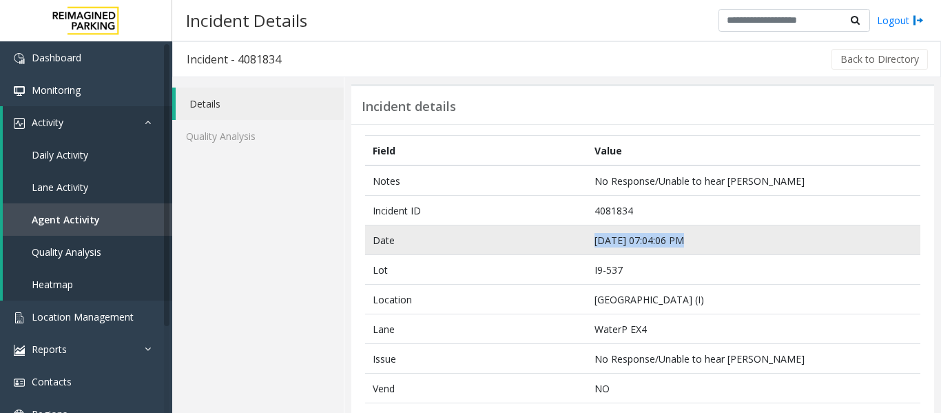
drag, startPoint x: 688, startPoint y: 239, endPoint x: 580, endPoint y: 242, distance: 108.2
click at [580, 242] on tr "Date Sep 19 07:04:06 PM" at bounding box center [642, 240] width 555 height 30
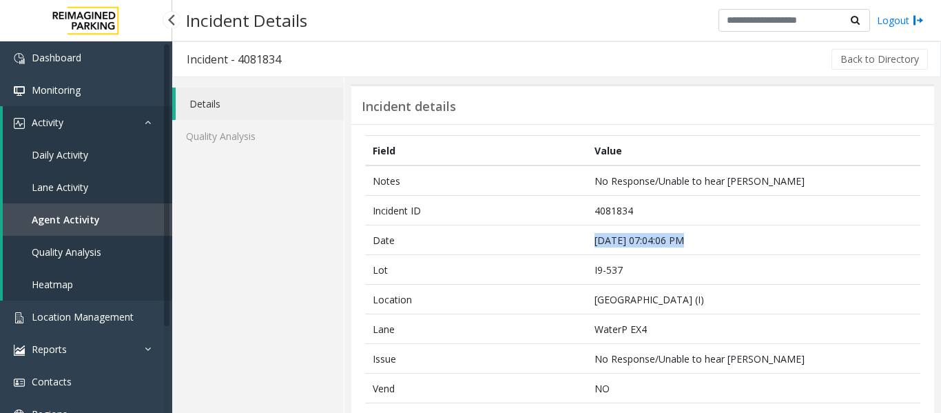
click at [116, 217] on link "Agent Activity" at bounding box center [87, 219] width 169 height 32
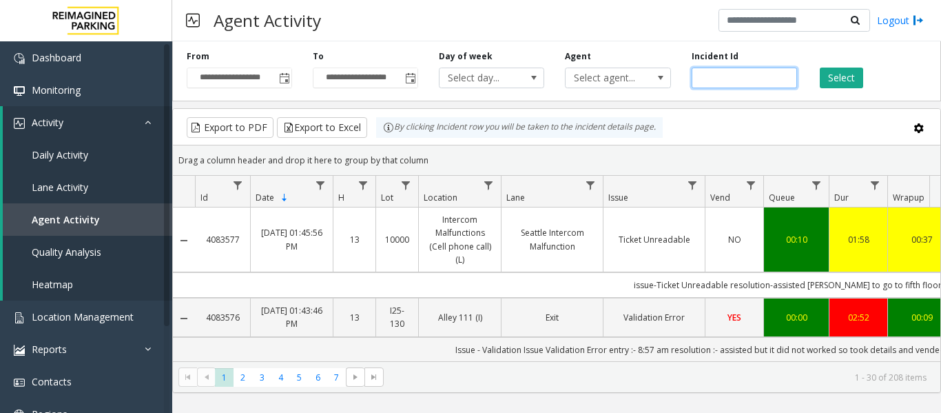
click at [747, 77] on input "number" at bounding box center [744, 78] width 105 height 21
paste input "*******"
type input "*******"
click at [836, 74] on button "Select" at bounding box center [841, 78] width 43 height 21
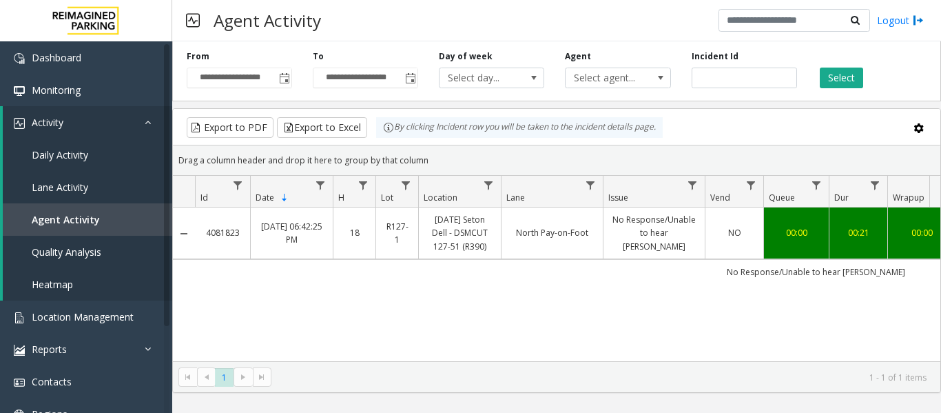
click at [630, 232] on link "No Response/Unable to hear parker" at bounding box center [654, 233] width 85 height 40
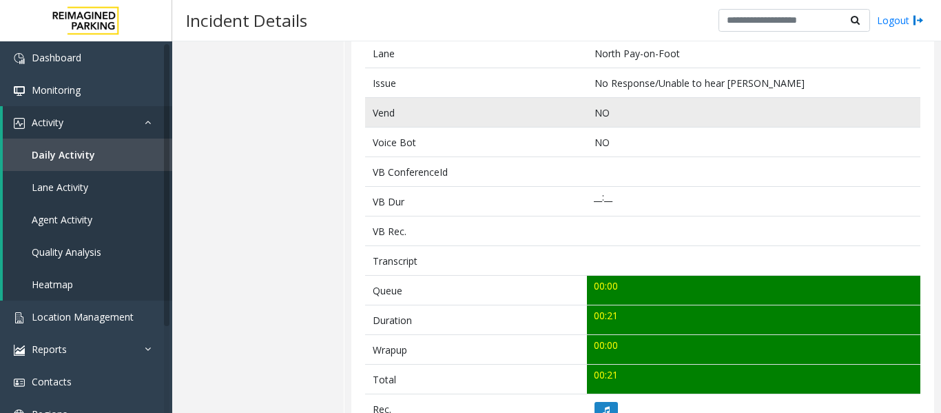
scroll to position [482, 0]
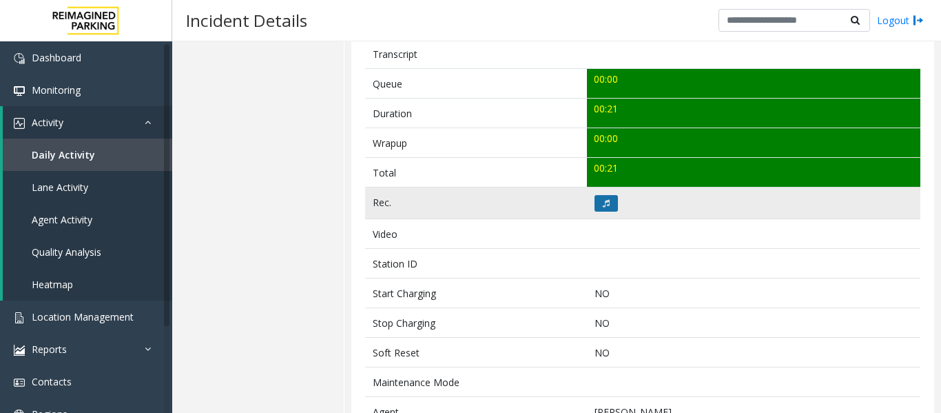
click at [606, 207] on button at bounding box center [606, 203] width 23 height 17
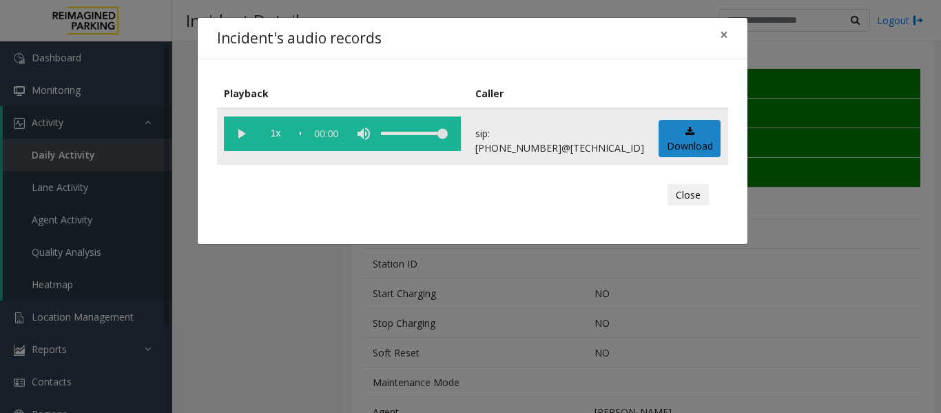
click at [240, 136] on vg-play-pause at bounding box center [241, 133] width 34 height 34
click at [680, 200] on button "Close" at bounding box center [688, 195] width 41 height 22
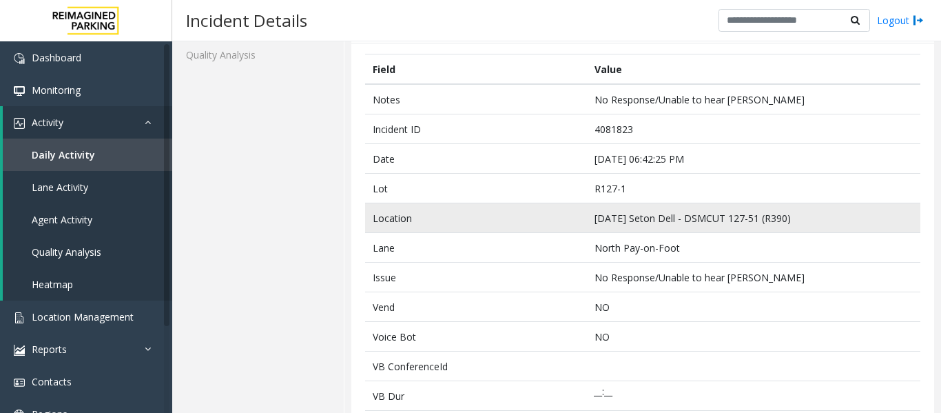
scroll to position [0, 0]
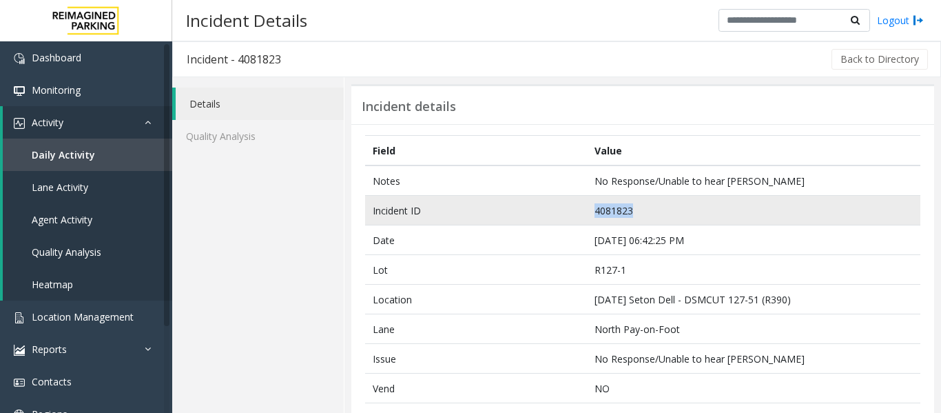
drag, startPoint x: 646, startPoint y: 205, endPoint x: 548, endPoint y: 209, distance: 97.9
click at [548, 209] on tr "Incident ID 4081823" at bounding box center [642, 211] width 555 height 30
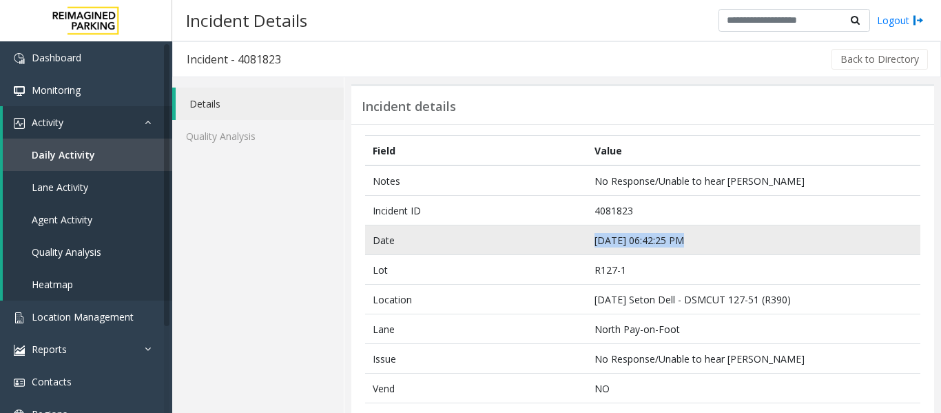
drag, startPoint x: 690, startPoint y: 244, endPoint x: 543, endPoint y: 245, distance: 146.7
click at [543, 245] on tr "Date Sep 19 06:42:25 PM" at bounding box center [642, 240] width 555 height 30
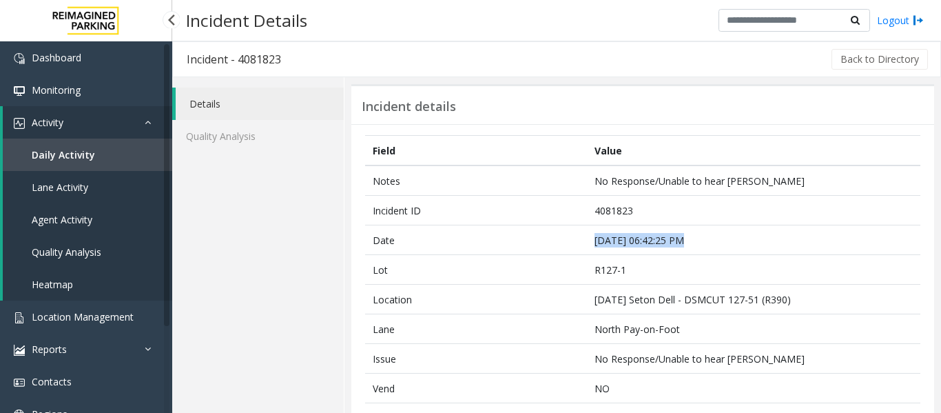
click at [62, 227] on link "Agent Activity" at bounding box center [87, 219] width 169 height 32
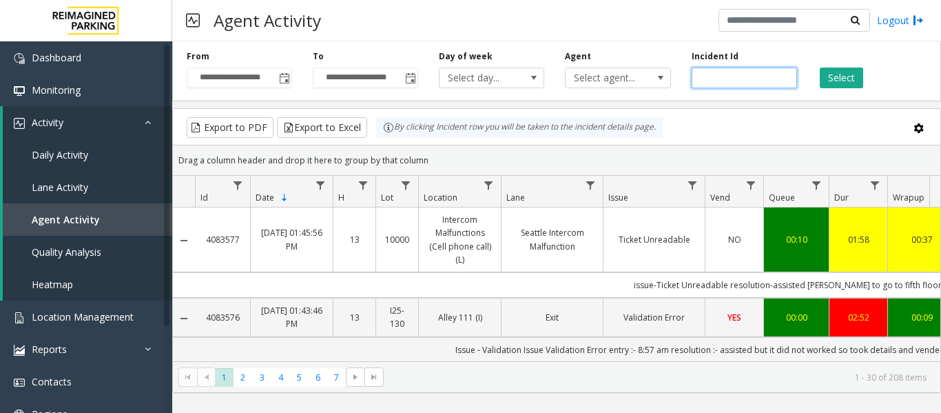
click at [734, 79] on input "number" at bounding box center [744, 78] width 105 height 21
paste input "*******"
type input "*******"
click at [844, 70] on button "Select" at bounding box center [841, 78] width 43 height 21
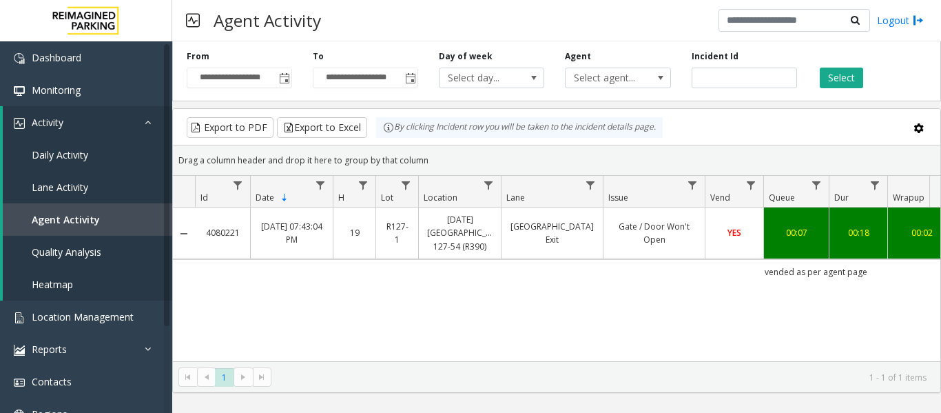
click at [514, 240] on td "38th Street Exit" at bounding box center [552, 233] width 102 height 52
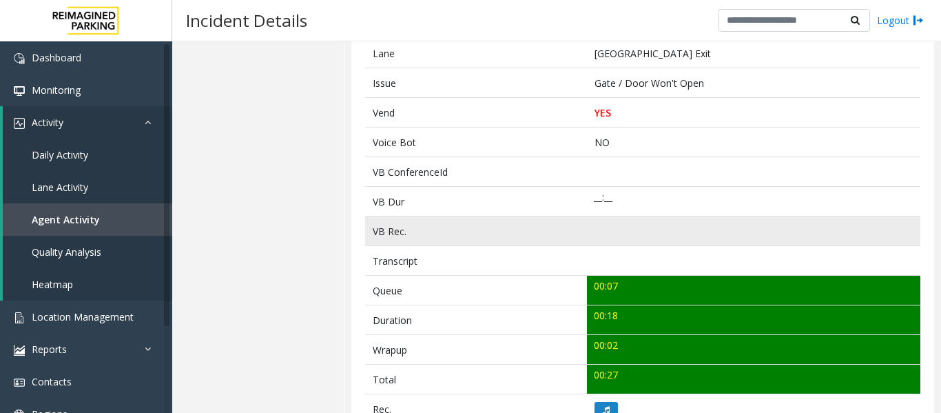
scroll to position [413, 0]
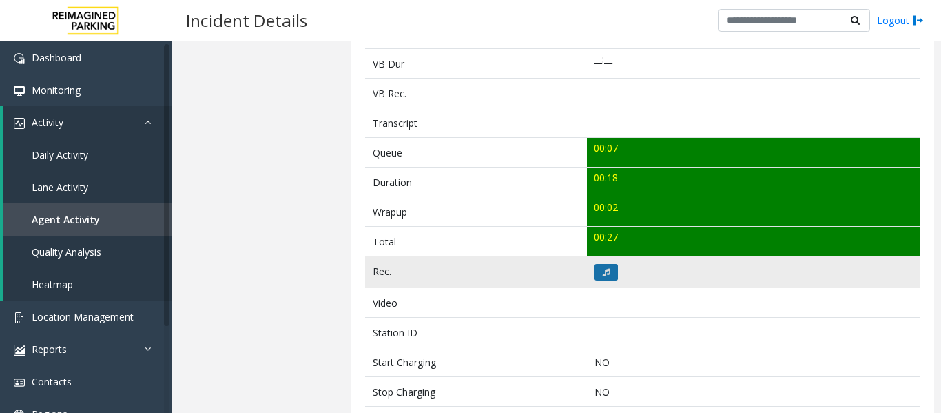
click at [605, 264] on button at bounding box center [606, 272] width 23 height 17
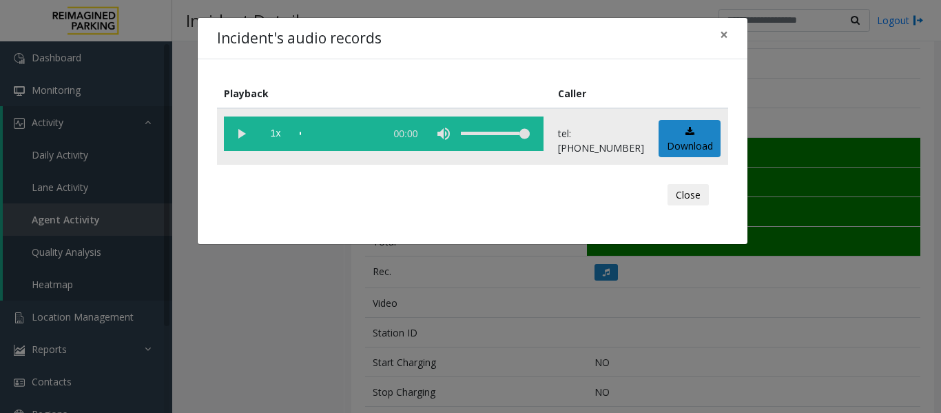
click at [237, 132] on vg-play-pause at bounding box center [241, 133] width 34 height 34
click at [699, 196] on button "Close" at bounding box center [688, 195] width 41 height 22
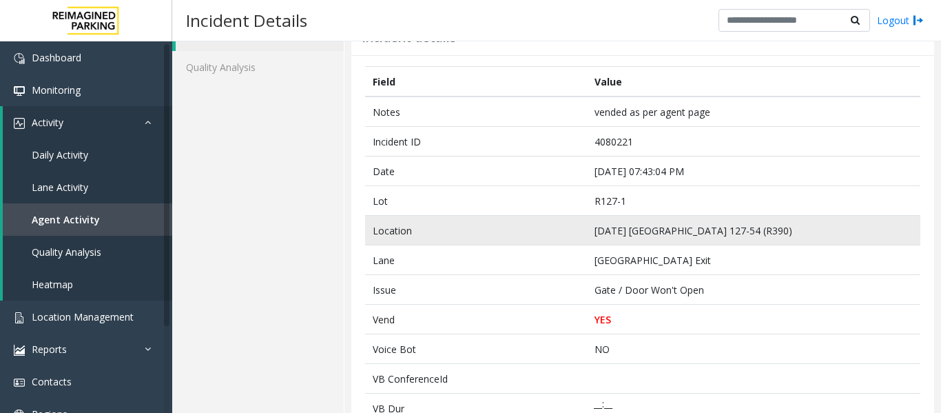
scroll to position [0, 0]
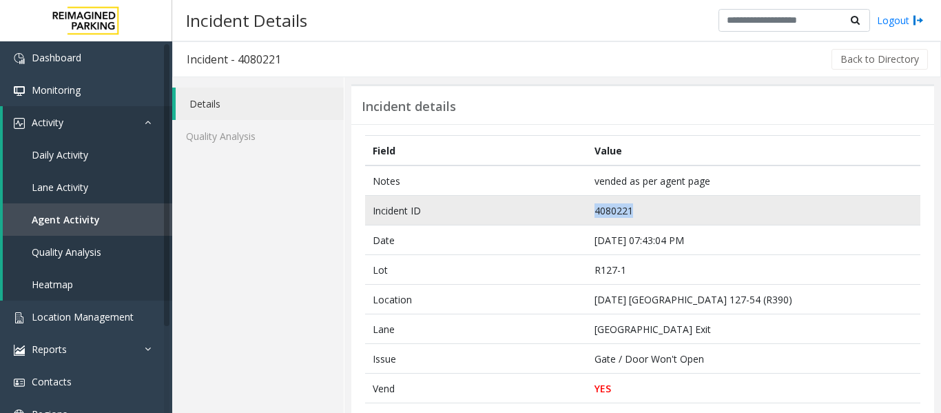
drag, startPoint x: 643, startPoint y: 213, endPoint x: 569, endPoint y: 215, distance: 74.4
click at [569, 215] on tr "Incident ID 4080221" at bounding box center [642, 211] width 555 height 30
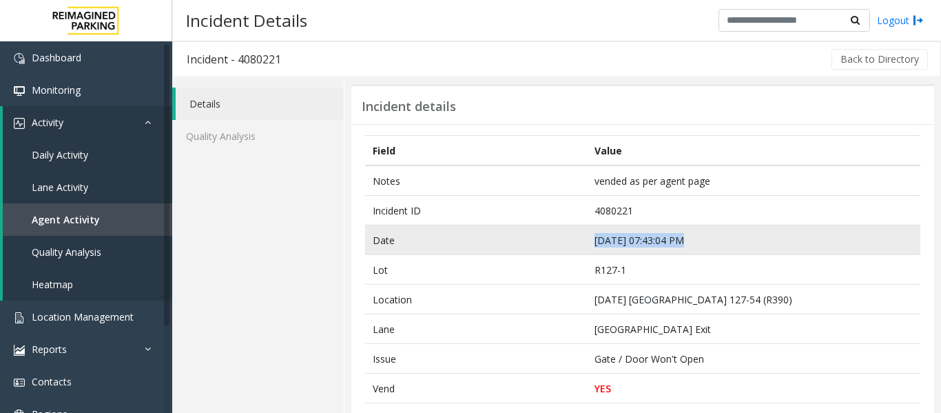
drag, startPoint x: 679, startPoint y: 240, endPoint x: 559, endPoint y: 240, distance: 120.6
click at [559, 240] on tr "Date Sep 17 07:43:04 PM" at bounding box center [642, 240] width 555 height 30
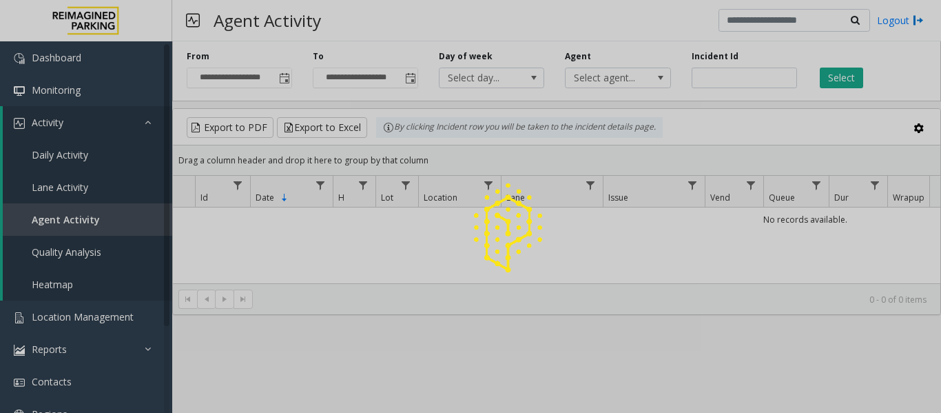
click at [720, 76] on div at bounding box center [470, 206] width 941 height 413
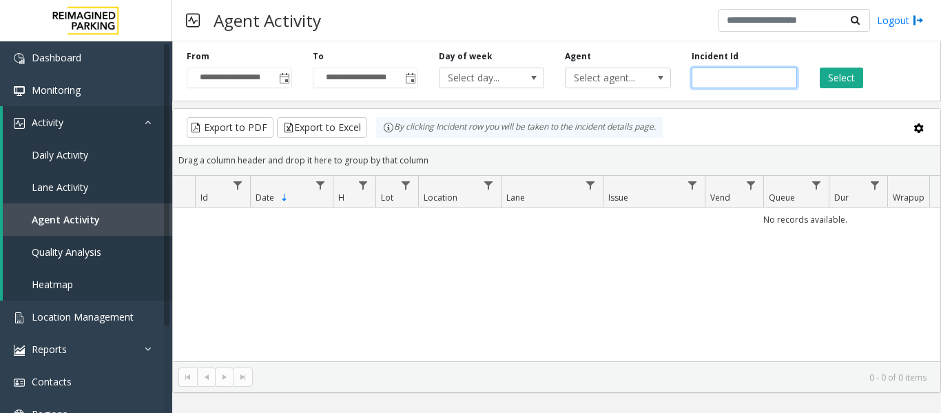
click at [720, 76] on input "number" at bounding box center [744, 78] width 105 height 21
paste input "*******"
type input "*******"
click at [837, 76] on button "Select" at bounding box center [841, 78] width 43 height 21
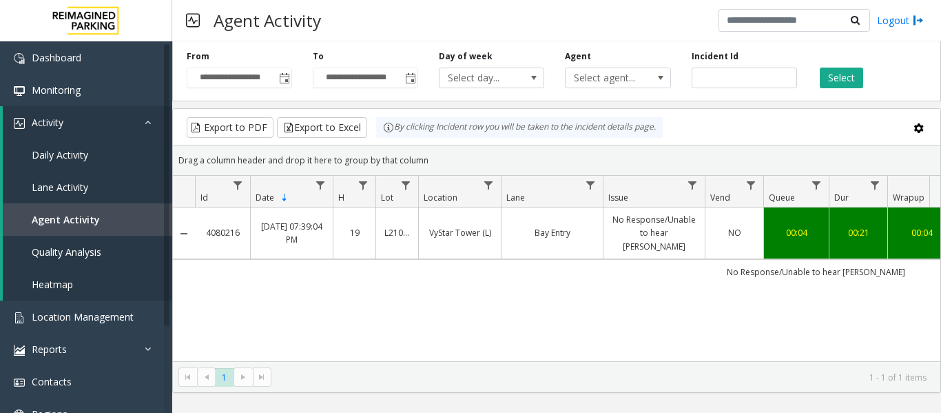
click at [697, 234] on td "No Response/Unable to hear [PERSON_NAME]" at bounding box center [654, 233] width 102 height 52
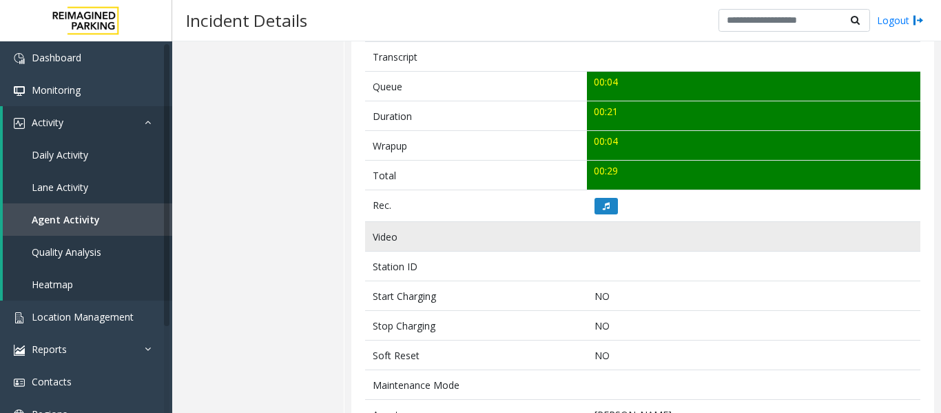
scroll to position [482, 0]
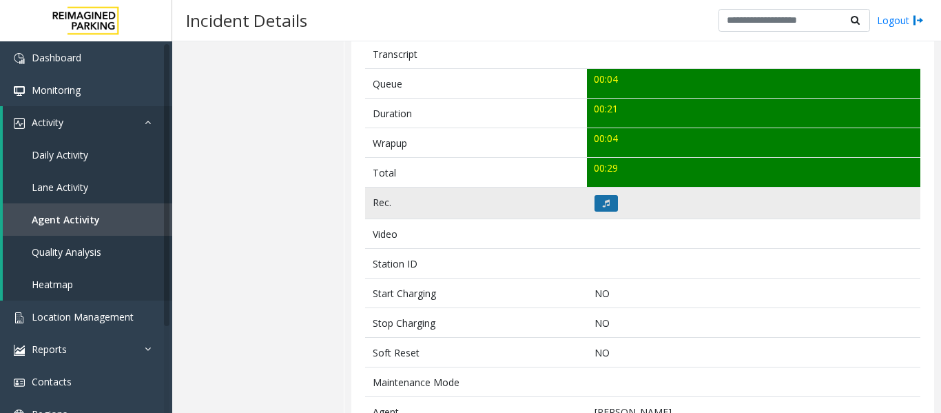
click at [603, 207] on icon at bounding box center [606, 203] width 7 height 8
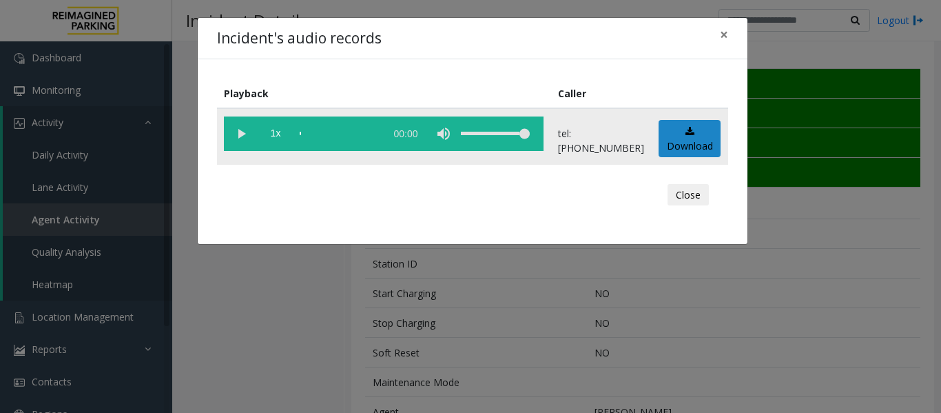
click at [245, 142] on vg-play-pause at bounding box center [241, 133] width 34 height 34
click at [685, 188] on button "Close" at bounding box center [688, 195] width 41 height 22
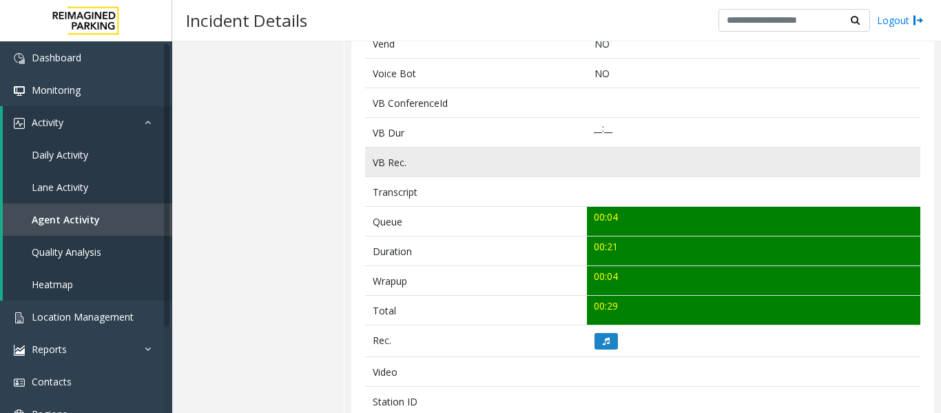
scroll to position [69, 0]
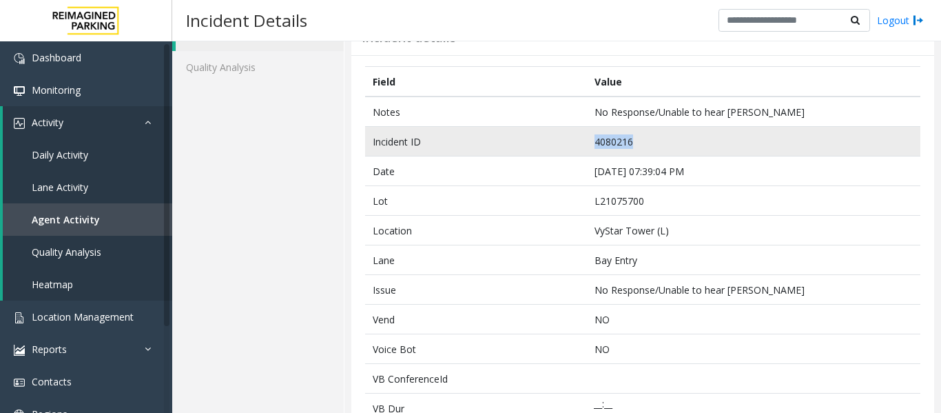
drag, startPoint x: 639, startPoint y: 140, endPoint x: 539, endPoint y: 143, distance: 99.2
click at [539, 143] on tr "Incident ID 4080216" at bounding box center [642, 142] width 555 height 30
copy tr "4080216"
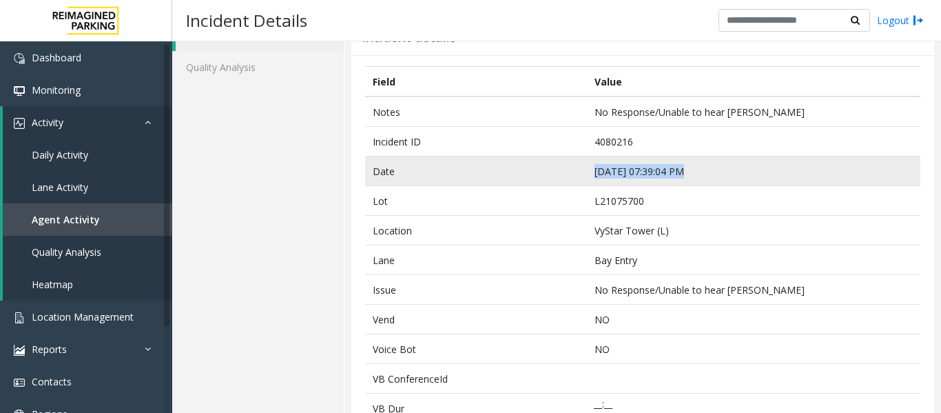
drag, startPoint x: 690, startPoint y: 173, endPoint x: 579, endPoint y: 172, distance: 110.2
click at [579, 172] on tr "Date Sep 17 07:39:04 PM" at bounding box center [642, 171] width 555 height 30
copy tr "Sep 17 07:39:04 PM"
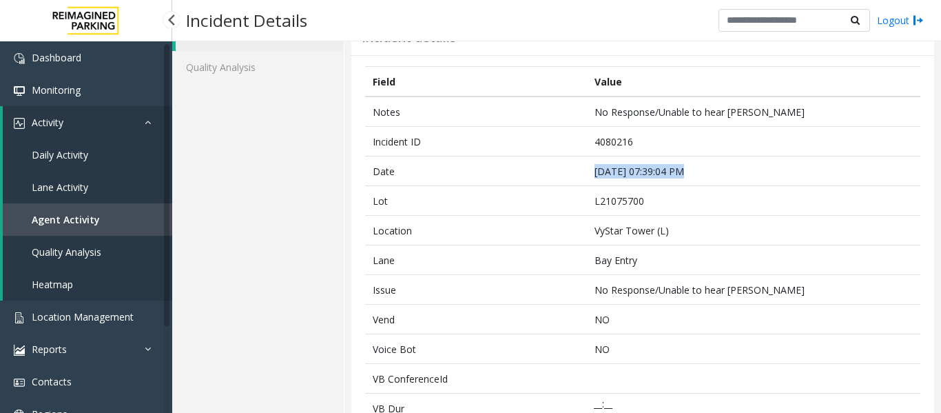
click at [91, 210] on link "Agent Activity" at bounding box center [87, 219] width 169 height 32
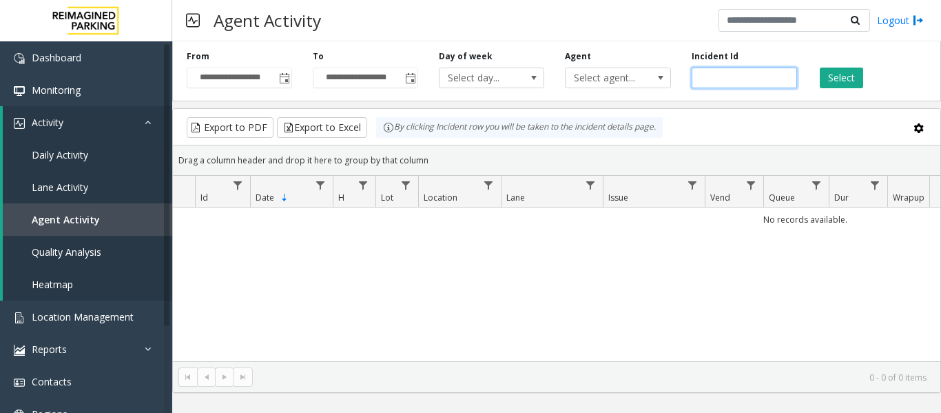
click at [716, 72] on input "number" at bounding box center [744, 78] width 105 height 21
paste input "*******"
type input "*******"
click at [843, 68] on button "Select" at bounding box center [841, 78] width 43 height 21
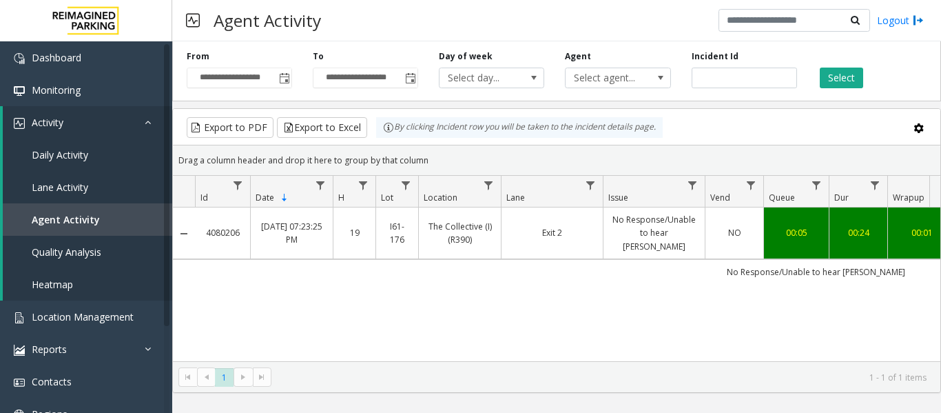
click at [650, 238] on link "No Response/Unable to hear parker" at bounding box center [654, 233] width 85 height 40
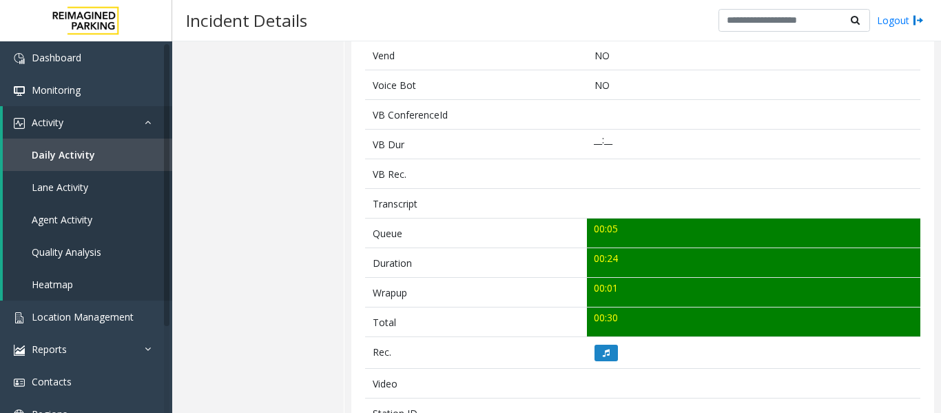
scroll to position [344, 0]
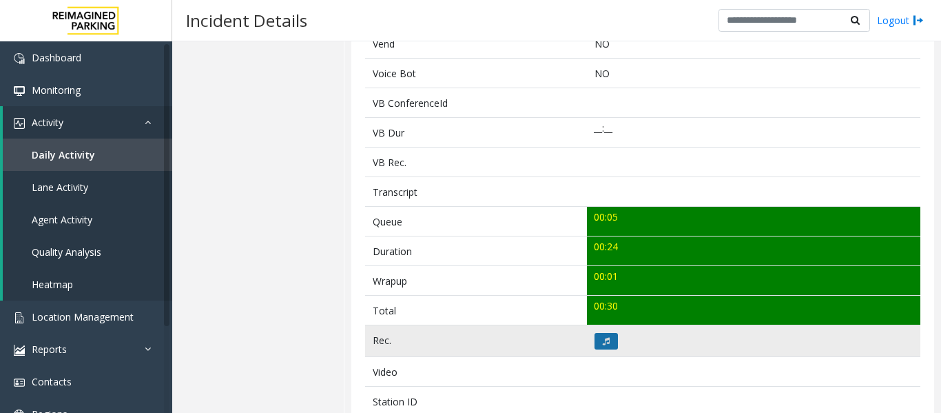
click at [603, 340] on icon at bounding box center [606, 341] width 7 height 8
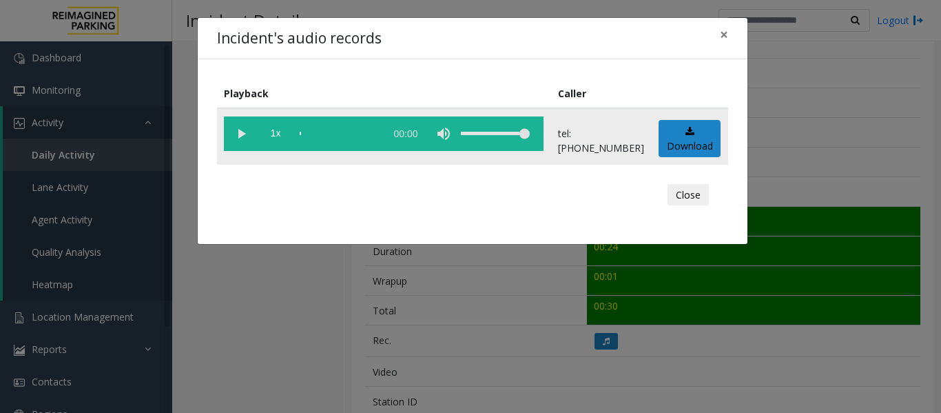
click at [243, 141] on vg-play-pause at bounding box center [241, 133] width 34 height 34
click at [701, 190] on button "Close" at bounding box center [688, 195] width 41 height 22
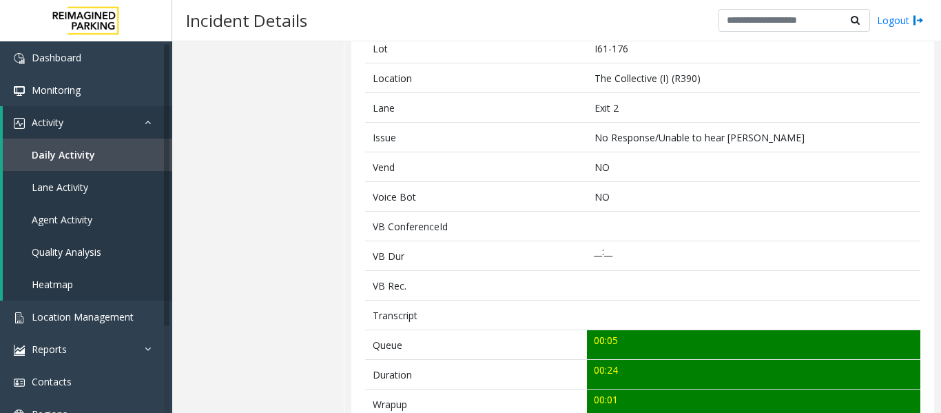
scroll to position [0, 0]
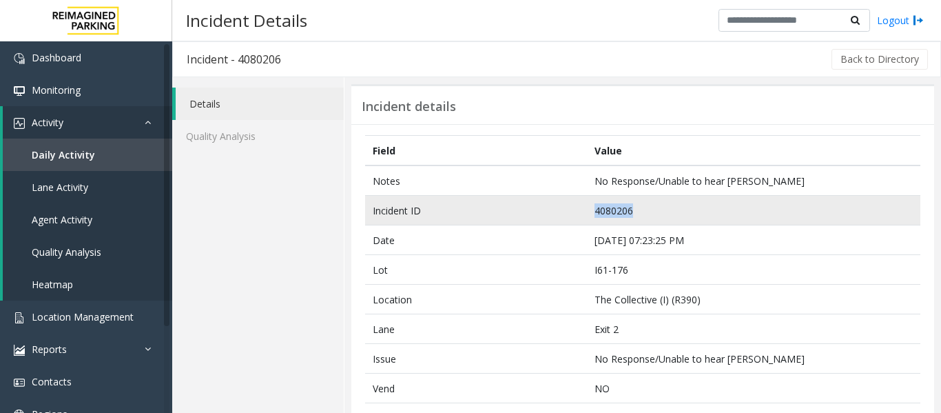
drag, startPoint x: 659, startPoint y: 207, endPoint x: 555, endPoint y: 209, distance: 103.3
click at [555, 209] on tr "Incident ID 4080206" at bounding box center [642, 211] width 555 height 30
copy tr "4080206"
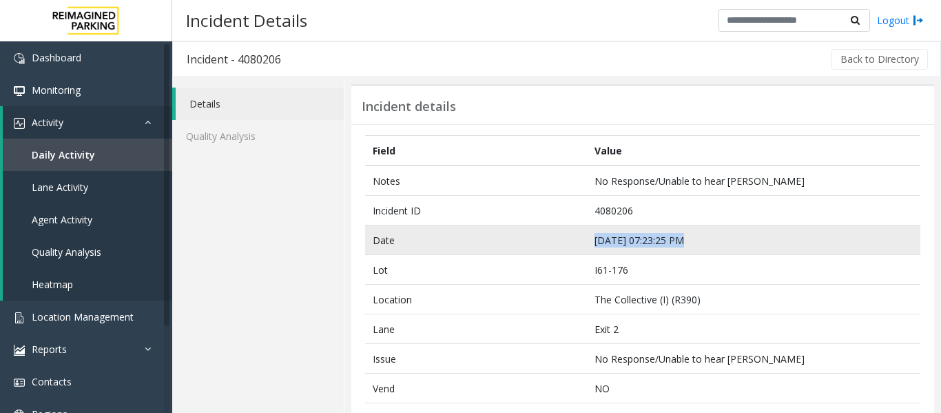
drag, startPoint x: 679, startPoint y: 240, endPoint x: 572, endPoint y: 241, distance: 107.5
click at [572, 241] on tr "Date Sep 17 07:23:25 PM" at bounding box center [642, 240] width 555 height 30
copy tr "Sep 17 07:23:25 PM"
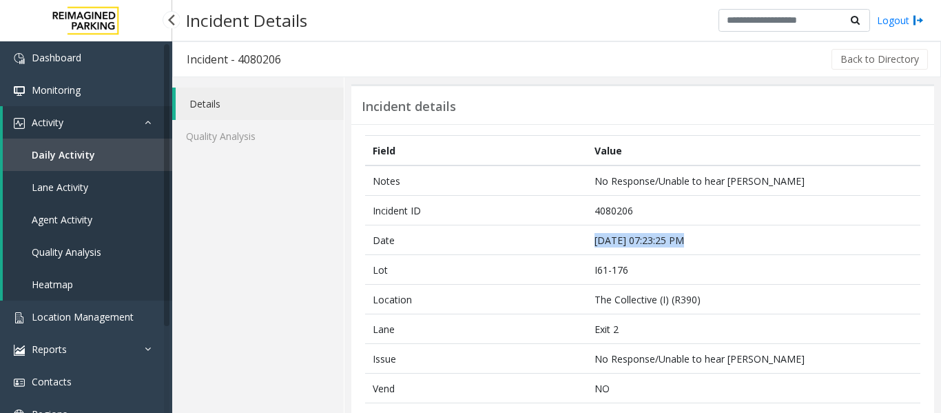
click at [63, 156] on span "Daily Activity" at bounding box center [63, 154] width 63 height 13
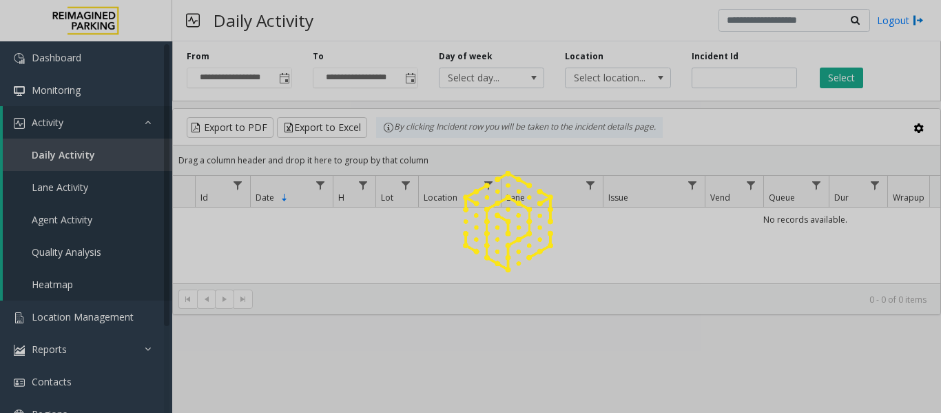
click at [69, 217] on div at bounding box center [470, 206] width 941 height 413
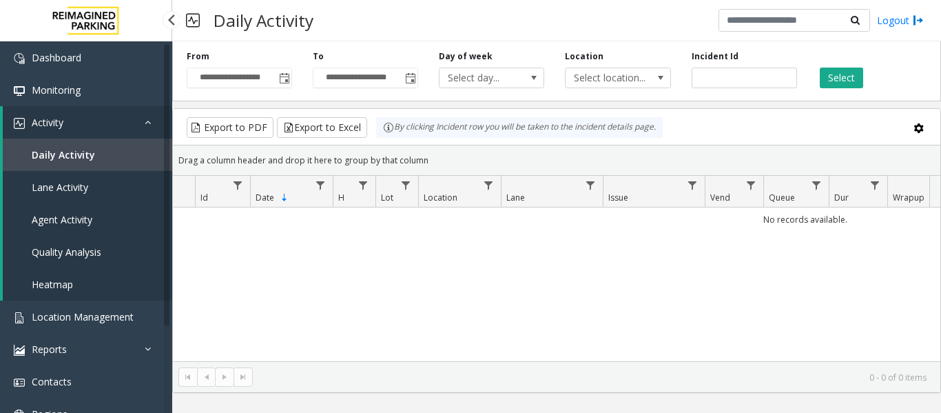
click at [68, 218] on span "Agent Activity" at bounding box center [62, 219] width 61 height 13
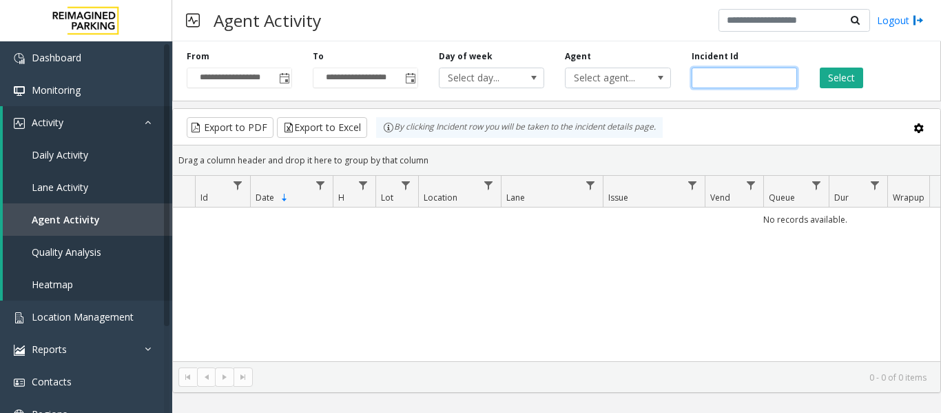
click at [710, 74] on input "number" at bounding box center [744, 78] width 105 height 21
paste input "*******"
type input "*******"
click at [843, 80] on button "Select" at bounding box center [841, 78] width 43 height 21
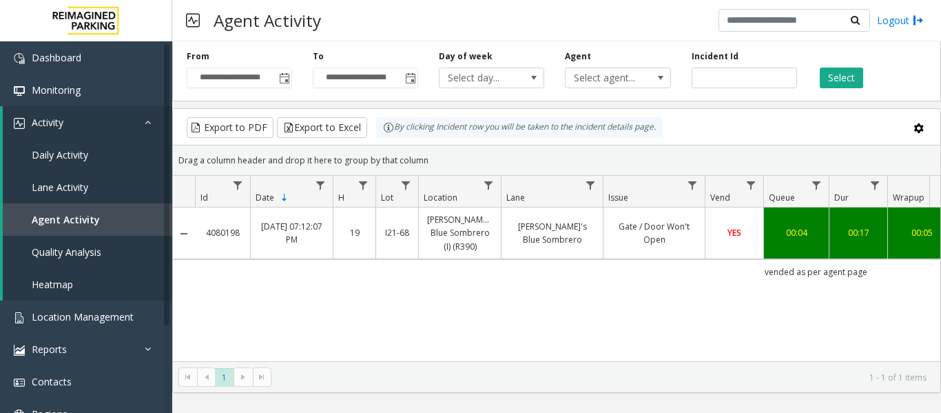
click at [616, 224] on link "Gate / Door Won't Open" at bounding box center [654, 233] width 85 height 26
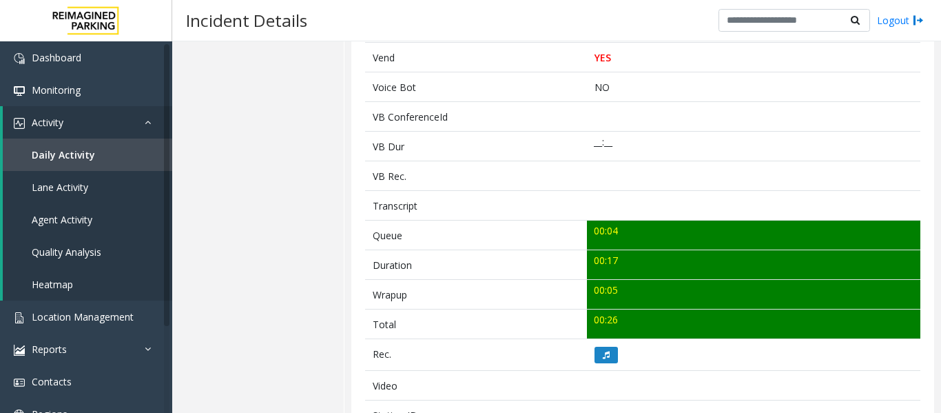
scroll to position [344, 0]
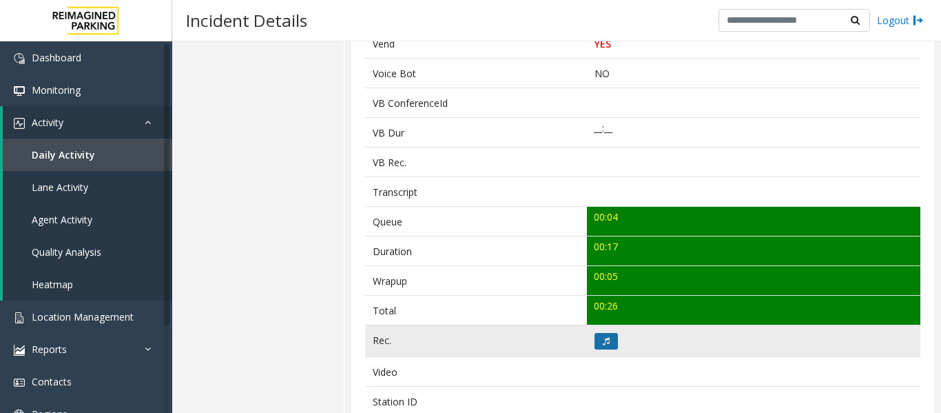
click at [605, 337] on icon at bounding box center [606, 341] width 7 height 8
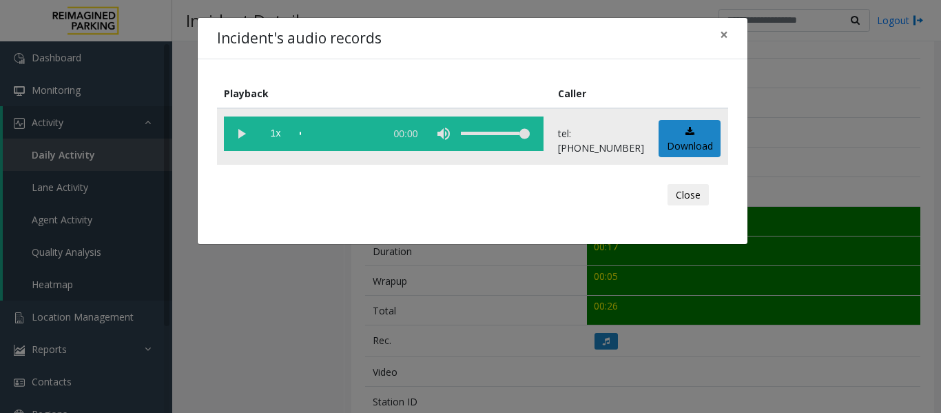
click at [242, 132] on vg-play-pause at bounding box center [241, 133] width 34 height 34
click at [692, 198] on button "Close" at bounding box center [688, 195] width 41 height 22
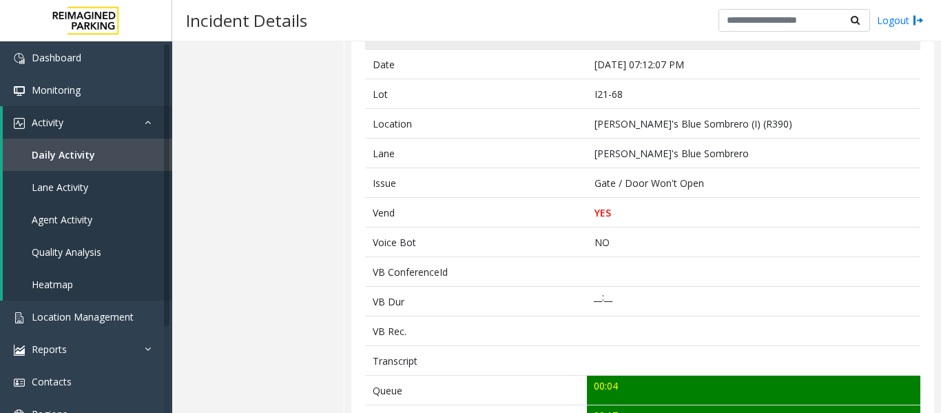
scroll to position [0, 0]
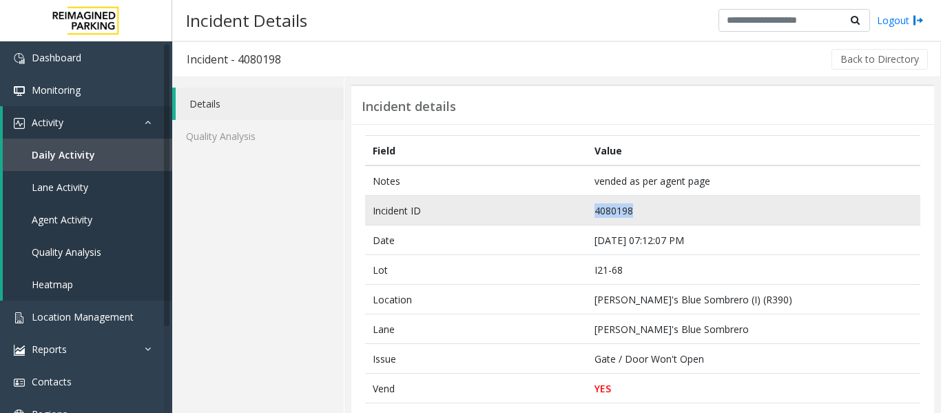
drag, startPoint x: 657, startPoint y: 205, endPoint x: 567, endPoint y: 212, distance: 89.9
click at [567, 212] on tr "Incident ID 4080198" at bounding box center [642, 211] width 555 height 30
copy tr "4080198"
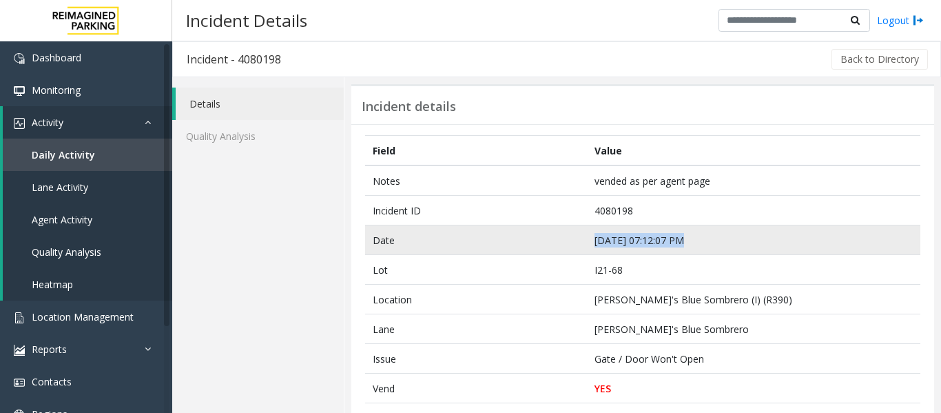
drag, startPoint x: 677, startPoint y: 238, endPoint x: 572, endPoint y: 242, distance: 104.8
click at [572, 242] on tr "Date Sep 17 07:12:07 PM" at bounding box center [642, 240] width 555 height 30
copy tr "Sep 17 07:12:07 PM"
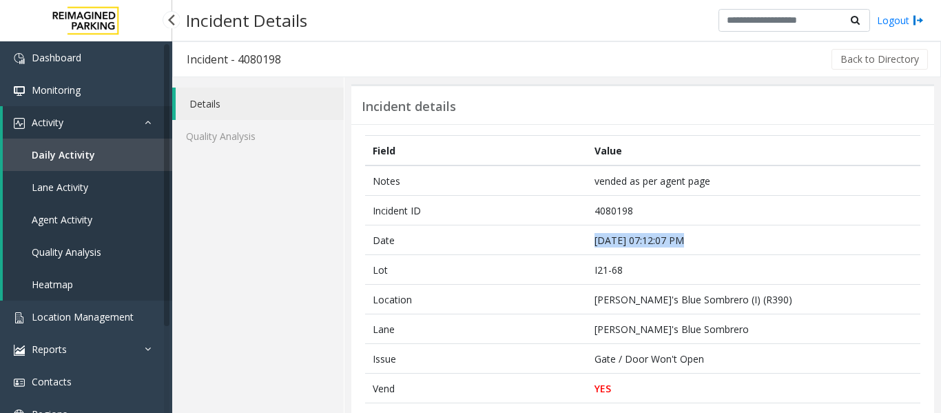
click at [96, 234] on link "Agent Activity" at bounding box center [87, 219] width 169 height 32
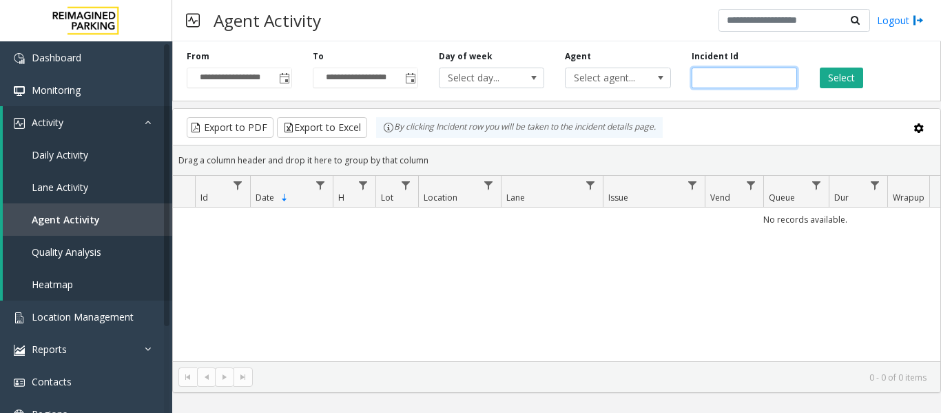
click at [703, 70] on input "number" at bounding box center [744, 78] width 105 height 21
paste input "*******"
type input "*******"
click at [836, 79] on button "Select" at bounding box center [841, 78] width 43 height 21
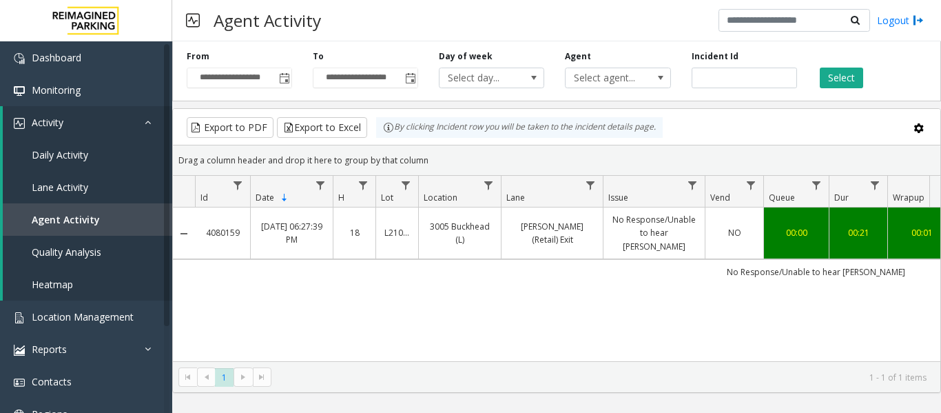
click at [693, 241] on td "No Response/Unable to hear parker" at bounding box center [654, 233] width 102 height 52
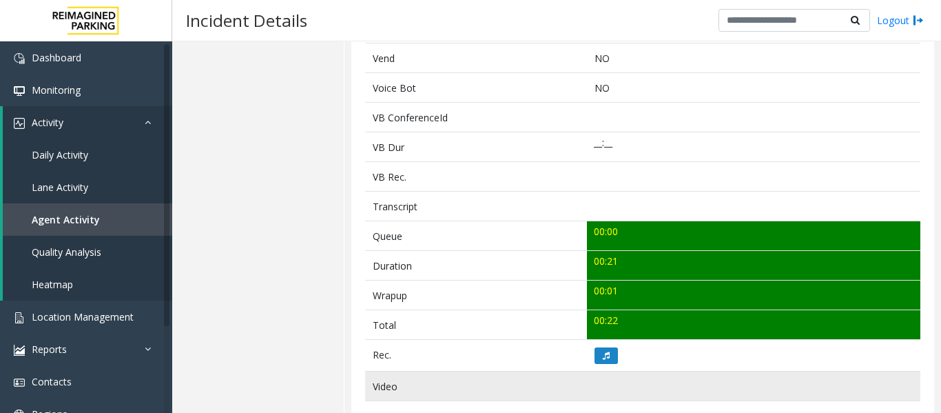
scroll to position [413, 0]
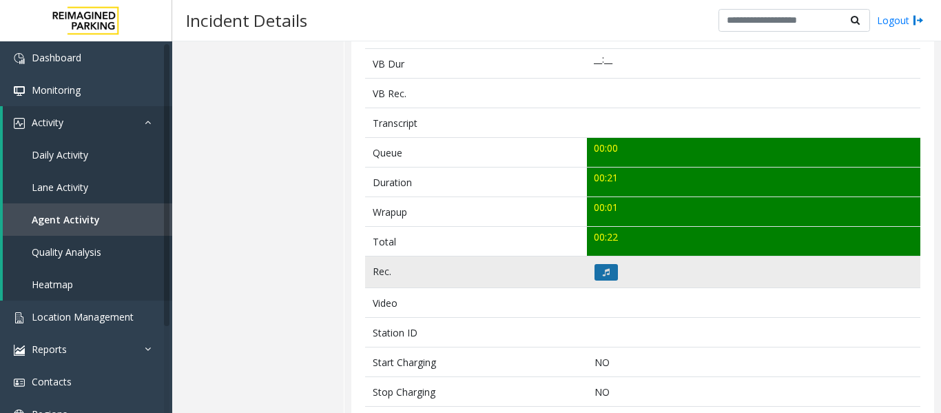
click at [604, 276] on icon at bounding box center [606, 272] width 7 height 8
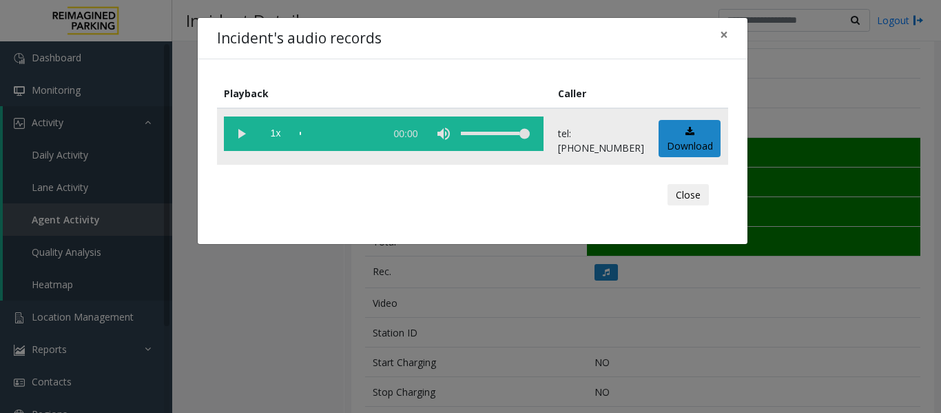
click at [242, 140] on vg-play-pause at bounding box center [241, 133] width 34 height 34
click at [699, 202] on button "Close" at bounding box center [688, 195] width 41 height 22
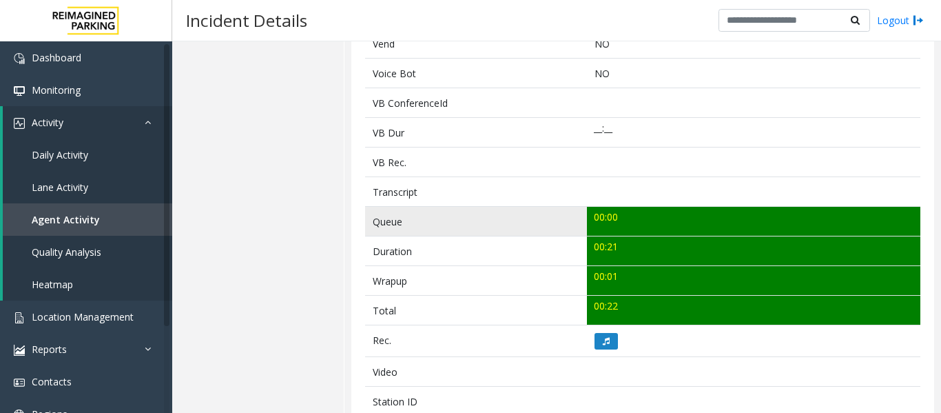
scroll to position [69, 0]
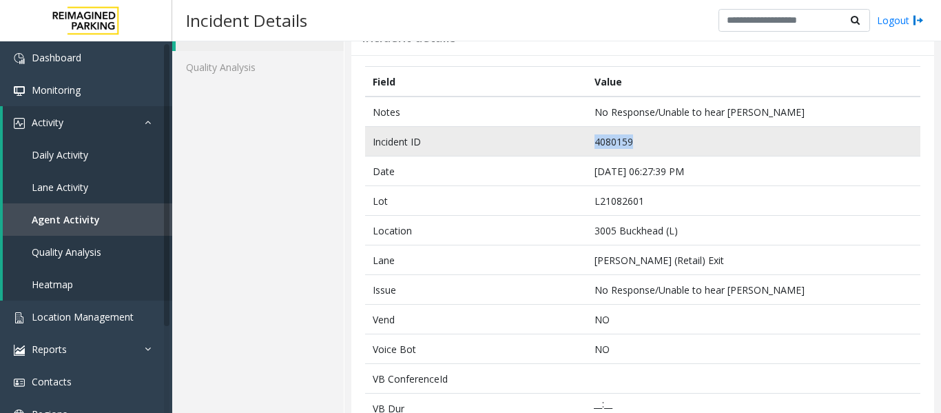
drag, startPoint x: 637, startPoint y: 145, endPoint x: 572, endPoint y: 149, distance: 64.2
click at [572, 149] on tr "Incident ID 4080159" at bounding box center [642, 142] width 555 height 30
copy tr "4080159"
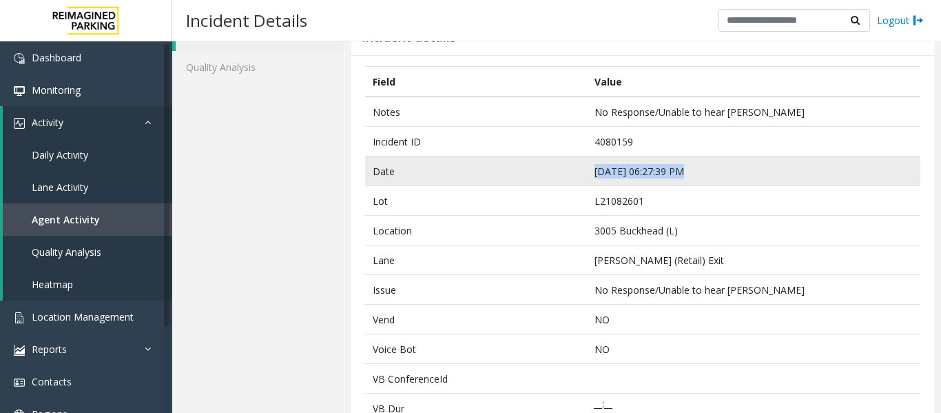
drag, startPoint x: 679, startPoint y: 170, endPoint x: 571, endPoint y: 177, distance: 108.4
click at [571, 177] on tr "Date Sep 17 06:27:39 PM" at bounding box center [642, 171] width 555 height 30
copy tr "Sep 17 06:27:39 PM"
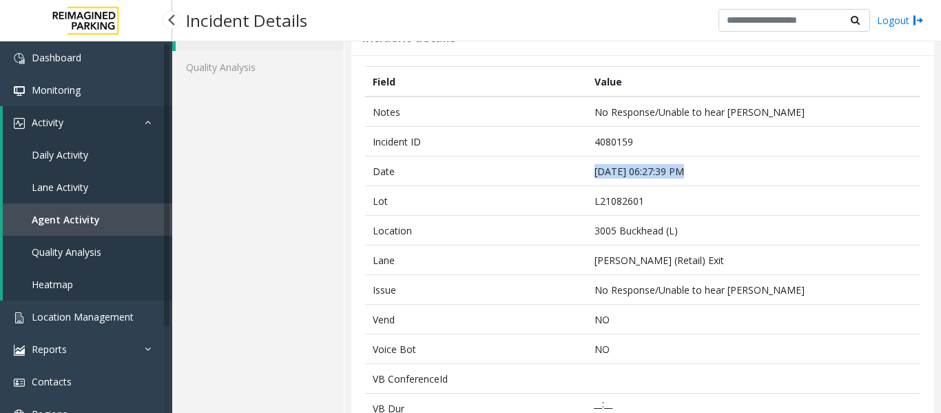
click at [83, 223] on span "Agent Activity" at bounding box center [66, 219] width 68 height 13
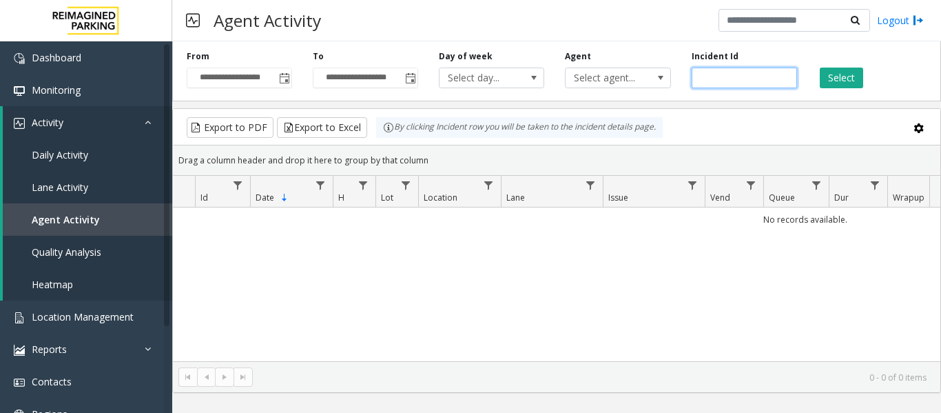
click at [716, 81] on input "number" at bounding box center [744, 78] width 105 height 21
paste input "*******"
type input "*******"
click at [827, 81] on button "Select" at bounding box center [841, 78] width 43 height 21
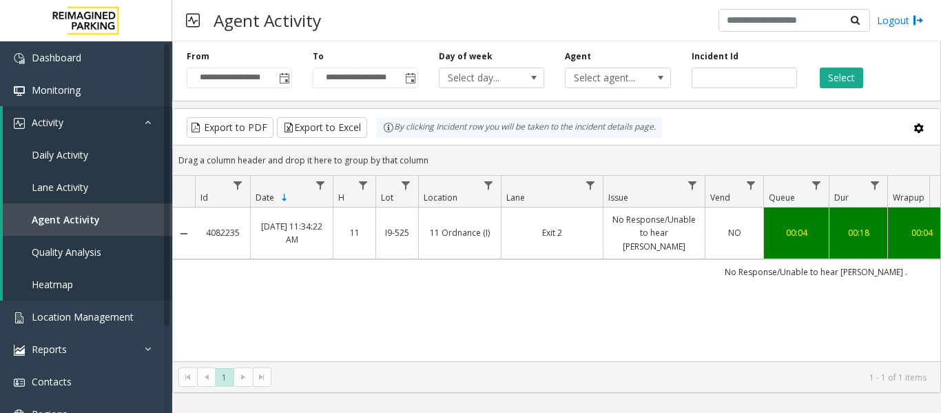
click at [510, 259] on td "No Response/Unable to hear parker ." at bounding box center [816, 271] width 1242 height 25
click at [535, 235] on td "Exit 2" at bounding box center [552, 233] width 102 height 52
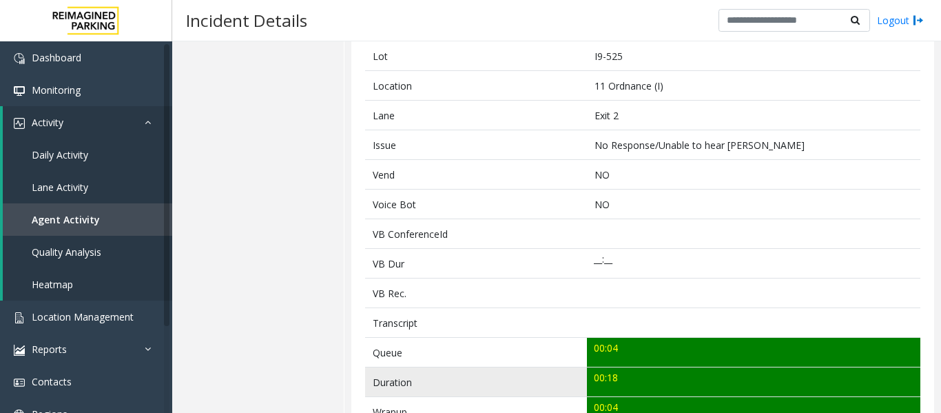
scroll to position [344, 0]
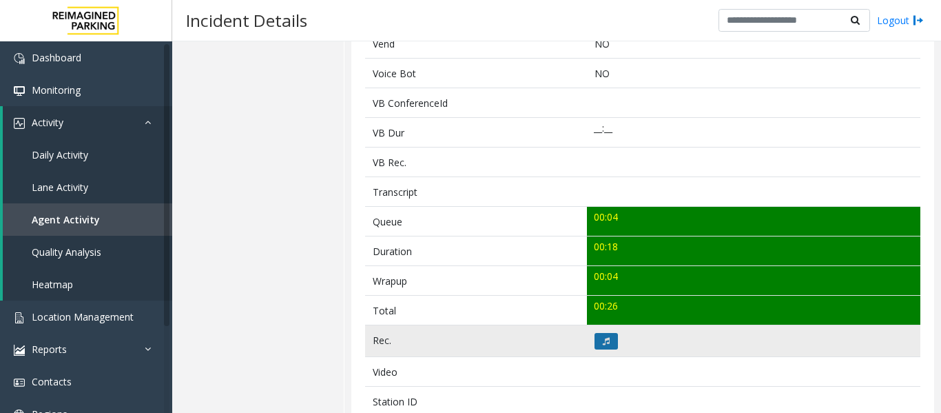
click at [606, 343] on icon at bounding box center [606, 341] width 7 height 8
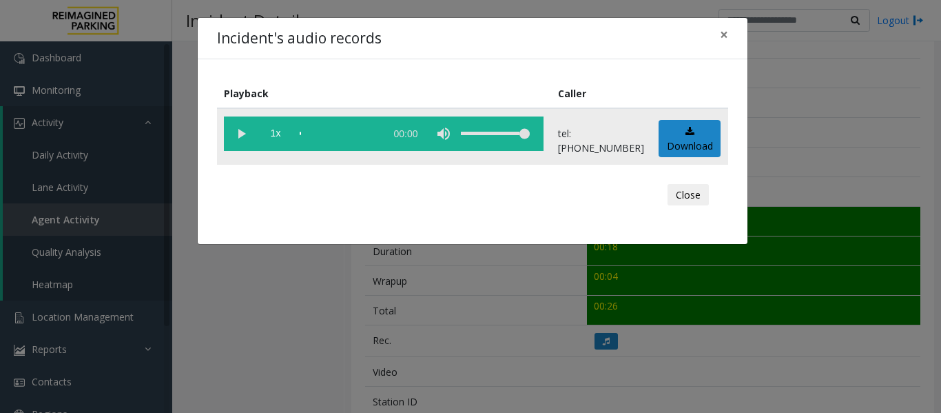
click at [237, 136] on vg-play-pause at bounding box center [241, 133] width 34 height 34
click at [696, 192] on button "Close" at bounding box center [688, 195] width 41 height 22
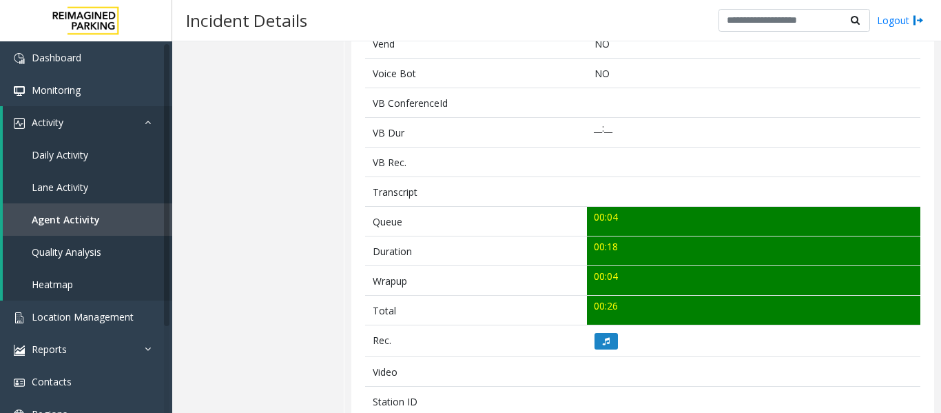
scroll to position [0, 0]
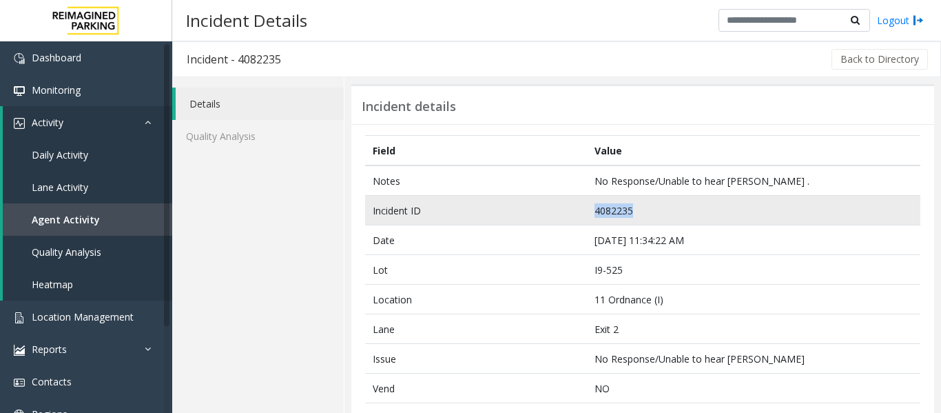
drag, startPoint x: 650, startPoint y: 209, endPoint x: 567, endPoint y: 213, distance: 82.7
click at [567, 213] on tr "Incident ID 4082235" at bounding box center [642, 211] width 555 height 30
copy tr "4082235"
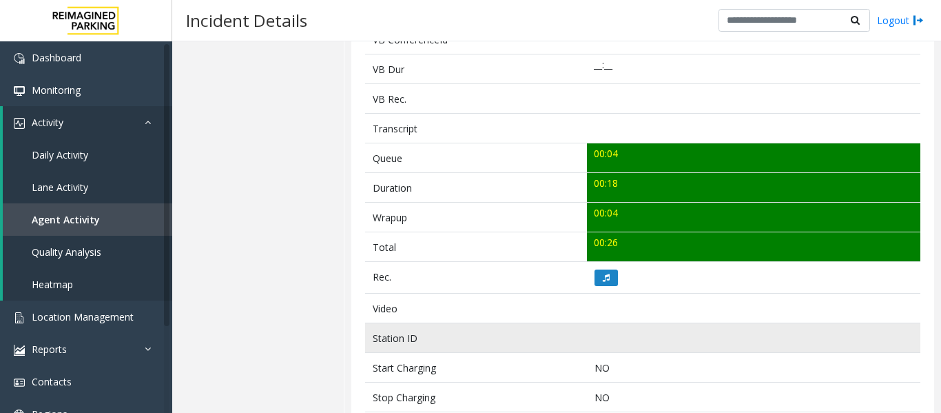
scroll to position [413, 0]
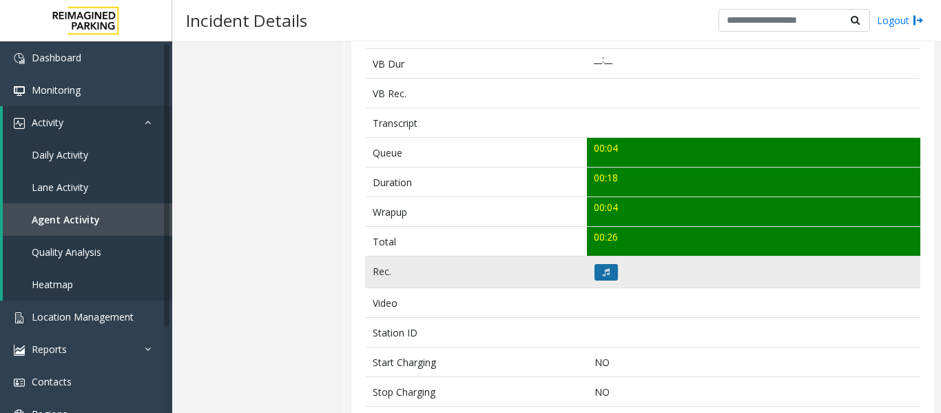
click at [606, 277] on button at bounding box center [606, 272] width 23 height 17
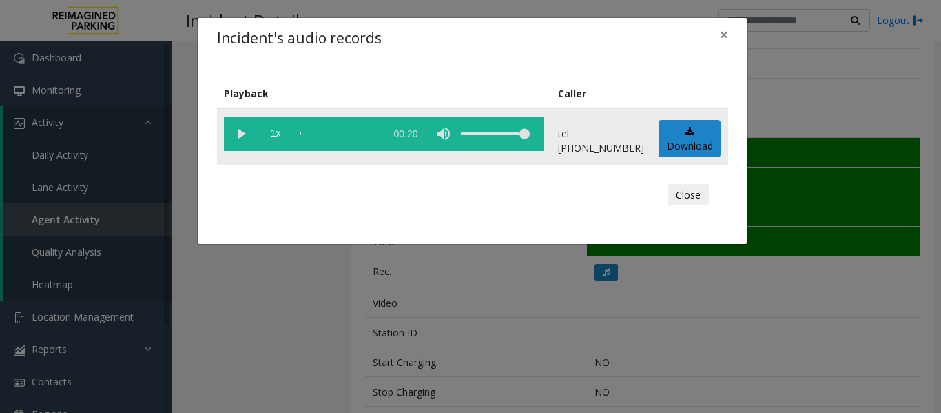
click at [236, 131] on vg-play-pause at bounding box center [241, 133] width 34 height 34
click at [359, 133] on div "scrub bar" at bounding box center [339, 133] width 79 height 34
click at [355, 134] on div "scrub bar" at bounding box center [339, 133] width 79 height 34
click at [347, 134] on div "scrub bar" at bounding box center [339, 133] width 79 height 34
click at [701, 195] on button "Close" at bounding box center [688, 195] width 41 height 22
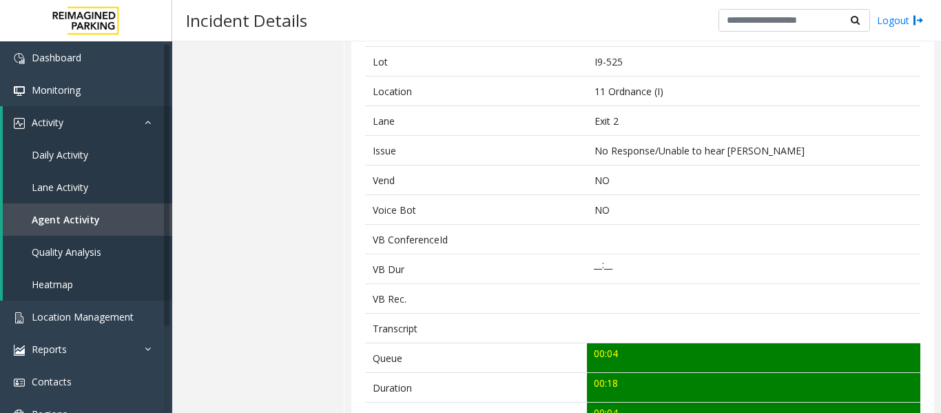
scroll to position [69, 0]
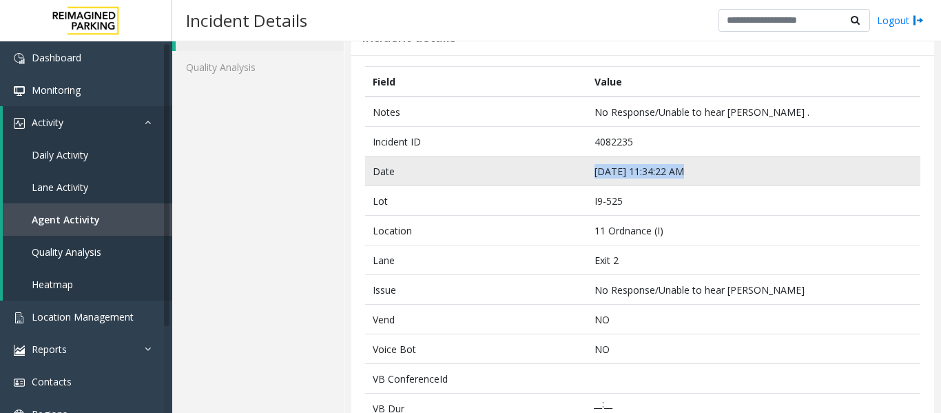
drag, startPoint x: 678, startPoint y: 167, endPoint x: 586, endPoint y: 176, distance: 92.7
click at [587, 176] on td "Sep 20 11:34:22 AM" at bounding box center [753, 171] width 333 height 30
copy td "Sep 20 11:34:22 AM"
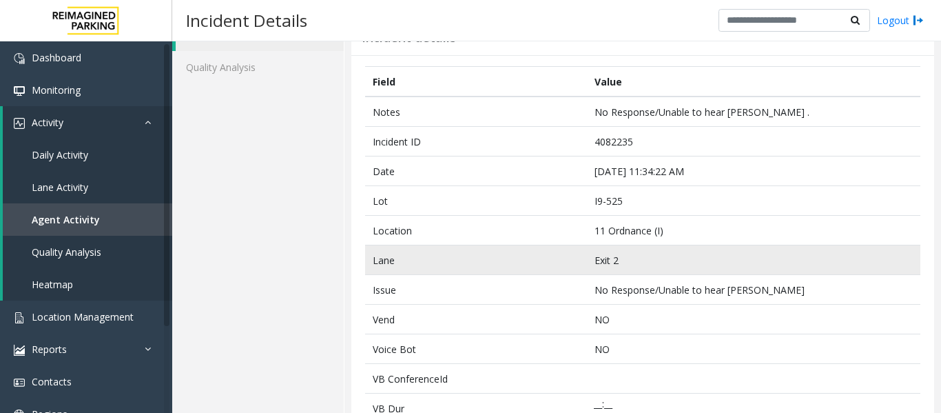
drag, startPoint x: 612, startPoint y: 259, endPoint x: 641, endPoint y: 225, distance: 44.0
click at [613, 259] on td "Exit 2" at bounding box center [753, 260] width 333 height 30
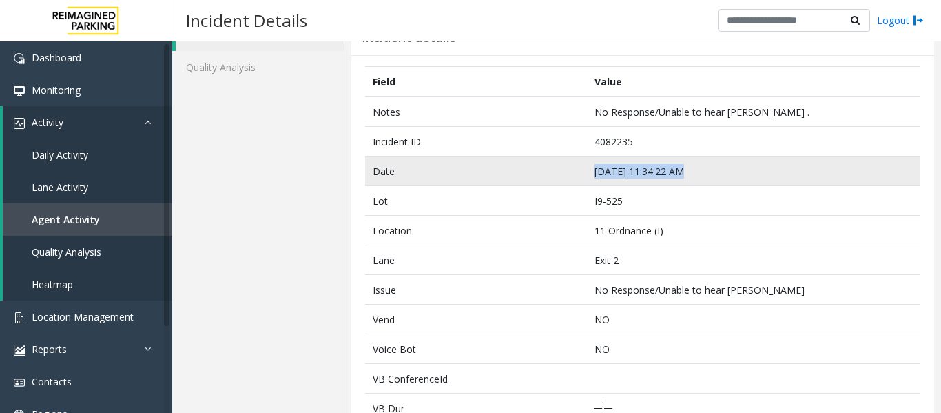
drag, startPoint x: 681, startPoint y: 172, endPoint x: 588, endPoint y: 183, distance: 93.6
click at [588, 183] on td "Sep 20 11:34:22 AM" at bounding box center [753, 171] width 333 height 30
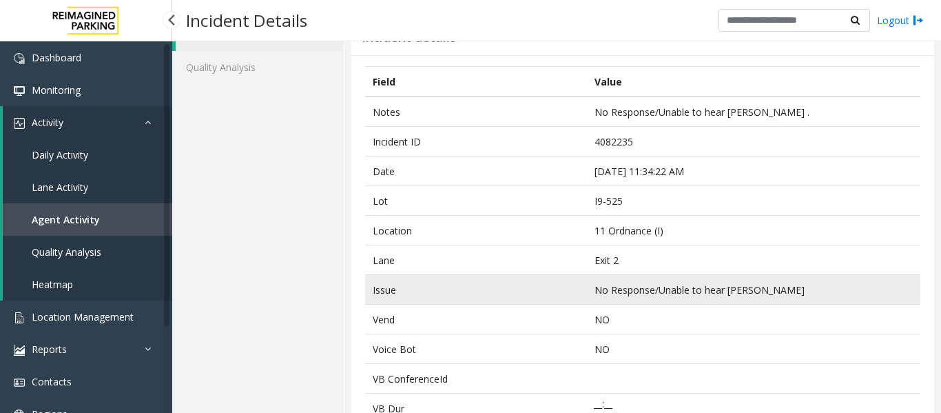
click at [531, 294] on td "Issue" at bounding box center [476, 290] width 222 height 30
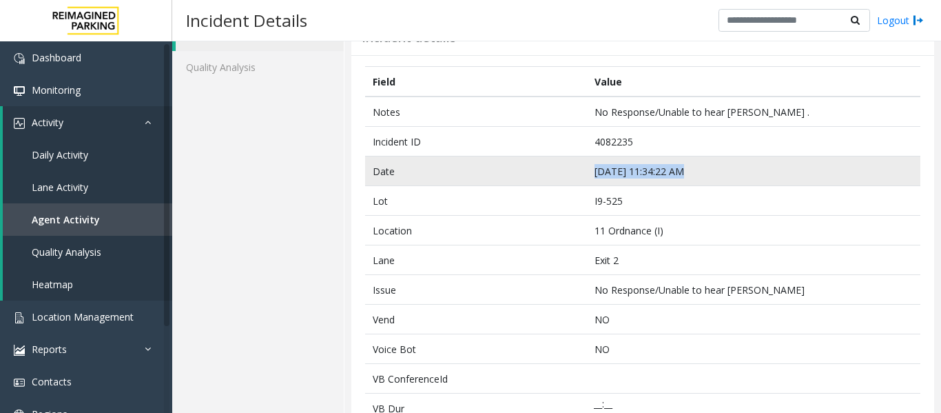
drag, startPoint x: 677, startPoint y: 169, endPoint x: 570, endPoint y: 170, distance: 106.1
click at [570, 170] on tr "Date Sep 20 11:34:22 AM" at bounding box center [642, 171] width 555 height 30
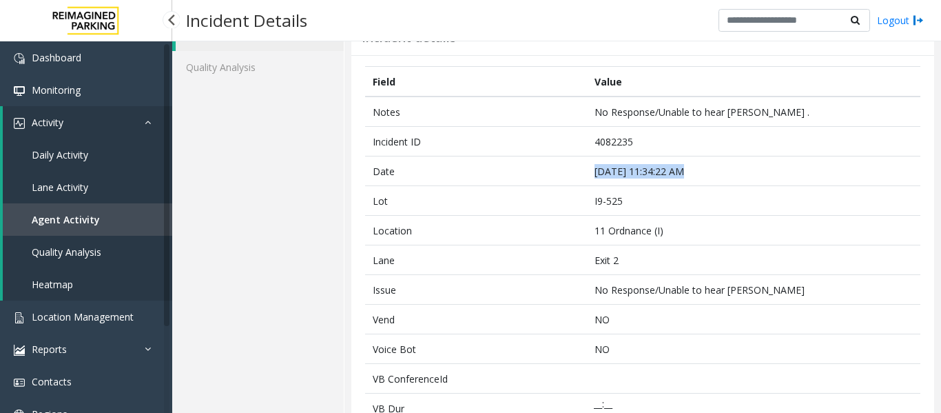
click at [102, 213] on link "Agent Activity" at bounding box center [87, 219] width 169 height 32
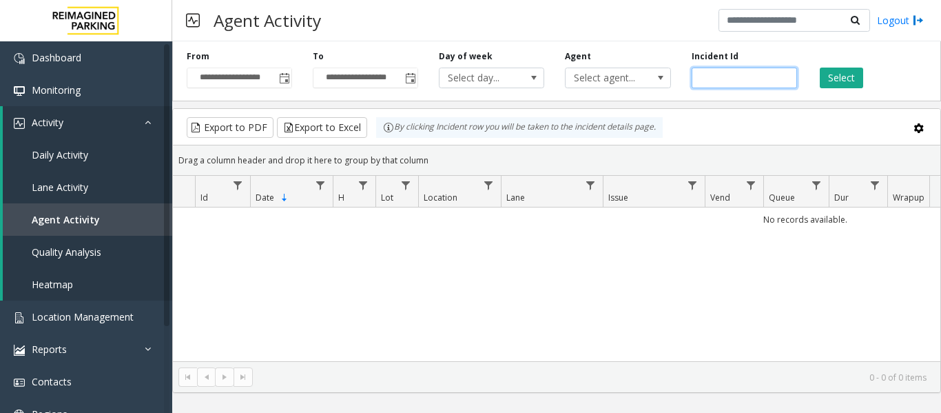
click at [739, 81] on input "number" at bounding box center [744, 78] width 105 height 21
paste input "*******"
type input "*******"
click at [837, 76] on button "Select" at bounding box center [841, 78] width 43 height 21
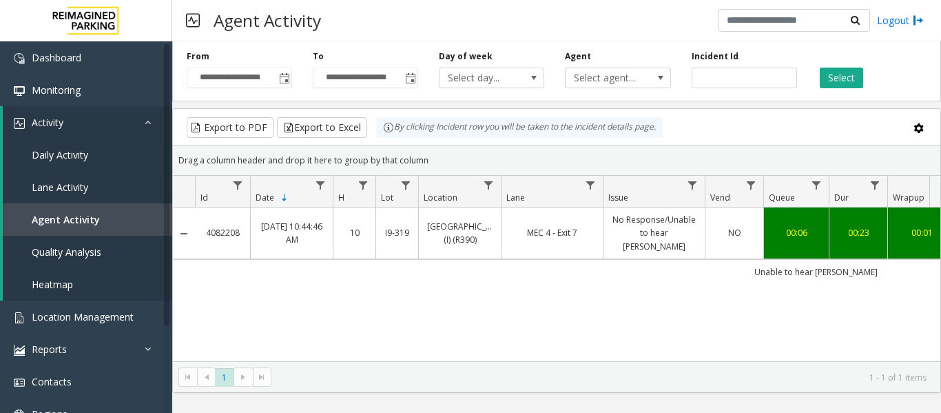
click at [632, 222] on link "No Response/Unable to hear parker" at bounding box center [654, 233] width 85 height 40
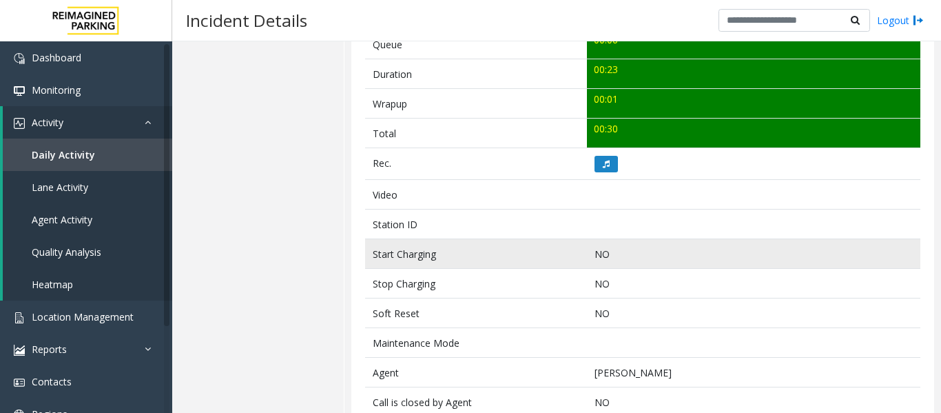
scroll to position [551, 0]
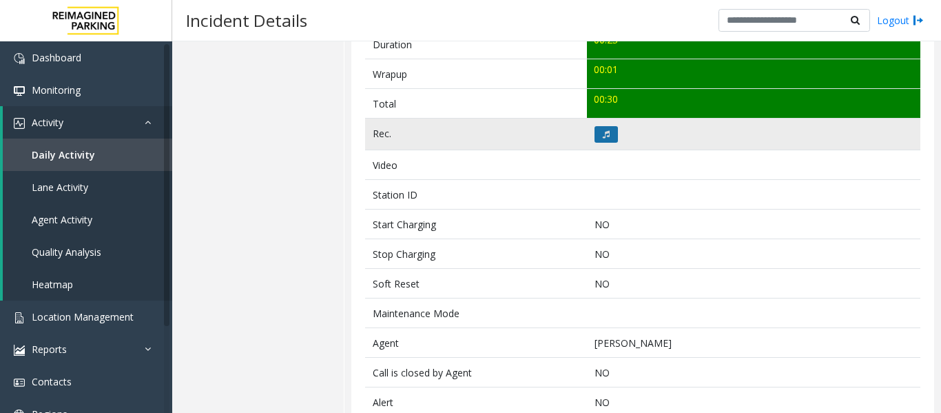
click at [603, 136] on icon at bounding box center [606, 134] width 7 height 8
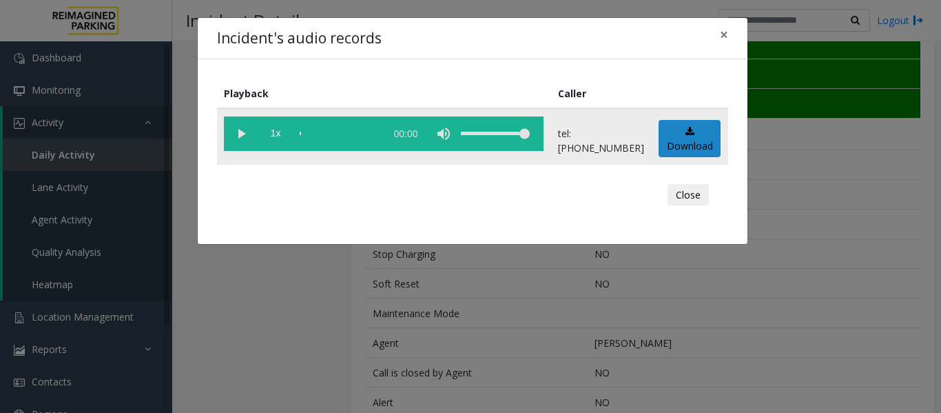
click at [236, 130] on vg-play-pause at bounding box center [241, 133] width 34 height 34
click at [682, 194] on button "Close" at bounding box center [688, 195] width 41 height 22
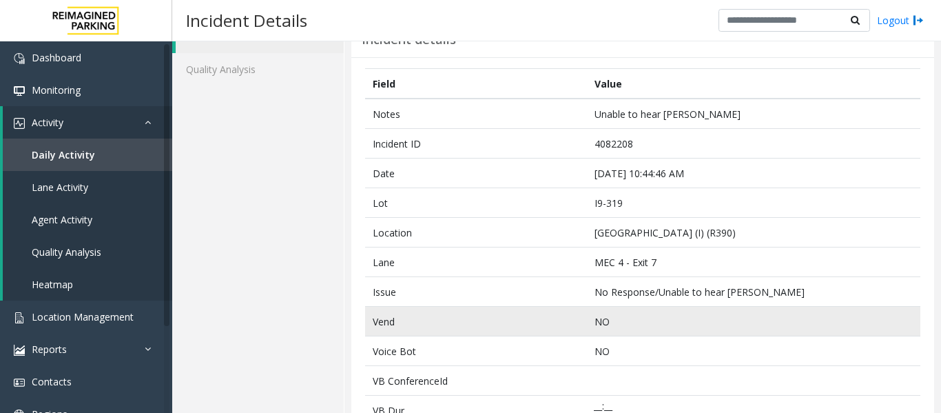
scroll to position [0, 0]
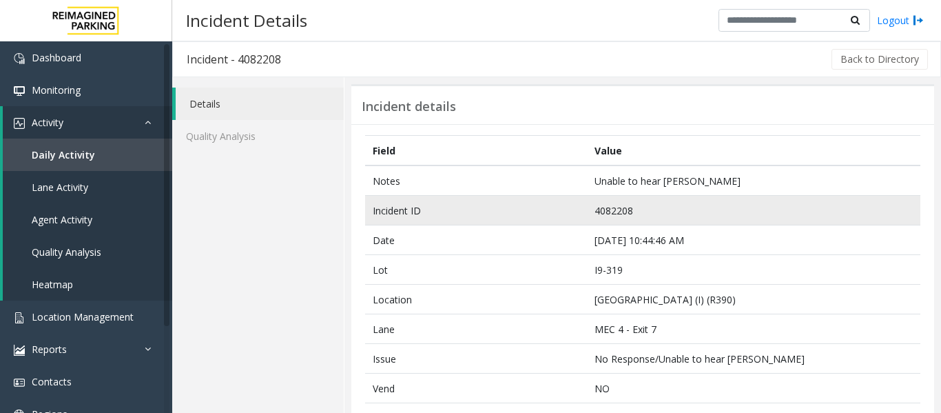
click at [632, 211] on td "4082208" at bounding box center [753, 211] width 333 height 30
drag, startPoint x: 627, startPoint y: 209, endPoint x: 575, endPoint y: 208, distance: 51.7
click at [575, 208] on tr "Incident ID 4082208" at bounding box center [642, 211] width 555 height 30
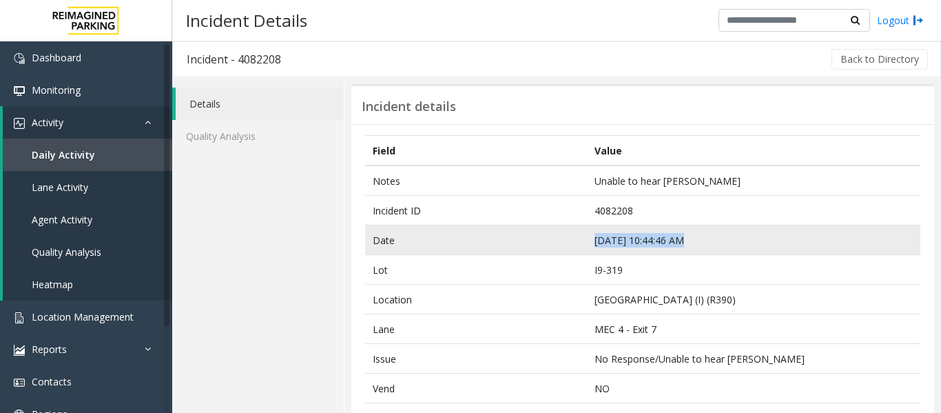
drag, startPoint x: 678, startPoint y: 240, endPoint x: 566, endPoint y: 245, distance: 112.4
click at [566, 245] on tr "Date Sep 20 10:44:46 AM" at bounding box center [642, 240] width 555 height 30
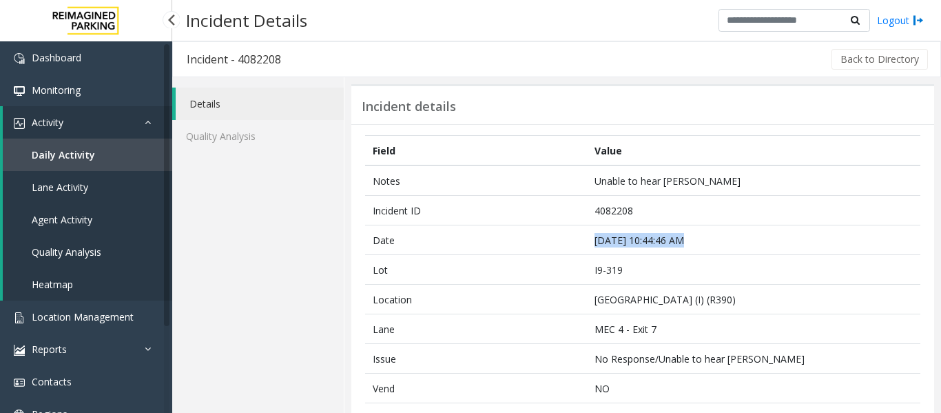
click at [71, 218] on span "Agent Activity" at bounding box center [62, 219] width 61 height 13
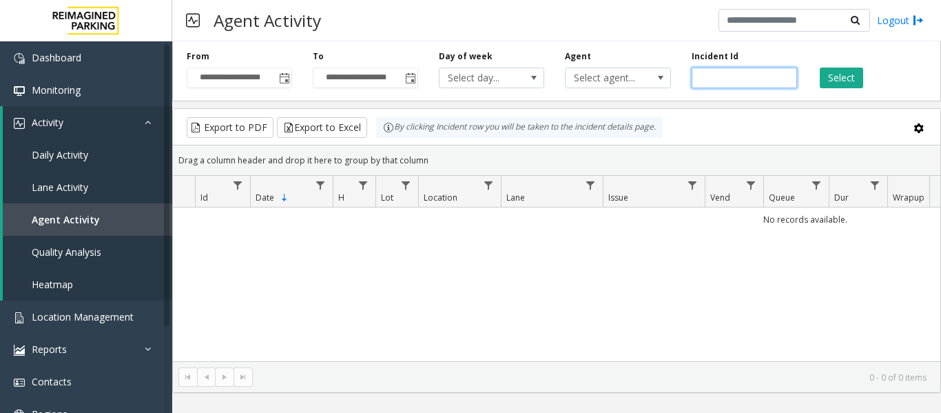
click at [722, 75] on input "number" at bounding box center [744, 78] width 105 height 21
paste input "*******"
type input "*******"
click at [840, 73] on button "Select" at bounding box center [841, 78] width 43 height 21
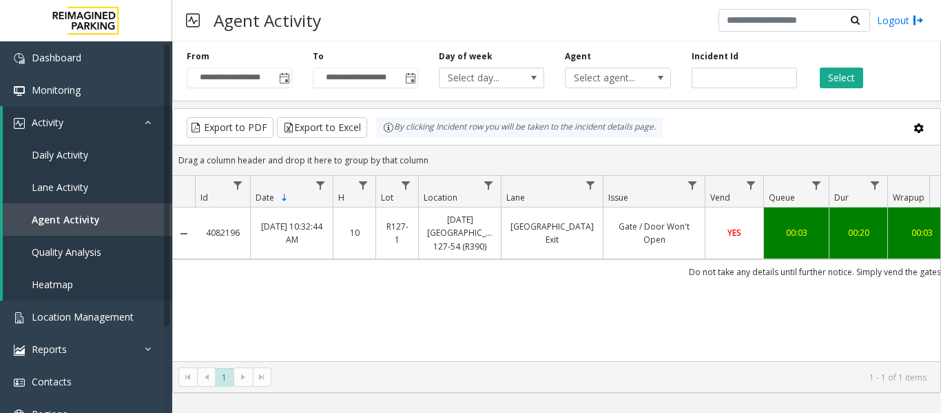
click at [694, 222] on link "Gate / Door Won't Open" at bounding box center [654, 233] width 85 height 26
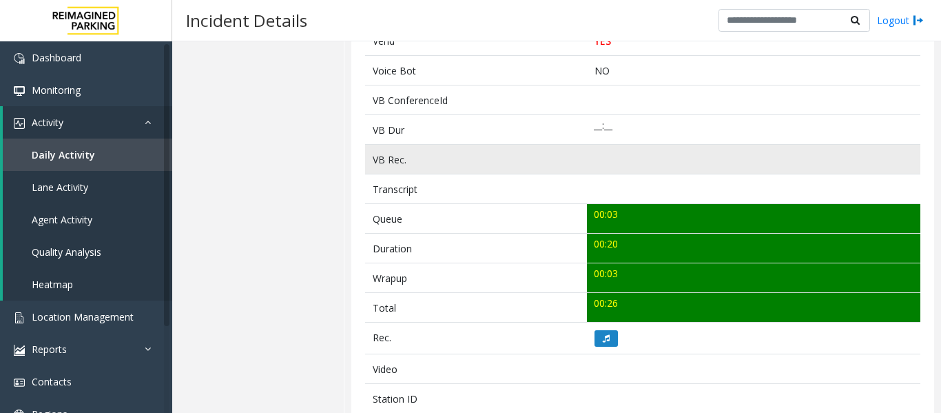
scroll to position [413, 0]
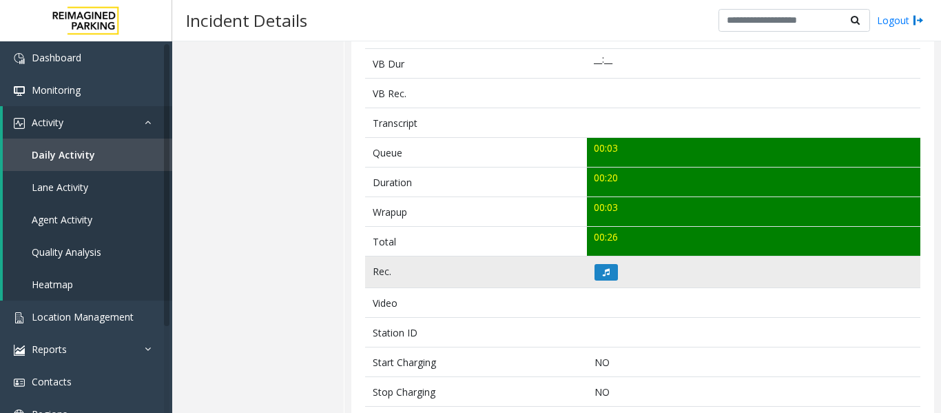
click at [605, 284] on td at bounding box center [753, 272] width 333 height 32
click at [605, 272] on icon at bounding box center [606, 272] width 7 height 8
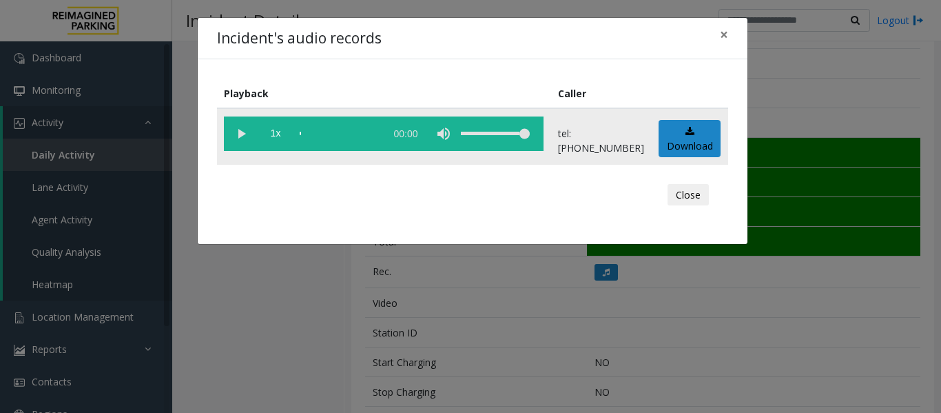
click at [240, 134] on vg-play-pause at bounding box center [241, 133] width 34 height 34
click at [693, 192] on button "Close" at bounding box center [688, 195] width 41 height 22
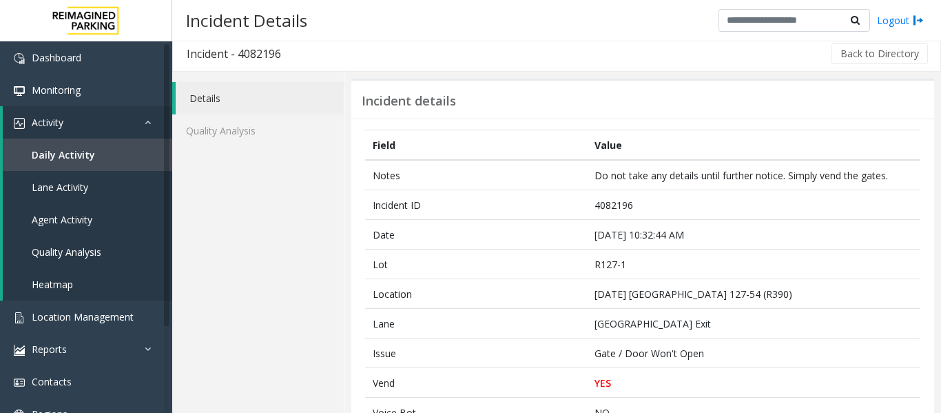
scroll to position [0, 0]
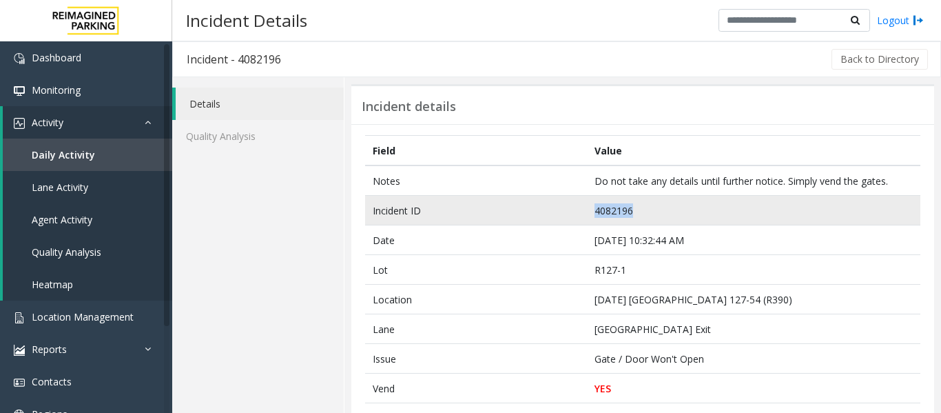
drag, startPoint x: 641, startPoint y: 211, endPoint x: 572, endPoint y: 211, distance: 68.9
click at [572, 211] on tr "Incident ID 4082196" at bounding box center [642, 211] width 555 height 30
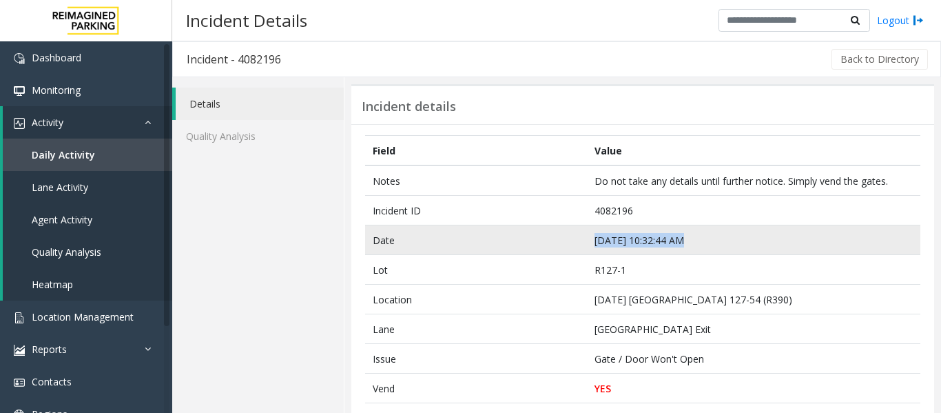
drag, startPoint x: 679, startPoint y: 238, endPoint x: 574, endPoint y: 247, distance: 105.2
click at [574, 247] on tr "Date Sep 20 10:32:44 AM" at bounding box center [642, 240] width 555 height 30
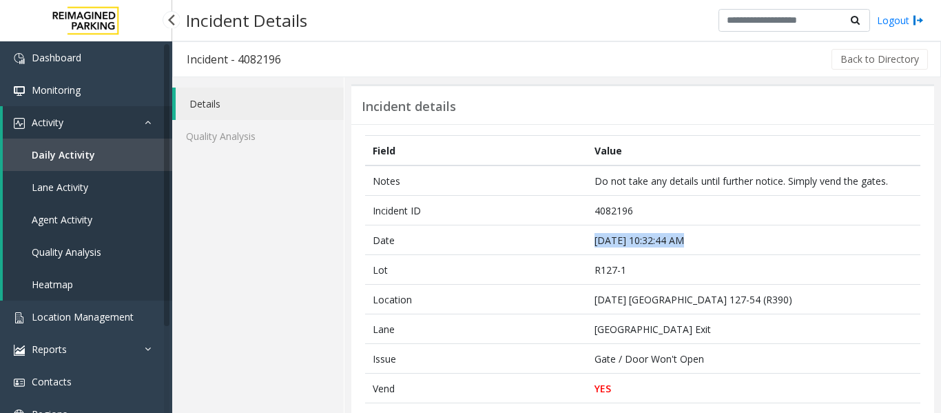
click at [92, 224] on link "Agent Activity" at bounding box center [87, 219] width 169 height 32
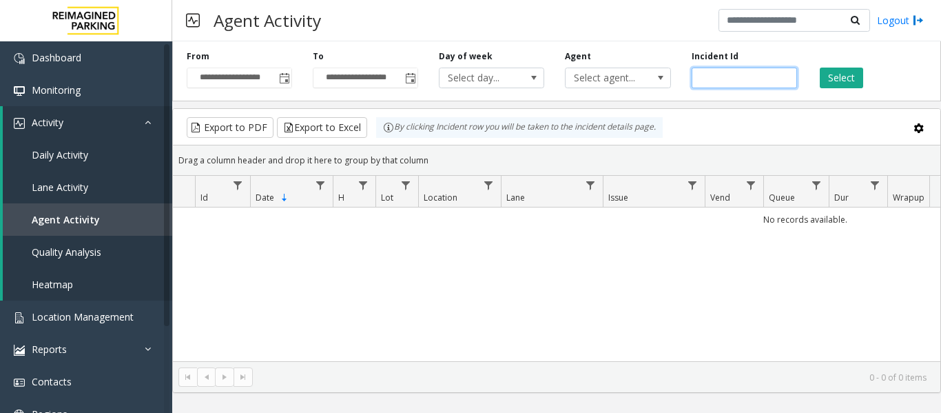
click at [750, 81] on input "number" at bounding box center [744, 78] width 105 height 21
paste input "*******"
type input "*******"
click at [859, 81] on button "Select" at bounding box center [841, 78] width 43 height 21
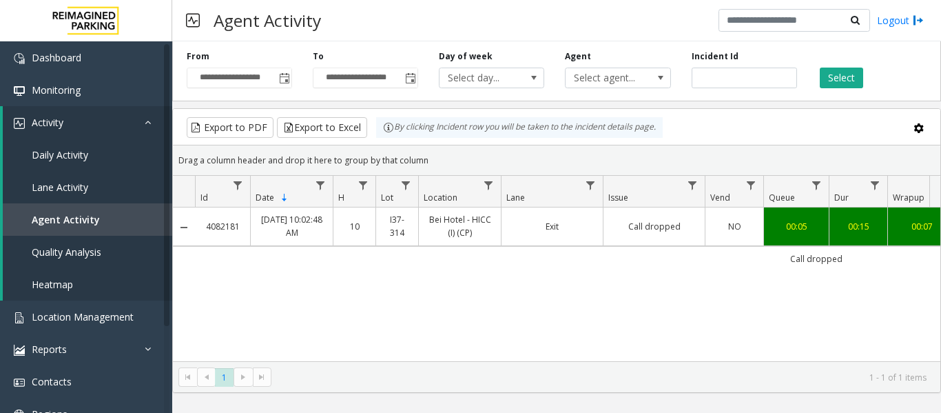
click at [685, 229] on link "Call dropped" at bounding box center [654, 226] width 85 height 13
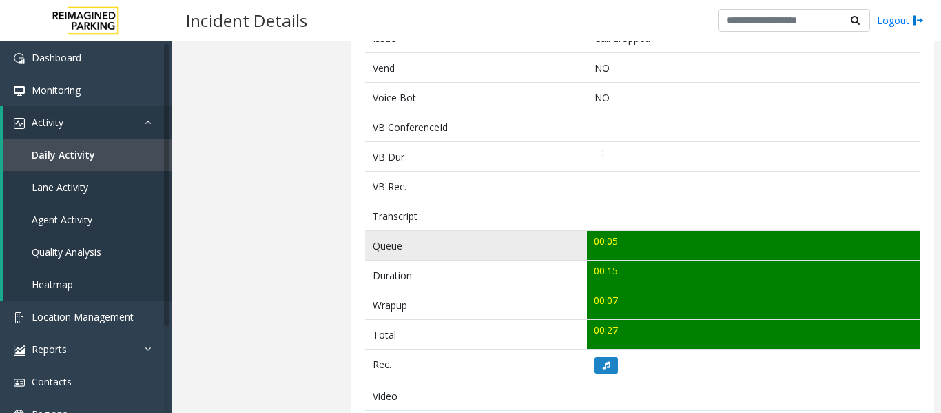
scroll to position [344, 0]
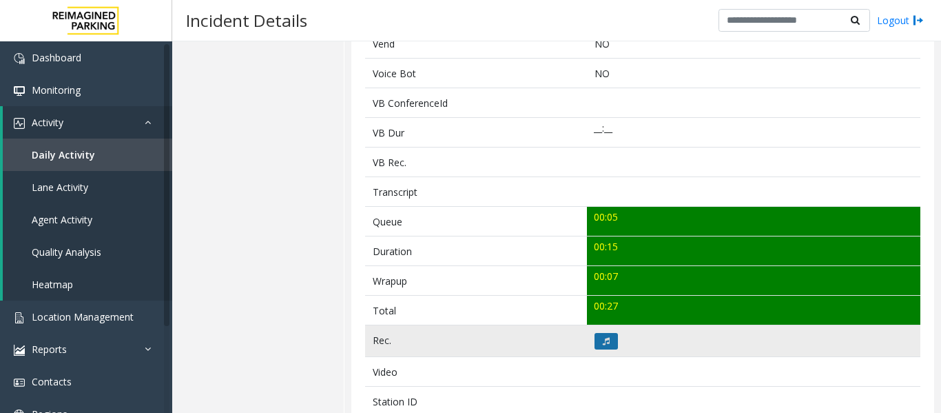
click at [603, 337] on icon at bounding box center [606, 341] width 7 height 8
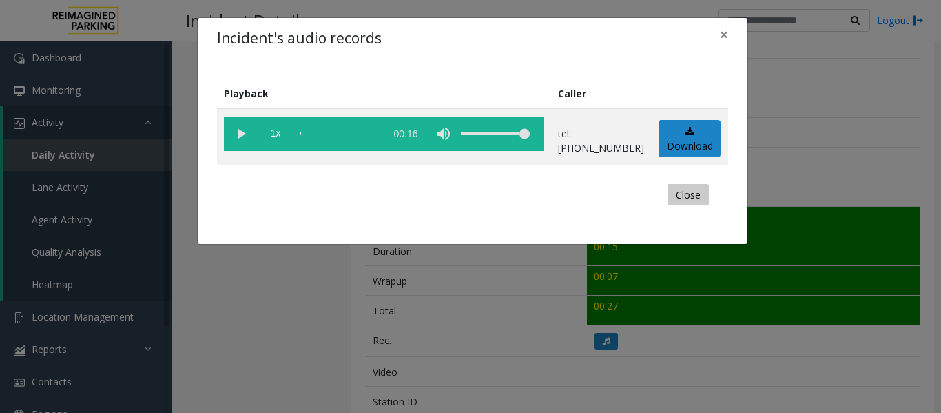
click at [701, 187] on button "Close" at bounding box center [688, 195] width 41 height 22
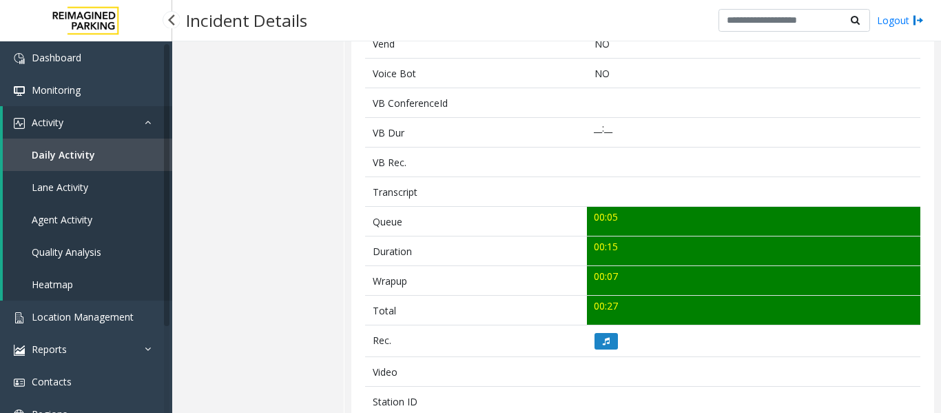
click at [98, 210] on link "Agent Activity" at bounding box center [87, 219] width 169 height 32
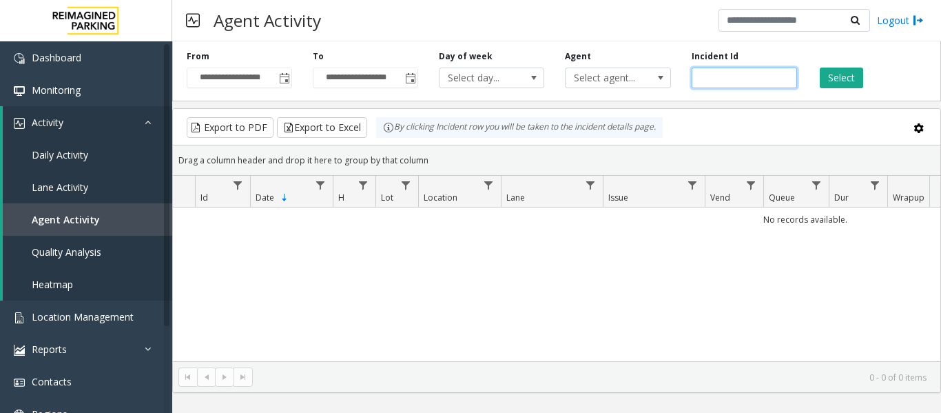
click at [733, 80] on input "number" at bounding box center [744, 78] width 105 height 21
paste input "*******"
type input "*******"
click at [827, 79] on button "Select" at bounding box center [841, 78] width 43 height 21
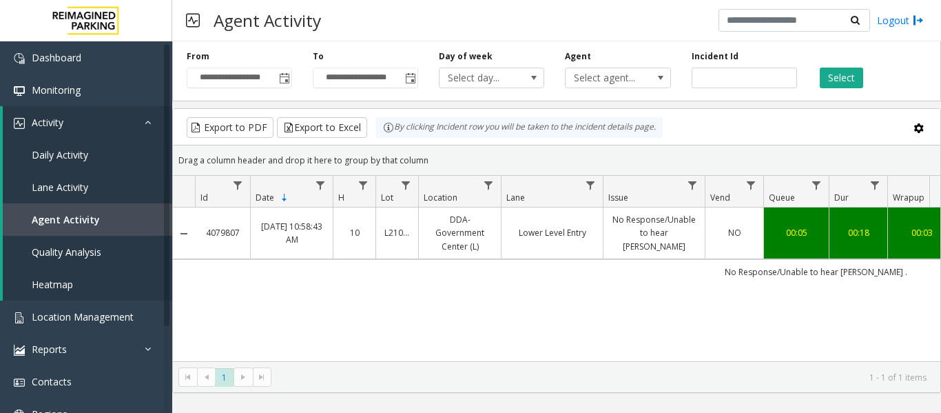
click at [653, 222] on link "No Response/Unable to hear parker" at bounding box center [654, 233] width 85 height 40
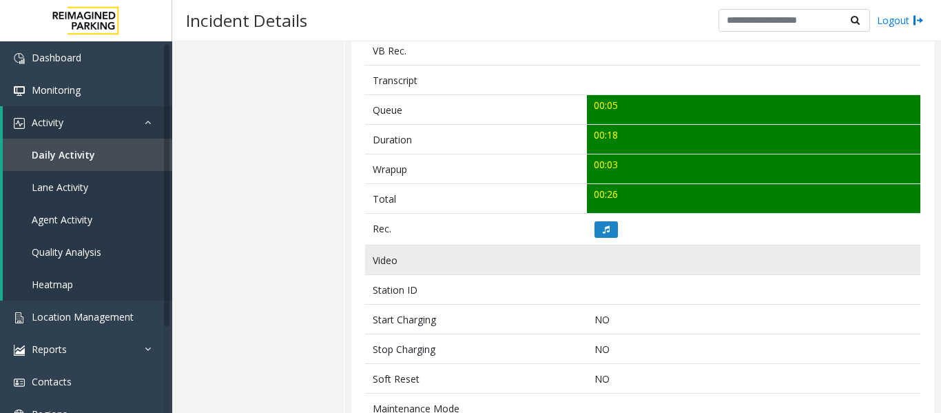
scroll to position [482, 0]
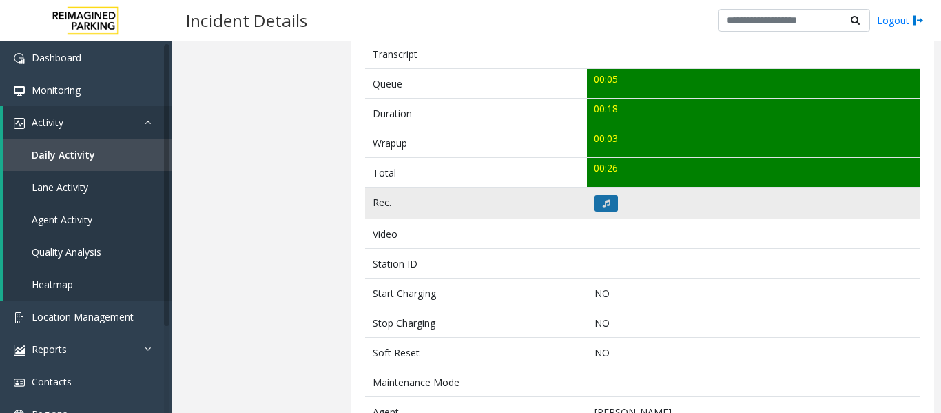
click at [603, 199] on icon at bounding box center [606, 203] width 7 height 8
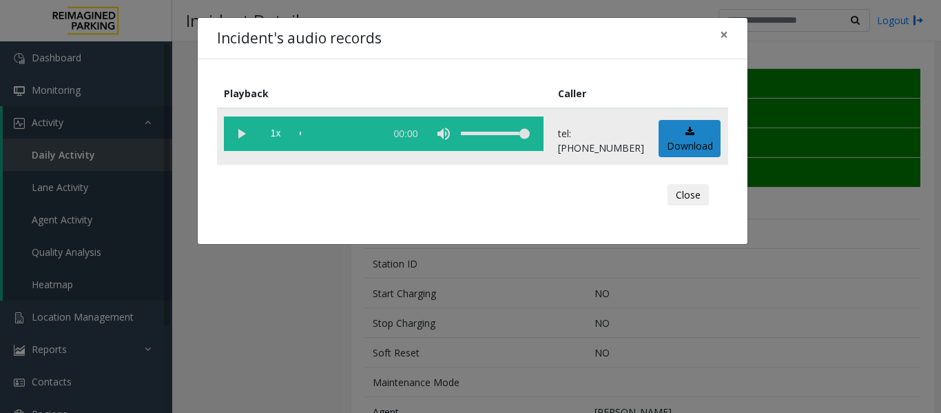
click at [239, 135] on vg-play-pause at bounding box center [241, 133] width 34 height 34
click at [302, 132] on div "scrub bar" at bounding box center [339, 133] width 79 height 34
click at [693, 192] on button "Close" at bounding box center [688, 195] width 41 height 22
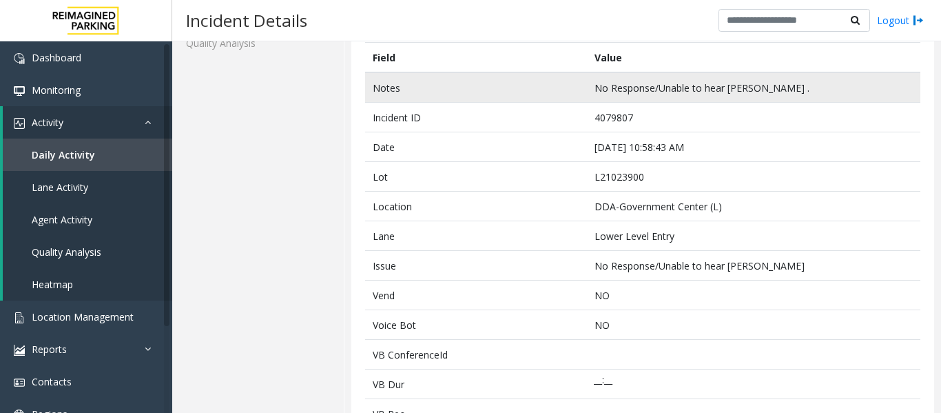
scroll to position [0, 0]
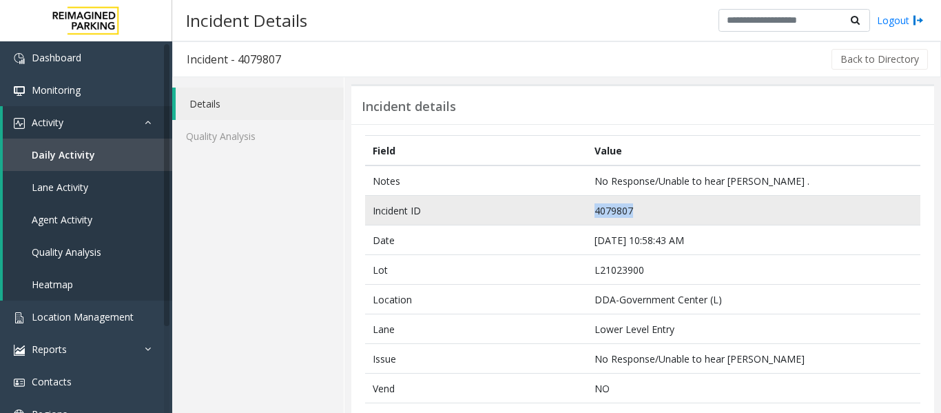
drag, startPoint x: 631, startPoint y: 209, endPoint x: 586, endPoint y: 208, distance: 45.5
click at [587, 208] on td "4079807" at bounding box center [753, 211] width 333 height 30
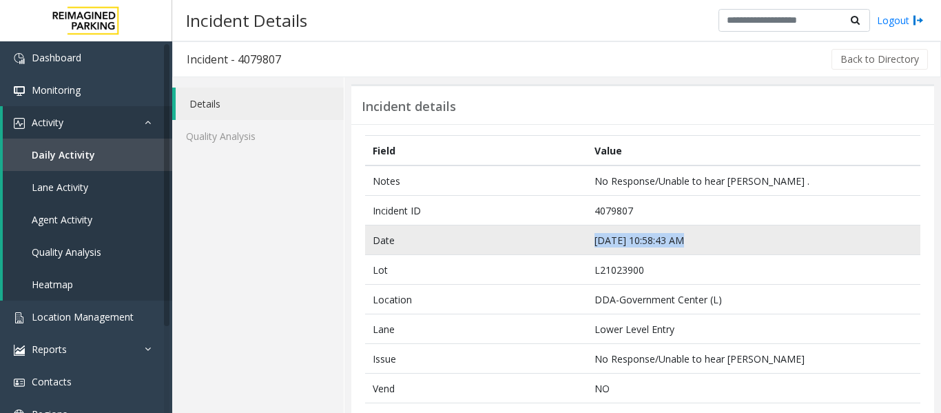
drag, startPoint x: 679, startPoint y: 238, endPoint x: 588, endPoint y: 243, distance: 91.1
click at [588, 243] on td "Sep 17 10:58:43 AM" at bounding box center [753, 240] width 333 height 30
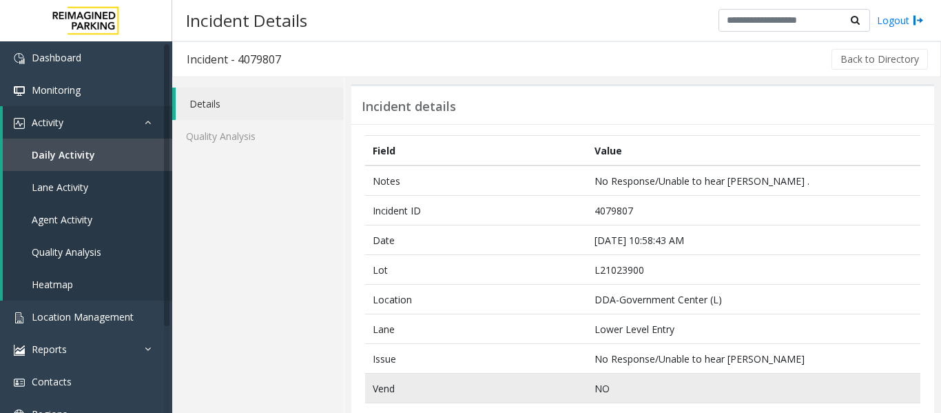
click at [617, 380] on td "NO" at bounding box center [753, 388] width 333 height 30
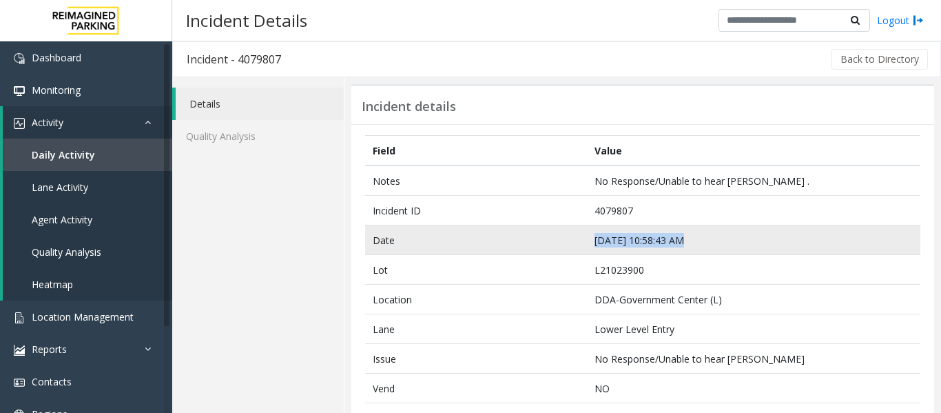
drag, startPoint x: 678, startPoint y: 240, endPoint x: 565, endPoint y: 244, distance: 113.0
click at [565, 244] on tr "Date Sep 17 10:58:43 AM" at bounding box center [642, 240] width 555 height 30
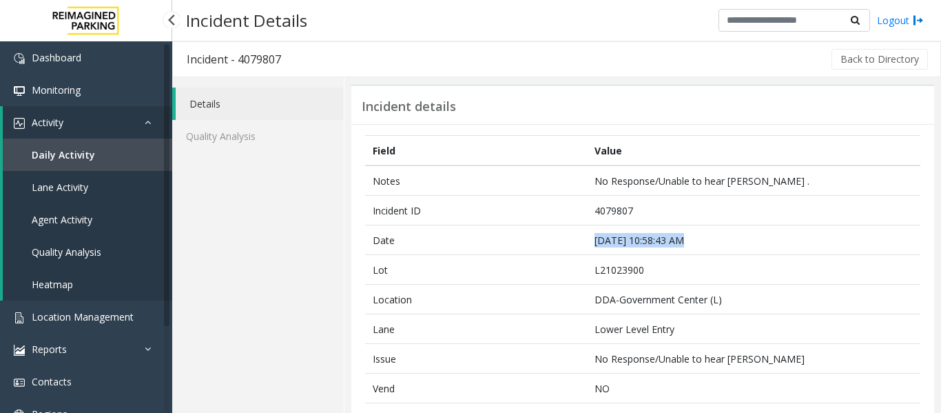
click at [114, 225] on link "Agent Activity" at bounding box center [87, 219] width 169 height 32
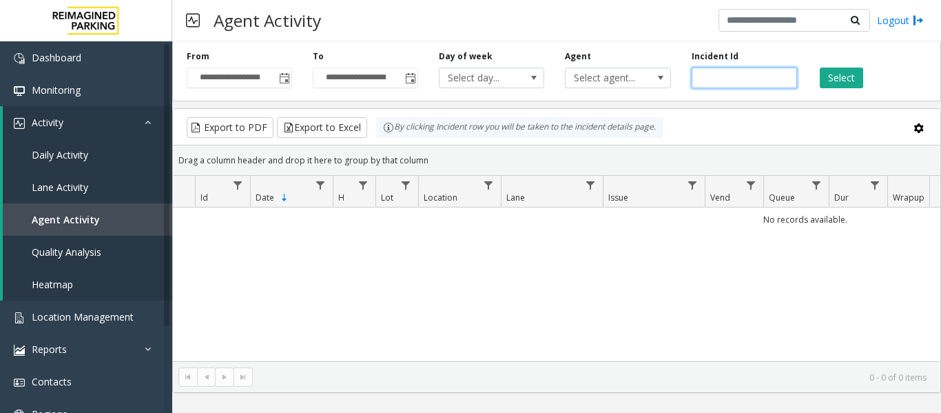
click at [713, 81] on input "number" at bounding box center [744, 78] width 105 height 21
paste input "*******"
type input "*******"
click at [838, 87] on button "Select" at bounding box center [841, 78] width 43 height 21
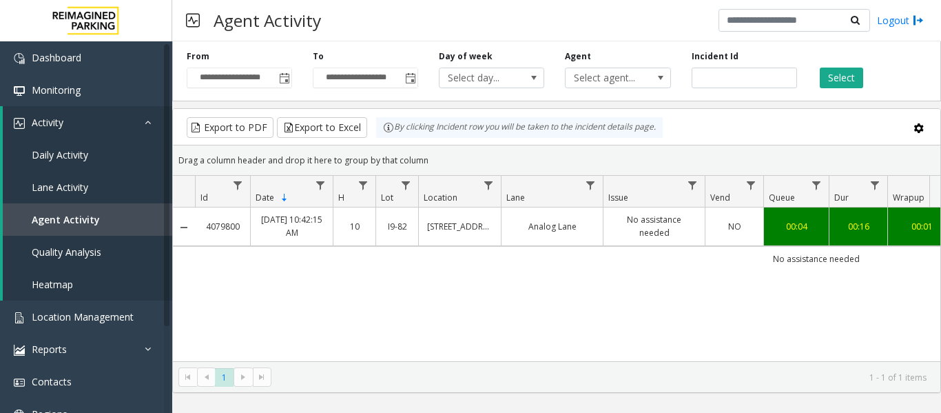
click at [648, 239] on td "No assistance needed" at bounding box center [654, 226] width 102 height 38
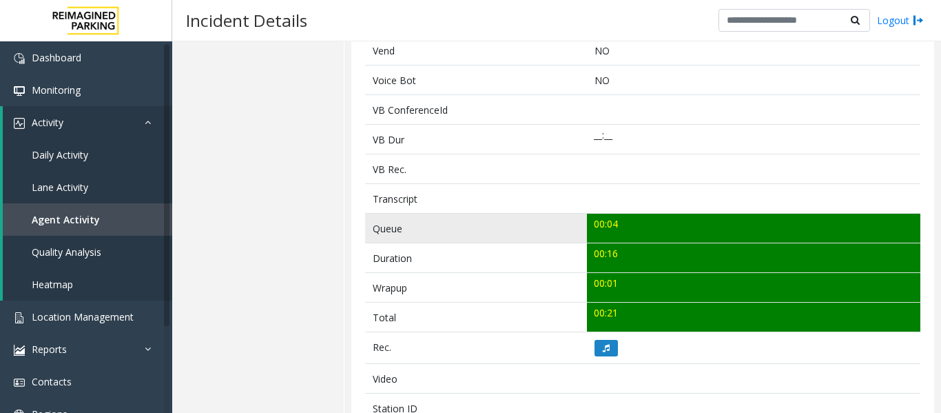
scroll to position [413, 0]
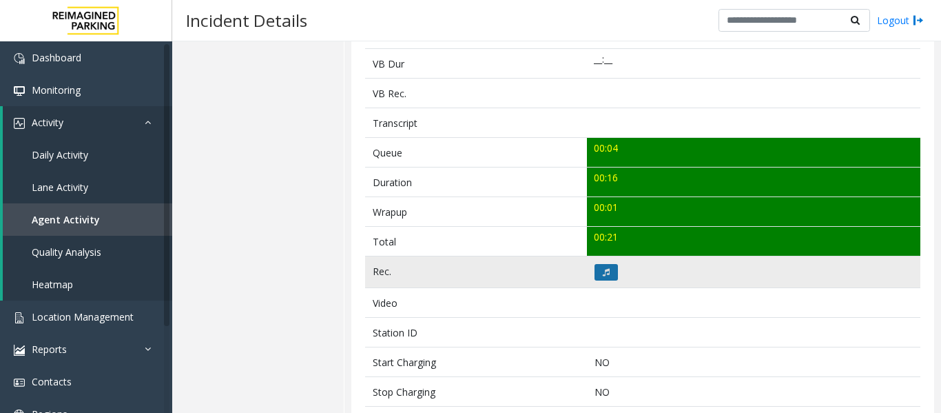
click at [603, 271] on icon at bounding box center [606, 272] width 7 height 8
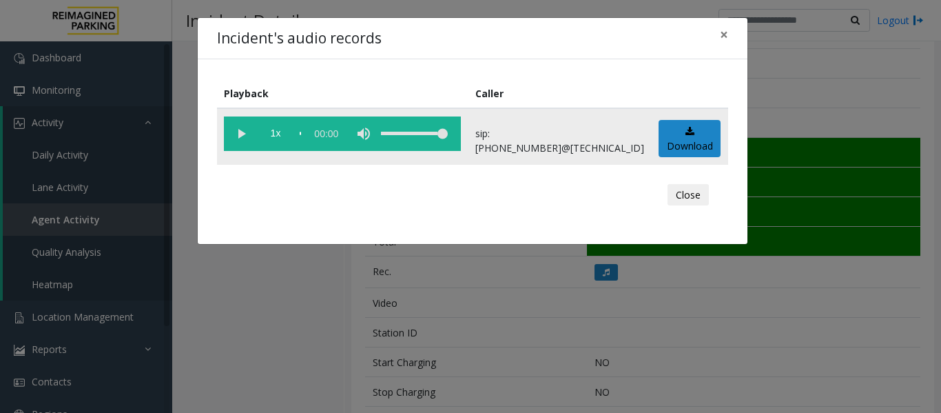
click at [247, 137] on vg-play-pause at bounding box center [241, 133] width 34 height 34
click at [696, 201] on button "Close" at bounding box center [688, 195] width 41 height 22
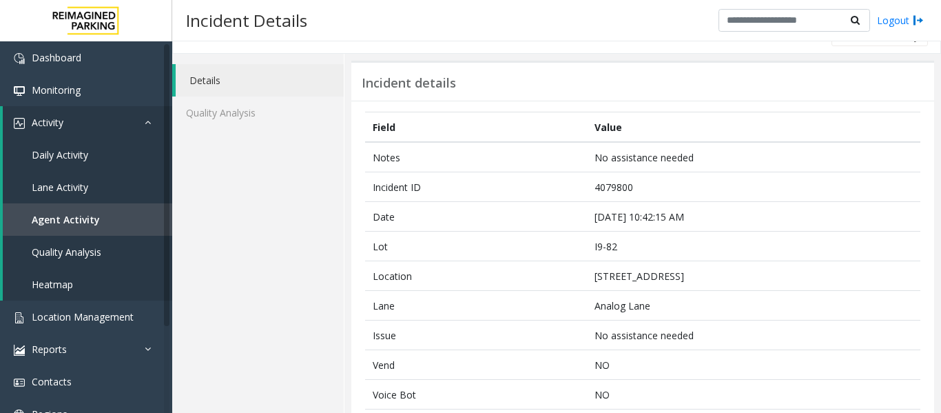
scroll to position [0, 0]
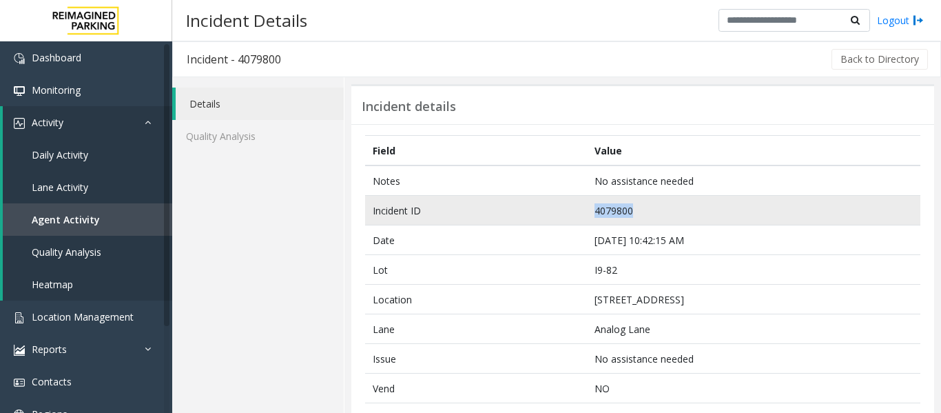
drag, startPoint x: 633, startPoint y: 209, endPoint x: 580, endPoint y: 215, distance: 53.3
click at [580, 215] on tr "Incident ID 4079800" at bounding box center [642, 211] width 555 height 30
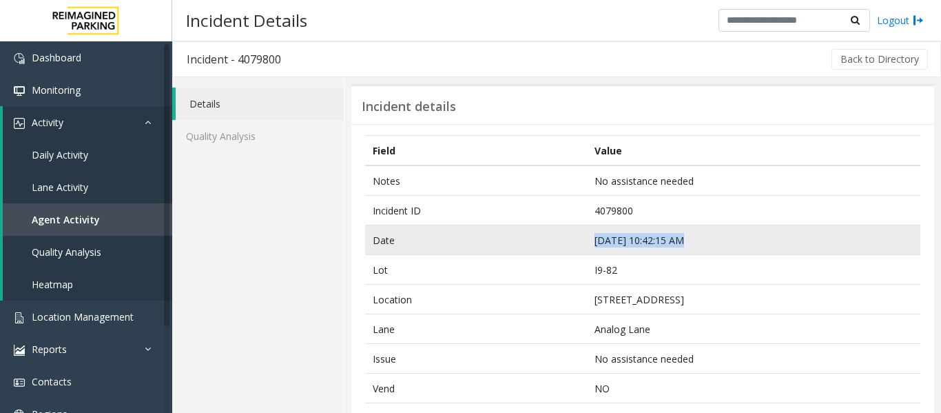
drag, startPoint x: 677, startPoint y: 240, endPoint x: 586, endPoint y: 245, distance: 91.8
click at [587, 245] on td "Sep 17 10:42:15 AM" at bounding box center [753, 240] width 333 height 30
click at [672, 247] on td "Sep 17 10:42:15 AM" at bounding box center [753, 240] width 333 height 30
click at [685, 237] on td "Sep 17 10:42:15 AM" at bounding box center [753, 240] width 333 height 30
drag, startPoint x: 678, startPoint y: 238, endPoint x: 576, endPoint y: 242, distance: 102.0
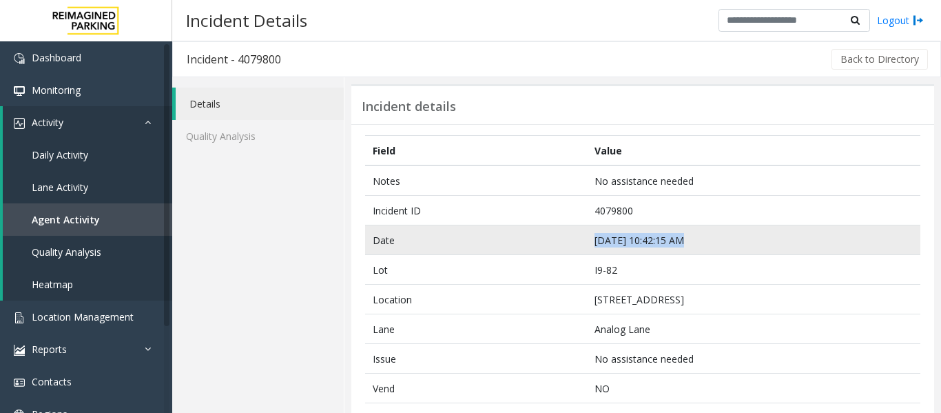
click at [576, 242] on tr "Date Sep 17 10:42:15 AM" at bounding box center [642, 240] width 555 height 30
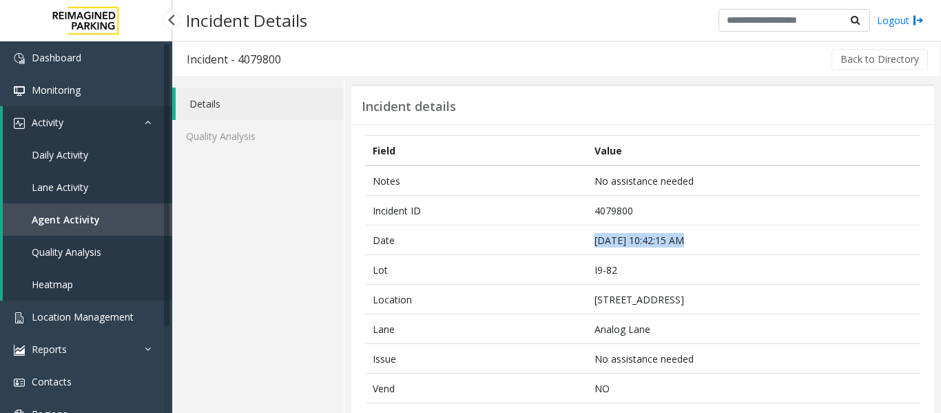
click at [125, 220] on link "Agent Activity" at bounding box center [87, 219] width 169 height 32
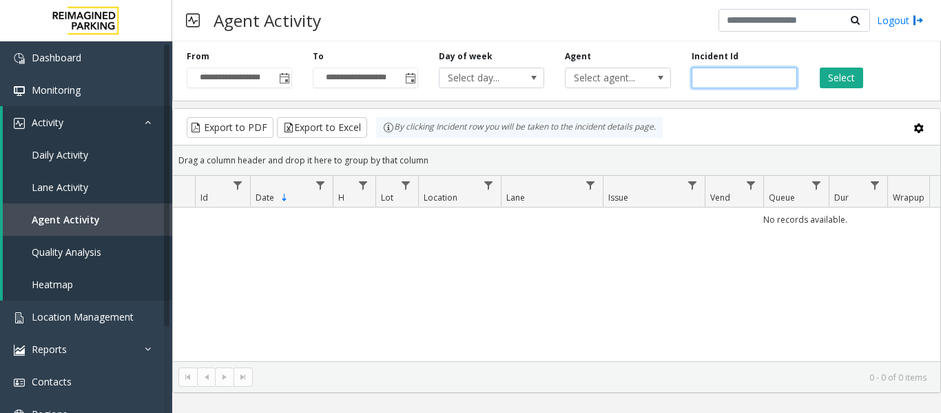
click at [743, 78] on input "number" at bounding box center [744, 78] width 105 height 21
paste input "*******"
type input "*******"
click at [837, 77] on button "Select" at bounding box center [841, 78] width 43 height 21
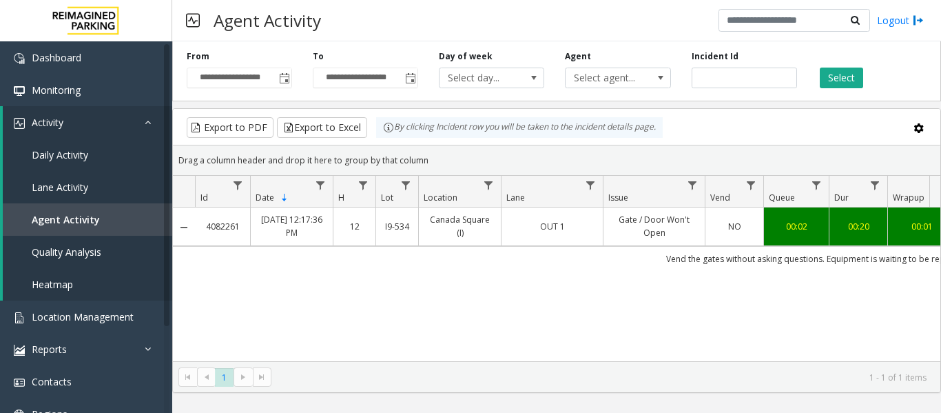
click at [672, 233] on link "Gate / Door Won't Open" at bounding box center [654, 226] width 85 height 26
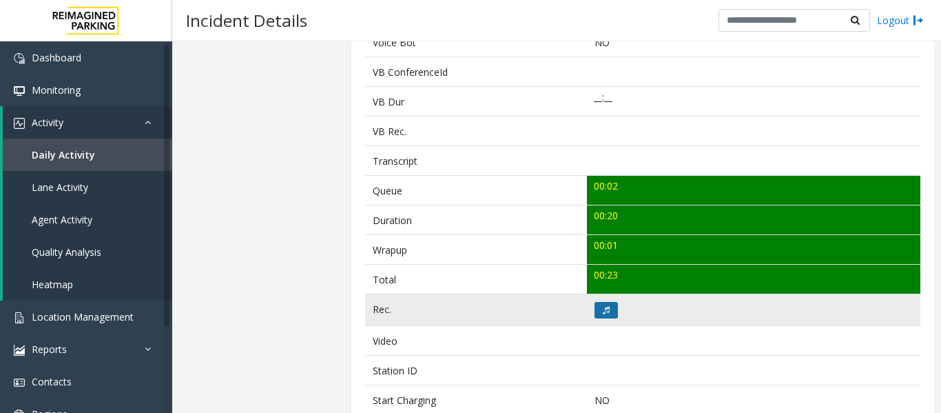
scroll to position [413, 0]
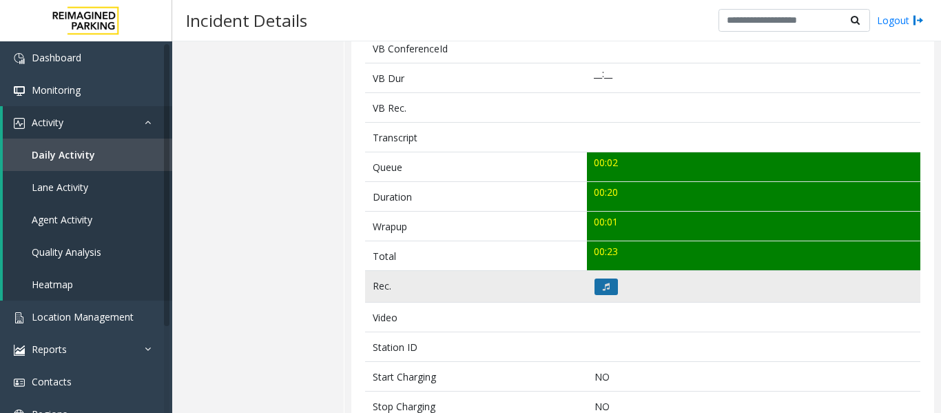
click at [606, 287] on icon at bounding box center [606, 286] width 7 height 8
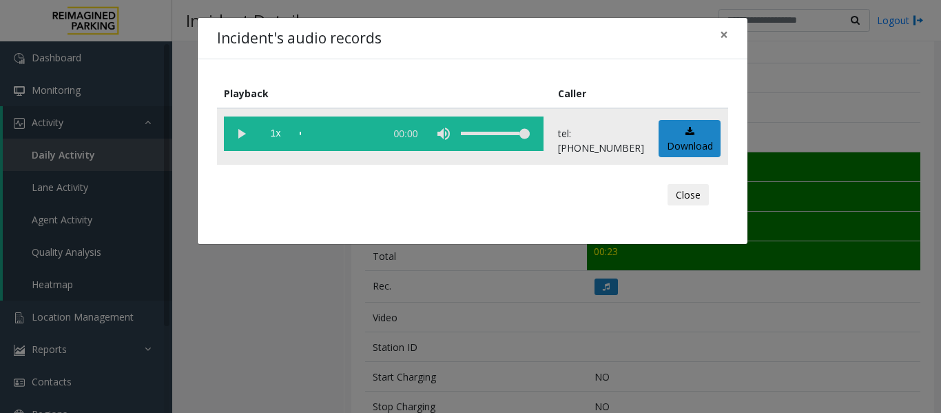
click at [253, 132] on vg-play-pause at bounding box center [241, 133] width 34 height 34
click at [703, 199] on button "Close" at bounding box center [688, 195] width 41 height 22
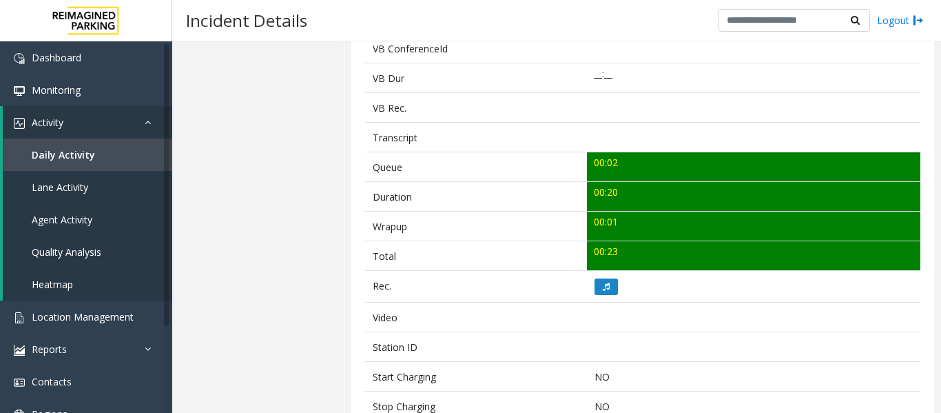
scroll to position [69, 0]
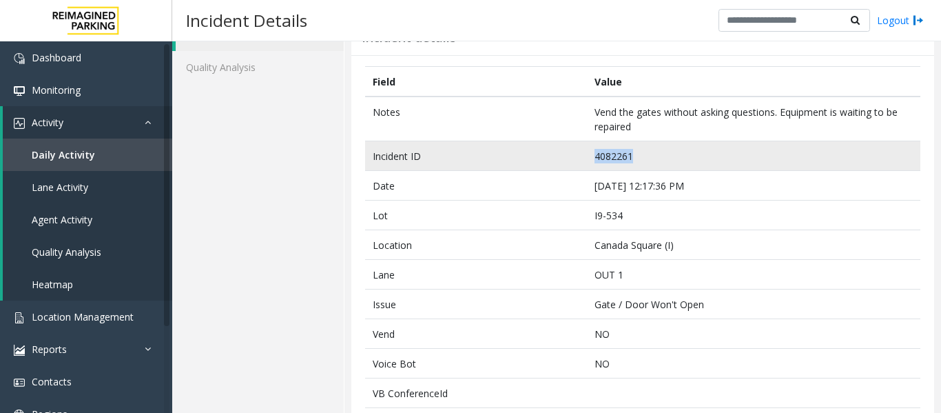
drag, startPoint x: 628, startPoint y: 151, endPoint x: 546, endPoint y: 158, distance: 81.6
click at [546, 158] on tr "Incident ID 4082261" at bounding box center [642, 156] width 555 height 30
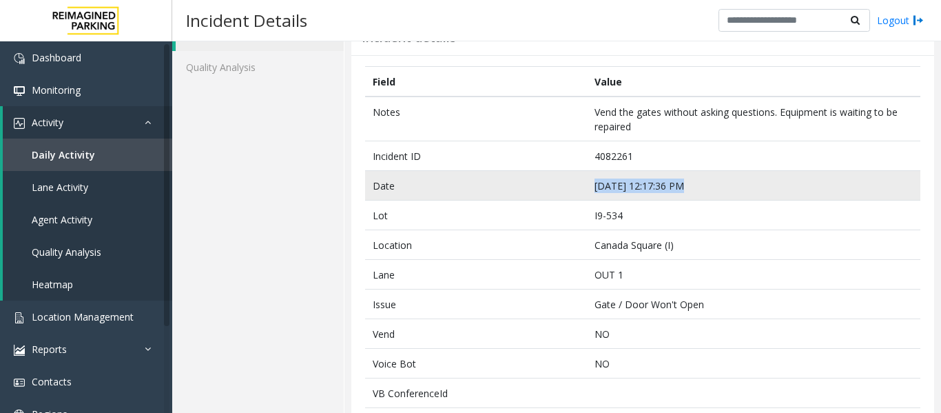
drag, startPoint x: 677, startPoint y: 185, endPoint x: 569, endPoint y: 187, distance: 108.2
click at [569, 187] on tr "Date Sep 20 12:17:36 PM" at bounding box center [642, 186] width 555 height 30
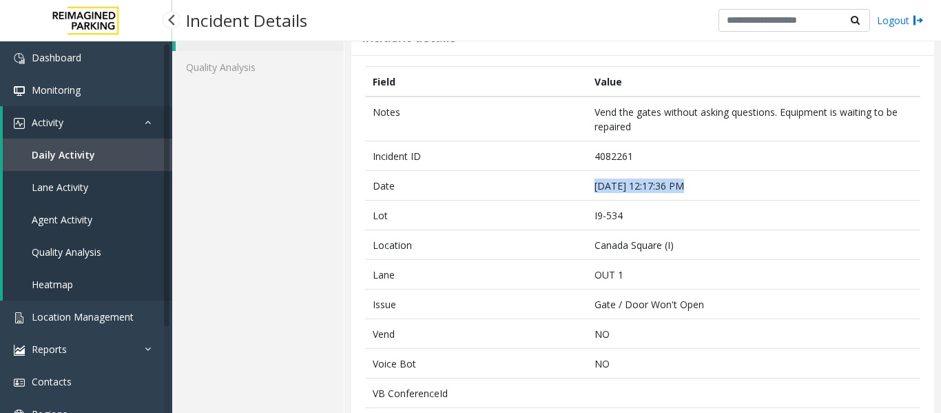
click at [90, 221] on span "Agent Activity" at bounding box center [62, 219] width 61 height 13
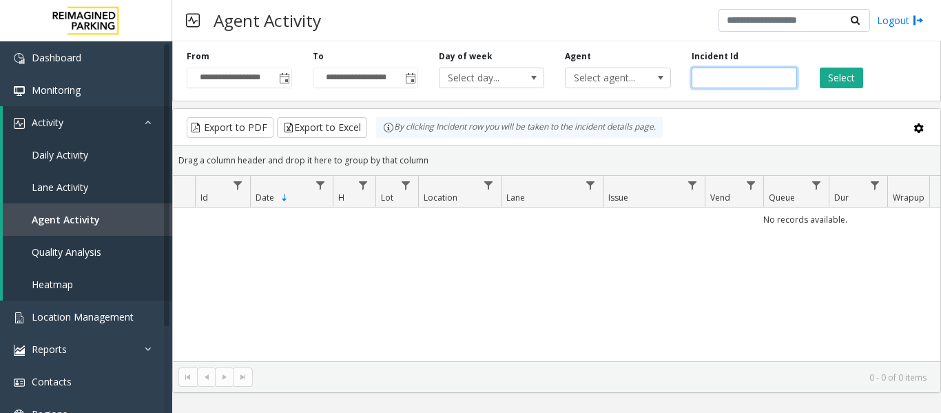
click at [710, 74] on input "number" at bounding box center [744, 78] width 105 height 21
paste input "*******"
type input "*******"
click at [857, 72] on button "Select" at bounding box center [841, 78] width 43 height 21
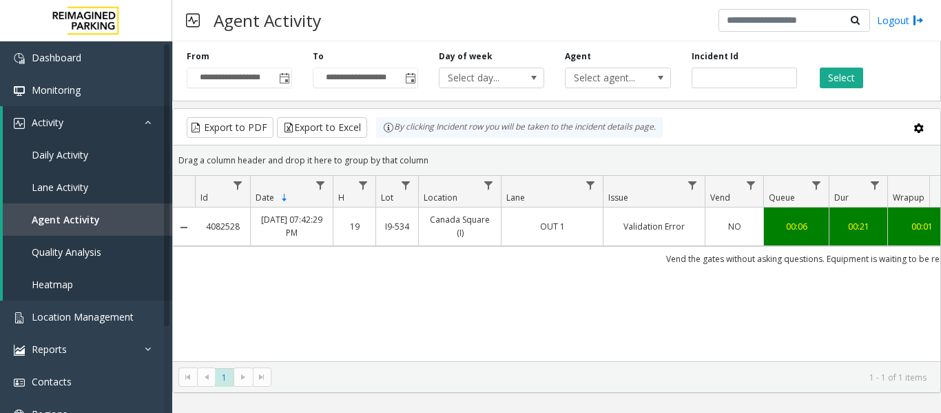
click at [648, 229] on link "Validation Error" at bounding box center [654, 226] width 85 height 13
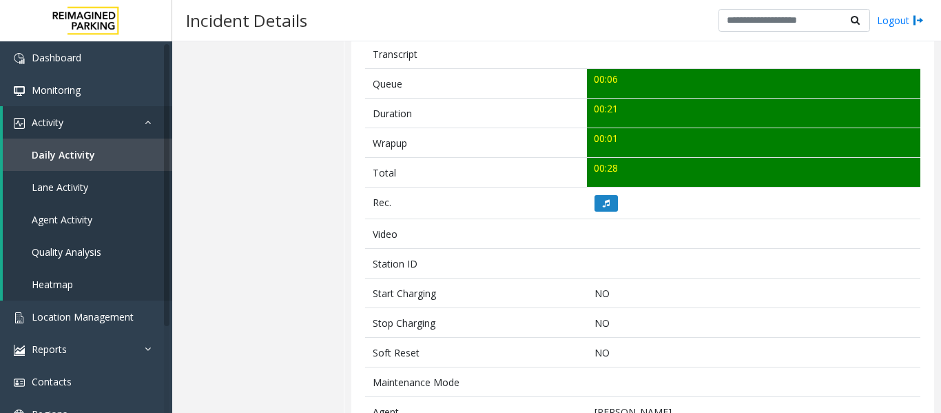
scroll to position [551, 0]
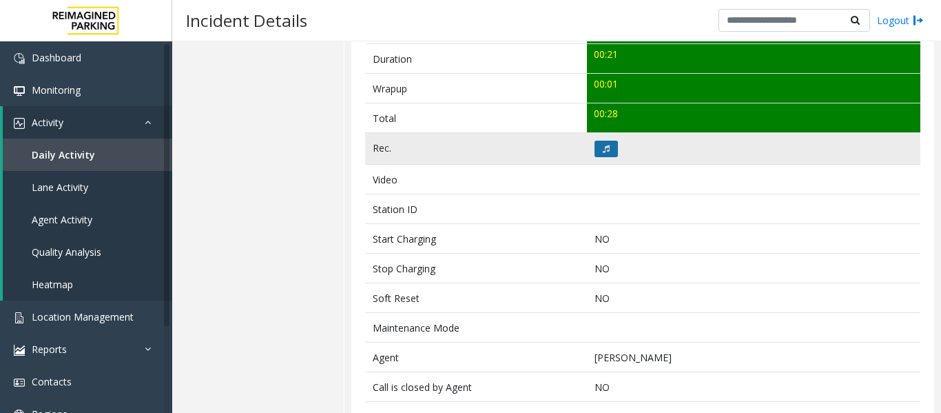
click at [604, 152] on icon at bounding box center [606, 149] width 7 height 8
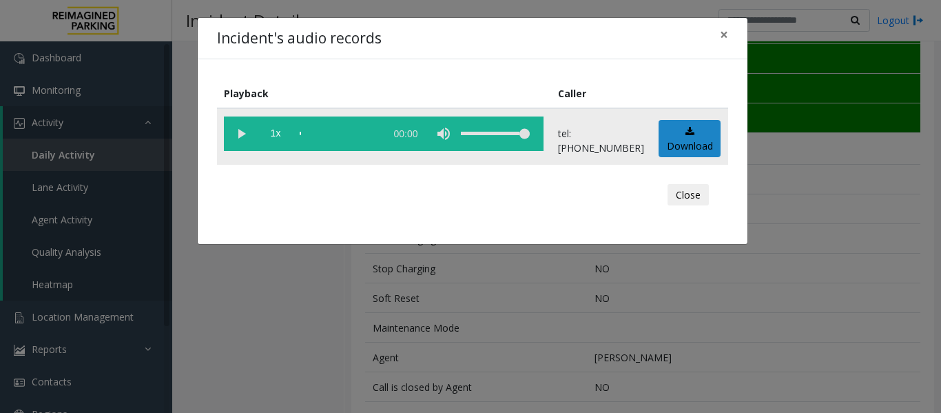
click at [236, 134] on vg-play-pause at bounding box center [241, 133] width 34 height 34
click at [677, 200] on button "Close" at bounding box center [688, 195] width 41 height 22
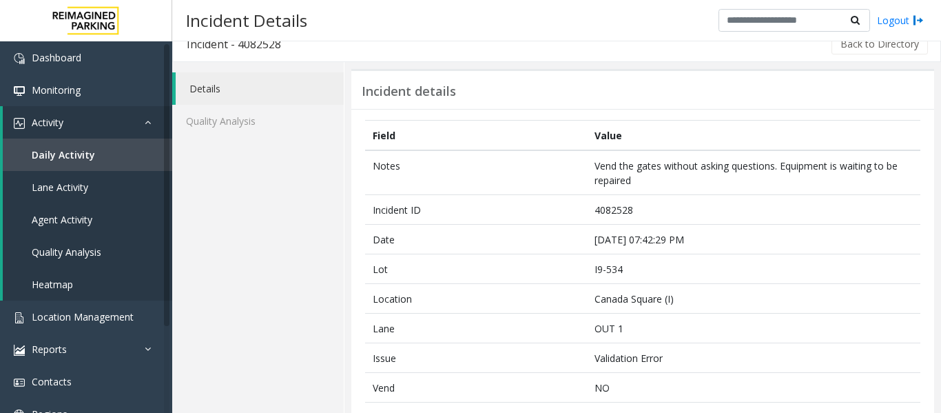
scroll to position [0, 0]
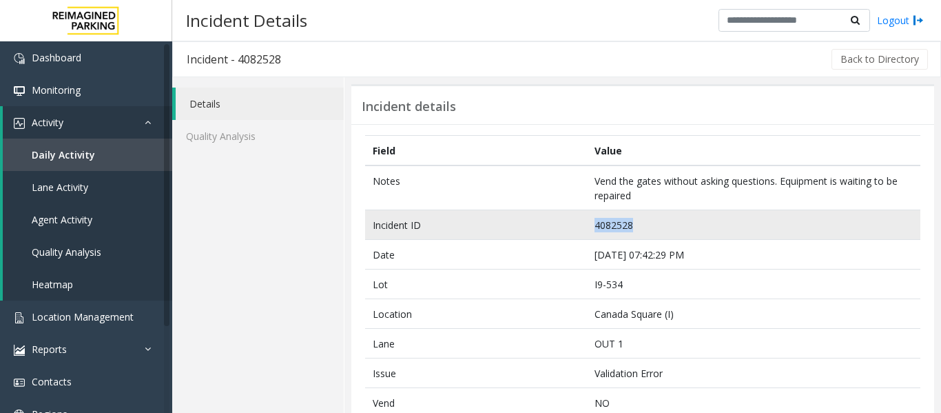
drag, startPoint x: 635, startPoint y: 222, endPoint x: 590, endPoint y: 227, distance: 45.7
click at [590, 227] on td "4082528" at bounding box center [753, 225] width 333 height 30
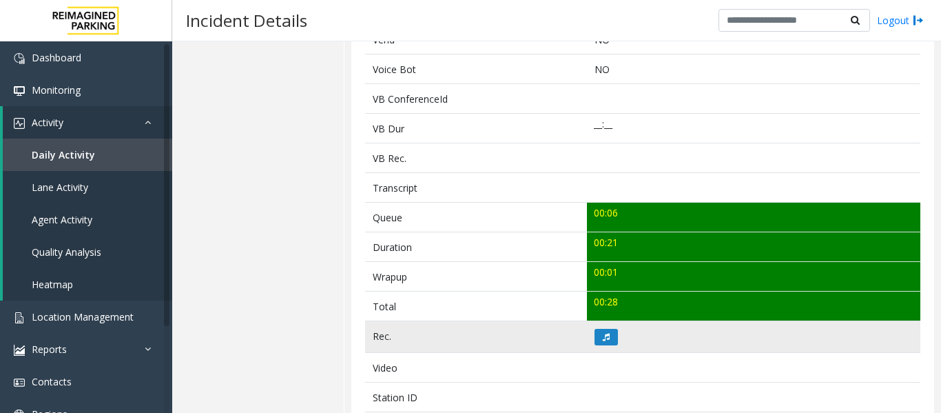
scroll to position [482, 0]
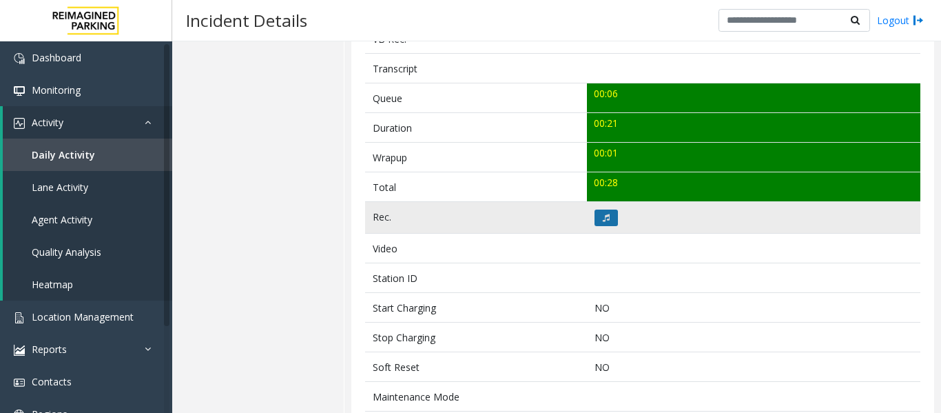
click at [607, 222] on button at bounding box center [606, 217] width 23 height 17
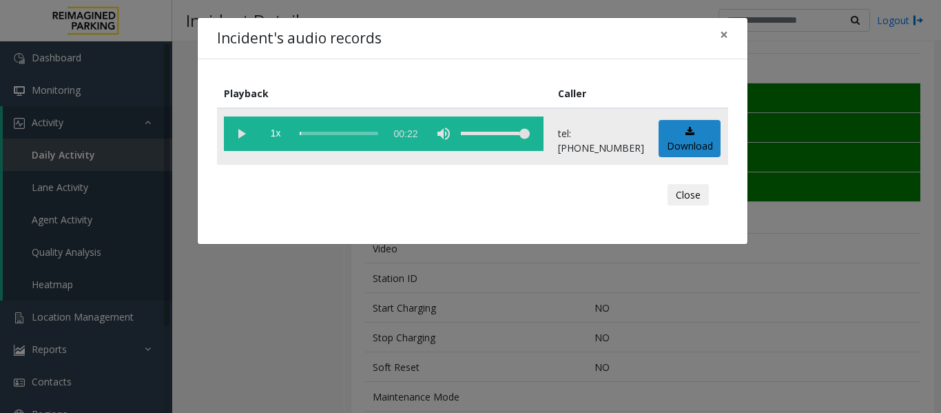
click at [234, 123] on vg-play-pause at bounding box center [241, 133] width 34 height 34
click at [699, 196] on button "Close" at bounding box center [688, 195] width 41 height 22
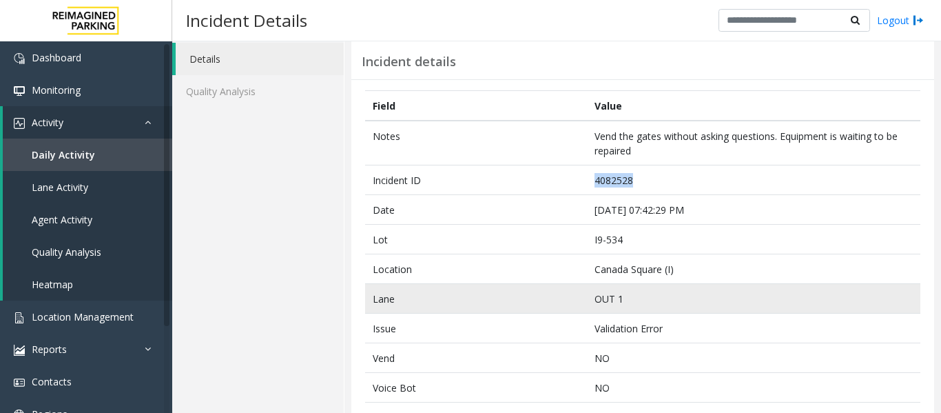
scroll to position [69, 0]
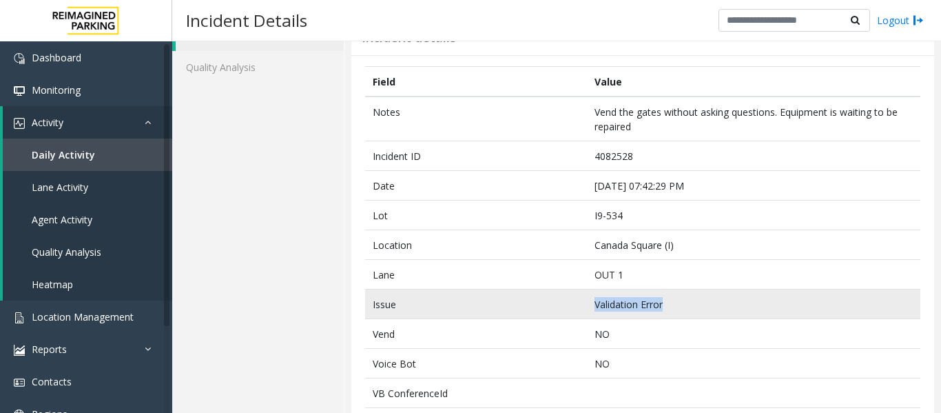
drag, startPoint x: 661, startPoint y: 309, endPoint x: 592, endPoint y: 302, distance: 68.6
click at [592, 302] on td "Validation Error" at bounding box center [753, 304] width 333 height 30
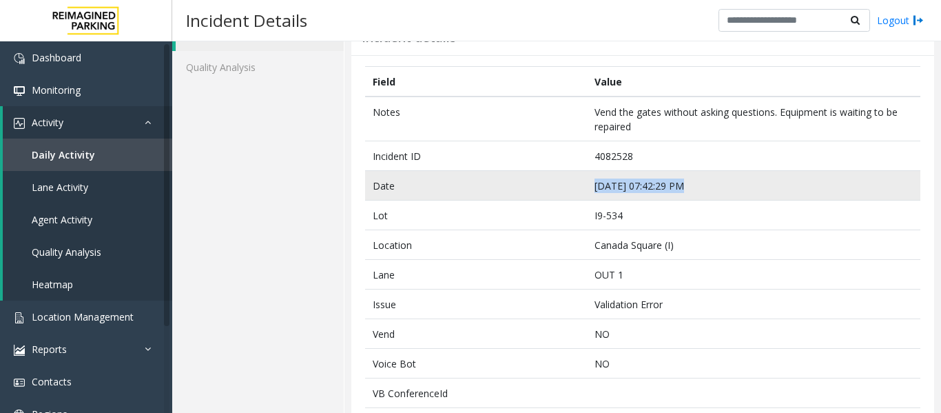
drag, startPoint x: 675, startPoint y: 186, endPoint x: 590, endPoint y: 190, distance: 85.5
click at [590, 190] on td "Sep 20 07:42:29 PM" at bounding box center [753, 186] width 333 height 30
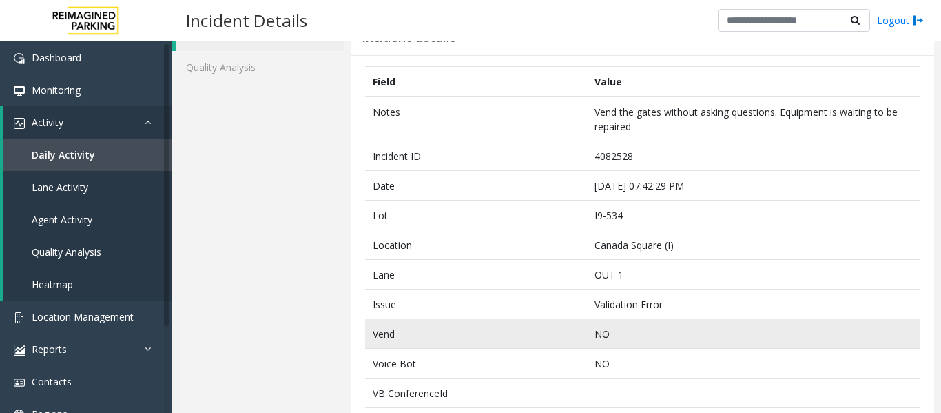
click at [433, 327] on td "Vend" at bounding box center [476, 334] width 222 height 30
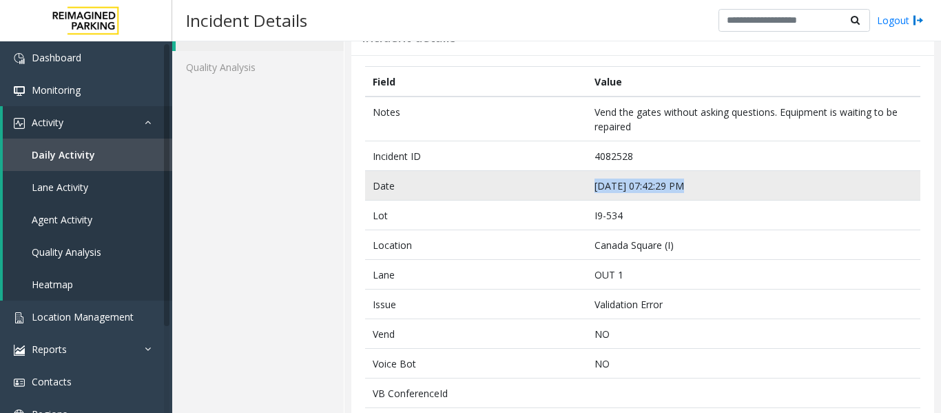
drag, startPoint x: 677, startPoint y: 186, endPoint x: 588, endPoint y: 191, distance: 89.0
click at [588, 191] on td "Sep 20 07:42:29 PM" at bounding box center [753, 186] width 333 height 30
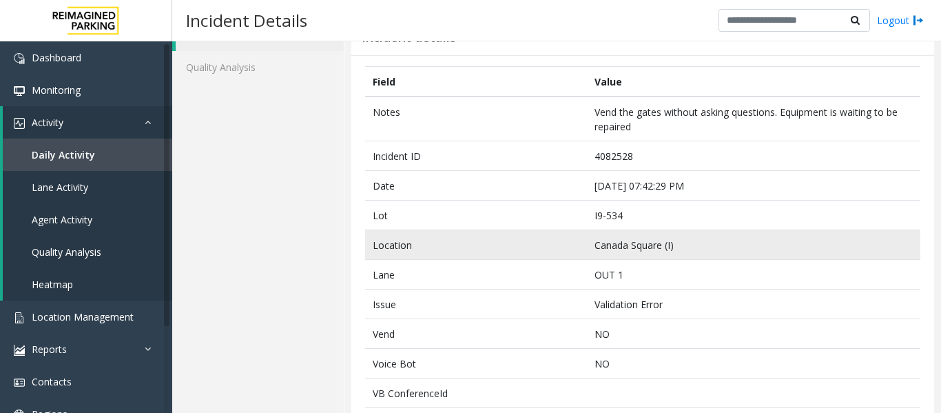
click at [550, 239] on td "Location" at bounding box center [476, 245] width 222 height 30
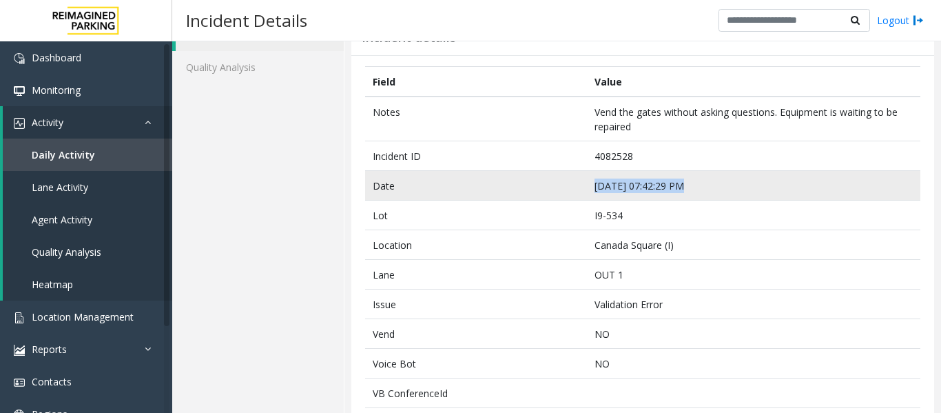
drag, startPoint x: 677, startPoint y: 186, endPoint x: 592, endPoint y: 185, distance: 84.7
click at [592, 185] on td "Sep 20 07:42:29 PM" at bounding box center [753, 186] width 333 height 30
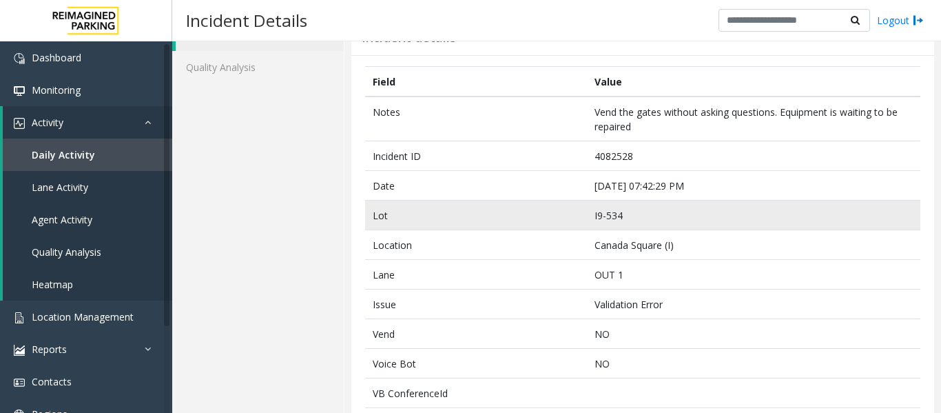
click at [712, 227] on td "I9-534" at bounding box center [753, 215] width 333 height 30
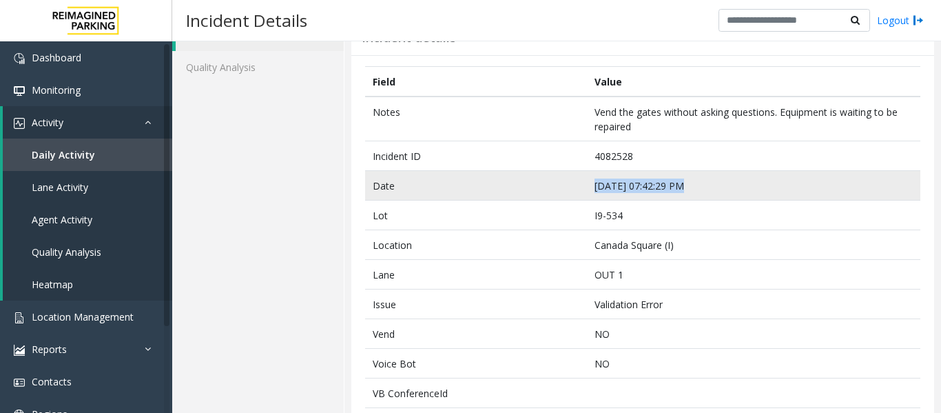
drag, startPoint x: 679, startPoint y: 185, endPoint x: 591, endPoint y: 187, distance: 87.5
click at [591, 187] on td "Sep 20 07:42:29 PM" at bounding box center [753, 186] width 333 height 30
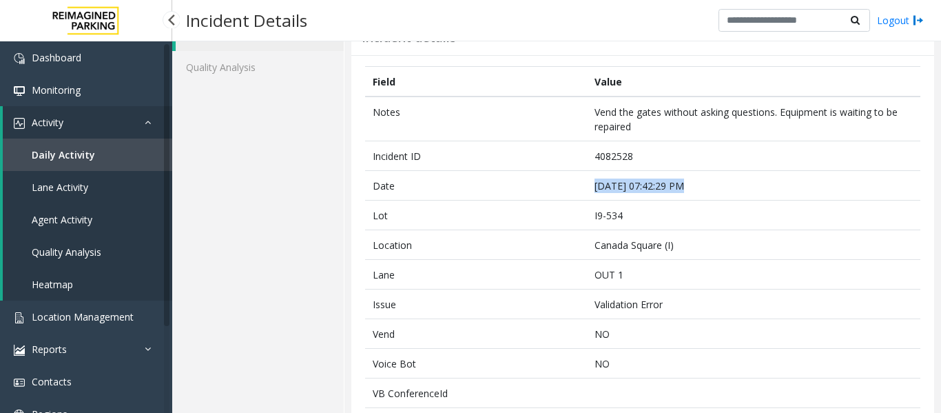
click at [121, 211] on link "Agent Activity" at bounding box center [87, 219] width 169 height 32
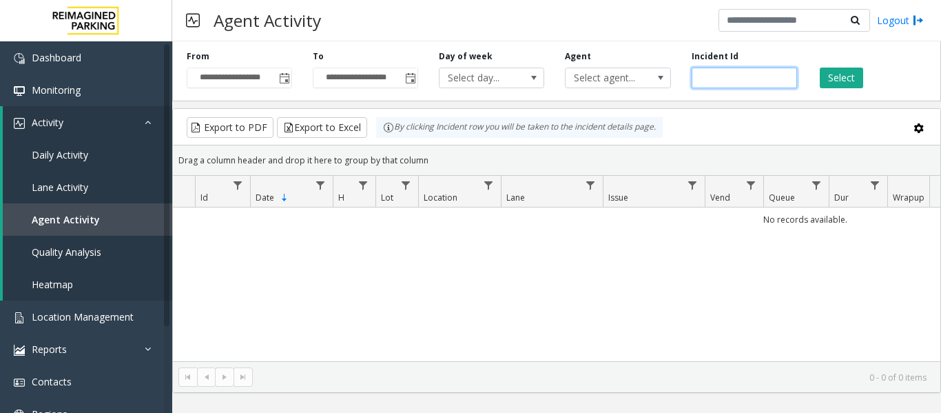
click at [745, 80] on input "number" at bounding box center [744, 78] width 105 height 21
paste input "*******"
type input "*******"
click at [841, 74] on button "Select" at bounding box center [841, 78] width 43 height 21
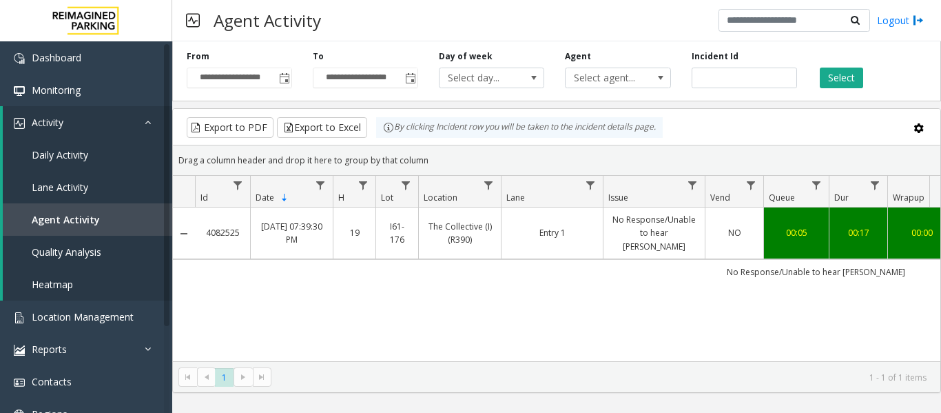
click at [627, 231] on link "No Response/Unable to hear parker" at bounding box center [654, 233] width 85 height 40
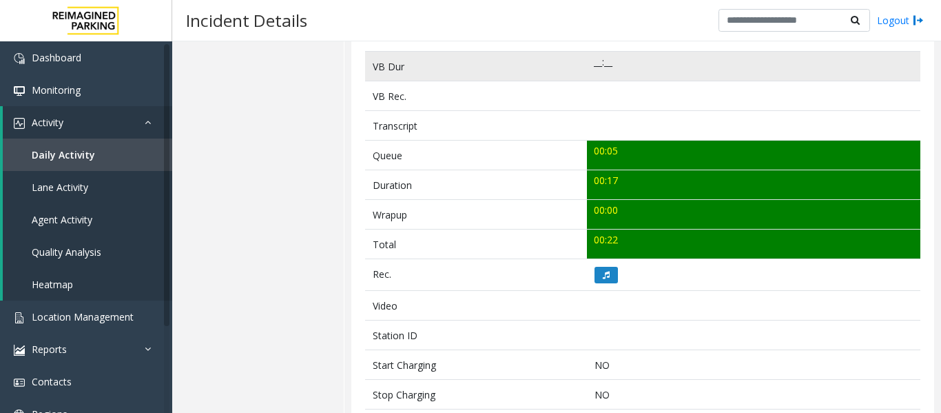
scroll to position [551, 0]
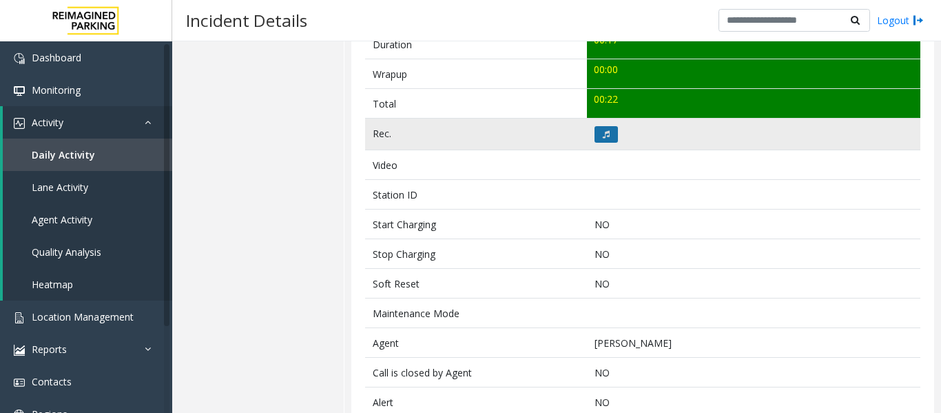
click at [608, 134] on button at bounding box center [606, 134] width 23 height 17
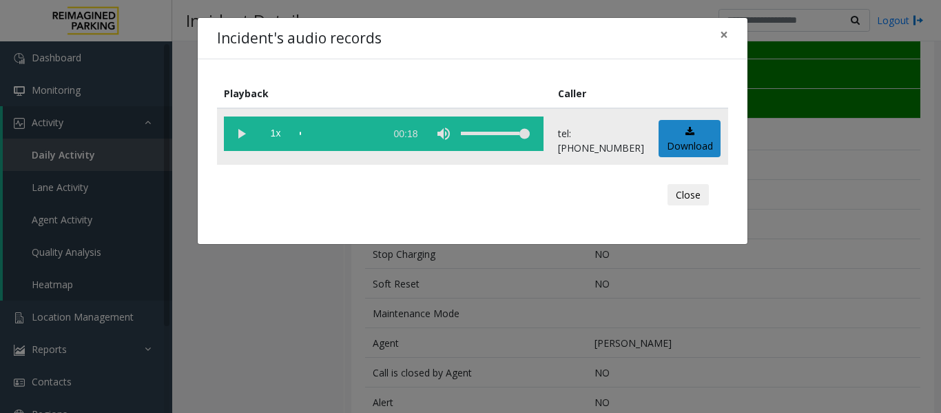
click at [245, 134] on vg-play-pause at bounding box center [241, 133] width 34 height 34
click at [678, 189] on button "Close" at bounding box center [688, 195] width 41 height 22
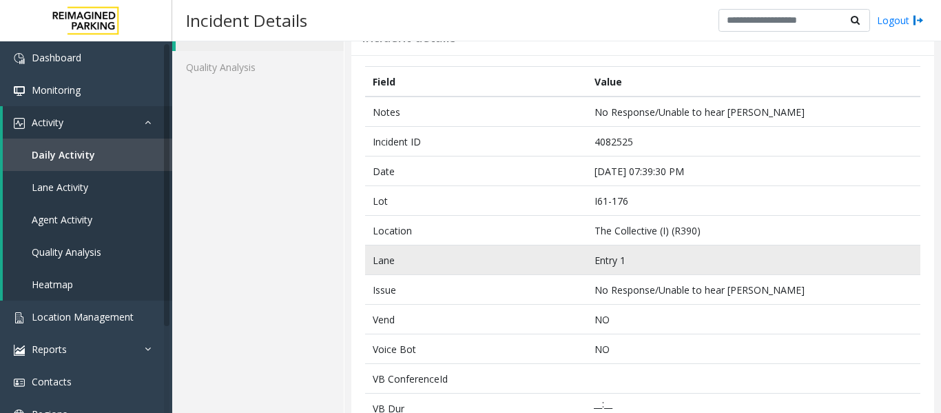
scroll to position [0, 0]
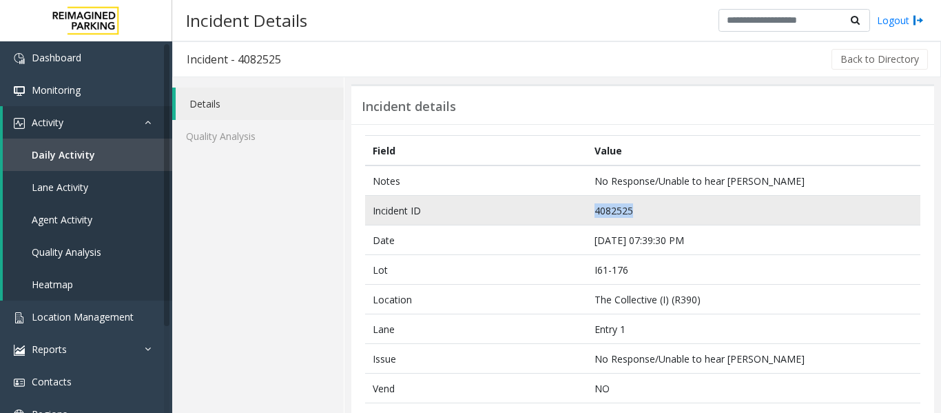
drag, startPoint x: 626, startPoint y: 213, endPoint x: 587, endPoint y: 212, distance: 39.3
click at [587, 212] on td "4082525" at bounding box center [753, 211] width 333 height 30
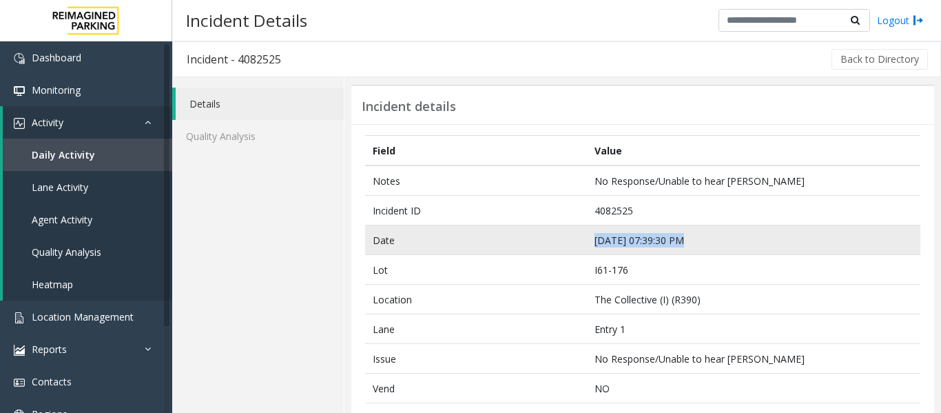
drag, startPoint x: 677, startPoint y: 239, endPoint x: 590, endPoint y: 243, distance: 87.6
click at [590, 243] on td "Sep 20 07:39:30 PM" at bounding box center [753, 240] width 333 height 30
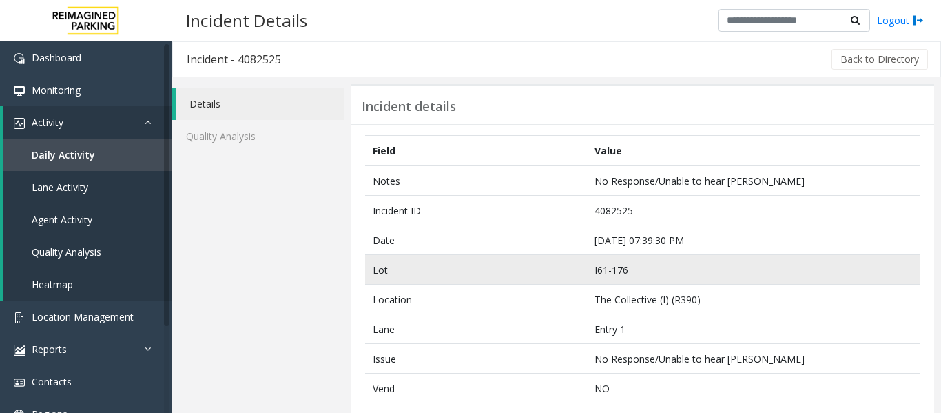
drag, startPoint x: 563, startPoint y: 289, endPoint x: 590, endPoint y: 264, distance: 36.6
click at [565, 285] on td "Location" at bounding box center [476, 300] width 222 height 30
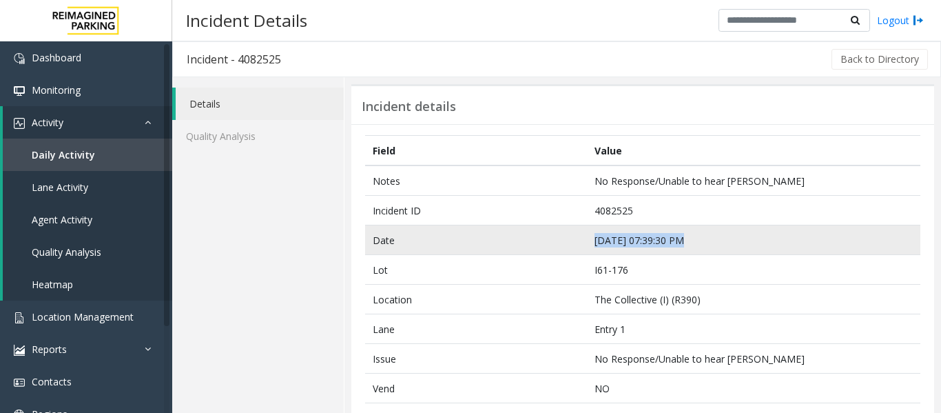
drag, startPoint x: 677, startPoint y: 238, endPoint x: 575, endPoint y: 250, distance: 101.9
click at [575, 250] on tr "Date Sep 20 07:39:30 PM" at bounding box center [642, 240] width 555 height 30
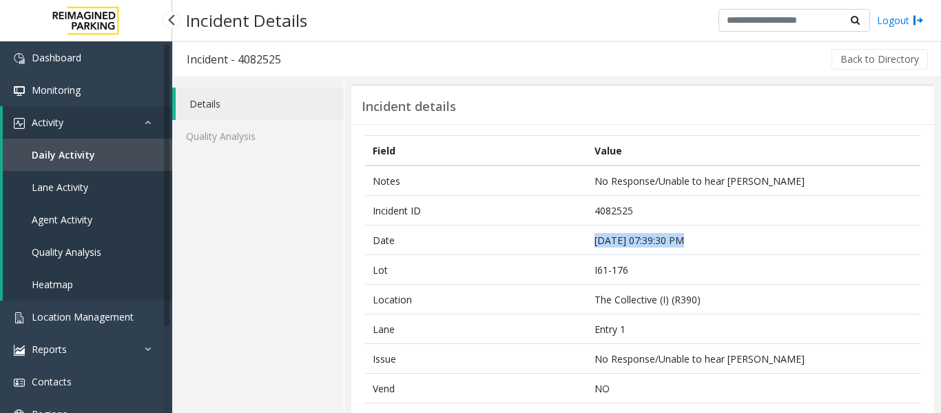
click at [86, 224] on span "Agent Activity" at bounding box center [62, 219] width 61 height 13
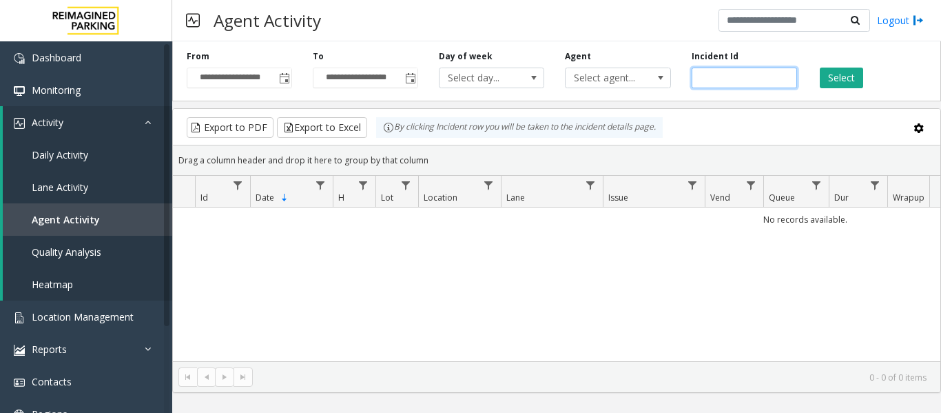
click at [746, 82] on input "number" at bounding box center [744, 78] width 105 height 21
paste input "*******"
type input "*******"
click at [840, 83] on button "Select" at bounding box center [841, 78] width 43 height 21
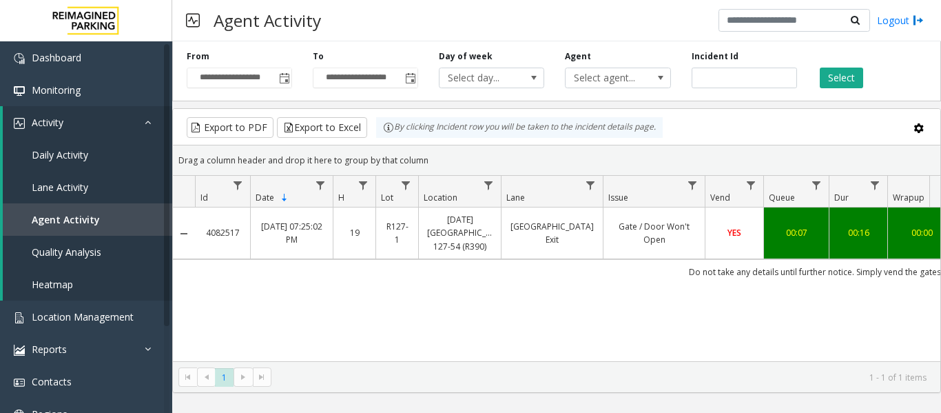
click at [404, 232] on link "R127-1" at bounding box center [396, 233] width 25 height 26
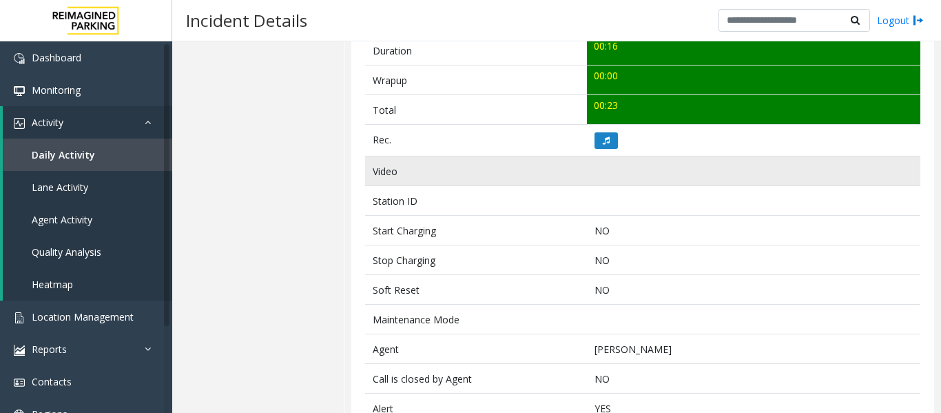
scroll to position [551, 0]
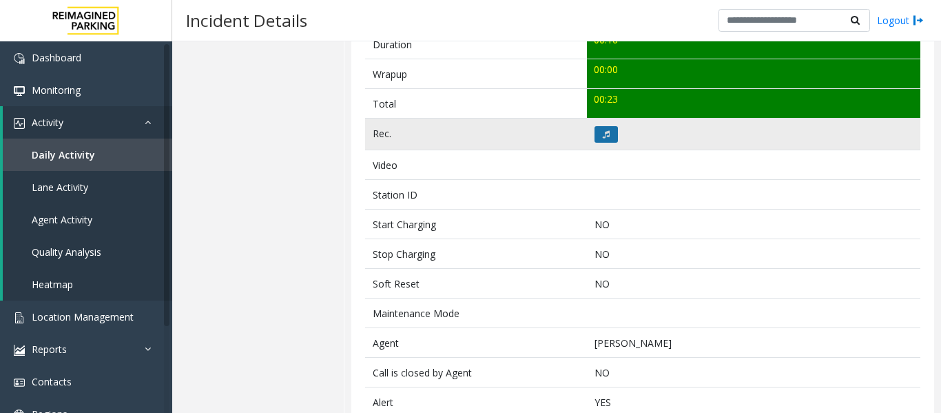
click at [608, 133] on button at bounding box center [606, 134] width 23 height 17
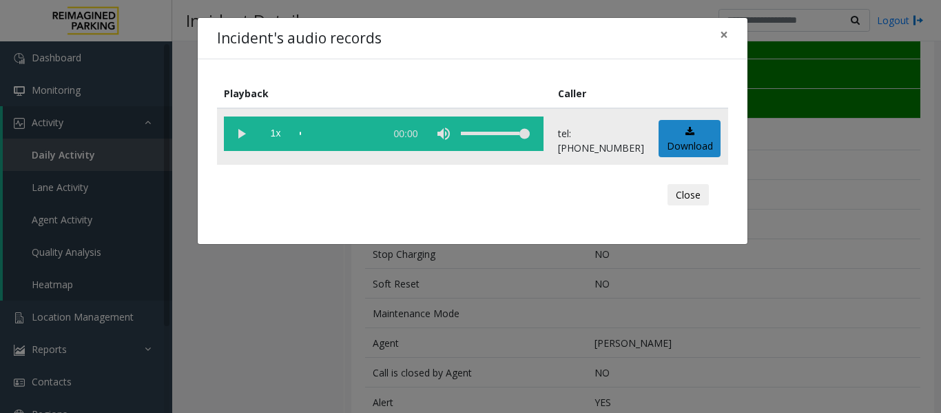
click at [239, 138] on vg-play-pause at bounding box center [241, 133] width 34 height 34
click at [313, 130] on div "scrub bar" at bounding box center [339, 133] width 79 height 34
drag, startPoint x: 656, startPoint y: 202, endPoint x: 664, endPoint y: 203, distance: 8.4
click at [657, 201] on div "Close" at bounding box center [473, 194] width 492 height 41
click at [670, 202] on button "Close" at bounding box center [688, 195] width 41 height 22
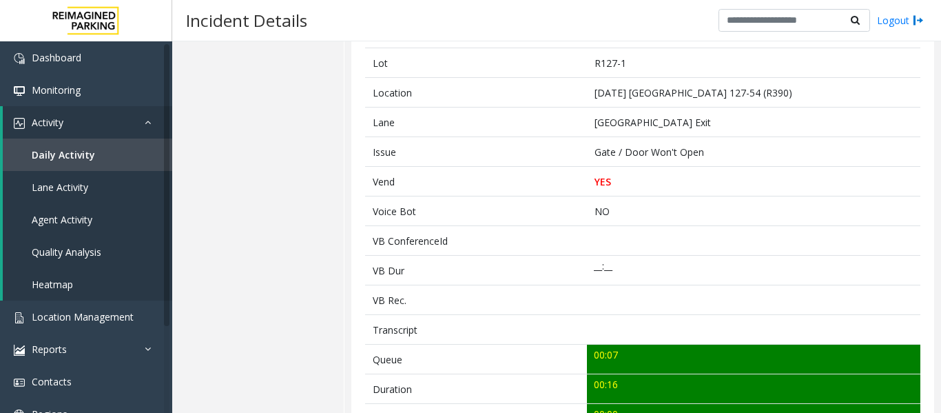
scroll to position [0, 0]
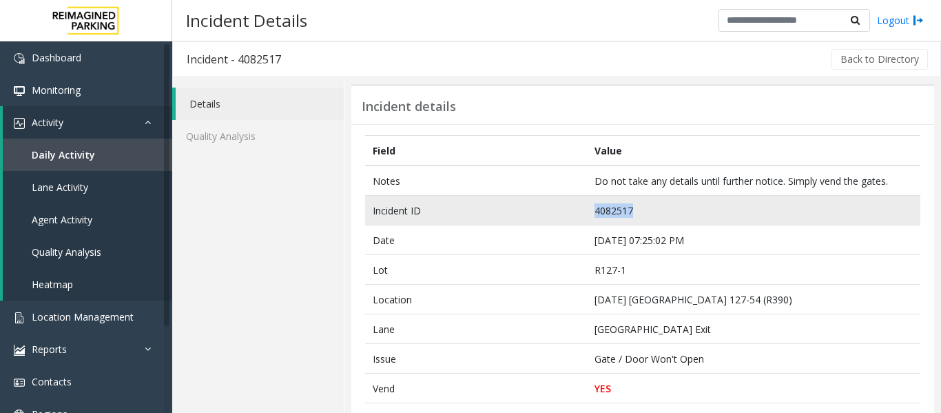
drag, startPoint x: 629, startPoint y: 212, endPoint x: 590, endPoint y: 213, distance: 39.3
click at [590, 213] on td "4082517" at bounding box center [753, 211] width 333 height 30
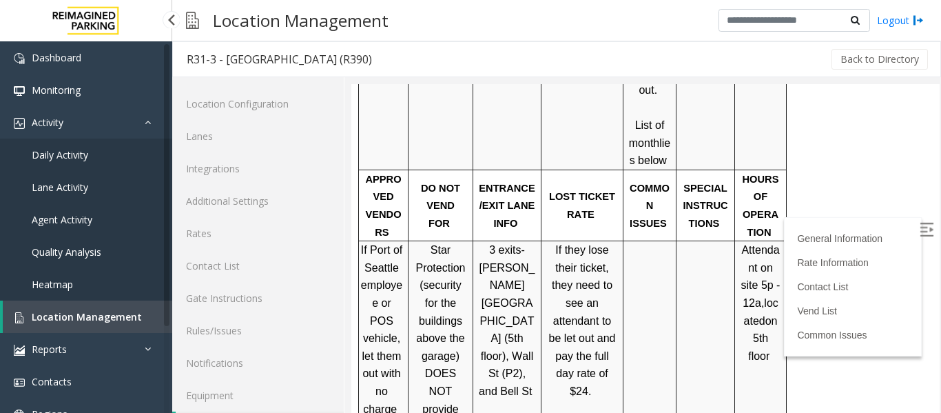
scroll to position [41, 0]
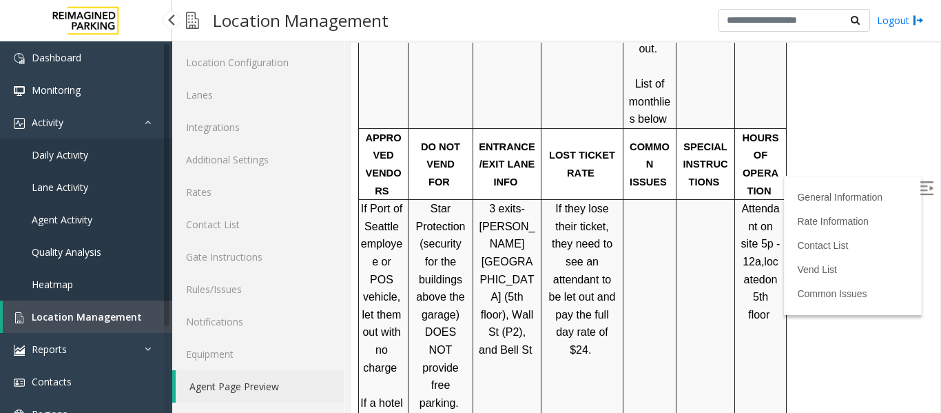
click at [87, 308] on link "Location Management" at bounding box center [87, 316] width 169 height 32
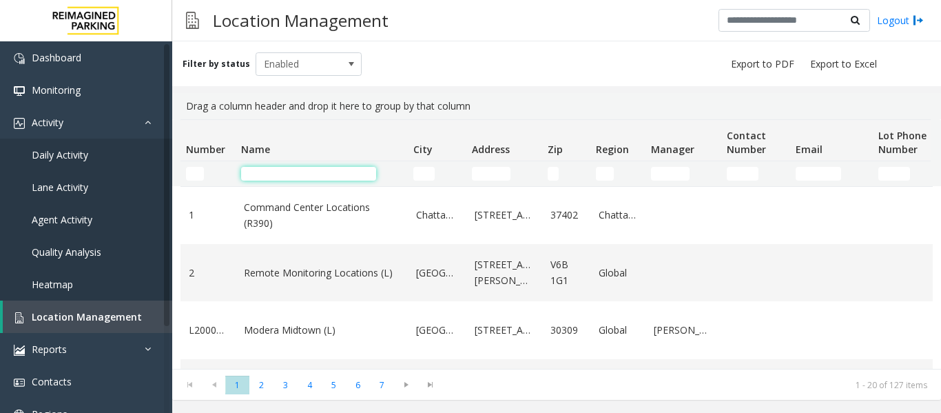
click at [289, 174] on input "Name Filter" at bounding box center [308, 174] width 135 height 14
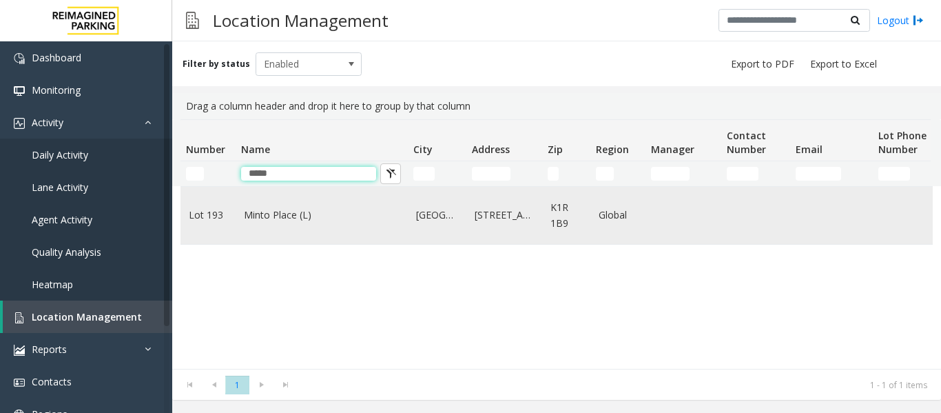
type input "*****"
click at [296, 229] on td "Minto Place (L)" at bounding box center [322, 215] width 172 height 57
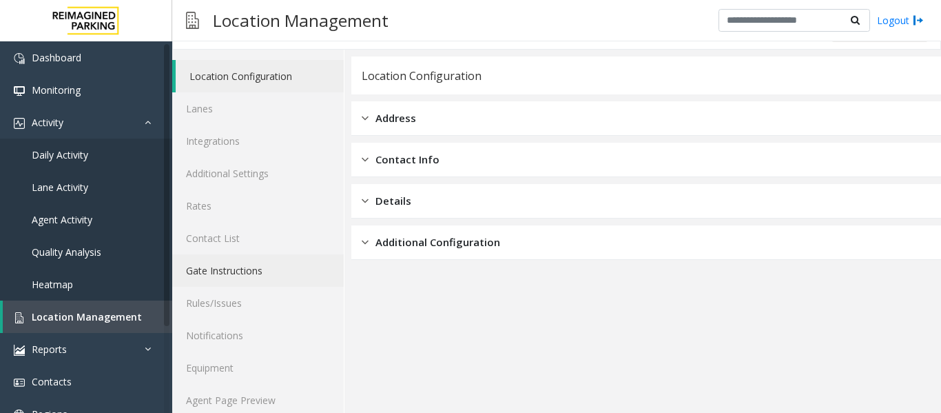
scroll to position [41, 0]
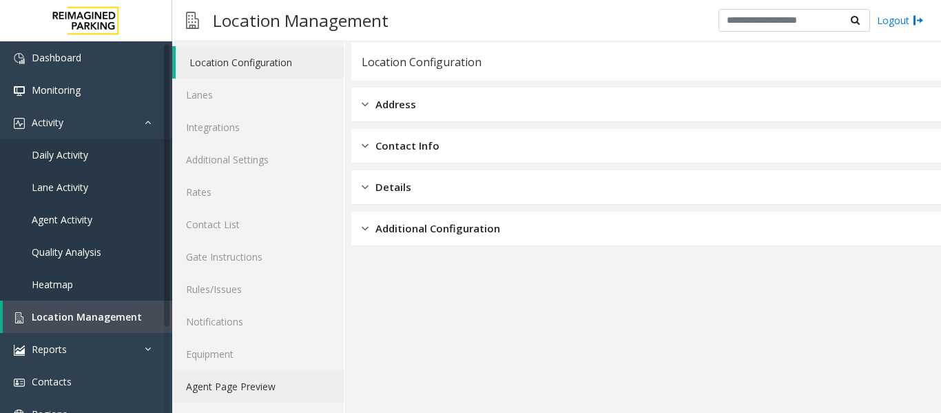
drag, startPoint x: 271, startPoint y: 393, endPoint x: 296, endPoint y: 392, distance: 24.8
click at [272, 393] on link "Agent Page Preview" at bounding box center [258, 386] width 172 height 32
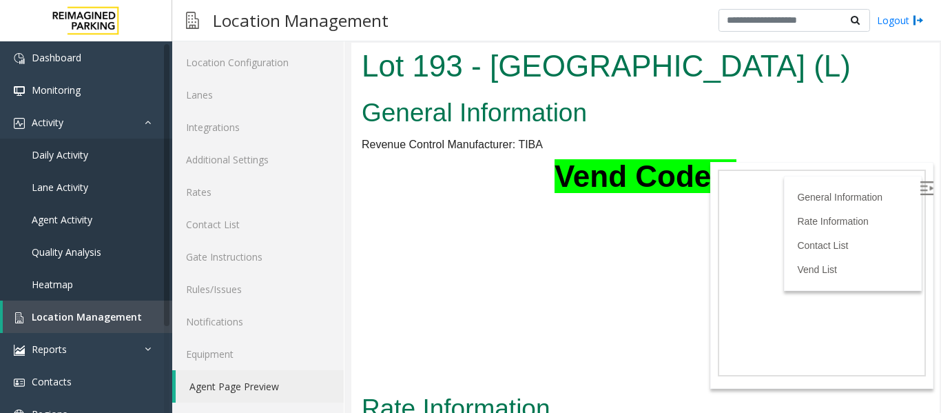
click at [920, 189] on img at bounding box center [927, 188] width 14 height 14
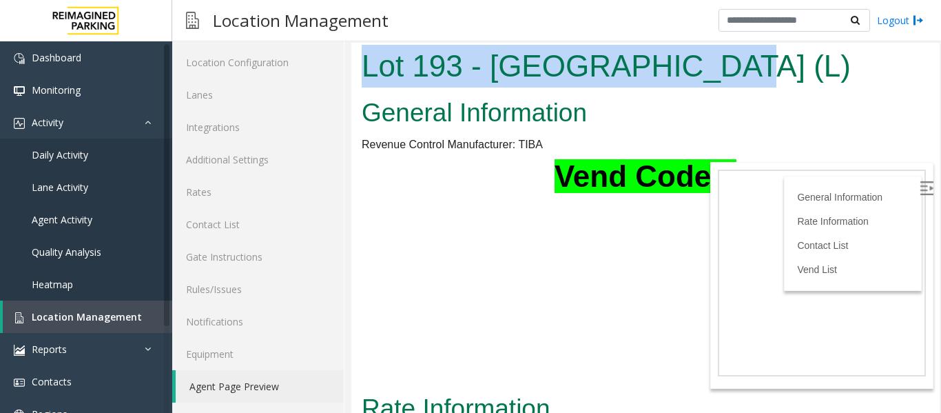
drag, startPoint x: 364, startPoint y: 59, endPoint x: 699, endPoint y: 55, distance: 334.8
click at [699, 55] on h1 "Lot 193 - [GEOGRAPHIC_DATA] (L)" at bounding box center [646, 66] width 568 height 43
copy h1 "Lot 193 - [GEOGRAPHIC_DATA] (L)"
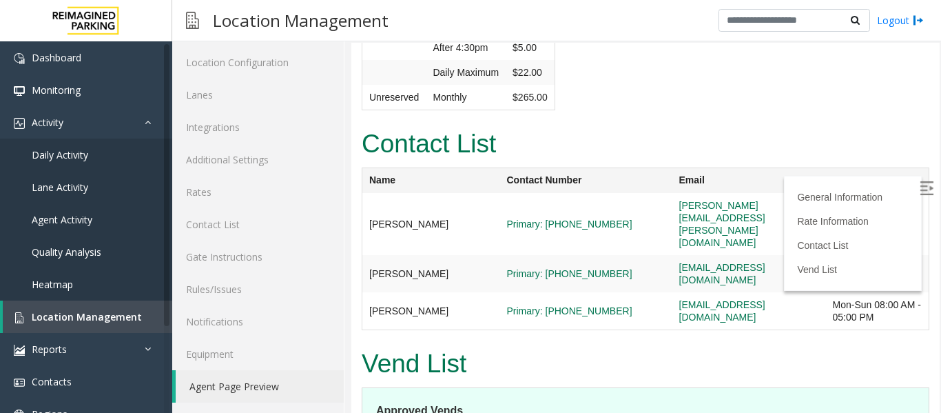
scroll to position [551, 0]
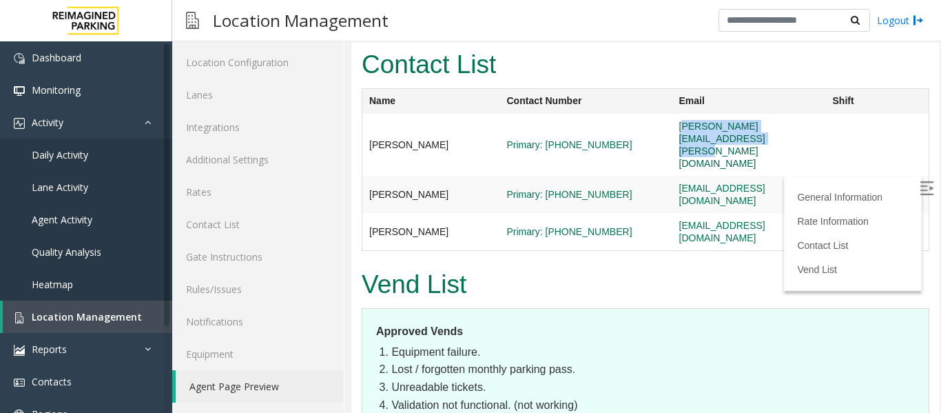
drag, startPoint x: 815, startPoint y: 121, endPoint x: 652, endPoint y: 126, distance: 163.3
click at [672, 126] on td "[PERSON_NAME][EMAIL_ADDRESS][PERSON_NAME][DOMAIN_NAME]" at bounding box center [749, 145] width 154 height 62
click at [728, 134] on td "[PERSON_NAME][EMAIL_ADDRESS][PERSON_NAME][DOMAIN_NAME]" at bounding box center [749, 145] width 154 height 62
click at [765, 131] on link "[PERSON_NAME][EMAIL_ADDRESS][PERSON_NAME][DOMAIN_NAME]" at bounding box center [722, 145] width 86 height 48
click at [792, 176] on td "[EMAIL_ADDRESS][DOMAIN_NAME]" at bounding box center [749, 194] width 154 height 37
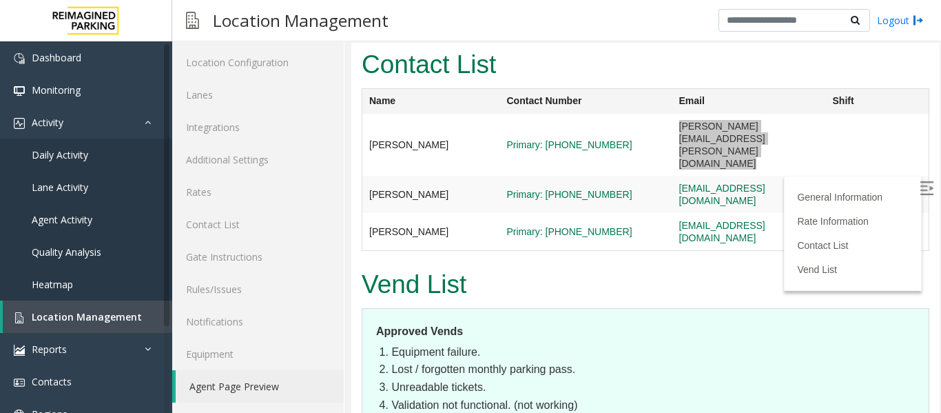
drag, startPoint x: 820, startPoint y: 125, endPoint x: 649, endPoint y: 128, distance: 170.9
click at [649, 128] on tr "[PERSON_NAME] Primary: [PHONE_NUMBER] [PERSON_NAME][EMAIL_ADDRESS][PERSON_NAME]…" at bounding box center [645, 145] width 567 height 62
click at [681, 267] on h2 "Vend List" at bounding box center [646, 285] width 568 height 36
drag, startPoint x: 814, startPoint y: 121, endPoint x: 648, endPoint y: 124, distance: 165.4
click at [672, 124] on td "[PERSON_NAME][EMAIL_ADDRESS][PERSON_NAME][DOMAIN_NAME]" at bounding box center [749, 145] width 154 height 62
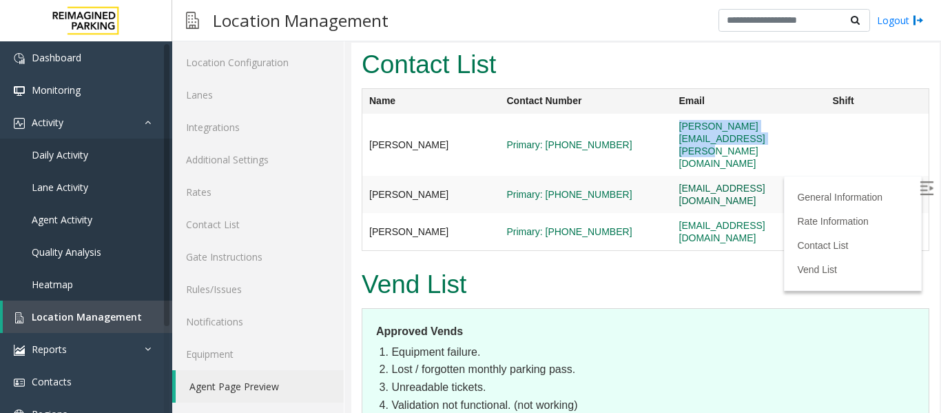
copy link "[PERSON_NAME][EMAIL_ADDRESS][PERSON_NAME][DOMAIN_NAME]"
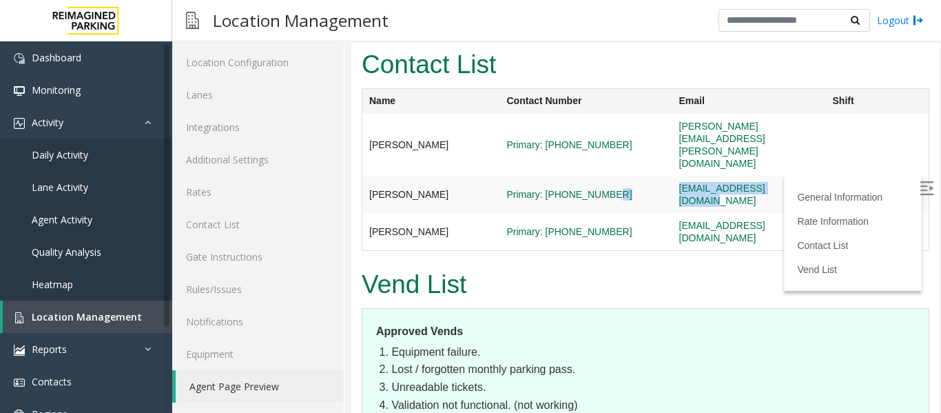
drag, startPoint x: 773, startPoint y: 156, endPoint x: 634, endPoint y: 159, distance: 138.5
click at [634, 176] on tr "[PERSON_NAME] Primary: [PHONE_NUMBER] [EMAIL_ADDRESS][DOMAIN_NAME] Mon-Sun 07:0…" at bounding box center [645, 194] width 567 height 37
copy tr "[EMAIL_ADDRESS][DOMAIN_NAME]"
drag, startPoint x: 740, startPoint y: 193, endPoint x: 646, endPoint y: 194, distance: 94.4
click at [672, 213] on td "[EMAIL_ADDRESS][DOMAIN_NAME]" at bounding box center [749, 232] width 154 height 38
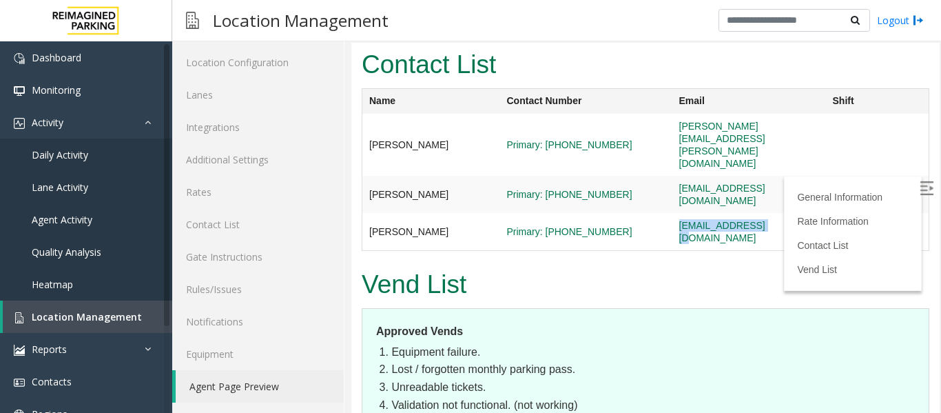
copy link "[EMAIL_ADDRESS][DOMAIN_NAME]"
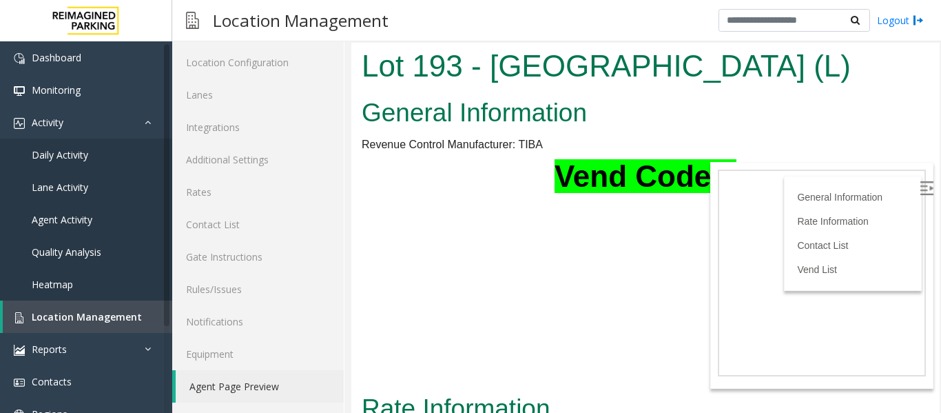
scroll to position [0, 0]
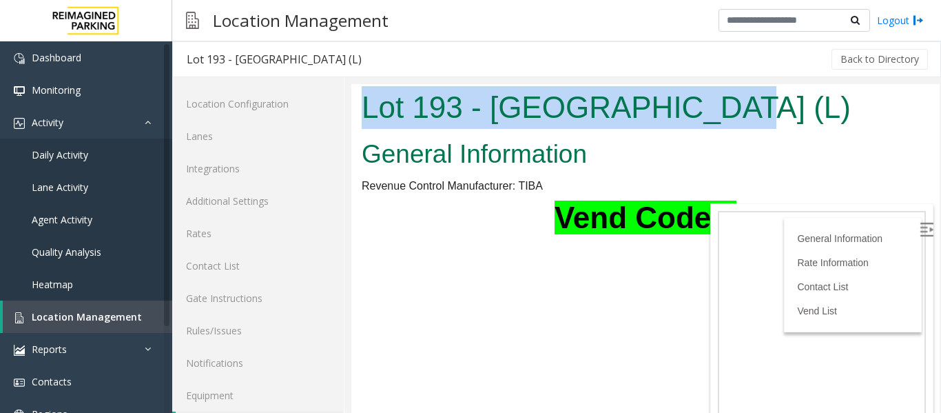
drag, startPoint x: 364, startPoint y: 106, endPoint x: 707, endPoint y: 87, distance: 342.9
click at [707, 87] on h1 "Lot 193 - [GEOGRAPHIC_DATA] (L)" at bounding box center [646, 107] width 568 height 43
copy h1 "Lot 193 - [GEOGRAPHIC_DATA] (L)"
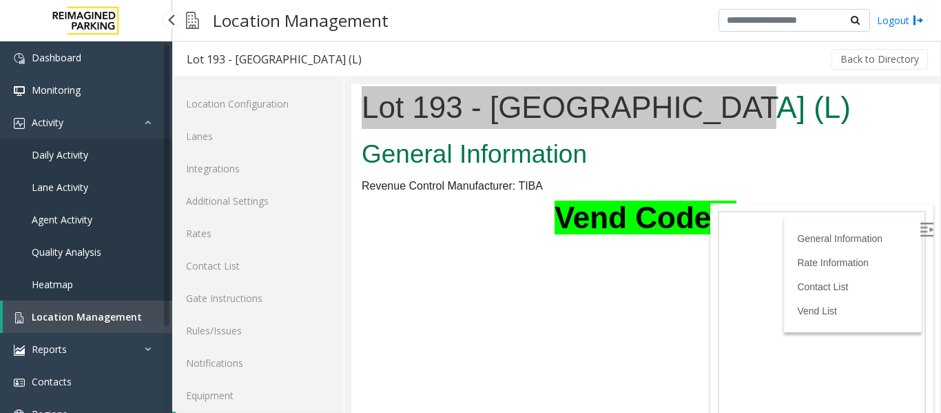
click at [97, 315] on span "Location Management" at bounding box center [87, 316] width 110 height 13
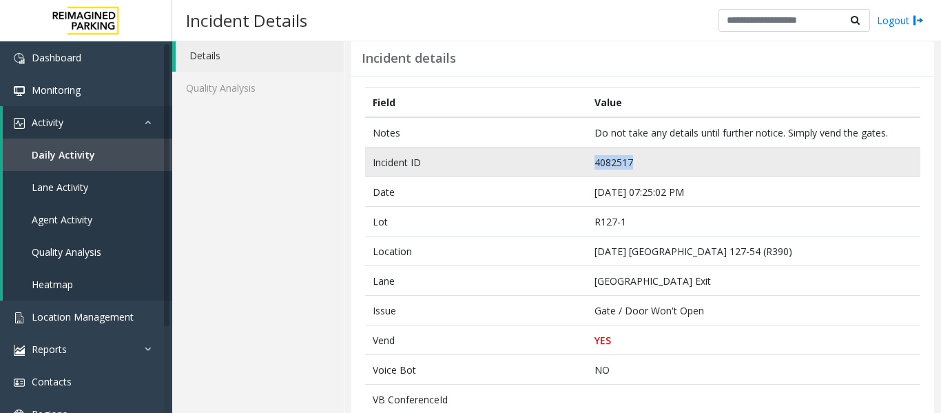
scroll to position [69, 0]
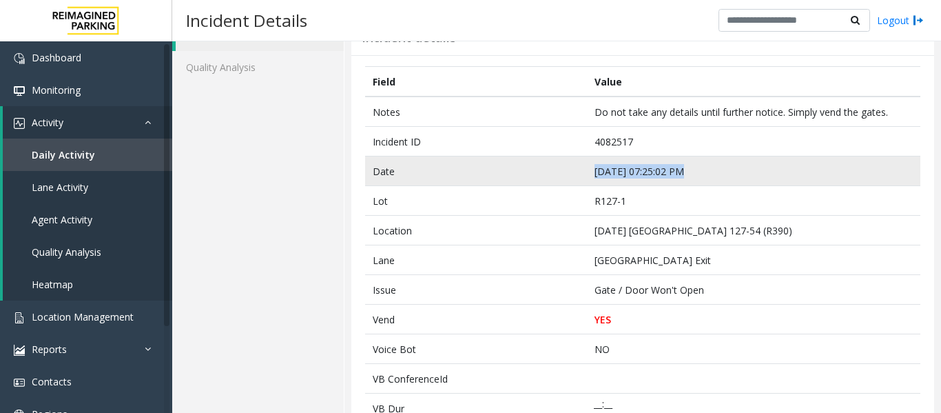
drag, startPoint x: 681, startPoint y: 166, endPoint x: 587, endPoint y: 174, distance: 94.1
click at [587, 174] on td "[DATE] 07:25:02 PM" at bounding box center [753, 171] width 333 height 30
copy td "[DATE] 07:25:02 PM"
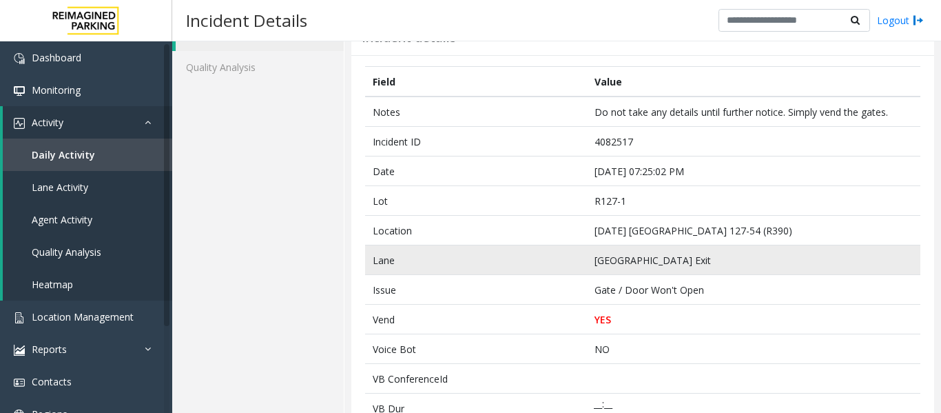
click at [681, 268] on td "[GEOGRAPHIC_DATA] Exit" at bounding box center [753, 260] width 333 height 30
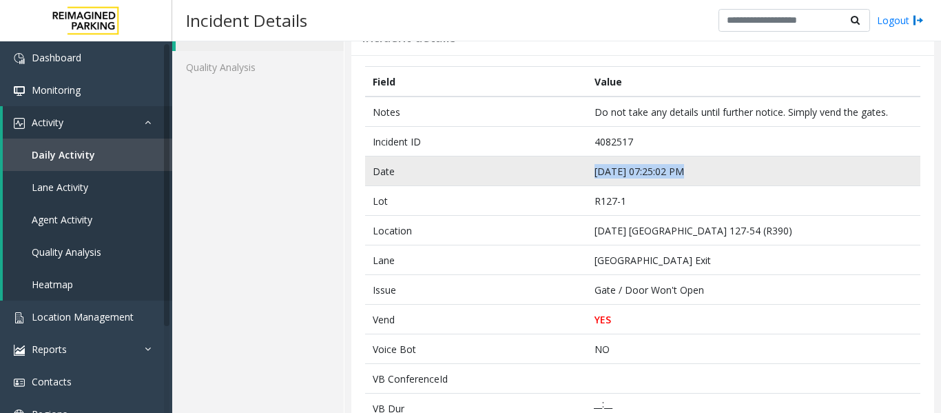
drag, startPoint x: 676, startPoint y: 173, endPoint x: 589, endPoint y: 172, distance: 86.8
click at [589, 172] on td "[DATE] 07:25:02 PM" at bounding box center [753, 171] width 333 height 30
copy td "[DATE] 07:25:02 PM"
click at [627, 174] on td "[DATE] 07:25:02 PM" at bounding box center [753, 171] width 333 height 30
drag, startPoint x: 677, startPoint y: 171, endPoint x: 569, endPoint y: 172, distance: 107.5
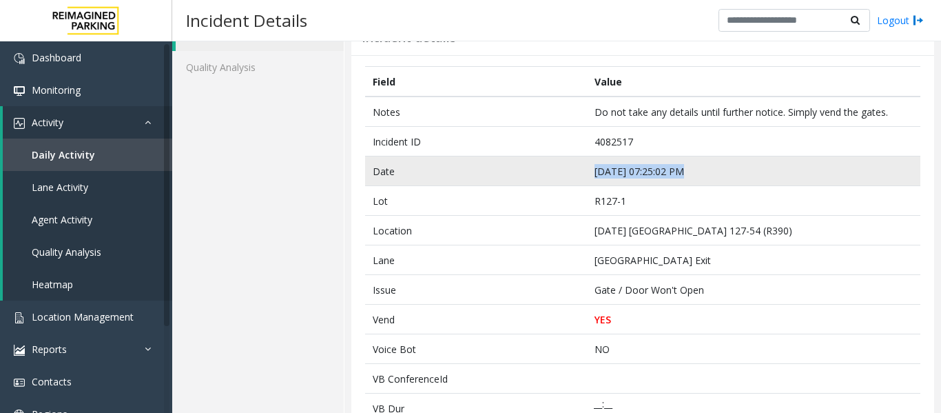
click at [569, 172] on tr "Date [DATE] 07:25:02 PM" at bounding box center [642, 171] width 555 height 30
copy tr "[DATE] 07:25:02 PM"
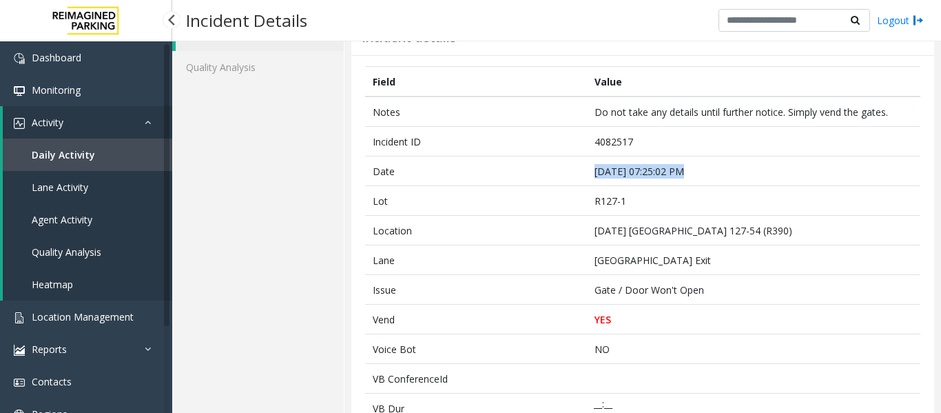
click at [117, 219] on link "Agent Activity" at bounding box center [87, 219] width 169 height 32
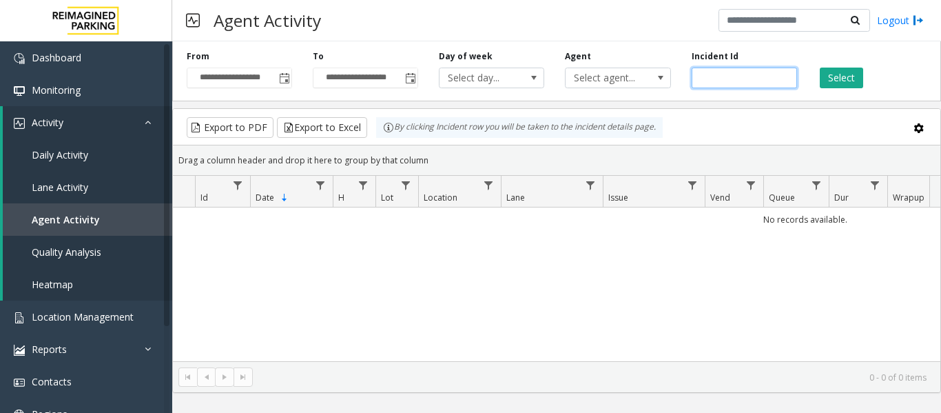
click at [728, 75] on input "number" at bounding box center [744, 78] width 105 height 21
paste input "*******"
type input "*******"
click at [854, 70] on button "Select" at bounding box center [841, 78] width 43 height 21
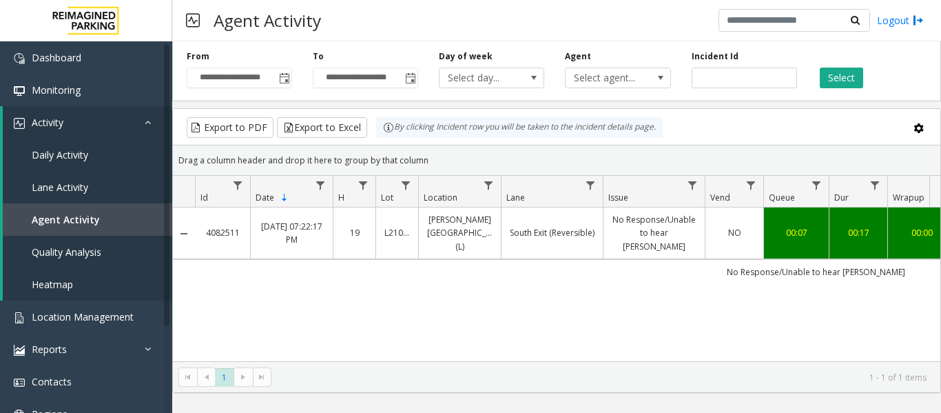
click at [588, 227] on link "South Exit (Reversible)" at bounding box center [552, 232] width 85 height 13
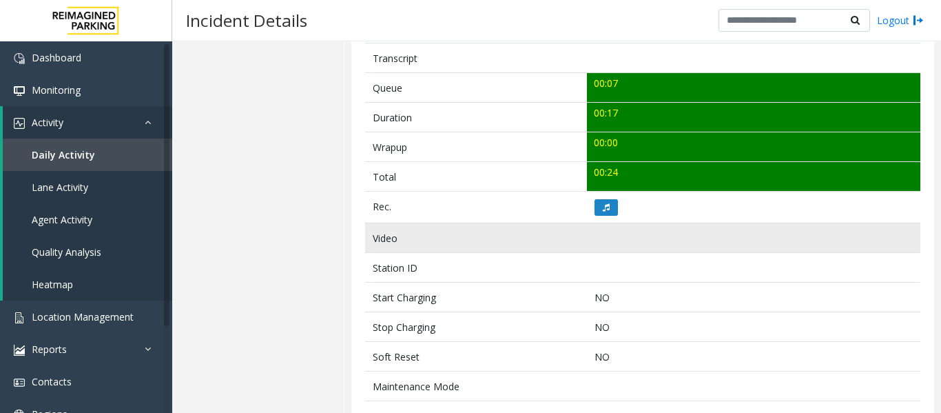
scroll to position [482, 0]
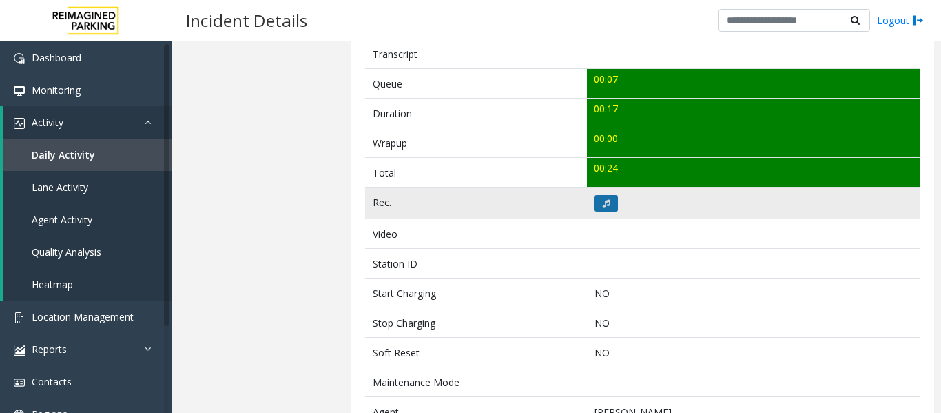
click at [612, 205] on button at bounding box center [606, 203] width 23 height 17
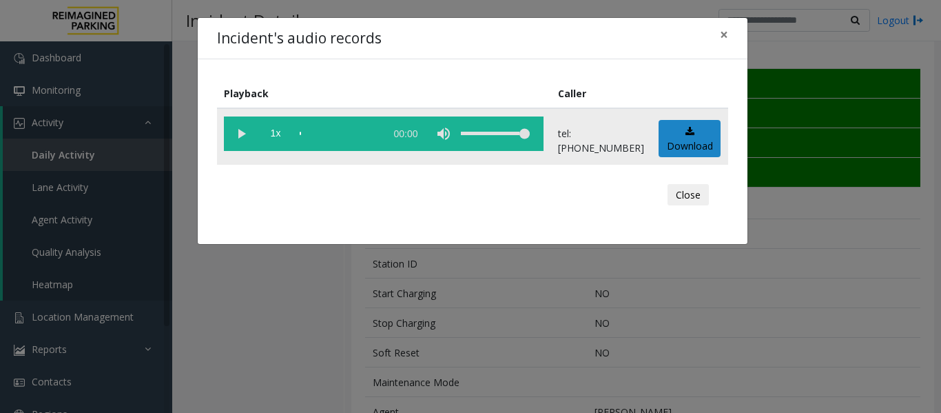
click at [246, 141] on vg-play-pause at bounding box center [241, 133] width 34 height 34
click at [311, 132] on div "scrub bar" at bounding box center [339, 133] width 79 height 34
click at [694, 195] on button "Close" at bounding box center [688, 195] width 41 height 22
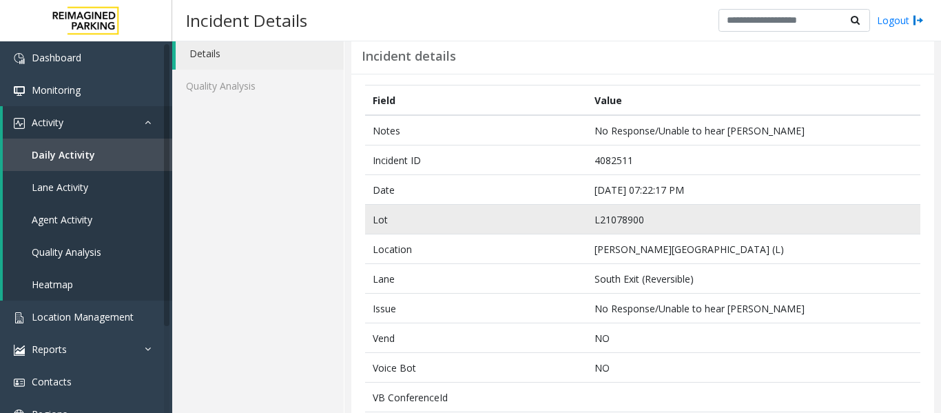
scroll to position [0, 0]
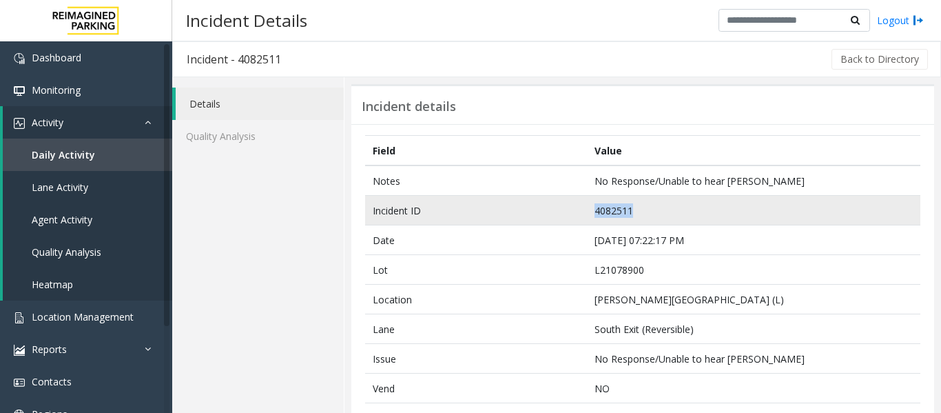
drag, startPoint x: 633, startPoint y: 213, endPoint x: 516, endPoint y: 213, distance: 117.1
click at [516, 213] on tr "Incident ID 4082511" at bounding box center [642, 211] width 555 height 30
copy tr "4082511"
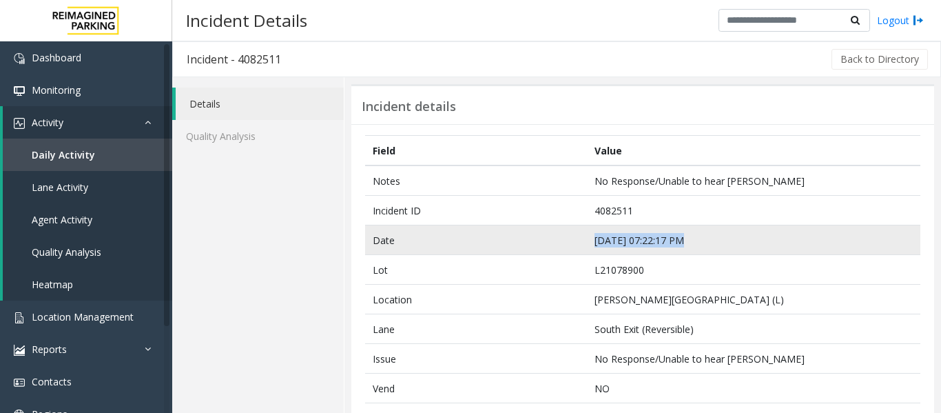
drag, startPoint x: 677, startPoint y: 238, endPoint x: 591, endPoint y: 247, distance: 85.9
click at [591, 247] on td "[DATE] 07:22:17 PM" at bounding box center [753, 240] width 333 height 30
copy td "[DATE] 07:22:17 PM"
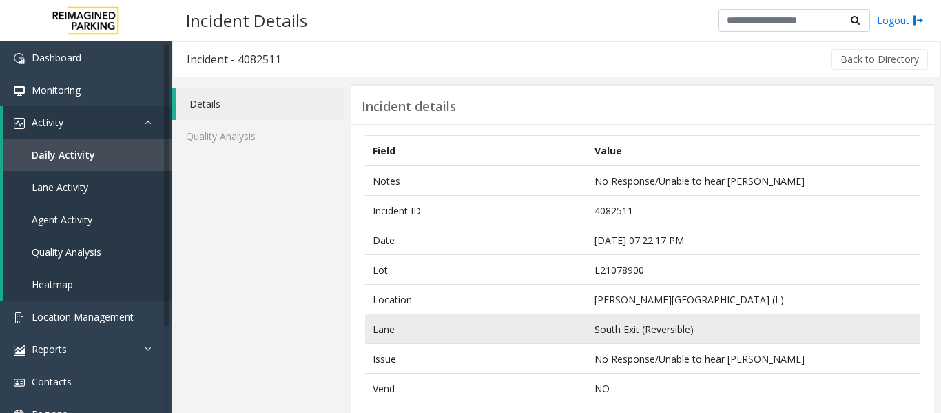
drag, startPoint x: 592, startPoint y: 333, endPoint x: 599, endPoint y: 317, distance: 17.3
click at [594, 332] on td "South Exit (Reversible)" at bounding box center [753, 329] width 333 height 30
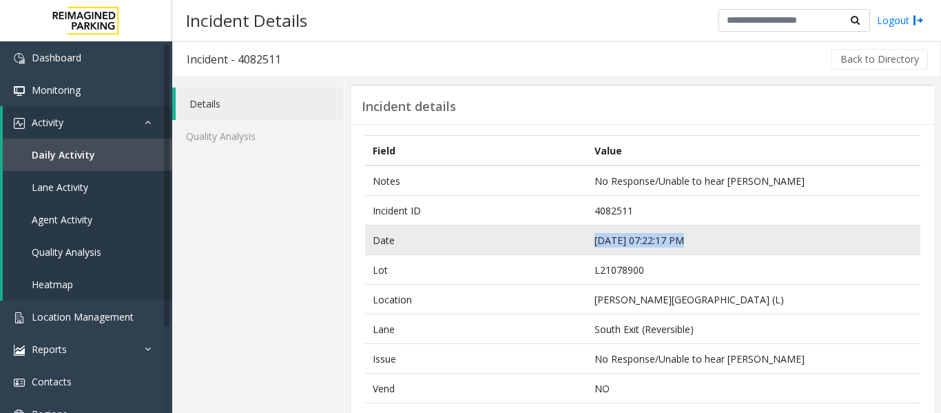
drag, startPoint x: 677, startPoint y: 241, endPoint x: 589, endPoint y: 249, distance: 88.6
click at [589, 249] on td "[DATE] 07:22:17 PM" at bounding box center [753, 240] width 333 height 30
copy td "[DATE] 07:22:17 PM"
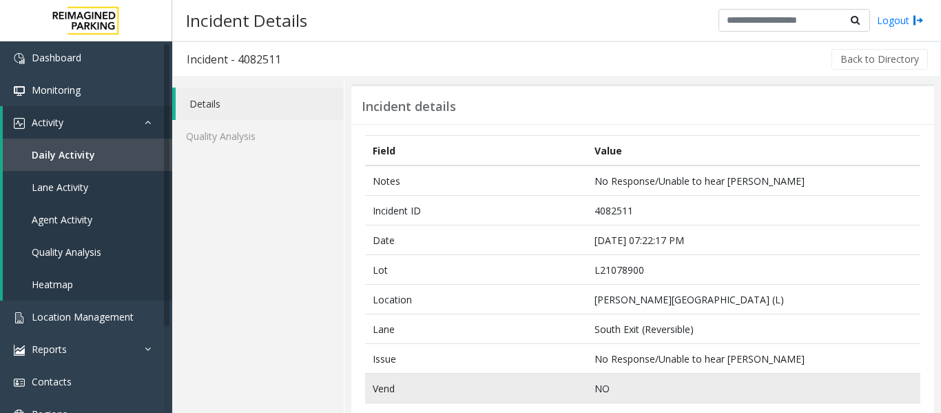
drag, startPoint x: 391, startPoint y: 399, endPoint x: 442, endPoint y: 379, distance: 55.4
click at [392, 398] on td "Vend" at bounding box center [476, 388] width 222 height 30
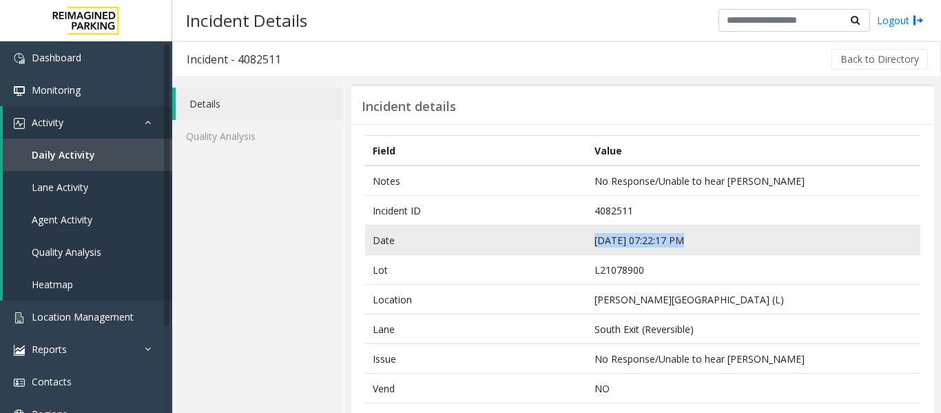
drag, startPoint x: 677, startPoint y: 243, endPoint x: 591, endPoint y: 245, distance: 86.2
click at [591, 245] on td "[DATE] 07:22:17 PM" at bounding box center [753, 240] width 333 height 30
copy td "[DATE] 07:22:17 PM"
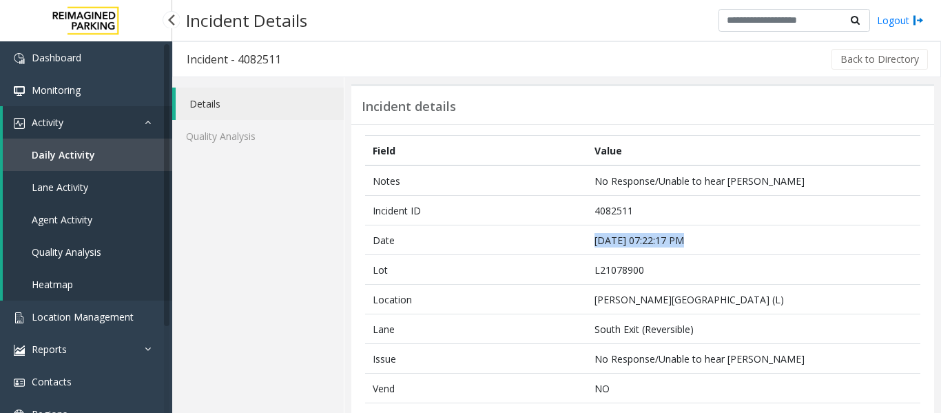
click at [76, 213] on span "Agent Activity" at bounding box center [62, 219] width 61 height 13
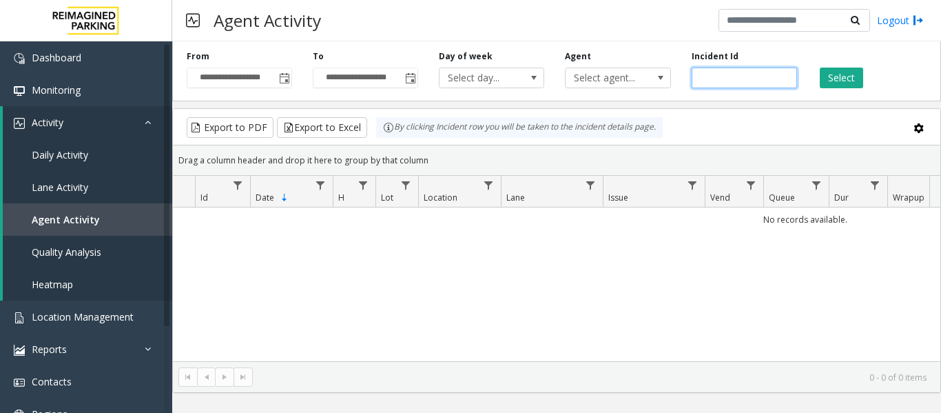
click at [751, 81] on input "number" at bounding box center [744, 78] width 105 height 21
paste input "*******"
type input "*******"
click at [826, 70] on button "Select" at bounding box center [841, 78] width 43 height 21
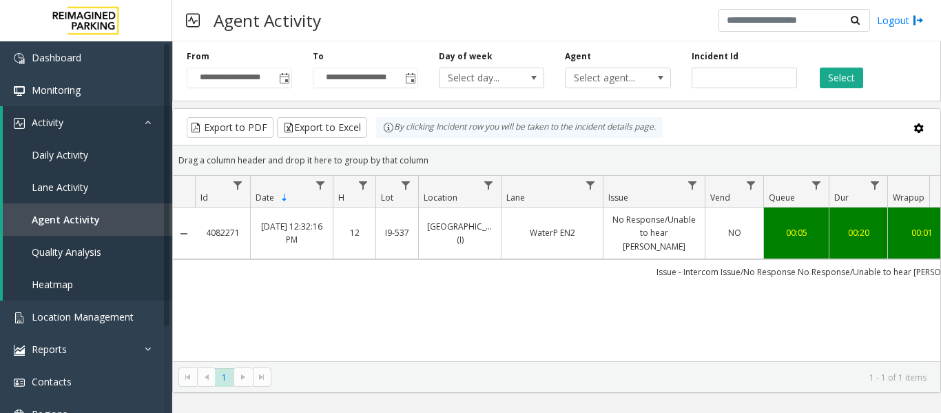
click at [621, 229] on link "No Response/Unable to hear [PERSON_NAME]" at bounding box center [654, 233] width 85 height 40
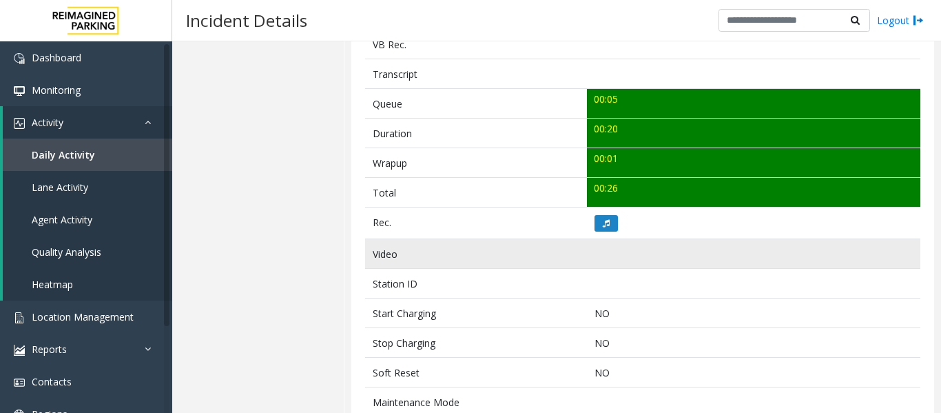
scroll to position [482, 0]
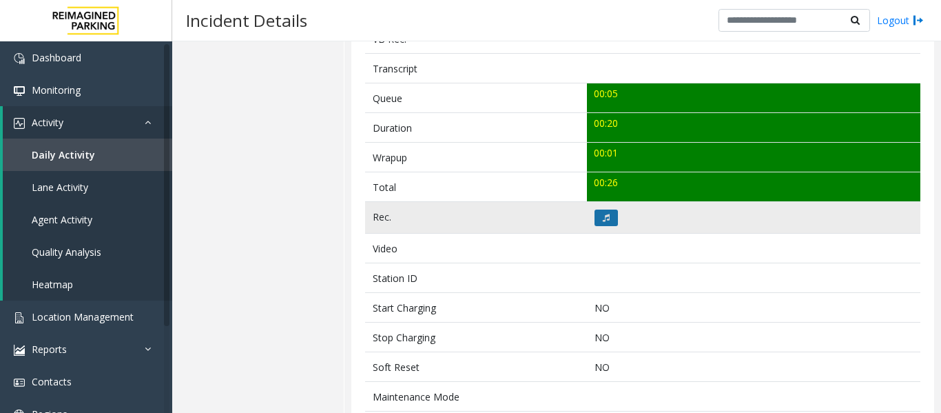
click at [603, 216] on icon at bounding box center [606, 218] width 7 height 8
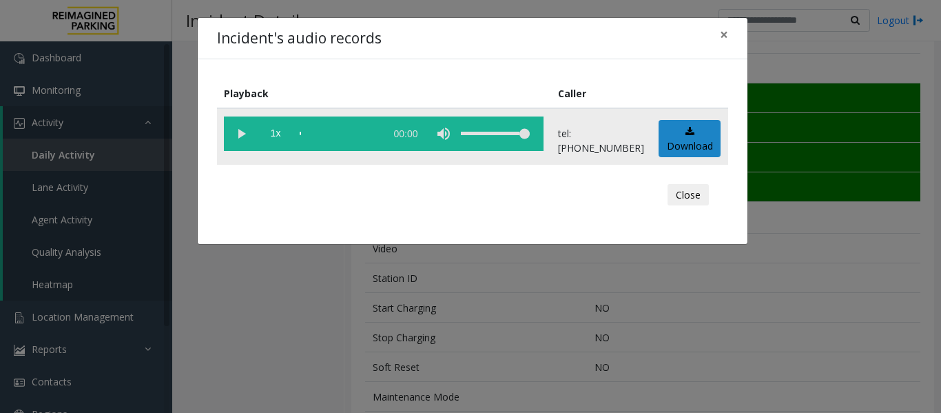
click at [234, 130] on vg-play-pause at bounding box center [241, 133] width 34 height 34
click at [686, 189] on button "Close" at bounding box center [688, 195] width 41 height 22
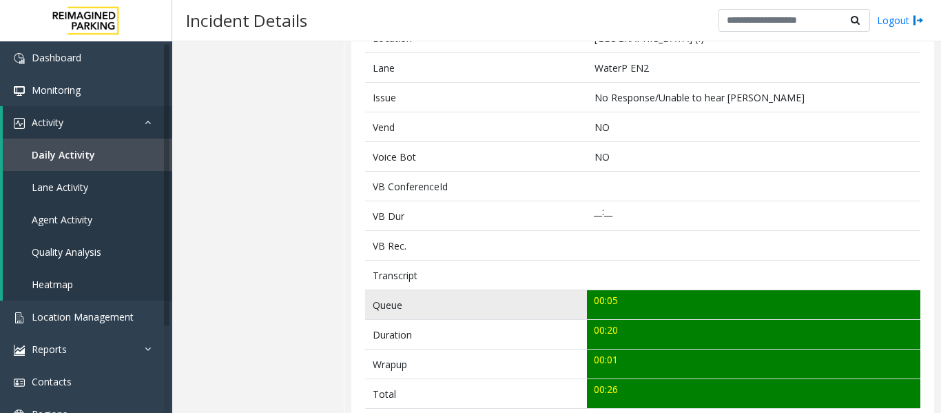
scroll to position [0, 0]
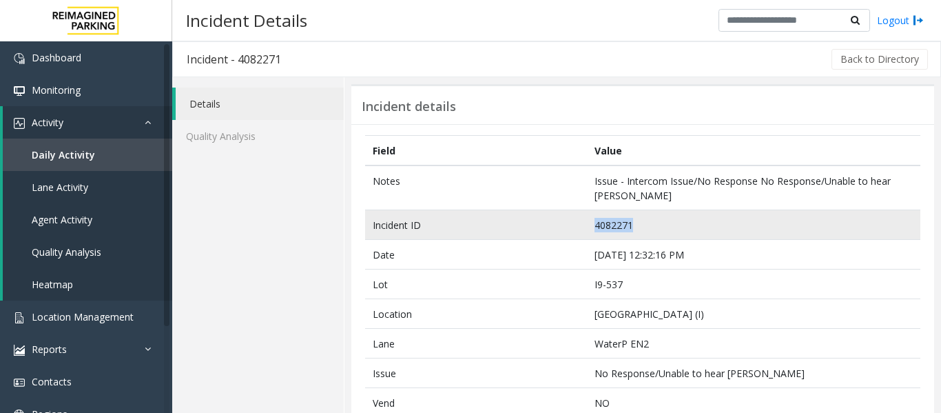
drag, startPoint x: 632, startPoint y: 223, endPoint x: 578, endPoint y: 232, distance: 54.5
click at [578, 232] on tr "Incident ID 4082271" at bounding box center [642, 225] width 555 height 30
copy tr "4082271"
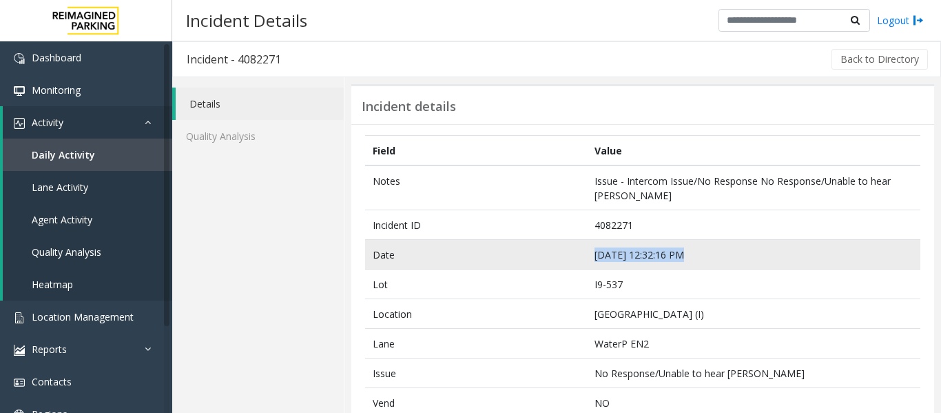
drag, startPoint x: 677, startPoint y: 254, endPoint x: 592, endPoint y: 256, distance: 84.8
click at [592, 256] on td "Sep 20 12:32:16 PM" at bounding box center [753, 255] width 333 height 30
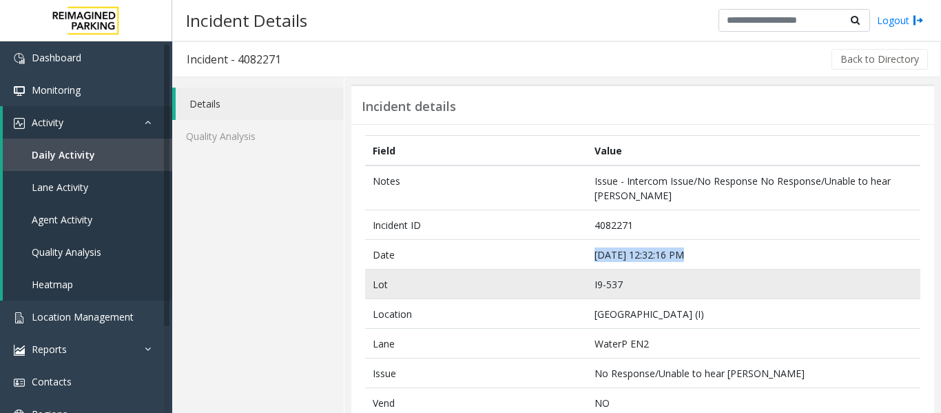
copy td "Sep 20 12:32:16 PM"
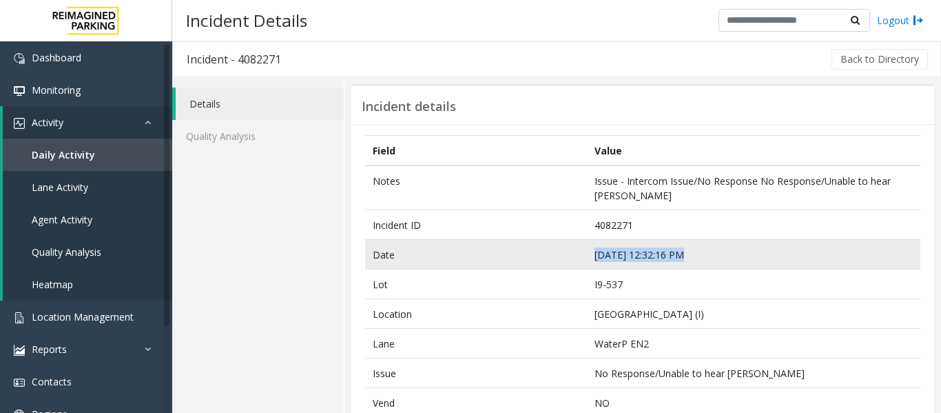
drag, startPoint x: 767, startPoint y: 265, endPoint x: 760, endPoint y: 265, distance: 7.6
click at [768, 265] on td "Sep 20 12:32:16 PM" at bounding box center [753, 255] width 333 height 30
copy td "Sep 20 12:32:16 PM"
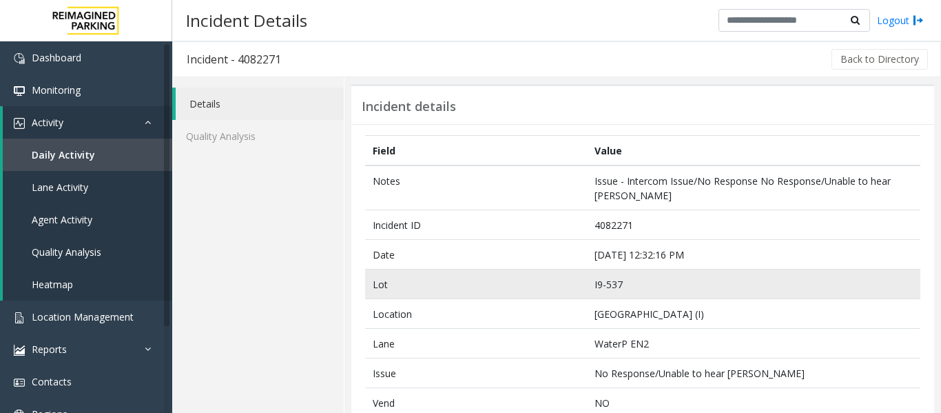
click at [707, 273] on td "I9-537" at bounding box center [753, 284] width 333 height 30
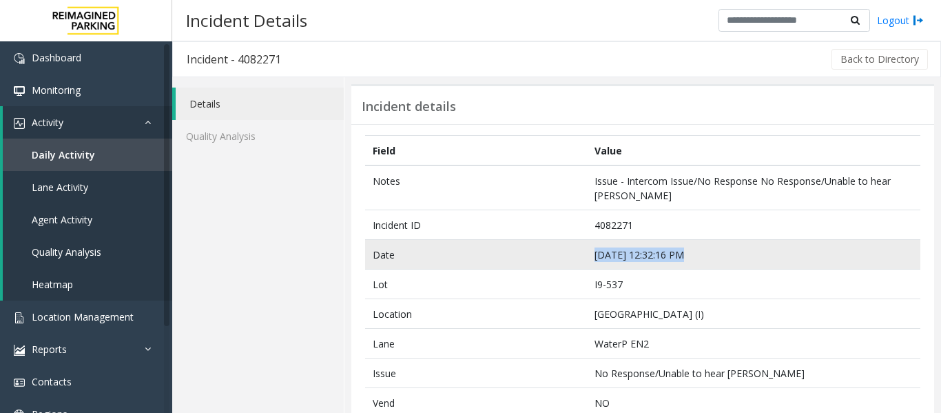
drag, startPoint x: 677, startPoint y: 253, endPoint x: 580, endPoint y: 254, distance: 97.1
click at [580, 254] on tr "Date Sep 20 12:32:16 PM" at bounding box center [642, 255] width 555 height 30
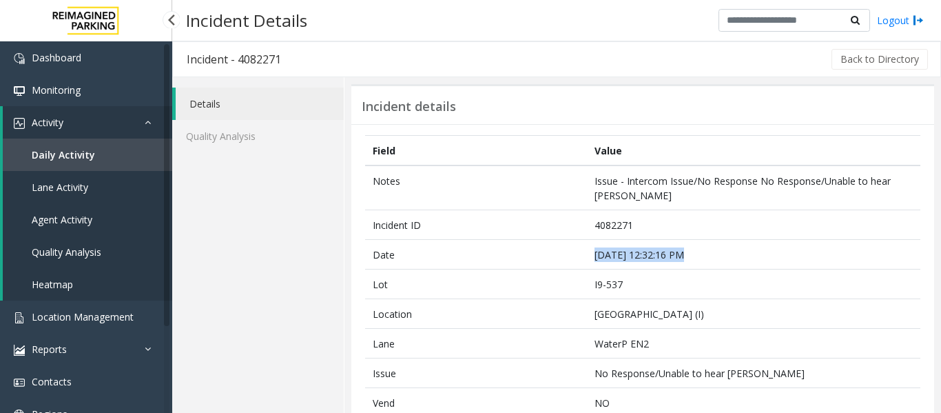
click at [120, 230] on link "Agent Activity" at bounding box center [87, 219] width 169 height 32
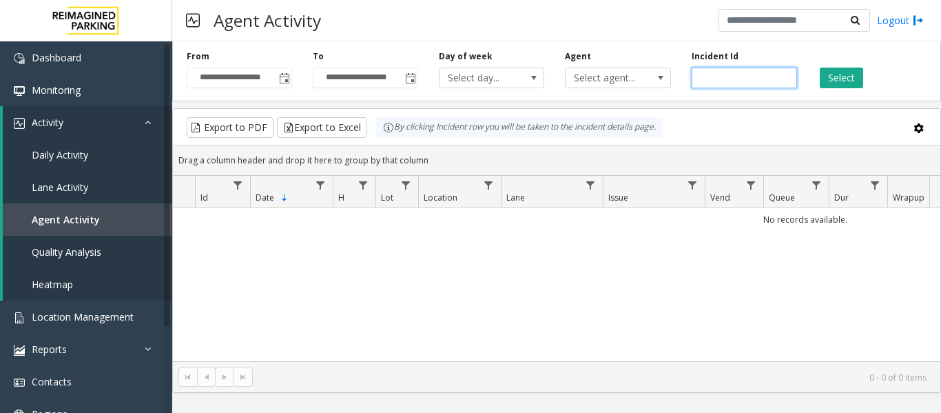
click at [735, 78] on input "number" at bounding box center [744, 78] width 105 height 21
paste input "*******"
type input "*******"
click at [825, 80] on button "Select" at bounding box center [841, 78] width 43 height 21
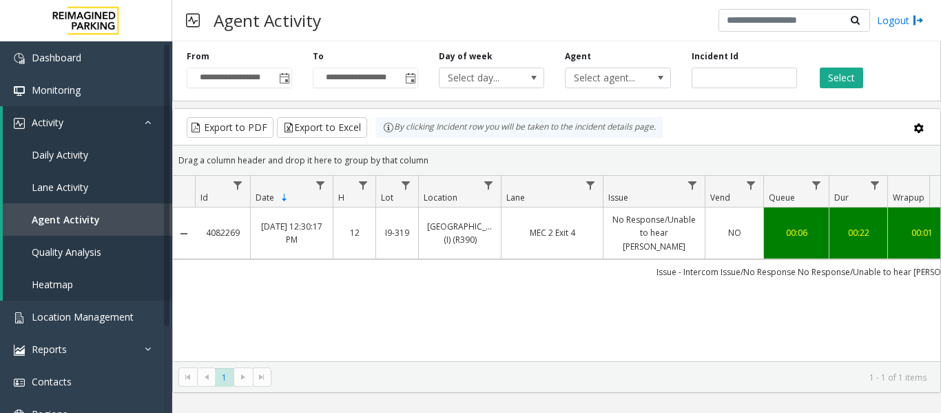
click at [626, 238] on link "No Response/Unable to hear parker" at bounding box center [654, 233] width 85 height 40
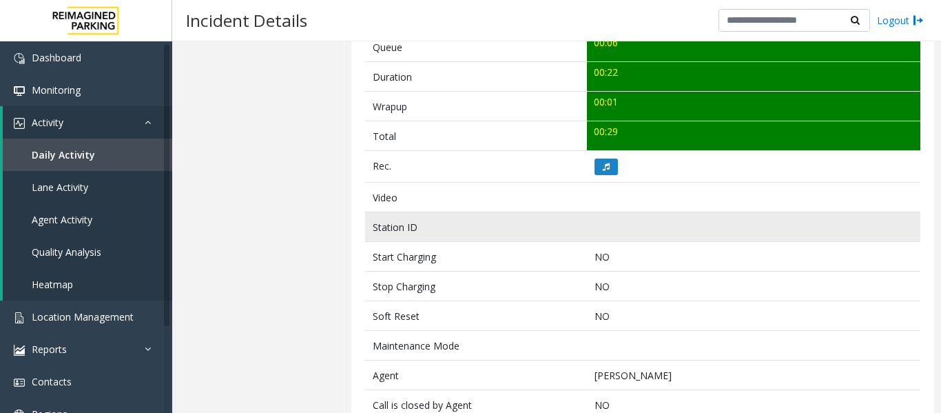
scroll to position [551, 0]
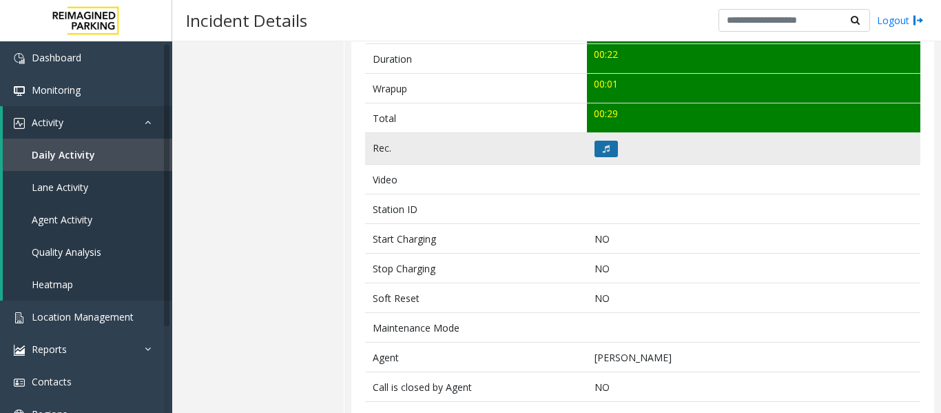
click at [608, 152] on button at bounding box center [606, 149] width 23 height 17
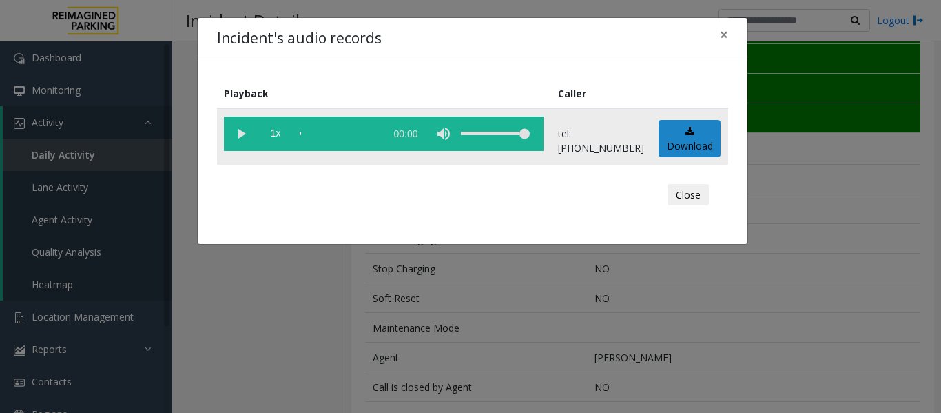
click at [234, 130] on vg-play-pause at bounding box center [241, 133] width 34 height 34
click at [683, 203] on button "Close" at bounding box center [688, 195] width 41 height 22
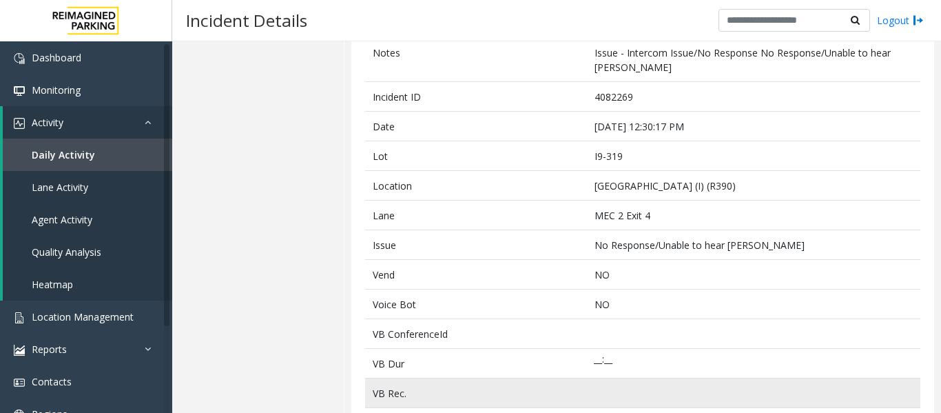
scroll to position [0, 0]
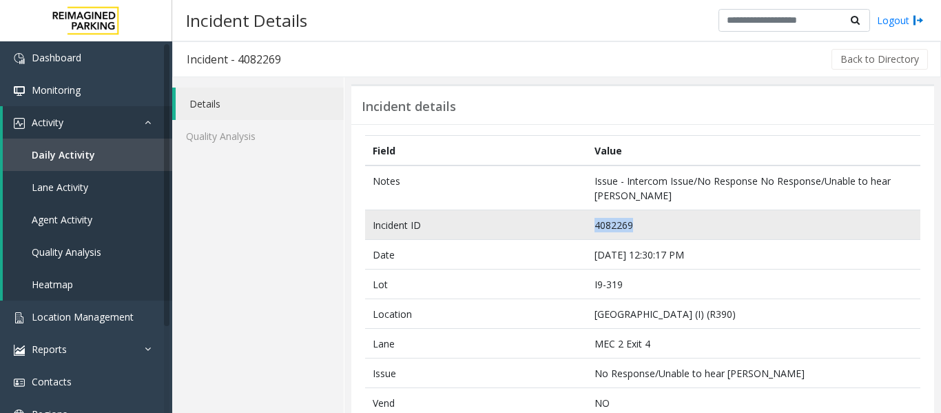
drag, startPoint x: 629, startPoint y: 226, endPoint x: 588, endPoint y: 228, distance: 41.4
click at [588, 228] on td "4082269" at bounding box center [753, 225] width 333 height 30
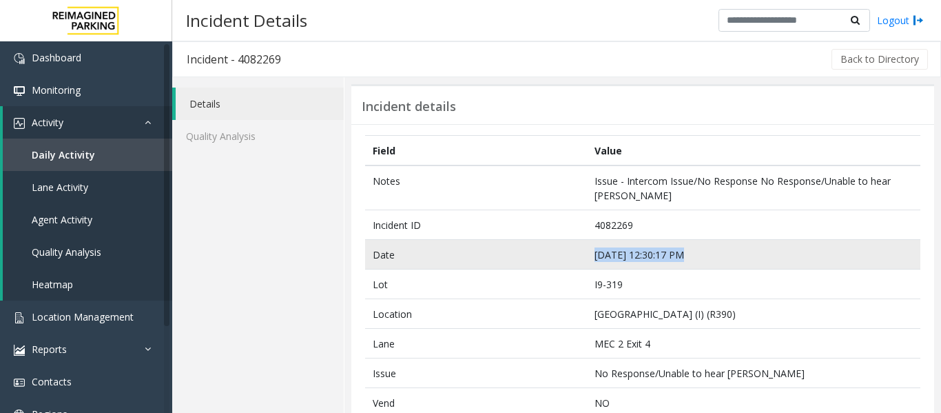
drag, startPoint x: 676, startPoint y: 251, endPoint x: 590, endPoint y: 252, distance: 85.4
click at [590, 252] on td "Sep 20 12:30:17 PM" at bounding box center [753, 255] width 333 height 30
click at [686, 253] on td "Sep 20 12:30:17 PM" at bounding box center [753, 255] width 333 height 30
drag, startPoint x: 681, startPoint y: 253, endPoint x: 592, endPoint y: 260, distance: 89.2
click at [592, 260] on td "Sep 20 12:30:17 PM" at bounding box center [753, 255] width 333 height 30
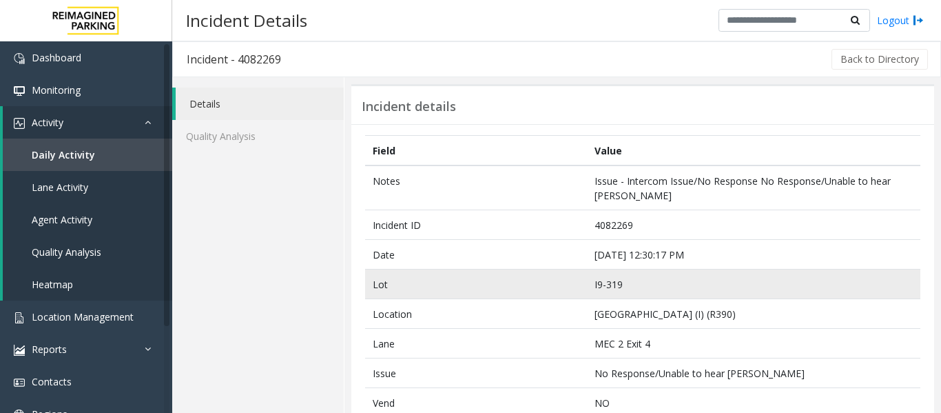
click at [687, 287] on td "I9-319" at bounding box center [753, 284] width 333 height 30
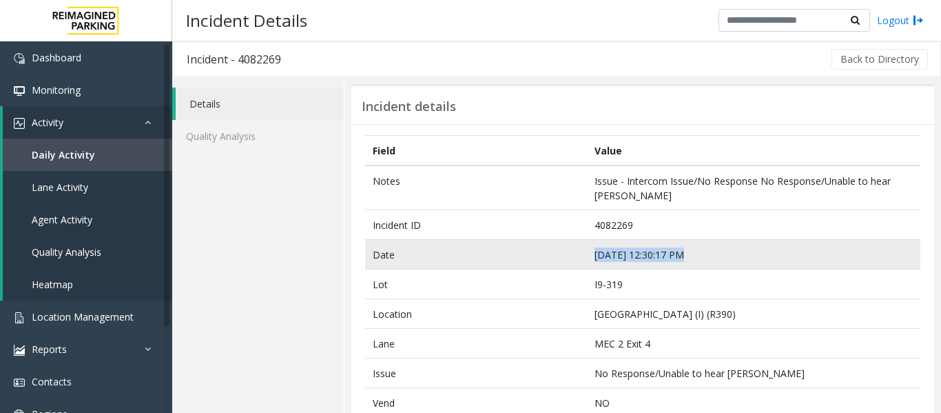
drag, startPoint x: 678, startPoint y: 254, endPoint x: 591, endPoint y: 256, distance: 86.8
click at [591, 256] on td "Sep 20 12:30:17 PM" at bounding box center [753, 255] width 333 height 30
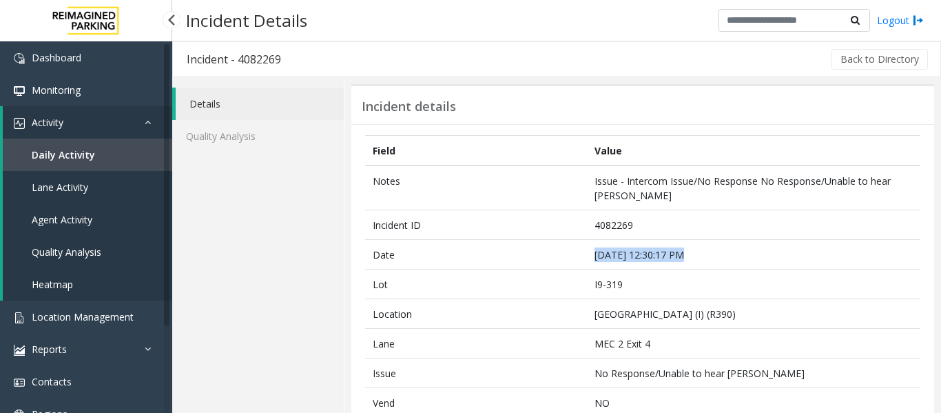
click at [99, 213] on link "Agent Activity" at bounding box center [87, 219] width 169 height 32
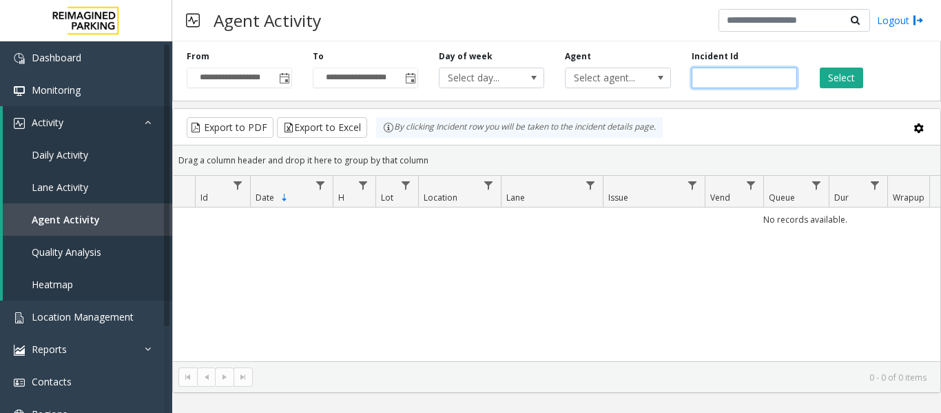
click at [727, 77] on input "number" at bounding box center [744, 78] width 105 height 21
paste input "*******"
type input "*******"
click at [849, 79] on button "Select" at bounding box center [841, 78] width 43 height 21
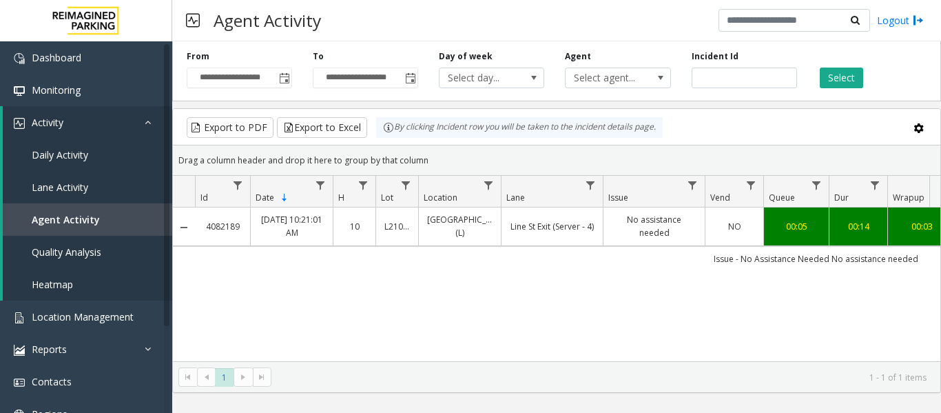
click at [632, 229] on link "No assistance needed" at bounding box center [654, 226] width 85 height 26
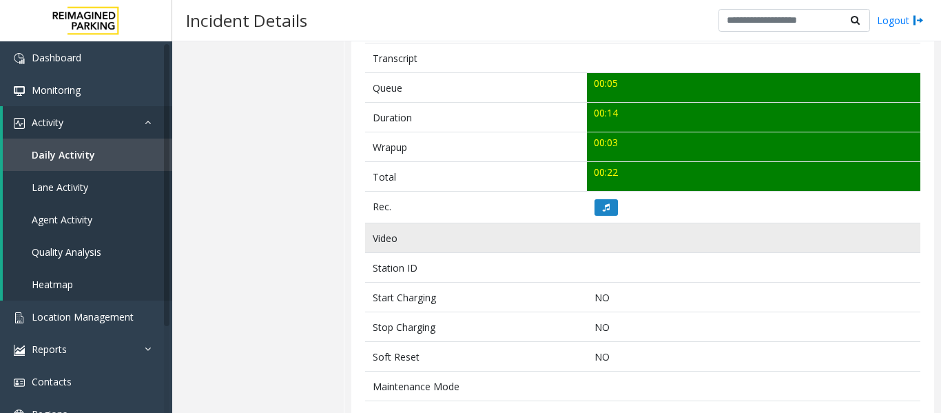
scroll to position [482, 0]
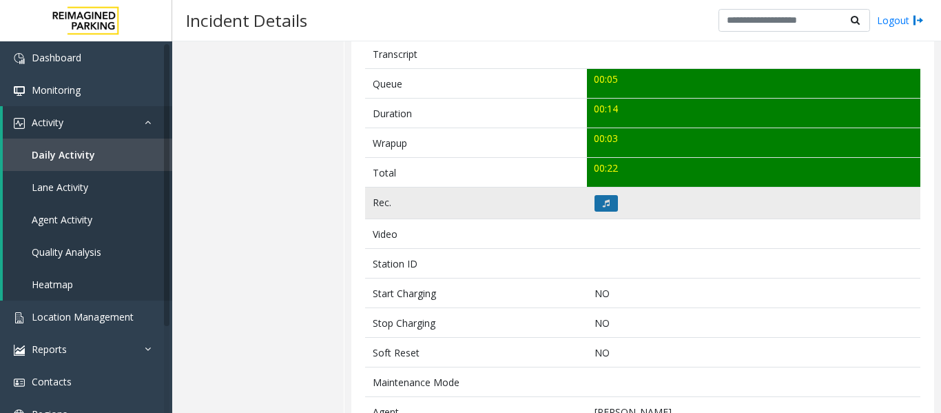
click at [608, 207] on button at bounding box center [606, 203] width 23 height 17
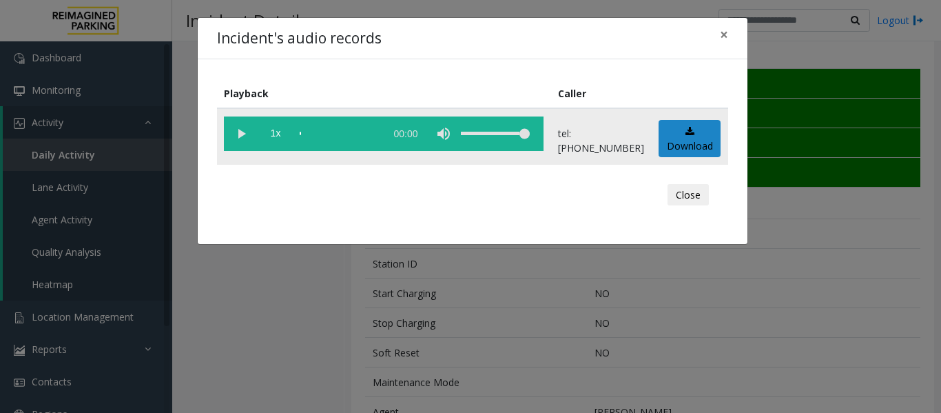
click at [243, 134] on vg-play-pause at bounding box center [241, 133] width 34 height 34
click at [693, 190] on button "Close" at bounding box center [688, 195] width 41 height 22
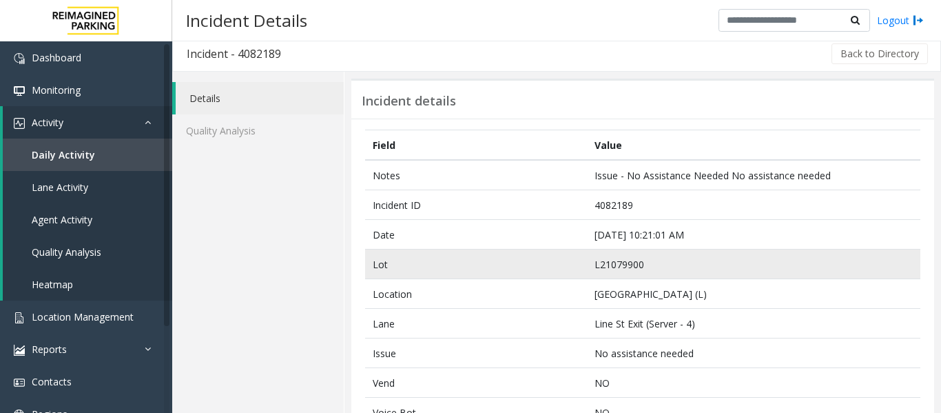
scroll to position [0, 0]
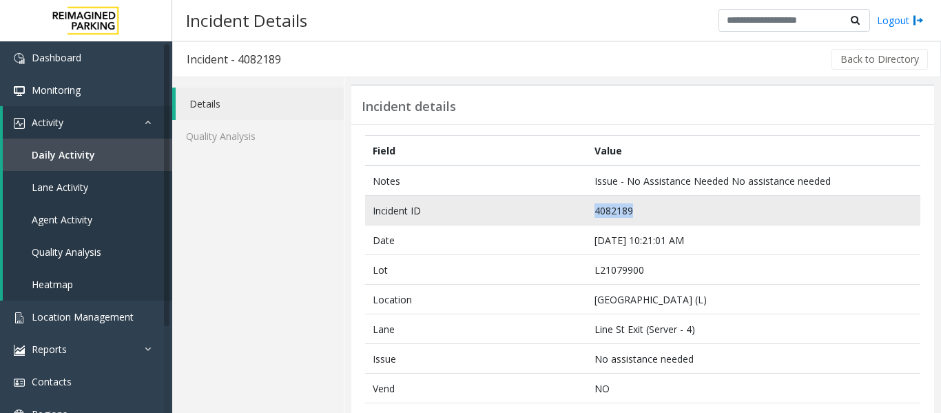
drag, startPoint x: 628, startPoint y: 211, endPoint x: 592, endPoint y: 213, distance: 35.9
click at [592, 213] on td "4082189" at bounding box center [753, 211] width 333 height 30
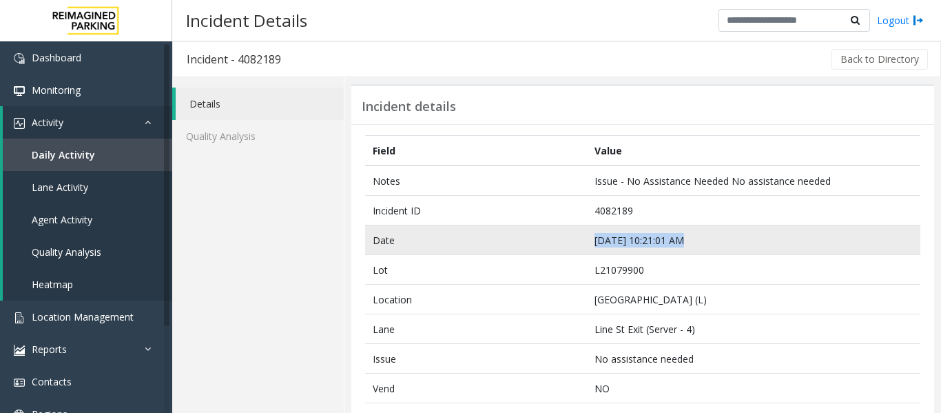
drag, startPoint x: 677, startPoint y: 242, endPoint x: 592, endPoint y: 245, distance: 84.1
click at [592, 245] on td "Sep 20 10:21:01 AM" at bounding box center [753, 240] width 333 height 30
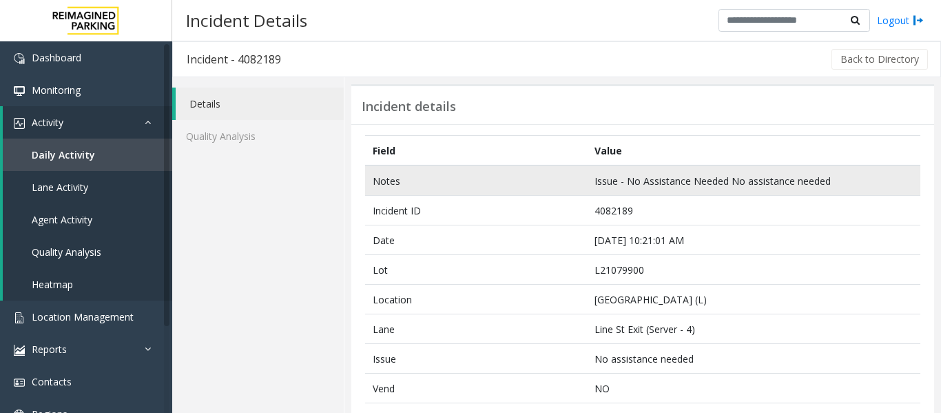
click at [753, 168] on td "Issue - No Assistance Needed No assistance needed" at bounding box center [753, 180] width 333 height 30
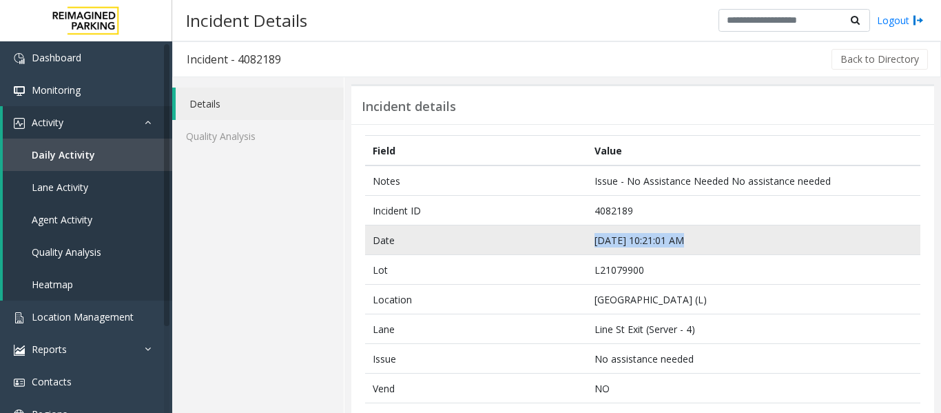
drag, startPoint x: 677, startPoint y: 238, endPoint x: 590, endPoint y: 247, distance: 87.3
click at [590, 247] on td "Sep 20 10:21:01 AM" at bounding box center [753, 240] width 333 height 30
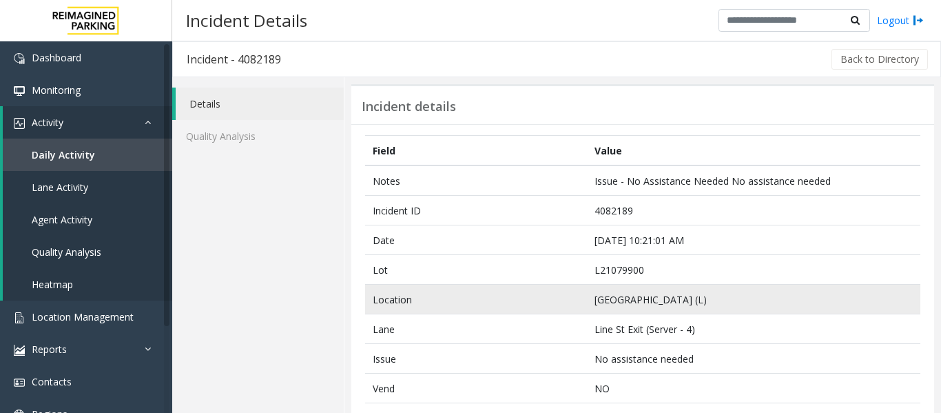
click at [683, 307] on td "Courier Square (L)" at bounding box center [753, 300] width 333 height 30
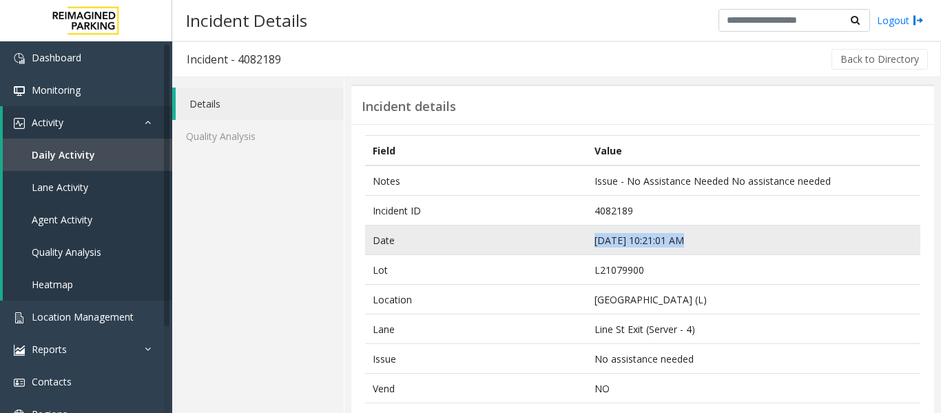
drag, startPoint x: 678, startPoint y: 240, endPoint x: 536, endPoint y: 241, distance: 141.9
click at [536, 241] on tr "Date Sep 20 10:21:01 AM" at bounding box center [642, 240] width 555 height 30
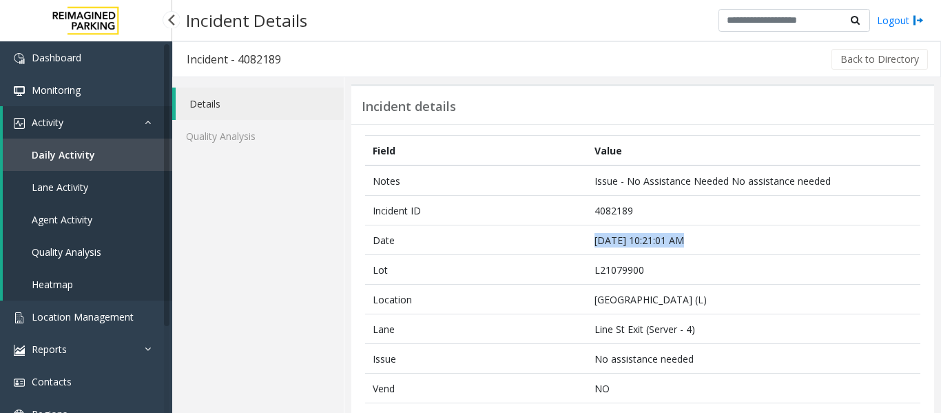
click at [87, 224] on span "Agent Activity" at bounding box center [62, 219] width 61 height 13
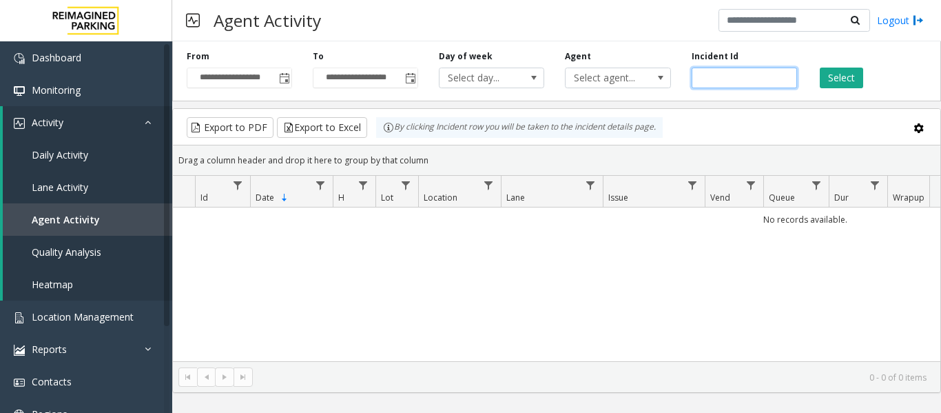
click at [734, 80] on input "number" at bounding box center [744, 78] width 105 height 21
paste input "*******"
type input "*******"
click at [857, 75] on button "Select" at bounding box center [841, 78] width 43 height 21
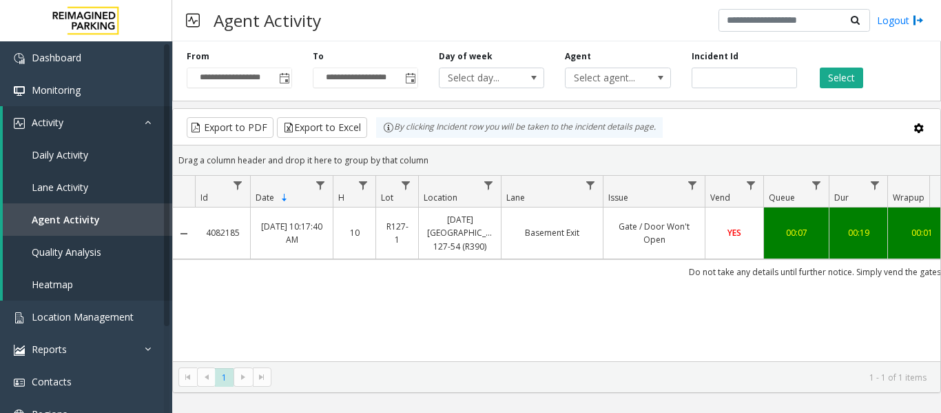
click at [690, 233] on link "Gate / Door Won't Open" at bounding box center [654, 233] width 85 height 26
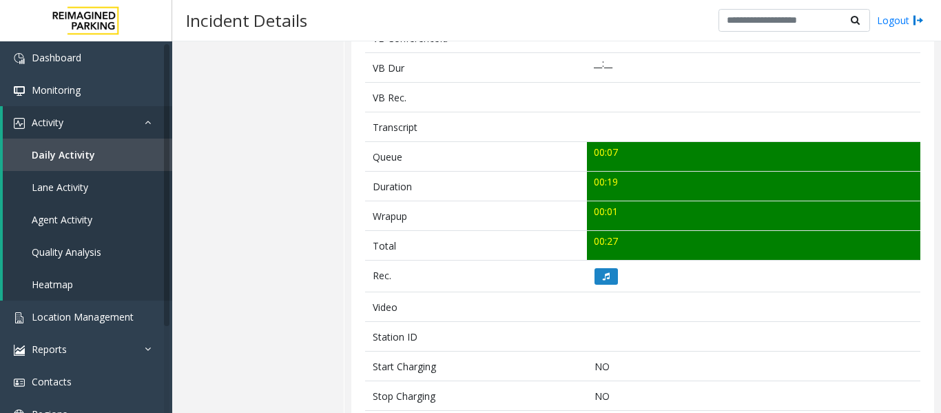
scroll to position [413, 0]
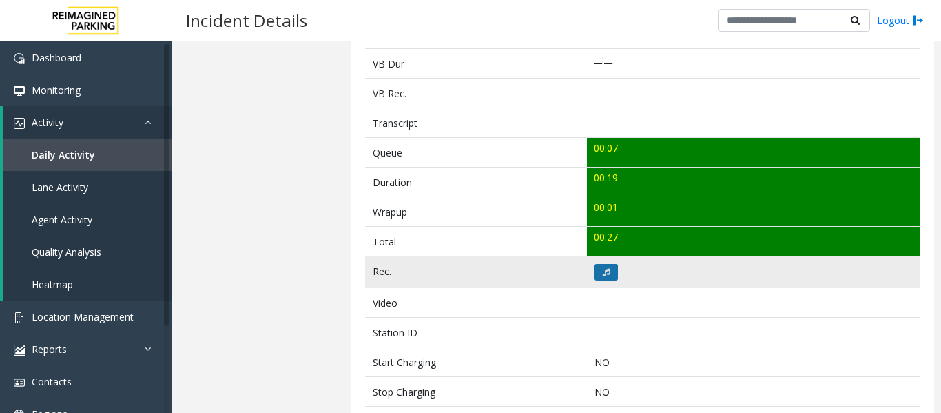
click at [608, 267] on button at bounding box center [606, 272] width 23 height 17
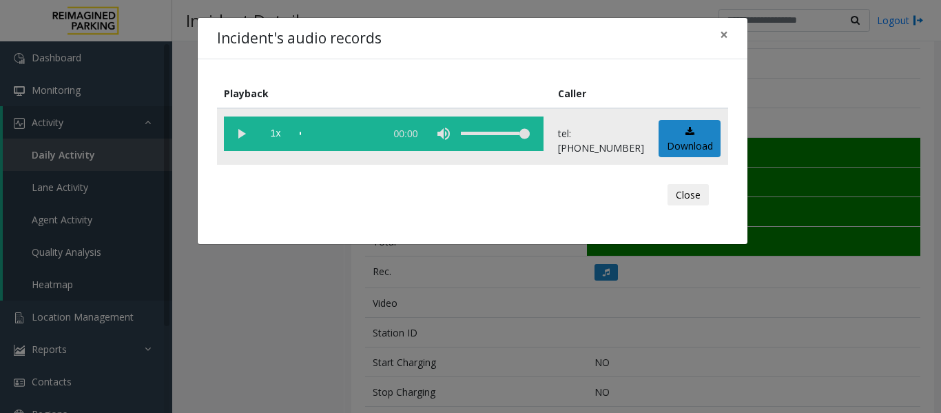
click at [238, 133] on vg-play-pause at bounding box center [241, 133] width 34 height 34
click at [694, 198] on button "Close" at bounding box center [688, 195] width 41 height 22
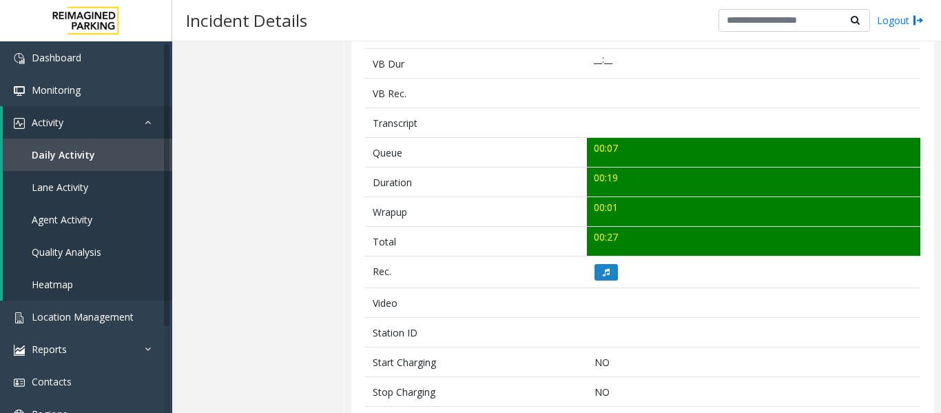
scroll to position [69, 0]
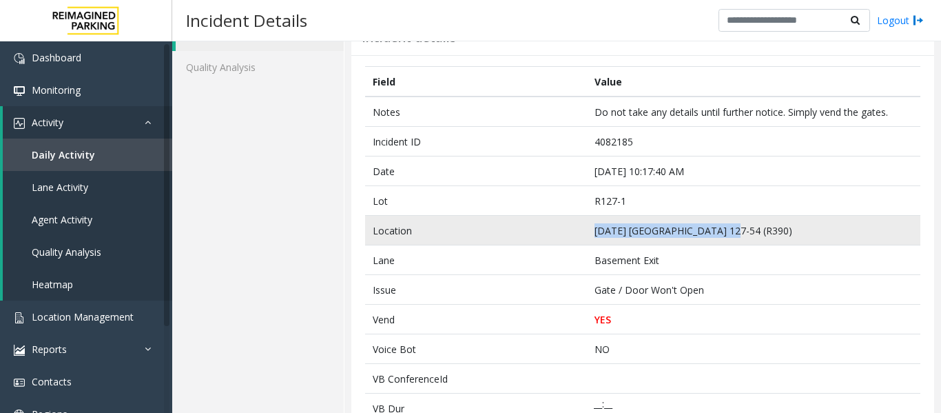
drag, startPoint x: 592, startPoint y: 231, endPoint x: 720, endPoint y: 236, distance: 128.2
click at [720, 236] on td "[DATE] [GEOGRAPHIC_DATA] 127-54 (R390)" at bounding box center [753, 231] width 333 height 30
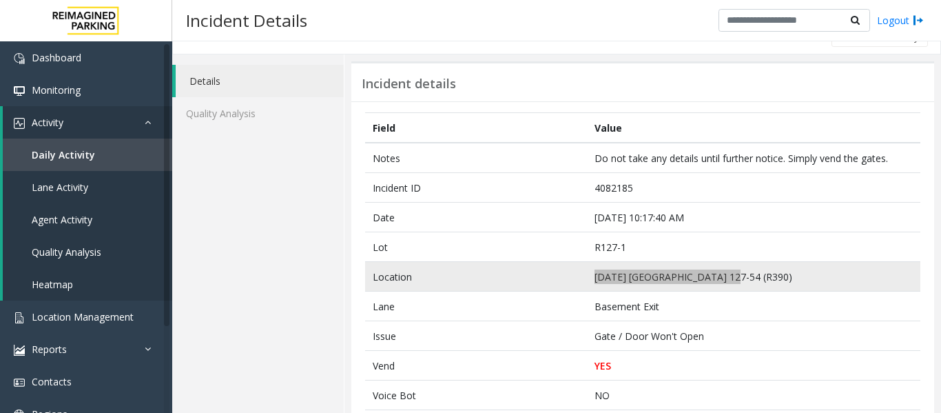
scroll to position [0, 0]
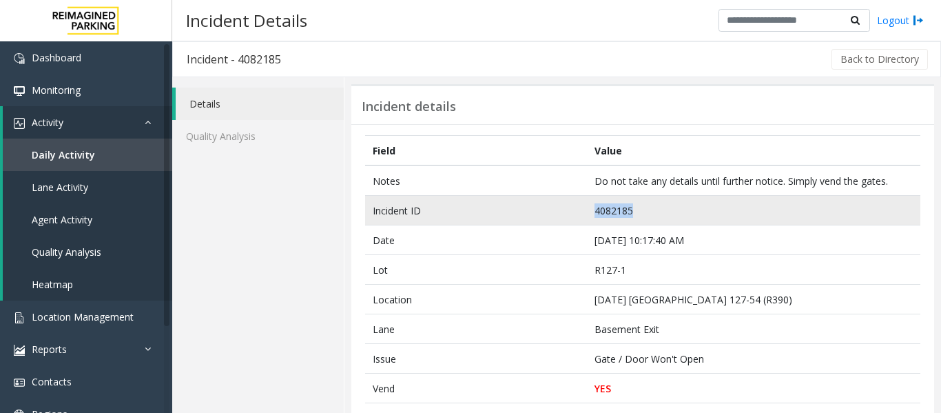
drag, startPoint x: 626, startPoint y: 209, endPoint x: 583, endPoint y: 213, distance: 43.6
click at [587, 213] on td "4082185" at bounding box center [753, 211] width 333 height 30
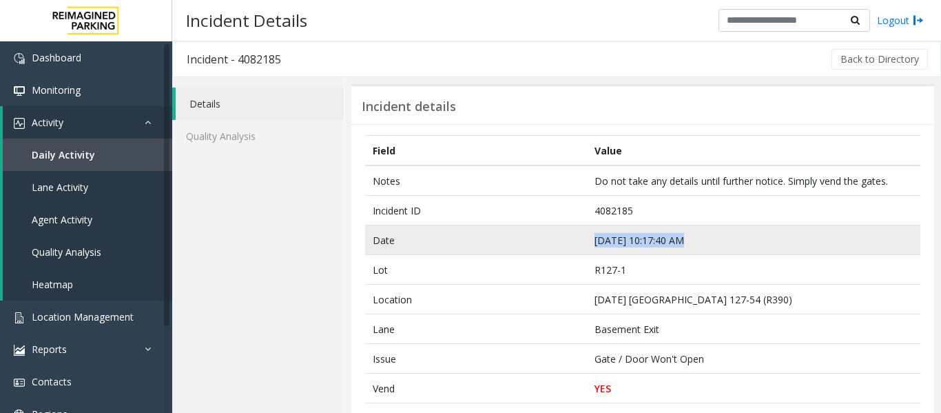
drag, startPoint x: 677, startPoint y: 238, endPoint x: 587, endPoint y: 243, distance: 90.3
click at [587, 243] on td "Sep 20 10:17:40 AM" at bounding box center [753, 240] width 333 height 30
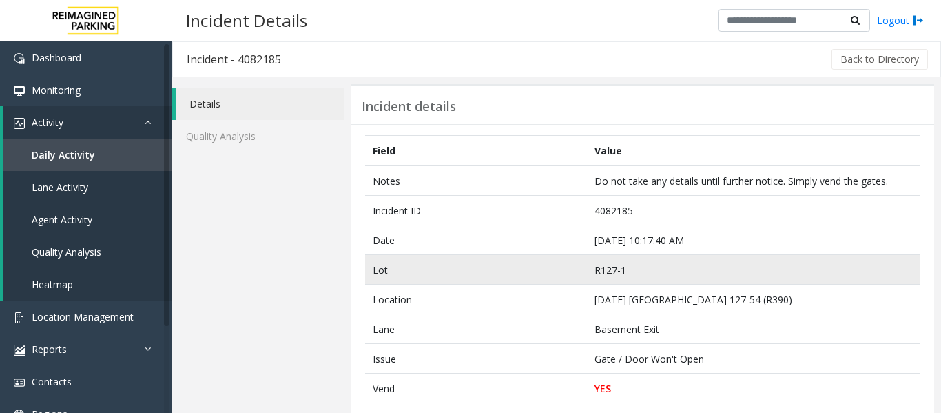
drag, startPoint x: 555, startPoint y: 260, endPoint x: 565, endPoint y: 255, distance: 10.8
click at [555, 260] on td "Lot" at bounding box center [476, 270] width 222 height 30
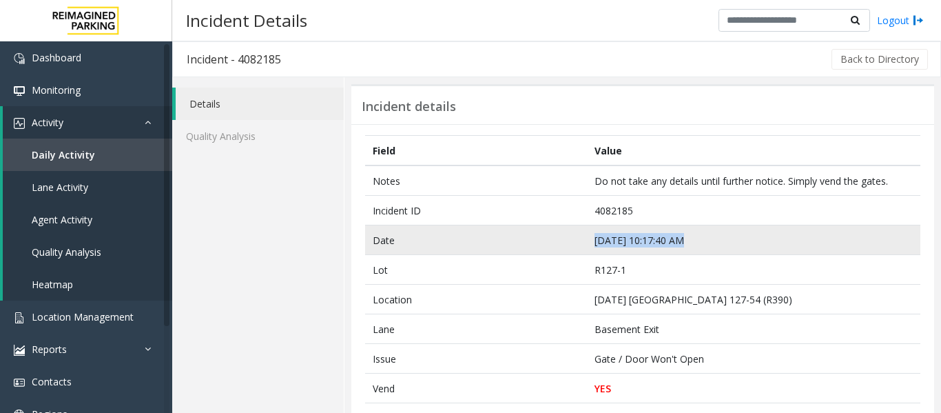
drag, startPoint x: 677, startPoint y: 239, endPoint x: 580, endPoint y: 243, distance: 96.5
click at [580, 243] on tr "Date Sep 20 10:17:40 AM" at bounding box center [642, 240] width 555 height 30
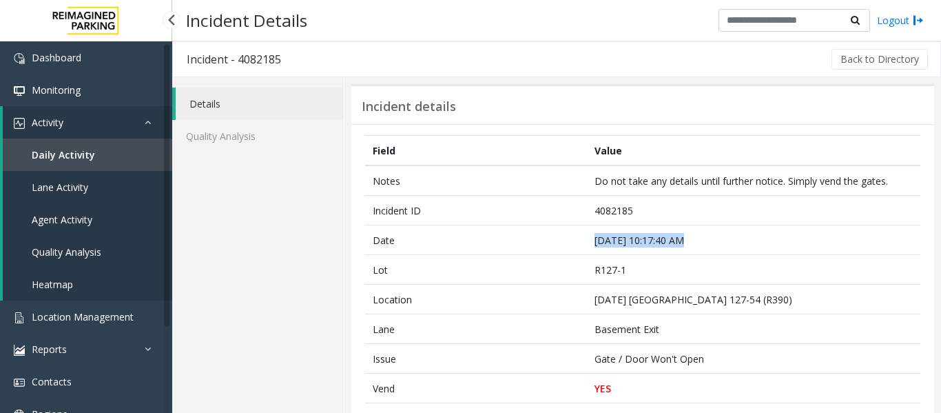
click at [94, 218] on link "Agent Activity" at bounding box center [87, 219] width 169 height 32
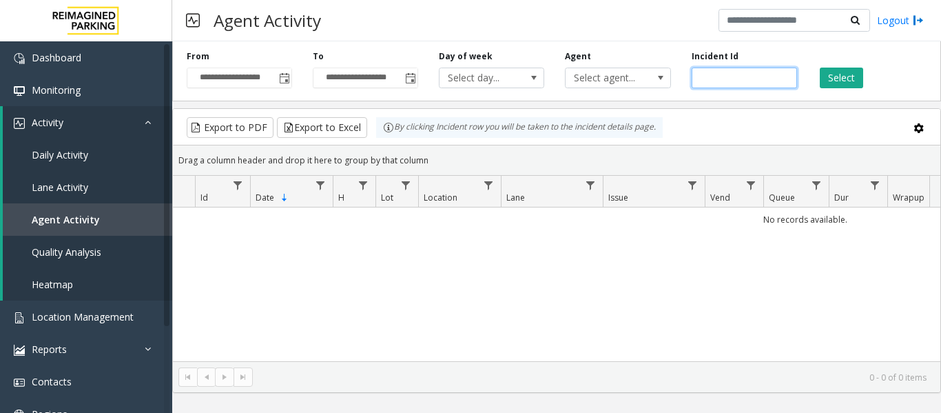
click at [745, 72] on input "number" at bounding box center [744, 78] width 105 height 21
paste input "*******"
type input "*******"
click at [852, 74] on button "Select" at bounding box center [841, 78] width 43 height 21
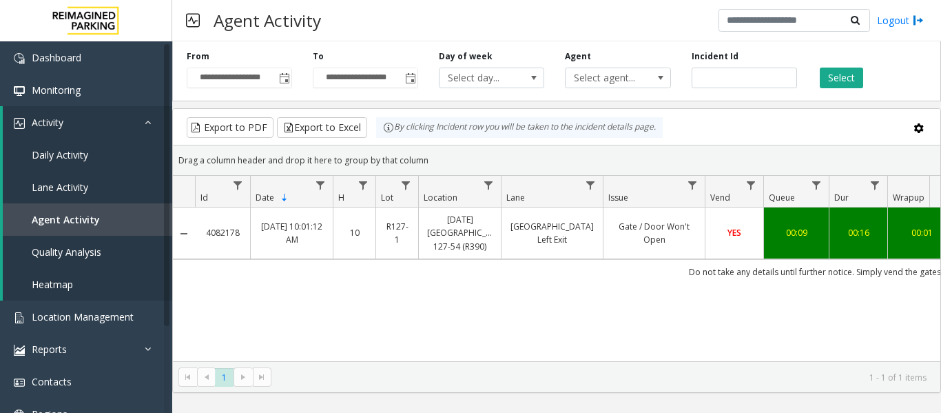
click at [654, 237] on link "Gate / Door Won't Open" at bounding box center [654, 233] width 85 height 26
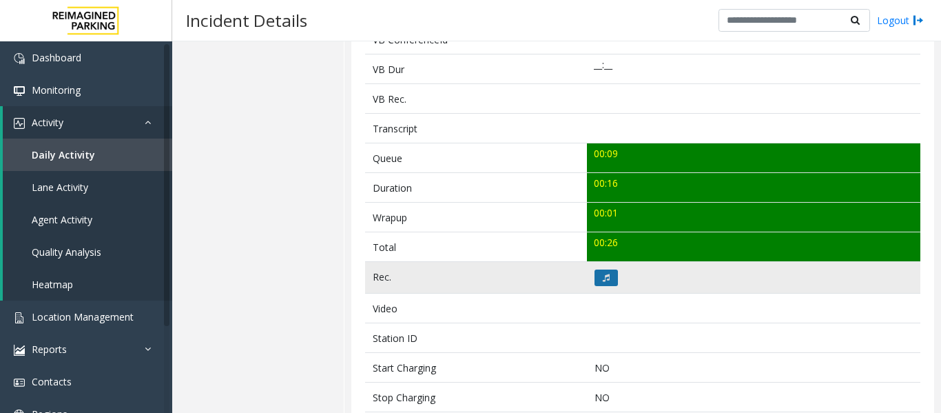
scroll to position [413, 0]
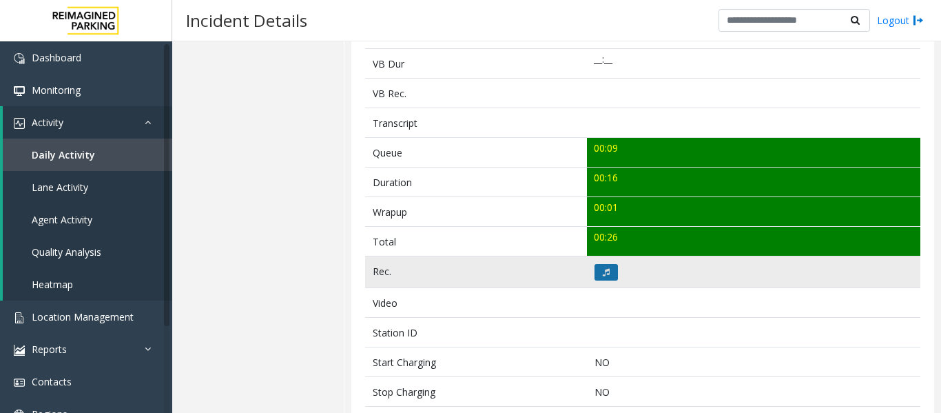
click at [599, 267] on button at bounding box center [606, 272] width 23 height 17
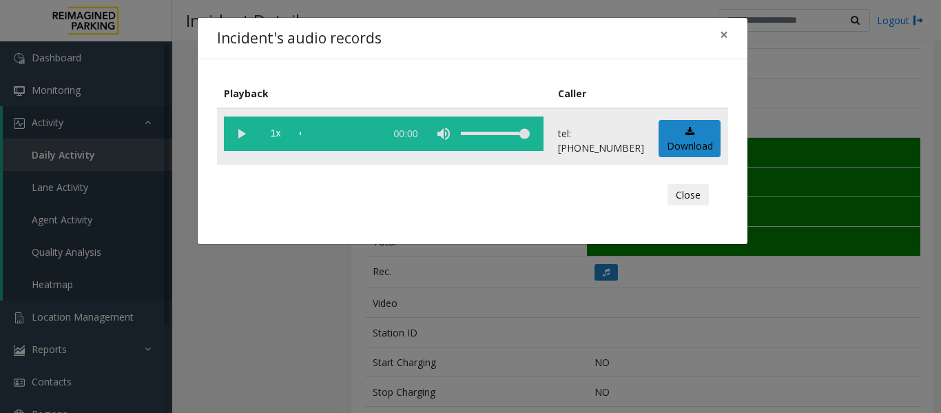
click at [234, 137] on vg-play-pause at bounding box center [241, 133] width 34 height 34
click at [242, 135] on vg-play-pause at bounding box center [241, 133] width 34 height 34
click at [242, 134] on vg-play-pause at bounding box center [241, 133] width 34 height 34
click at [690, 196] on button "Close" at bounding box center [688, 195] width 41 height 22
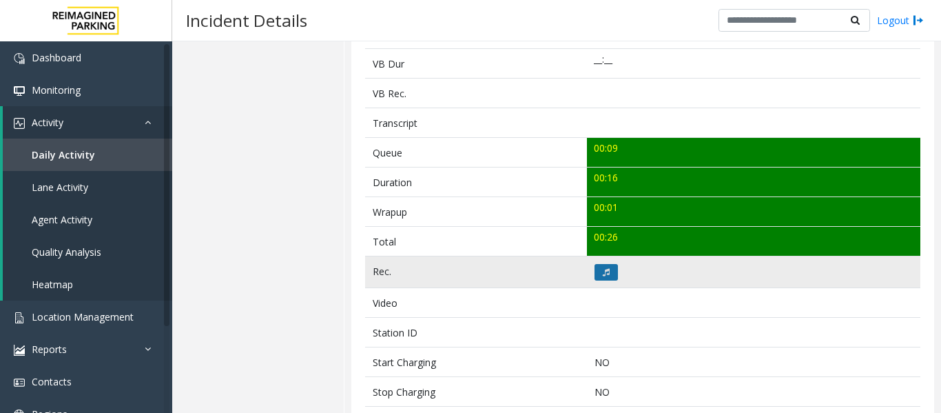
click at [606, 270] on icon at bounding box center [606, 272] width 7 height 8
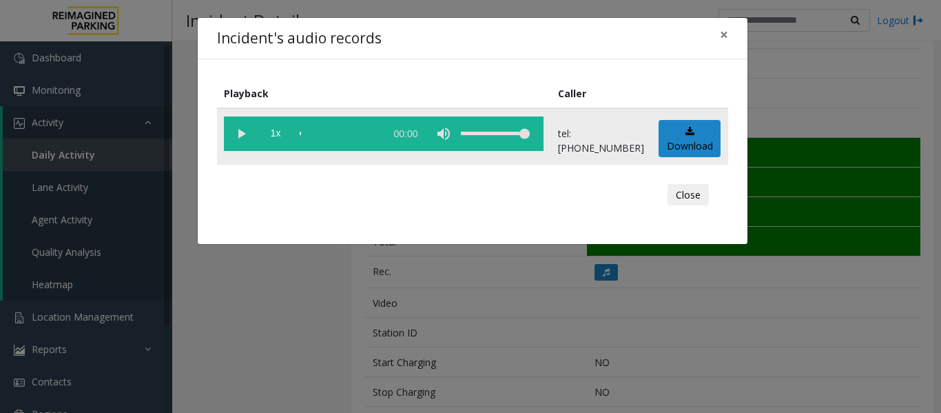
click at [236, 130] on vg-play-pause at bounding box center [241, 133] width 34 height 34
click at [236, 131] on vg-play-pause at bounding box center [241, 133] width 34 height 34
click at [237, 131] on vg-play-pause at bounding box center [241, 133] width 34 height 34
click at [678, 190] on button "Close" at bounding box center [688, 195] width 41 height 22
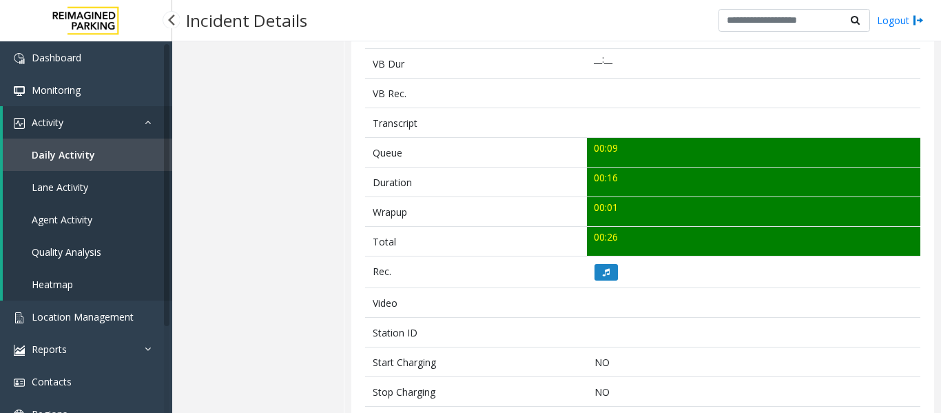
click at [89, 214] on span "Agent Activity" at bounding box center [62, 219] width 61 height 13
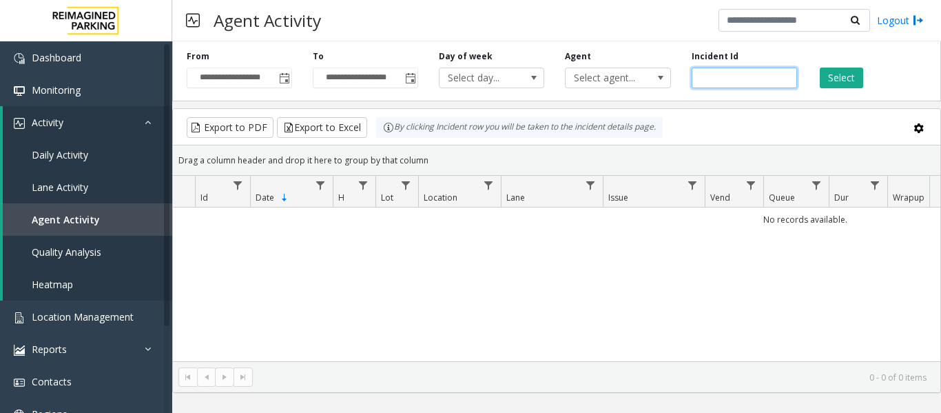
click at [745, 81] on input "number" at bounding box center [744, 78] width 105 height 21
paste input "*******"
type input "*******"
click at [830, 79] on button "Select" at bounding box center [841, 78] width 43 height 21
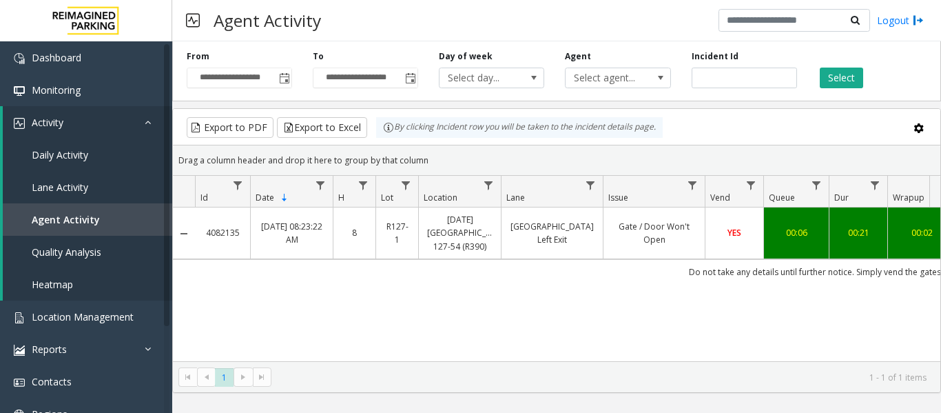
click at [566, 230] on link "34th Street Left Exit" at bounding box center [552, 233] width 85 height 26
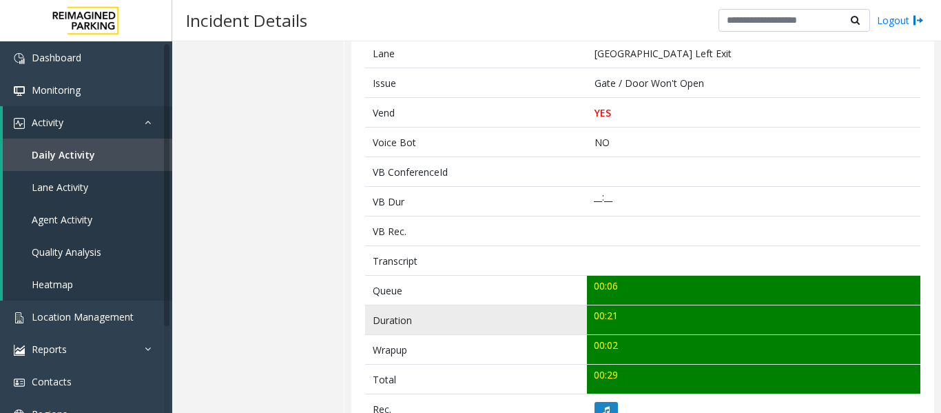
scroll to position [344, 0]
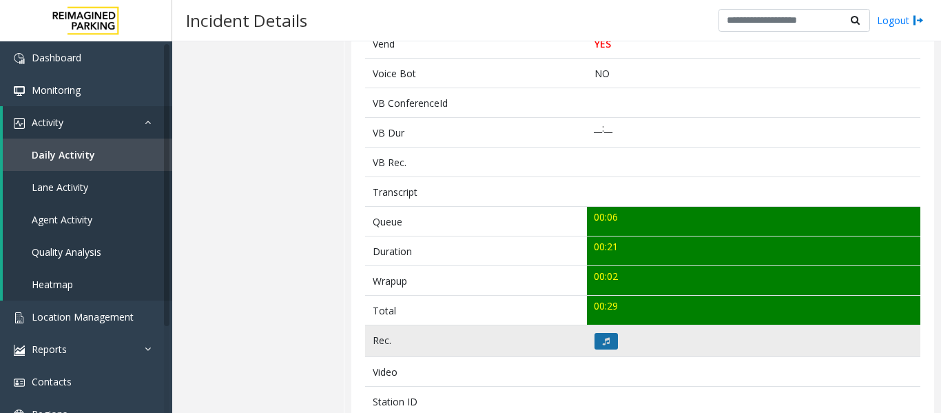
click at [605, 341] on icon at bounding box center [606, 341] width 7 height 8
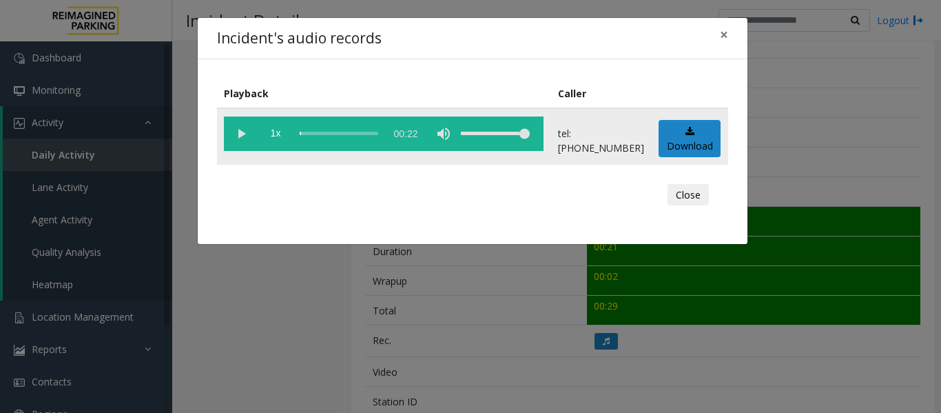
click at [243, 131] on vg-play-pause at bounding box center [241, 133] width 34 height 34
click at [689, 200] on button "Close" at bounding box center [688, 195] width 41 height 22
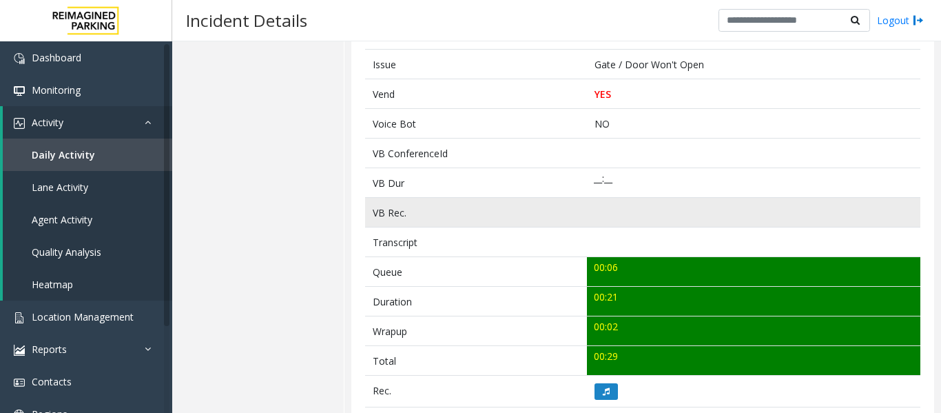
scroll to position [0, 0]
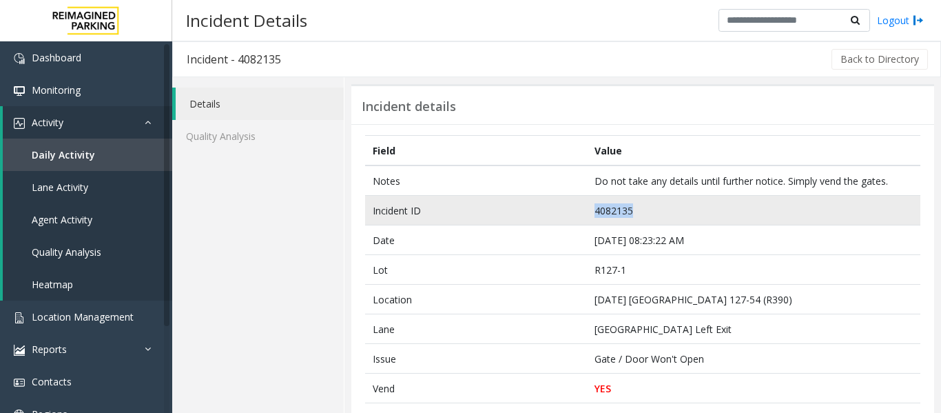
drag, startPoint x: 628, startPoint y: 210, endPoint x: 570, endPoint y: 213, distance: 57.9
click at [570, 213] on tr "Incident ID 4082135" at bounding box center [642, 211] width 555 height 30
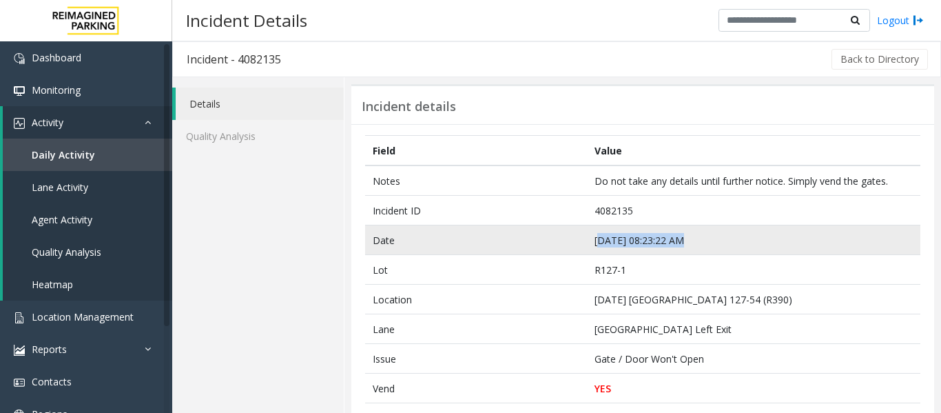
drag, startPoint x: 678, startPoint y: 240, endPoint x: 593, endPoint y: 244, distance: 84.8
click at [593, 244] on td "Sep 20 08:23:22 AM" at bounding box center [753, 240] width 333 height 30
click at [626, 240] on td "Sep 20 08:23:22 AM" at bounding box center [753, 240] width 333 height 30
click at [690, 247] on td "Sep 20 08:23:22 AM" at bounding box center [753, 240] width 333 height 30
drag, startPoint x: 678, startPoint y: 242, endPoint x: 590, endPoint y: 244, distance: 87.5
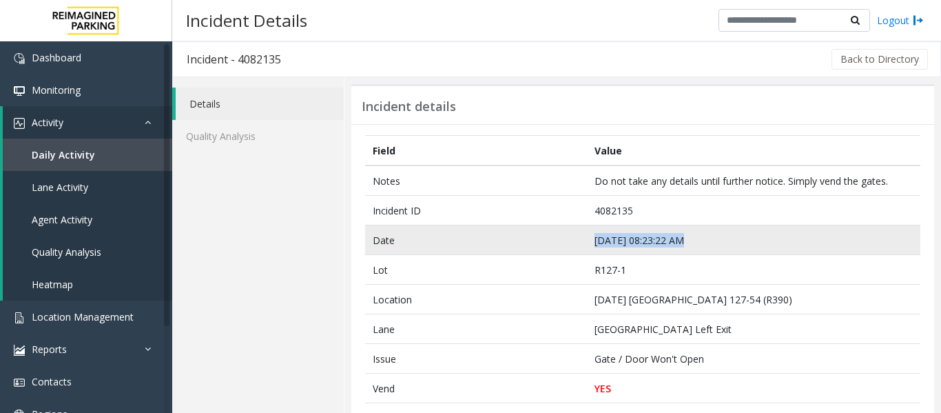
click at [590, 244] on td "Sep 20 08:23:22 AM" at bounding box center [753, 240] width 333 height 30
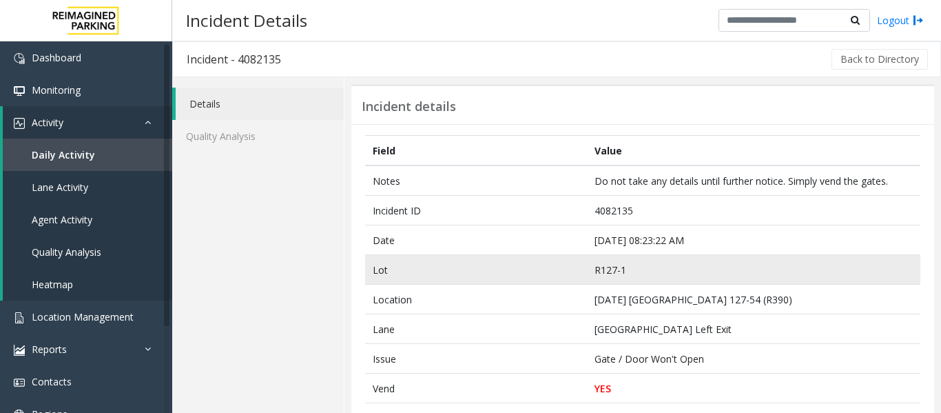
click at [594, 263] on td "R127-1" at bounding box center [753, 270] width 333 height 30
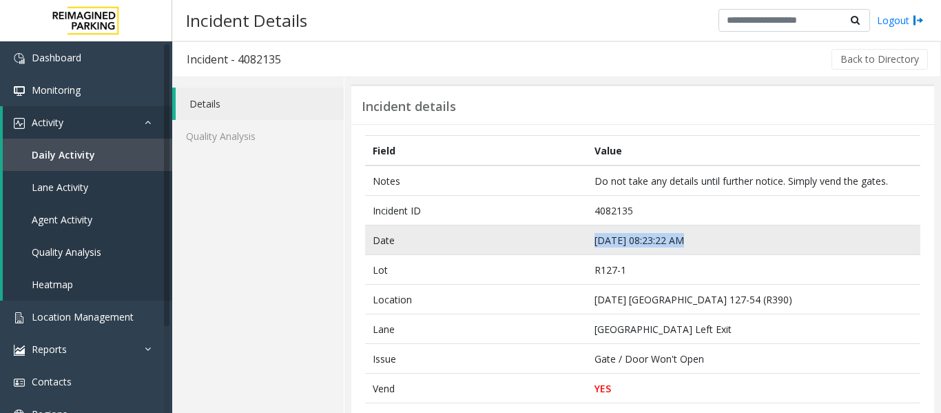
drag, startPoint x: 677, startPoint y: 238, endPoint x: 585, endPoint y: 249, distance: 92.3
click at [587, 249] on td "Sep 20 08:23:22 AM" at bounding box center [753, 240] width 333 height 30
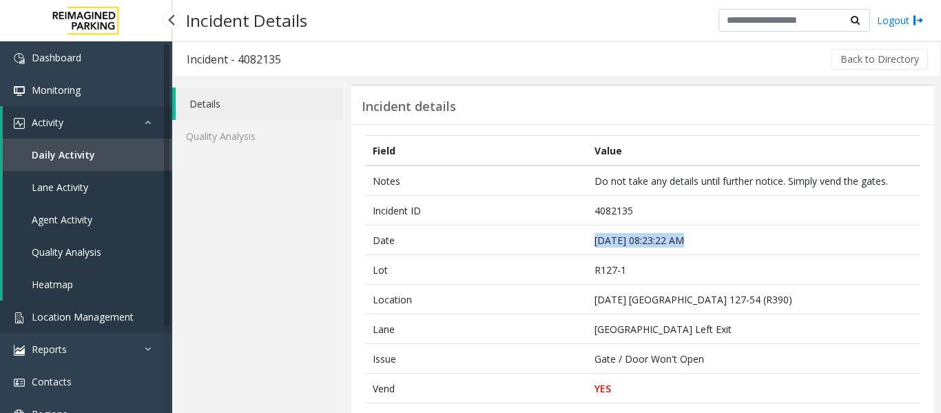
click at [78, 311] on span "Location Management" at bounding box center [83, 316] width 102 height 13
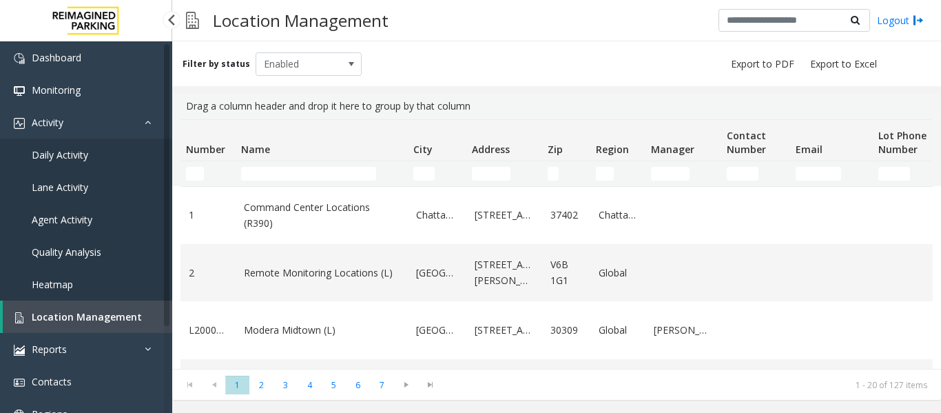
click at [75, 223] on span "Agent Activity" at bounding box center [62, 219] width 61 height 13
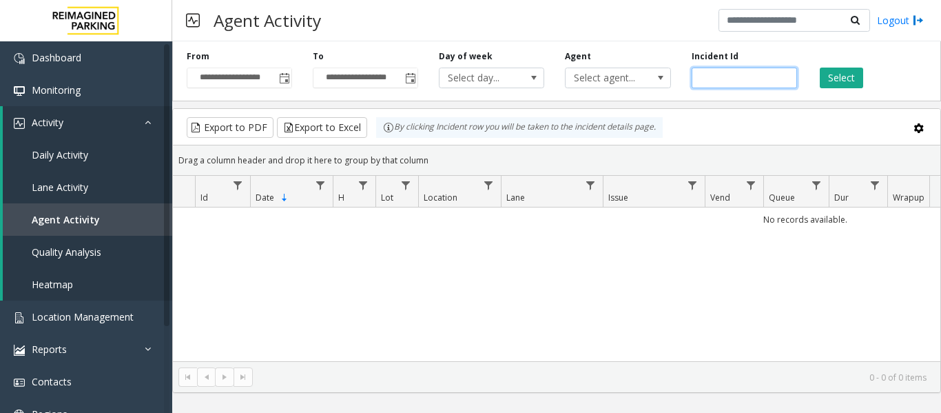
click at [709, 77] on input "number" at bounding box center [744, 78] width 105 height 21
paste input "*******"
type input "*******"
click at [827, 74] on button "Select" at bounding box center [841, 78] width 43 height 21
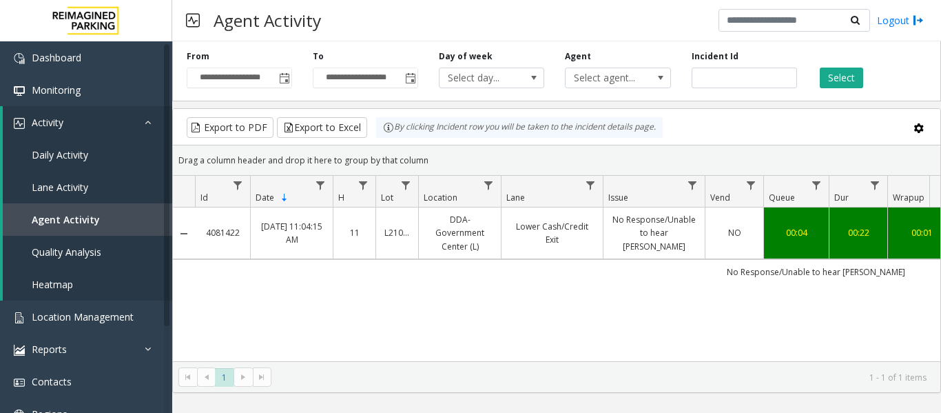
click at [617, 232] on link "No Response/Unable to hear parker" at bounding box center [654, 233] width 85 height 40
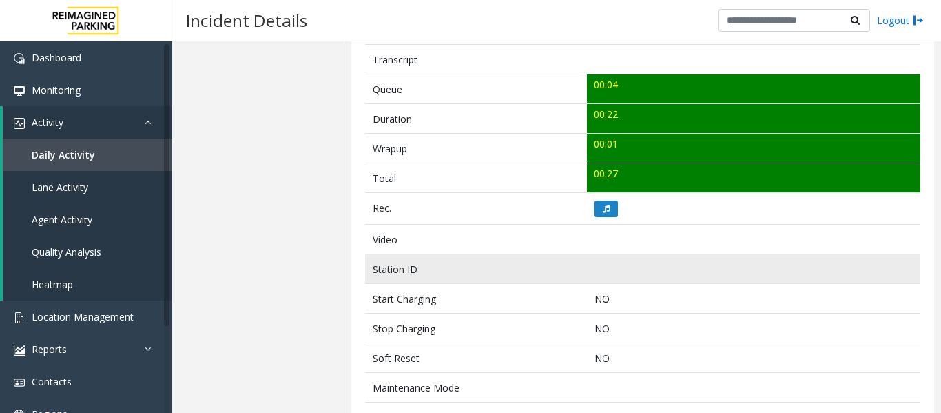
scroll to position [482, 0]
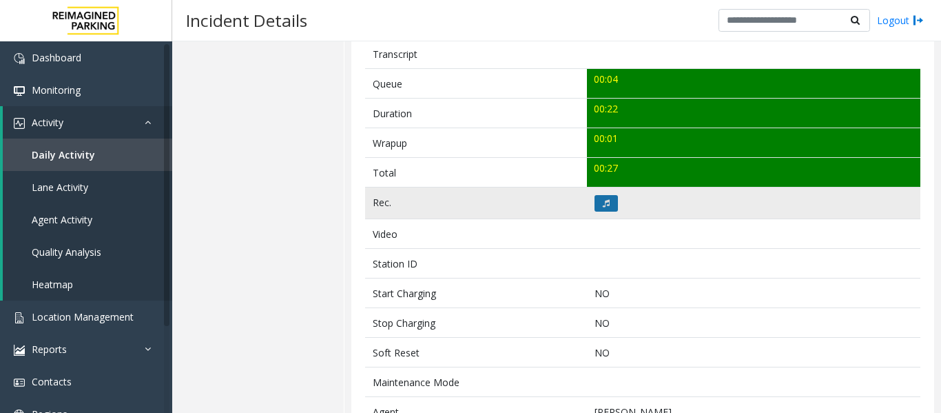
click at [607, 200] on button at bounding box center [606, 203] width 23 height 17
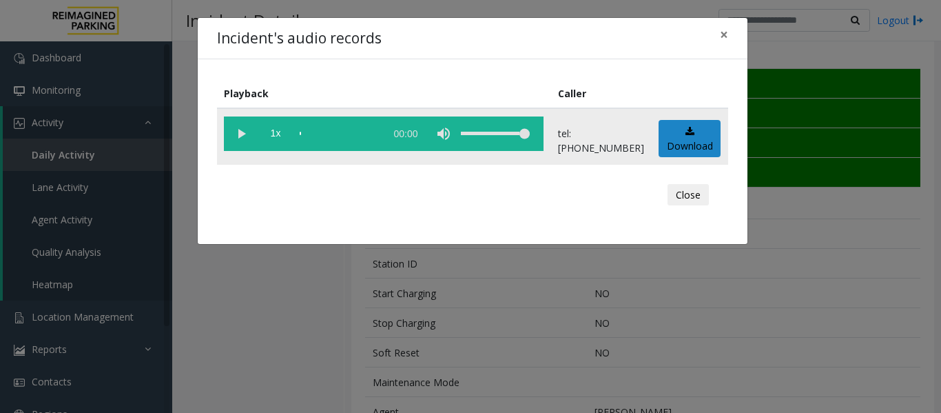
click at [245, 130] on vg-play-pause at bounding box center [241, 133] width 34 height 34
click at [239, 132] on vg-play-pause at bounding box center [241, 133] width 34 height 34
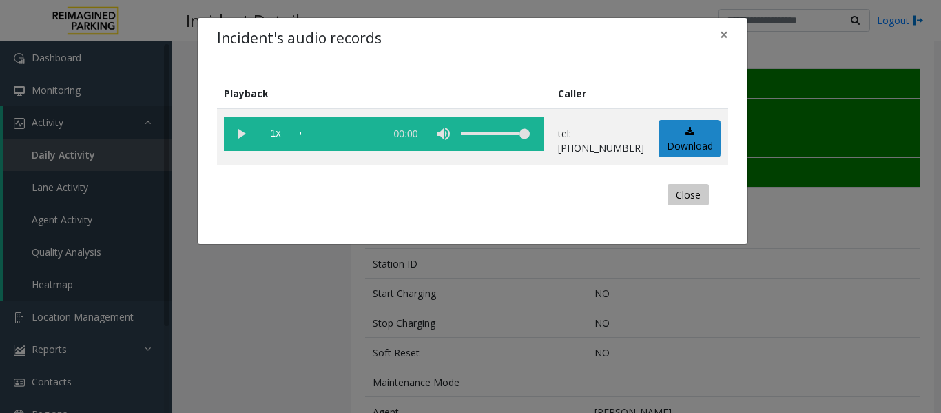
click at [685, 189] on button "Close" at bounding box center [688, 195] width 41 height 22
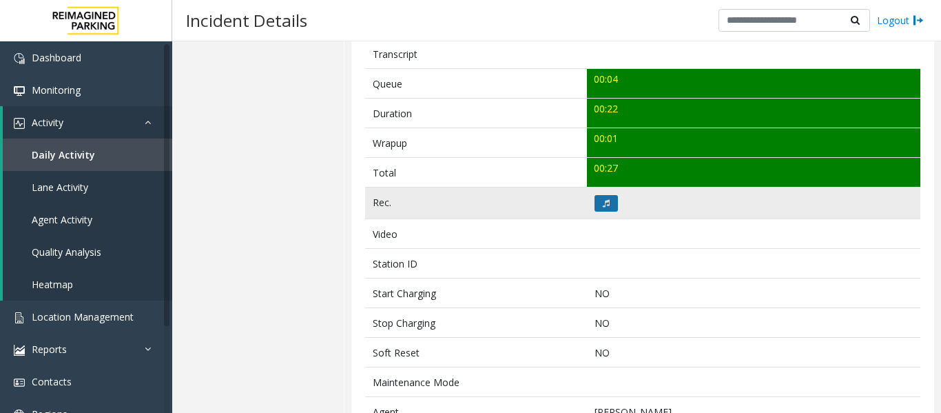
click at [606, 201] on button at bounding box center [606, 203] width 23 height 17
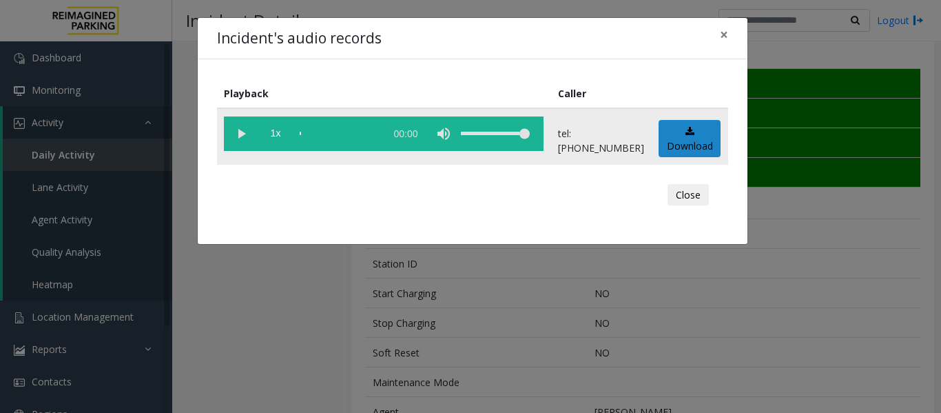
click at [243, 130] on vg-play-pause at bounding box center [241, 133] width 34 height 34
click at [240, 132] on vg-play-pause at bounding box center [241, 133] width 34 height 34
click at [708, 195] on button "Close" at bounding box center [688, 195] width 41 height 22
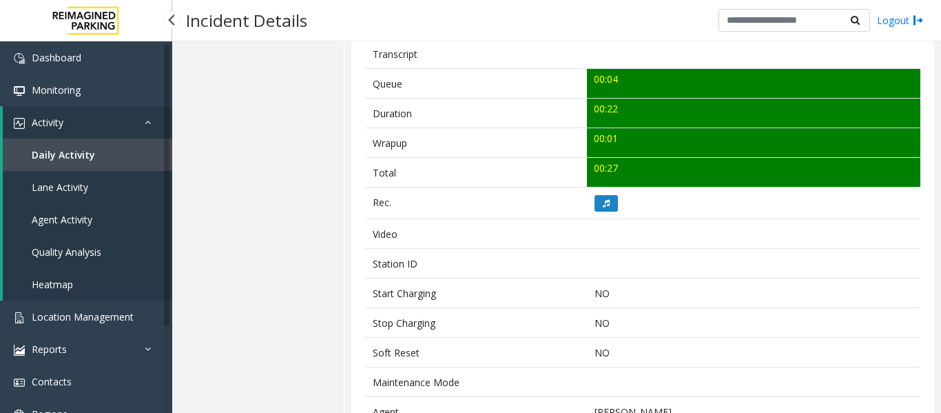
click at [77, 223] on span "Agent Activity" at bounding box center [62, 219] width 61 height 13
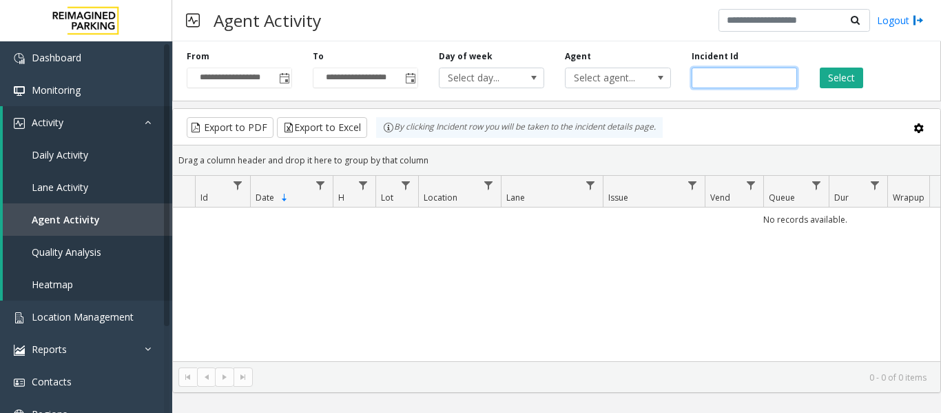
click at [734, 75] on input "number" at bounding box center [744, 78] width 105 height 21
paste input "*******"
type input "*******"
click at [822, 76] on button "Select" at bounding box center [841, 78] width 43 height 21
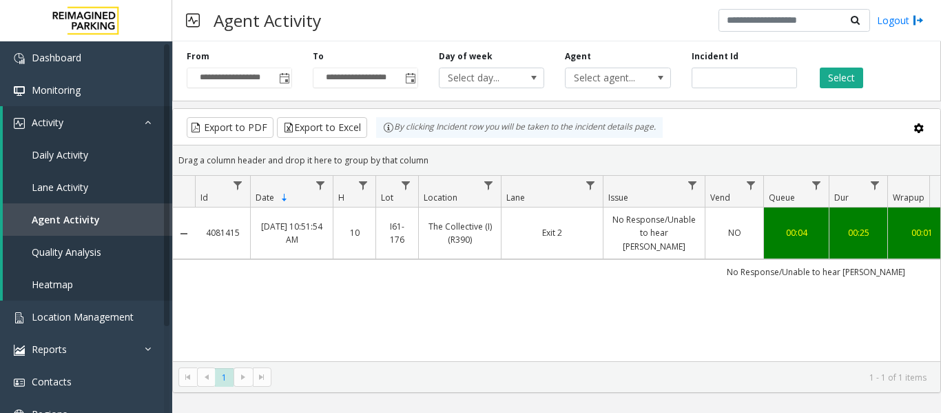
click at [513, 234] on td "Exit 2" at bounding box center [552, 233] width 102 height 52
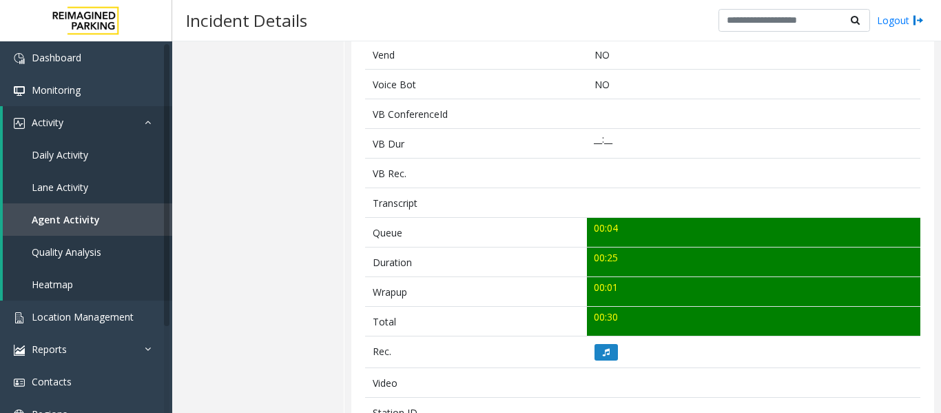
scroll to position [413, 0]
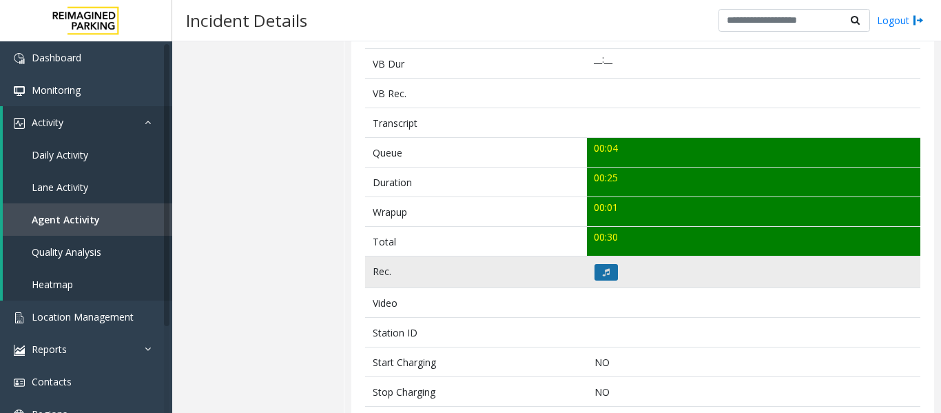
click at [607, 270] on button at bounding box center [606, 272] width 23 height 17
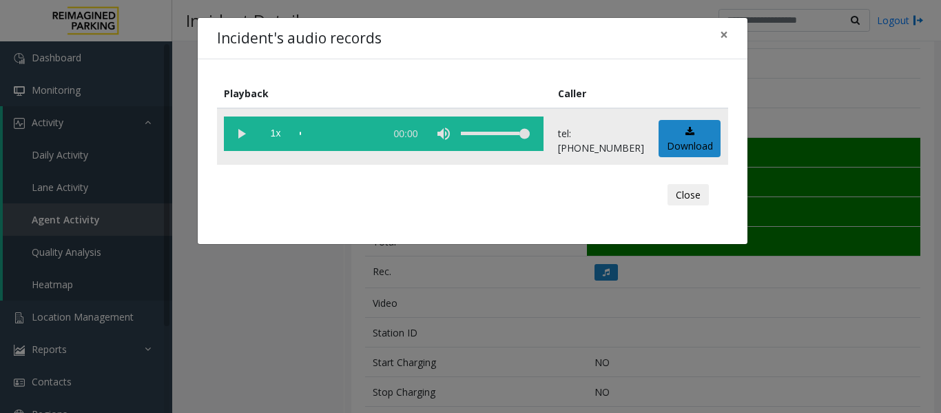
click at [239, 135] on vg-play-pause at bounding box center [241, 133] width 34 height 34
click at [245, 132] on vg-play-pause at bounding box center [241, 133] width 34 height 34
click at [692, 198] on button "Close" at bounding box center [688, 195] width 41 height 22
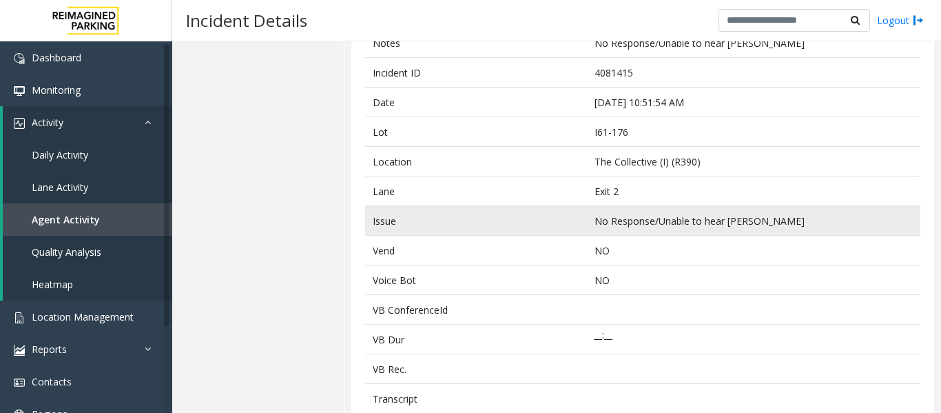
scroll to position [0, 0]
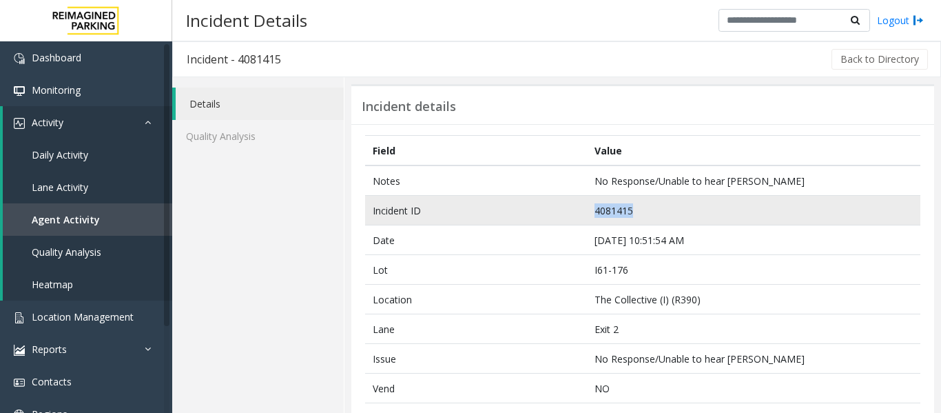
drag, startPoint x: 628, startPoint y: 209, endPoint x: 589, endPoint y: 213, distance: 39.4
click at [589, 213] on td "4081415" at bounding box center [753, 211] width 333 height 30
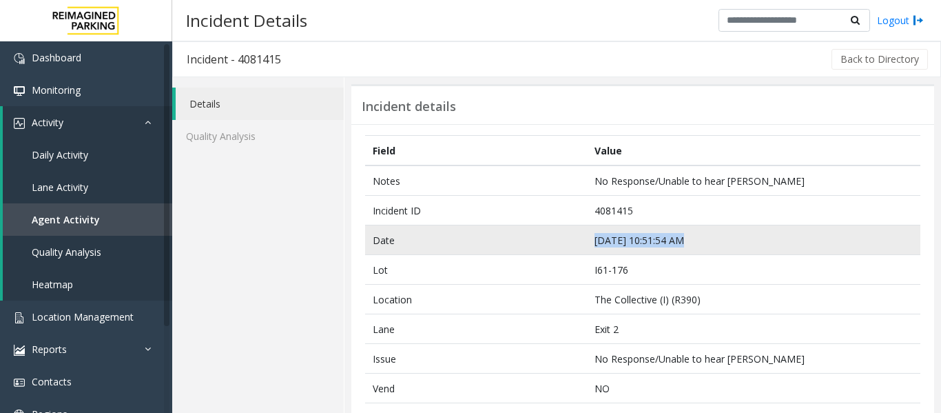
drag, startPoint x: 678, startPoint y: 242, endPoint x: 591, endPoint y: 249, distance: 87.1
click at [591, 249] on td "Sep 19 10:51:54 AM" at bounding box center [753, 240] width 333 height 30
click at [681, 243] on td "Sep 19 10:51:54 AM" at bounding box center [753, 240] width 333 height 30
drag, startPoint x: 680, startPoint y: 239, endPoint x: 592, endPoint y: 240, distance: 87.5
click at [592, 240] on td "Sep 19 10:51:54 AM" at bounding box center [753, 240] width 333 height 30
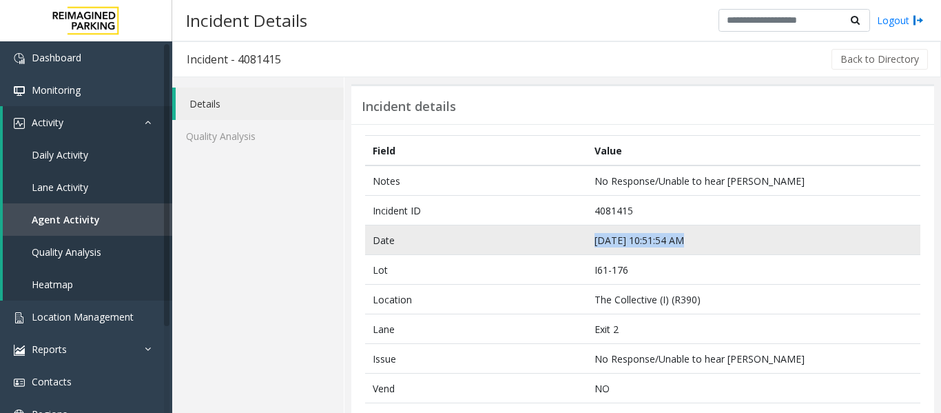
click at [643, 238] on td "Sep 19 10:51:54 AM" at bounding box center [753, 240] width 333 height 30
click at [648, 246] on td "Sep 19 10:51:54 AM" at bounding box center [753, 240] width 333 height 30
drag, startPoint x: 678, startPoint y: 240, endPoint x: 576, endPoint y: 243, distance: 102.0
click at [576, 243] on tr "Date Sep 19 10:51:54 AM" at bounding box center [642, 240] width 555 height 30
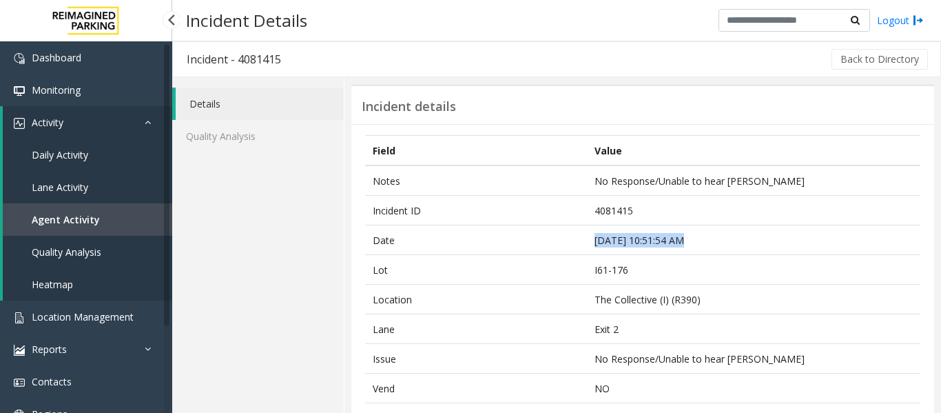
click at [121, 214] on link "Agent Activity" at bounding box center [87, 219] width 169 height 32
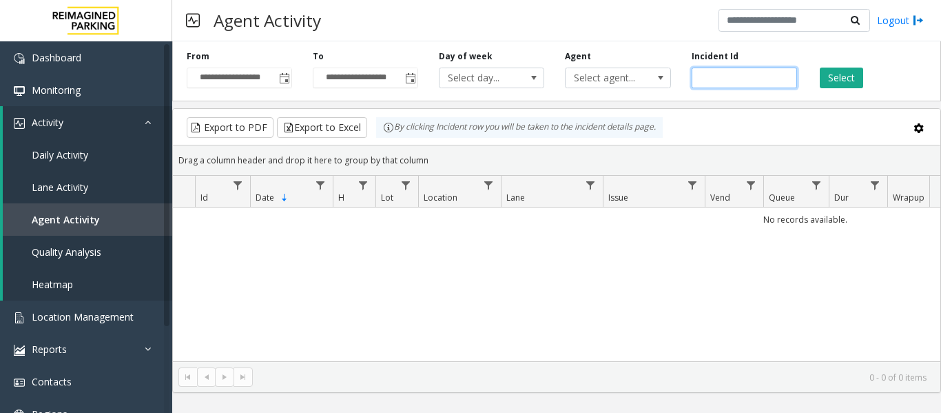
click at [750, 77] on input "number" at bounding box center [744, 78] width 105 height 21
paste input "*******"
type input "*******"
click at [859, 73] on button "Select" at bounding box center [841, 78] width 43 height 21
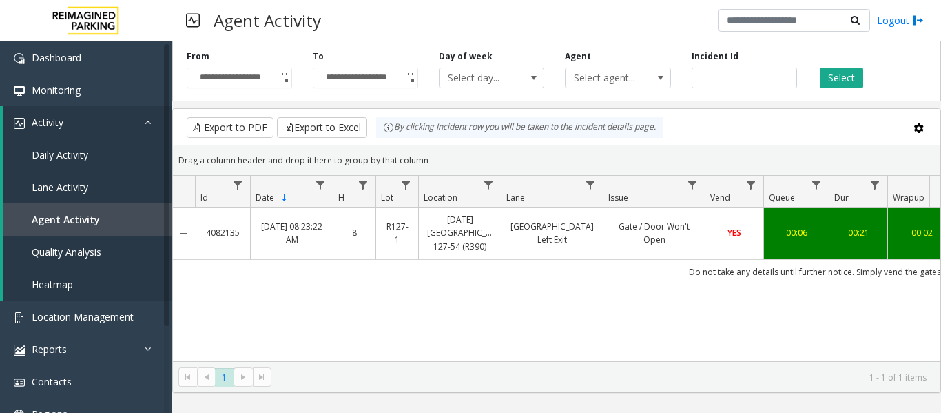
click at [721, 268] on td "Do not take any details until further notice. Simply vend the gates." at bounding box center [816, 271] width 1242 height 25
click at [745, 240] on td "YES" at bounding box center [734, 233] width 59 height 52
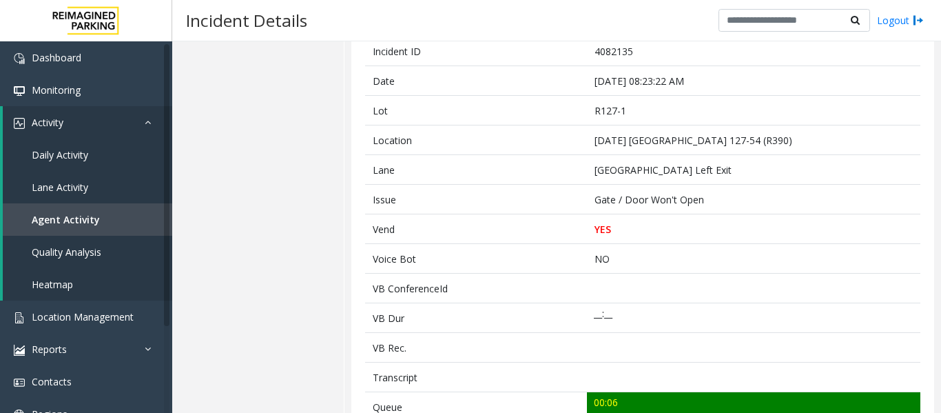
scroll to position [138, 0]
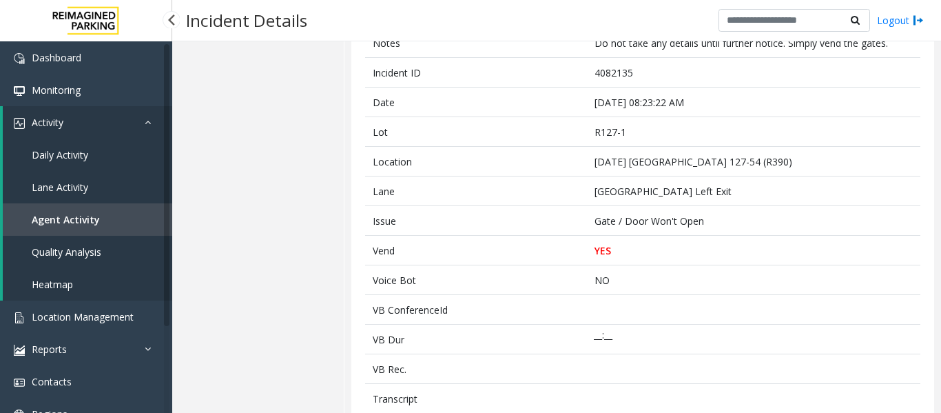
click at [85, 230] on link "Agent Activity" at bounding box center [87, 219] width 169 height 32
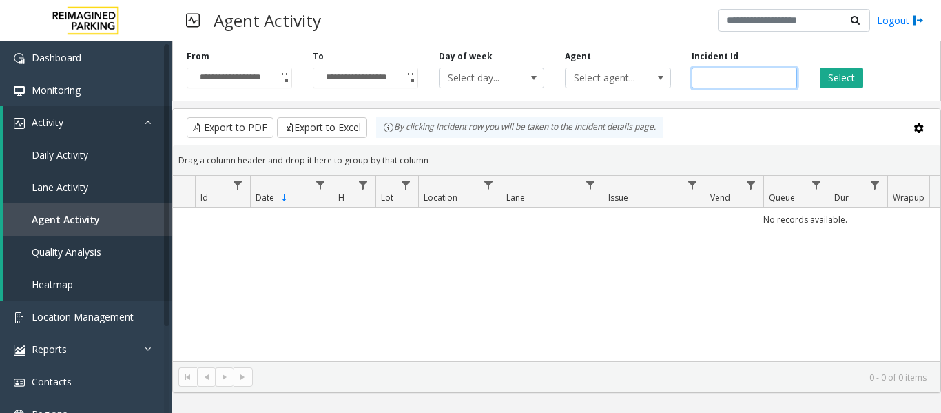
click at [732, 76] on input "number" at bounding box center [744, 78] width 105 height 21
paste input "*******"
type input "*******"
click at [853, 73] on button "Select" at bounding box center [841, 78] width 43 height 21
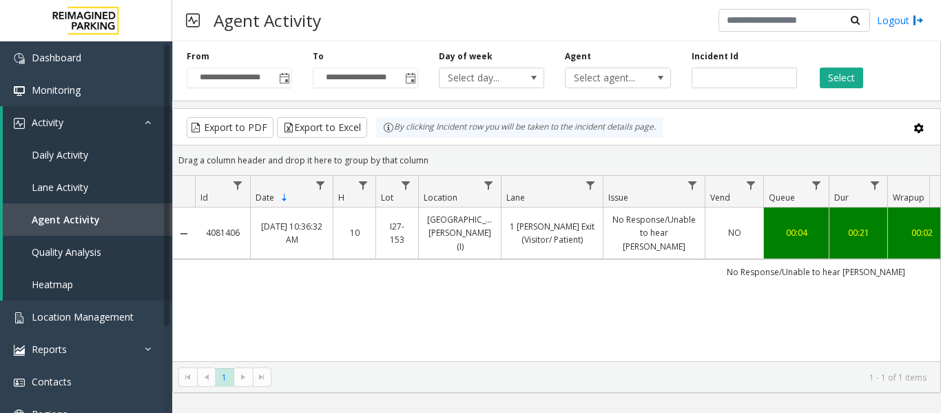
click at [639, 240] on td "No Response/Unable to hear parker" at bounding box center [654, 233] width 102 height 52
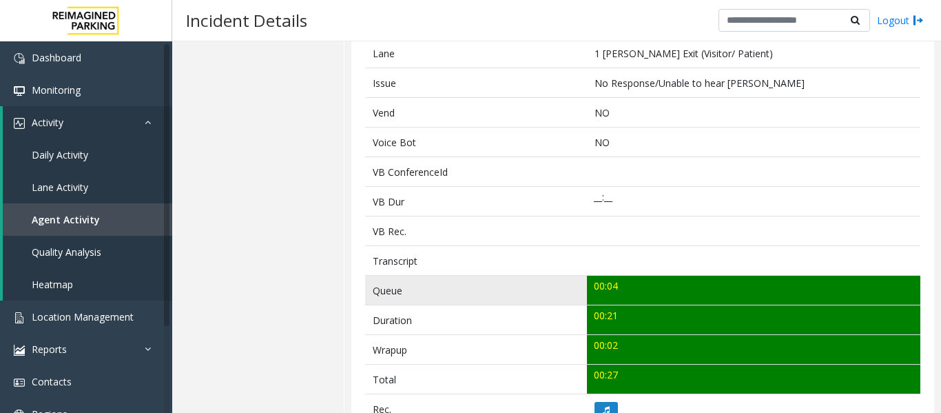
scroll to position [344, 0]
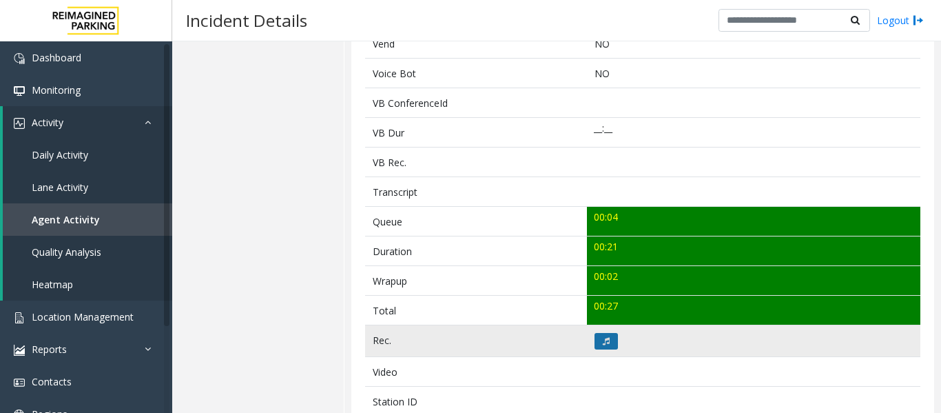
click at [608, 341] on button at bounding box center [606, 341] width 23 height 17
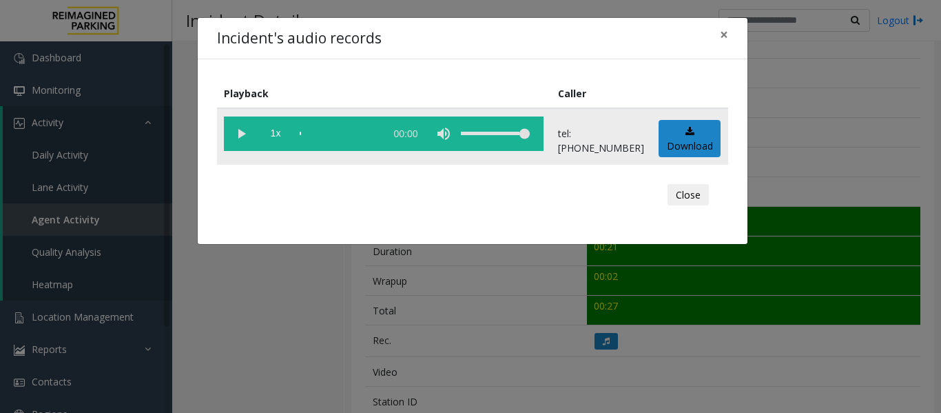
click at [241, 141] on vg-play-pause at bounding box center [241, 133] width 34 height 34
click at [668, 192] on button "Close" at bounding box center [688, 195] width 41 height 22
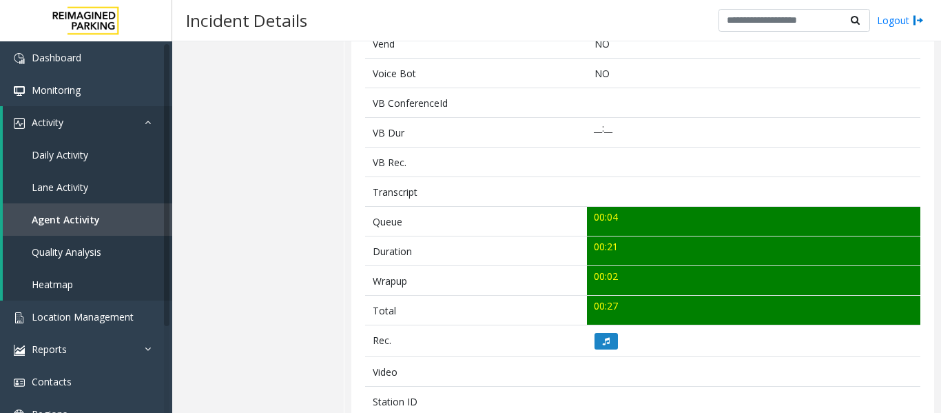
scroll to position [0, 0]
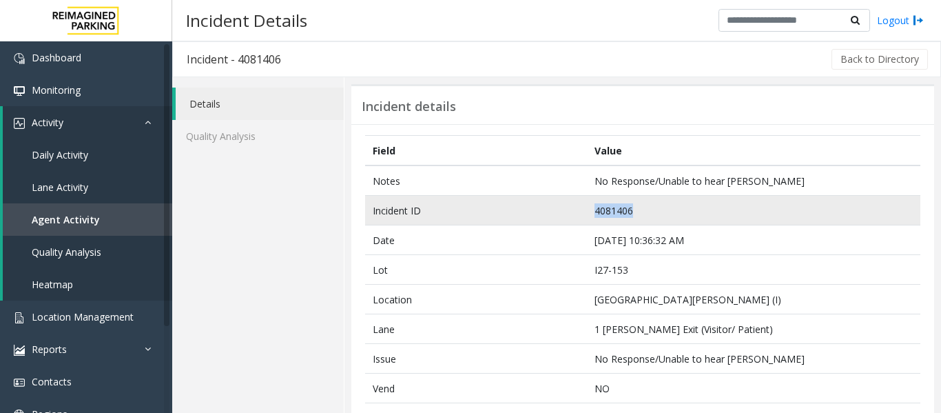
drag, startPoint x: 628, startPoint y: 211, endPoint x: 568, endPoint y: 207, distance: 59.3
click at [568, 207] on tr "Incident ID 4081406" at bounding box center [642, 211] width 555 height 30
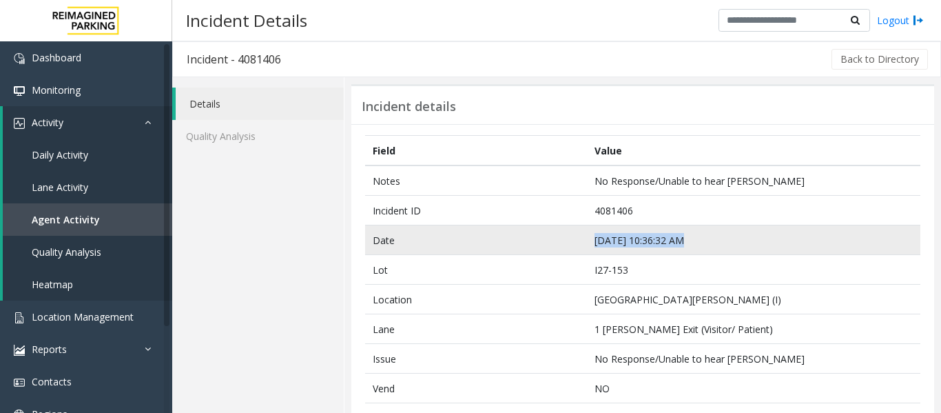
drag, startPoint x: 677, startPoint y: 240, endPoint x: 591, endPoint y: 243, distance: 86.1
click at [591, 243] on td "Sep 19 10:36:32 AM" at bounding box center [753, 240] width 333 height 30
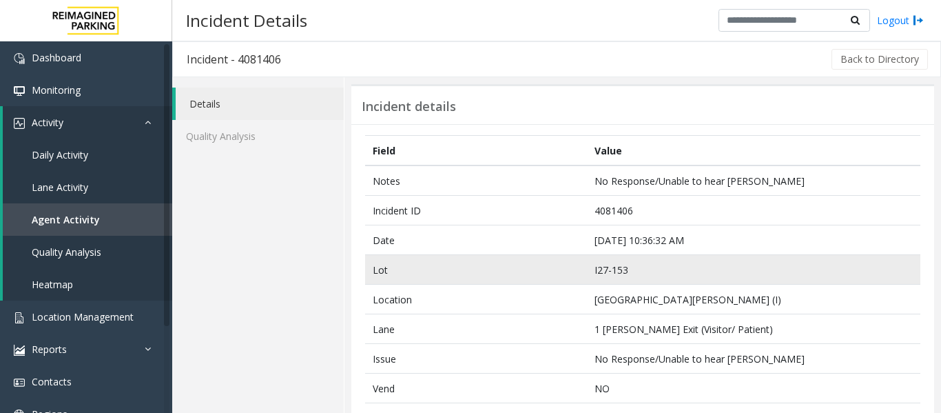
click at [522, 278] on td "Lot" at bounding box center [476, 270] width 222 height 30
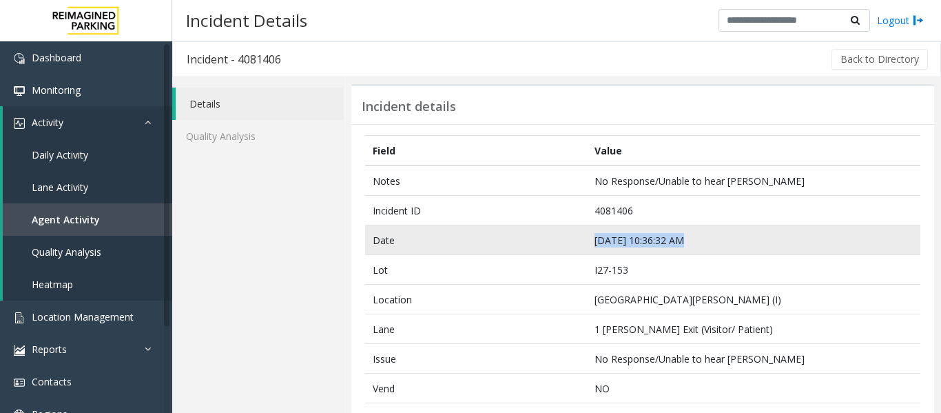
drag, startPoint x: 677, startPoint y: 240, endPoint x: 577, endPoint y: 246, distance: 99.4
click at [577, 246] on tr "Date Sep 19 10:36:32 AM" at bounding box center [642, 240] width 555 height 30
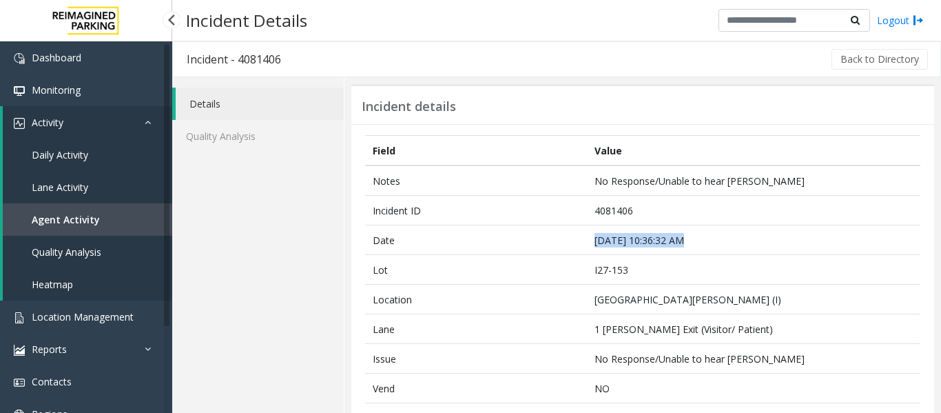
click at [81, 216] on span "Agent Activity" at bounding box center [66, 219] width 68 height 13
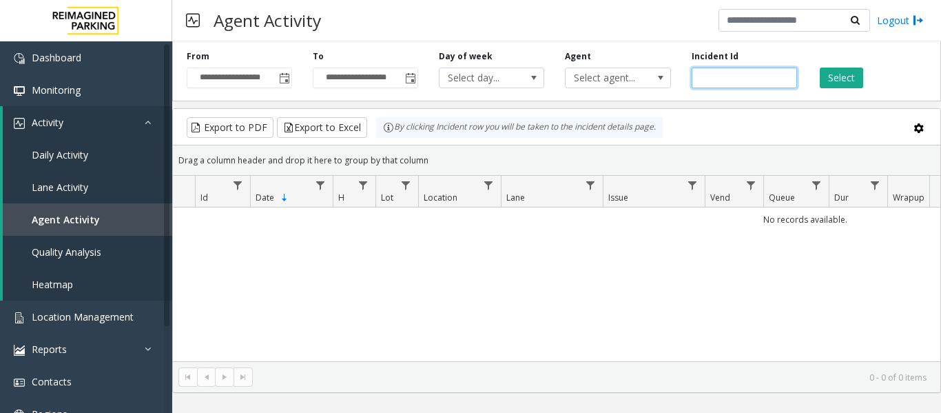
click at [712, 74] on input "number" at bounding box center [744, 78] width 105 height 21
paste input "*******"
type input "*******"
click at [834, 68] on button "Select" at bounding box center [841, 78] width 43 height 21
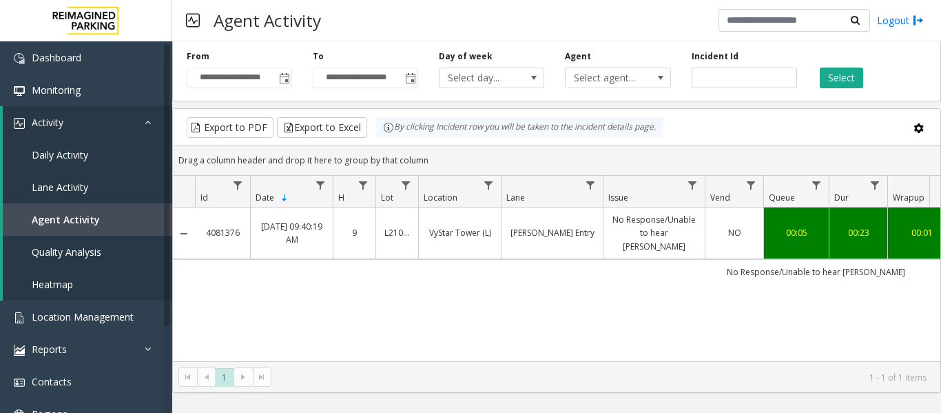
click at [672, 240] on td "No Response/Unable to hear parker" at bounding box center [654, 233] width 102 height 52
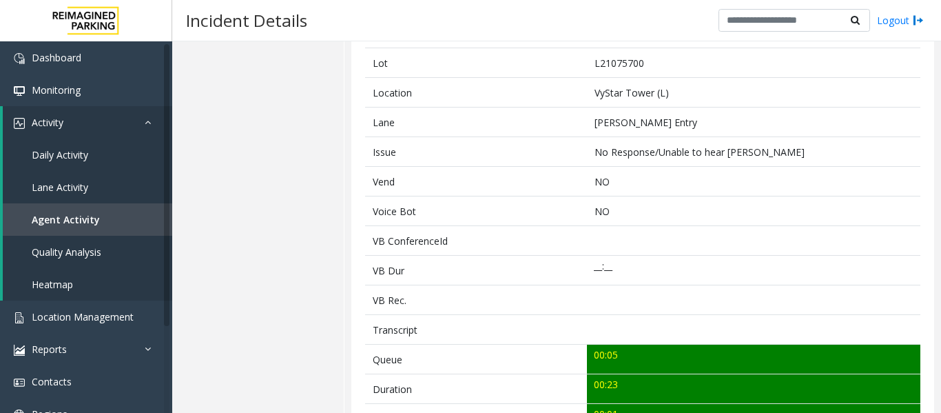
scroll to position [344, 0]
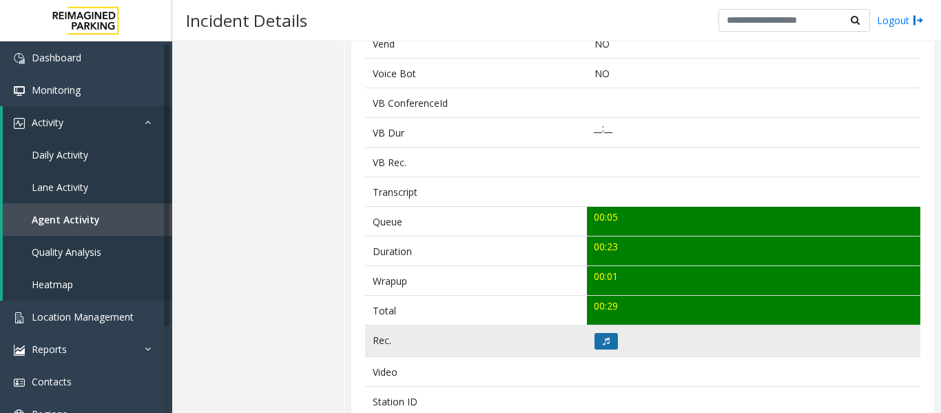
click at [606, 340] on icon at bounding box center [606, 341] width 7 height 8
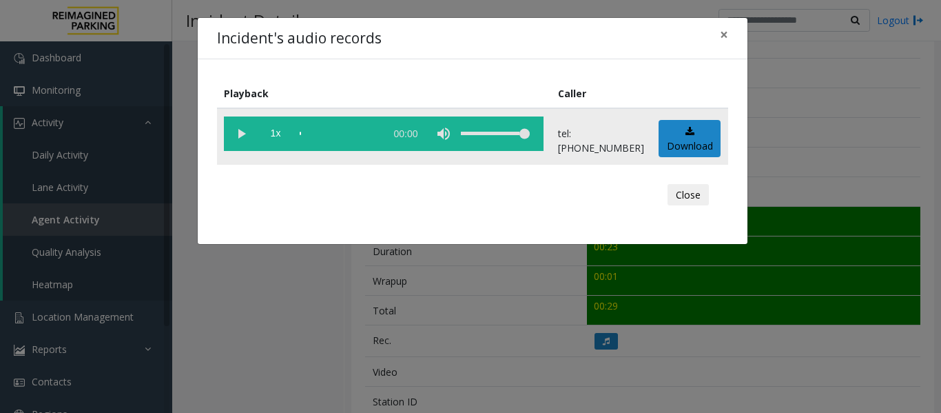
click at [240, 136] on vg-play-pause at bounding box center [241, 133] width 34 height 34
click at [305, 133] on div "scrub bar" at bounding box center [339, 133] width 79 height 34
click at [242, 133] on vg-play-pause at bounding box center [241, 133] width 34 height 34
click at [699, 192] on button "Close" at bounding box center [688, 195] width 41 height 22
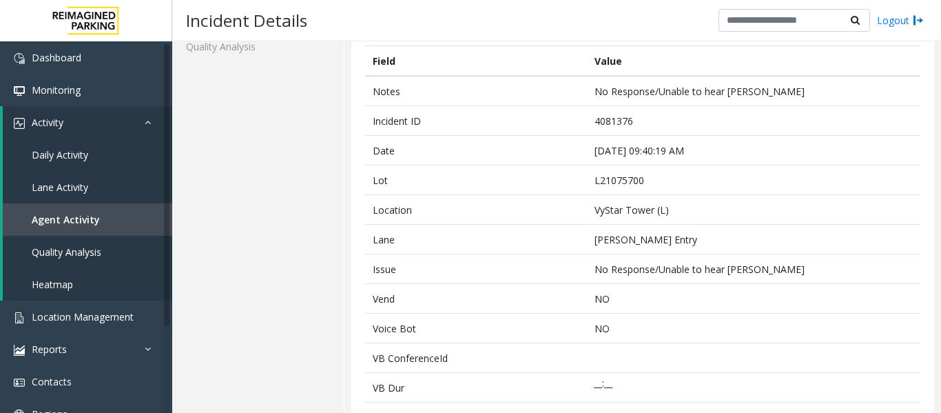
scroll to position [69, 0]
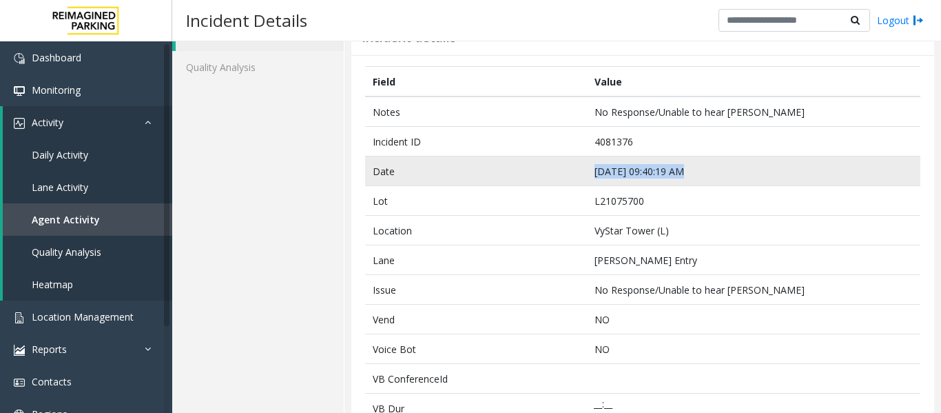
drag, startPoint x: 677, startPoint y: 168, endPoint x: 592, endPoint y: 170, distance: 84.1
click at [592, 170] on td "Sep 19 09:40:19 AM" at bounding box center [753, 171] width 333 height 30
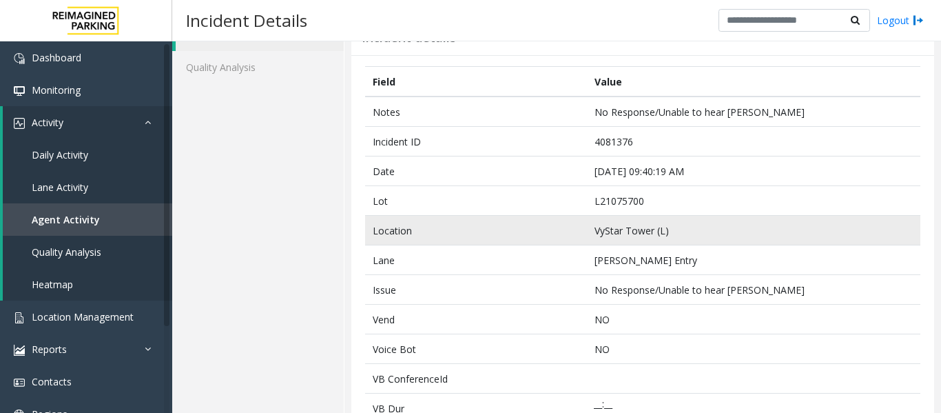
drag, startPoint x: 629, startPoint y: 281, endPoint x: 679, endPoint y: 232, distance: 69.7
click at [629, 281] on td "No Response/Unable to hear parker" at bounding box center [753, 290] width 333 height 30
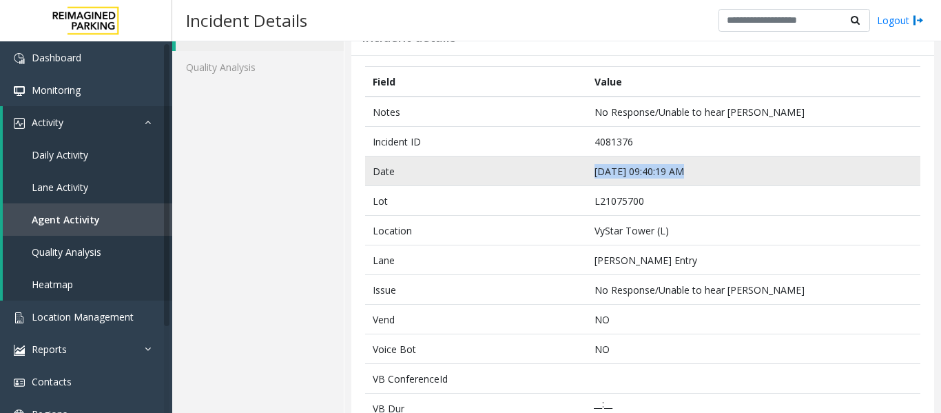
drag, startPoint x: 677, startPoint y: 170, endPoint x: 592, endPoint y: 176, distance: 85.0
click at [592, 176] on td "Sep 19 09:40:19 AM" at bounding box center [753, 171] width 333 height 30
click at [647, 169] on td "Sep 19 09:40:19 AM" at bounding box center [753, 171] width 333 height 30
drag, startPoint x: 677, startPoint y: 172, endPoint x: 593, endPoint y: 174, distance: 83.4
click at [593, 174] on td "Sep 19 09:40:19 AM" at bounding box center [753, 171] width 333 height 30
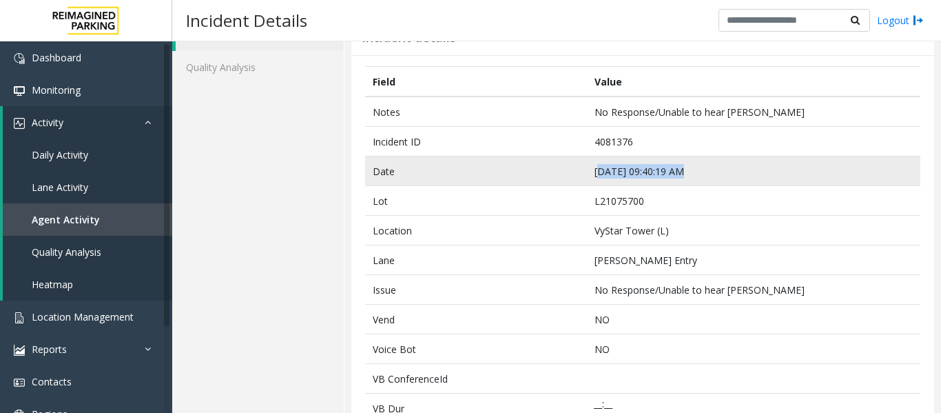
click at [617, 176] on td "Sep 19 09:40:19 AM" at bounding box center [753, 171] width 333 height 30
drag, startPoint x: 678, startPoint y: 172, endPoint x: 591, endPoint y: 177, distance: 86.9
click at [591, 177] on td "Sep 19 09:40:19 AM" at bounding box center [753, 171] width 333 height 30
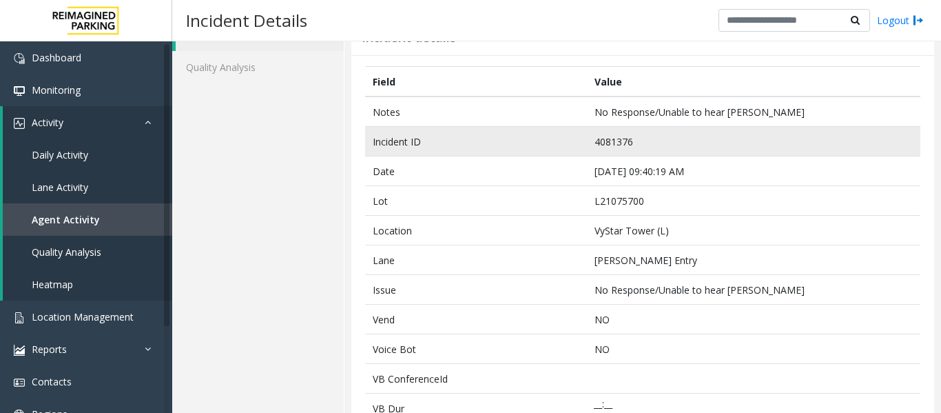
click at [629, 139] on td "4081376" at bounding box center [753, 142] width 333 height 30
drag, startPoint x: 628, startPoint y: 139, endPoint x: 586, endPoint y: 143, distance: 41.5
click at [587, 143] on td "4081376" at bounding box center [753, 142] width 333 height 30
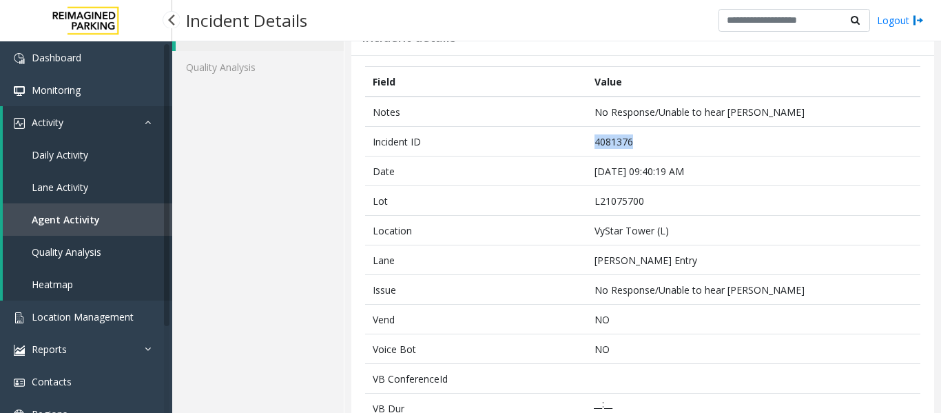
click at [94, 220] on span "Agent Activity" at bounding box center [66, 219] width 68 height 13
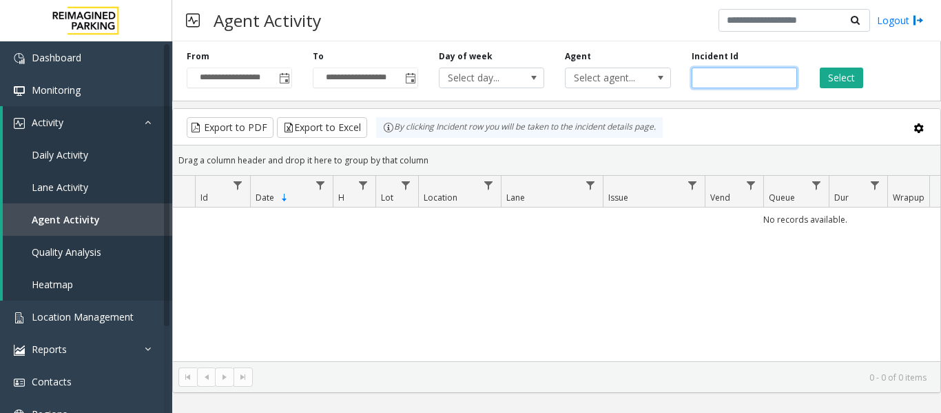
click at [743, 79] on input "number" at bounding box center [744, 78] width 105 height 21
paste input "*******"
type input "*******"
click at [859, 76] on button "Select" at bounding box center [841, 78] width 43 height 21
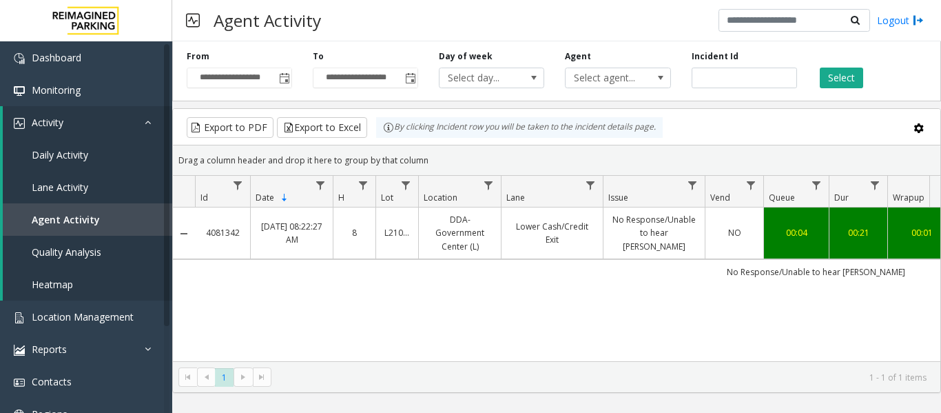
click at [686, 227] on link "No Response/Unable to hear parker" at bounding box center [654, 233] width 85 height 40
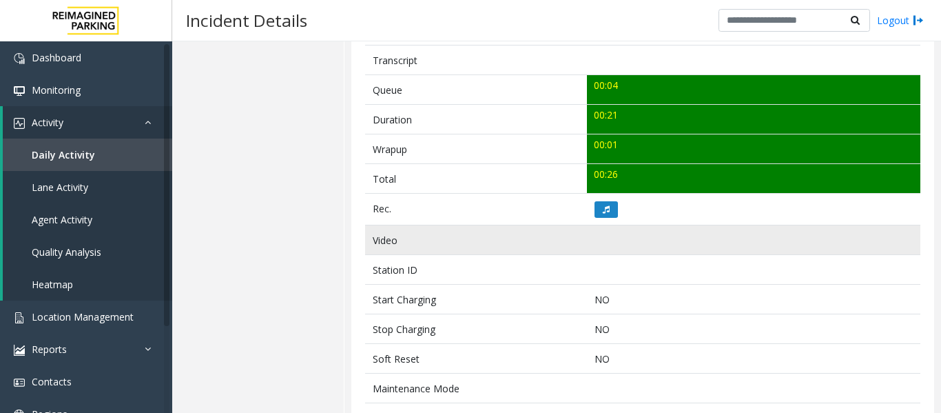
scroll to position [482, 0]
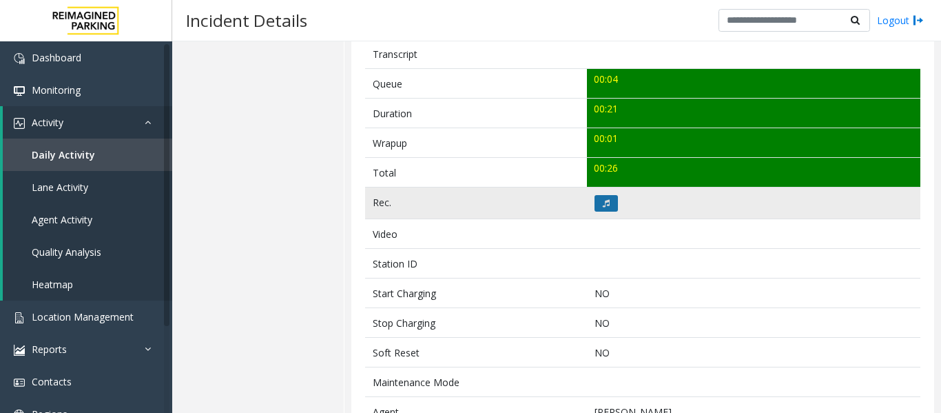
click at [613, 208] on button at bounding box center [606, 203] width 23 height 17
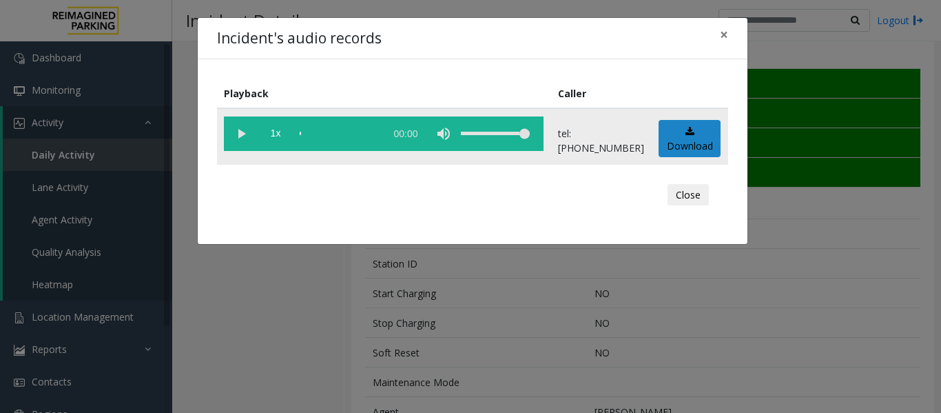
click at [245, 137] on vg-play-pause at bounding box center [241, 133] width 34 height 34
click at [678, 187] on button "Close" at bounding box center [688, 195] width 41 height 22
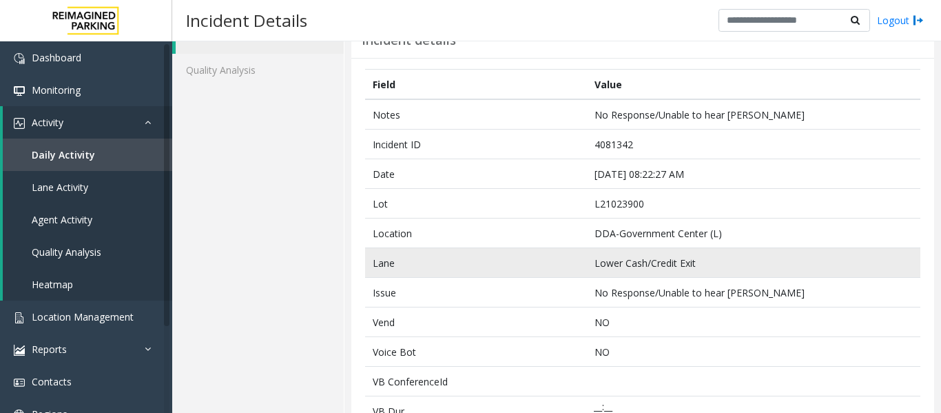
scroll to position [0, 0]
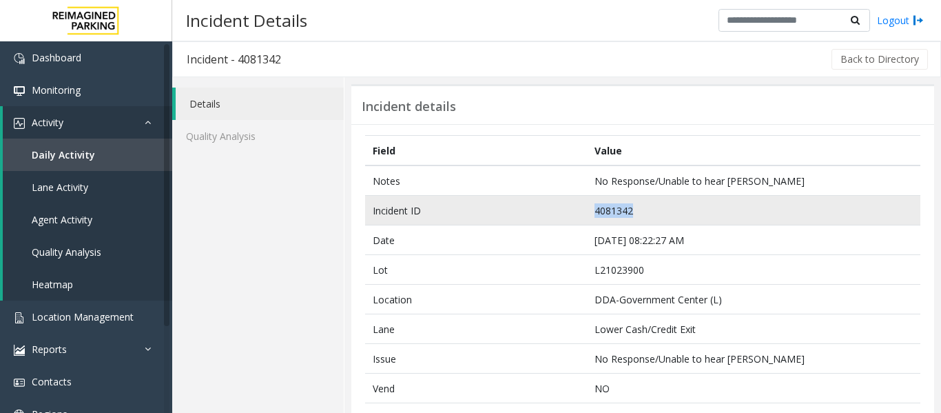
drag, startPoint x: 630, startPoint y: 212, endPoint x: 585, endPoint y: 207, distance: 45.1
click at [587, 207] on td "4081342" at bounding box center [753, 211] width 333 height 30
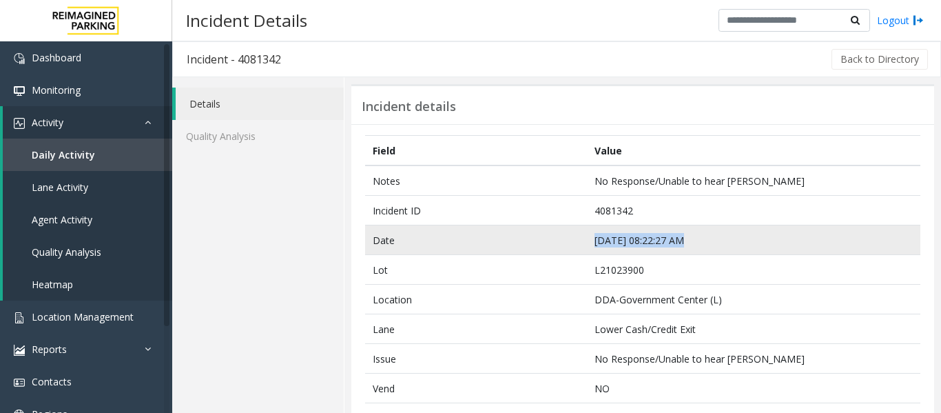
drag, startPoint x: 676, startPoint y: 242, endPoint x: 589, endPoint y: 243, distance: 86.8
click at [589, 243] on td "Sep 19 08:22:27 AM" at bounding box center [753, 240] width 333 height 30
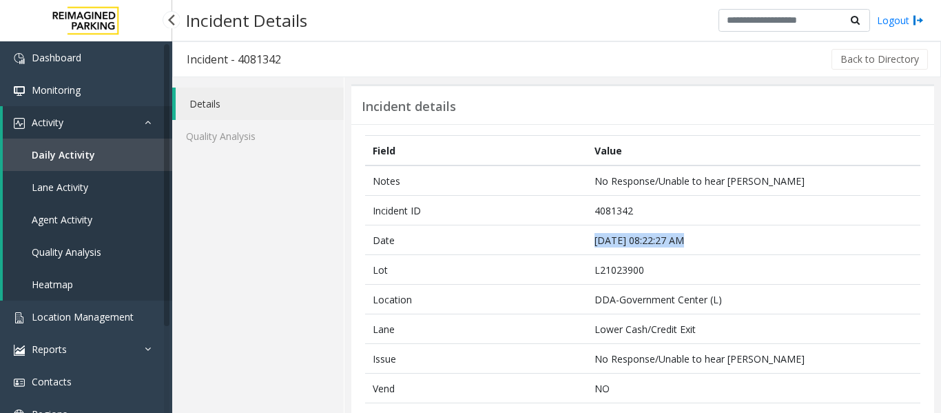
click at [94, 219] on link "Agent Activity" at bounding box center [87, 219] width 169 height 32
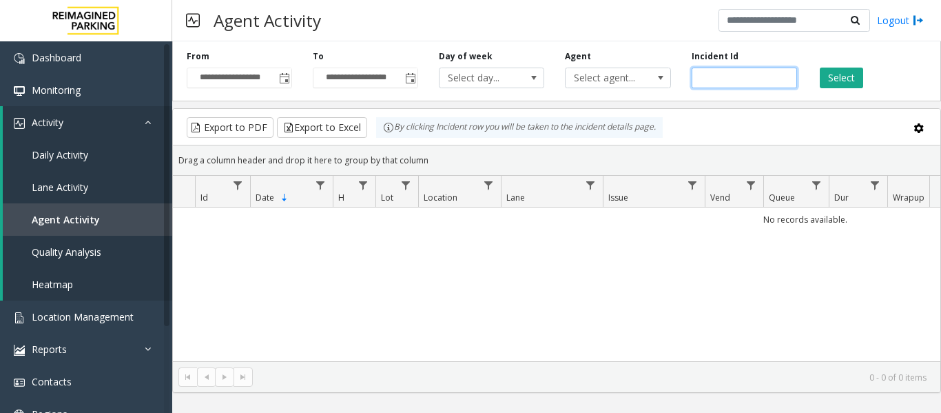
click at [714, 80] on input "number" at bounding box center [744, 78] width 105 height 21
paste input "*******"
type input "*******"
click at [854, 74] on button "Select" at bounding box center [841, 78] width 43 height 21
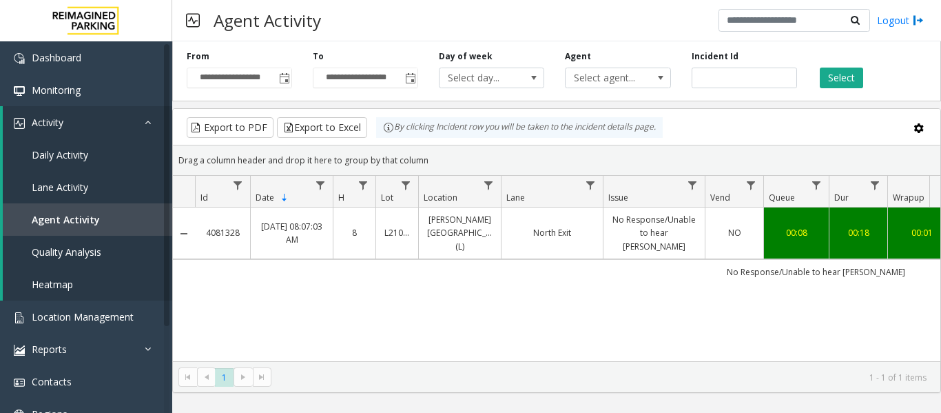
click at [577, 239] on td "North Exit" at bounding box center [552, 233] width 102 height 52
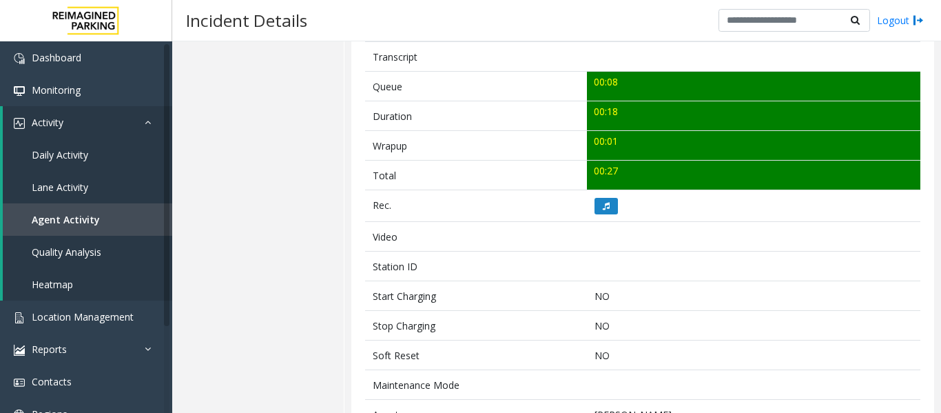
scroll to position [482, 0]
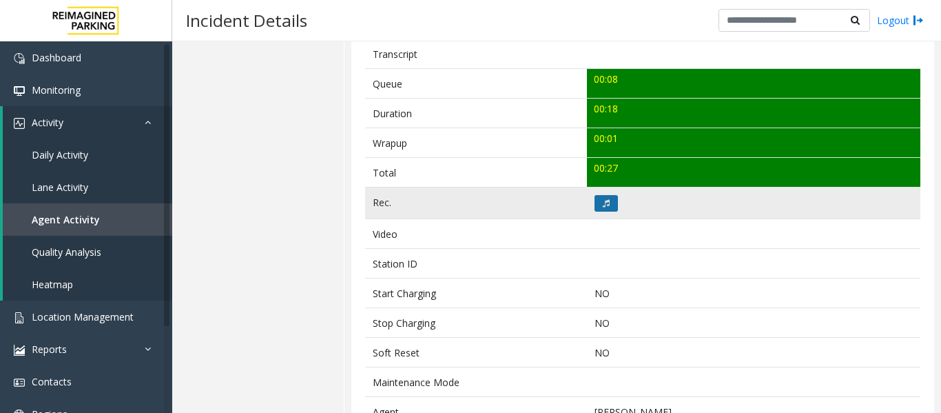
click at [606, 205] on icon at bounding box center [606, 203] width 7 height 8
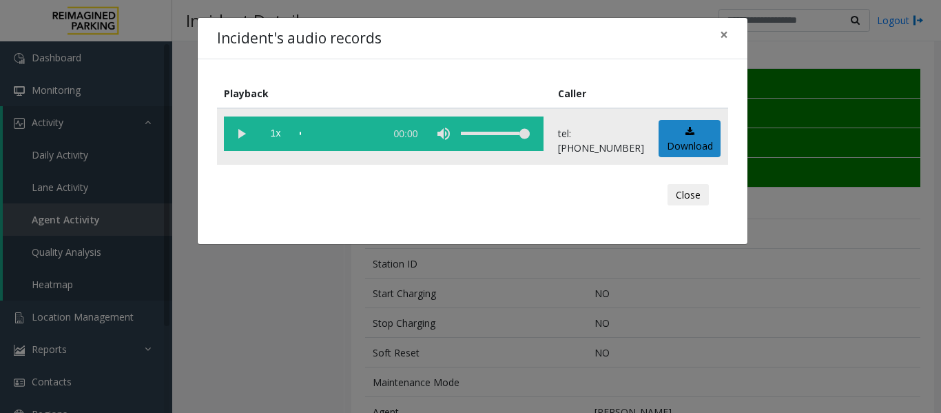
click at [236, 132] on vg-play-pause at bounding box center [241, 133] width 34 height 34
click at [692, 197] on button "Close" at bounding box center [688, 195] width 41 height 22
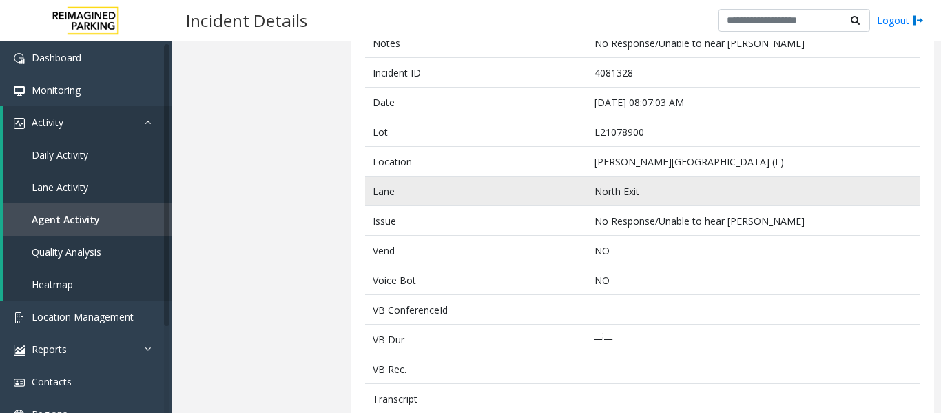
scroll to position [0, 0]
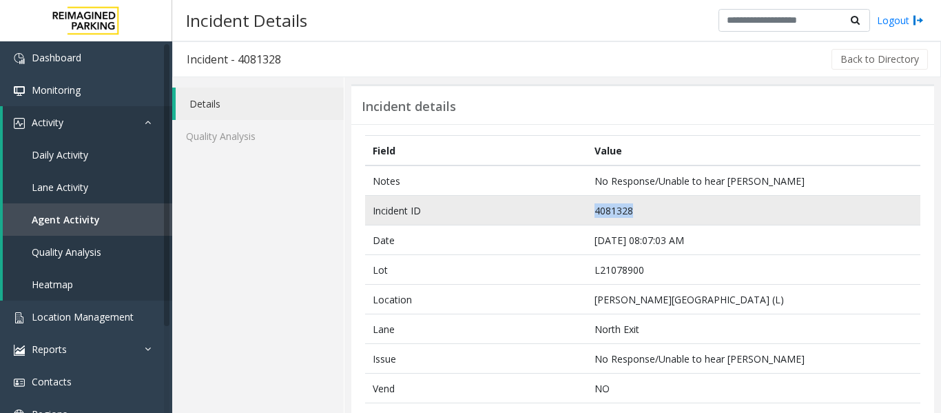
drag, startPoint x: 628, startPoint y: 207, endPoint x: 586, endPoint y: 216, distance: 42.4
click at [587, 216] on td "4081328" at bounding box center [753, 211] width 333 height 30
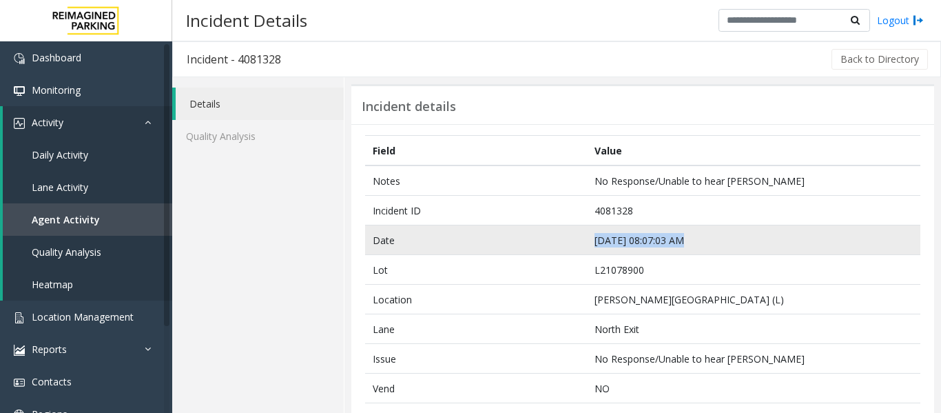
drag, startPoint x: 676, startPoint y: 238, endPoint x: 597, endPoint y: 246, distance: 79.6
click at [591, 243] on td "Sep 19 08:07:03 AM" at bounding box center [753, 240] width 333 height 30
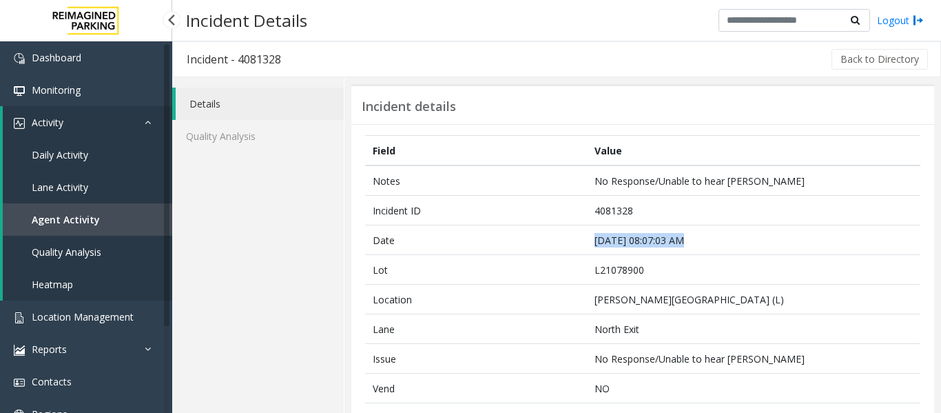
click at [61, 220] on span "Agent Activity" at bounding box center [66, 219] width 68 height 13
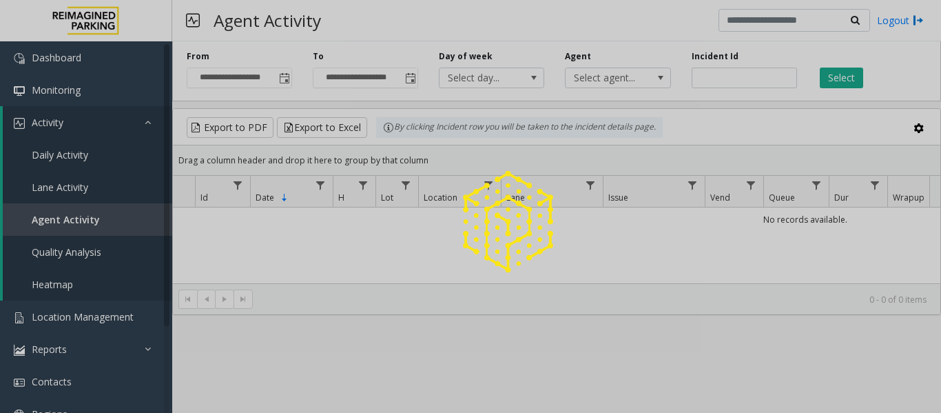
click at [706, 79] on div at bounding box center [470, 206] width 941 height 413
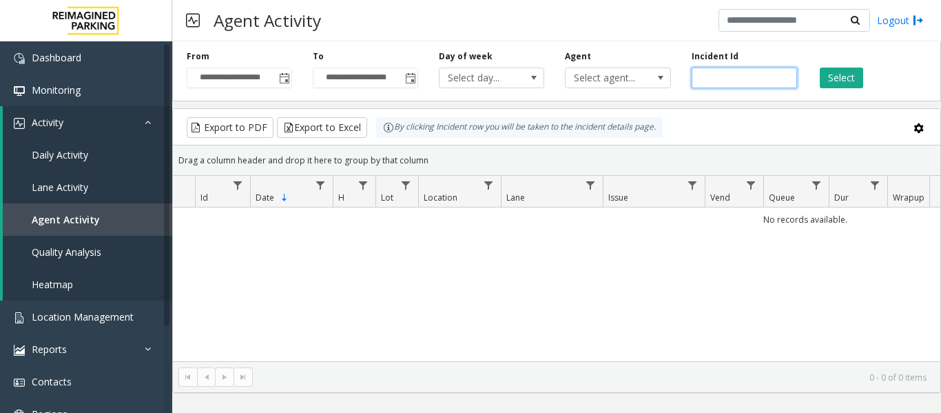
click at [709, 77] on input "number" at bounding box center [744, 78] width 105 height 21
paste input "*******"
type input "*******"
click at [842, 68] on button "Select" at bounding box center [841, 78] width 43 height 21
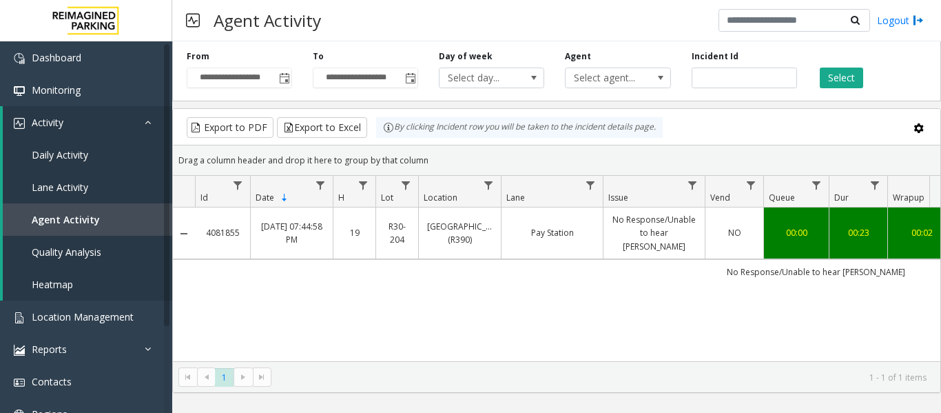
click at [633, 231] on link "No Response/Unable to hear parker" at bounding box center [654, 233] width 85 height 40
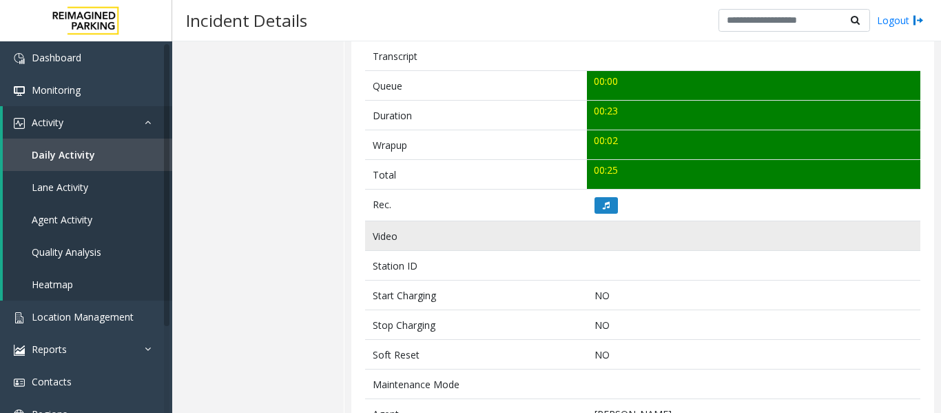
scroll to position [482, 0]
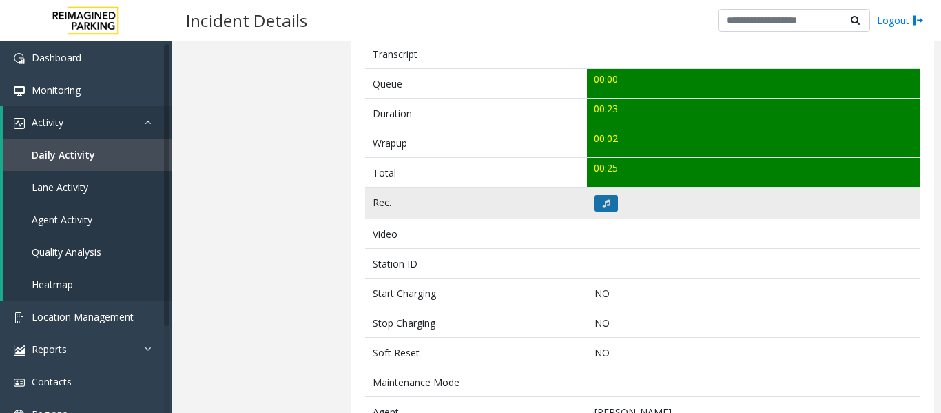
click at [605, 209] on button at bounding box center [606, 203] width 23 height 17
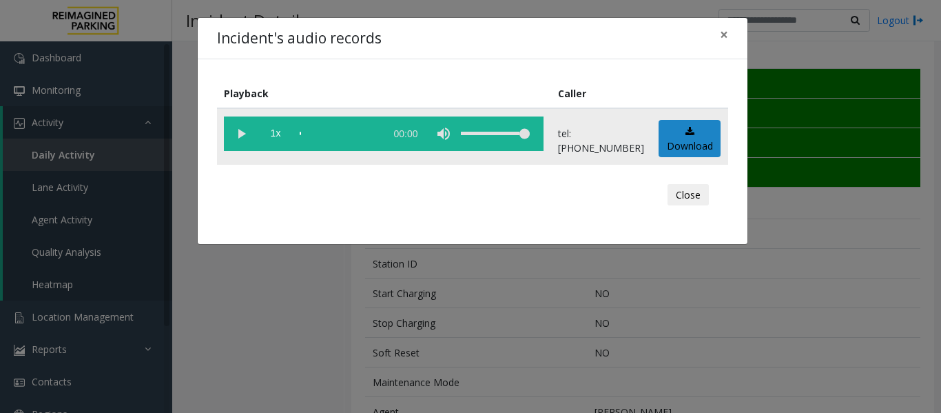
click at [232, 136] on vg-play-pause at bounding box center [241, 133] width 34 height 34
click at [701, 189] on button "Close" at bounding box center [688, 195] width 41 height 22
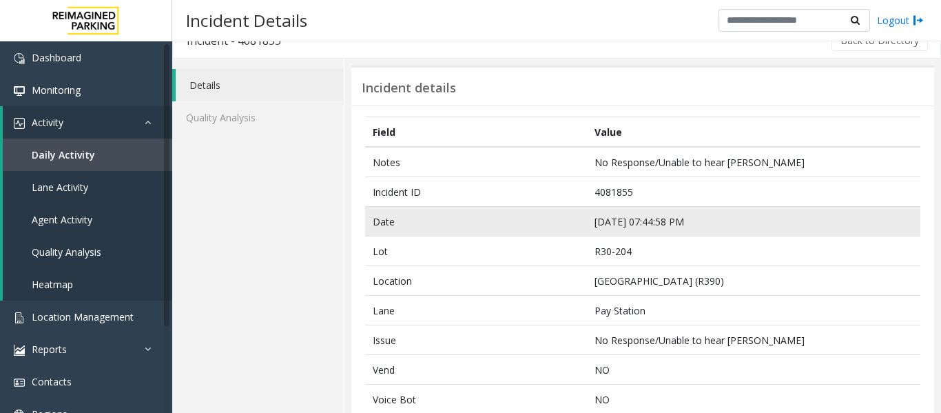
scroll to position [0, 0]
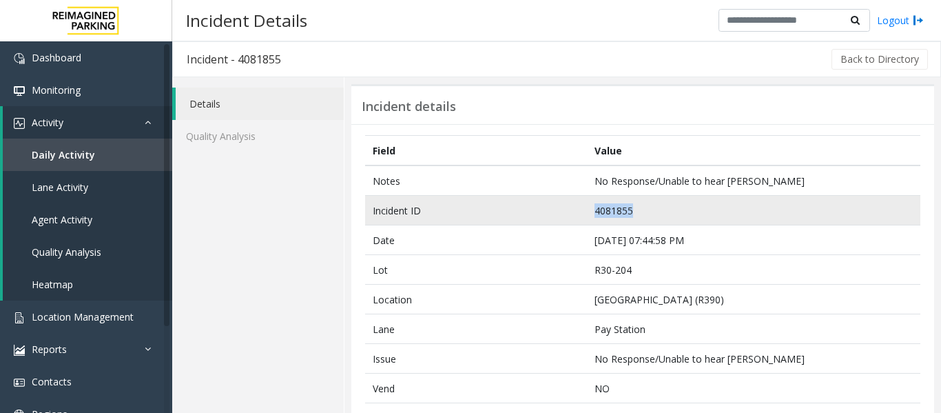
drag, startPoint x: 629, startPoint y: 211, endPoint x: 589, endPoint y: 211, distance: 40.0
click at [589, 211] on td "4081855" at bounding box center [753, 211] width 333 height 30
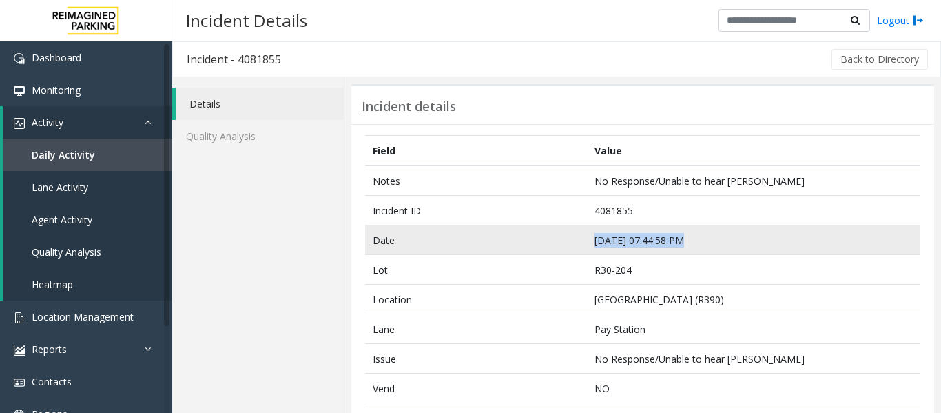
drag, startPoint x: 677, startPoint y: 236, endPoint x: 585, endPoint y: 243, distance: 91.9
click at [587, 243] on td "Sep 19 07:44:58 PM" at bounding box center [753, 240] width 333 height 30
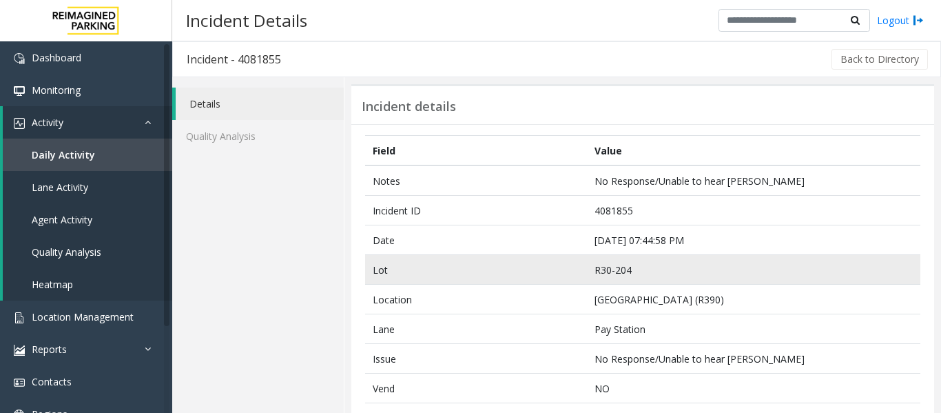
drag, startPoint x: 809, startPoint y: 291, endPoint x: 767, endPoint y: 268, distance: 48.4
click at [809, 291] on td "Pacific Tower West Garage (R390)" at bounding box center [753, 300] width 333 height 30
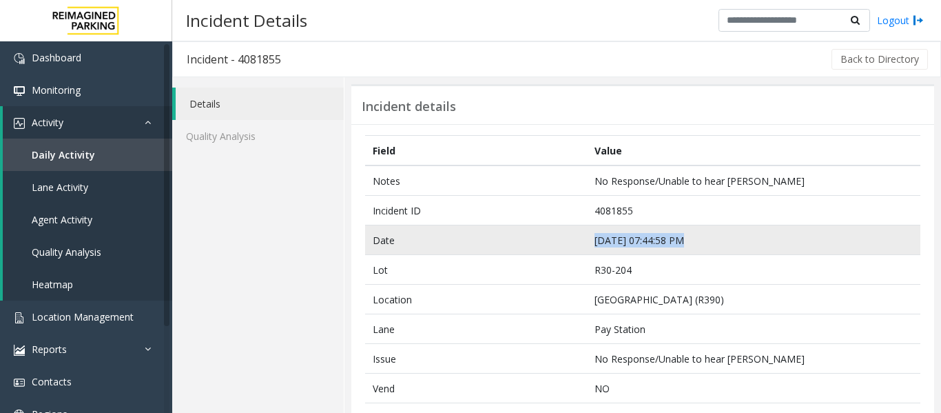
drag, startPoint x: 677, startPoint y: 238, endPoint x: 568, endPoint y: 238, distance: 108.8
click at [568, 238] on tr "Date Sep 19 07:44:58 PM" at bounding box center [642, 240] width 555 height 30
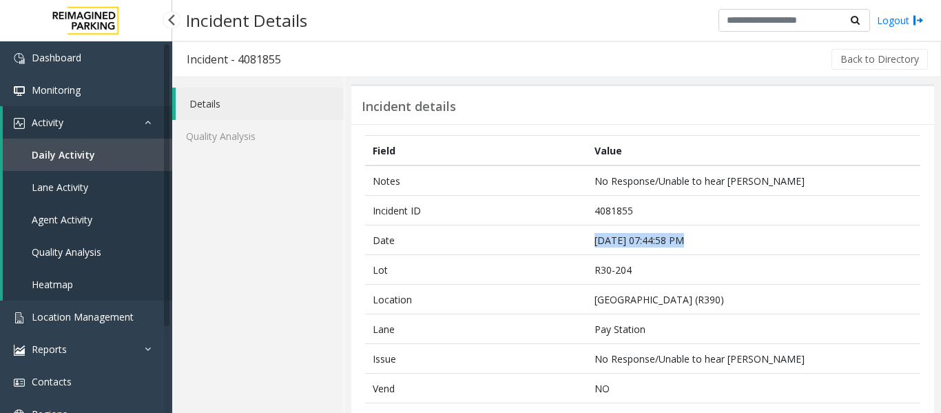
click at [78, 215] on span "Agent Activity" at bounding box center [62, 219] width 61 height 13
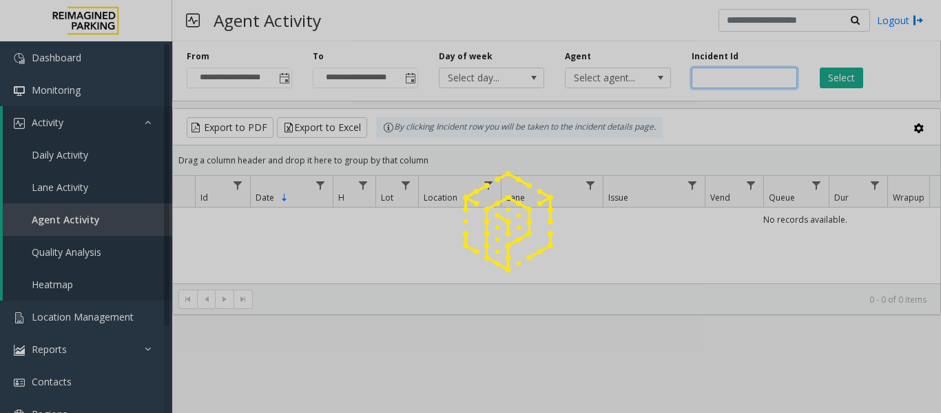
click at [729, 73] on input "number" at bounding box center [744, 78] width 105 height 21
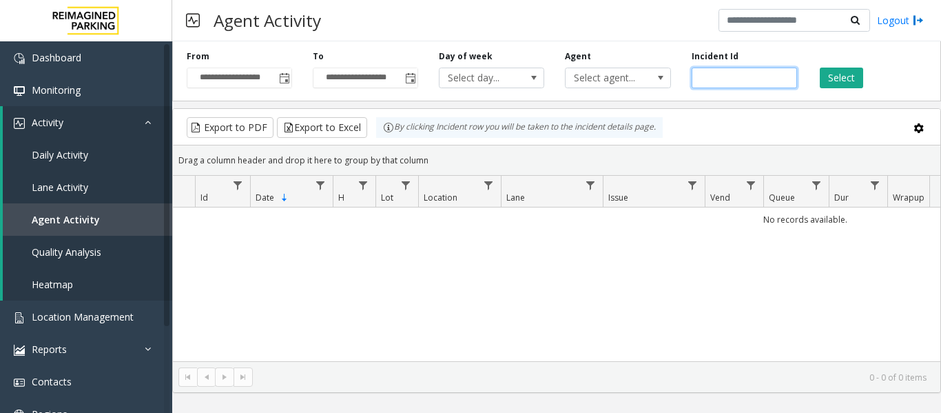
paste input "*******"
type input "*******"
click at [827, 75] on button "Select" at bounding box center [841, 78] width 43 height 21
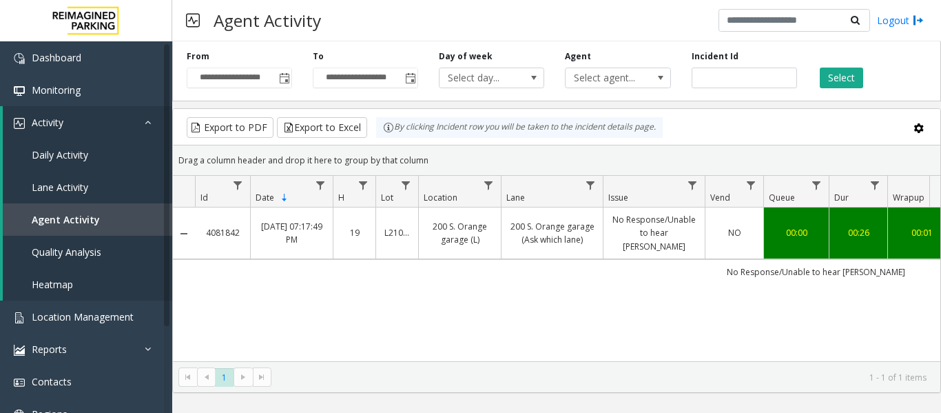
click at [540, 259] on td "No Response/Unable to hear parker" at bounding box center [816, 271] width 1242 height 25
click at [546, 238] on link "200 S. Orange garage (Ask which lane)" at bounding box center [552, 233] width 85 height 26
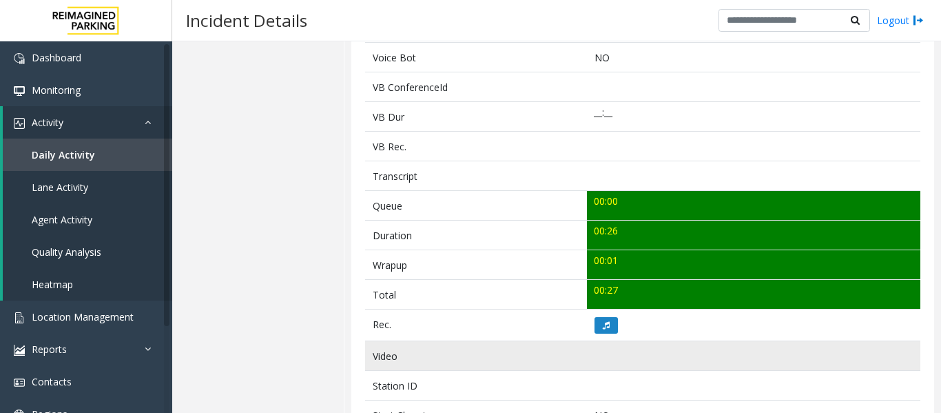
scroll to position [482, 0]
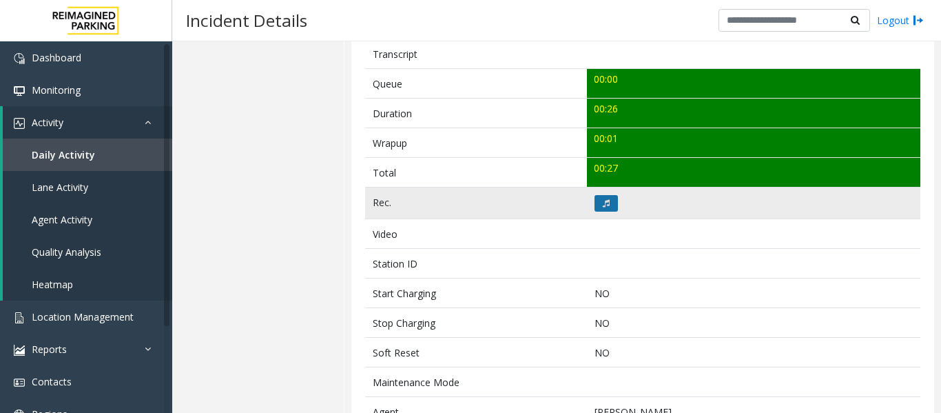
click at [610, 211] on button at bounding box center [606, 203] width 23 height 17
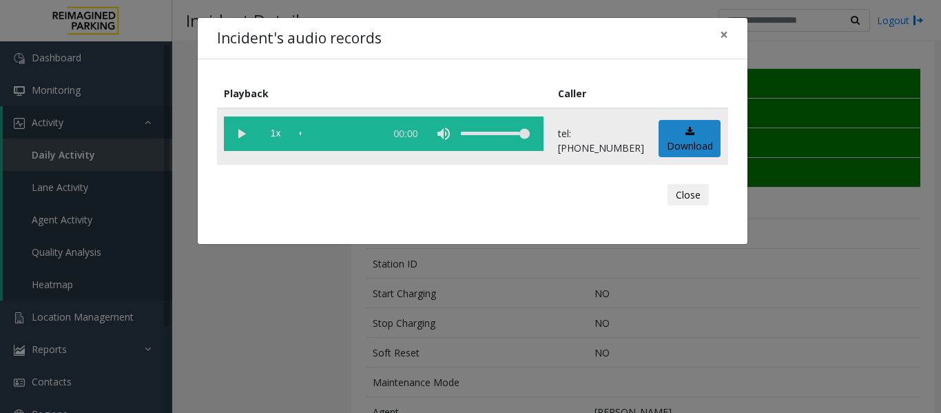
click at [241, 134] on vg-play-pause at bounding box center [241, 133] width 34 height 34
click at [694, 189] on button "Close" at bounding box center [688, 195] width 41 height 22
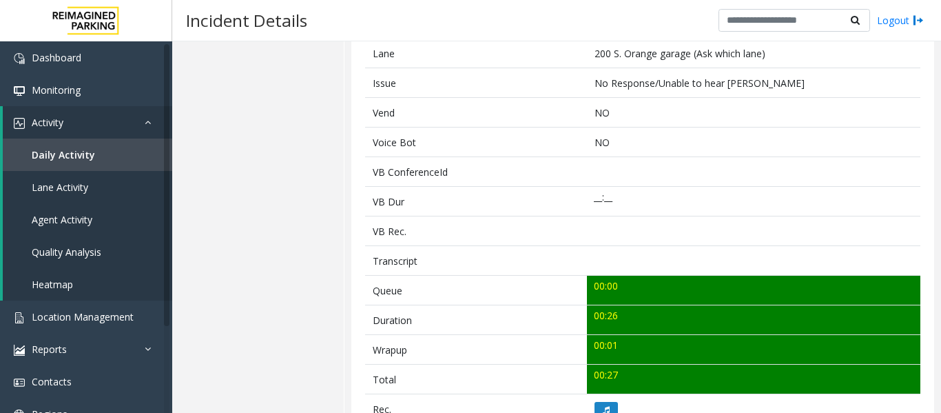
scroll to position [0, 0]
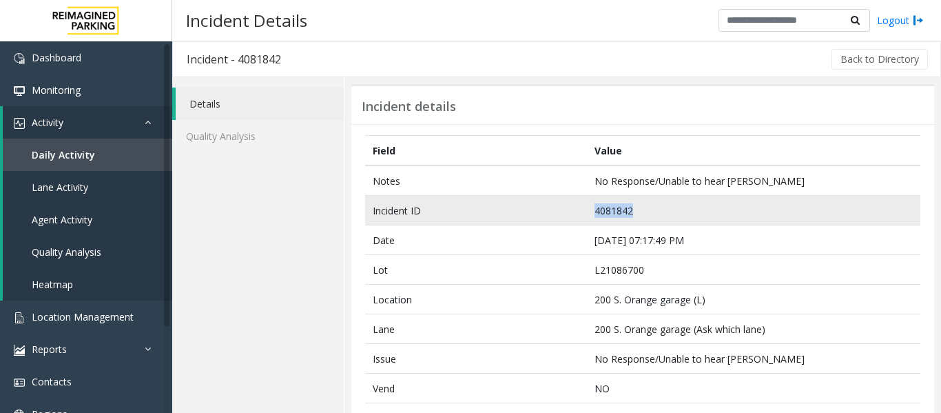
drag, startPoint x: 628, startPoint y: 207, endPoint x: 567, endPoint y: 210, distance: 60.7
click at [567, 210] on tr "Incident ID 4081842" at bounding box center [642, 211] width 555 height 30
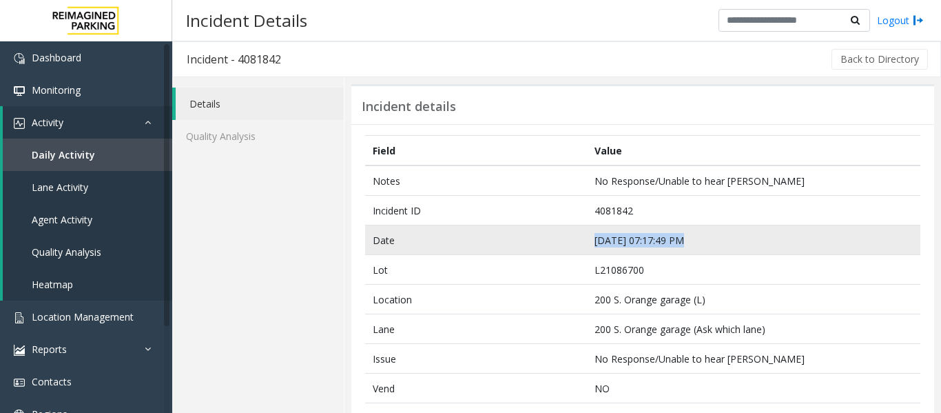
drag, startPoint x: 676, startPoint y: 240, endPoint x: 585, endPoint y: 237, distance: 91.0
click at [587, 237] on td "Sep 19 07:17:49 PM" at bounding box center [753, 240] width 333 height 30
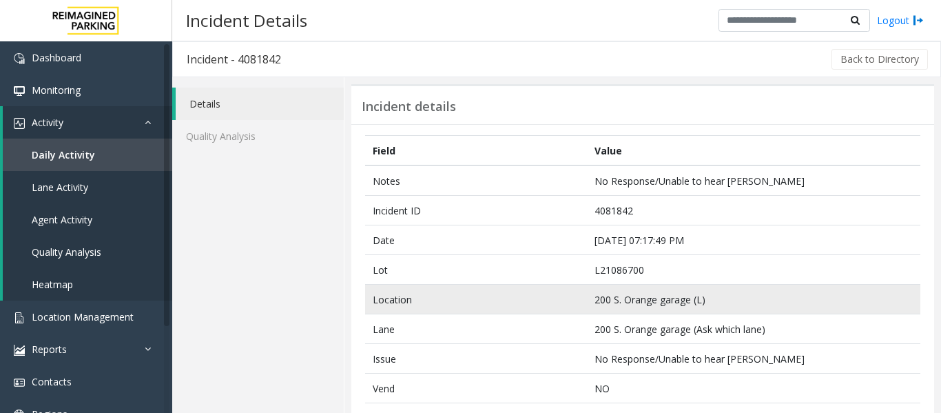
click at [617, 323] on td "200 S. Orange garage (Ask which lane)" at bounding box center [753, 329] width 333 height 30
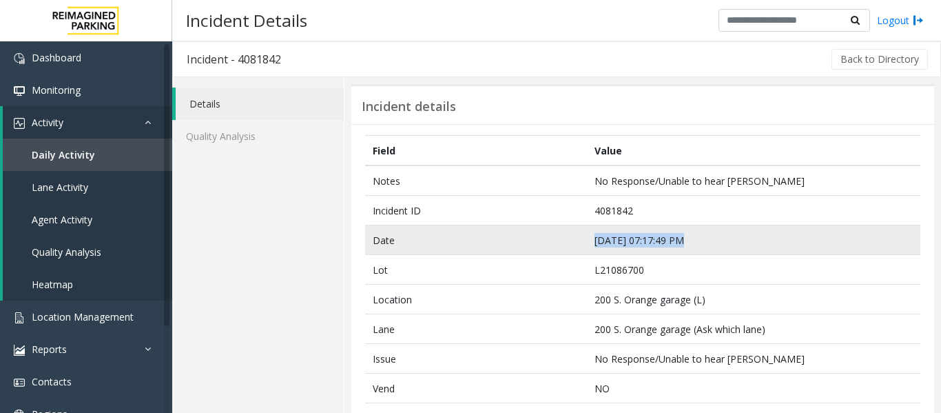
drag, startPoint x: 677, startPoint y: 240, endPoint x: 571, endPoint y: 240, distance: 106.1
click at [571, 240] on tr "Date Sep 19 07:17:49 PM" at bounding box center [642, 240] width 555 height 30
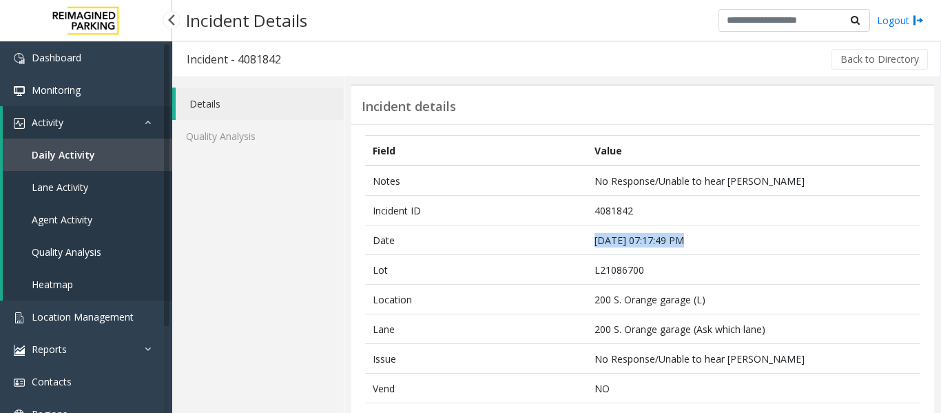
click at [112, 219] on link "Agent Activity" at bounding box center [87, 219] width 169 height 32
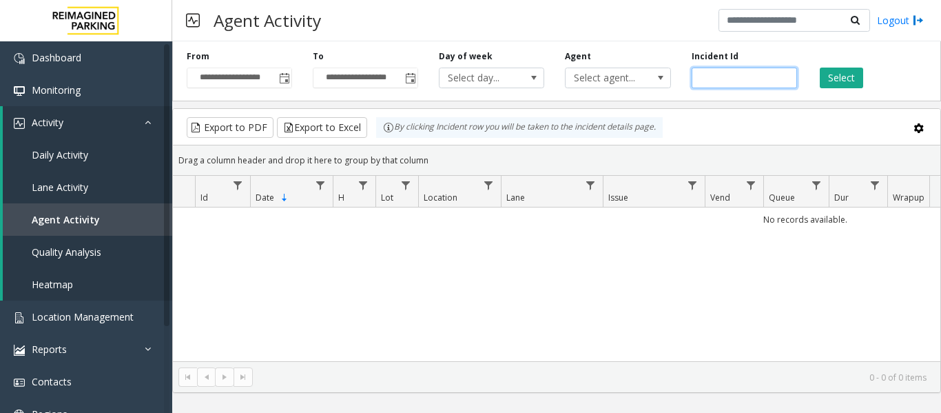
click at [753, 80] on input "number" at bounding box center [744, 78] width 105 height 21
paste input "*******"
type input "*******"
click at [835, 79] on button "Select" at bounding box center [841, 78] width 43 height 21
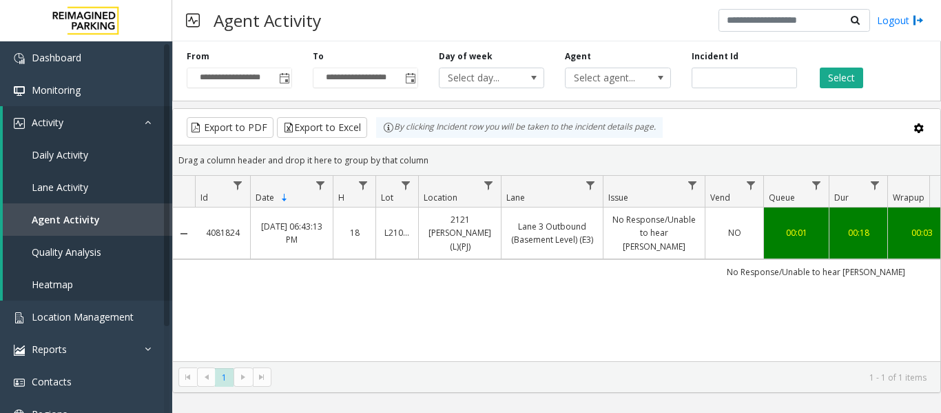
click at [623, 240] on td "No Response/Unable to hear parker" at bounding box center [654, 233] width 102 height 52
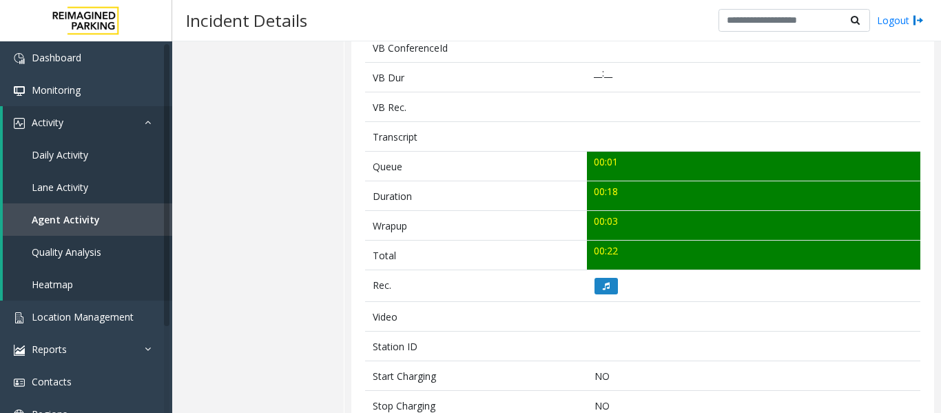
scroll to position [413, 0]
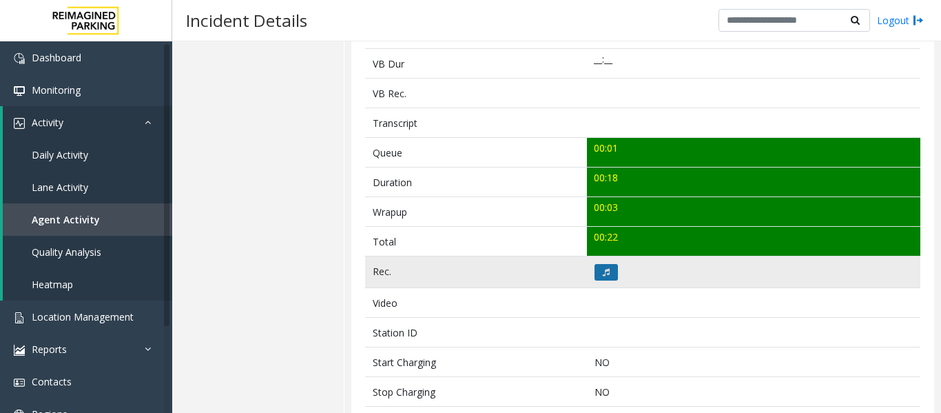
click at [607, 269] on button at bounding box center [606, 272] width 23 height 17
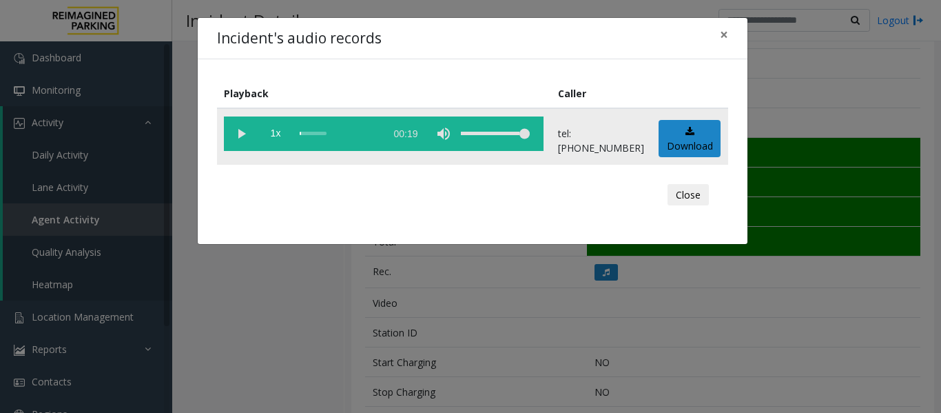
click at [234, 133] on vg-play-pause at bounding box center [241, 133] width 34 height 34
click at [684, 197] on button "Close" at bounding box center [688, 195] width 41 height 22
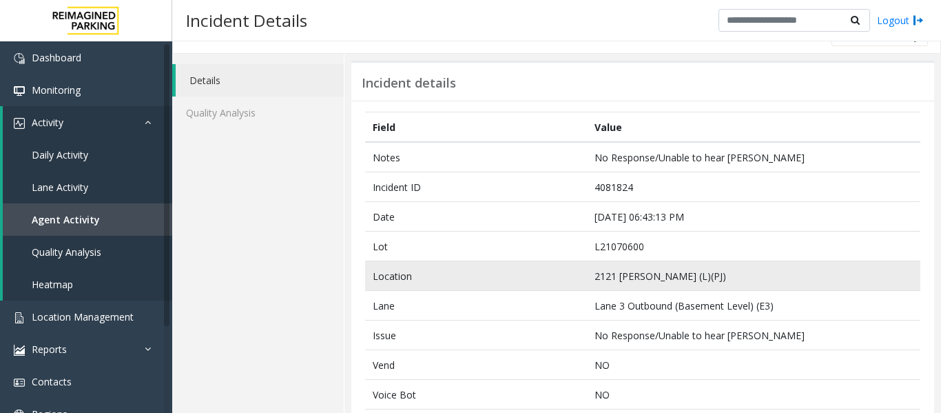
scroll to position [0, 0]
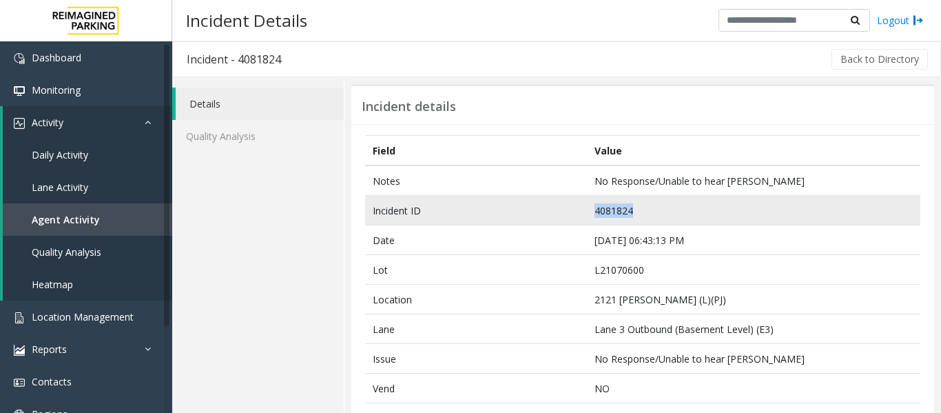
drag, startPoint x: 628, startPoint y: 212, endPoint x: 570, endPoint y: 210, distance: 57.2
click at [570, 210] on tr "Incident ID 4081824" at bounding box center [642, 211] width 555 height 30
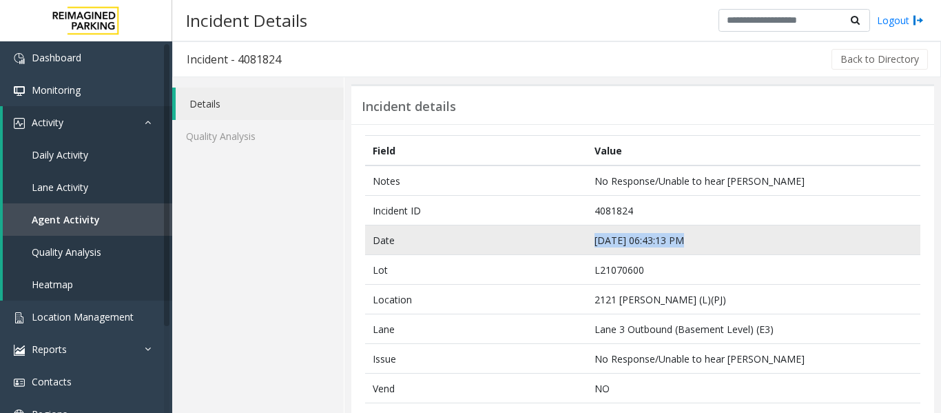
drag, startPoint x: 677, startPoint y: 241, endPoint x: 591, endPoint y: 247, distance: 86.3
click at [591, 247] on td "Sep 19 06:43:13 PM" at bounding box center [753, 240] width 333 height 30
click at [671, 239] on td "Sep 19 06:43:13 PM" at bounding box center [753, 240] width 333 height 30
drag, startPoint x: 677, startPoint y: 239, endPoint x: 550, endPoint y: 238, distance: 126.1
click at [550, 238] on tr "Date Sep 19 06:43:13 PM" at bounding box center [642, 240] width 555 height 30
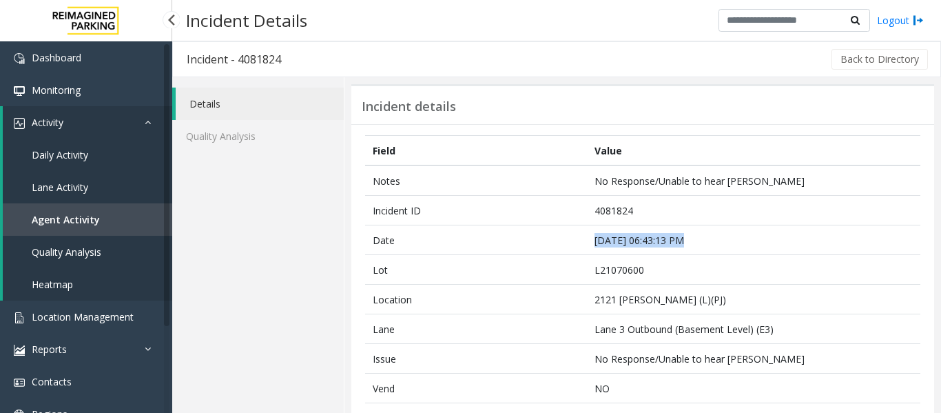
click at [109, 220] on link "Agent Activity" at bounding box center [87, 219] width 169 height 32
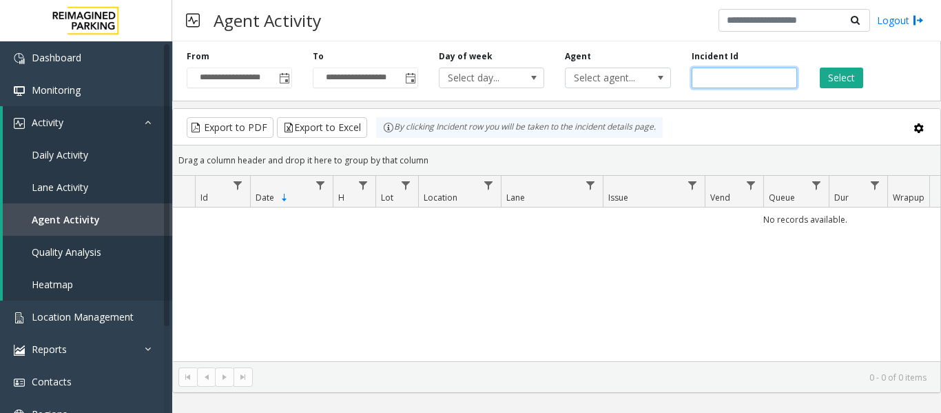
click at [726, 76] on input "number" at bounding box center [744, 78] width 105 height 21
paste input "*******"
type input "*******"
click at [838, 85] on button "Select" at bounding box center [841, 78] width 43 height 21
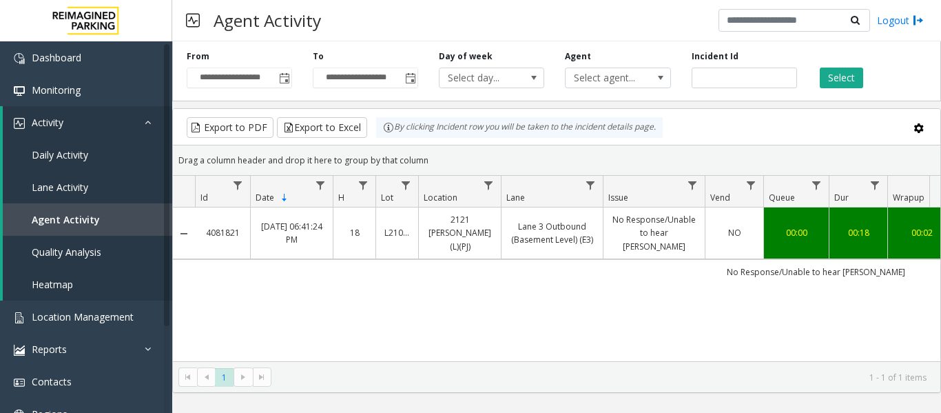
click at [661, 222] on link "No Response/Unable to hear parker" at bounding box center [654, 233] width 85 height 40
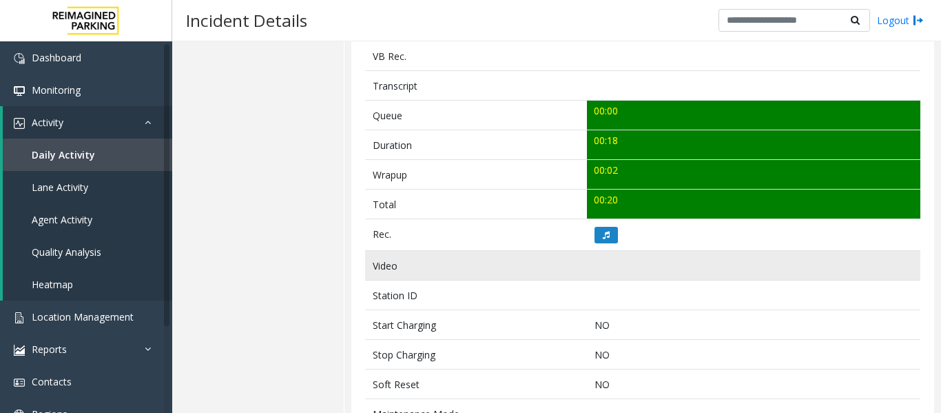
scroll to position [482, 0]
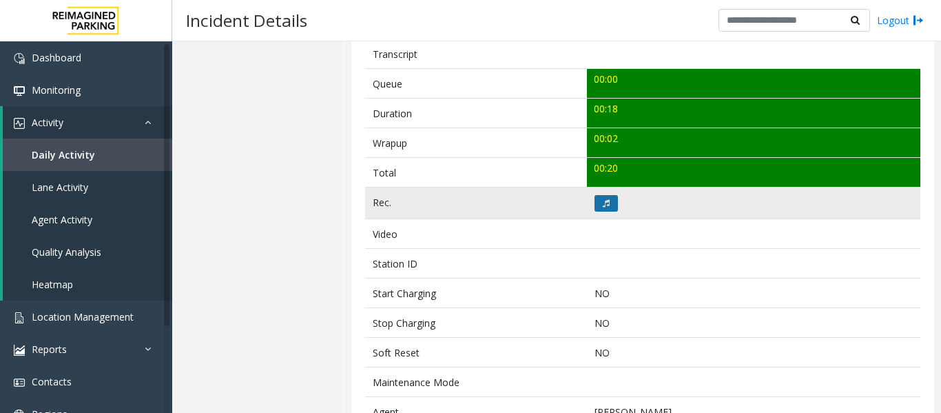
click at [601, 208] on button at bounding box center [606, 203] width 23 height 17
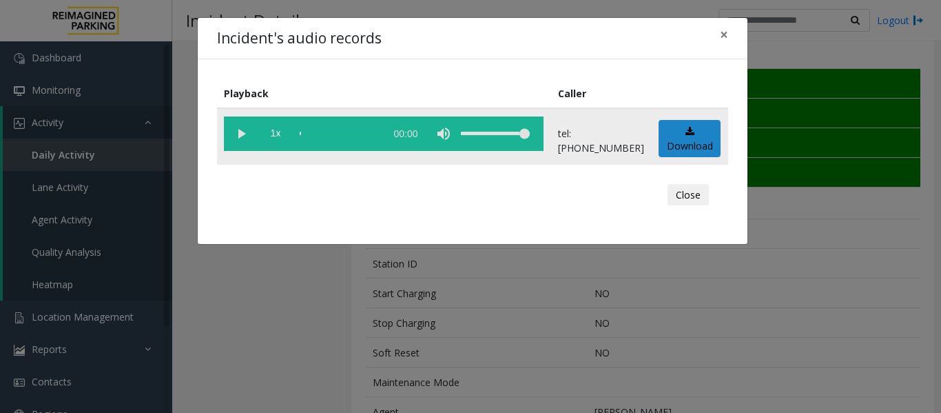
click at [240, 134] on vg-play-pause at bounding box center [241, 133] width 34 height 34
click at [698, 190] on button "Close" at bounding box center [688, 195] width 41 height 22
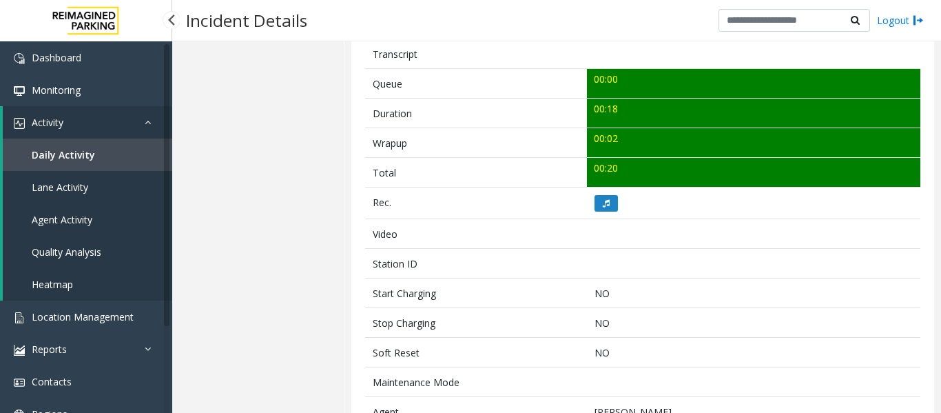
click at [73, 214] on span "Agent Activity" at bounding box center [62, 219] width 61 height 13
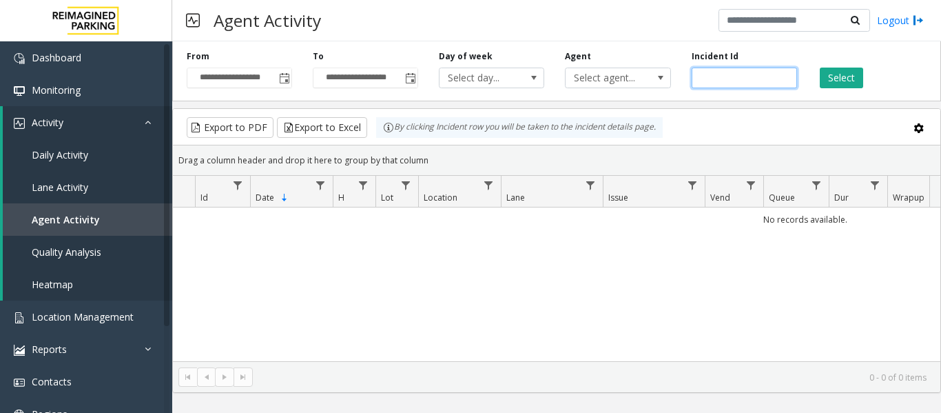
click at [739, 78] on input "number" at bounding box center [744, 78] width 105 height 21
paste input "*******"
type input "*******"
click at [843, 79] on button "Select" at bounding box center [841, 78] width 43 height 21
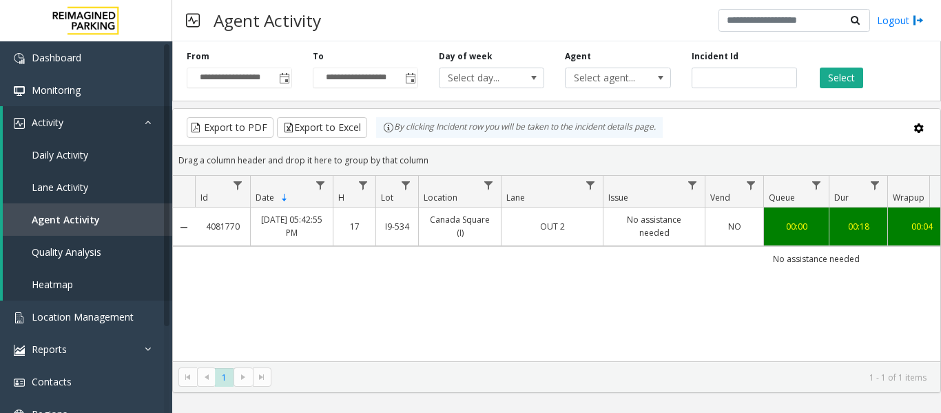
drag, startPoint x: 685, startPoint y: 210, endPoint x: 665, endPoint y: 234, distance: 30.3
click at [665, 234] on td "No assistance needed" at bounding box center [654, 226] width 102 height 38
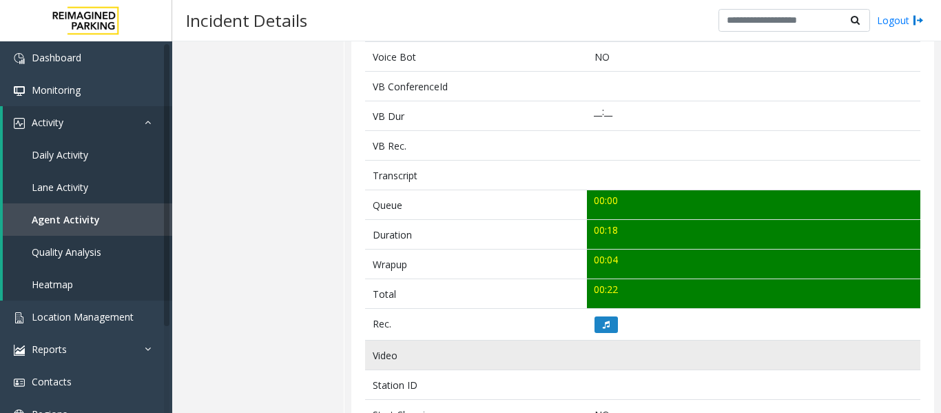
scroll to position [482, 0]
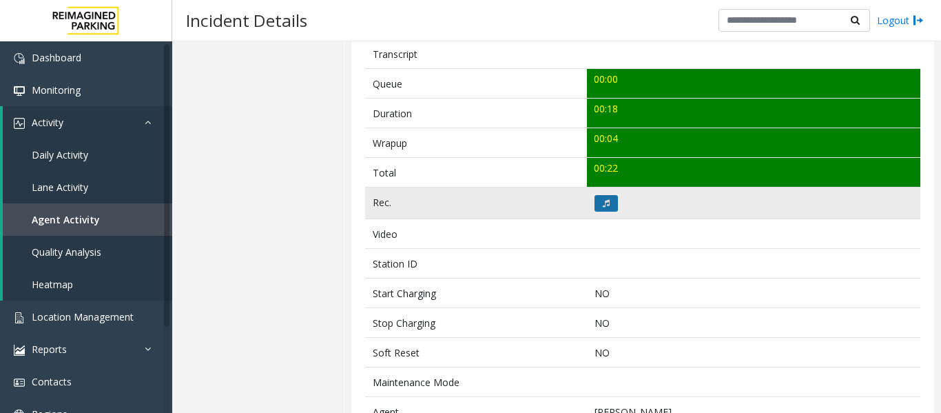
click at [606, 201] on icon at bounding box center [606, 203] width 7 height 8
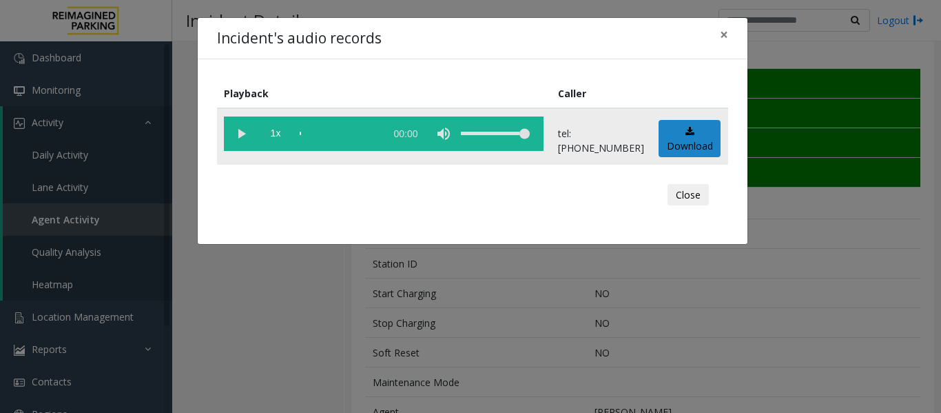
click at [243, 137] on vg-play-pause at bounding box center [241, 133] width 34 height 34
click at [692, 192] on button "Close" at bounding box center [688, 195] width 41 height 22
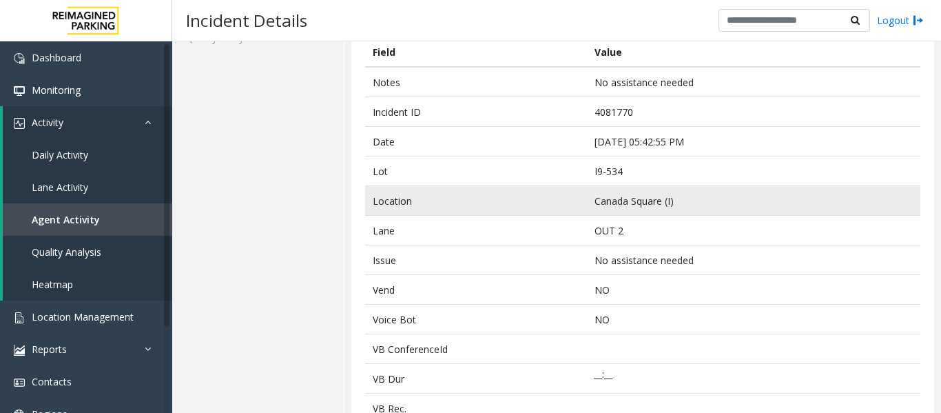
scroll to position [0, 0]
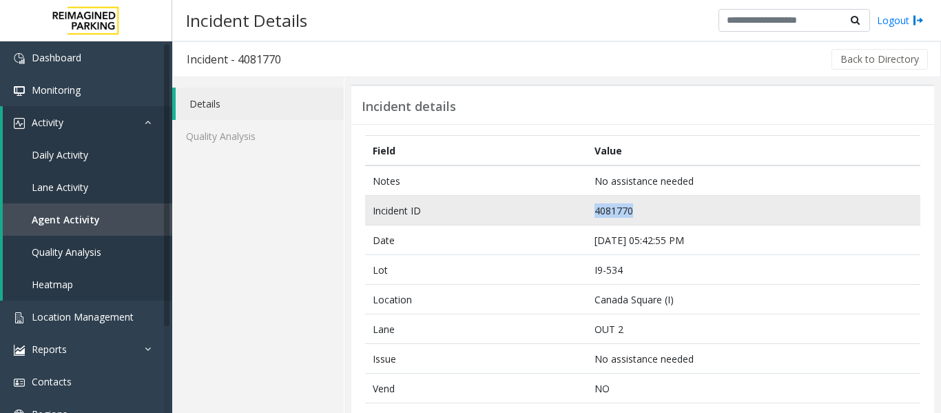
drag, startPoint x: 630, startPoint y: 214, endPoint x: 586, endPoint y: 212, distance: 44.1
click at [587, 212] on td "4081770" at bounding box center [753, 211] width 333 height 30
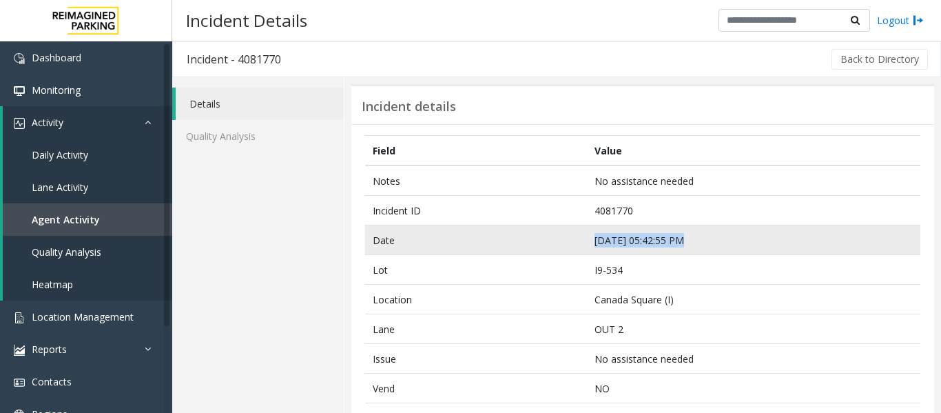
drag, startPoint x: 677, startPoint y: 239, endPoint x: 568, endPoint y: 240, distance: 108.2
click at [568, 240] on tr "Date Sep 19 05:42:55 PM" at bounding box center [642, 240] width 555 height 30
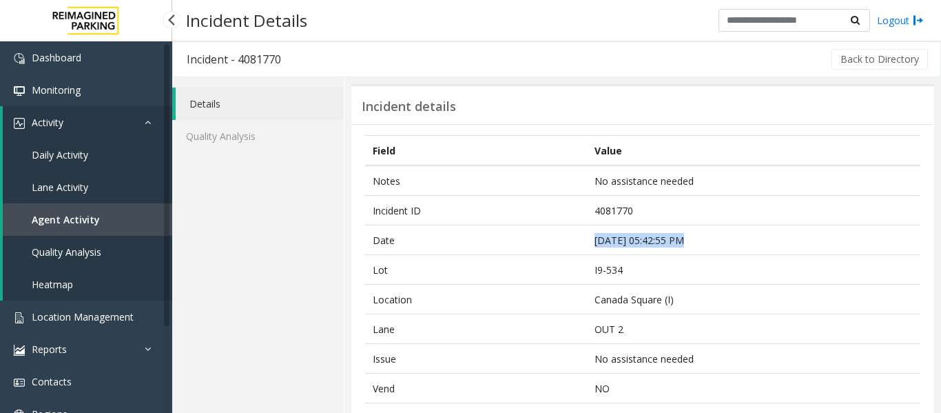
click at [90, 221] on span "Agent Activity" at bounding box center [66, 219] width 68 height 13
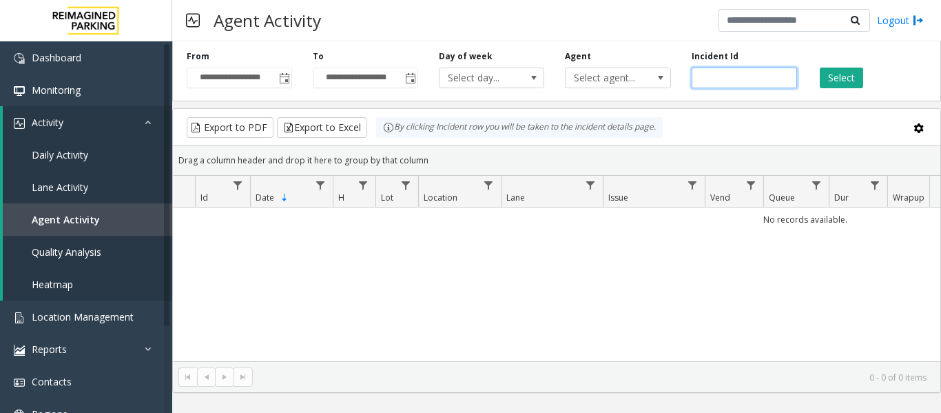
click at [731, 80] on input "number" at bounding box center [744, 78] width 105 height 21
paste input "*******"
type input "*******"
click at [840, 68] on button "Select" at bounding box center [841, 78] width 43 height 21
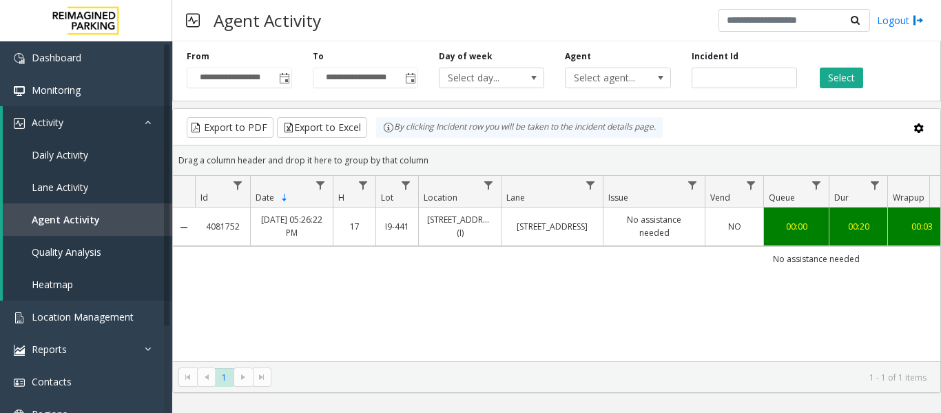
click at [598, 230] on td "3080 Yonge Street" at bounding box center [552, 226] width 102 height 38
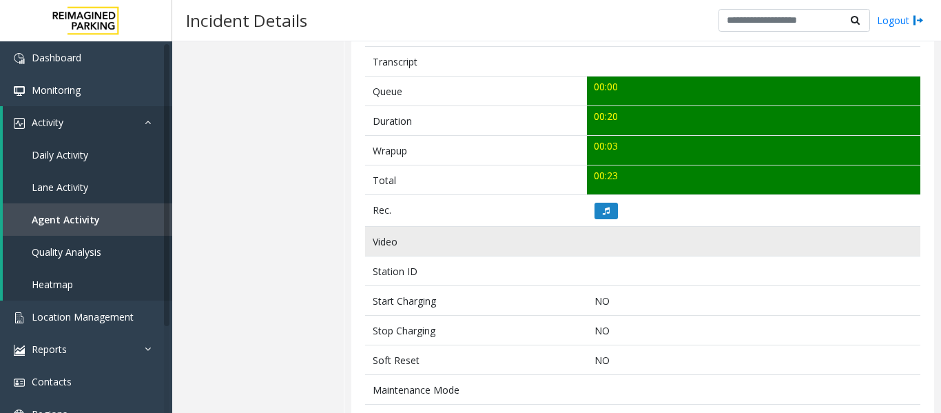
scroll to position [482, 0]
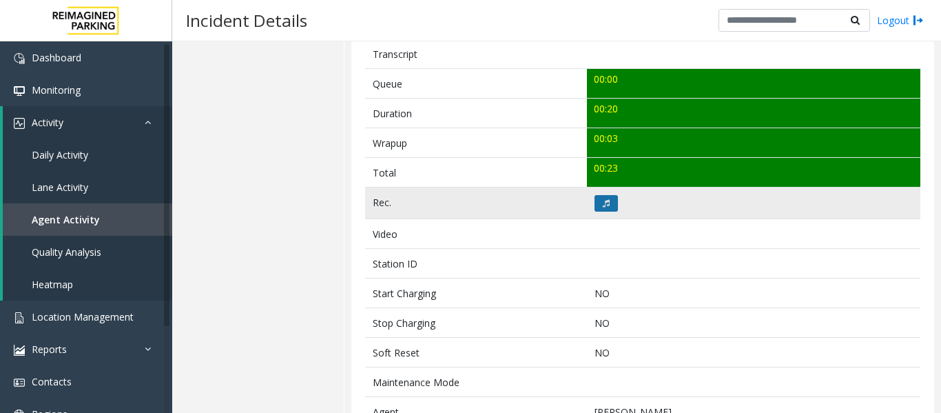
click at [605, 204] on icon at bounding box center [606, 203] width 7 height 8
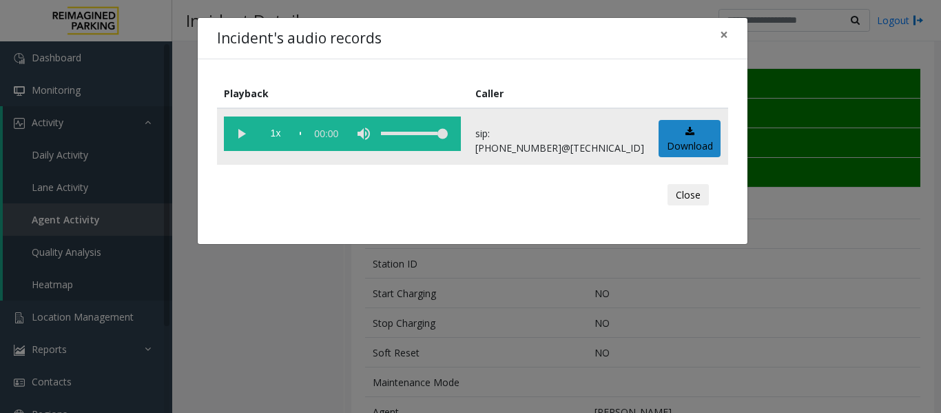
click at [241, 136] on vg-play-pause at bounding box center [241, 133] width 34 height 34
click at [701, 196] on button "Close" at bounding box center [688, 195] width 41 height 22
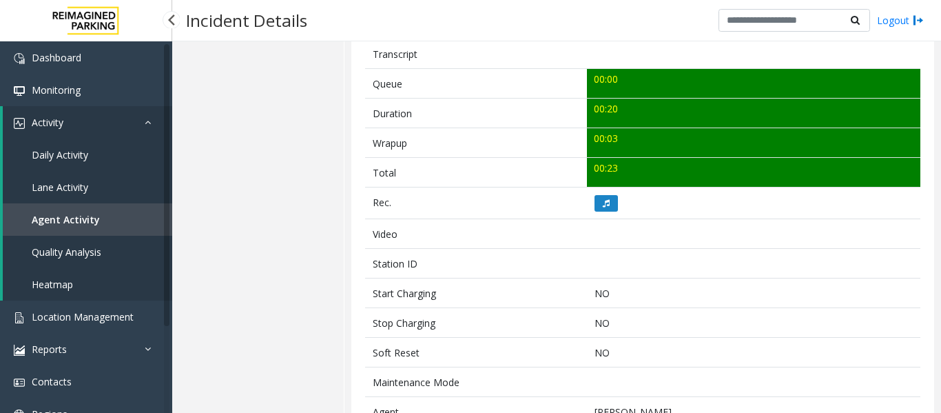
click at [79, 216] on span "Agent Activity" at bounding box center [66, 219] width 68 height 13
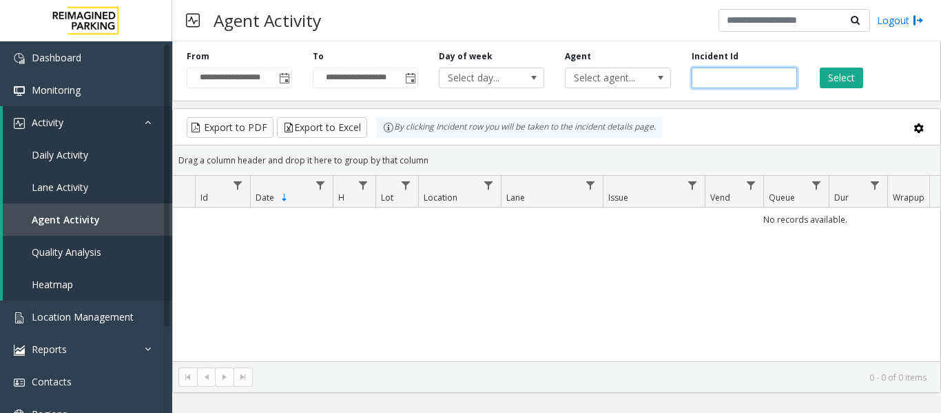
click at [747, 79] on input "number" at bounding box center [744, 78] width 105 height 21
paste input "*******"
type input "*******"
click at [833, 74] on button "Select" at bounding box center [841, 78] width 43 height 21
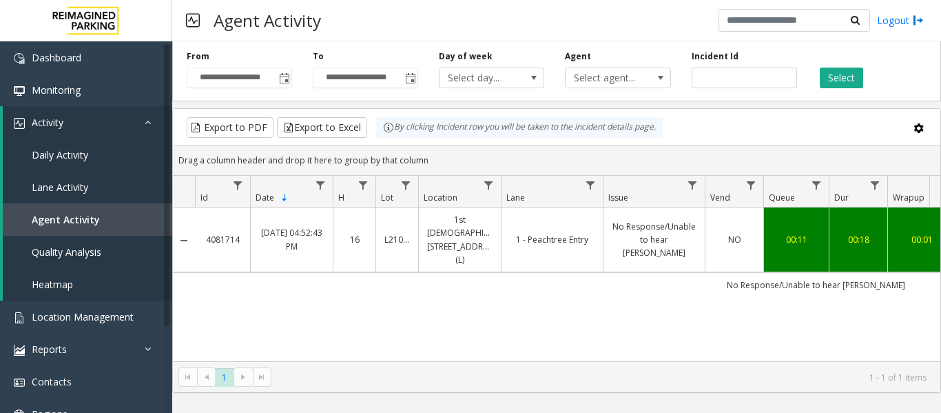
click at [606, 241] on td "No Response/Unable to hear parker" at bounding box center [654, 239] width 102 height 65
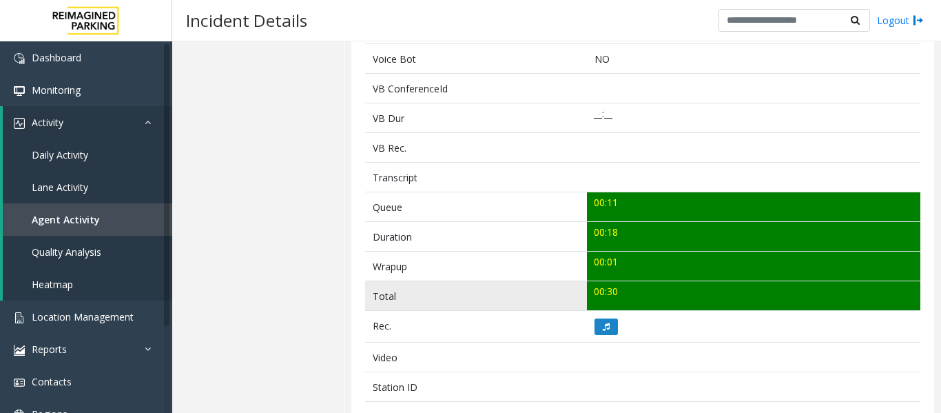
scroll to position [482, 0]
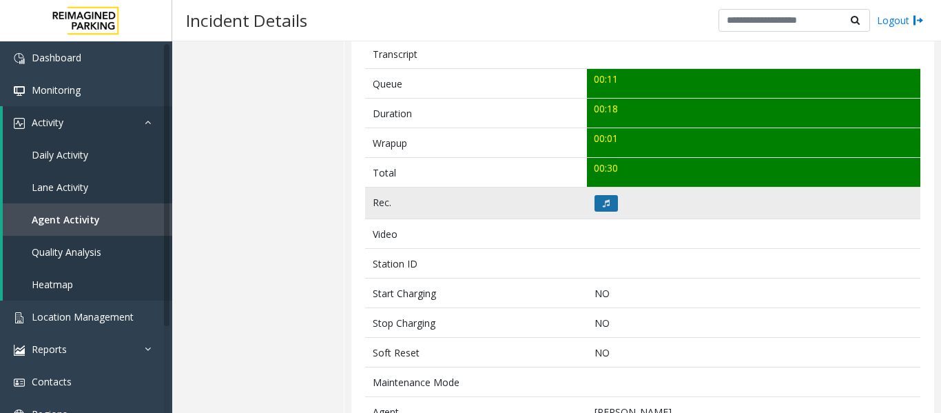
click at [603, 205] on icon at bounding box center [606, 203] width 7 height 8
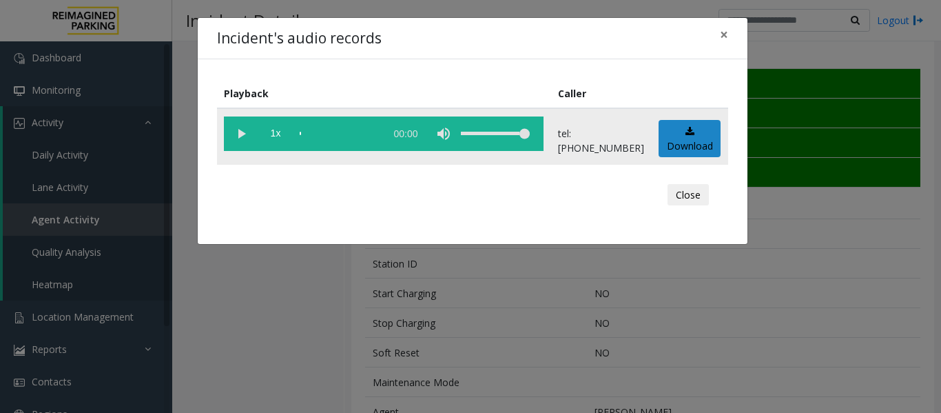
click at [243, 129] on vg-play-pause at bounding box center [241, 133] width 34 height 34
click at [701, 198] on button "Close" at bounding box center [688, 195] width 41 height 22
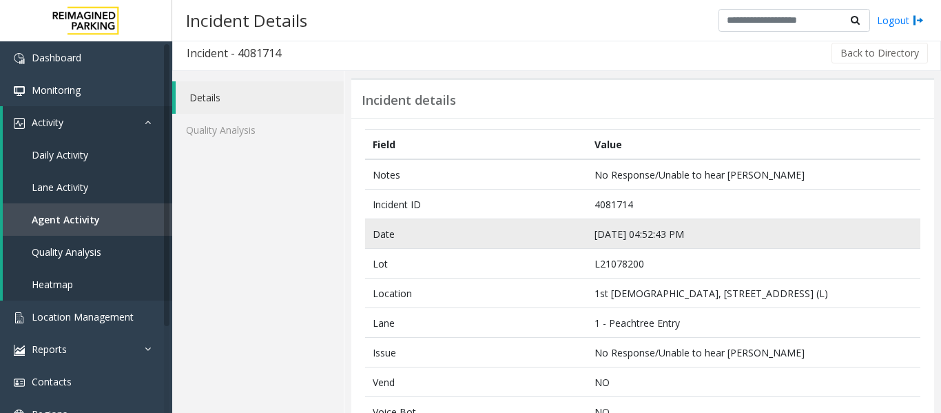
scroll to position [0, 0]
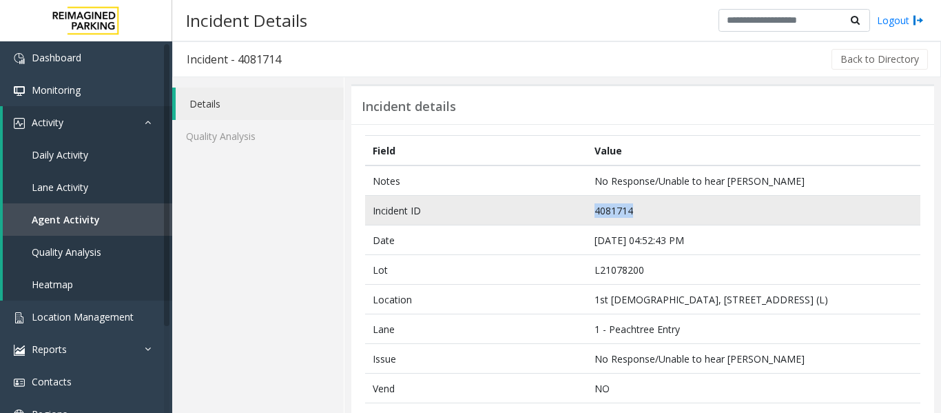
drag, startPoint x: 632, startPoint y: 208, endPoint x: 589, endPoint y: 215, distance: 43.9
click at [589, 215] on td "4081714" at bounding box center [753, 211] width 333 height 30
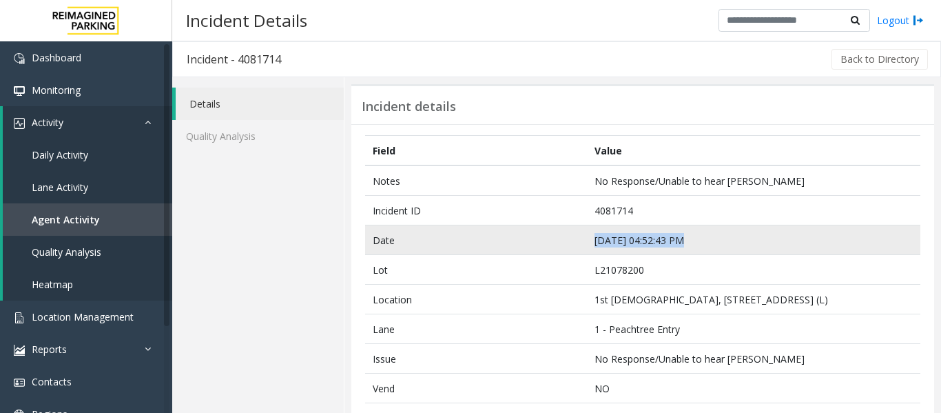
drag, startPoint x: 675, startPoint y: 239, endPoint x: 592, endPoint y: 243, distance: 83.5
click at [592, 243] on td "Sep 19 04:52:43 PM" at bounding box center [753, 240] width 333 height 30
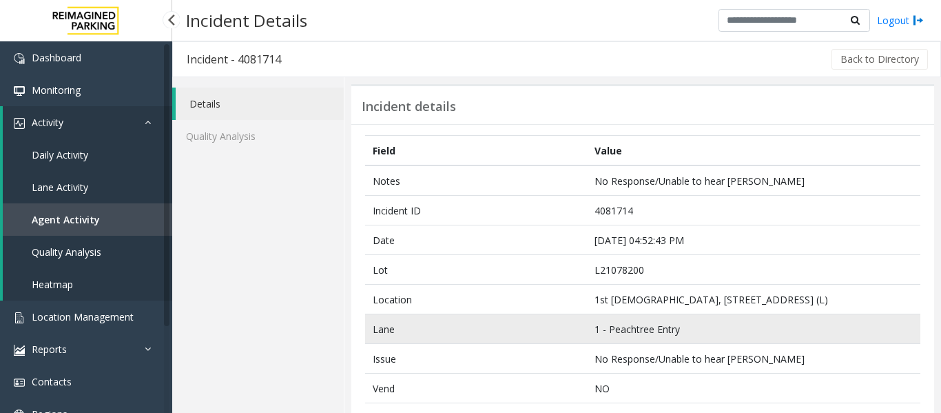
click at [514, 335] on td "Lane" at bounding box center [476, 329] width 222 height 30
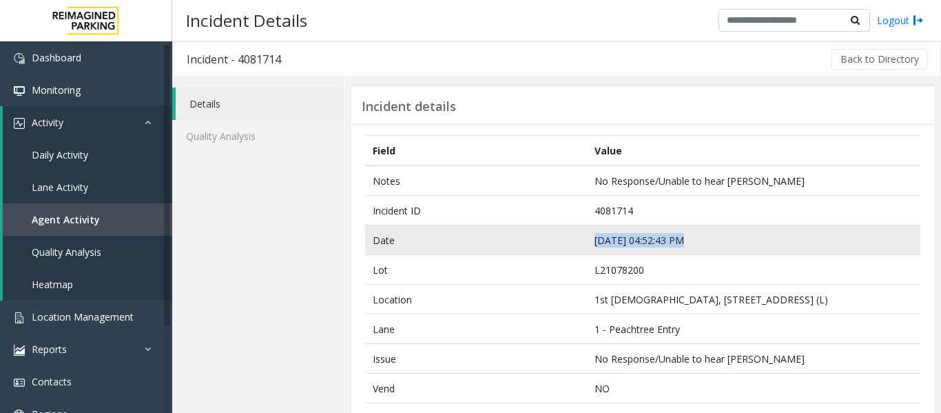
drag, startPoint x: 677, startPoint y: 239, endPoint x: 588, endPoint y: 243, distance: 89.6
click at [588, 243] on td "Sep 19 04:52:43 PM" at bounding box center [753, 240] width 333 height 30
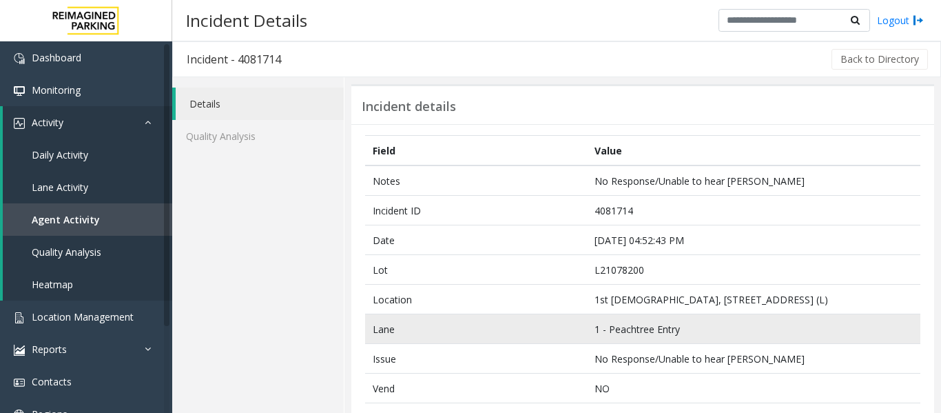
click at [699, 320] on td "1 - Peachtree Entry" at bounding box center [753, 329] width 333 height 30
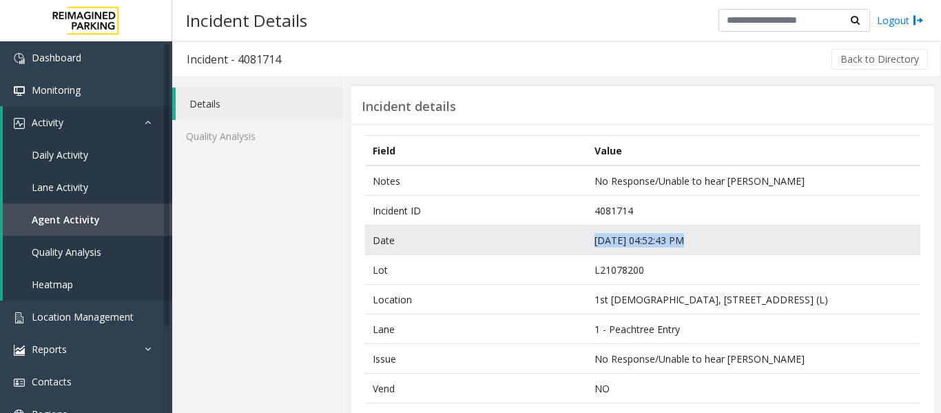
drag, startPoint x: 677, startPoint y: 239, endPoint x: 583, endPoint y: 242, distance: 93.7
click at [587, 242] on td "Sep 19 04:52:43 PM" at bounding box center [753, 240] width 333 height 30
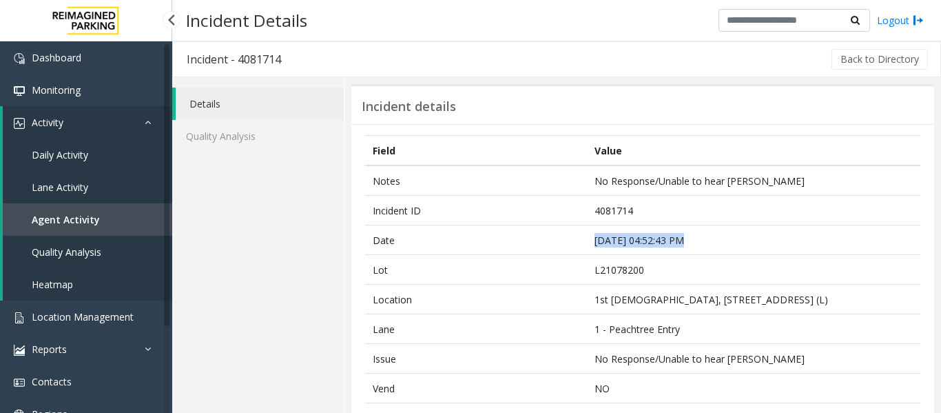
click at [82, 204] on link "Agent Activity" at bounding box center [87, 219] width 169 height 32
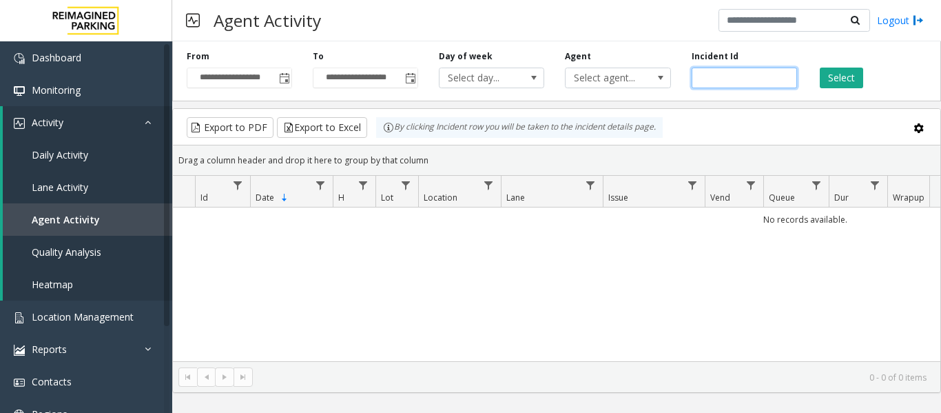
click at [743, 79] on input "number" at bounding box center [744, 78] width 105 height 21
paste input "*******"
type input "*******"
click at [847, 83] on button "Select" at bounding box center [841, 78] width 43 height 21
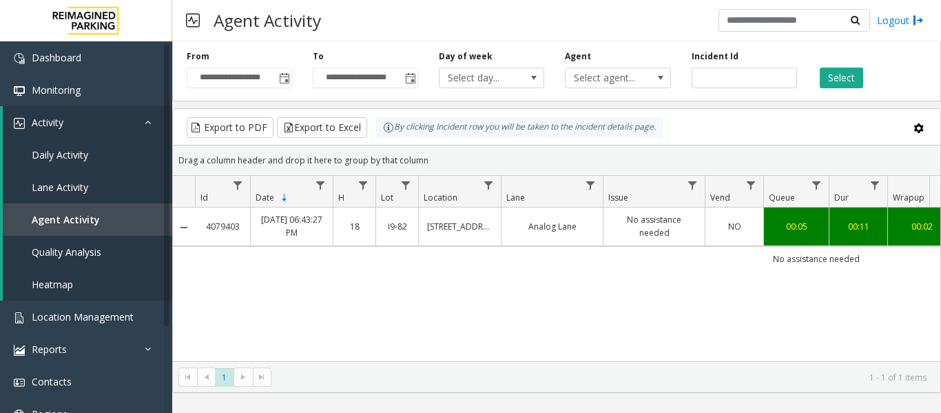
click at [600, 231] on td "Analog Lane" at bounding box center [552, 226] width 102 height 38
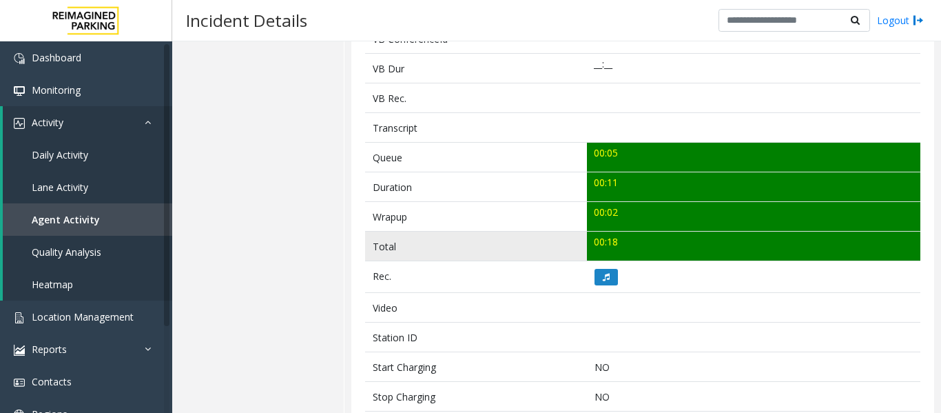
scroll to position [413, 0]
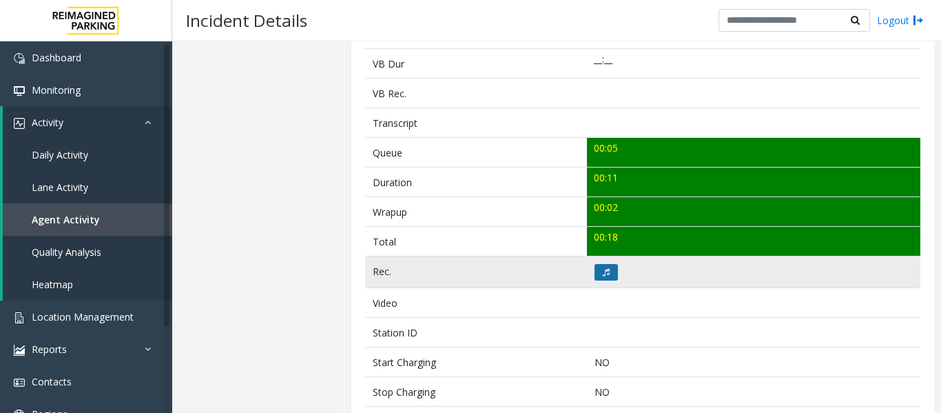
click at [598, 270] on button at bounding box center [606, 272] width 23 height 17
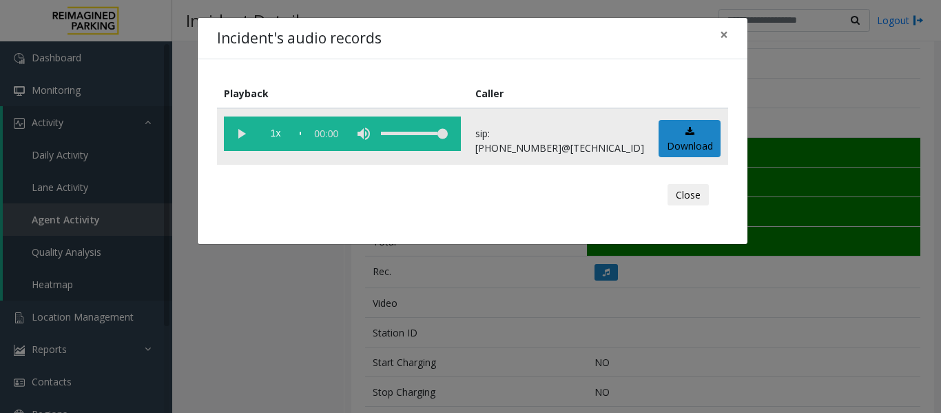
click at [242, 125] on vg-play-pause at bounding box center [241, 133] width 34 height 34
click at [703, 199] on button "Close" at bounding box center [688, 195] width 41 height 22
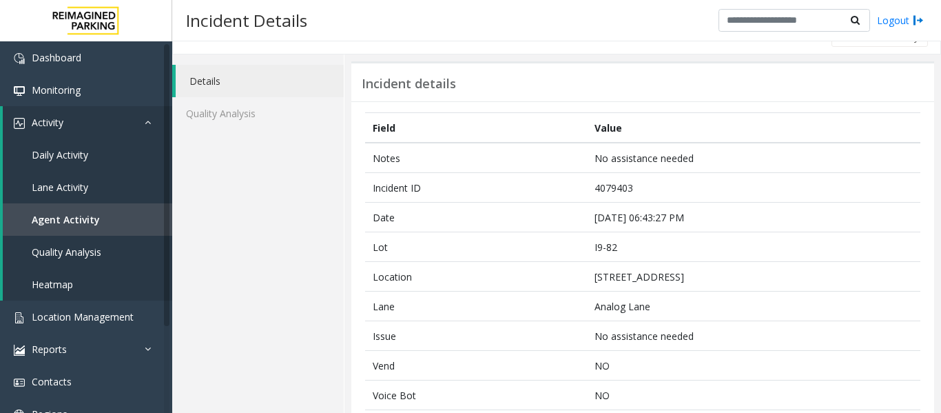
scroll to position [0, 0]
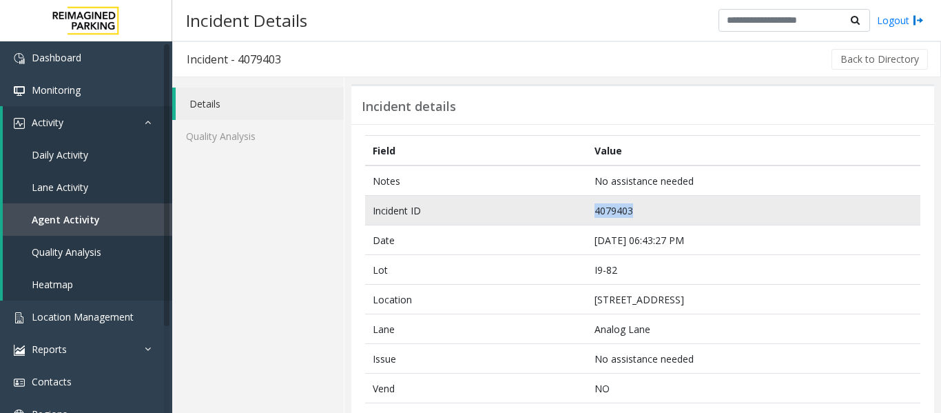
drag, startPoint x: 628, startPoint y: 209, endPoint x: 575, endPoint y: 216, distance: 52.7
click at [575, 216] on tr "Incident ID 4079403" at bounding box center [642, 211] width 555 height 30
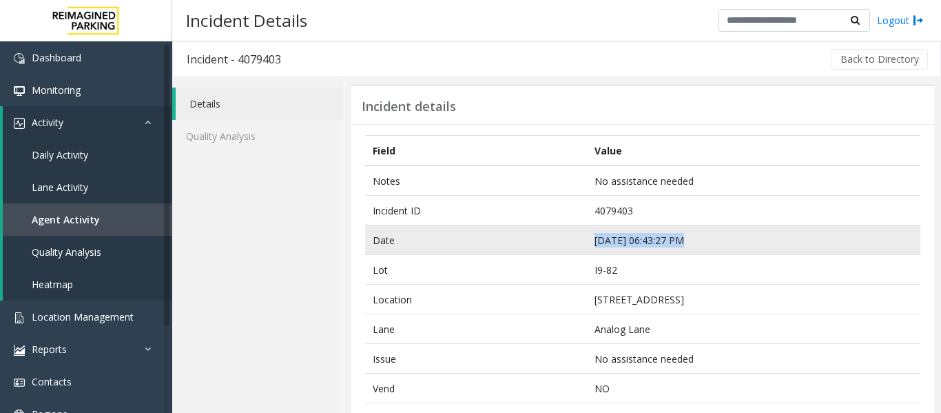
drag, startPoint x: 677, startPoint y: 243, endPoint x: 586, endPoint y: 243, distance: 90.3
click at [587, 243] on td "Sep 16 06:43:27 PM" at bounding box center [753, 240] width 333 height 30
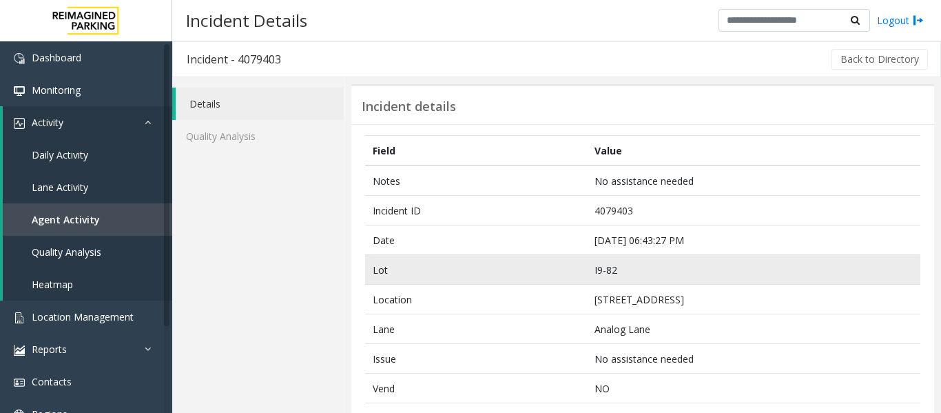
click at [539, 274] on td "Lot" at bounding box center [476, 270] width 222 height 30
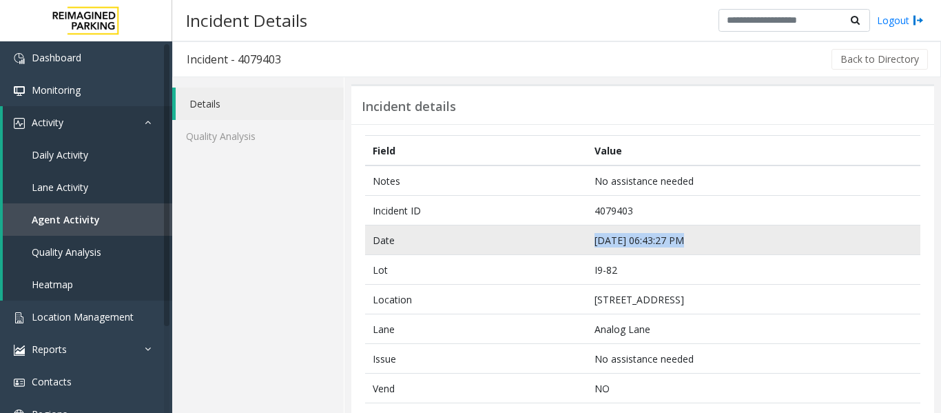
drag, startPoint x: 675, startPoint y: 238, endPoint x: 588, endPoint y: 241, distance: 87.6
click at [588, 241] on td "Sep 16 06:43:27 PM" at bounding box center [753, 240] width 333 height 30
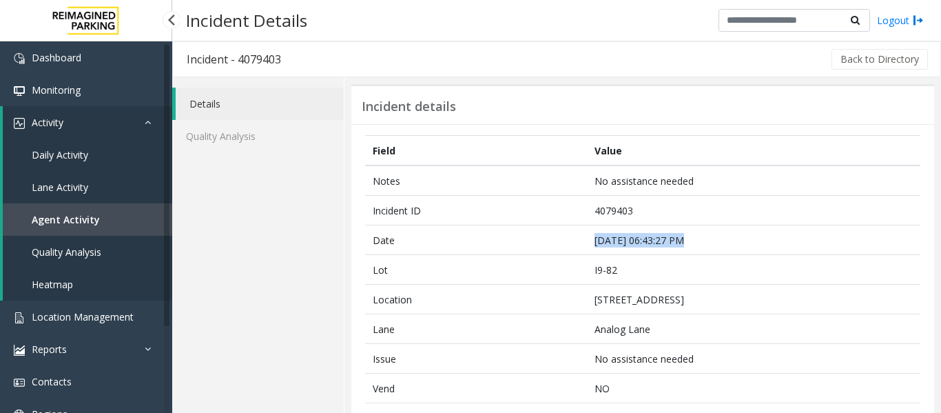
click at [122, 210] on link "Agent Activity" at bounding box center [87, 219] width 169 height 32
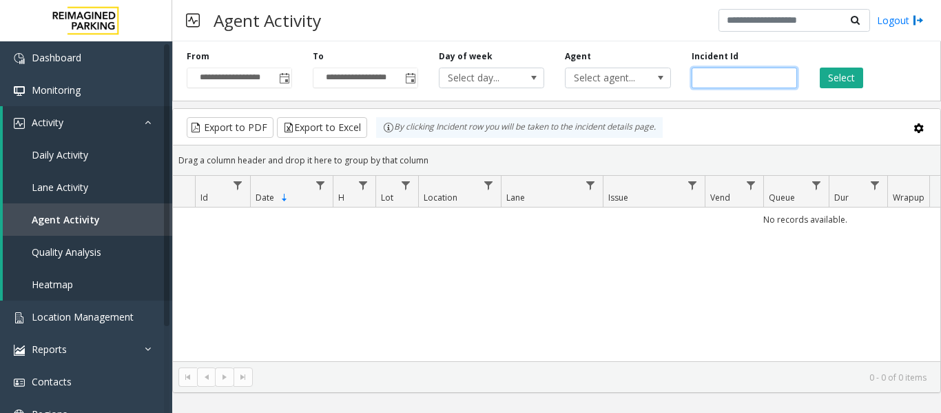
click at [710, 79] on input "number" at bounding box center [744, 78] width 105 height 21
paste input "*******"
type input "*******"
click at [834, 76] on button "Select" at bounding box center [841, 78] width 43 height 21
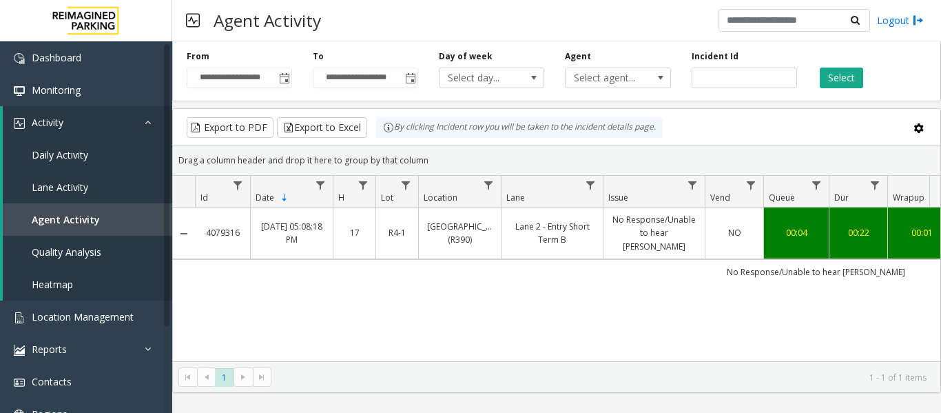
click at [690, 225] on link "No Response/Unable to hear parker" at bounding box center [654, 233] width 85 height 40
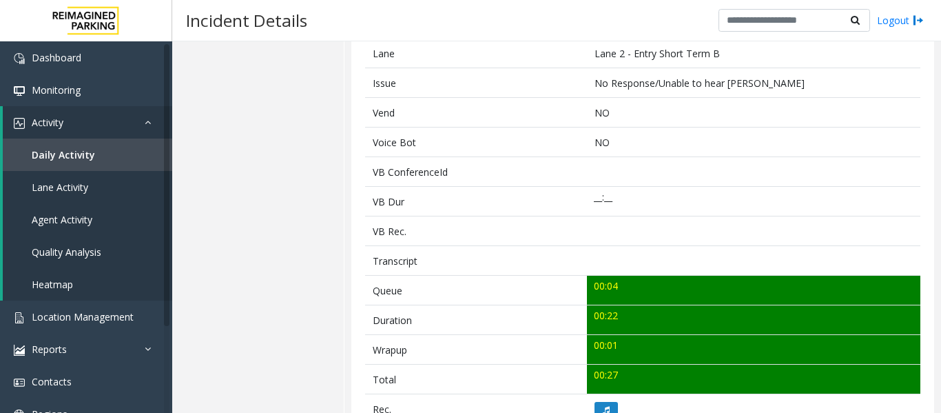
scroll to position [482, 0]
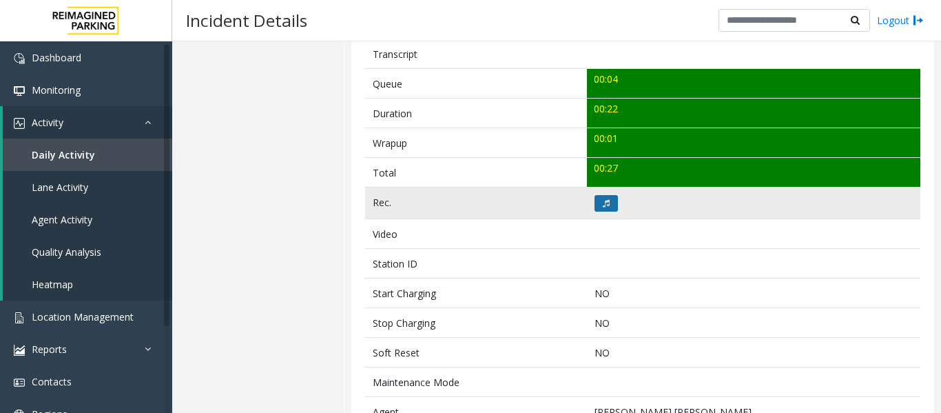
click at [609, 202] on button at bounding box center [606, 203] width 23 height 17
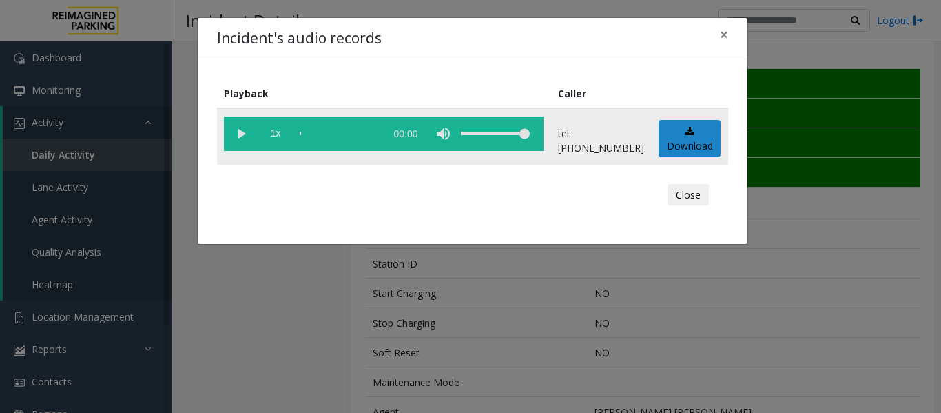
click at [234, 134] on vg-play-pause at bounding box center [241, 133] width 34 height 34
click at [310, 133] on div "scrub bar" at bounding box center [339, 133] width 79 height 34
click at [242, 129] on vg-play-pause at bounding box center [241, 133] width 34 height 34
click at [709, 205] on div "Close" at bounding box center [473, 194] width 492 height 41
click at [704, 200] on button "Close" at bounding box center [688, 195] width 41 height 22
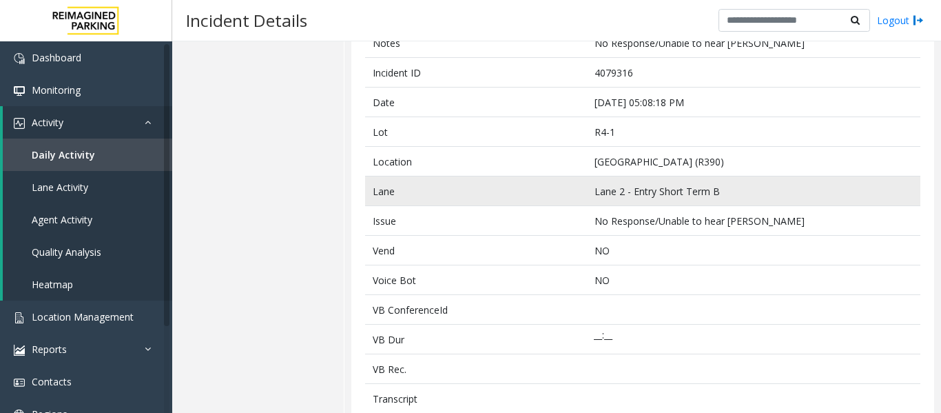
scroll to position [0, 0]
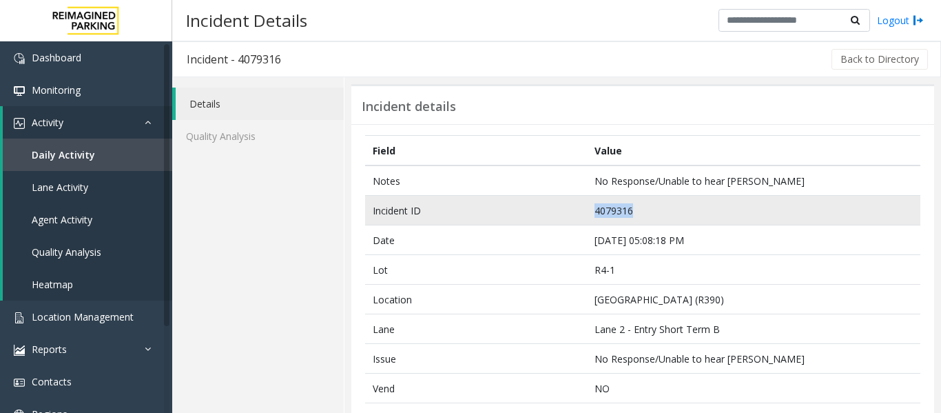
drag, startPoint x: 630, startPoint y: 210, endPoint x: 557, endPoint y: 210, distance: 73.0
click at [557, 210] on tr "Incident ID 4079316" at bounding box center [642, 211] width 555 height 30
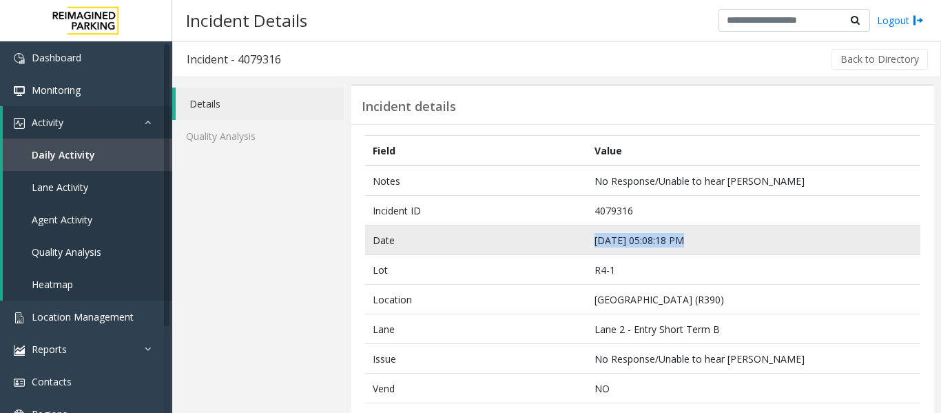
drag, startPoint x: 675, startPoint y: 238, endPoint x: 589, endPoint y: 239, distance: 86.1
click at [589, 239] on td "Sep 16 05:08:18 PM" at bounding box center [753, 240] width 333 height 30
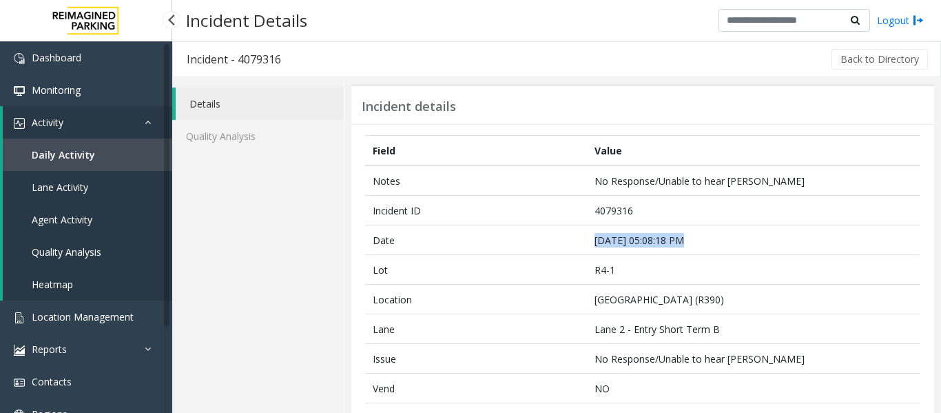
click at [83, 219] on span "Agent Activity" at bounding box center [62, 219] width 61 height 13
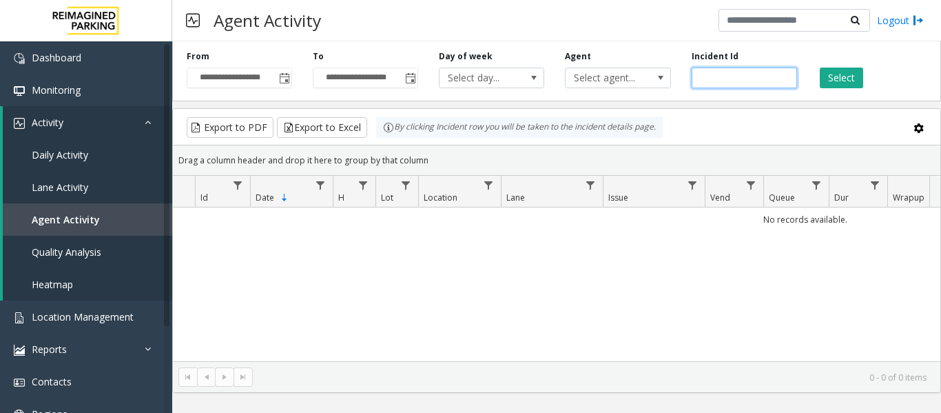
click at [736, 76] on input "number" at bounding box center [744, 78] width 105 height 21
paste input "*******"
type input "*******"
click at [863, 81] on div "Select" at bounding box center [870, 69] width 126 height 38
click at [856, 81] on button "Select" at bounding box center [841, 78] width 43 height 21
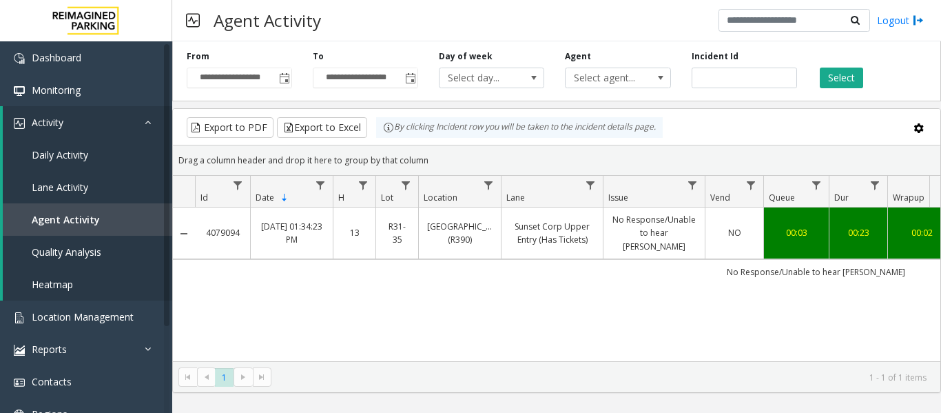
click at [603, 240] on td "No Response/Unable to hear parker" at bounding box center [654, 233] width 102 height 52
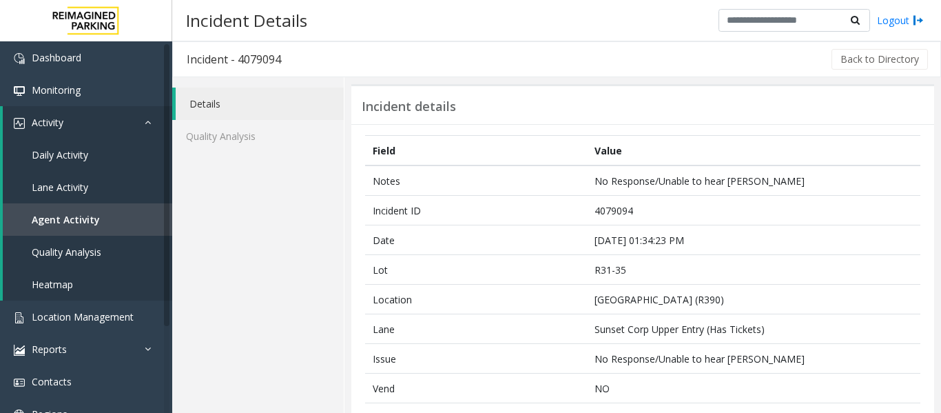
scroll to position [344, 0]
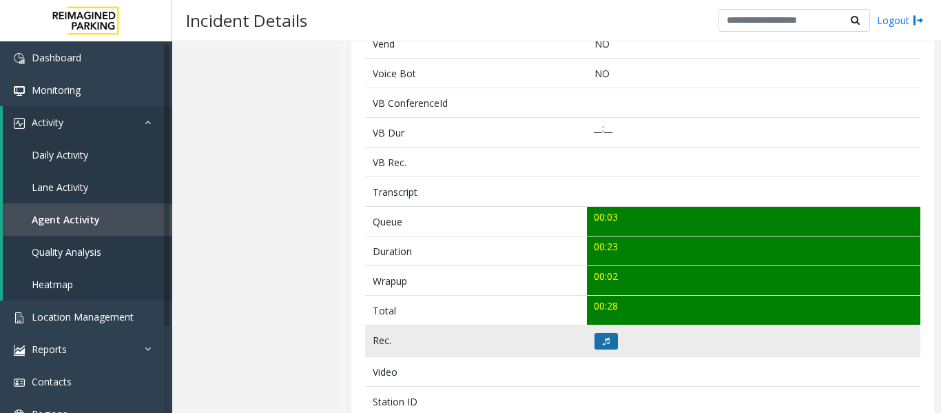
click at [607, 336] on button at bounding box center [606, 341] width 23 height 17
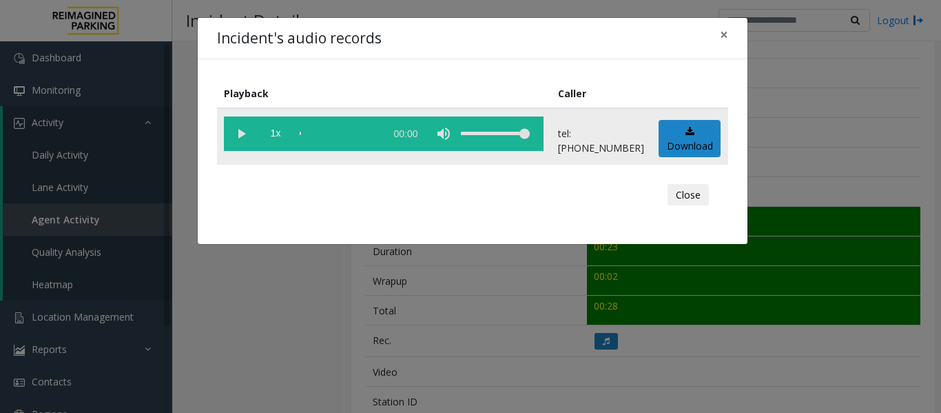
click at [239, 134] on vg-play-pause at bounding box center [241, 133] width 34 height 34
click at [695, 192] on button "Close" at bounding box center [688, 195] width 41 height 22
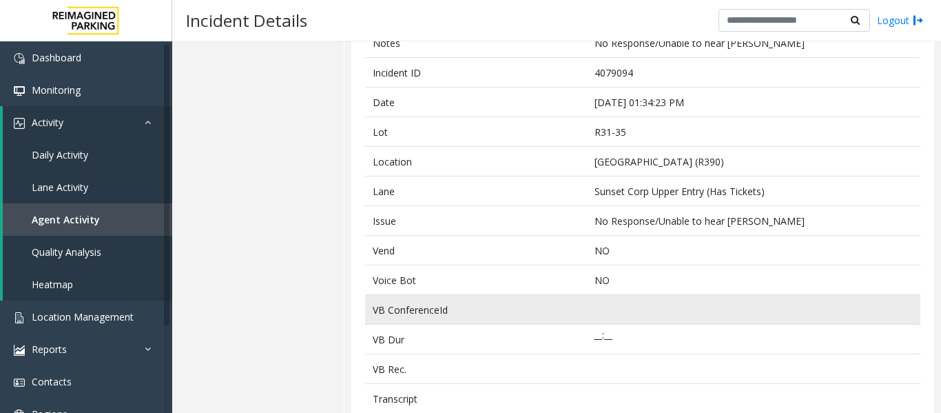
scroll to position [0, 0]
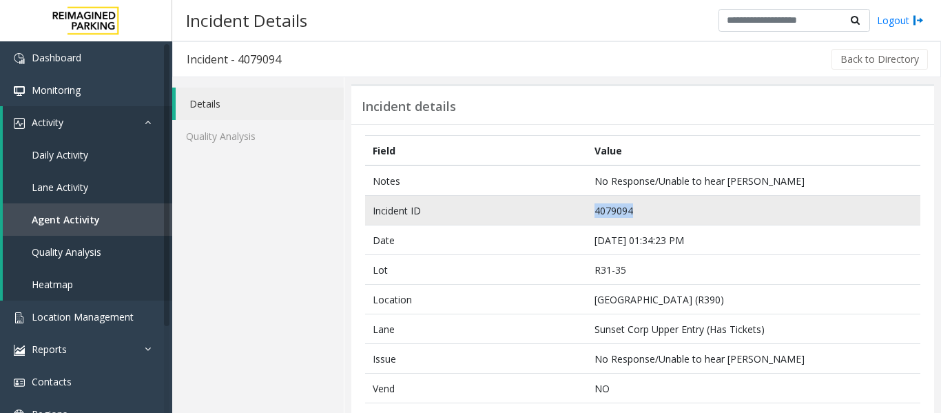
drag, startPoint x: 628, startPoint y: 209, endPoint x: 592, endPoint y: 214, distance: 36.1
click at [592, 214] on td "4079094" at bounding box center [753, 211] width 333 height 30
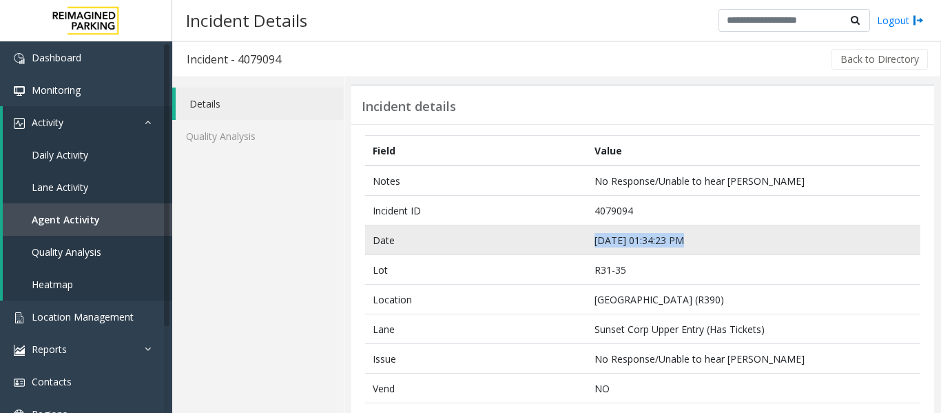
drag, startPoint x: 677, startPoint y: 239, endPoint x: 584, endPoint y: 249, distance: 94.3
click at [587, 249] on td "Sep 16 01:34:23 PM" at bounding box center [753, 240] width 333 height 30
click at [671, 246] on td "Sep 16 01:34:23 PM" at bounding box center [753, 240] width 333 height 30
drag, startPoint x: 677, startPoint y: 239, endPoint x: 586, endPoint y: 248, distance: 91.4
click at [587, 248] on td "Sep 16 01:34:23 PM" at bounding box center [753, 240] width 333 height 30
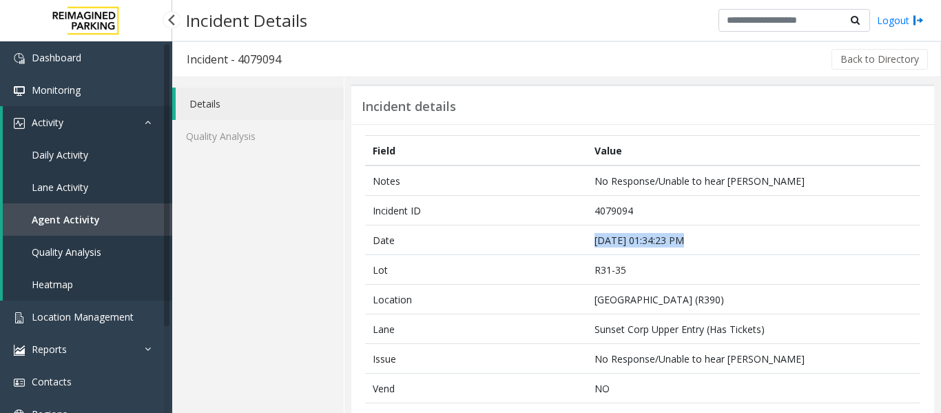
click at [91, 197] on link "Lane Activity" at bounding box center [87, 187] width 169 height 32
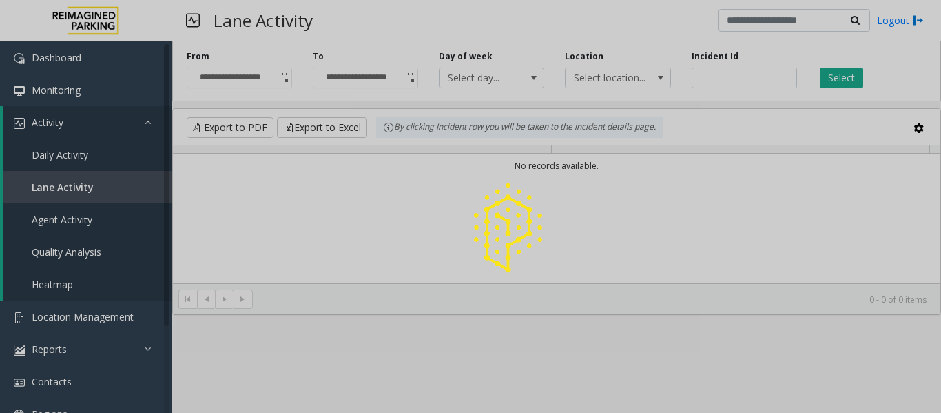
click at [93, 218] on div at bounding box center [470, 206] width 941 height 413
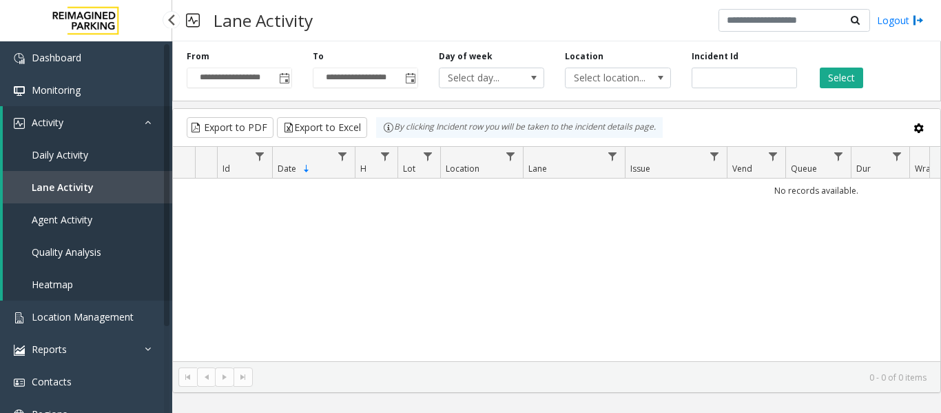
click at [81, 223] on span "Agent Activity" at bounding box center [62, 219] width 61 height 13
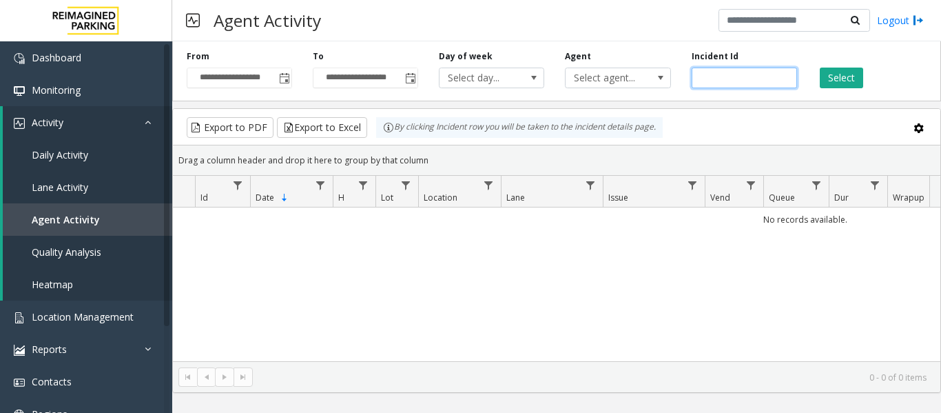
click at [739, 77] on input "number" at bounding box center [744, 78] width 105 height 21
paste input "*******"
type input "*******"
click at [832, 69] on button "Select" at bounding box center [841, 78] width 43 height 21
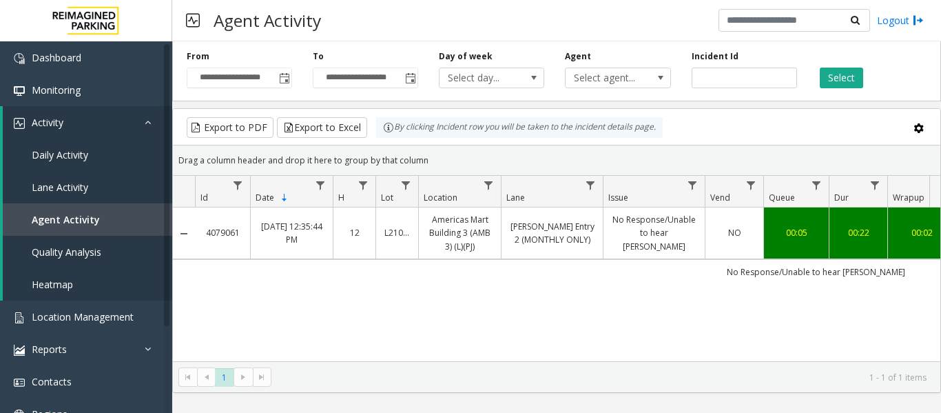
click at [646, 237] on link "No Response/Unable to hear parker" at bounding box center [654, 233] width 85 height 40
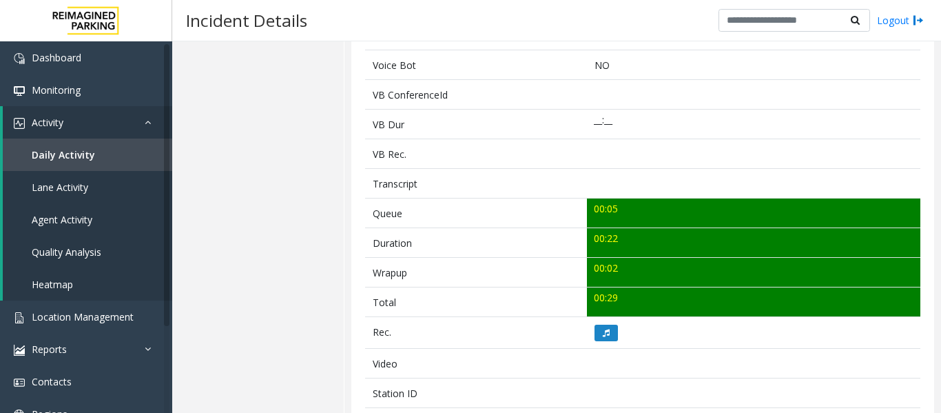
scroll to position [482, 0]
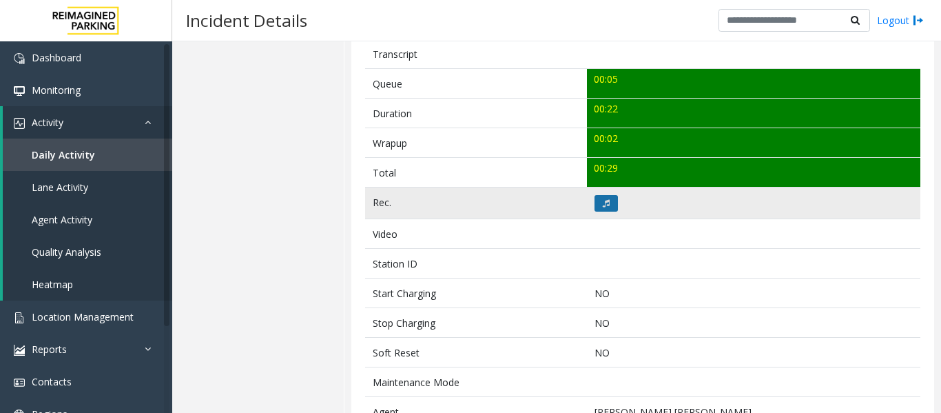
click at [595, 206] on button at bounding box center [606, 203] width 23 height 17
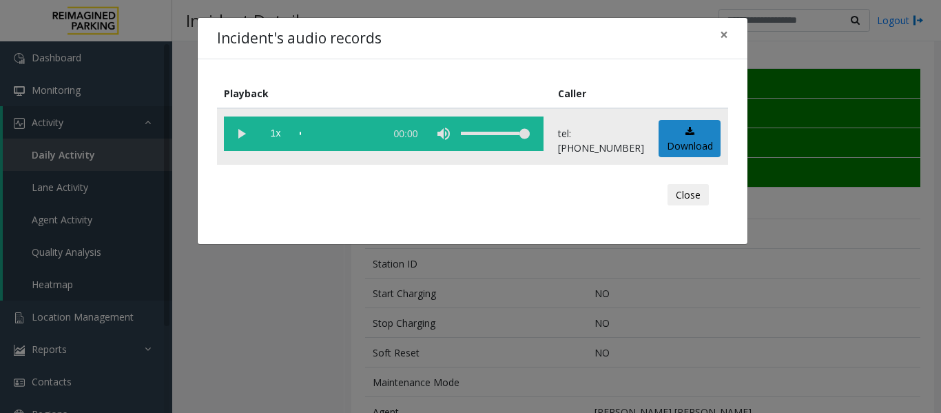
click at [241, 136] on vg-play-pause at bounding box center [241, 133] width 34 height 34
click at [683, 192] on button "Close" at bounding box center [688, 195] width 41 height 22
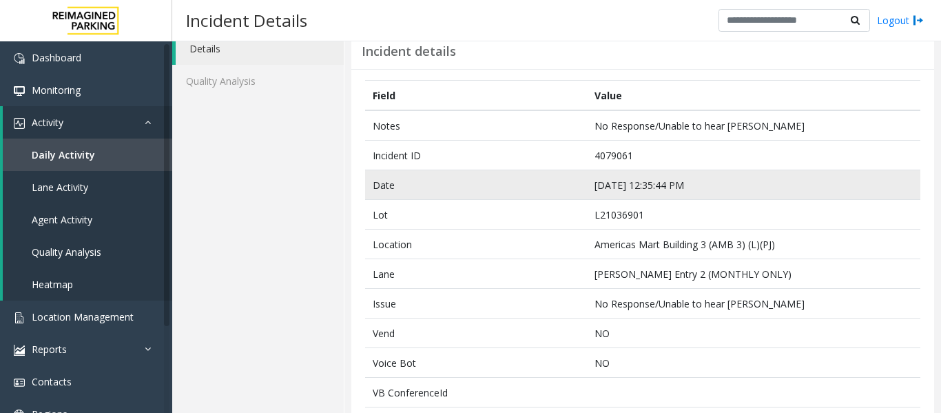
scroll to position [0, 0]
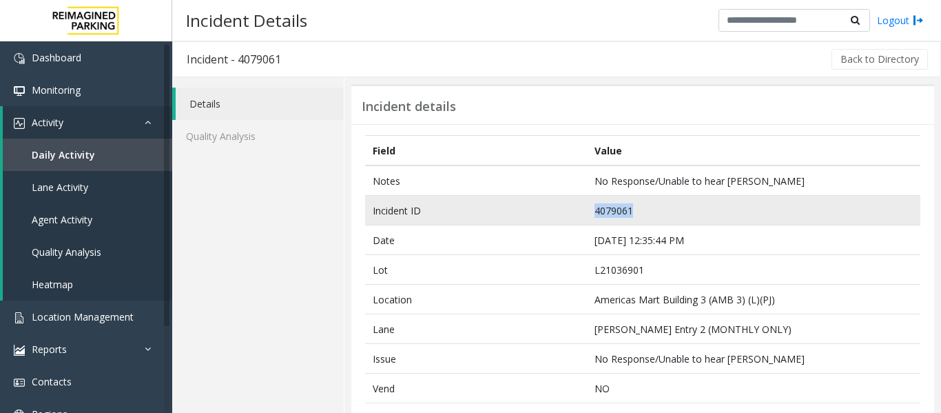
drag, startPoint x: 630, startPoint y: 208, endPoint x: 583, endPoint y: 212, distance: 47.0
click at [587, 212] on td "4079061" at bounding box center [753, 211] width 333 height 30
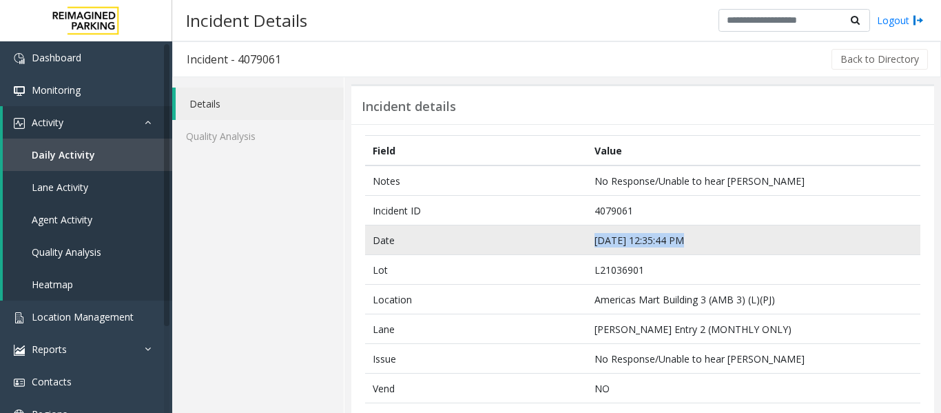
drag, startPoint x: 677, startPoint y: 238, endPoint x: 584, endPoint y: 247, distance: 94.1
click at [587, 247] on td "Sep 16 12:35:44 PM" at bounding box center [753, 240] width 333 height 30
click at [794, 244] on td "Sep 16 12:35:44 PM" at bounding box center [753, 240] width 333 height 30
drag, startPoint x: 676, startPoint y: 241, endPoint x: 572, endPoint y: 244, distance: 103.4
click at [572, 244] on tr "Date Sep 16 12:35:44 PM" at bounding box center [642, 240] width 555 height 30
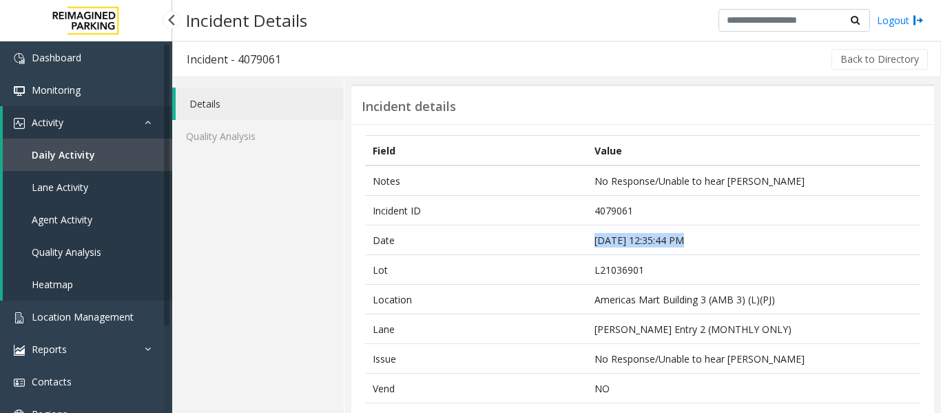
click at [87, 216] on span "Agent Activity" at bounding box center [62, 219] width 61 height 13
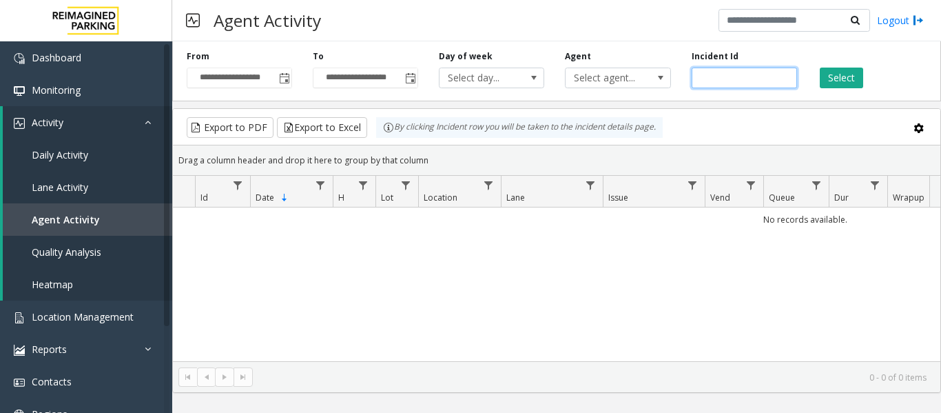
click at [730, 75] on input "number" at bounding box center [744, 78] width 105 height 21
paste input "*******"
type input "*******"
click at [832, 75] on button "Select" at bounding box center [841, 78] width 43 height 21
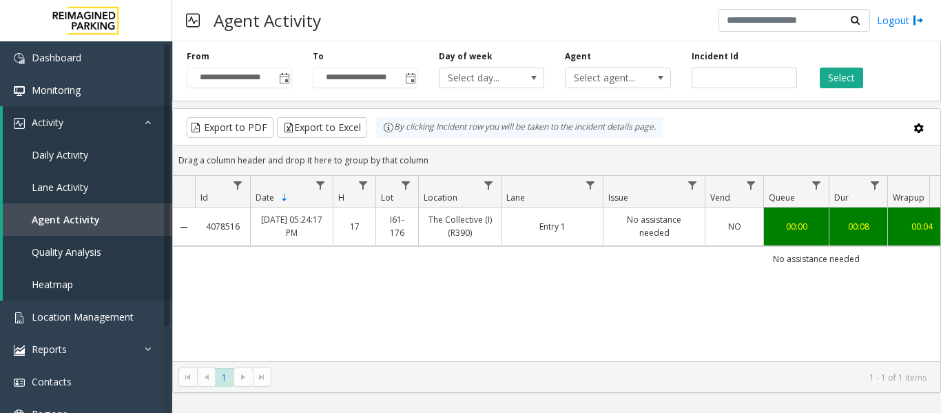
click at [620, 225] on link "No assistance needed" at bounding box center [654, 226] width 85 height 26
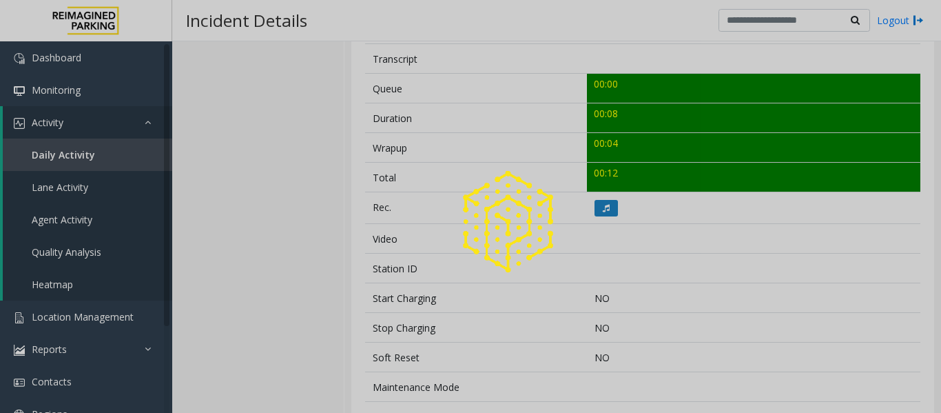
scroll to position [482, 0]
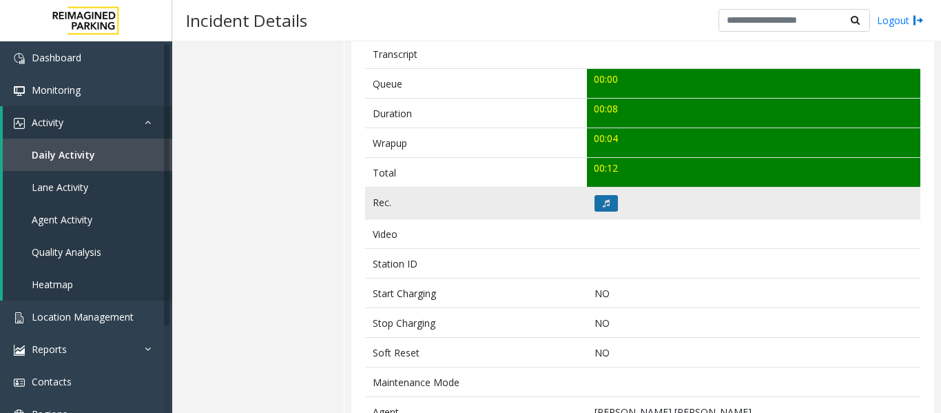
click at [606, 201] on button at bounding box center [606, 203] width 23 height 17
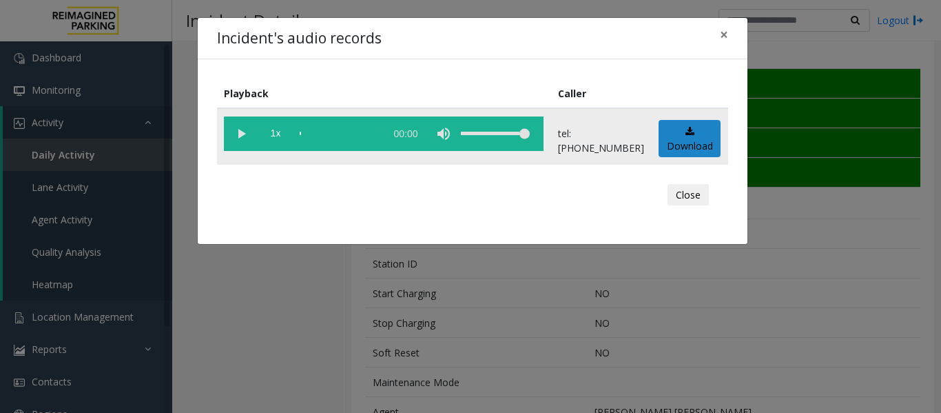
click at [245, 134] on vg-play-pause at bounding box center [241, 133] width 34 height 34
click at [683, 193] on button "Close" at bounding box center [688, 195] width 41 height 22
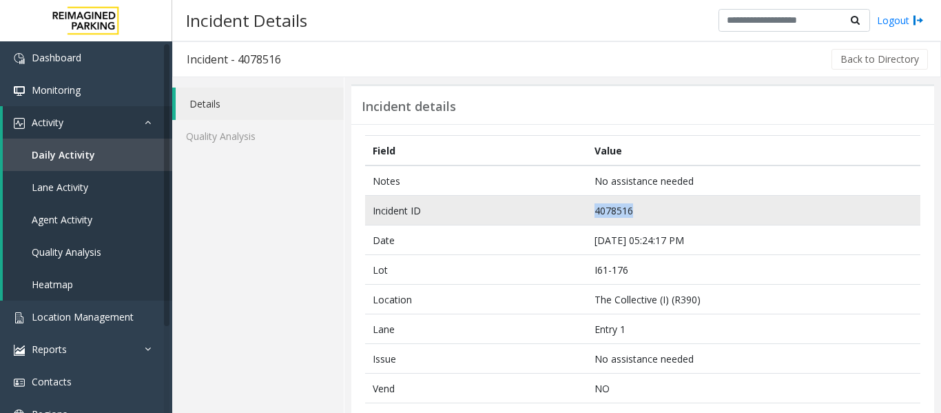
drag, startPoint x: 632, startPoint y: 212, endPoint x: 587, endPoint y: 212, distance: 44.8
click at [587, 212] on td "4078516" at bounding box center [753, 211] width 333 height 30
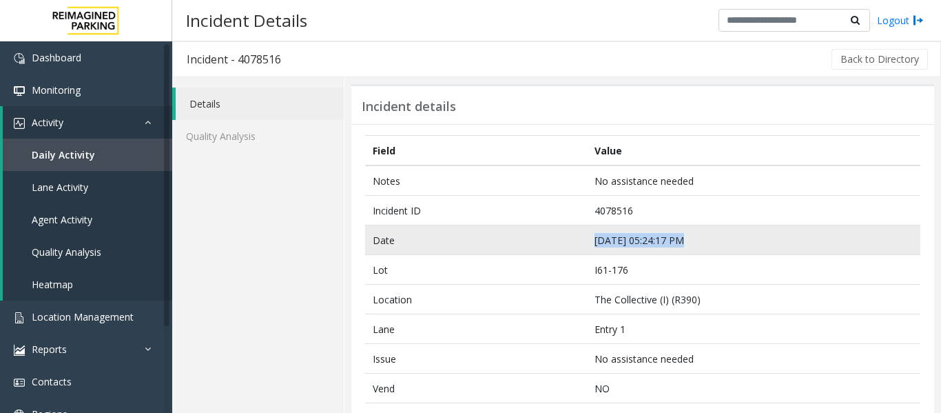
drag, startPoint x: 677, startPoint y: 239, endPoint x: 585, endPoint y: 245, distance: 91.8
click at [587, 245] on td "Sep 15 05:24:17 PM" at bounding box center [753, 240] width 333 height 30
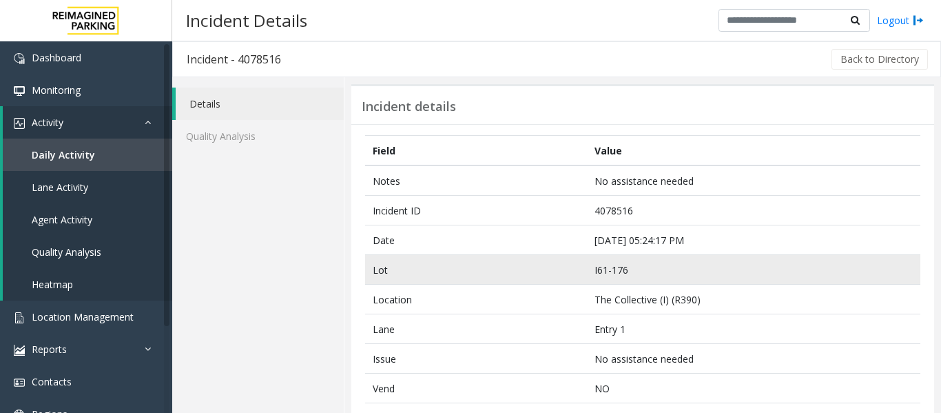
click at [654, 262] on td "I61-176" at bounding box center [753, 270] width 333 height 30
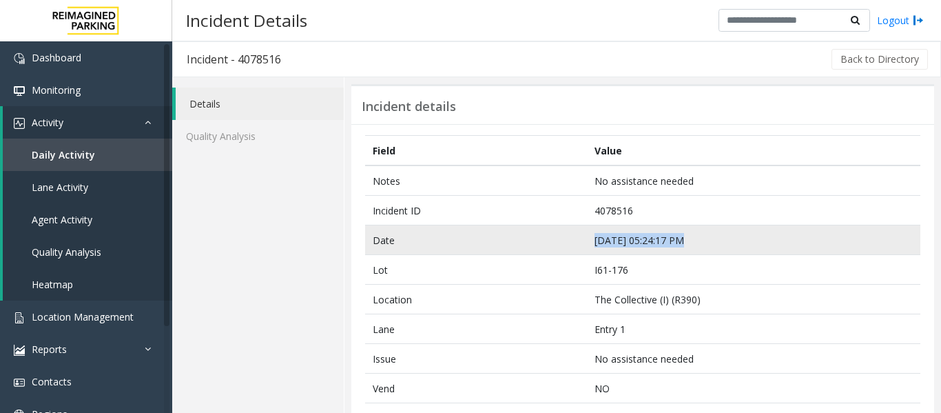
drag, startPoint x: 676, startPoint y: 238, endPoint x: 564, endPoint y: 246, distance: 111.9
click at [564, 246] on tr "Date Sep 15 05:24:17 PM" at bounding box center [642, 240] width 555 height 30
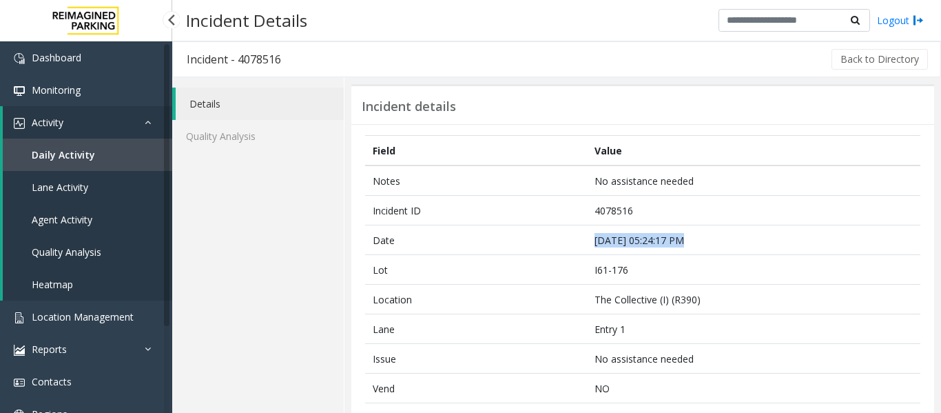
click at [59, 221] on span "Agent Activity" at bounding box center [62, 219] width 61 height 13
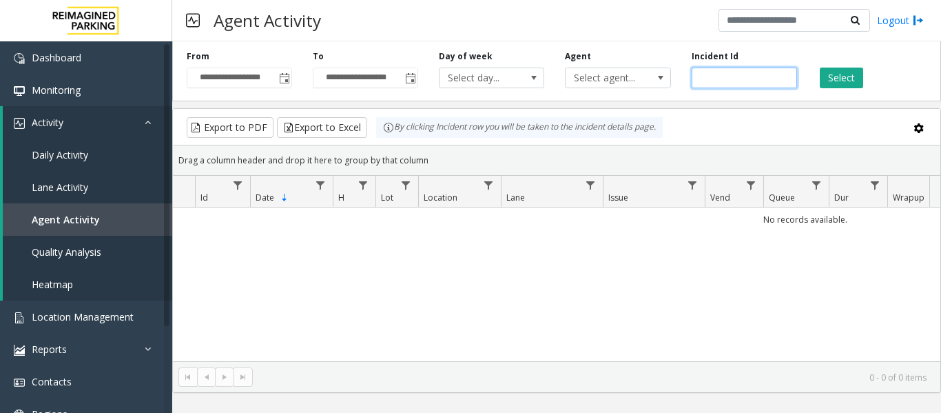
click at [728, 81] on input "number" at bounding box center [744, 78] width 105 height 21
paste input "*******"
type input "*******"
click at [829, 73] on button "Select" at bounding box center [841, 78] width 43 height 21
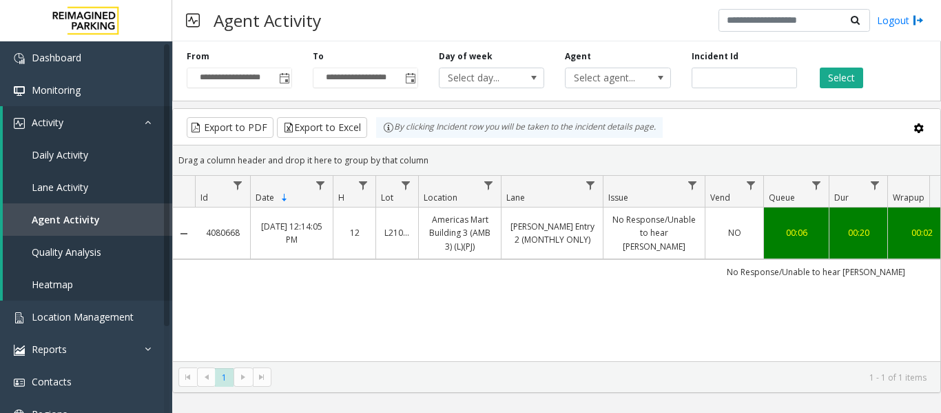
click at [670, 254] on td "No Response/Unable to hear parker" at bounding box center [654, 233] width 102 height 52
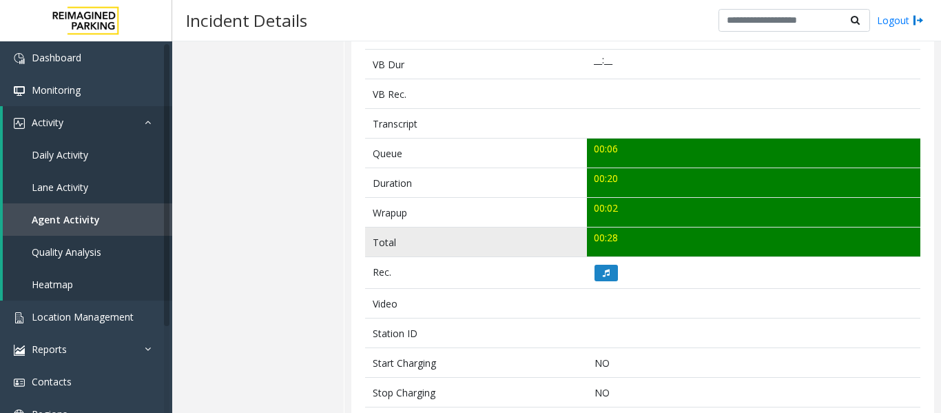
scroll to position [413, 0]
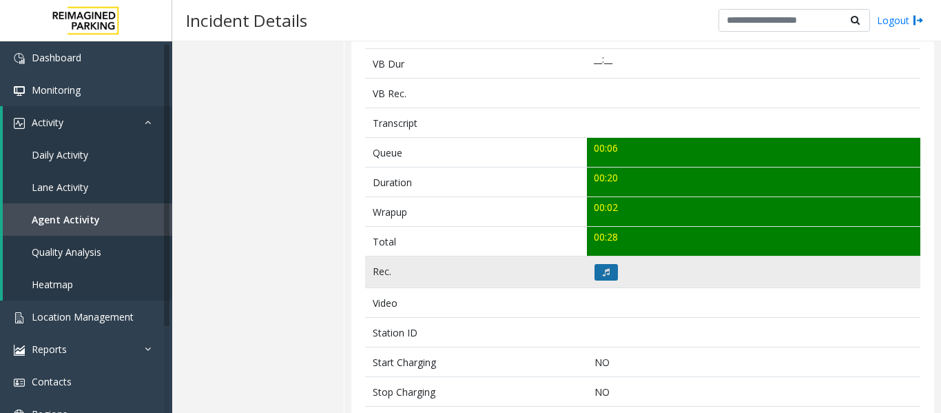
click at [595, 273] on button at bounding box center [606, 272] width 23 height 17
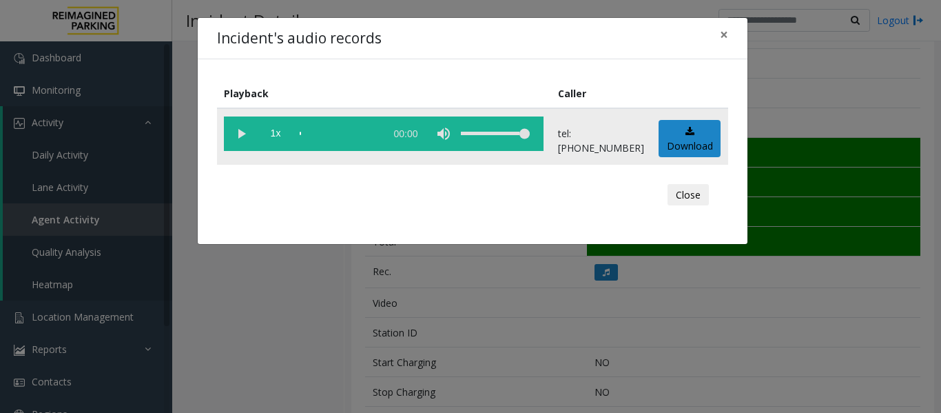
click at [236, 132] on vg-play-pause at bounding box center [241, 133] width 34 height 34
click at [675, 189] on button "Close" at bounding box center [688, 195] width 41 height 22
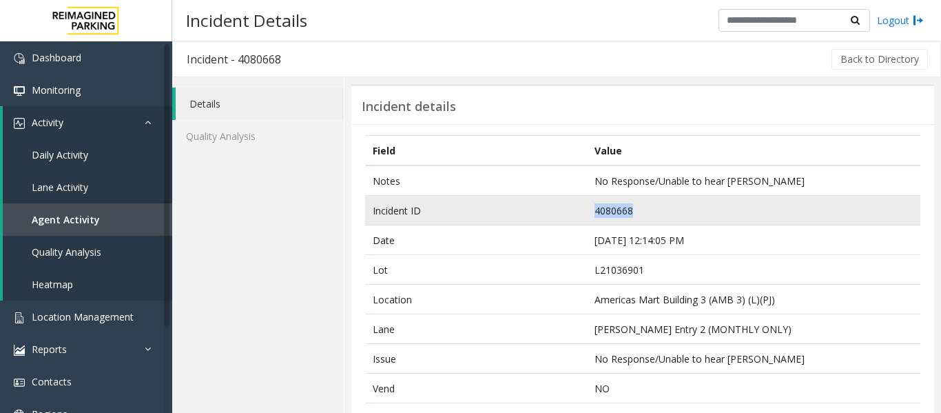
drag, startPoint x: 631, startPoint y: 210, endPoint x: 592, endPoint y: 211, distance: 39.3
click at [592, 211] on td "4080668" at bounding box center [753, 211] width 333 height 30
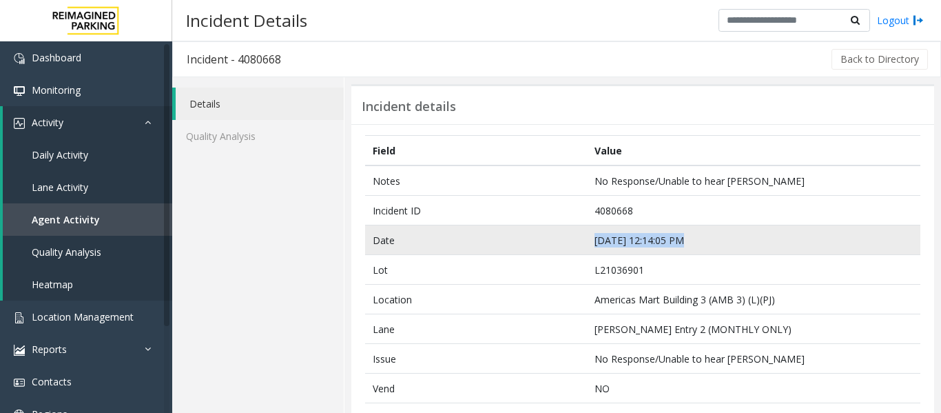
drag, startPoint x: 677, startPoint y: 238, endPoint x: 578, endPoint y: 245, distance: 99.4
click at [578, 245] on tr "Date Sep 18 12:14:05 PM" at bounding box center [642, 240] width 555 height 30
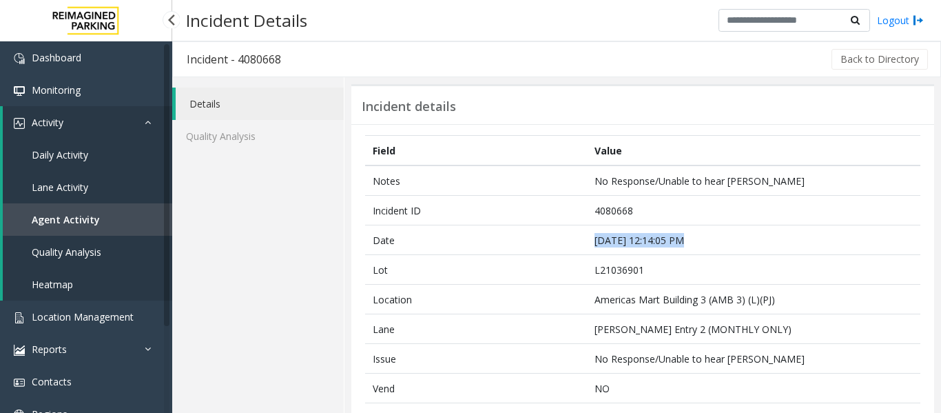
click at [64, 218] on span "Agent Activity" at bounding box center [66, 219] width 68 height 13
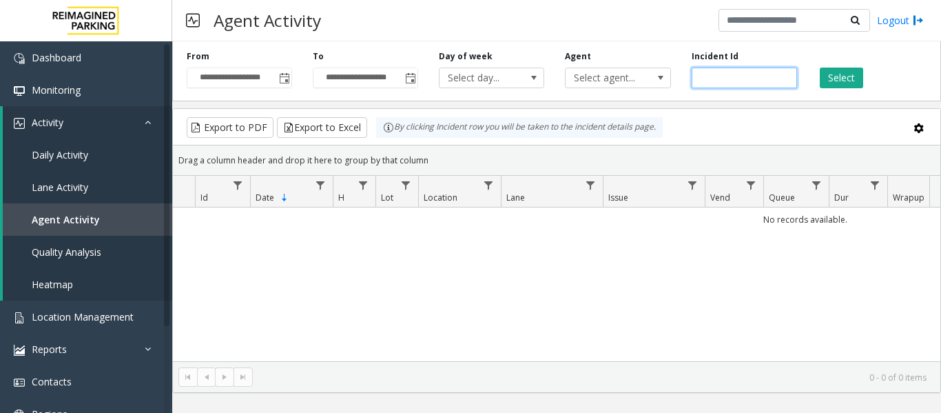
click at [709, 79] on input "number" at bounding box center [744, 78] width 105 height 21
paste input "*******"
type input "*******"
click at [840, 70] on button "Select" at bounding box center [841, 78] width 43 height 21
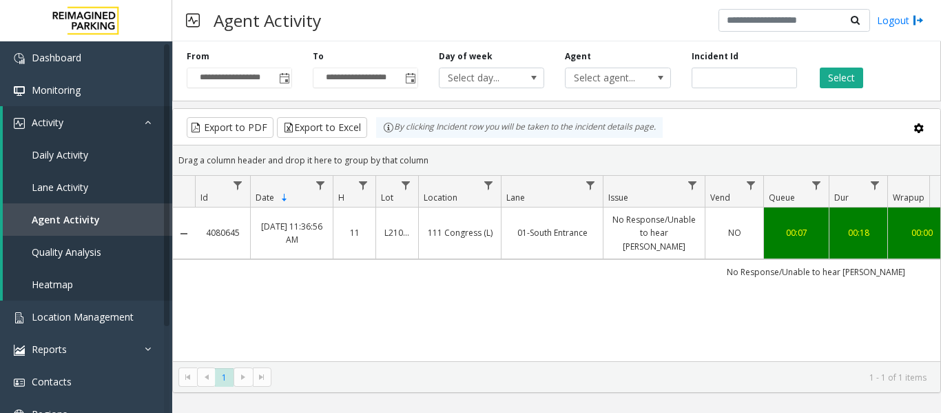
click at [621, 219] on link "No Response/Unable to hear parker" at bounding box center [654, 233] width 85 height 40
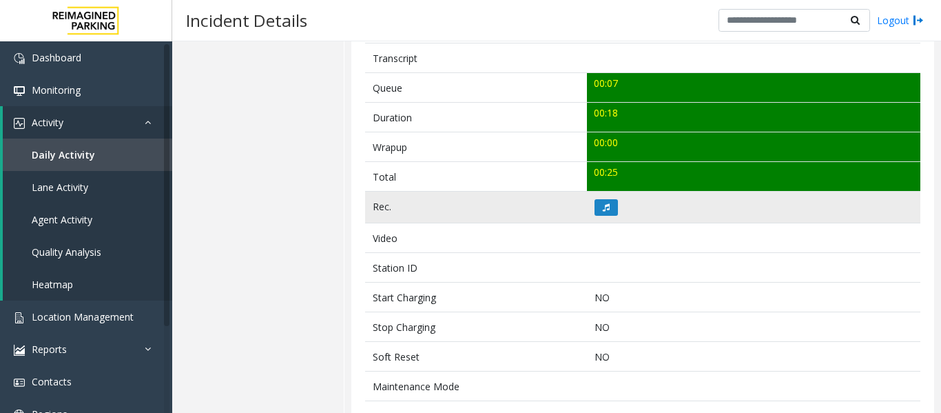
scroll to position [482, 0]
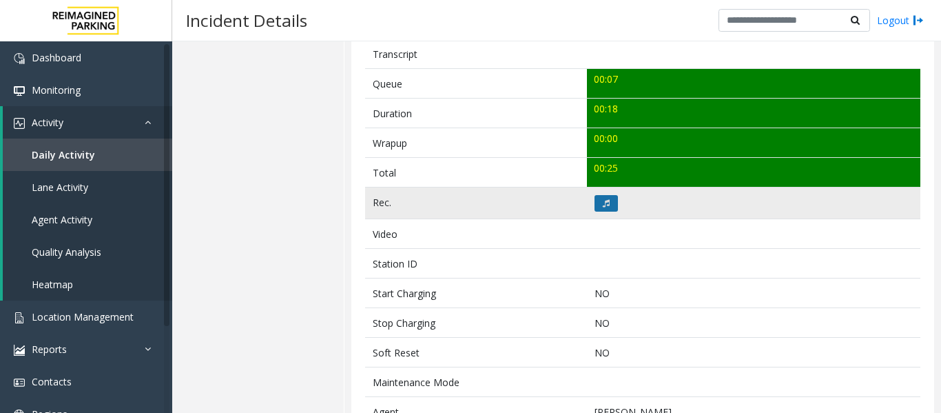
click at [604, 201] on icon at bounding box center [606, 203] width 7 height 8
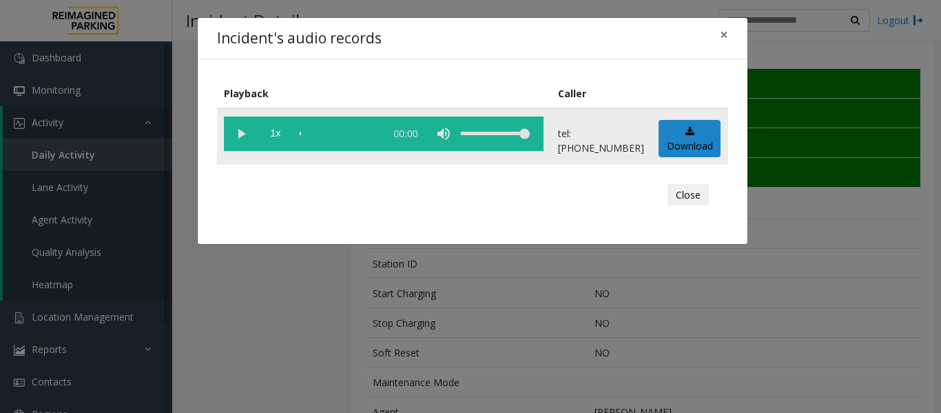
click at [247, 134] on vg-play-pause at bounding box center [241, 133] width 34 height 34
click at [311, 132] on div "scrub bar" at bounding box center [339, 133] width 79 height 34
click at [692, 198] on button "Close" at bounding box center [688, 195] width 41 height 22
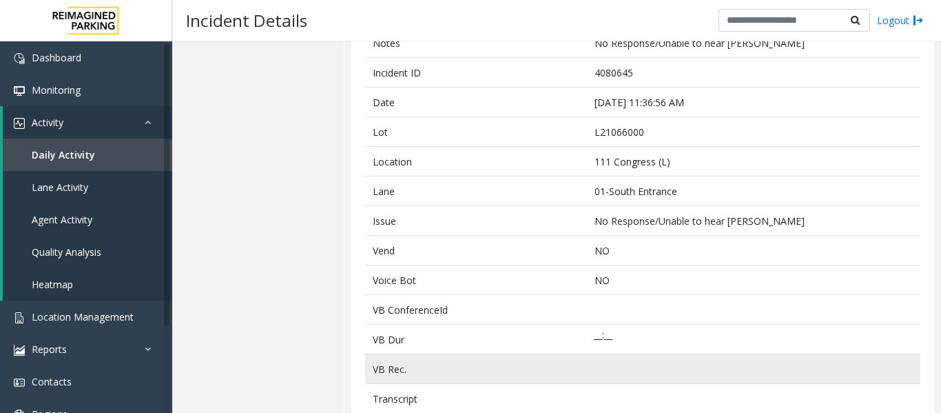
scroll to position [0, 0]
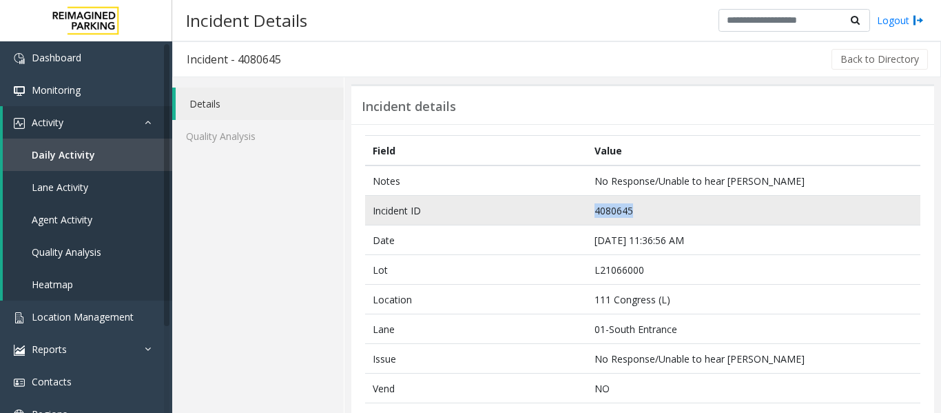
drag, startPoint x: 633, startPoint y: 209, endPoint x: 557, endPoint y: 208, distance: 75.8
click at [557, 208] on tr "Incident ID 4080645" at bounding box center [642, 211] width 555 height 30
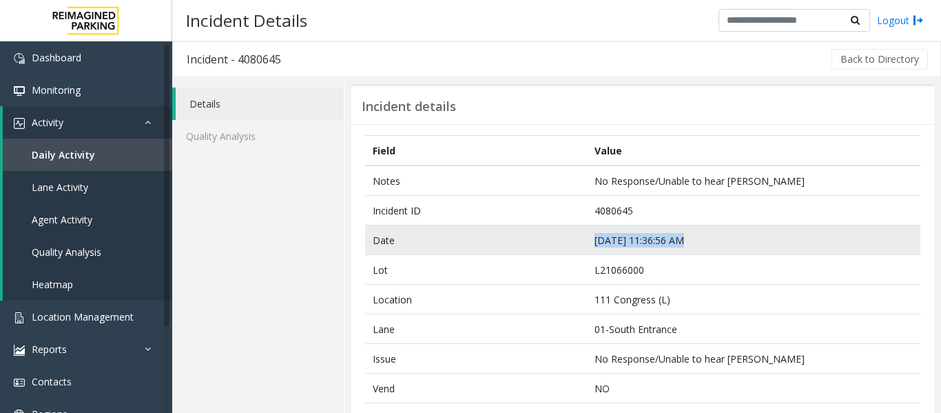
drag, startPoint x: 678, startPoint y: 241, endPoint x: 575, endPoint y: 236, distance: 102.8
click at [575, 236] on tr "Date Sep 18 11:36:56 AM" at bounding box center [642, 240] width 555 height 30
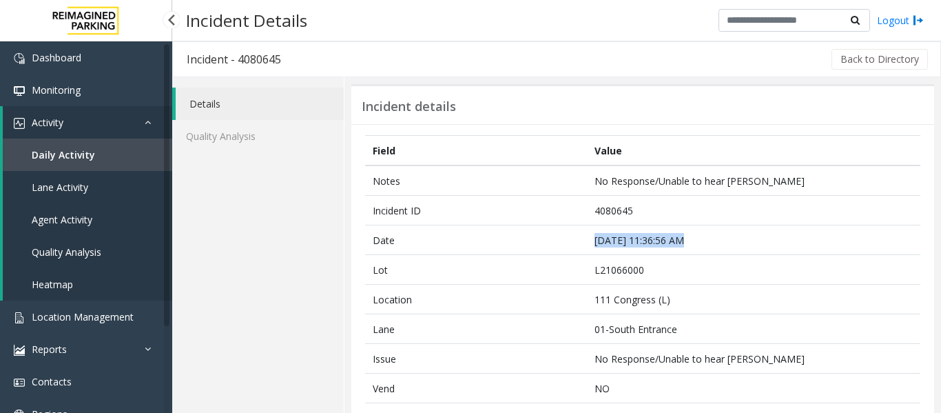
click at [102, 217] on link "Agent Activity" at bounding box center [87, 219] width 169 height 32
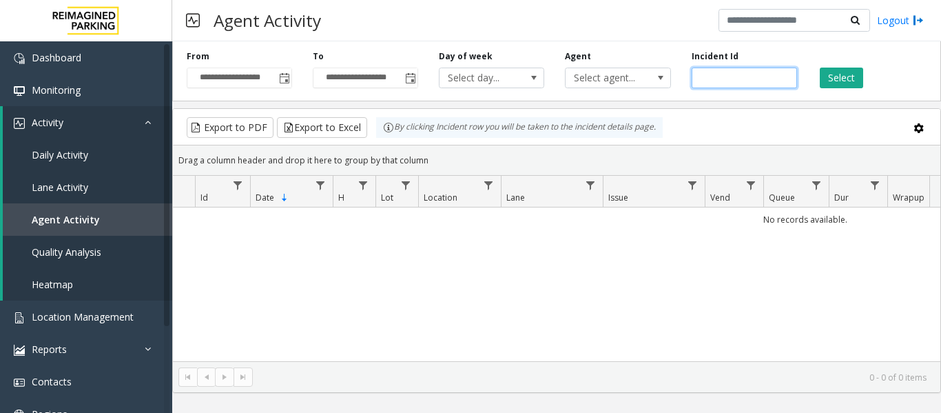
click at [728, 76] on input "number" at bounding box center [744, 78] width 105 height 21
paste input "*******"
type input "*******"
click at [832, 81] on button "Select" at bounding box center [841, 78] width 43 height 21
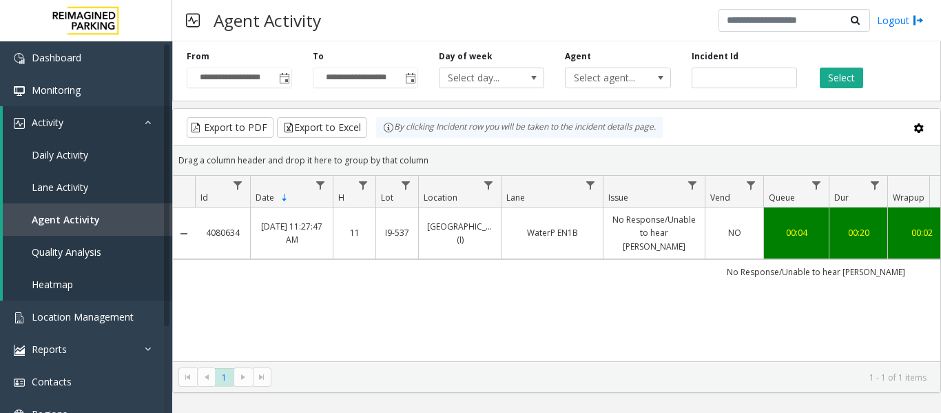
click at [617, 242] on td "No Response/Unable to hear parker" at bounding box center [654, 233] width 102 height 52
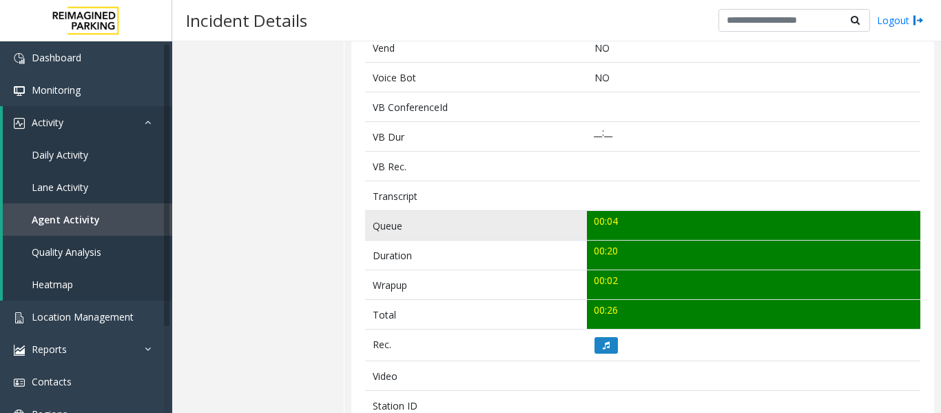
scroll to position [413, 0]
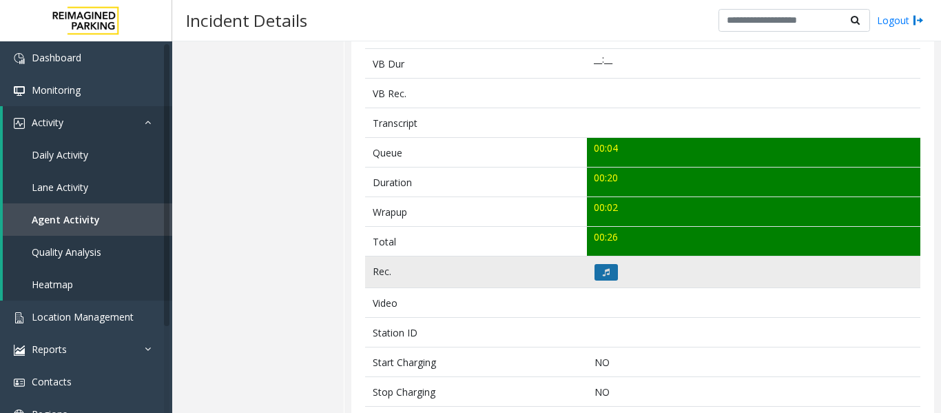
click at [606, 268] on icon at bounding box center [606, 272] width 7 height 8
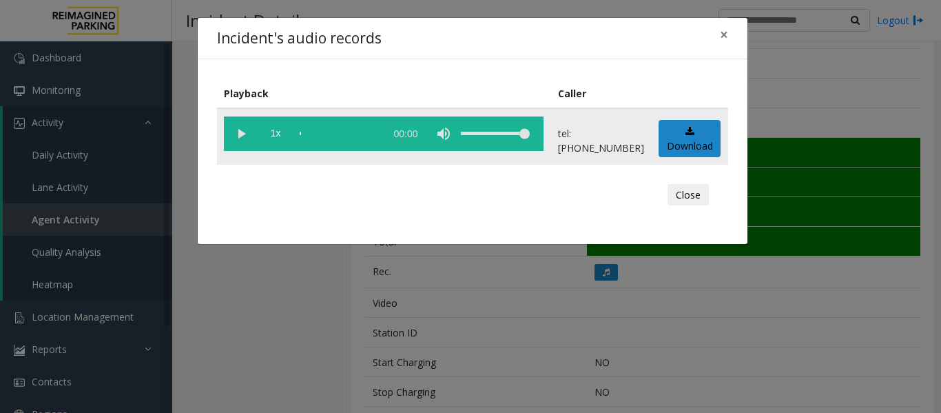
click at [235, 138] on vg-play-pause at bounding box center [241, 133] width 34 height 34
click at [695, 195] on button "Close" at bounding box center [688, 195] width 41 height 22
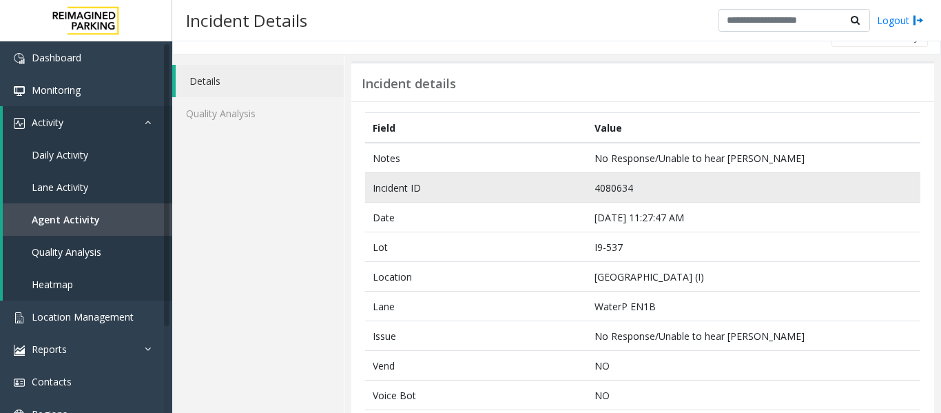
scroll to position [0, 0]
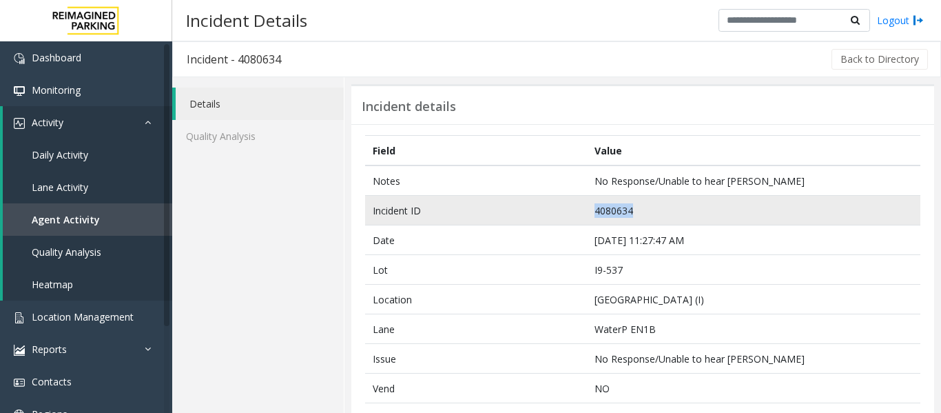
drag, startPoint x: 627, startPoint y: 210, endPoint x: 575, endPoint y: 212, distance: 52.4
click at [575, 212] on tr "Incident ID 4080634" at bounding box center [642, 211] width 555 height 30
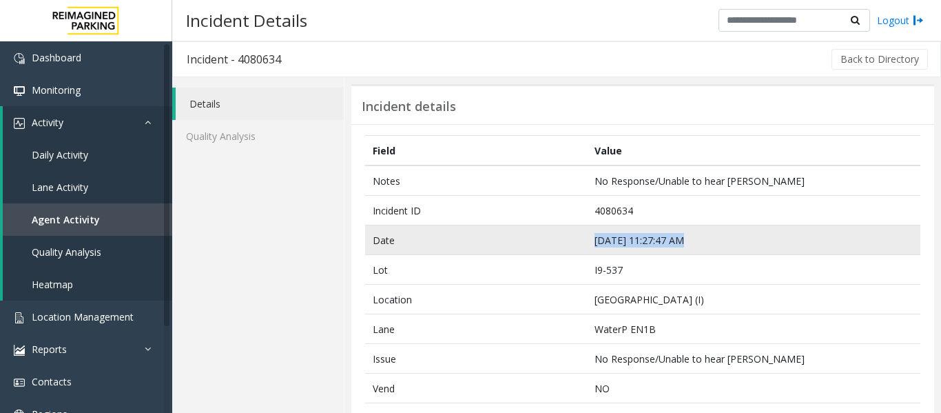
drag, startPoint x: 676, startPoint y: 238, endPoint x: 588, endPoint y: 241, distance: 87.5
click at [588, 241] on td "Sep 18 11:27:47 AM" at bounding box center [753, 240] width 333 height 30
click at [716, 237] on td "Sep 18 11:27:47 AM" at bounding box center [753, 240] width 333 height 30
drag, startPoint x: 676, startPoint y: 240, endPoint x: 577, endPoint y: 240, distance: 98.5
click at [577, 240] on tr "Date Sep 18 11:27:47 AM" at bounding box center [642, 240] width 555 height 30
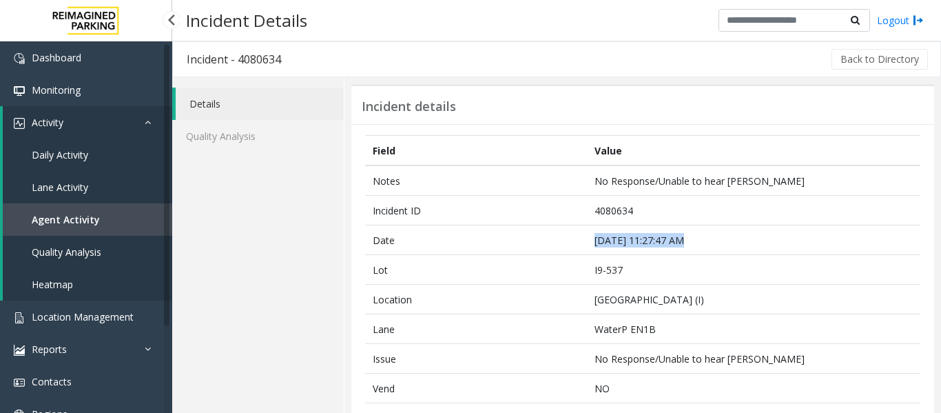
click at [91, 223] on span "Agent Activity" at bounding box center [66, 219] width 68 height 13
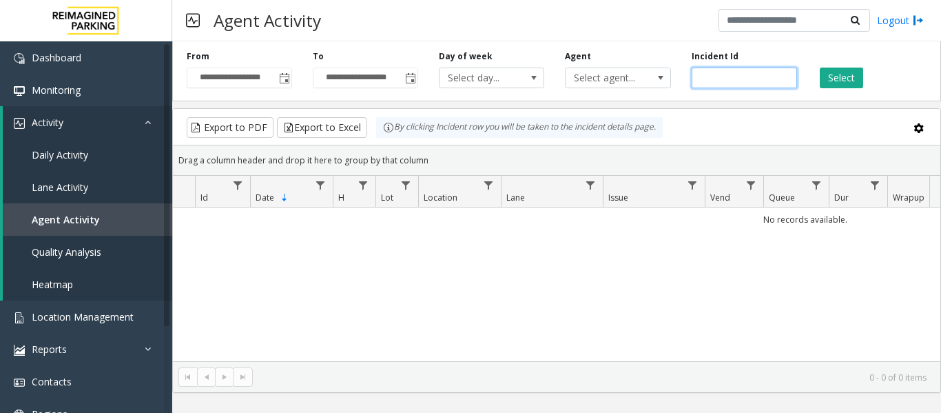
click at [748, 79] on input "number" at bounding box center [744, 78] width 105 height 21
paste input "*******"
type input "*******"
click at [843, 78] on button "Select" at bounding box center [841, 78] width 43 height 21
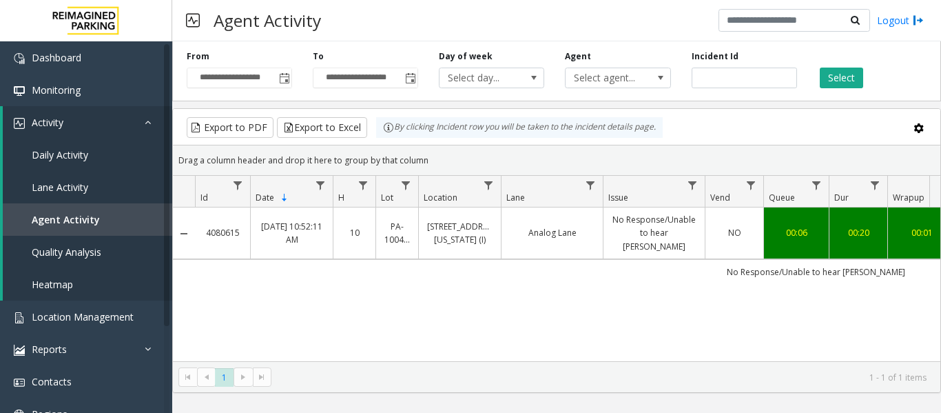
click at [603, 236] on td "No Response/Unable to hear parker" at bounding box center [654, 233] width 102 height 52
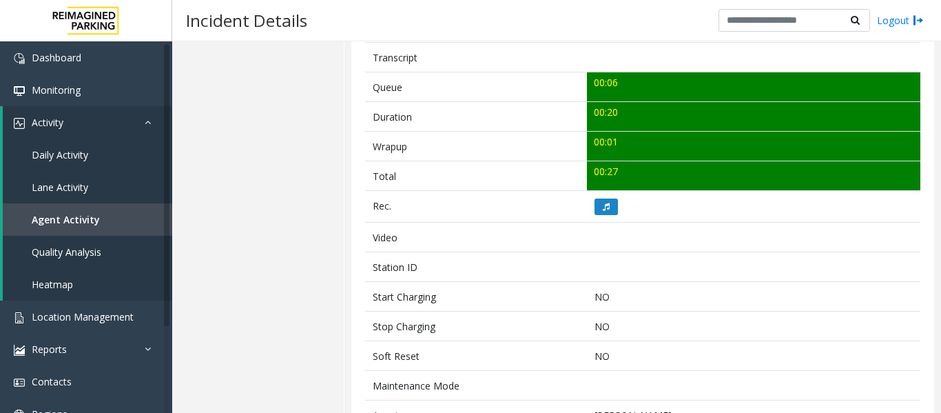
scroll to position [482, 0]
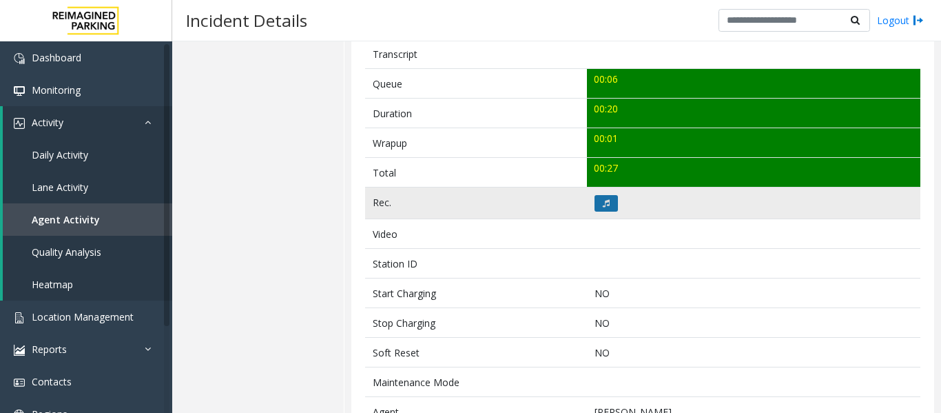
click at [610, 205] on button at bounding box center [606, 203] width 23 height 17
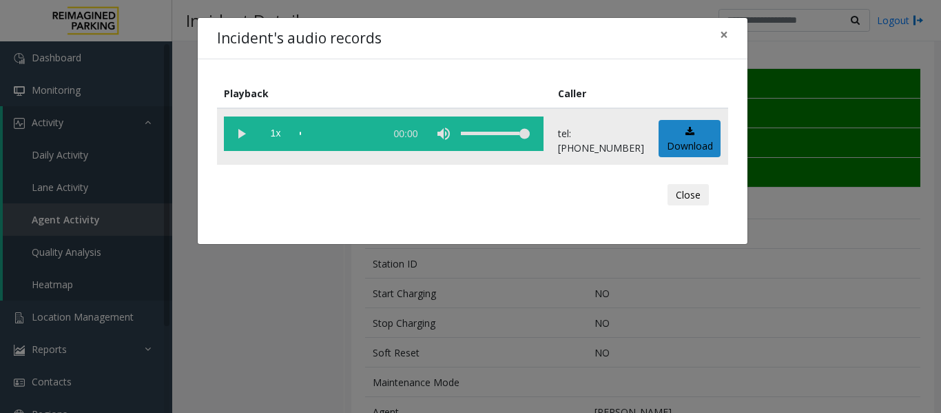
click at [249, 136] on vg-play-pause at bounding box center [241, 133] width 34 height 34
click at [691, 197] on button "Close" at bounding box center [688, 195] width 41 height 22
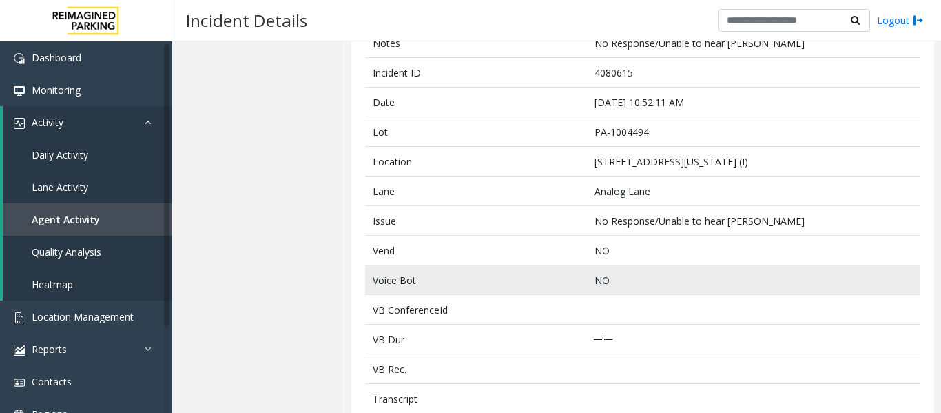
scroll to position [0, 0]
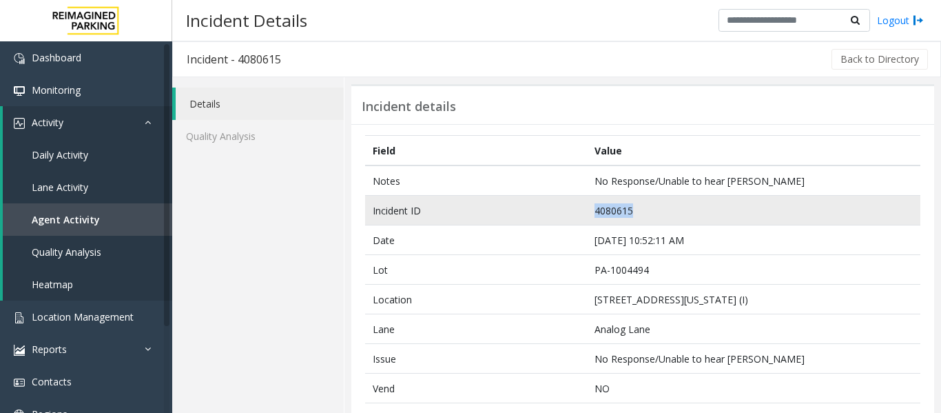
drag, startPoint x: 628, startPoint y: 211, endPoint x: 564, endPoint y: 216, distance: 64.9
click at [564, 216] on tr "Incident ID 4080615" at bounding box center [642, 211] width 555 height 30
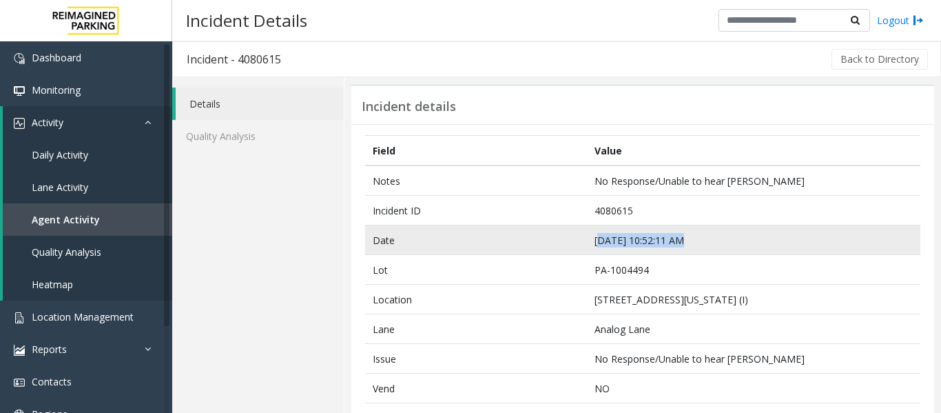
drag, startPoint x: 679, startPoint y: 238, endPoint x: 594, endPoint y: 239, distance: 84.7
click at [594, 239] on td "Sep 18 10:52:11 AM" at bounding box center [753, 240] width 333 height 30
drag, startPoint x: 677, startPoint y: 236, endPoint x: 592, endPoint y: 240, distance: 85.6
click at [592, 240] on td "Sep 18 10:52:11 AM" at bounding box center [753, 240] width 333 height 30
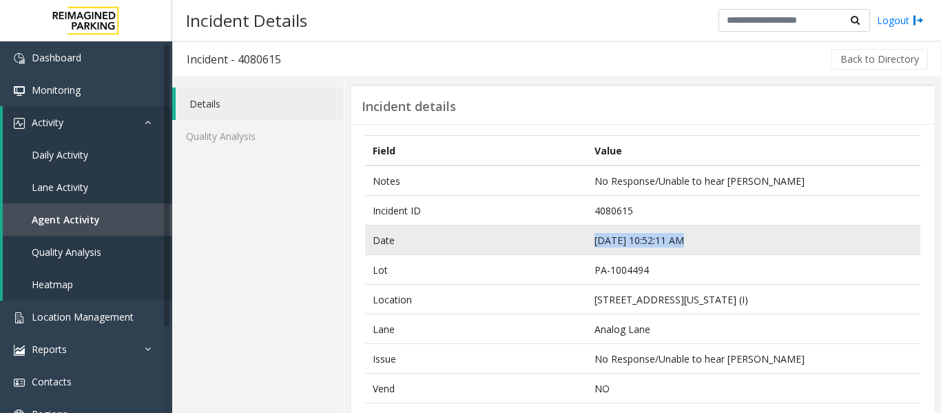
drag, startPoint x: 764, startPoint y: 243, endPoint x: 732, endPoint y: 243, distance: 31.7
click at [763, 243] on td "Sep 18 10:52:11 AM" at bounding box center [753, 240] width 333 height 30
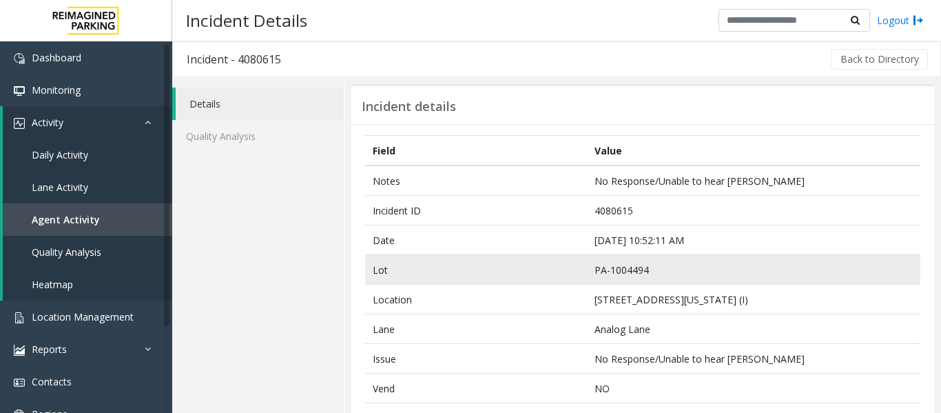
drag, startPoint x: 634, startPoint y: 287, endPoint x: 645, endPoint y: 269, distance: 21.0
click at [634, 287] on td "177 E Colorado Blvd (I)" at bounding box center [753, 300] width 333 height 30
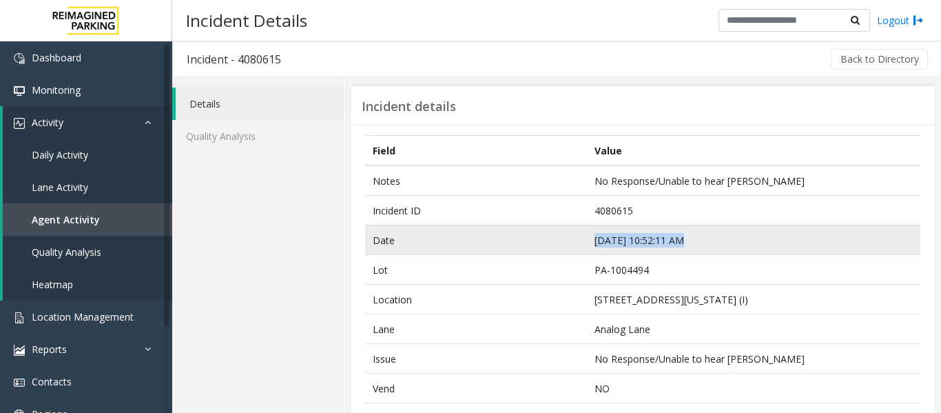
drag, startPoint x: 676, startPoint y: 238, endPoint x: 581, endPoint y: 240, distance: 94.4
click at [581, 240] on tr "Date Sep 18 10:52:11 AM" at bounding box center [642, 240] width 555 height 30
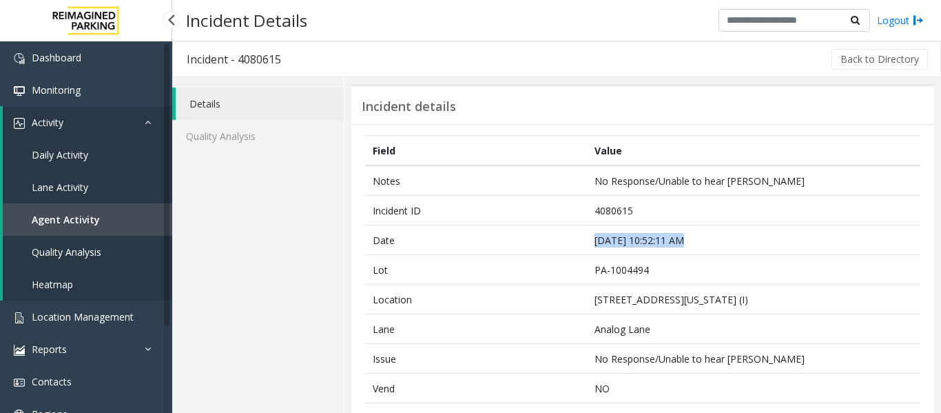
click at [68, 211] on link "Agent Activity" at bounding box center [87, 219] width 169 height 32
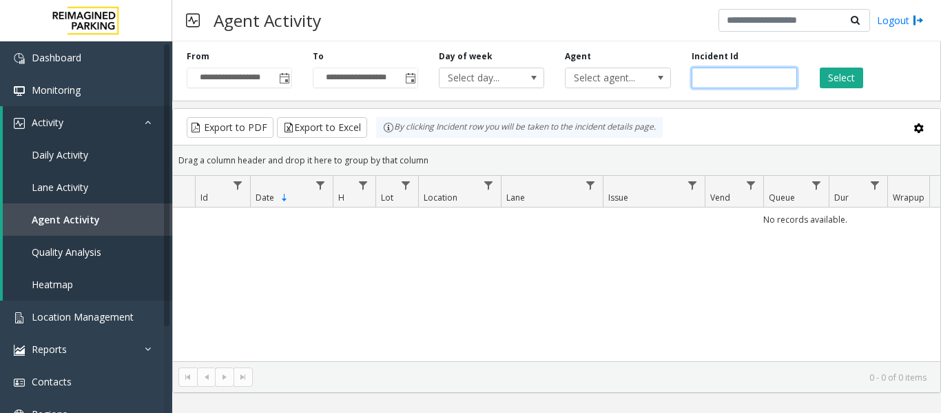
click at [722, 74] on input "number" at bounding box center [744, 78] width 105 height 21
paste input "*******"
type input "*******"
click at [830, 76] on button "Select" at bounding box center [841, 78] width 43 height 21
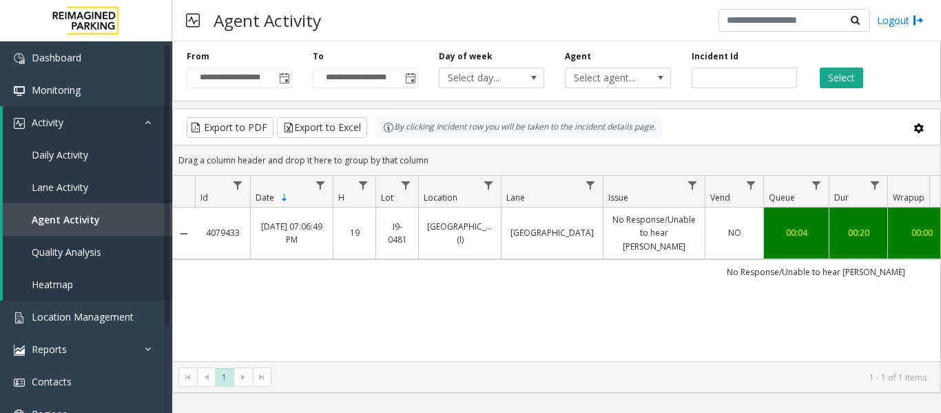
click at [551, 235] on link "Women's College Hospital" at bounding box center [552, 232] width 85 height 13
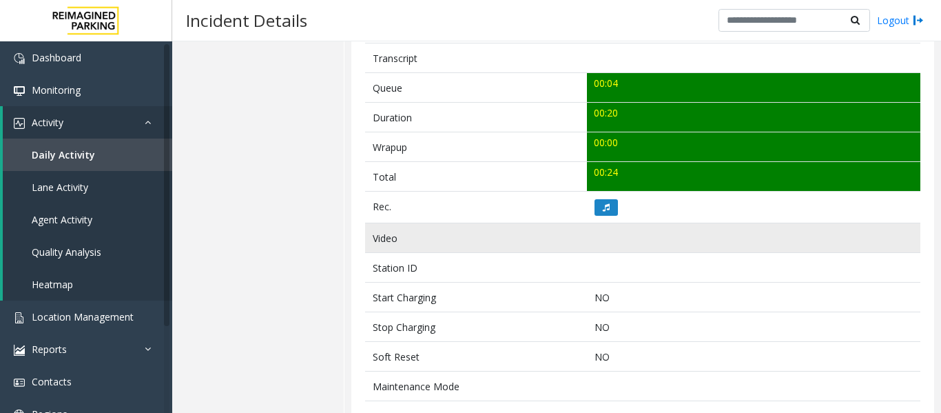
scroll to position [482, 0]
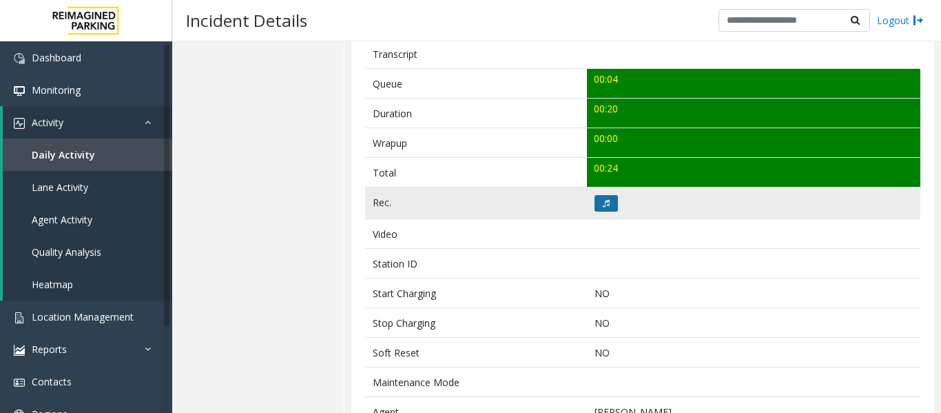
click at [603, 203] on icon at bounding box center [606, 203] width 7 height 8
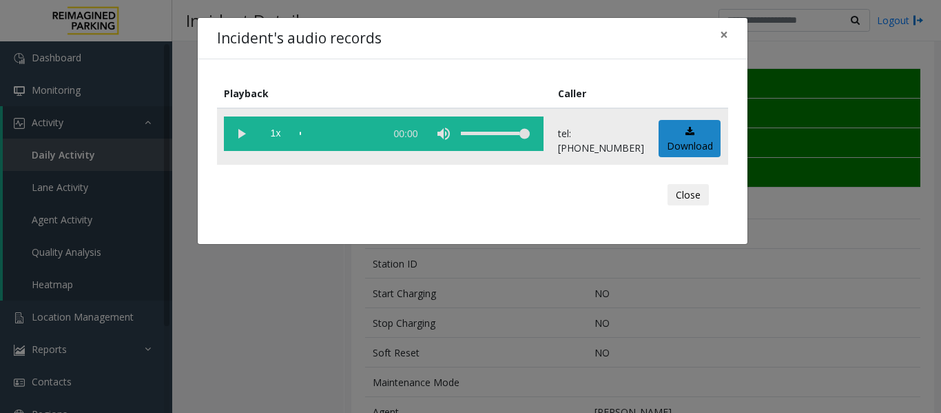
click at [236, 138] on vg-play-pause at bounding box center [241, 133] width 34 height 34
click at [694, 192] on button "Close" at bounding box center [688, 195] width 41 height 22
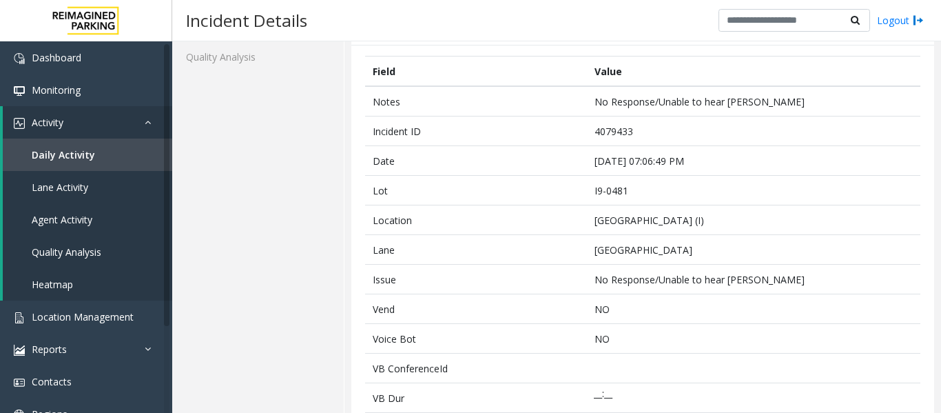
scroll to position [0, 0]
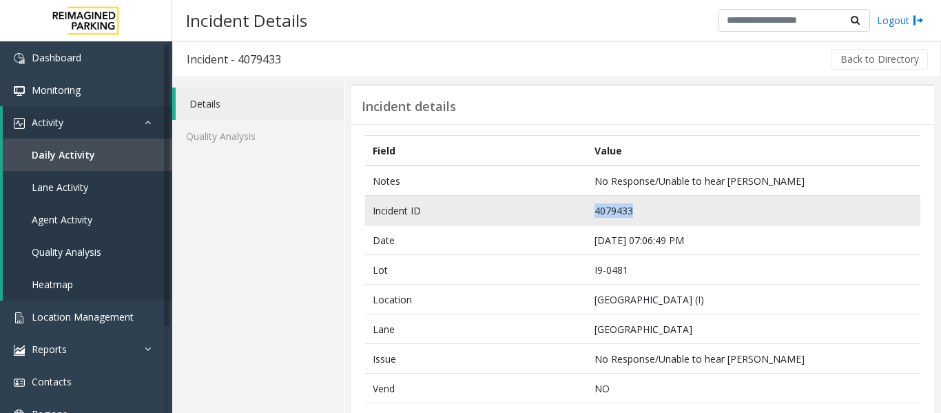
drag, startPoint x: 628, startPoint y: 206, endPoint x: 588, endPoint y: 211, distance: 39.6
click at [588, 211] on td "4079433" at bounding box center [753, 211] width 333 height 30
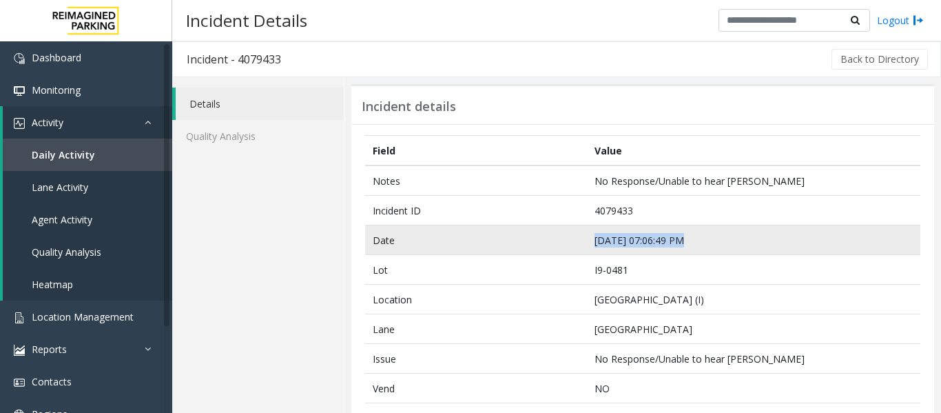
drag, startPoint x: 677, startPoint y: 238, endPoint x: 575, endPoint y: 244, distance: 102.1
click at [575, 244] on tr "Date Sep 16 07:06:49 PM" at bounding box center [642, 240] width 555 height 30
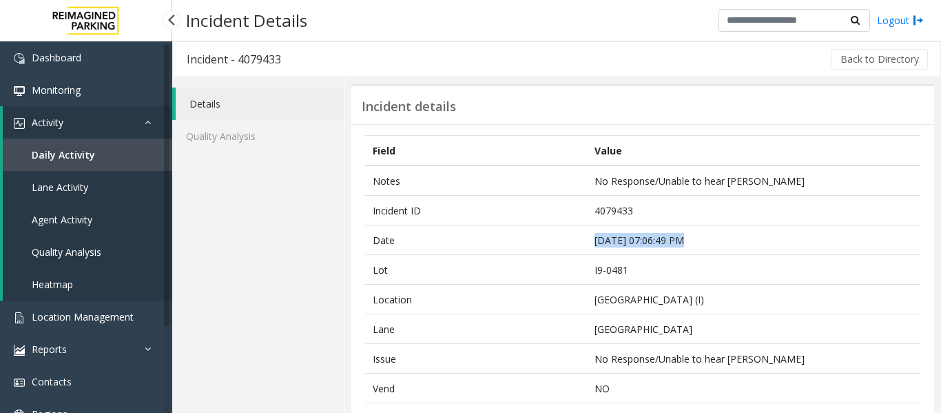
click at [95, 209] on link "Agent Activity" at bounding box center [87, 219] width 169 height 32
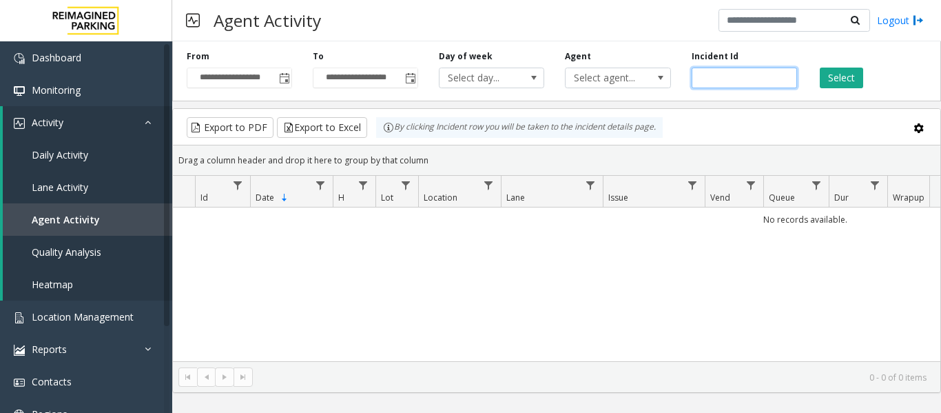
click at [744, 79] on input "number" at bounding box center [744, 78] width 105 height 21
paste input "*******"
type input "*******"
click at [818, 70] on div "Select" at bounding box center [870, 69] width 126 height 38
click at [840, 73] on button "Select" at bounding box center [841, 78] width 43 height 21
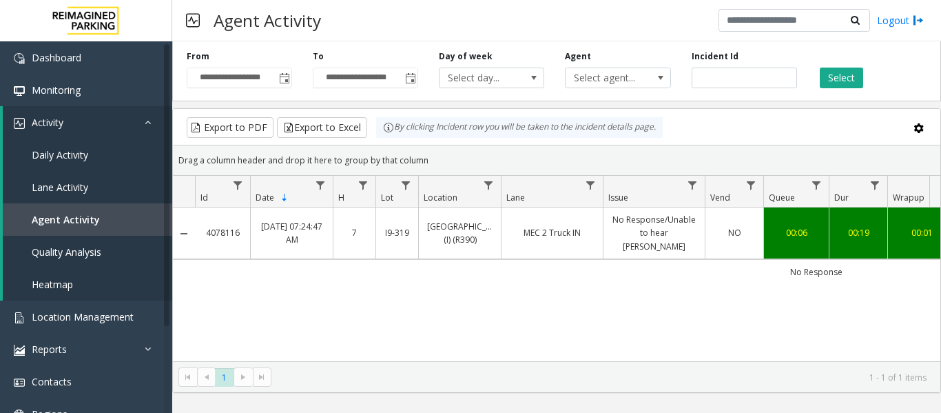
click at [591, 223] on td "MEC 2 Truck IN" at bounding box center [552, 233] width 102 height 52
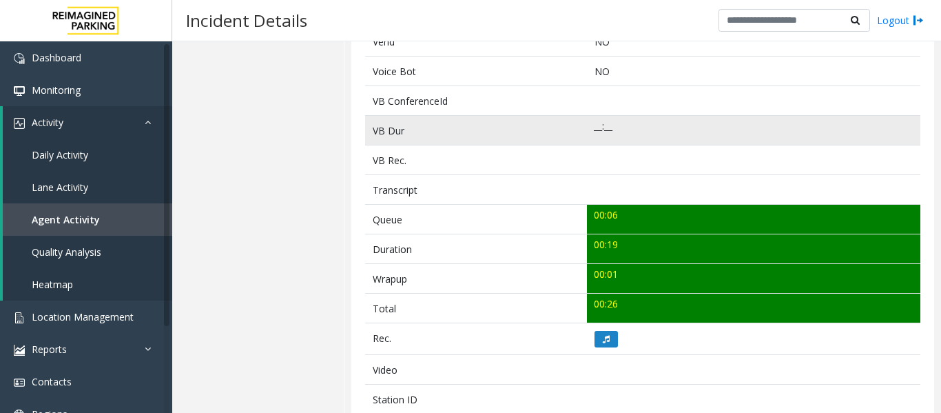
scroll to position [482, 0]
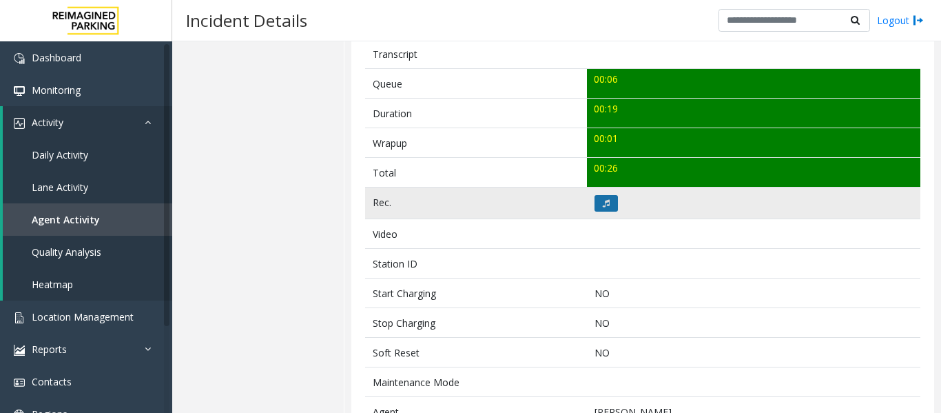
click at [607, 207] on button at bounding box center [606, 203] width 23 height 17
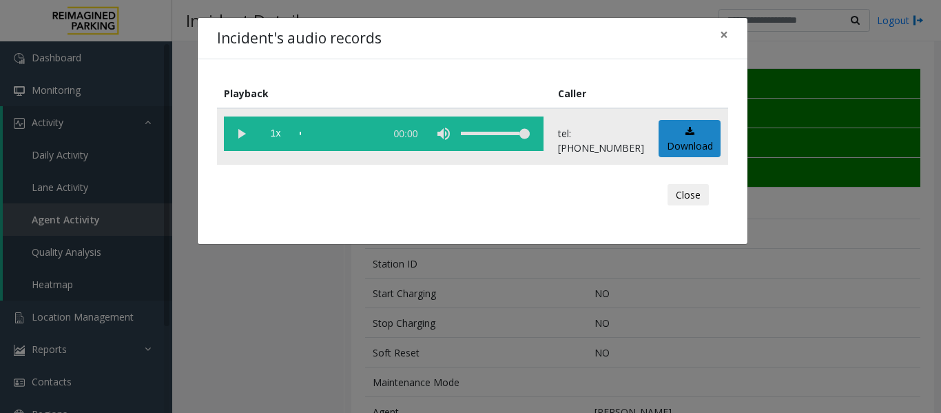
click at [243, 135] on vg-play-pause at bounding box center [241, 133] width 34 height 34
click at [709, 196] on div "Close" at bounding box center [473, 194] width 492 height 41
click at [699, 195] on button "Close" at bounding box center [688, 195] width 41 height 22
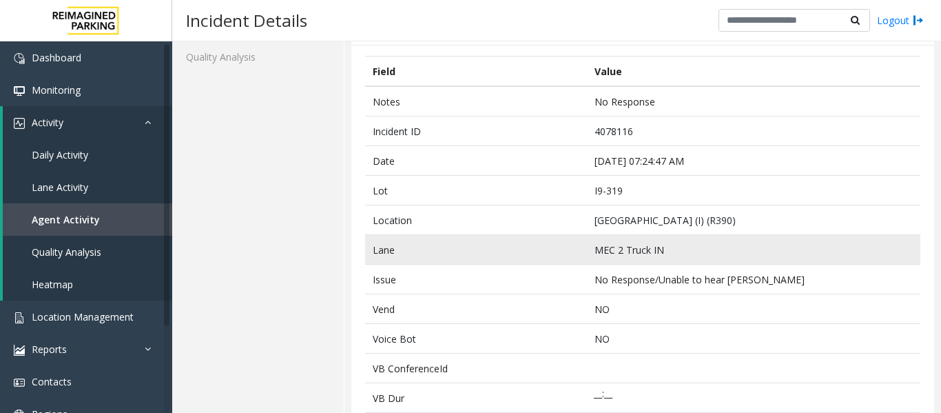
scroll to position [0, 0]
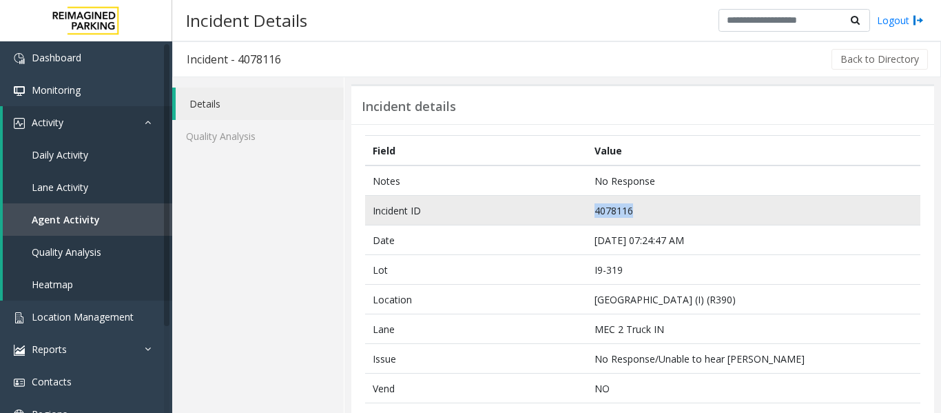
drag, startPoint x: 630, startPoint y: 207, endPoint x: 575, endPoint y: 209, distance: 54.5
click at [575, 209] on tr "Incident ID 4078116" at bounding box center [642, 211] width 555 height 30
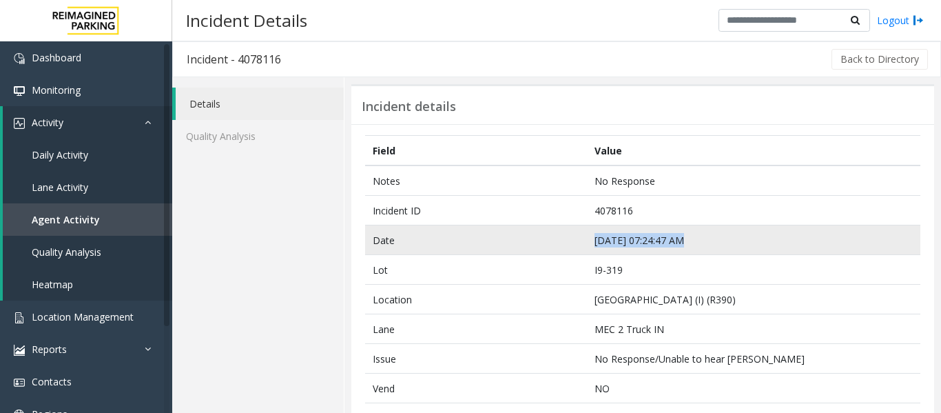
drag, startPoint x: 680, startPoint y: 238, endPoint x: 584, endPoint y: 238, distance: 95.8
click at [587, 238] on td "Sep 15 07:24:47 AM" at bounding box center [753, 240] width 333 height 30
click at [765, 249] on td "Sep 15 07:24:47 AM" at bounding box center [753, 240] width 333 height 30
drag, startPoint x: 677, startPoint y: 239, endPoint x: 592, endPoint y: 240, distance: 84.7
click at [592, 240] on td "Sep 15 07:24:47 AM" at bounding box center [753, 240] width 333 height 30
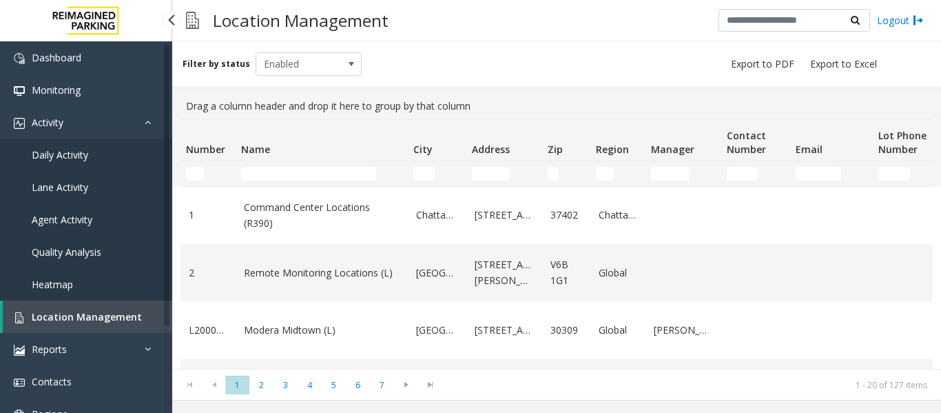
drag, startPoint x: 55, startPoint y: 320, endPoint x: 64, endPoint y: 311, distance: 12.7
click at [55, 320] on span "Location Management" at bounding box center [87, 316] width 110 height 13
click at [297, 174] on input "Name Filter" at bounding box center [308, 174] width 135 height 14
paste input "**********"
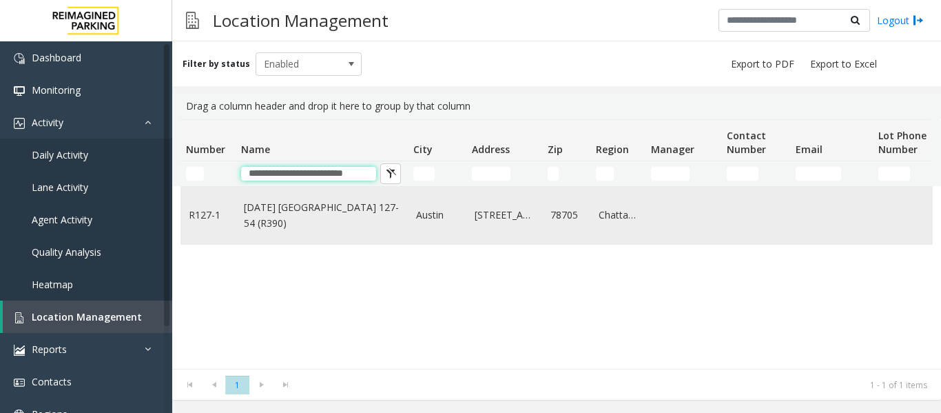
type input "**********"
click at [368, 214] on link "[DATE] [GEOGRAPHIC_DATA] 127-54 (R390)" at bounding box center [322, 215] width 156 height 31
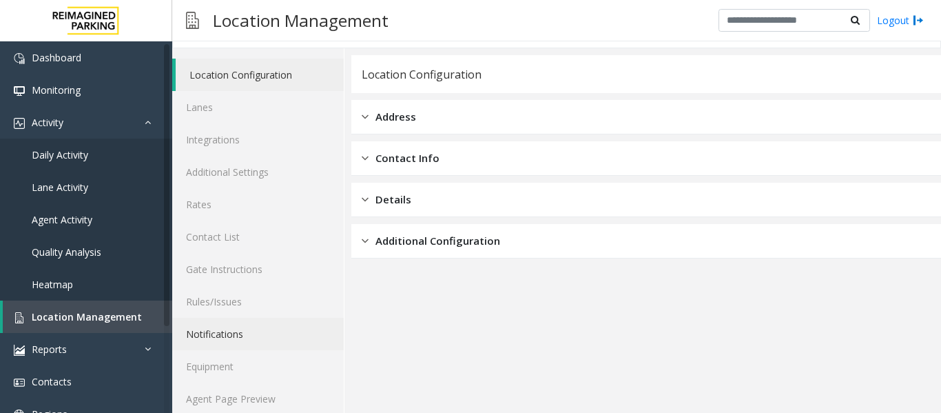
scroll to position [41, 0]
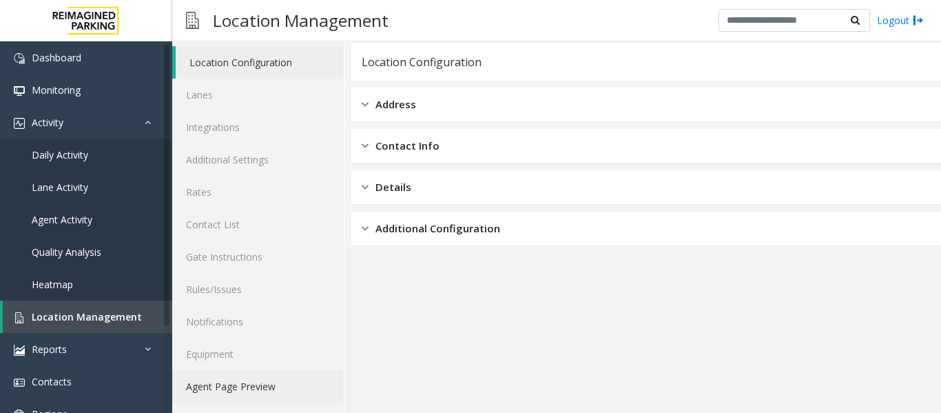
click at [268, 380] on link "Agent Page Preview" at bounding box center [258, 386] width 172 height 32
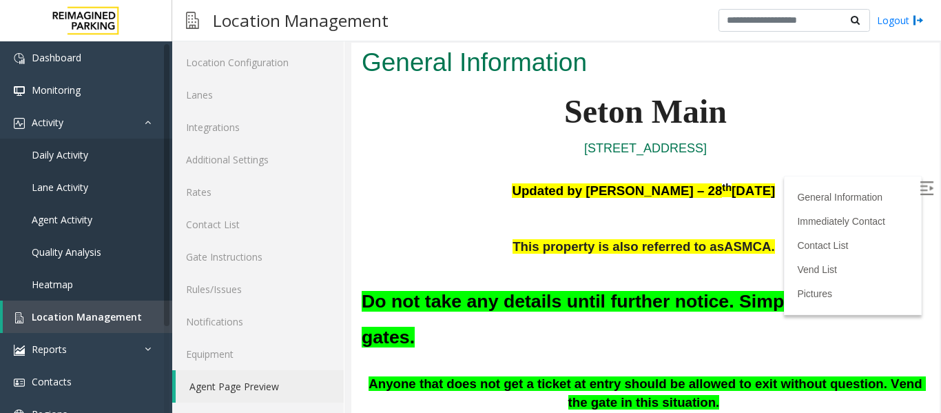
scroll to position [276, 0]
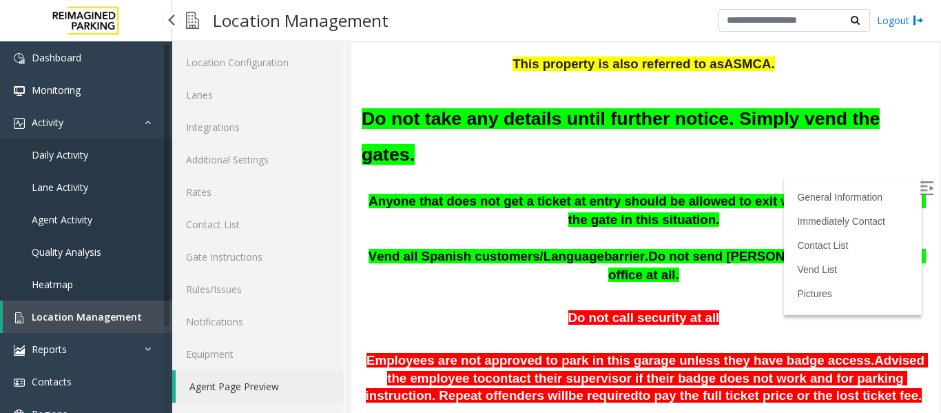
click at [41, 323] on link "Location Management" at bounding box center [87, 316] width 169 height 32
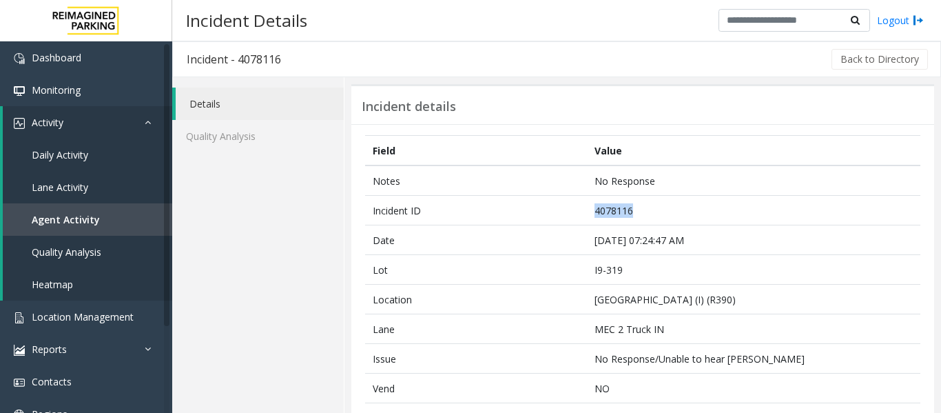
click at [570, 206] on tr "Incident ID 4078116" at bounding box center [642, 211] width 555 height 30
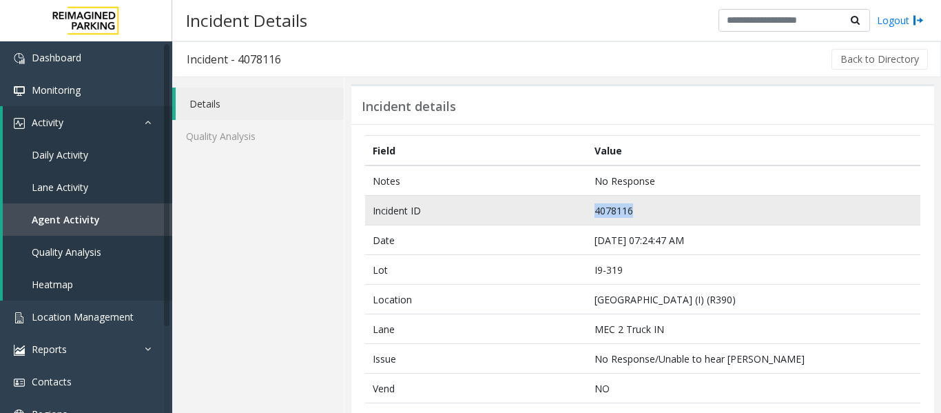
click at [617, 209] on td "4078116" at bounding box center [753, 211] width 333 height 30
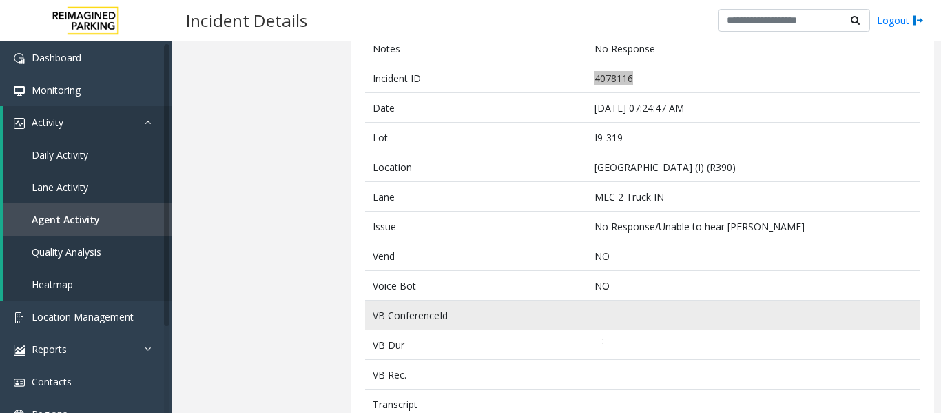
scroll to position [138, 0]
